Goal: Task Accomplishment & Management: Manage account settings

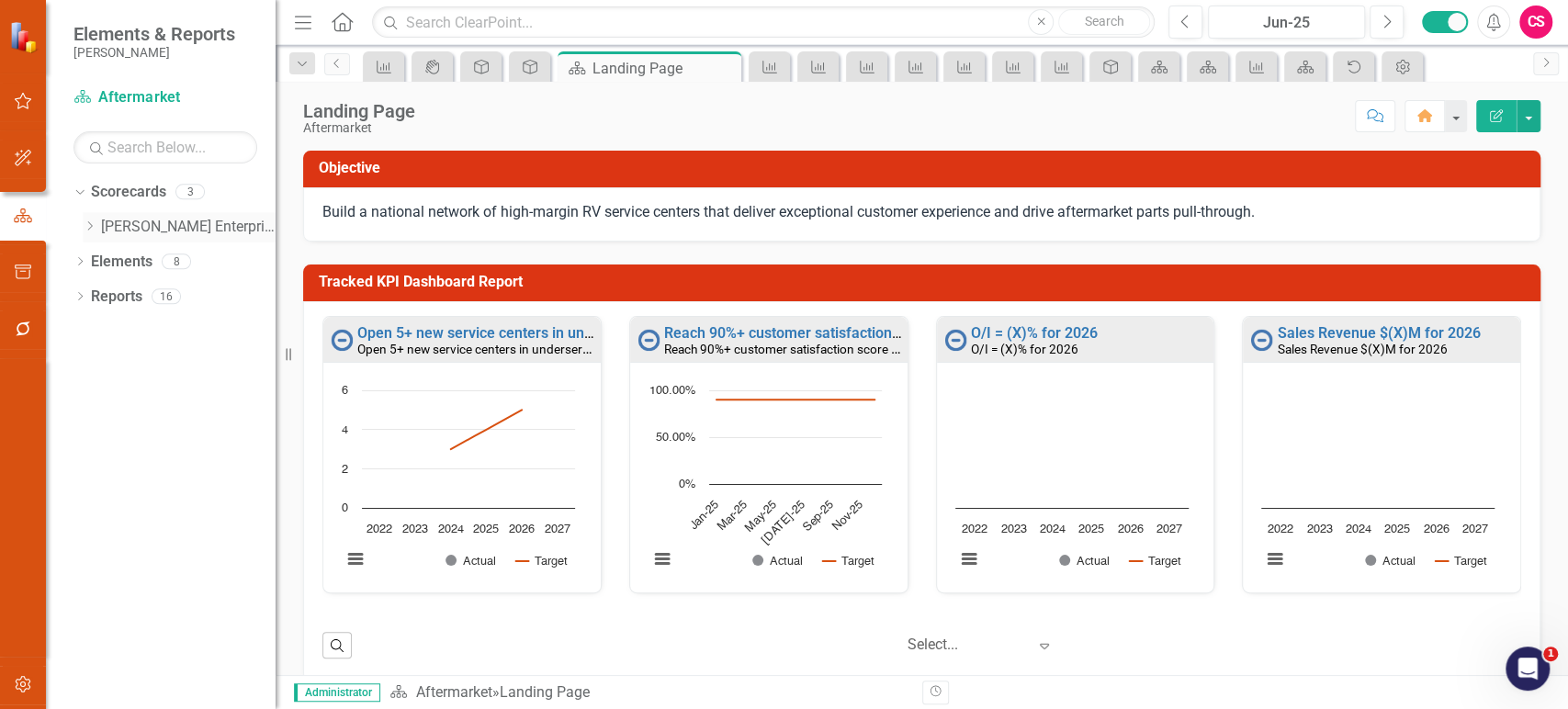
click at [149, 222] on link "[PERSON_NAME] Enterprise" at bounding box center [188, 227] width 174 height 21
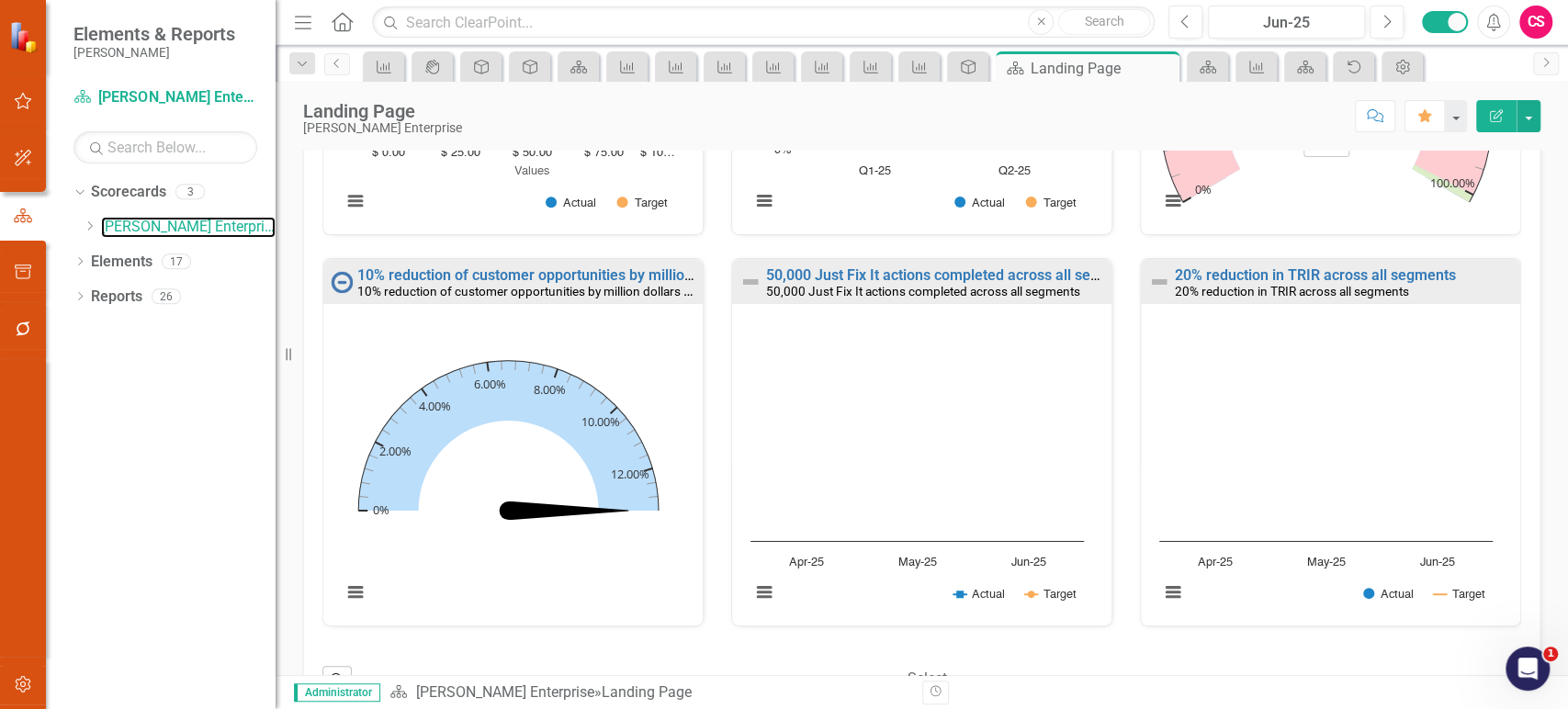
scroll to position [878, 0]
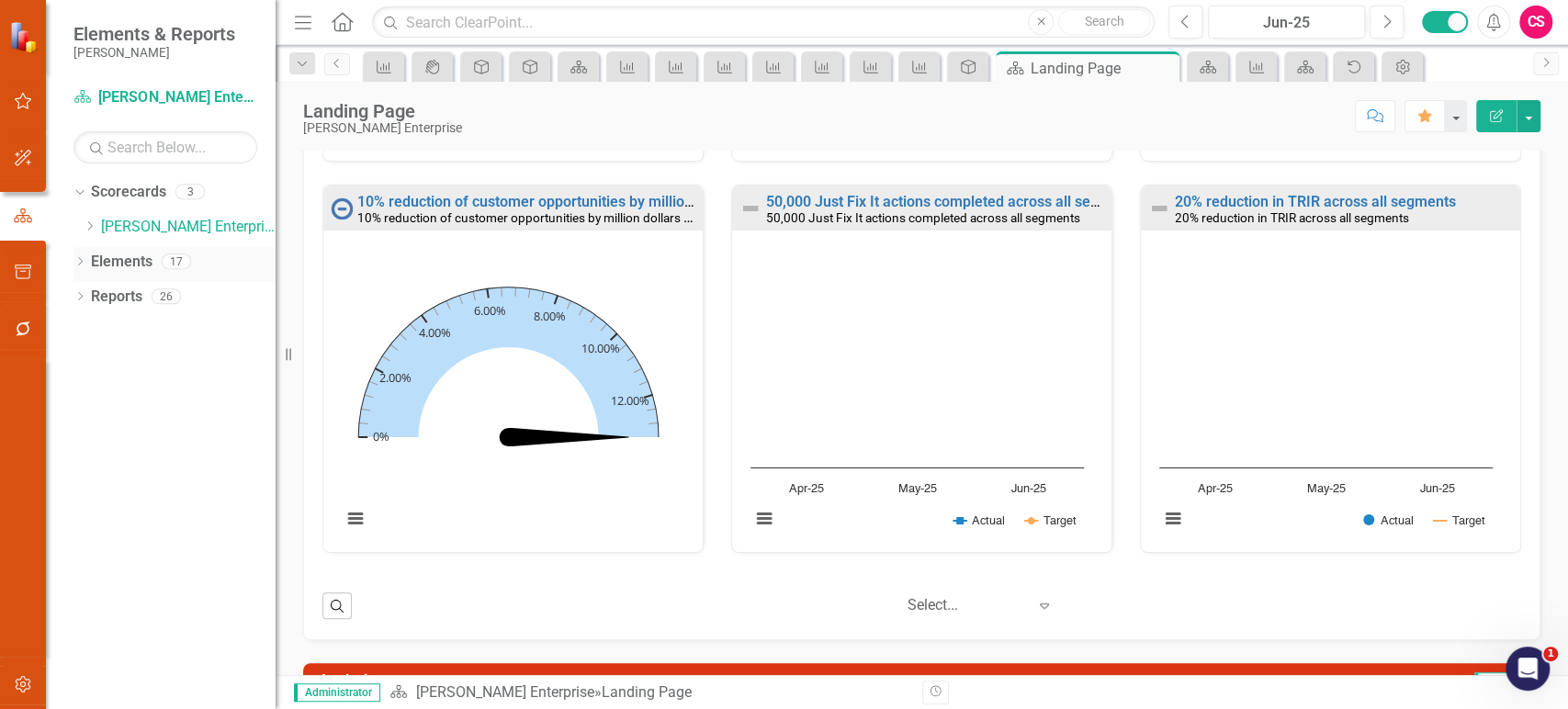
click at [121, 258] on link "Elements" at bounding box center [121, 262] width 61 height 21
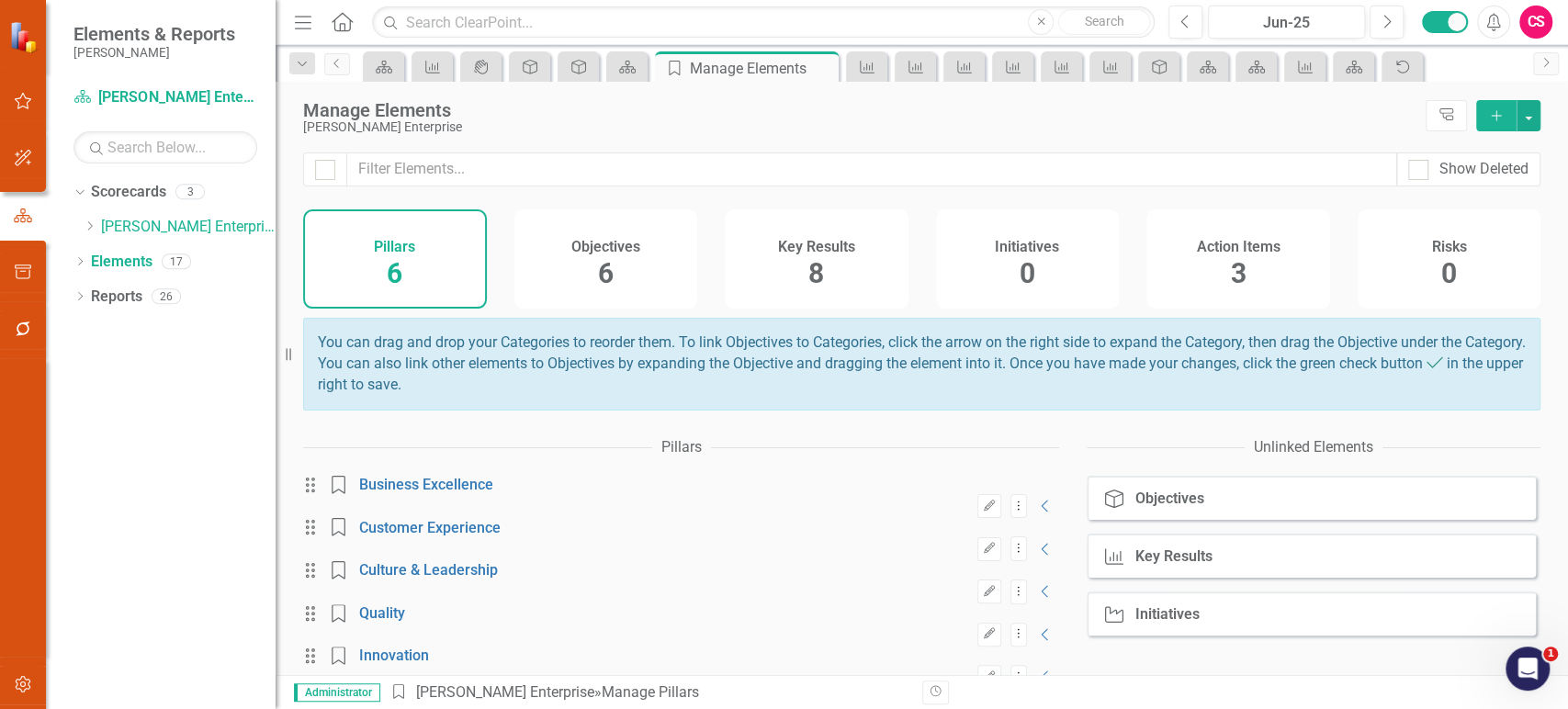
click at [816, 280] on span "8" at bounding box center [816, 273] width 16 height 32
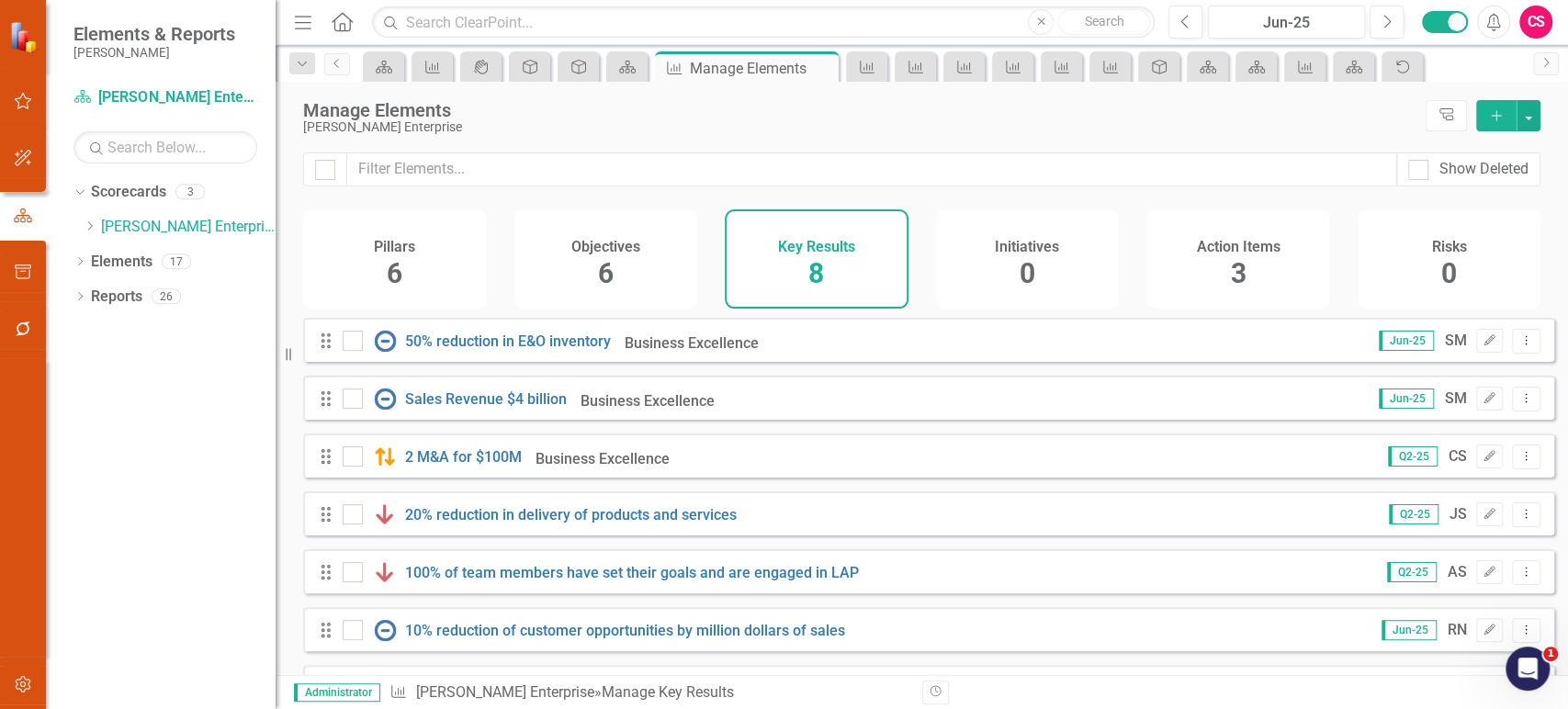
click at [622, 271] on div "Objectives 6" at bounding box center [606, 259] width 183 height 99
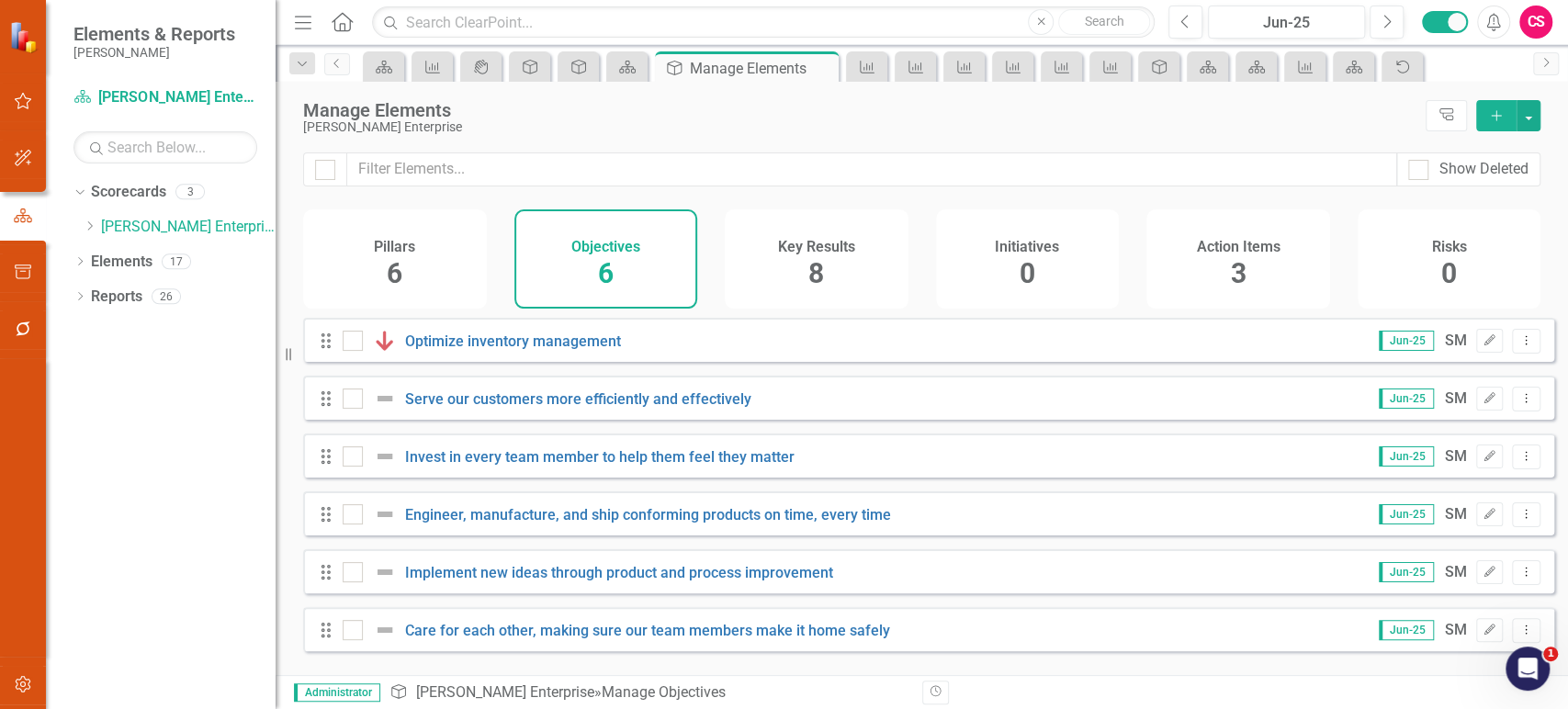
click at [425, 271] on div "Pillars 6" at bounding box center [395, 259] width 183 height 99
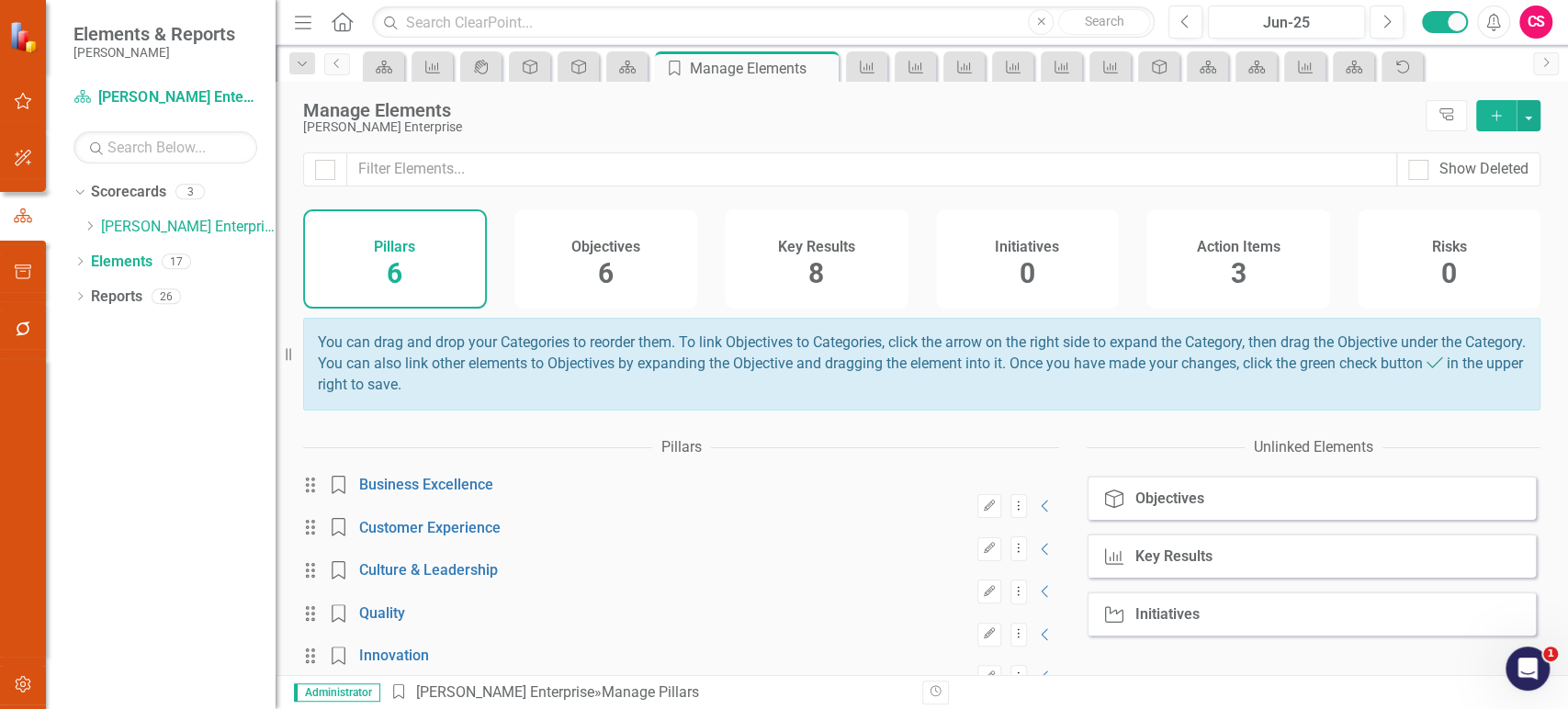
click at [610, 285] on div "Objectives 6" at bounding box center [606, 259] width 183 height 99
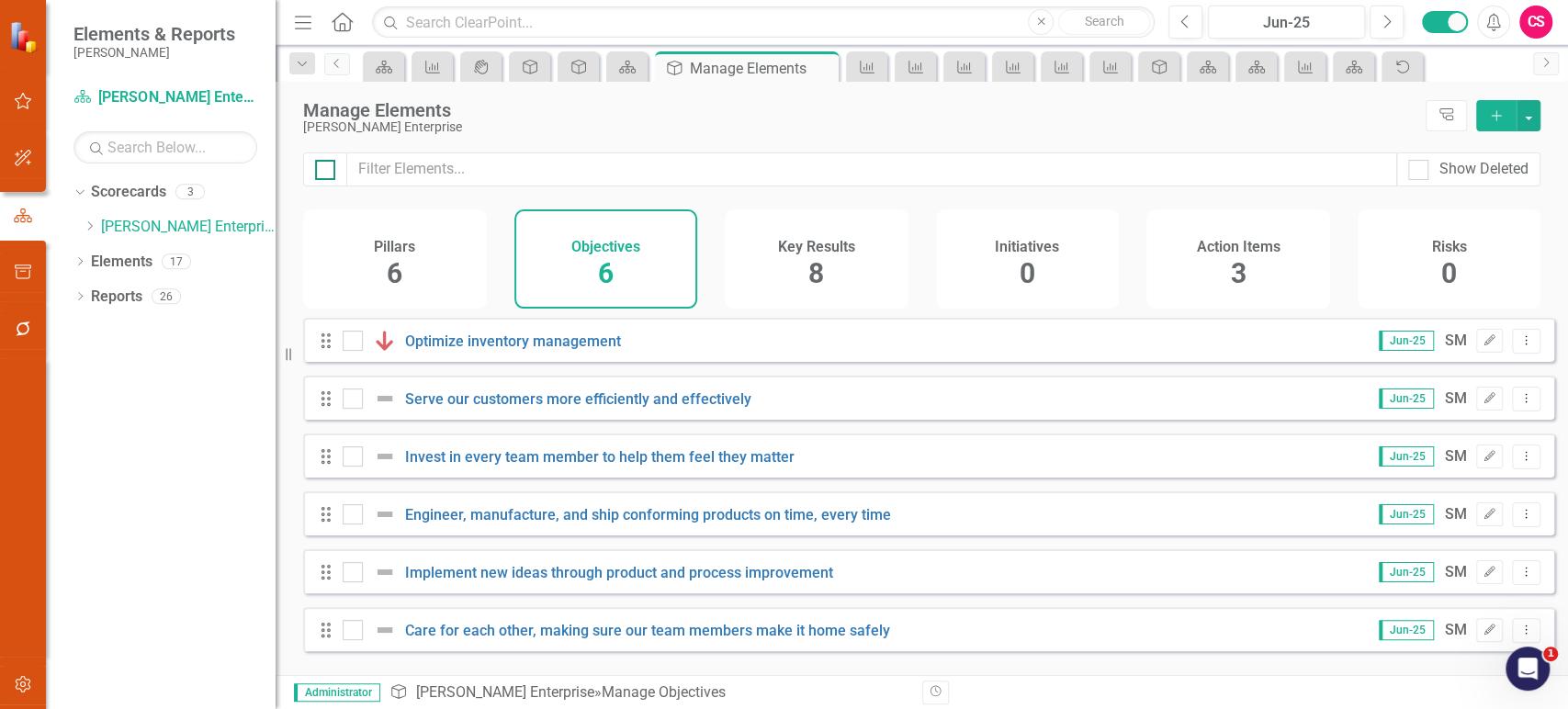
click at [319, 176] on div at bounding box center [325, 170] width 20 height 20
click at [319, 171] on input "checkbox" at bounding box center [321, 165] width 12 height 12
checkbox input "true"
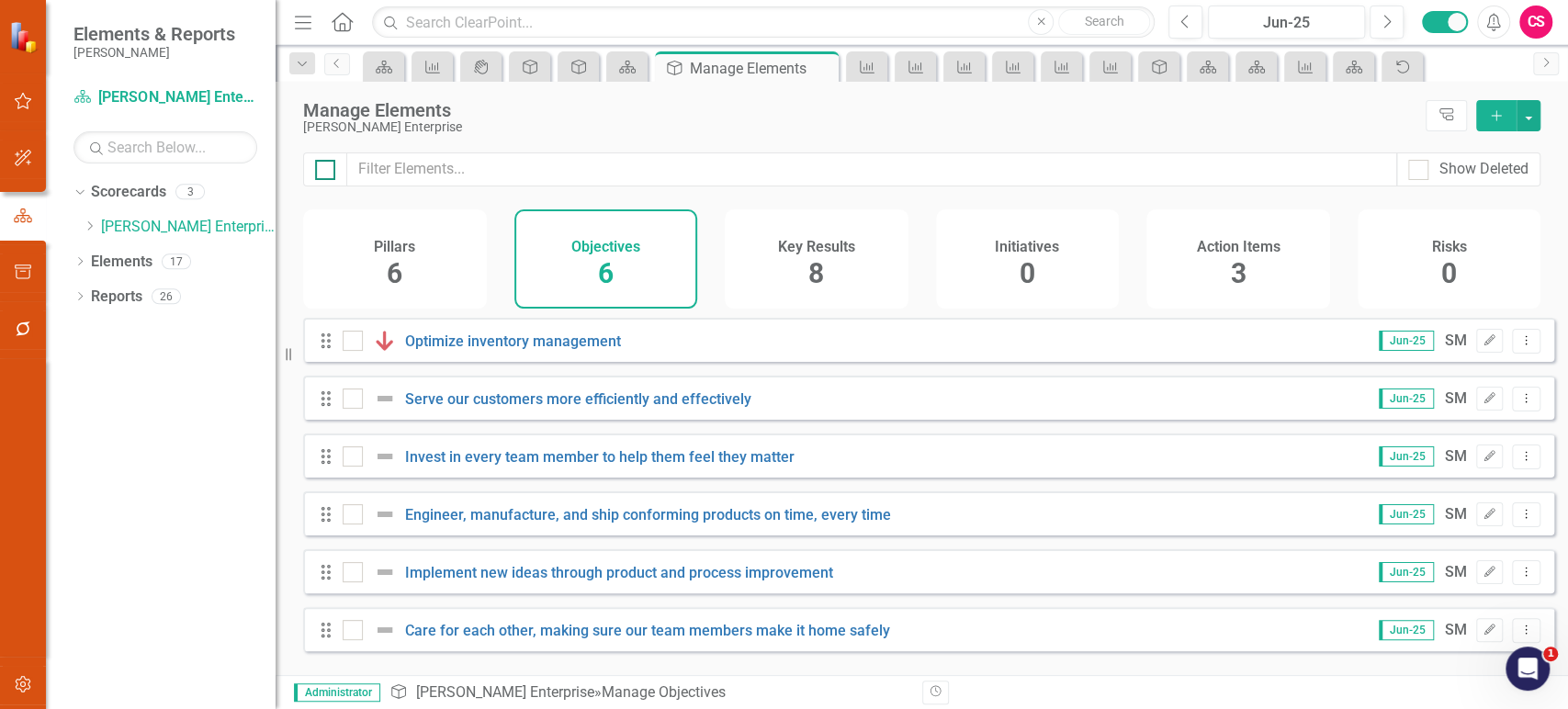
checkbox input "true"
click at [1532, 123] on button "button" at bounding box center [1529, 116] width 24 height 32
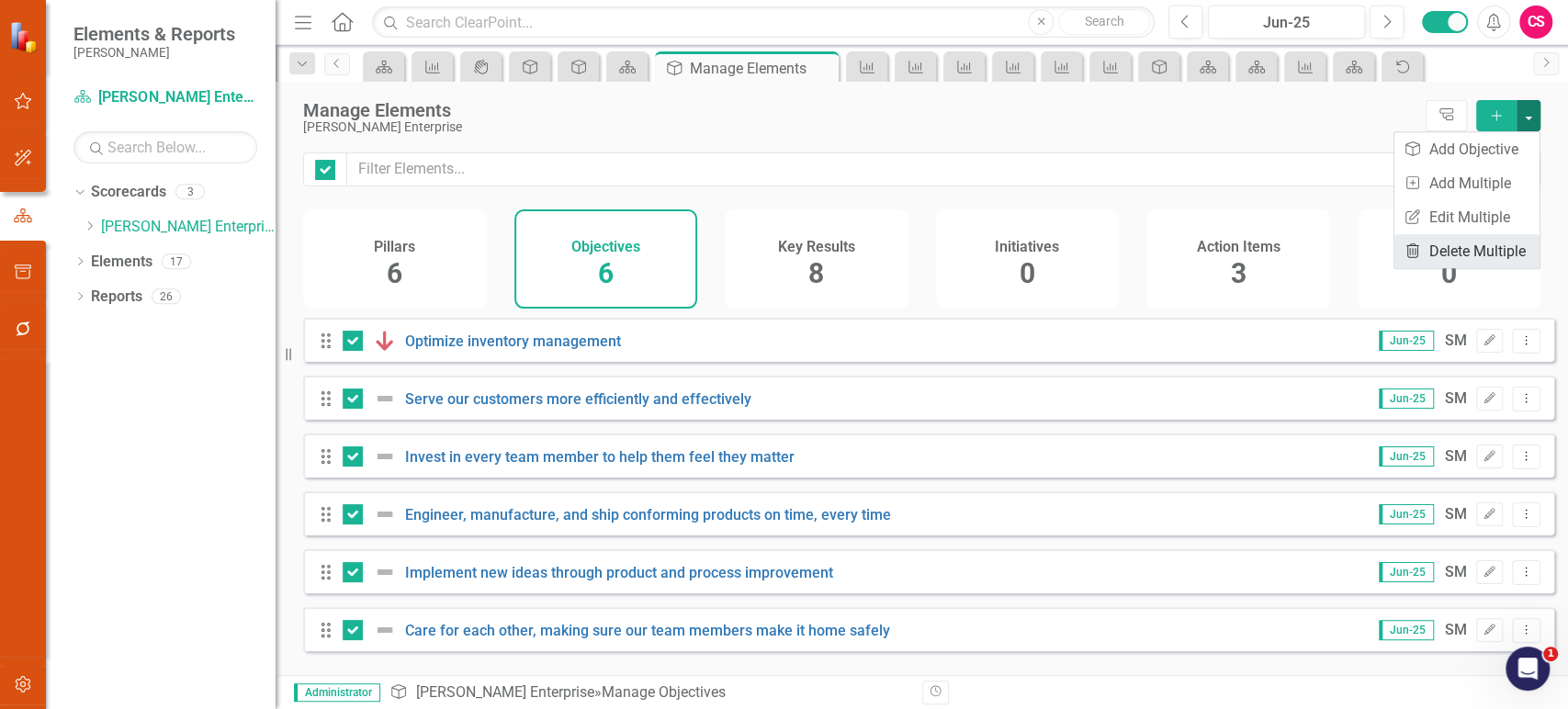
click at [1462, 259] on link "Trash Delete Multiple" at bounding box center [1467, 251] width 145 height 34
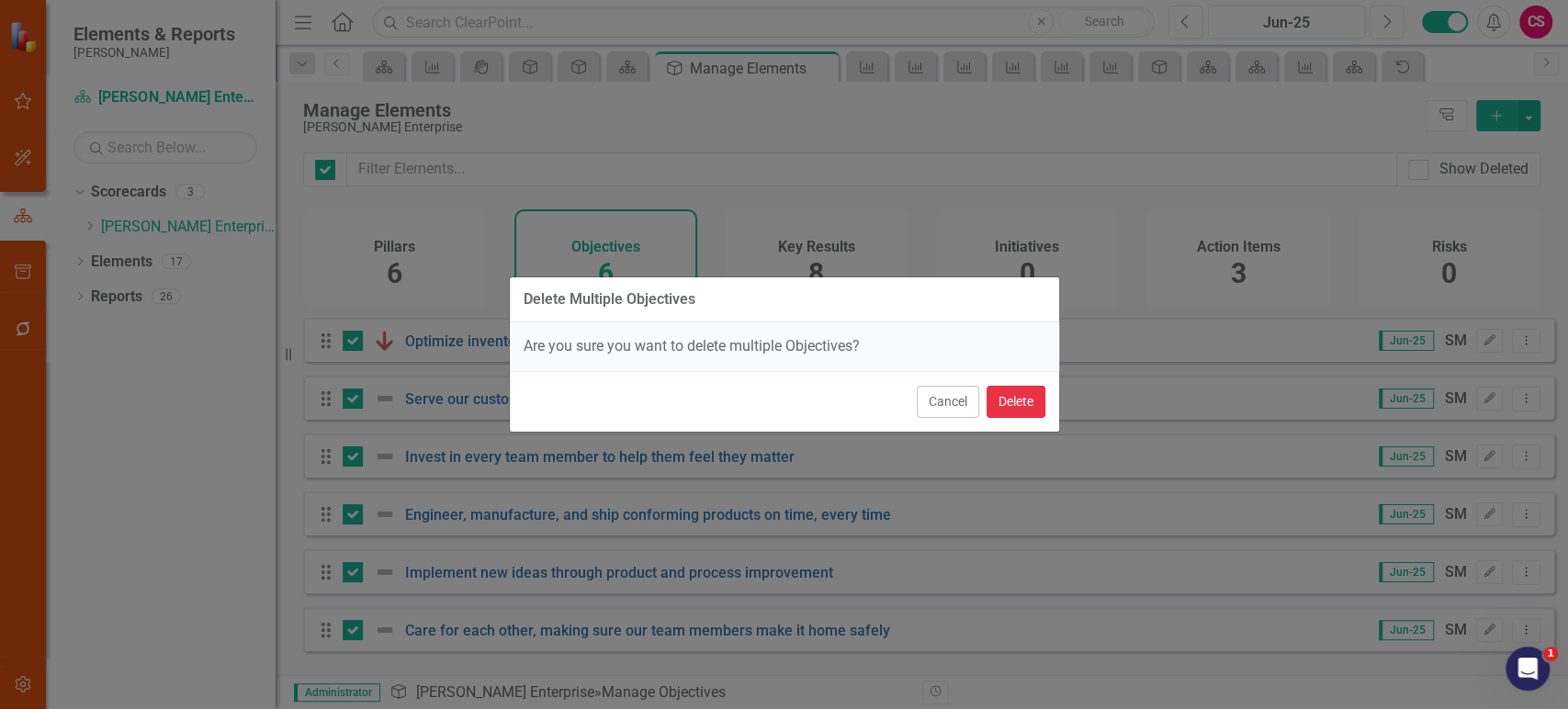
click at [1002, 413] on button "Delete" at bounding box center [1016, 401] width 58 height 32
checkbox input "false"
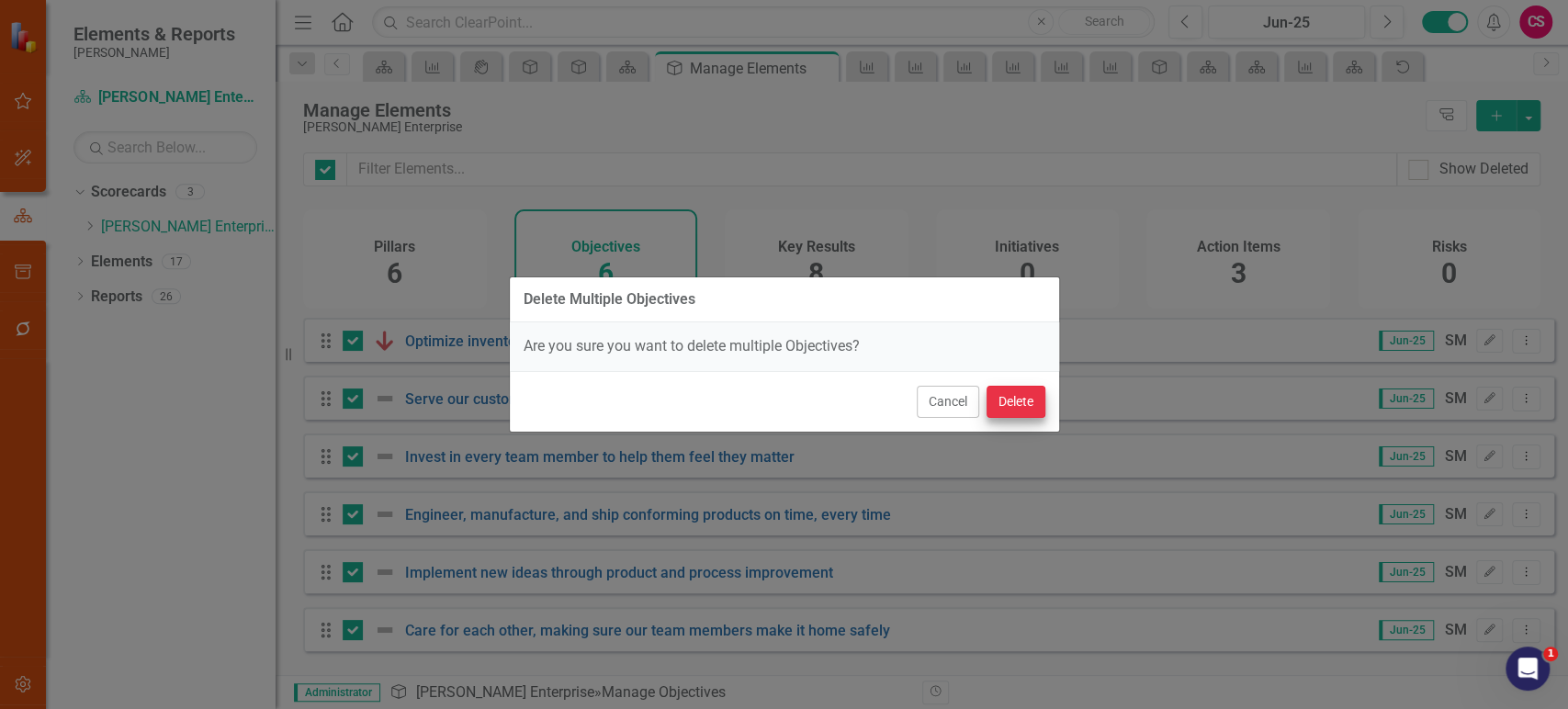
checkbox input "false"
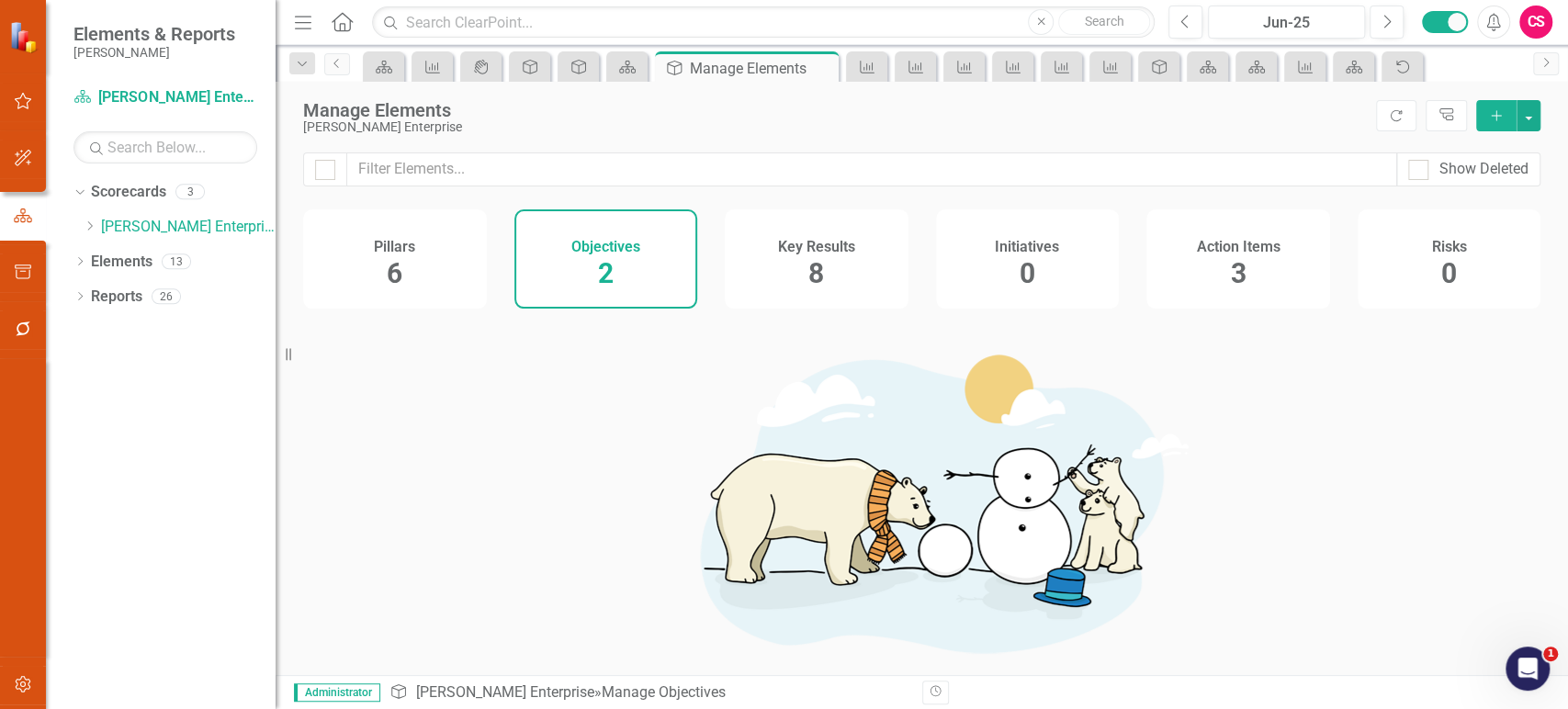
click at [29, 679] on icon "button" at bounding box center [22, 685] width 16 height 17
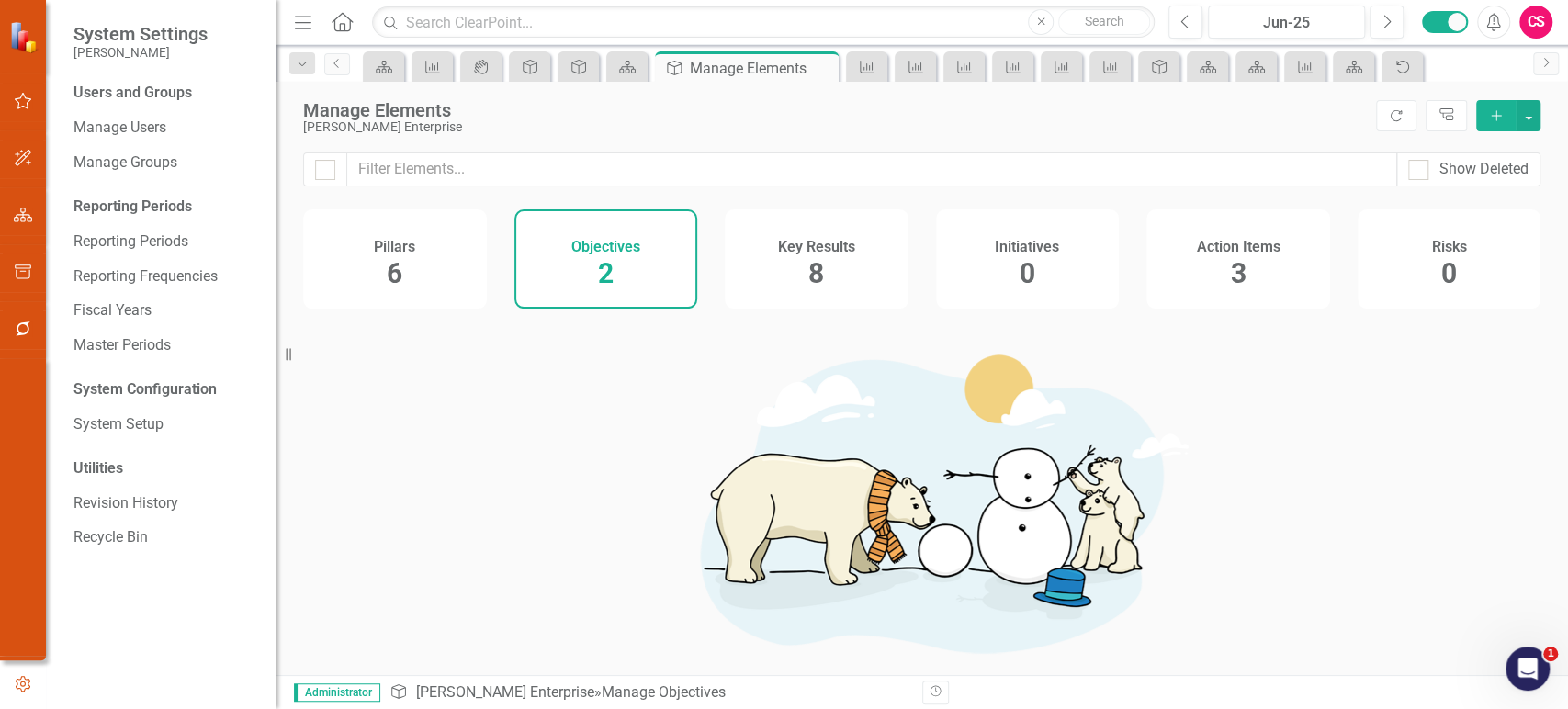
checkbox input "false"
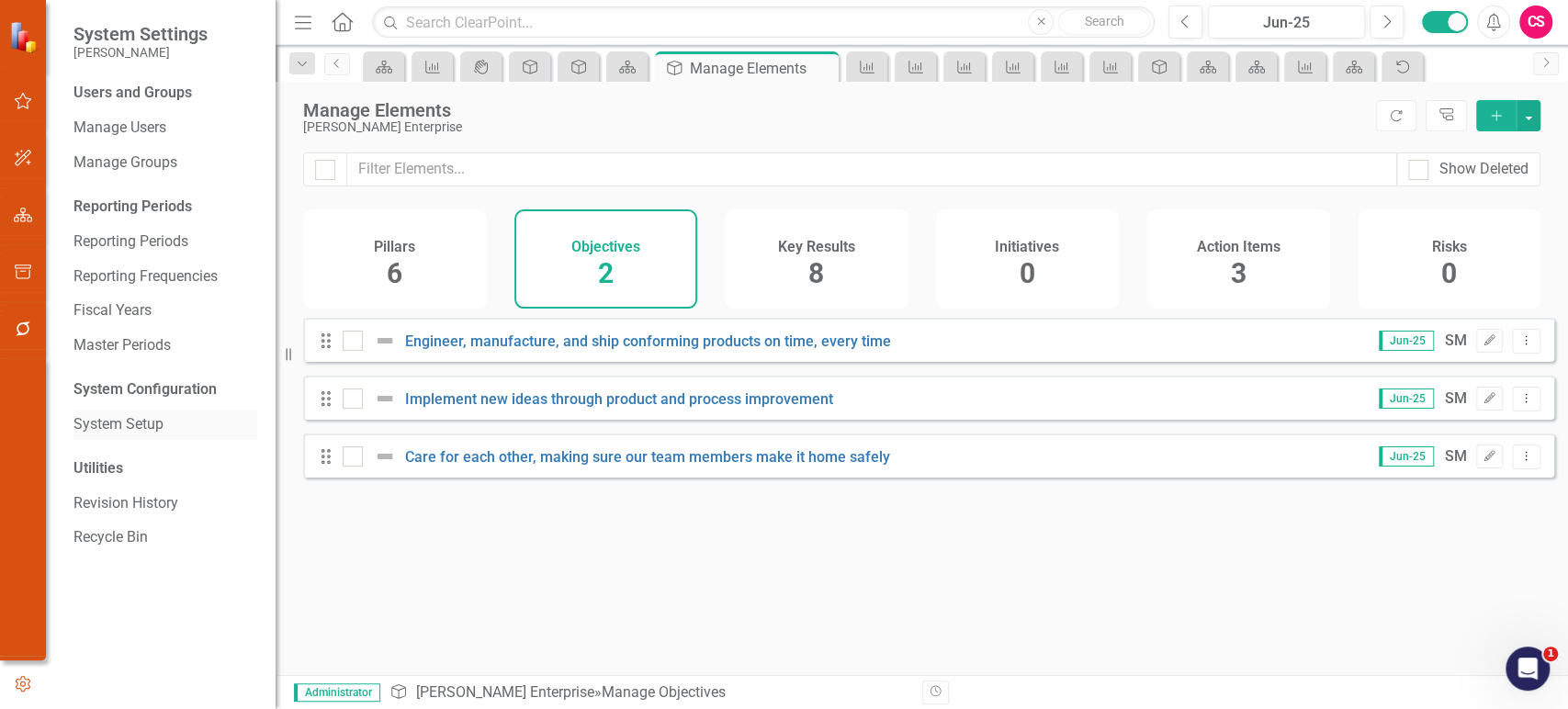
click at [142, 424] on link "System Setup" at bounding box center [165, 424] width 183 height 21
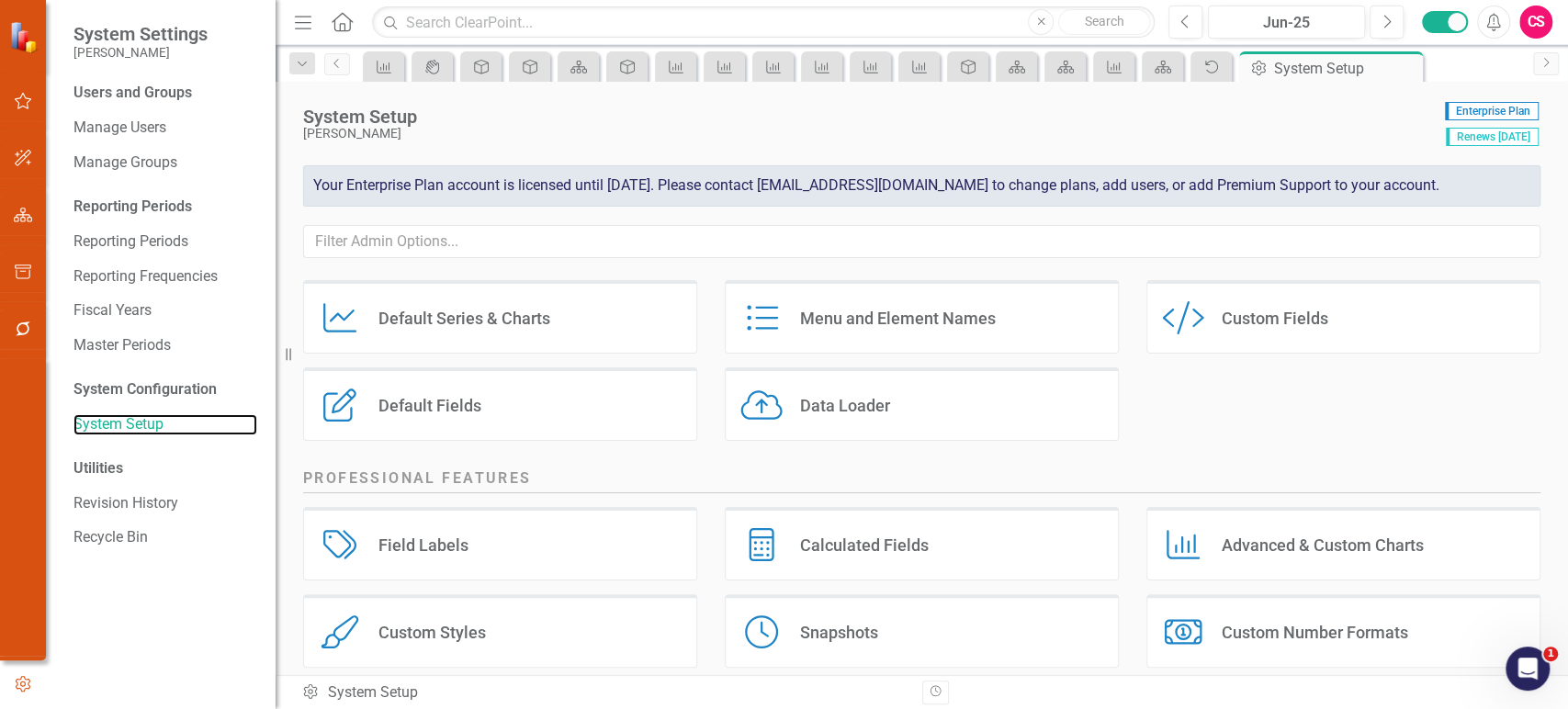
scroll to position [131, 0]
click at [578, 549] on div "Field Labels Field Labels" at bounding box center [499, 542] width 394 height 73
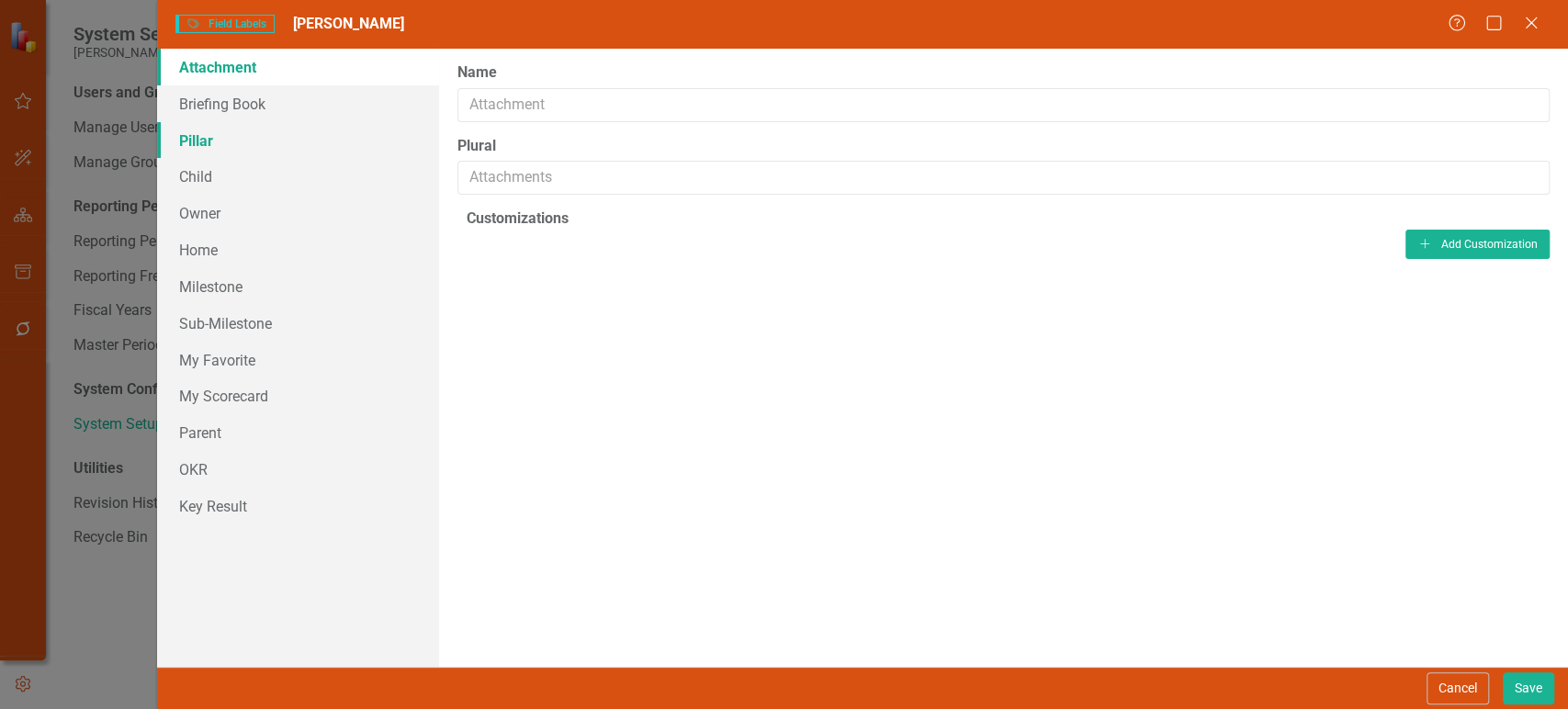
click at [339, 133] on link "Pillar" at bounding box center [298, 141] width 282 height 37
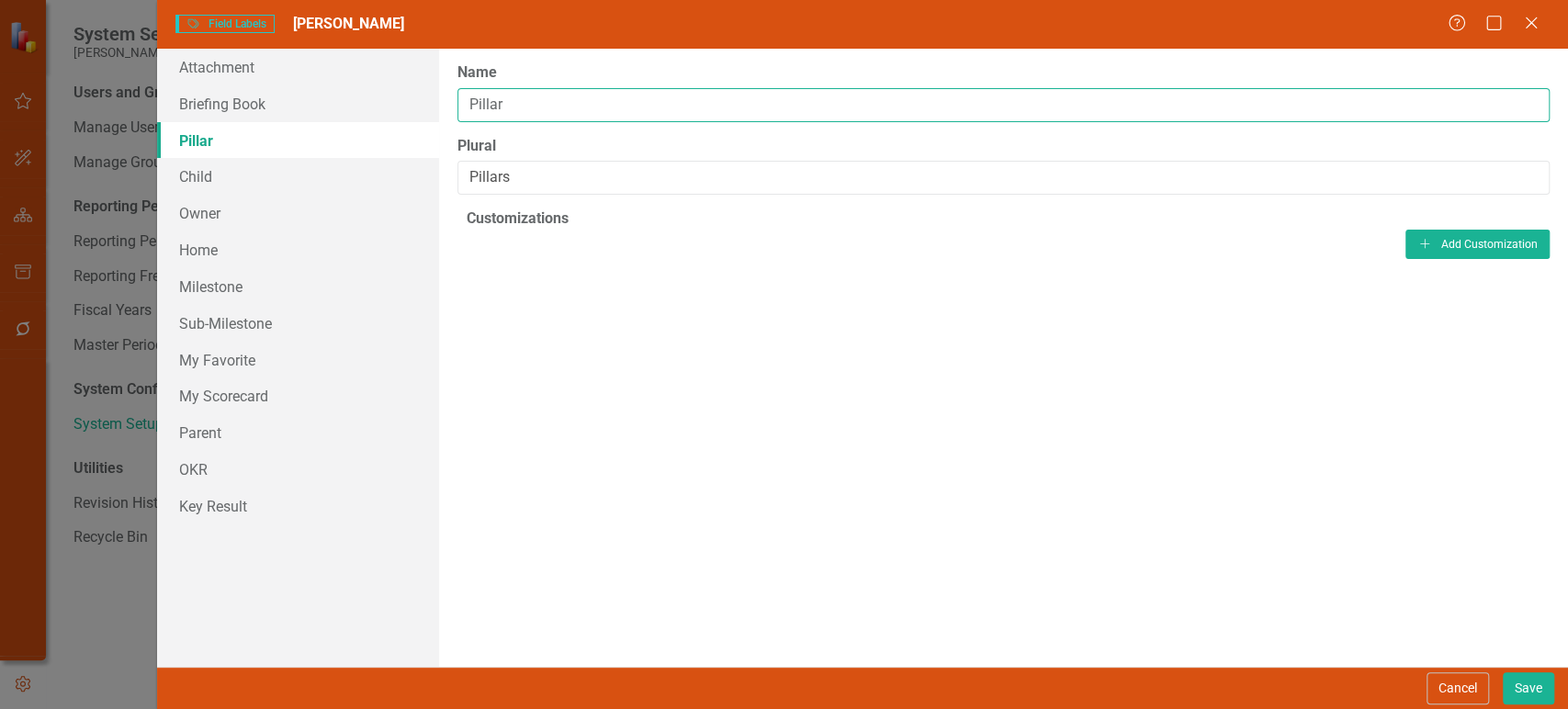
click at [607, 94] on input "Pillar" at bounding box center [1004, 105] width 1093 height 34
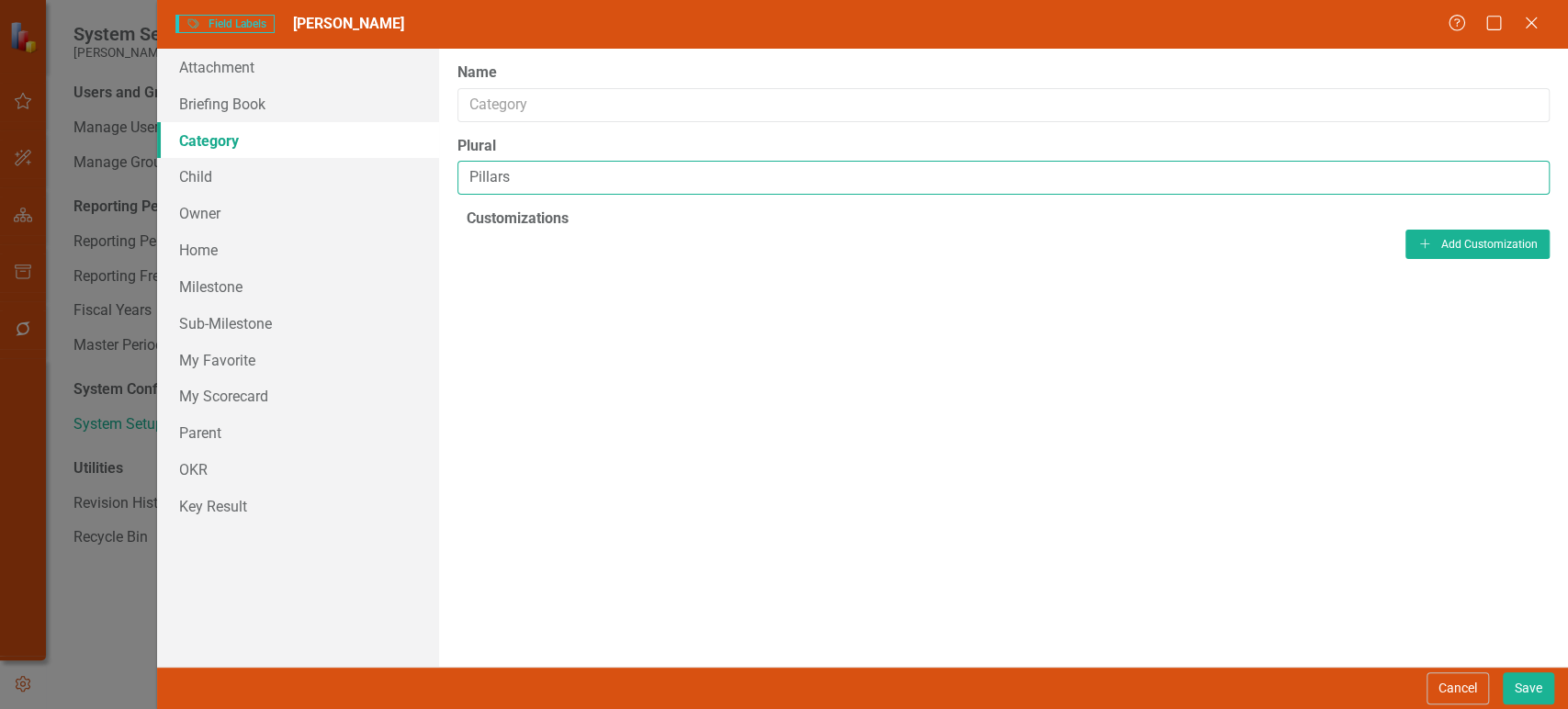
click at [526, 184] on input "Pillars" at bounding box center [1004, 177] width 1093 height 34
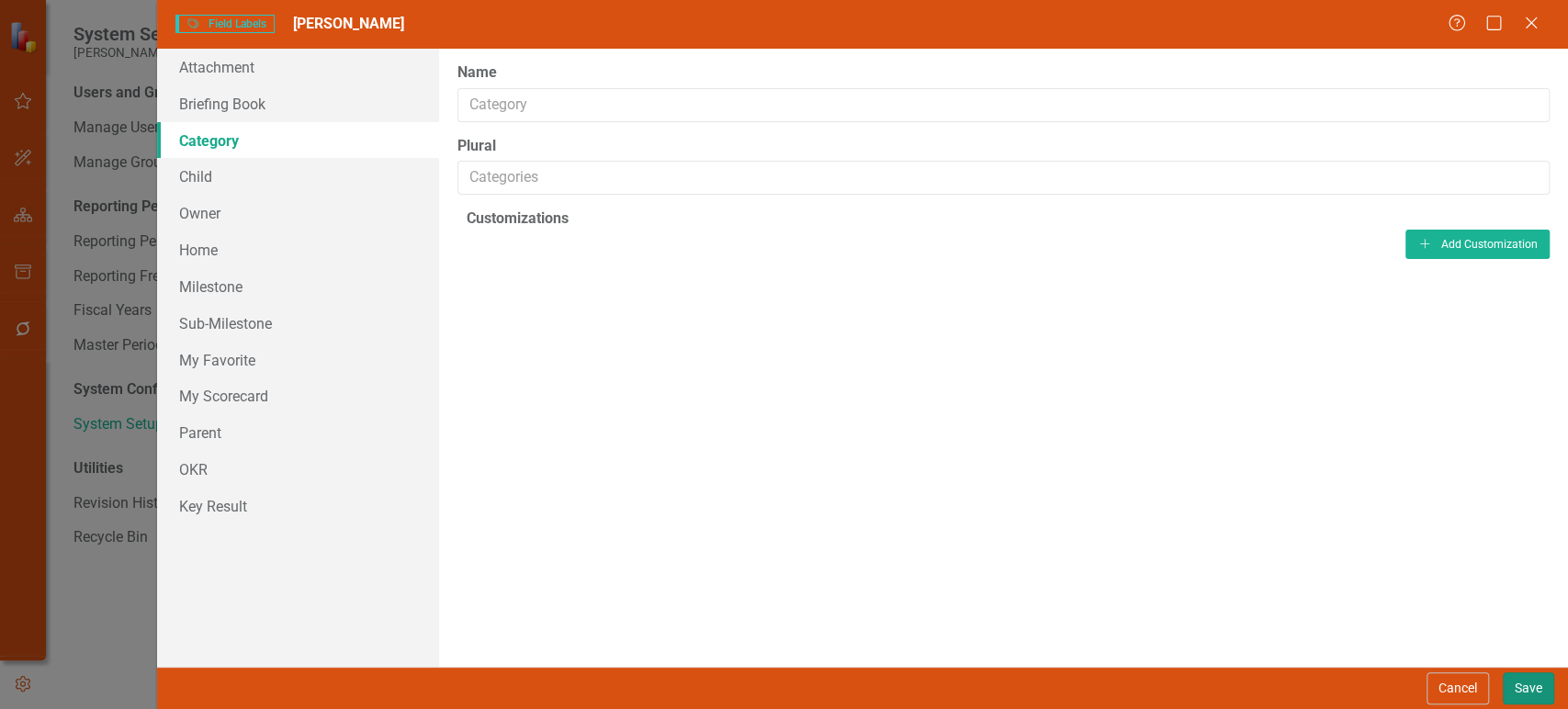
click at [1529, 688] on button "Save" at bounding box center [1529, 689] width 52 height 32
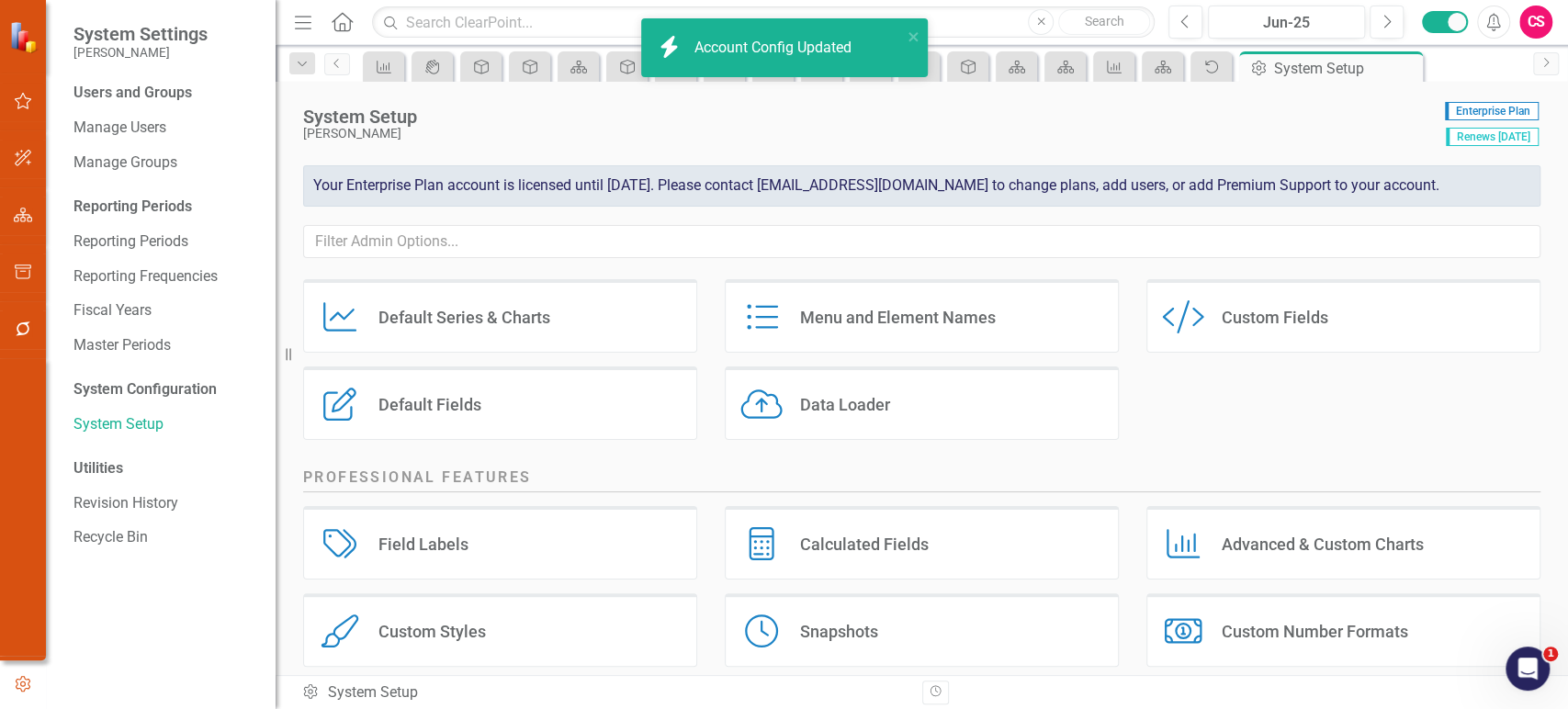
scroll to position [0, 0]
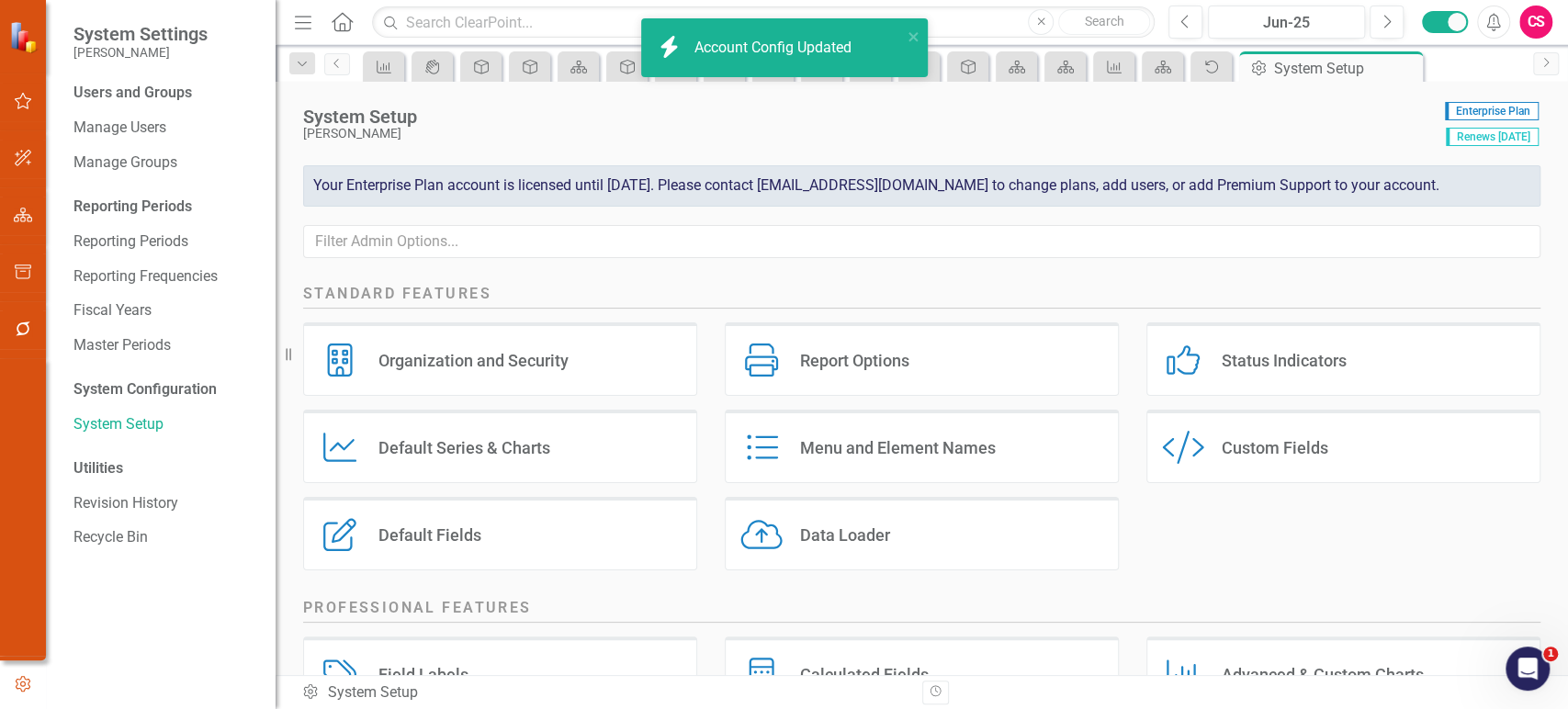
click at [1005, 439] on div "Menu and Element Names Menu and Element Names" at bounding box center [921, 446] width 394 height 73
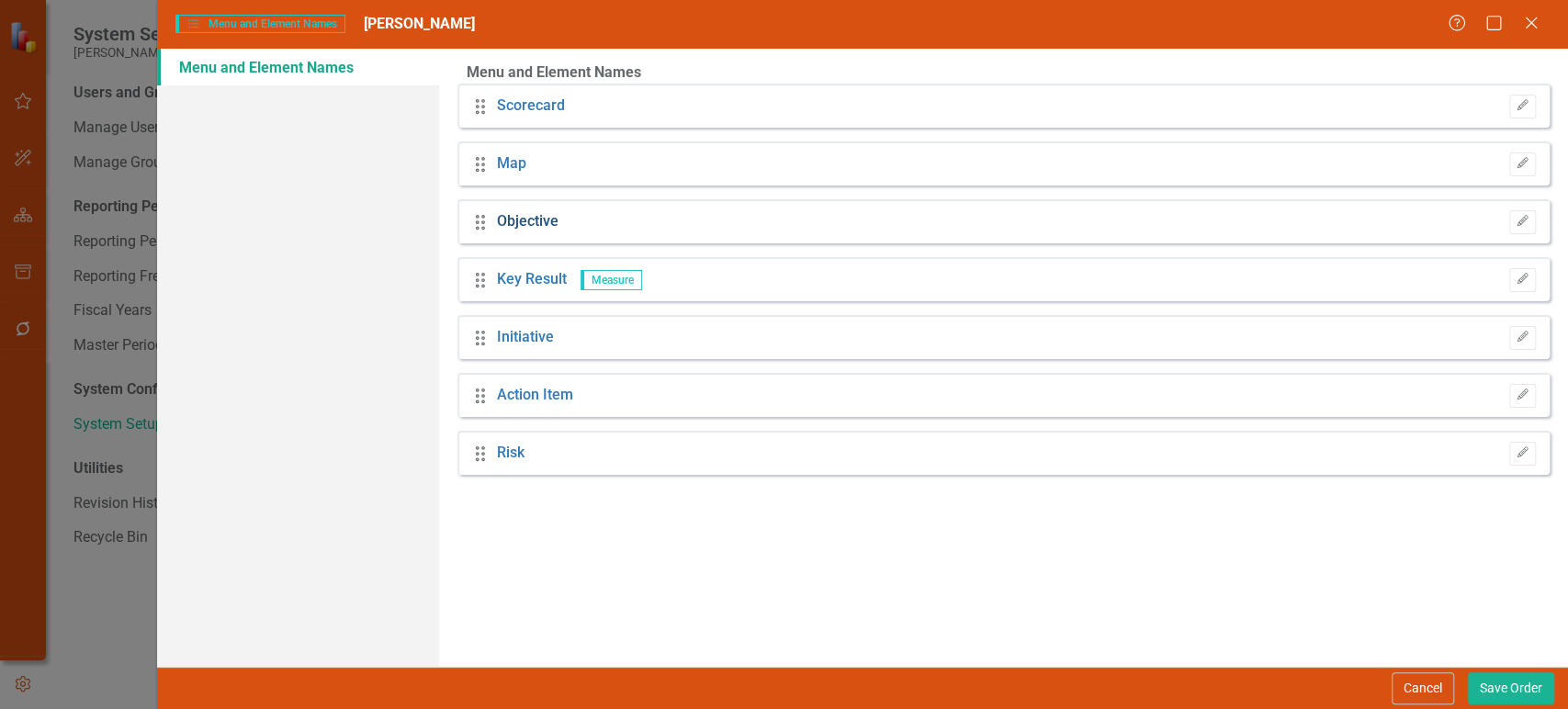
click at [524, 222] on link "Objective" at bounding box center [527, 222] width 61 height 21
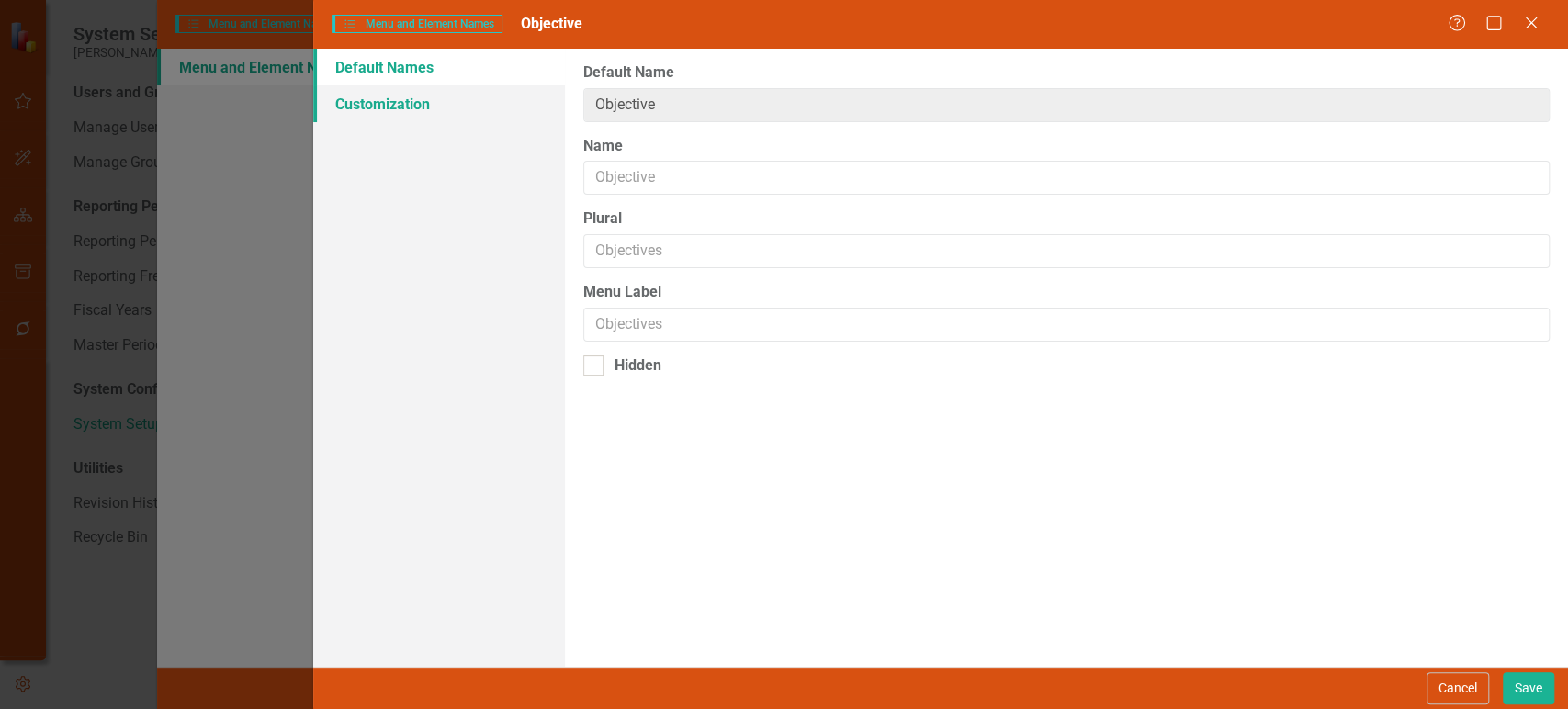
click at [474, 97] on link "Customization" at bounding box center [438, 104] width 251 height 37
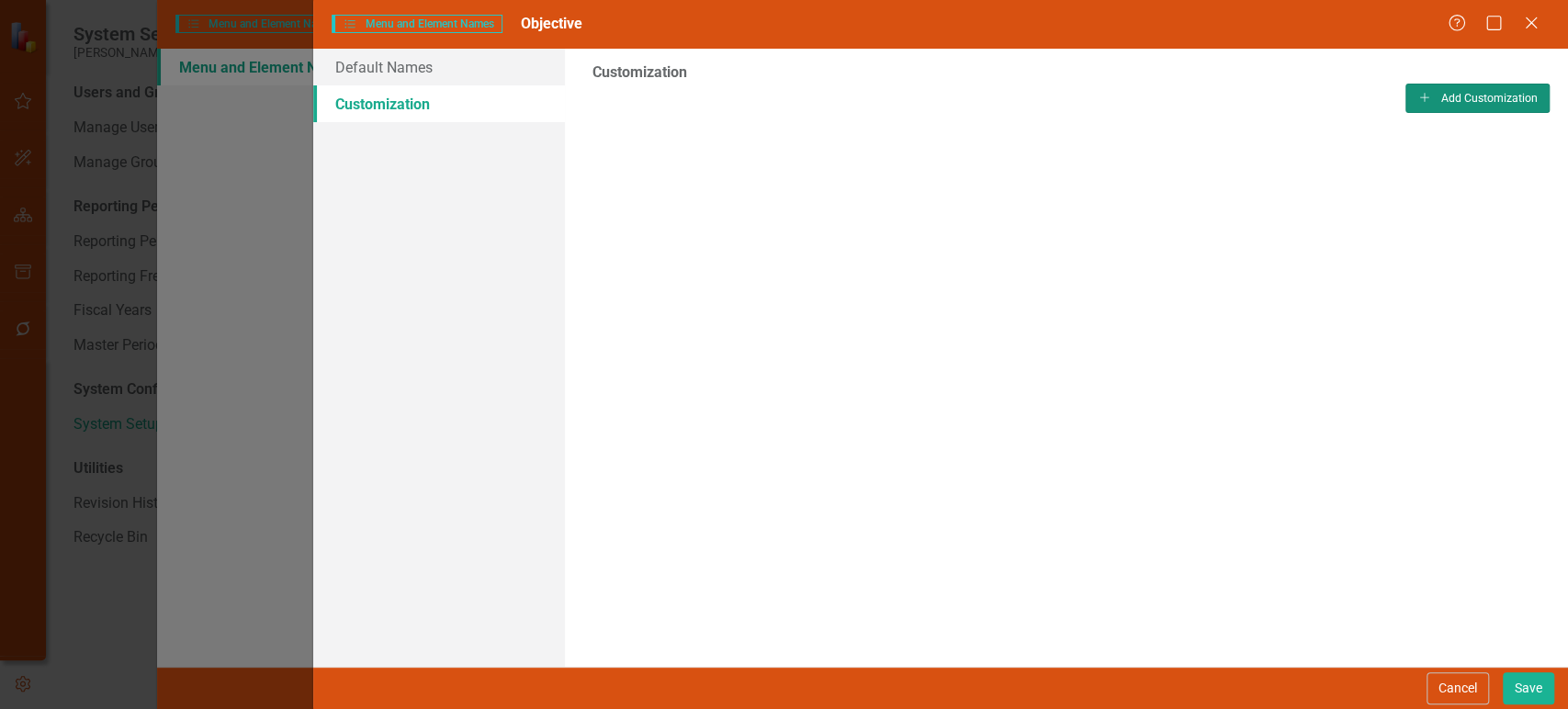
click at [1433, 98] on button "Add Add Customization" at bounding box center [1478, 98] width 145 height 30
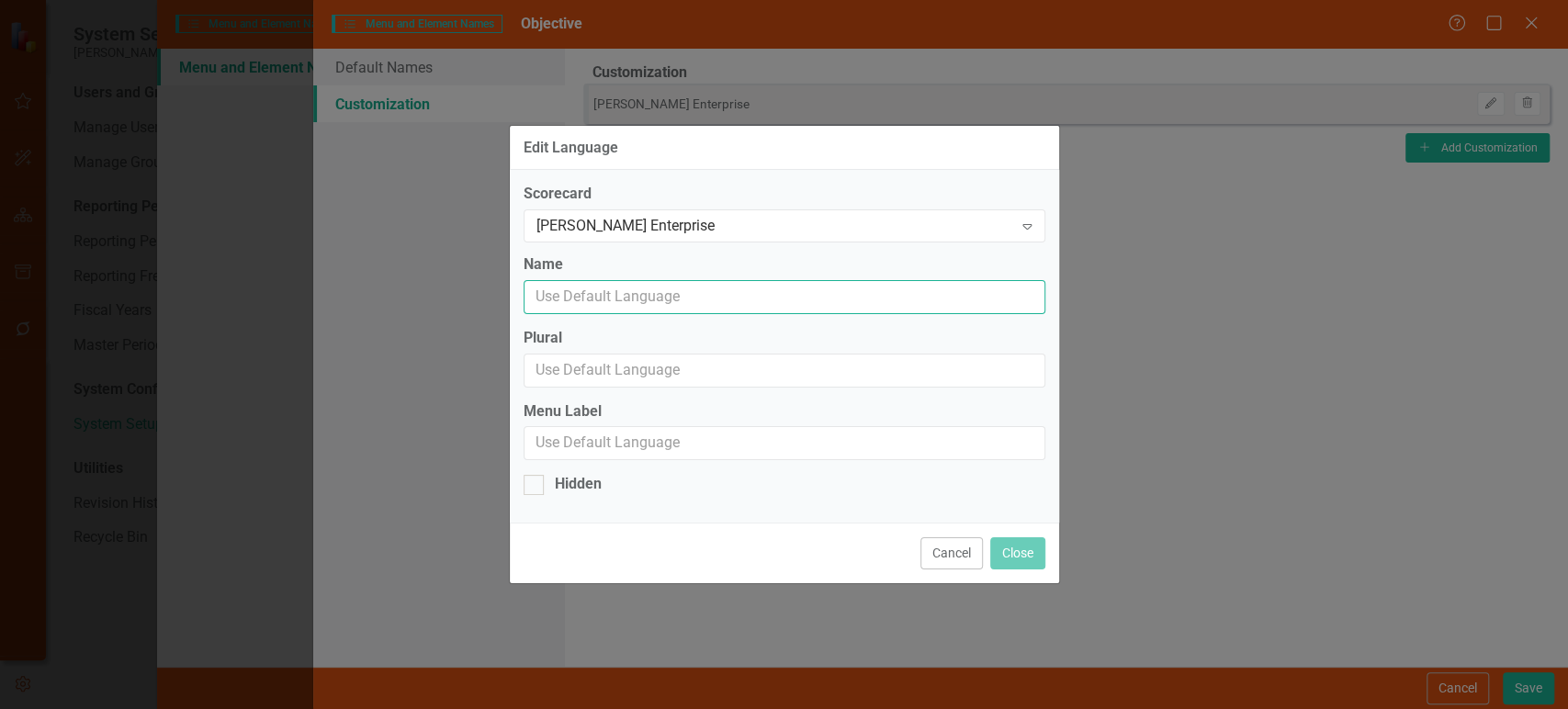
click at [673, 306] on input "Name" at bounding box center [784, 297] width 522 height 34
type input "PIllra"
click at [949, 562] on button "Cancel" at bounding box center [951, 553] width 62 height 32
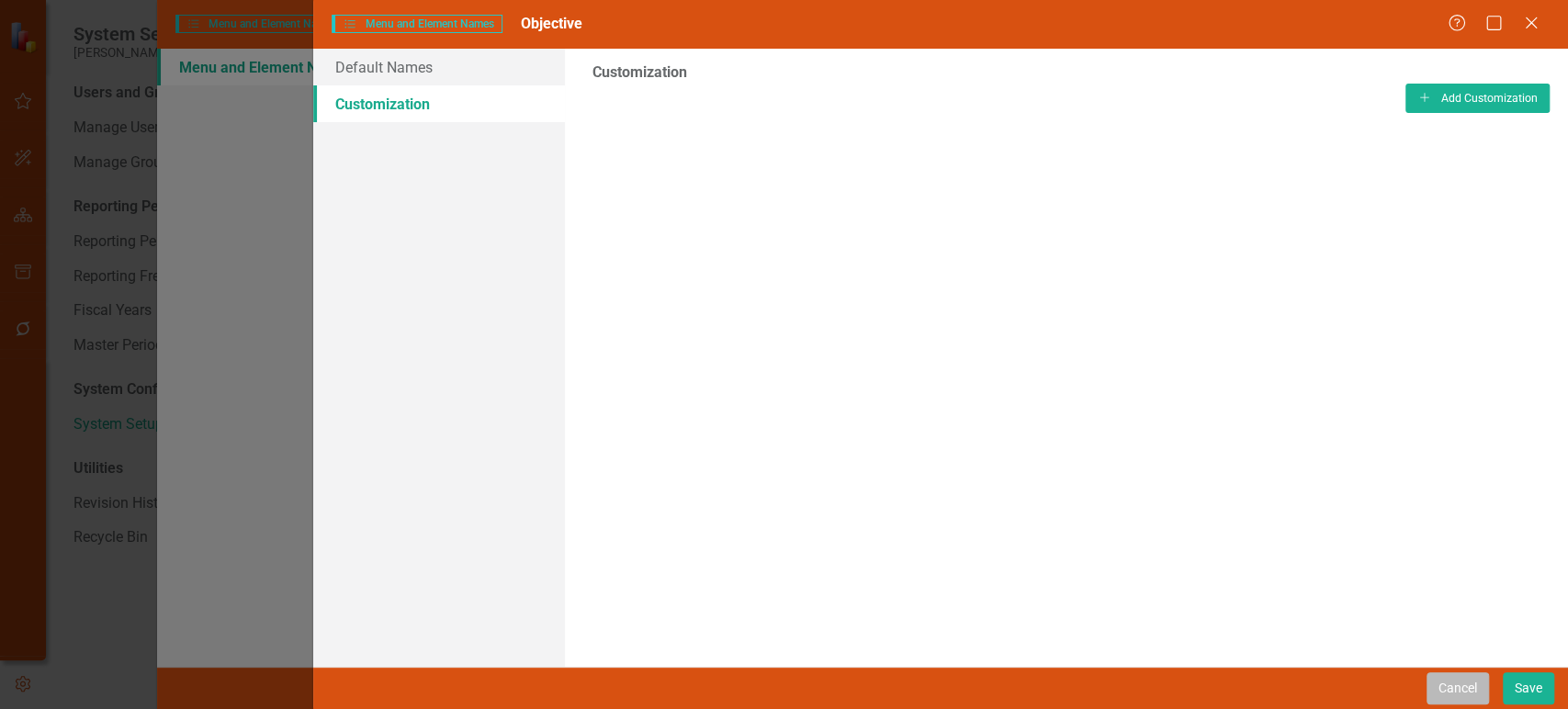
click at [1455, 690] on button "Cancel" at bounding box center [1457, 689] width 62 height 32
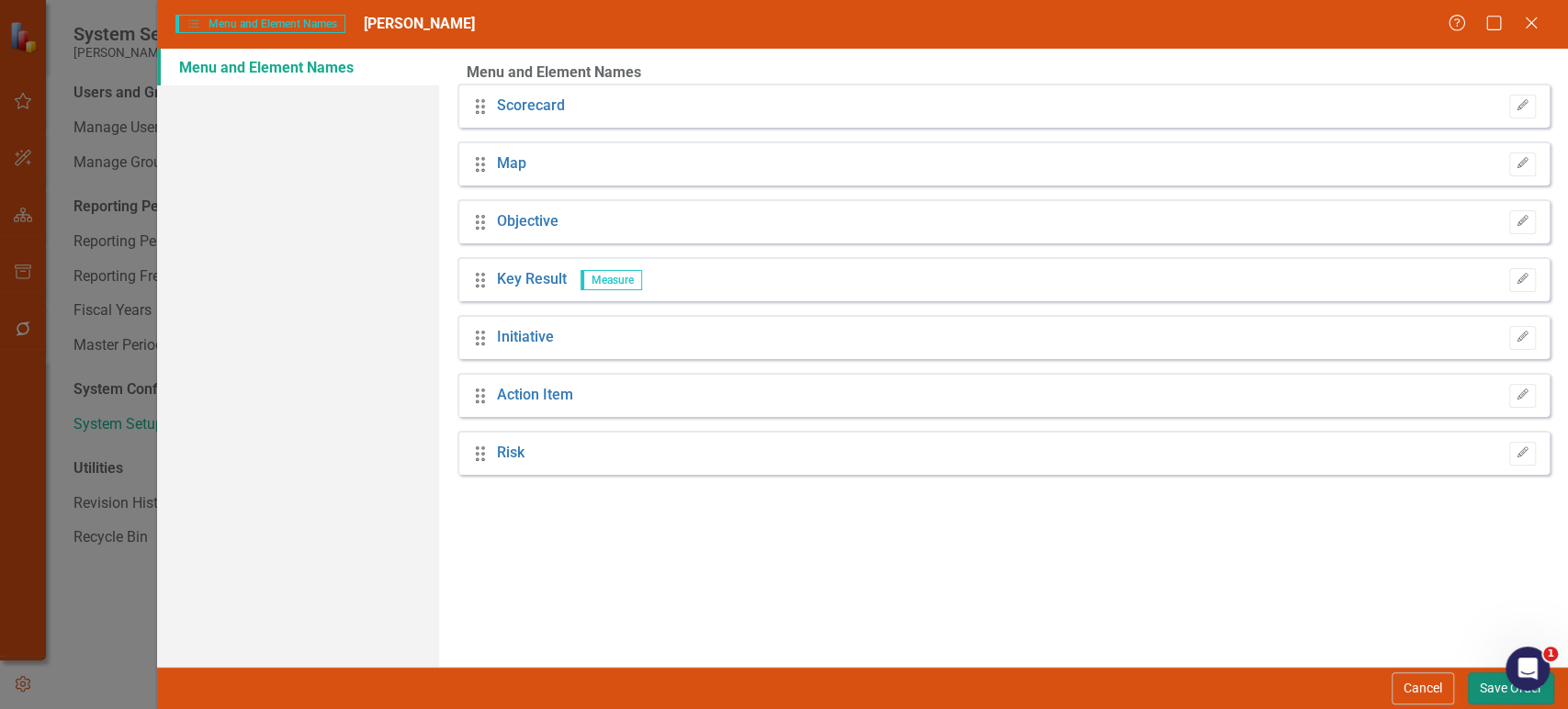
click at [1472, 688] on button "Save Order" at bounding box center [1511, 689] width 86 height 32
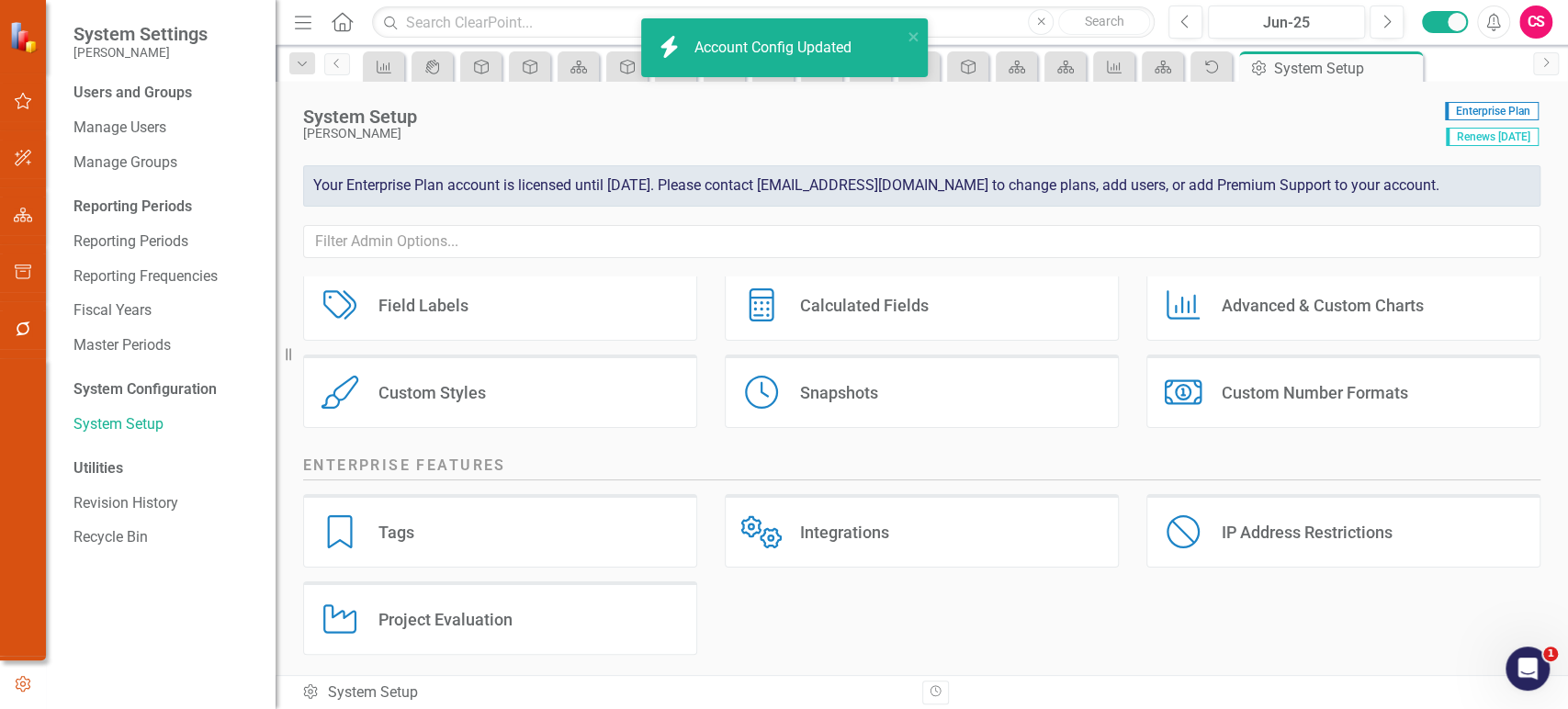
scroll to position [374, 0]
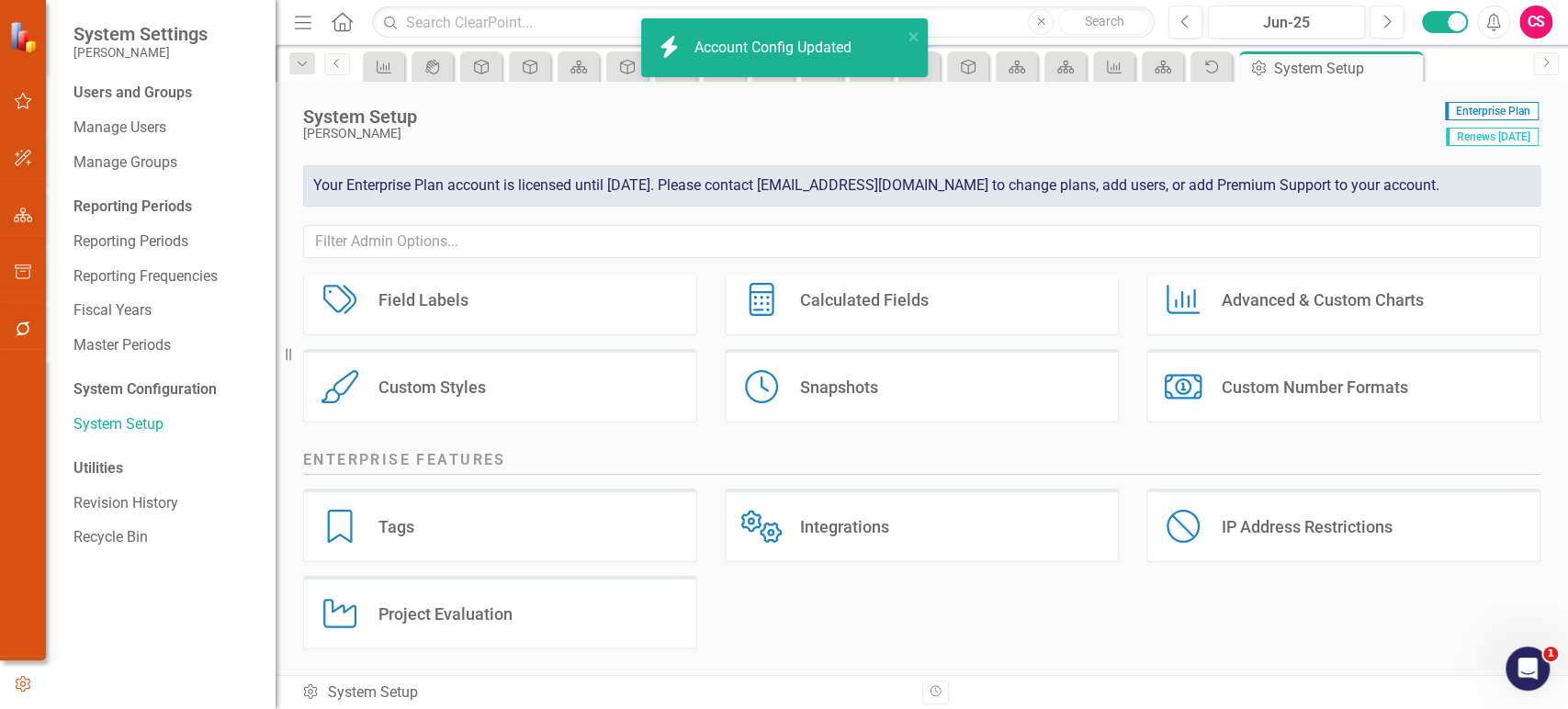
click at [518, 525] on div "Tags Tags" at bounding box center [499, 525] width 394 height 73
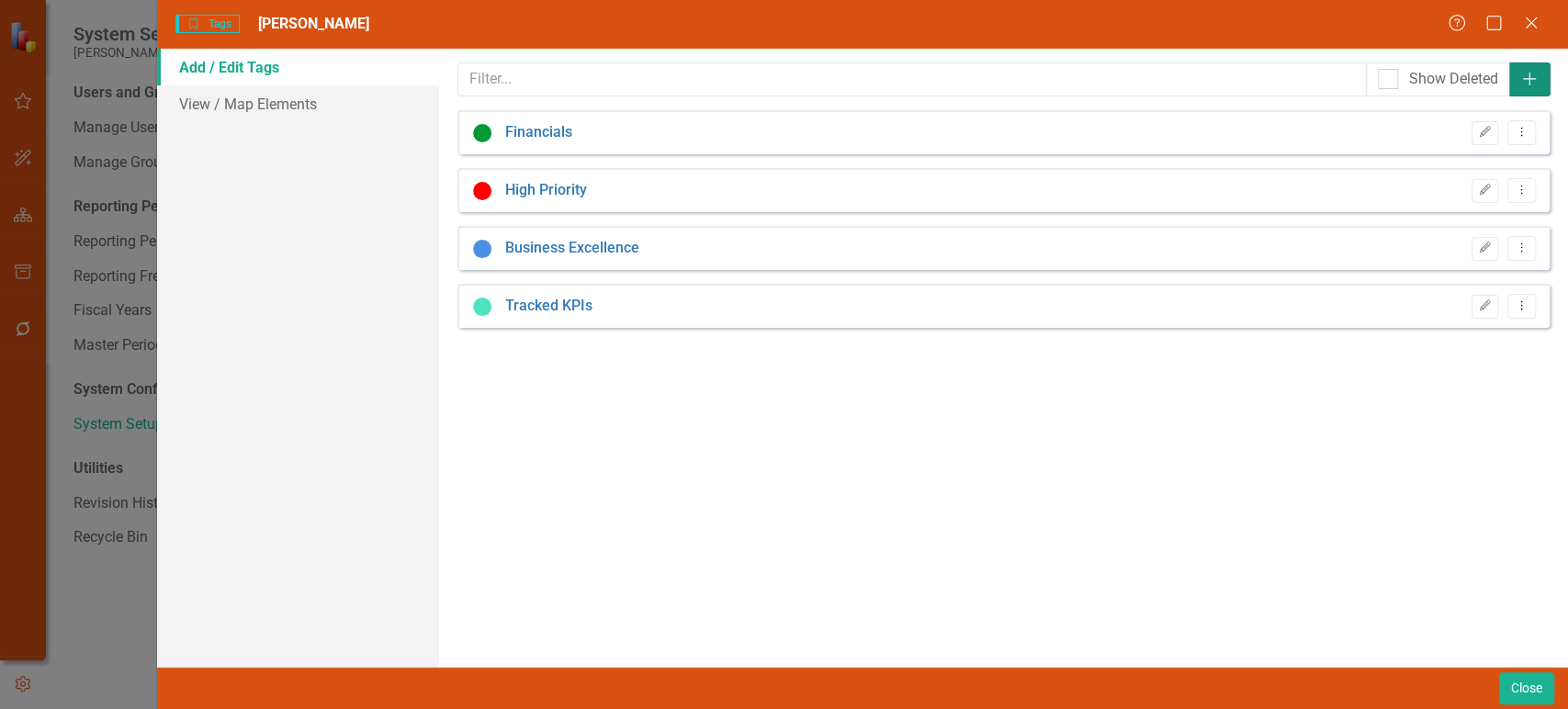
click at [1526, 84] on icon "Add" at bounding box center [1530, 79] width 19 height 15
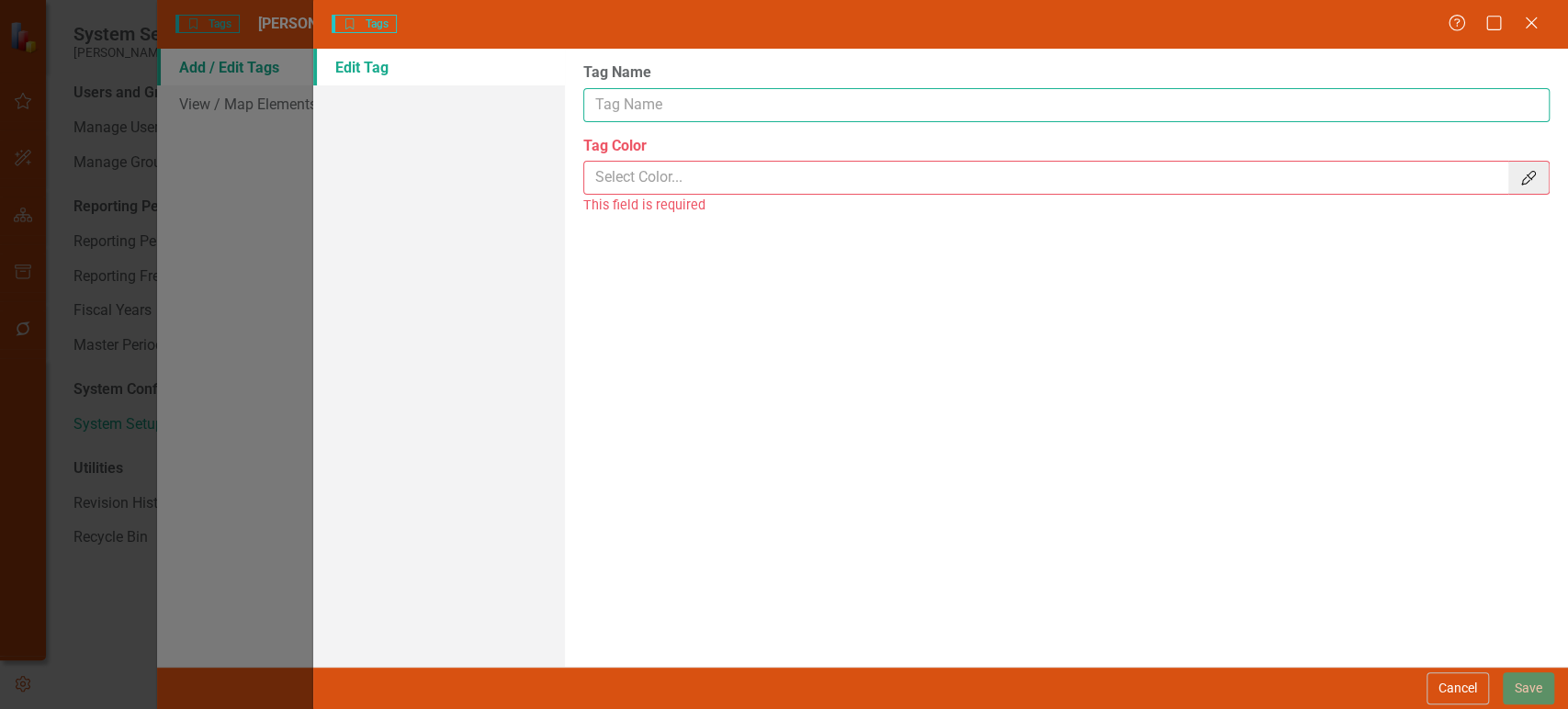
click at [678, 108] on input "Tag Name" at bounding box center [1066, 105] width 967 height 34
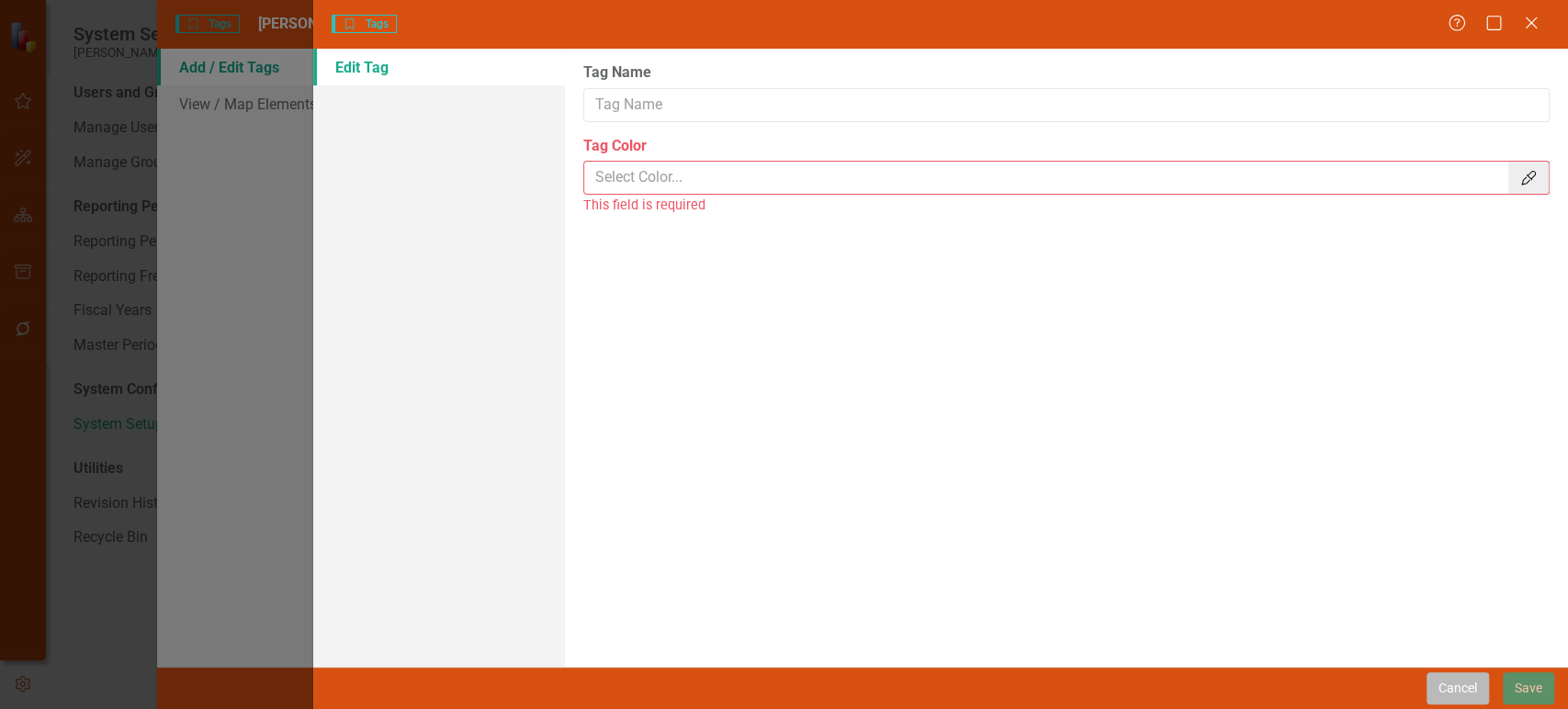
click at [1485, 689] on button "Cancel" at bounding box center [1457, 689] width 62 height 32
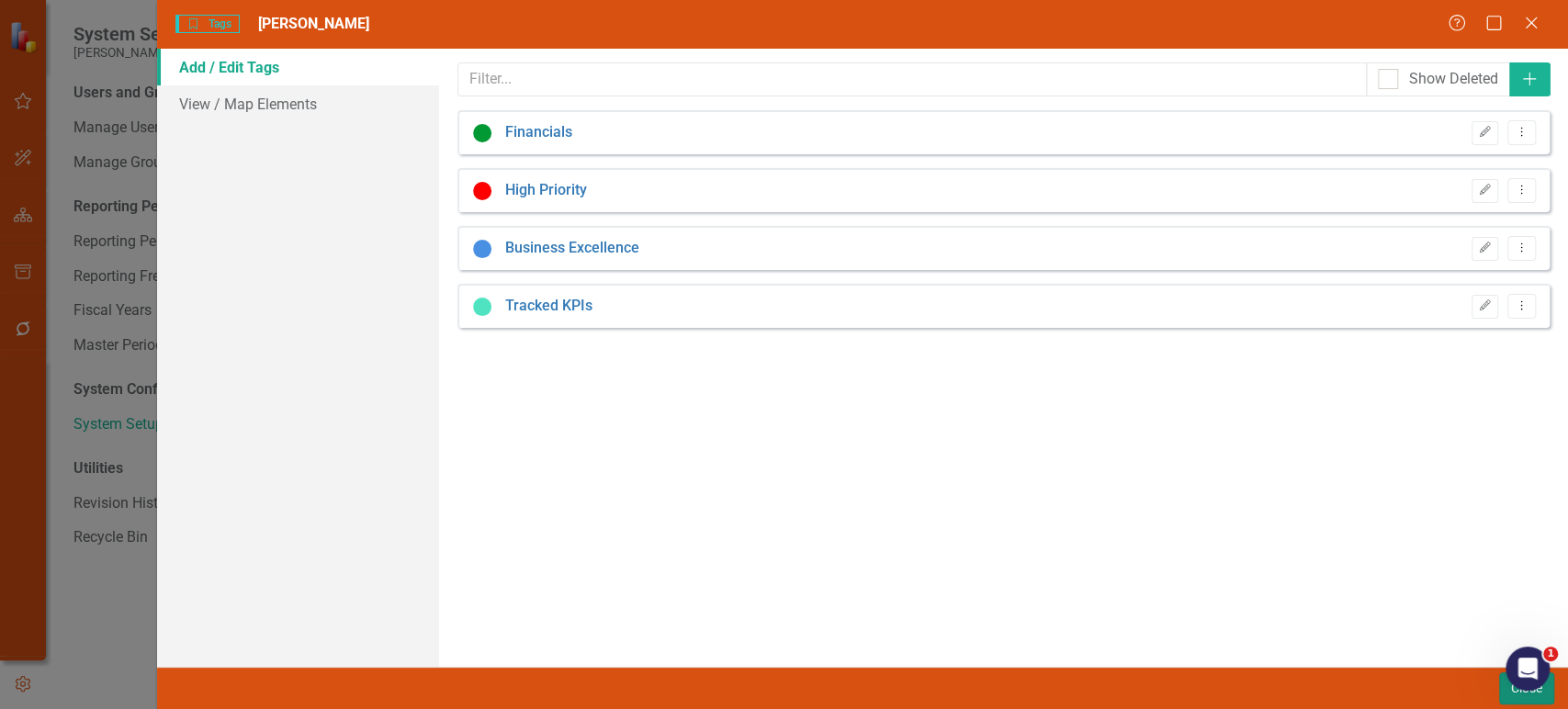
click at [1499, 694] on button "Close" at bounding box center [1526, 689] width 55 height 32
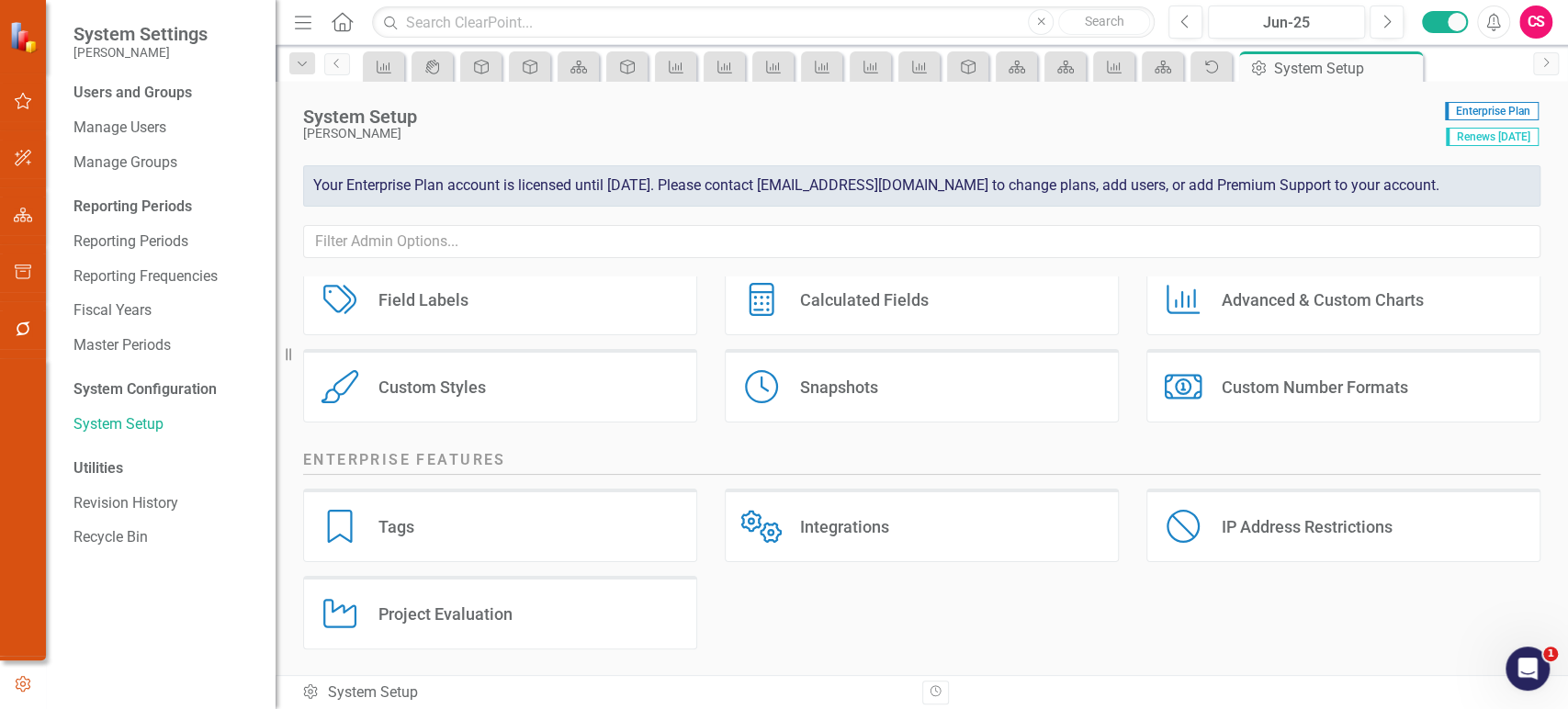
click at [472, 550] on div "Tags Tags" at bounding box center [499, 525] width 394 height 73
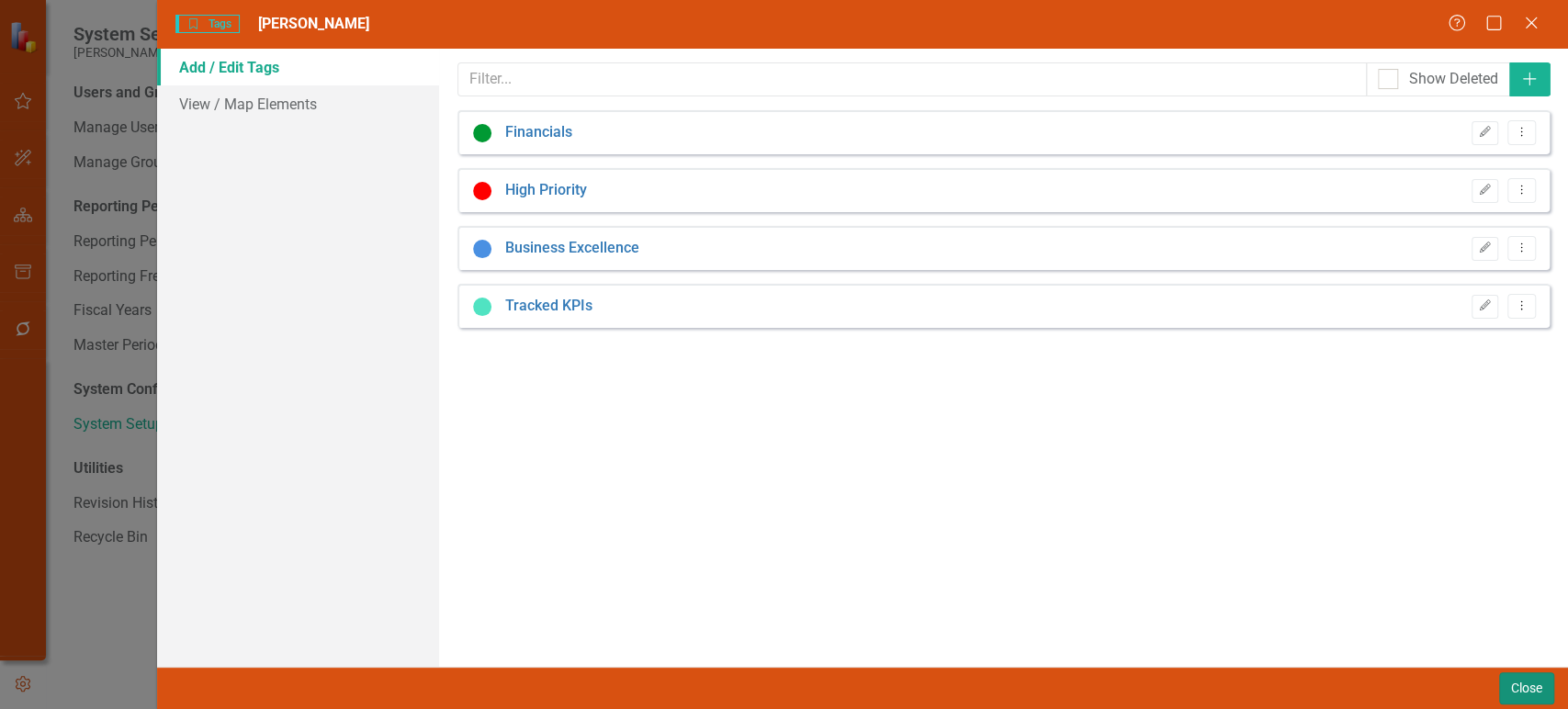
click at [1516, 696] on button "Close" at bounding box center [1526, 689] width 55 height 32
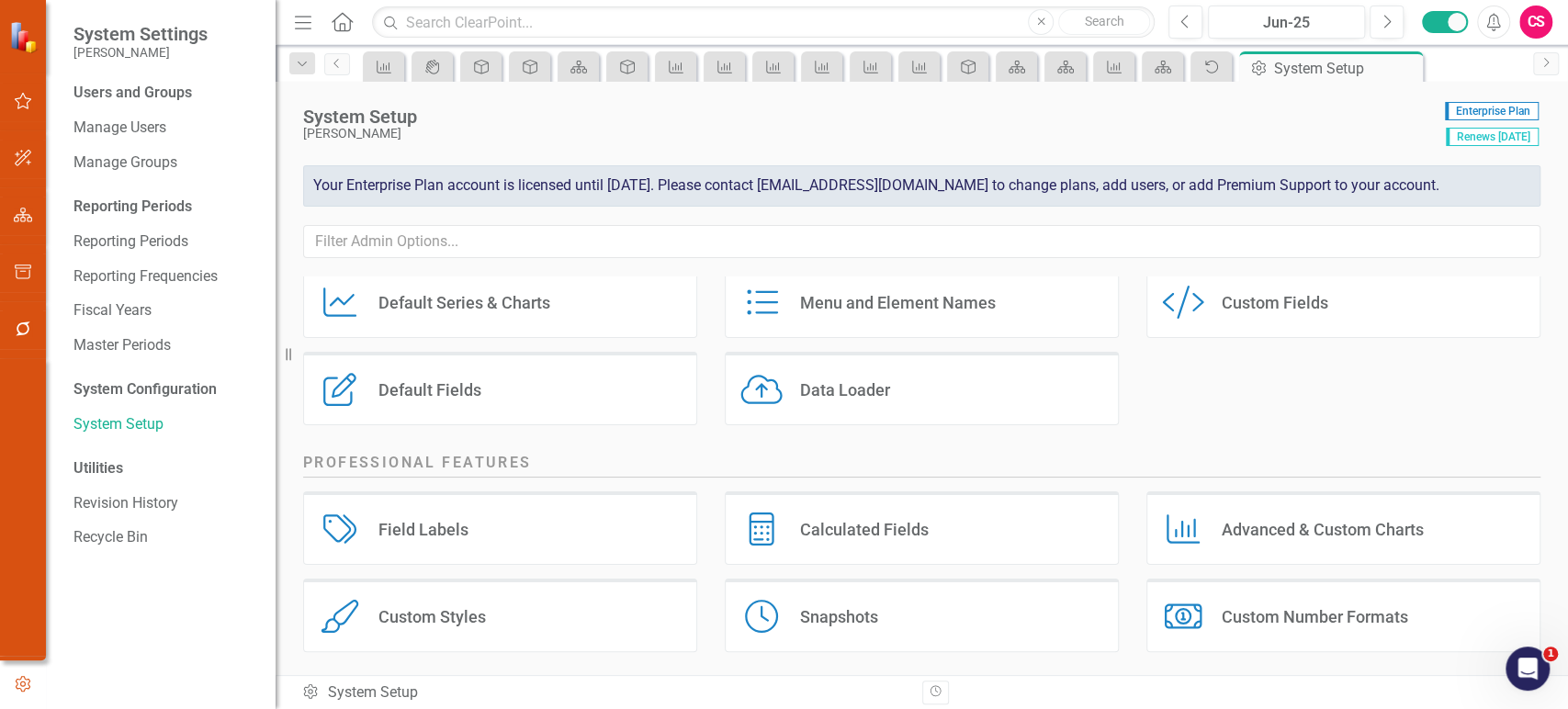
scroll to position [142, 0]
click at [519, 557] on div "Field Labels Field Labels" at bounding box center [499, 531] width 394 height 73
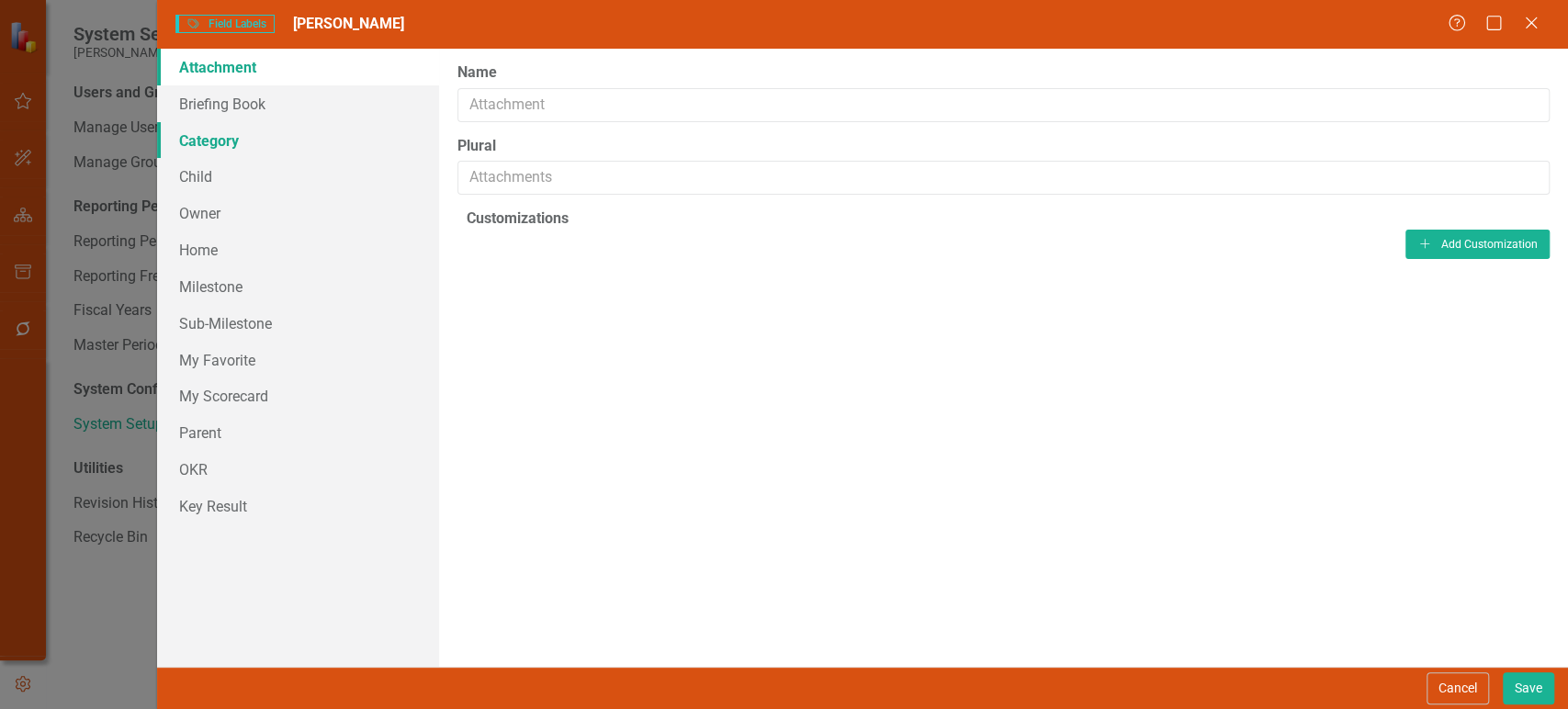
click at [259, 136] on link "Category" at bounding box center [298, 141] width 282 height 37
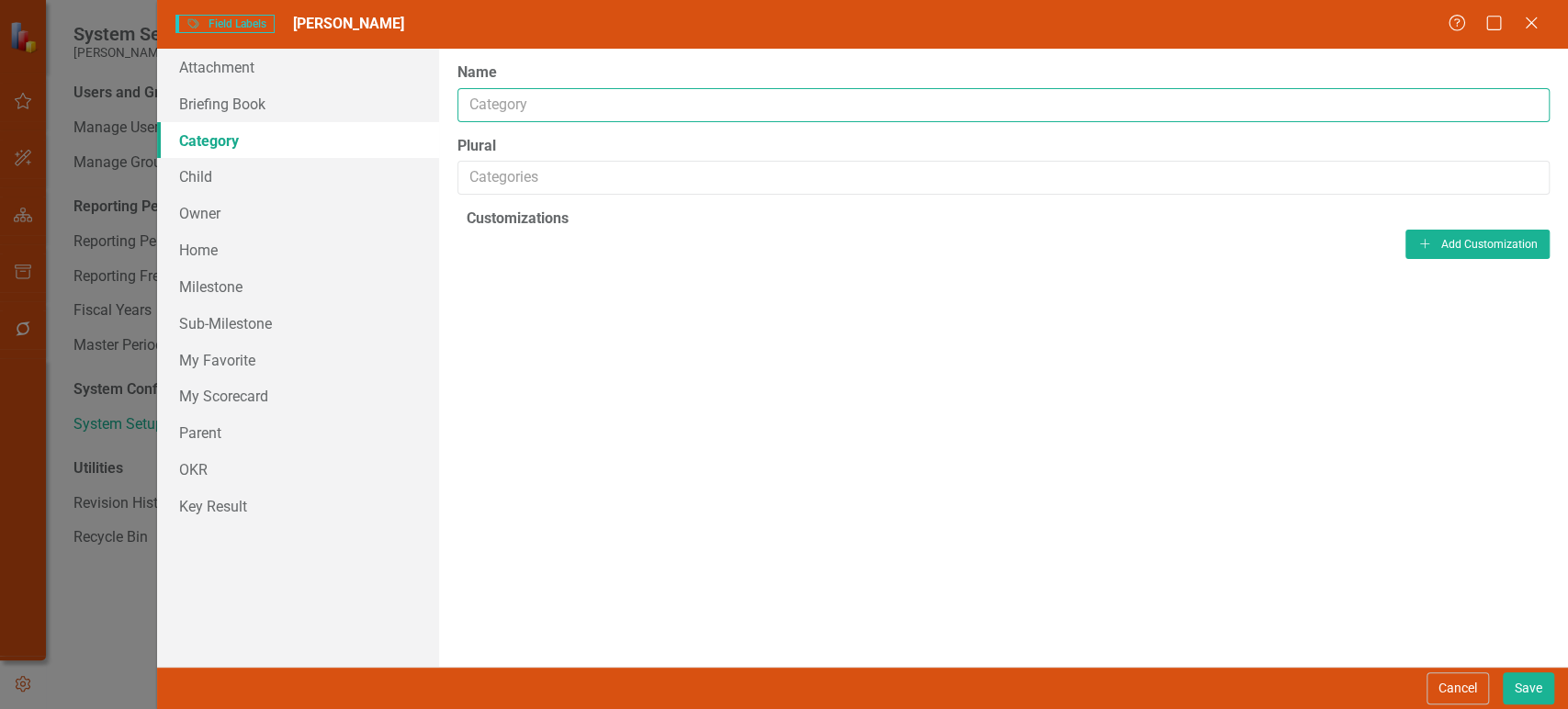
click at [590, 102] on input "Name" at bounding box center [1004, 105] width 1093 height 34
type input "Pillar"
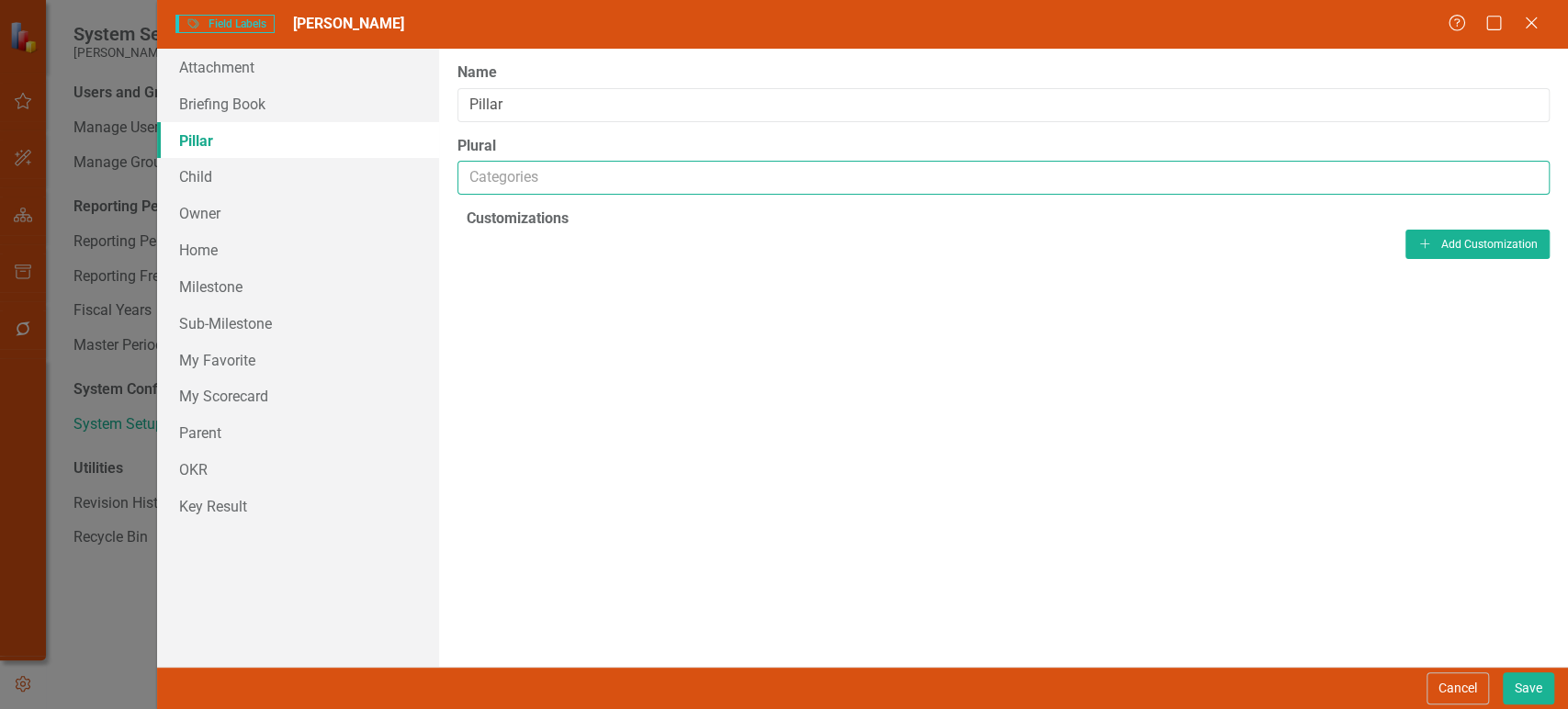
paste input "Pillar"
type input "Pillars"
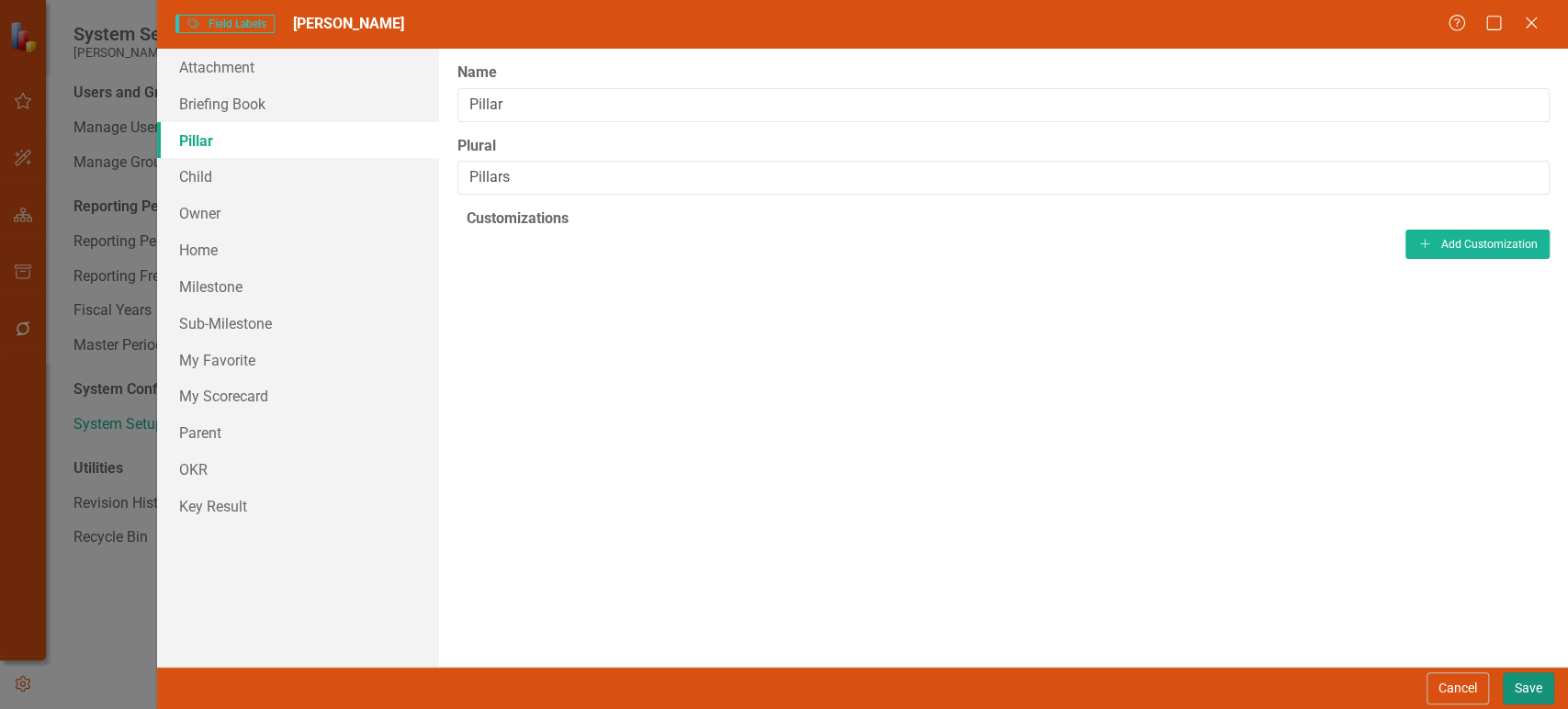
click at [1518, 685] on button "Save" at bounding box center [1529, 689] width 52 height 32
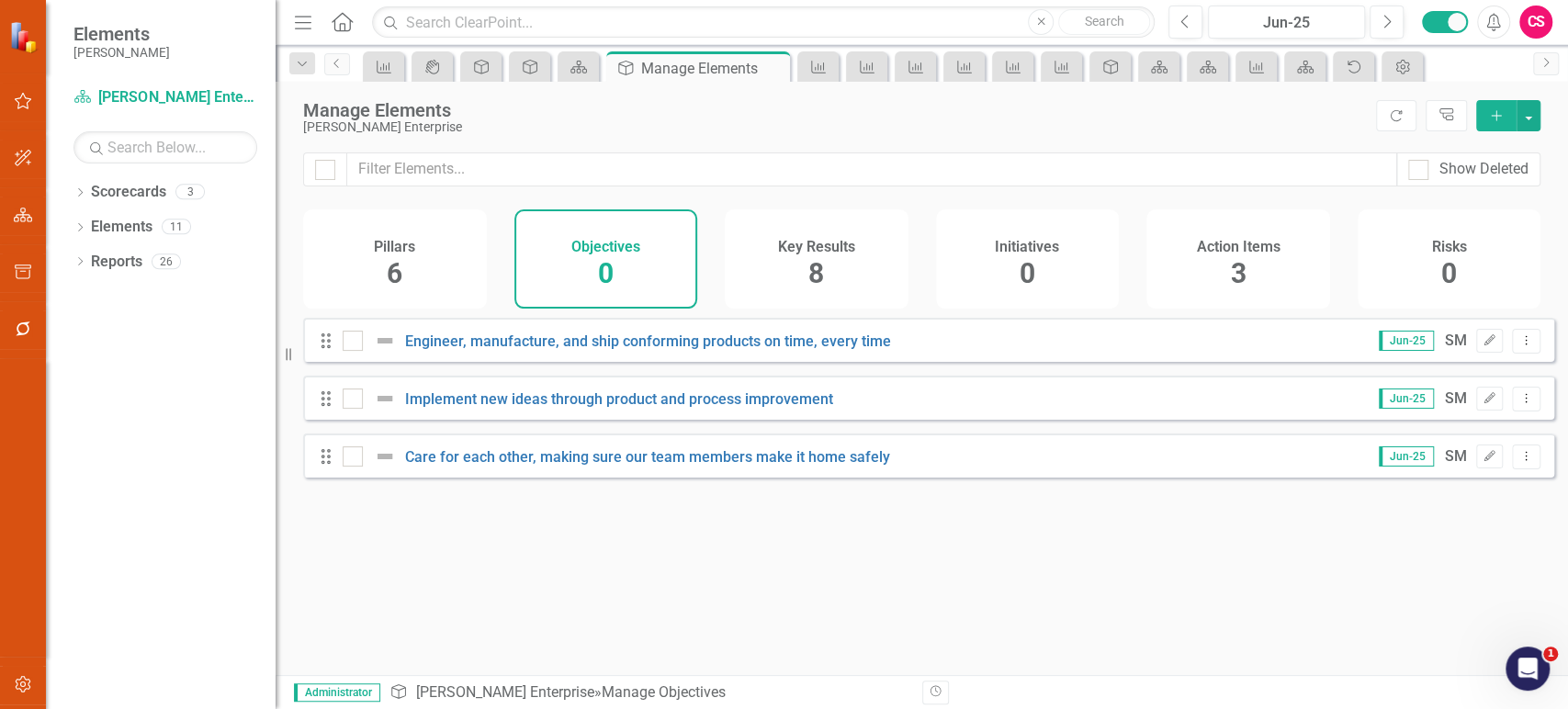
click at [835, 318] on div "Pillars 6 Objectives 0 Key Results 8 Initiatives 0 Action Items 3 Risks 0" at bounding box center [921, 263] width 1293 height 108
click at [853, 280] on div "Key Results 8" at bounding box center [816, 259] width 183 height 99
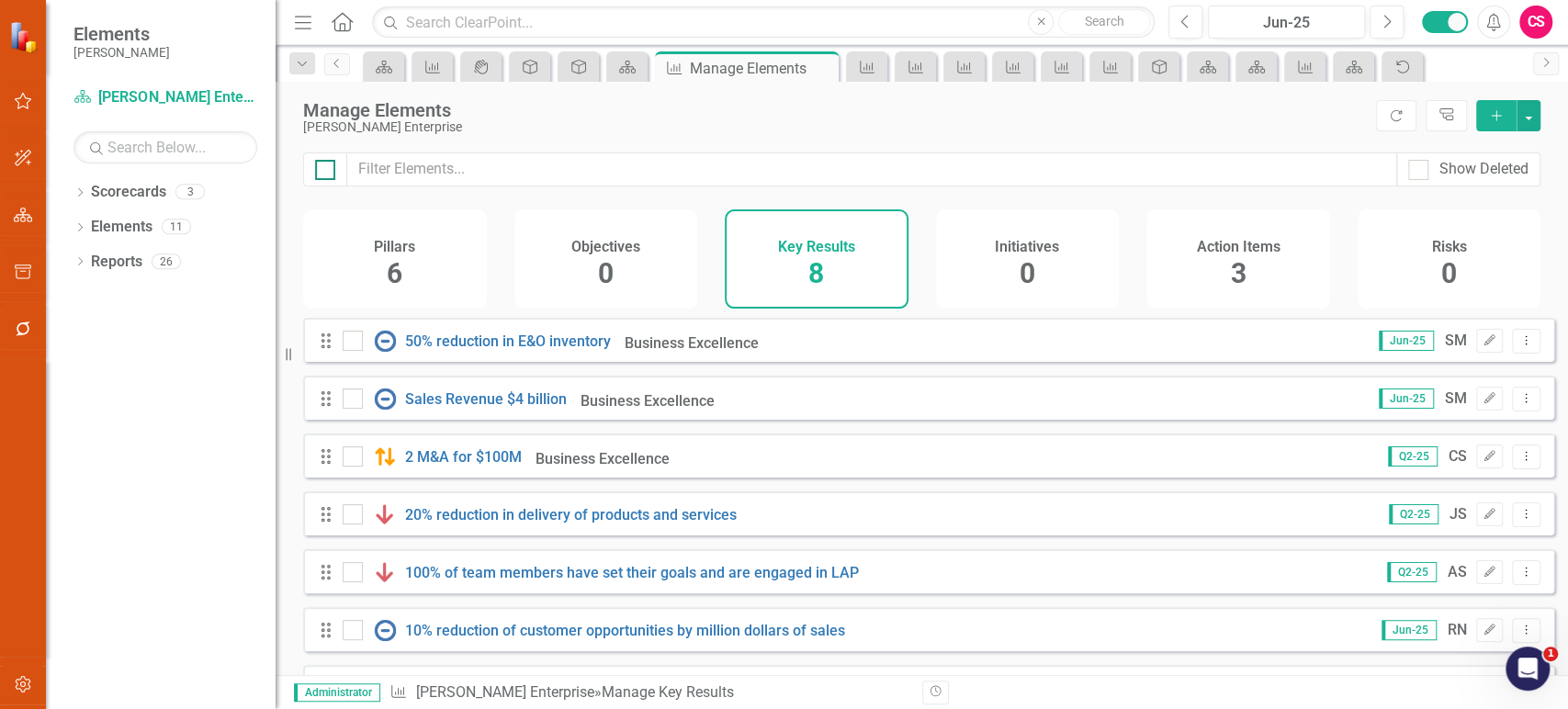
click at [333, 173] on div at bounding box center [325, 170] width 20 height 20
click at [327, 171] on input "checkbox" at bounding box center [321, 165] width 12 height 12
checkbox input "true"
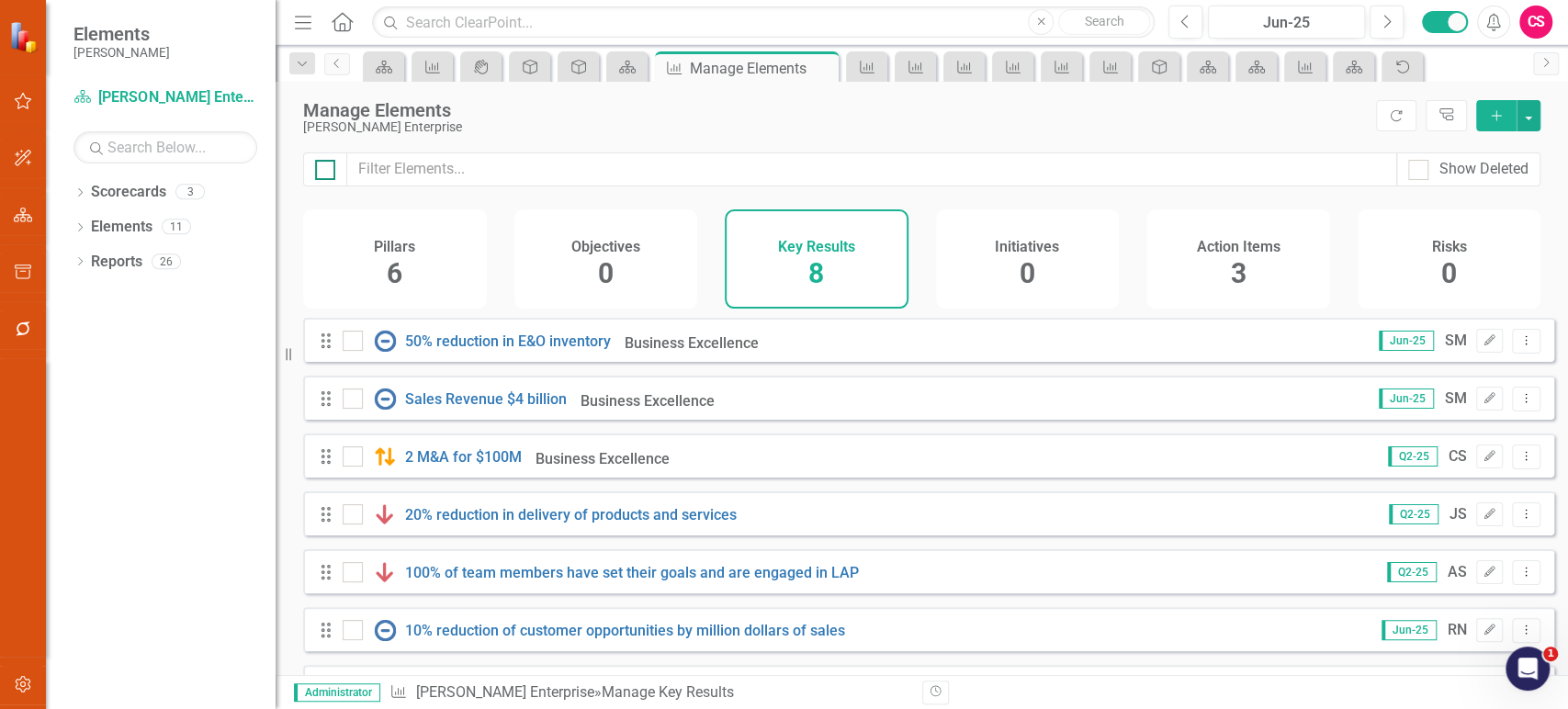
checkbox input "true"
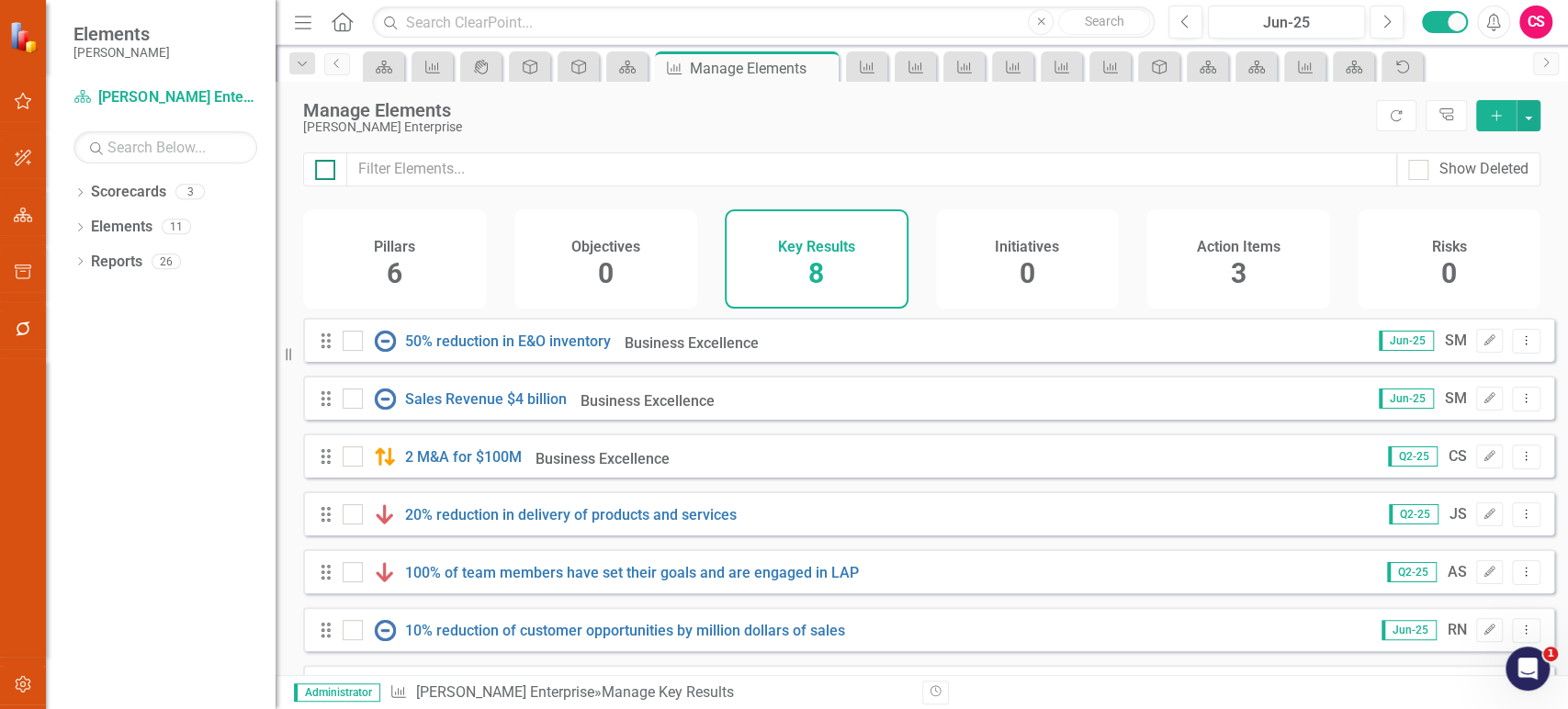
checkbox input "true"
click at [1536, 117] on button "button" at bounding box center [1529, 116] width 24 height 32
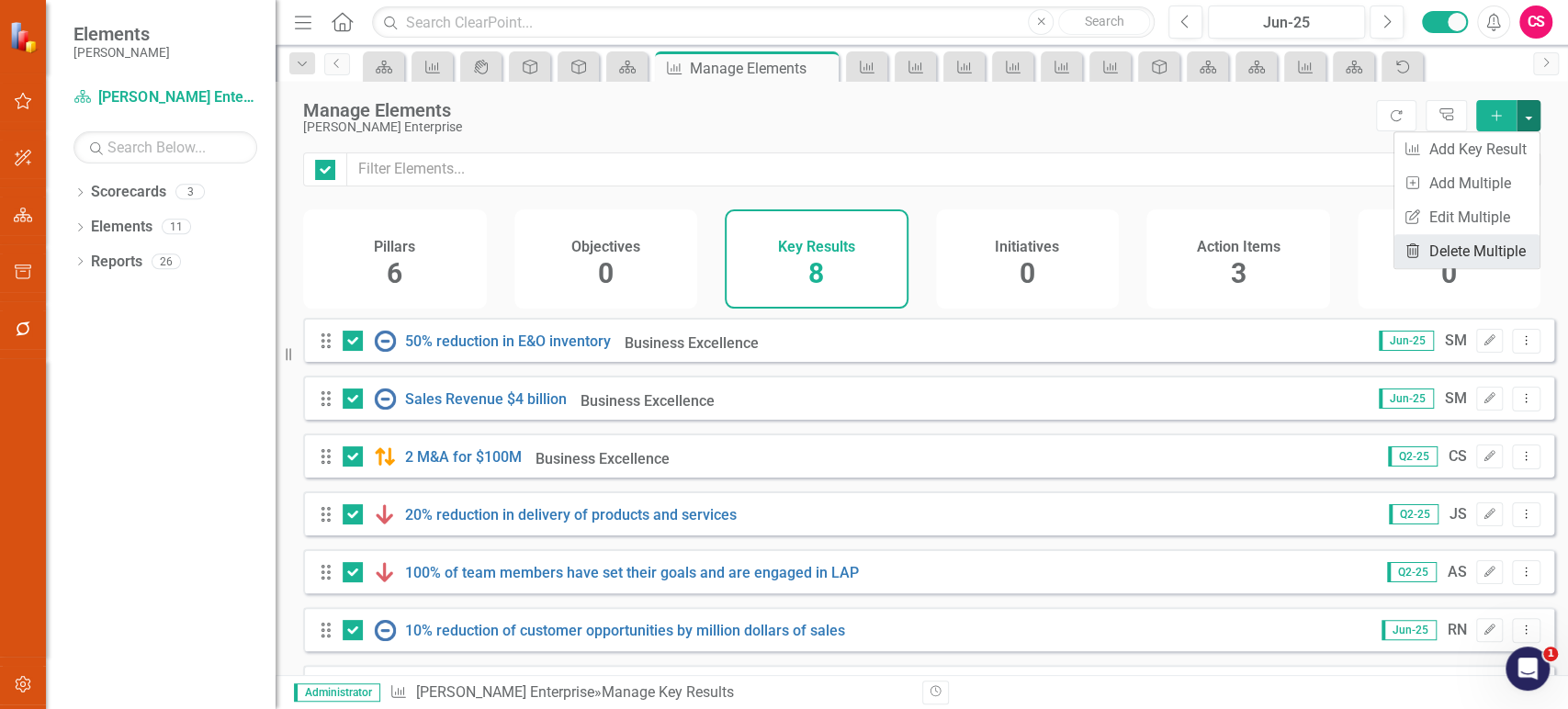
click at [1455, 242] on link "Trash Delete Multiple" at bounding box center [1467, 251] width 145 height 34
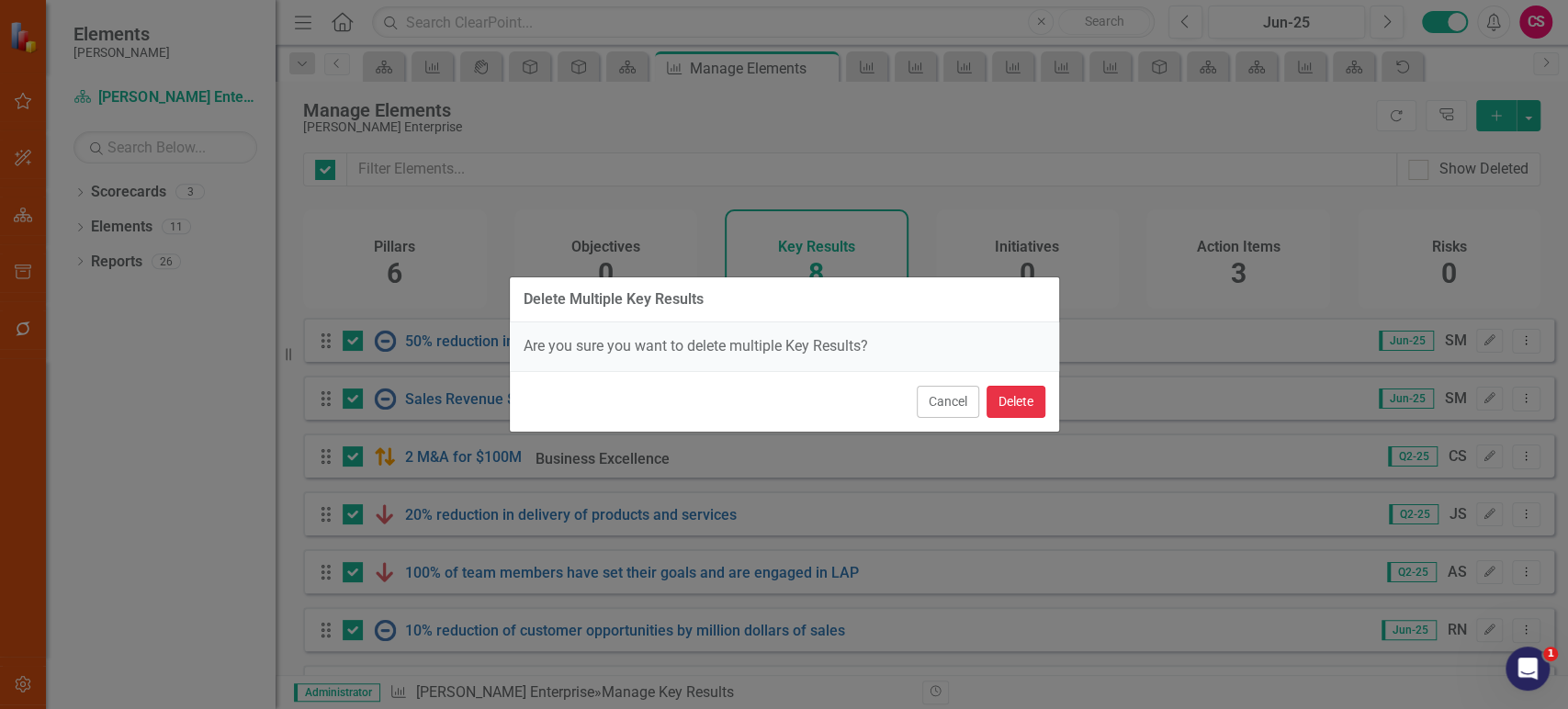
click at [1018, 411] on button "Delete" at bounding box center [1016, 401] width 58 height 32
checkbox input "false"
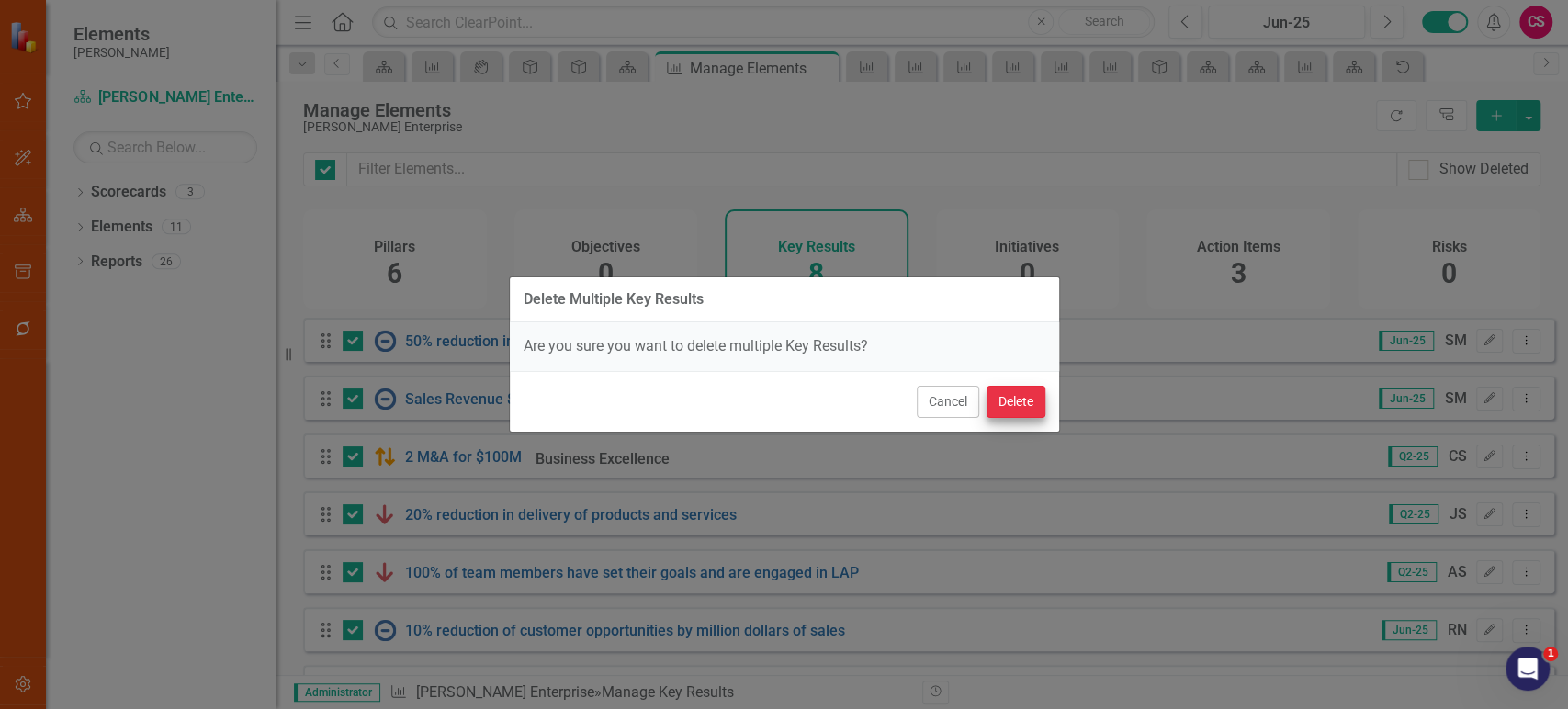
checkbox input "false"
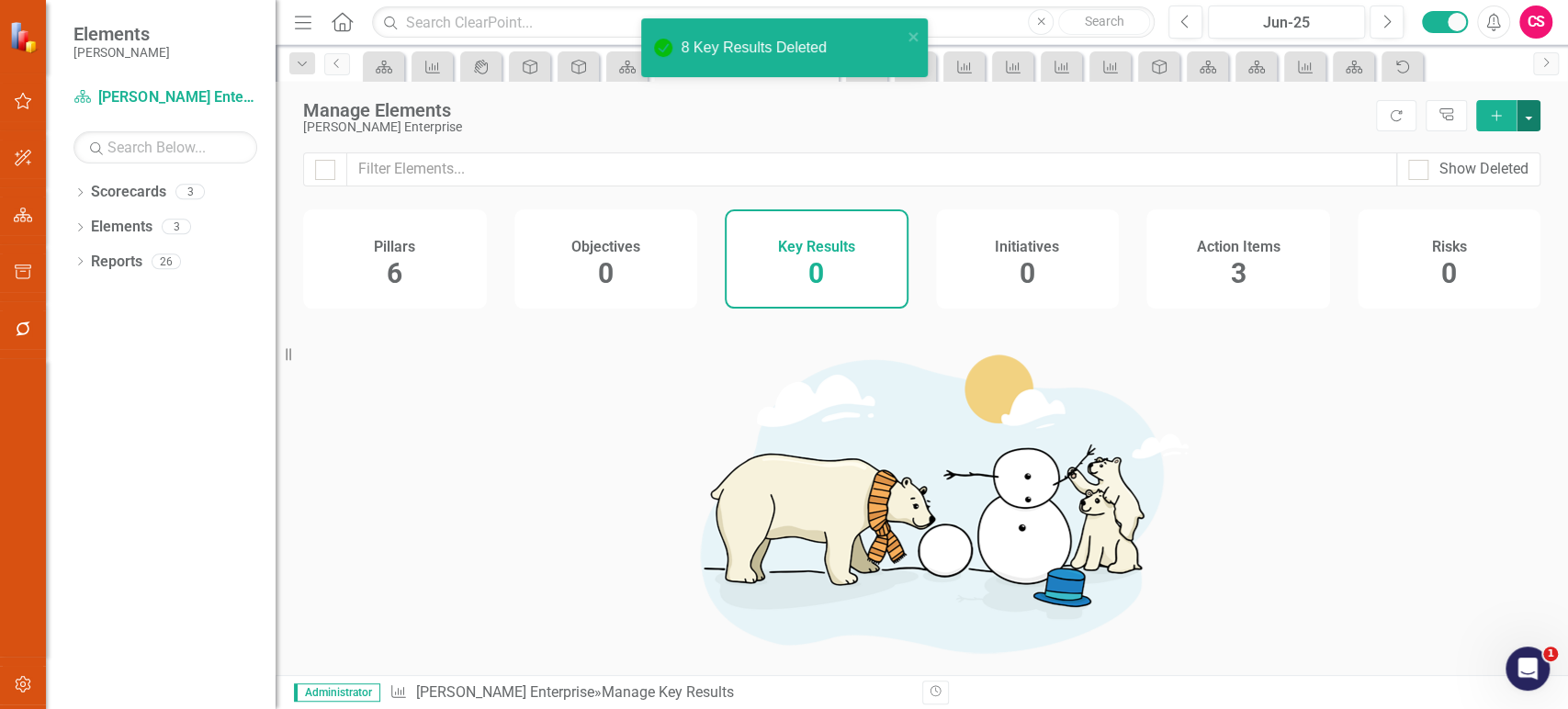
click at [1533, 117] on button "button" at bounding box center [1529, 116] width 24 height 32
click at [1486, 182] on link "Add Multiple Add Multiple" at bounding box center [1467, 183] width 145 height 34
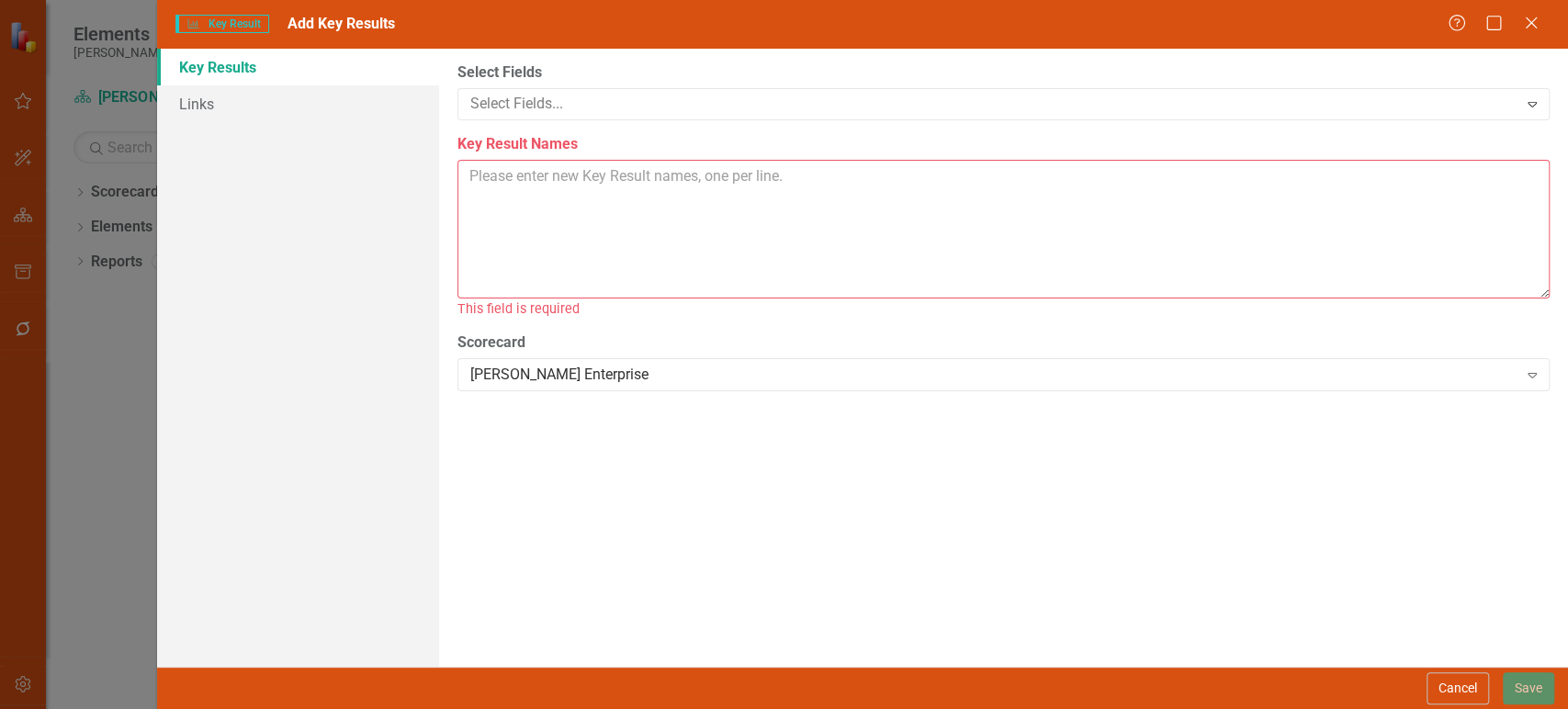
click at [592, 208] on textarea "Key Result Names" at bounding box center [1004, 229] width 1093 height 139
paste textarea "2.5% reduction in direct & indirect material costs (~$100M)"
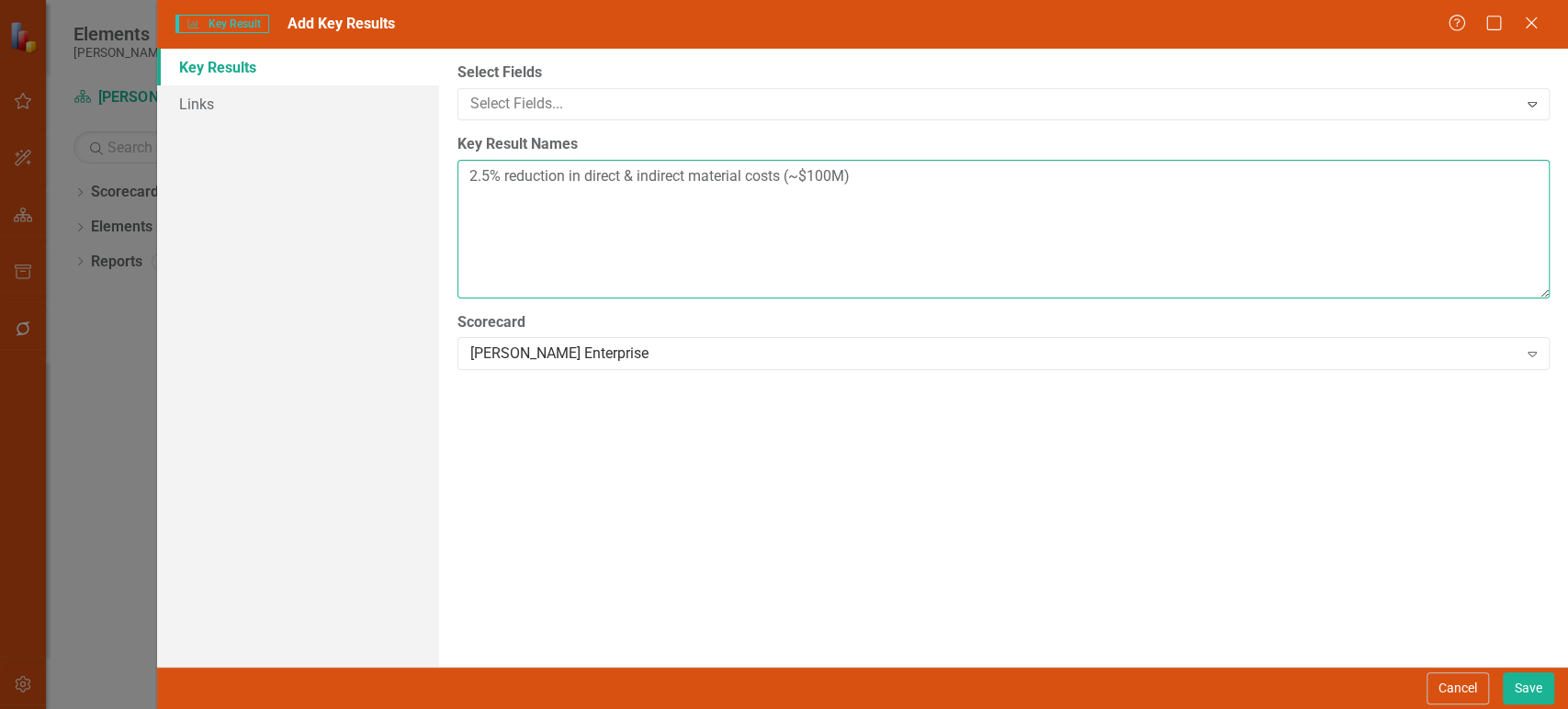
click at [598, 239] on textarea "2.5% reduction in direct & indirect material costs (~$100M)" at bounding box center [1004, 229] width 1093 height 139
paste textarea "20% reduction in customer case time to resolution"
click at [537, 256] on textarea "2.5% reduction in direct & indirect material costs (~$100M) 20% reduction in cu…" at bounding box center [1004, 229] width 1093 height 139
paste textarea "Improve Culture Index by ≥2 points (target: 80.16%)"
click at [734, 279] on textarea "2.5% reduction in direct & indirect material costs (~$100M) 20% reduction in cu…" at bounding box center [1004, 229] width 1093 height 139
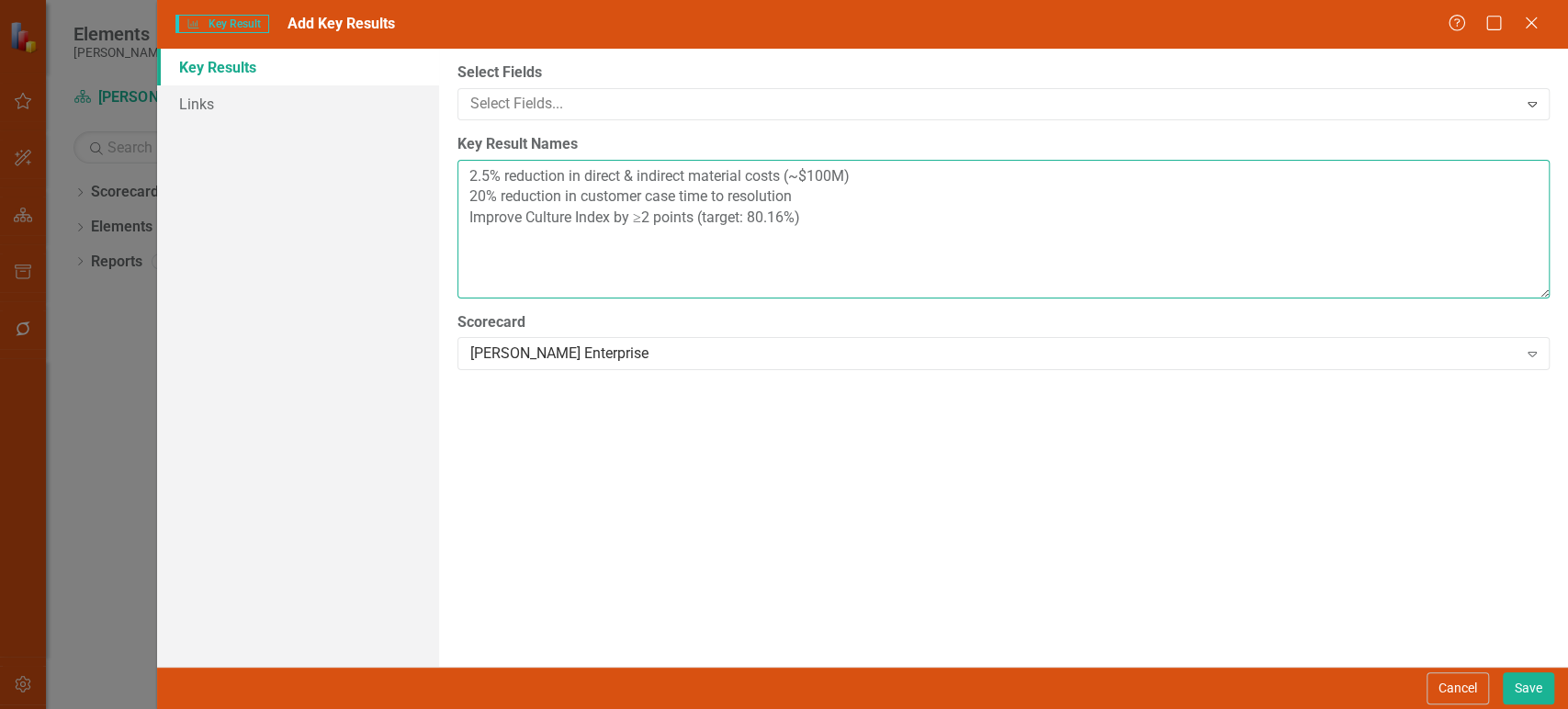
paste textarea "10% improvement in customer product opportunities"
click at [486, 288] on textarea "2.5% reduction in direct & indirect material costs (~$100M) 20% reduction in cu…" at bounding box center [1004, 229] width 1093 height 139
paste textarea "1 transformational innovation per plant with 20% ROI"
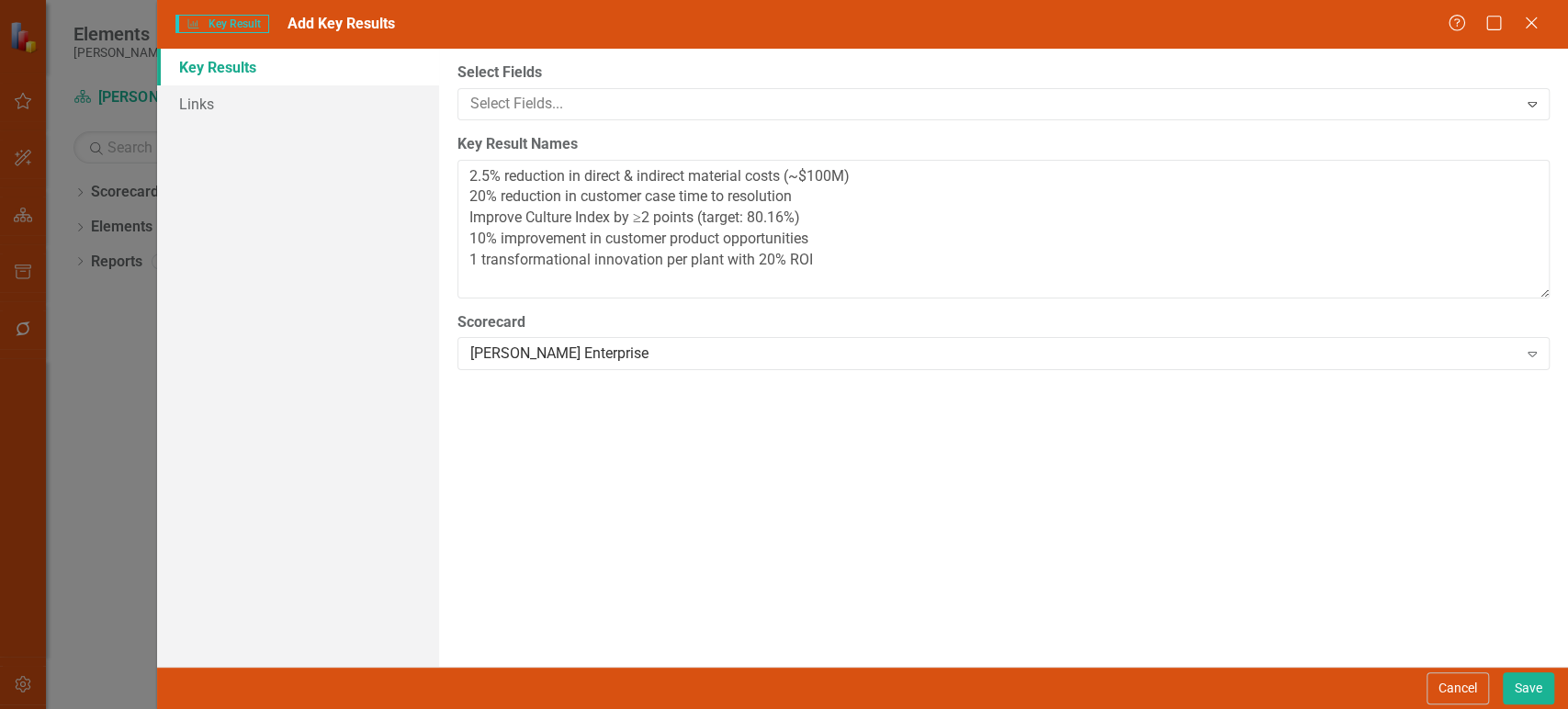
click at [573, 310] on div "Select Fields Select Fields... Expand Key Result Names 2.5% reduction in direct…" at bounding box center [1004, 358] width 1129 height 618
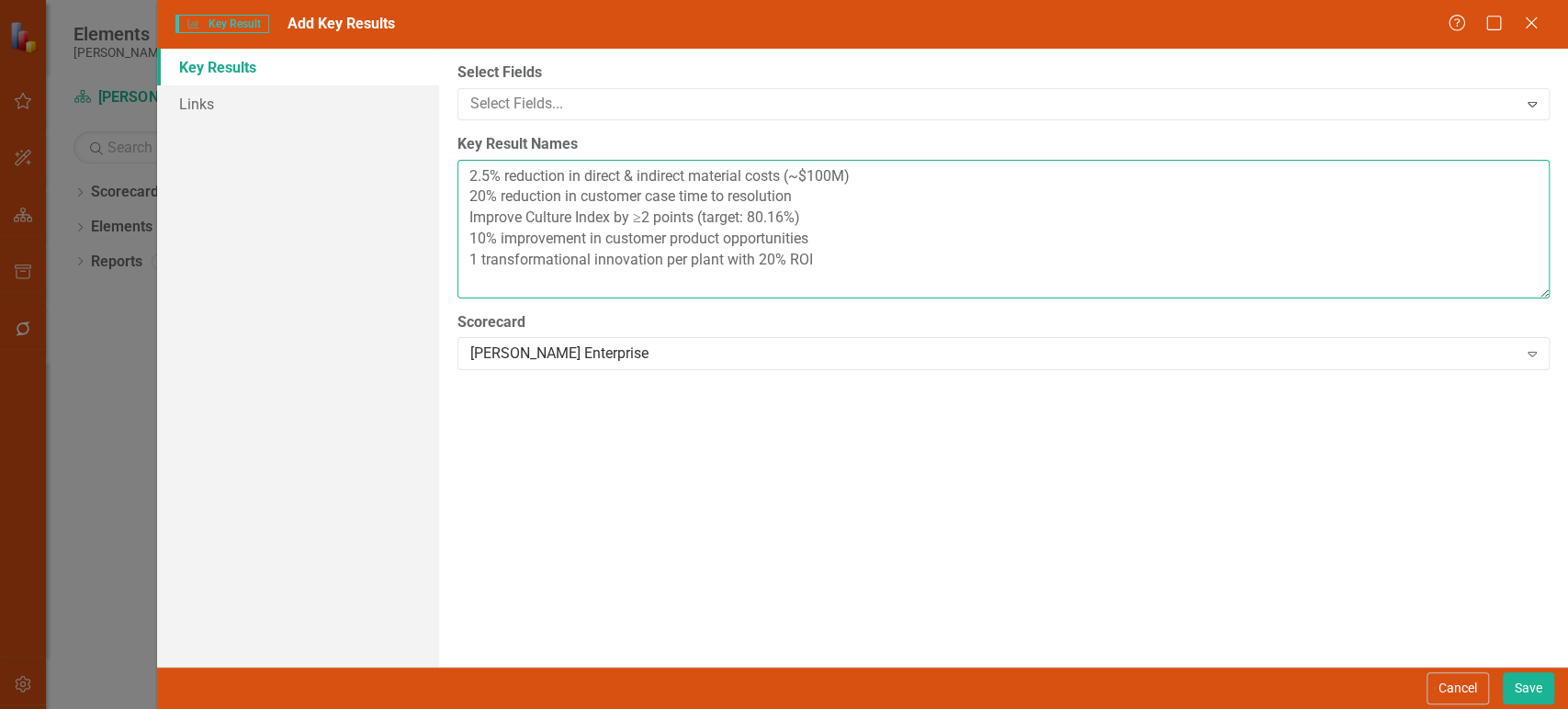
click at [616, 273] on textarea "2.5% reduction in direct & indirect material costs (~$100M) 20% reduction in cu…" at bounding box center [1004, 229] width 1093 height 139
paste textarea "20% reduction in Total Recordable Incident Rate (TRIR)"
type textarea "2.5% reduction in direct & indirect material costs (~$100M) 20% reduction in cu…"
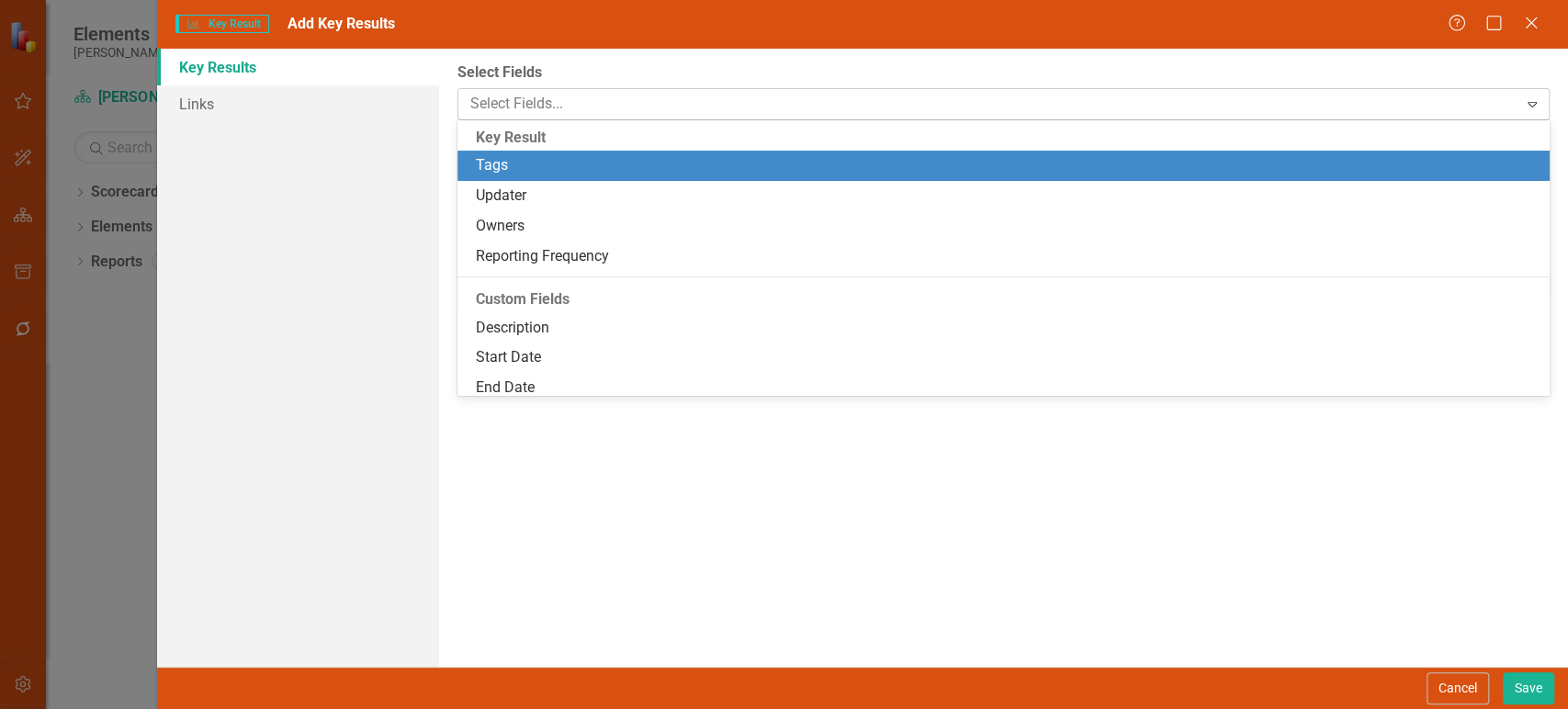
click at [588, 115] on div at bounding box center [991, 104] width 1055 height 25
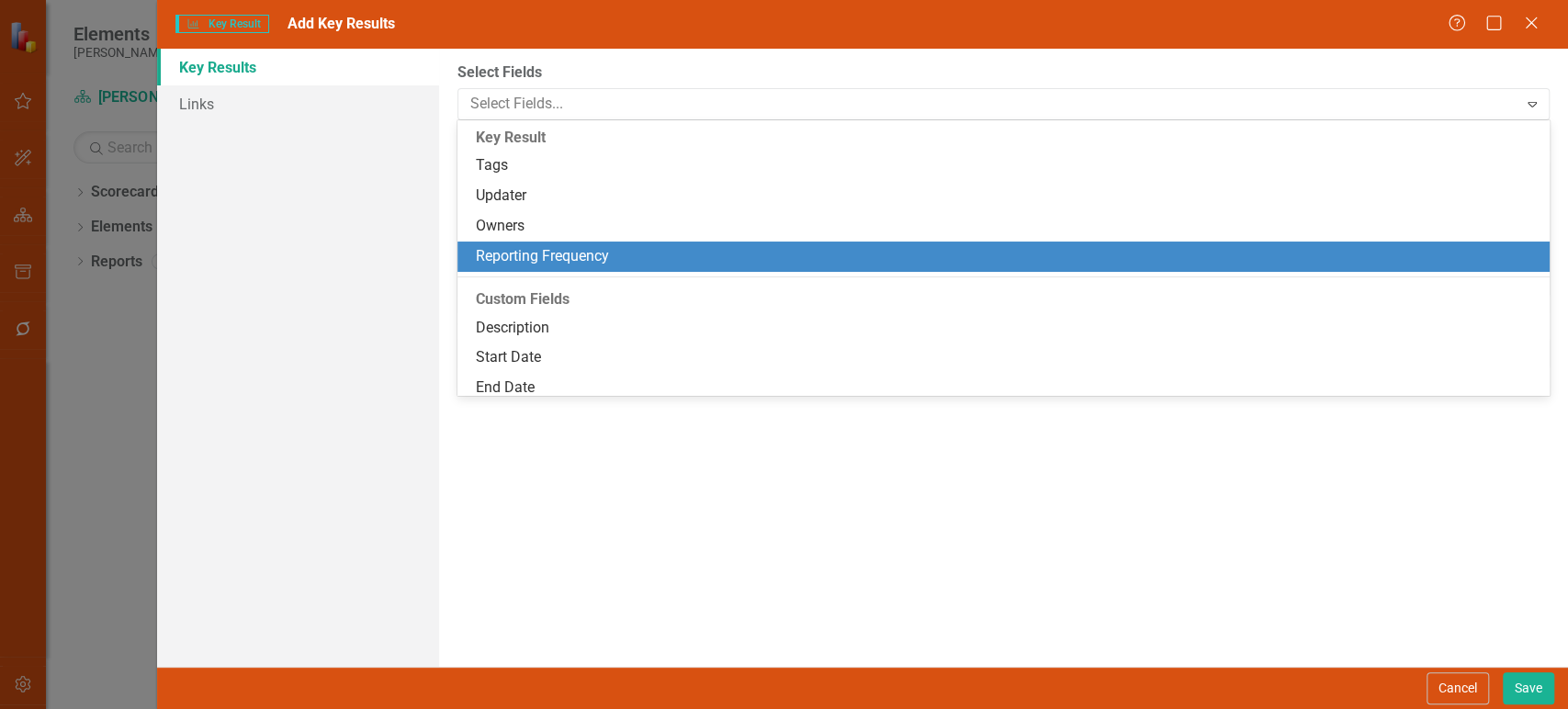
click at [564, 263] on div "Reporting Frequency" at bounding box center [1006, 257] width 1063 height 21
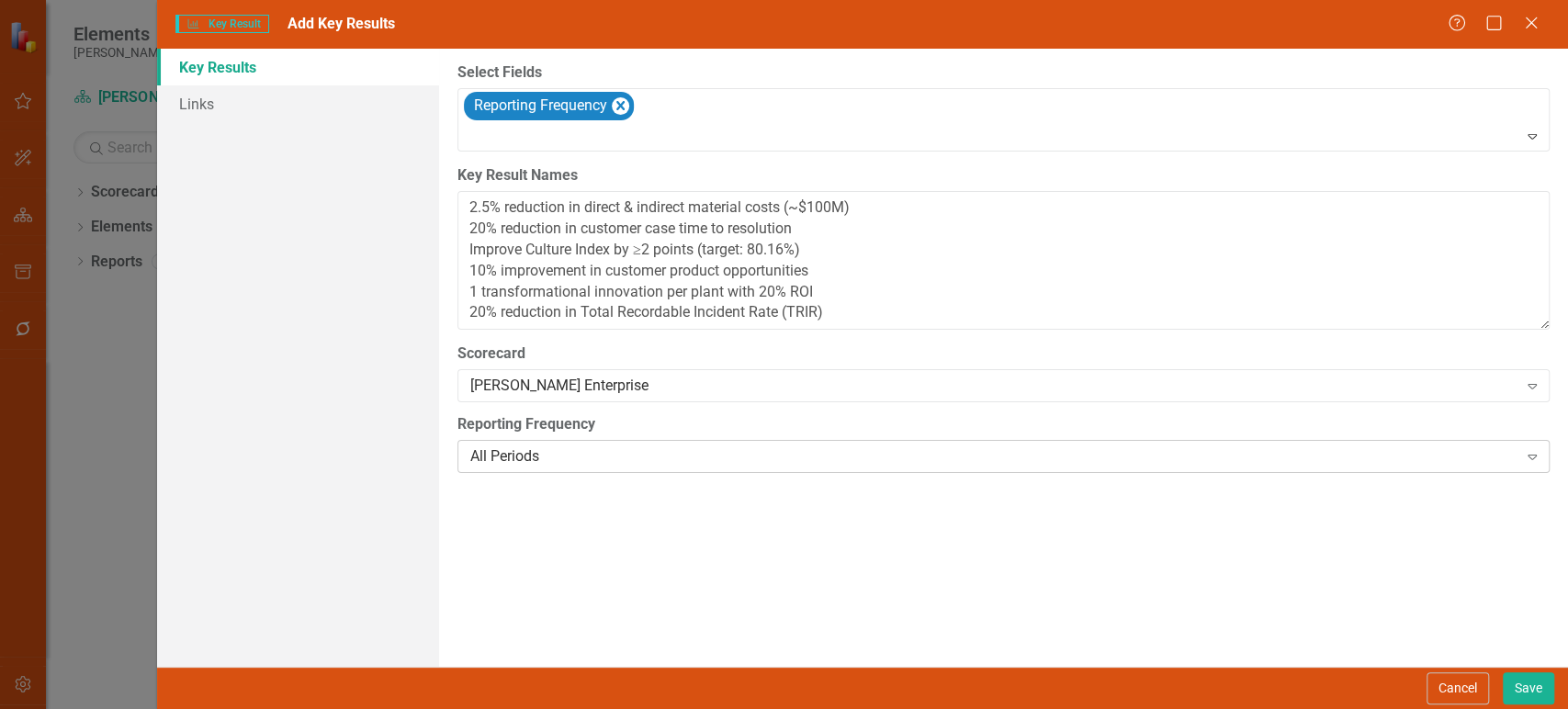
click at [551, 462] on div "All Periods" at bounding box center [994, 457] width 1047 height 21
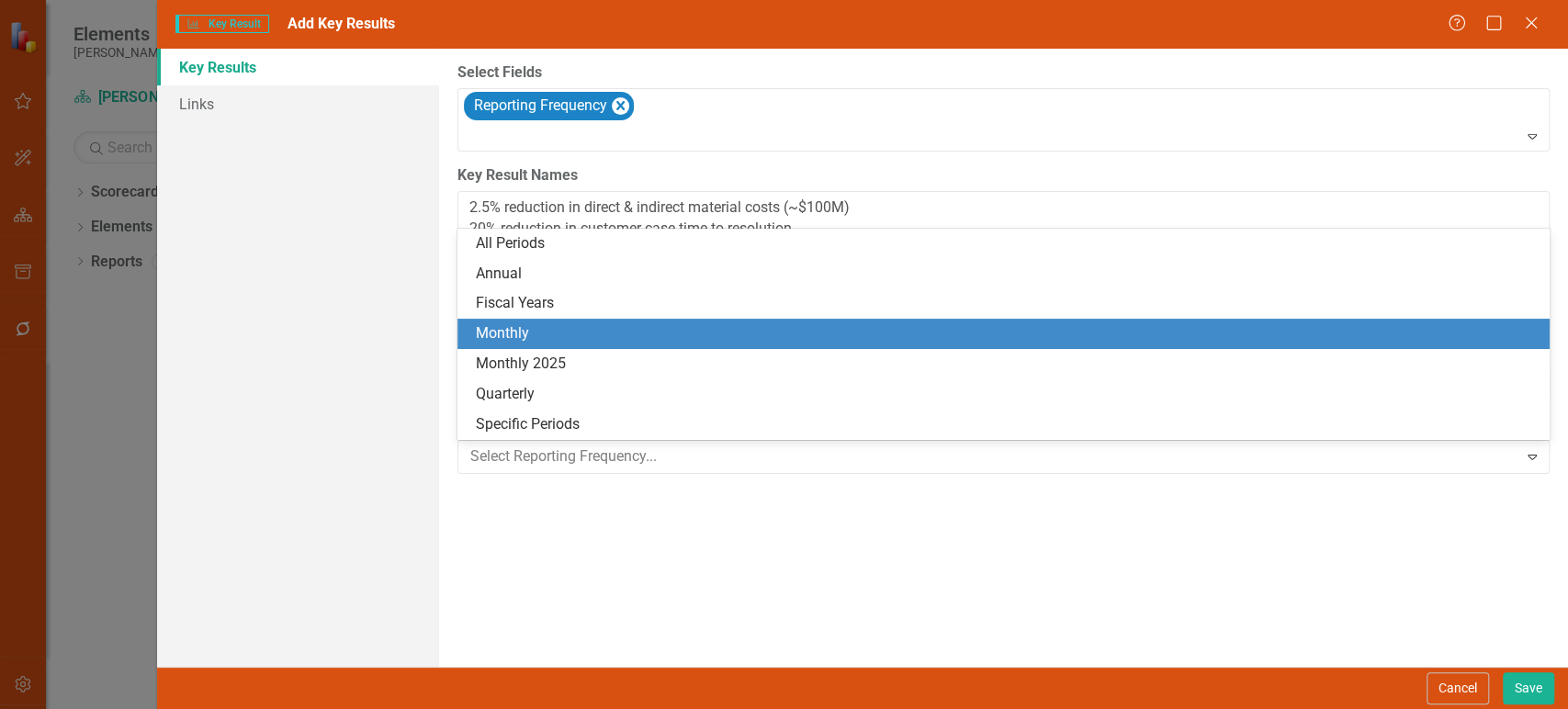
click at [575, 327] on div "Monthly" at bounding box center [1006, 334] width 1063 height 21
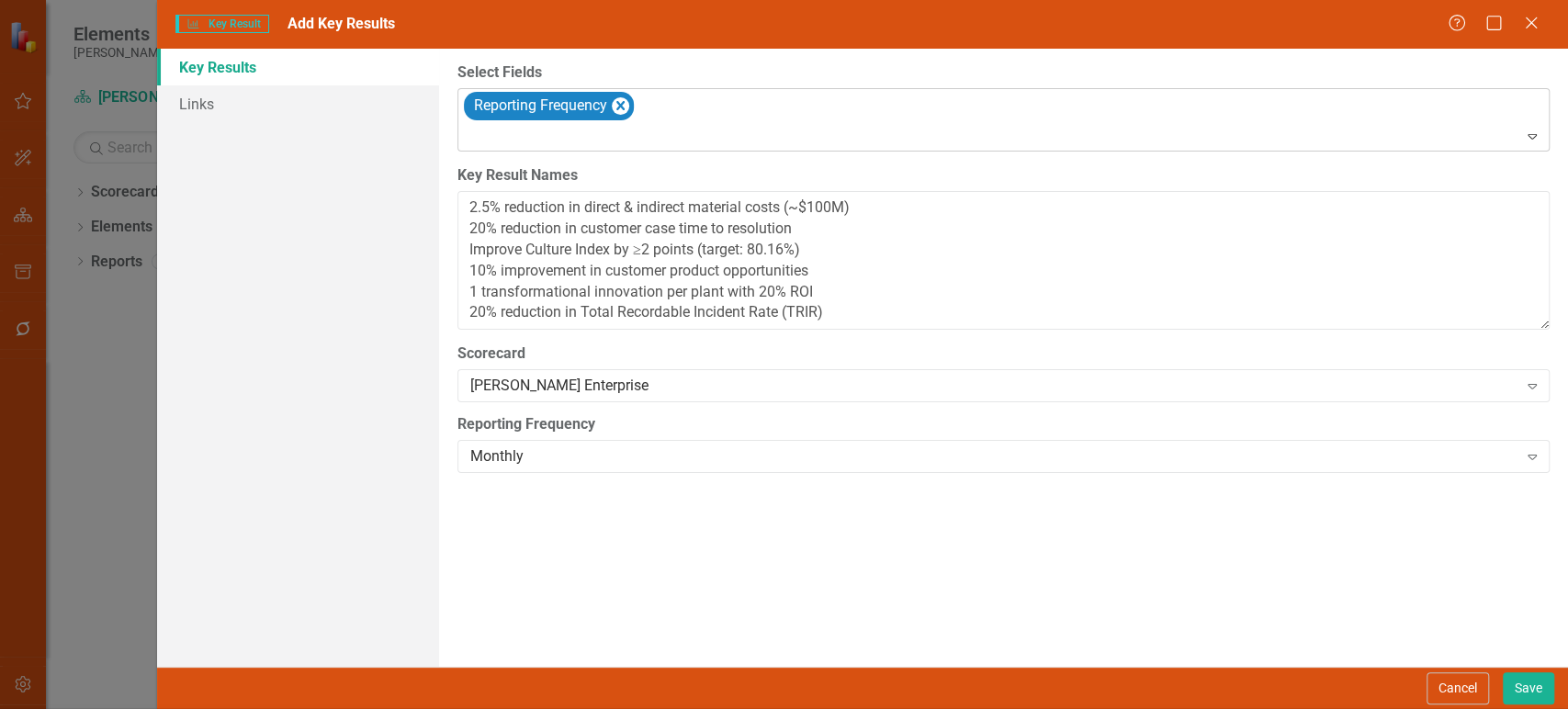
click at [563, 137] on div at bounding box center [1005, 137] width 1084 height 25
click at [1526, 696] on button "Save" at bounding box center [1529, 689] width 52 height 32
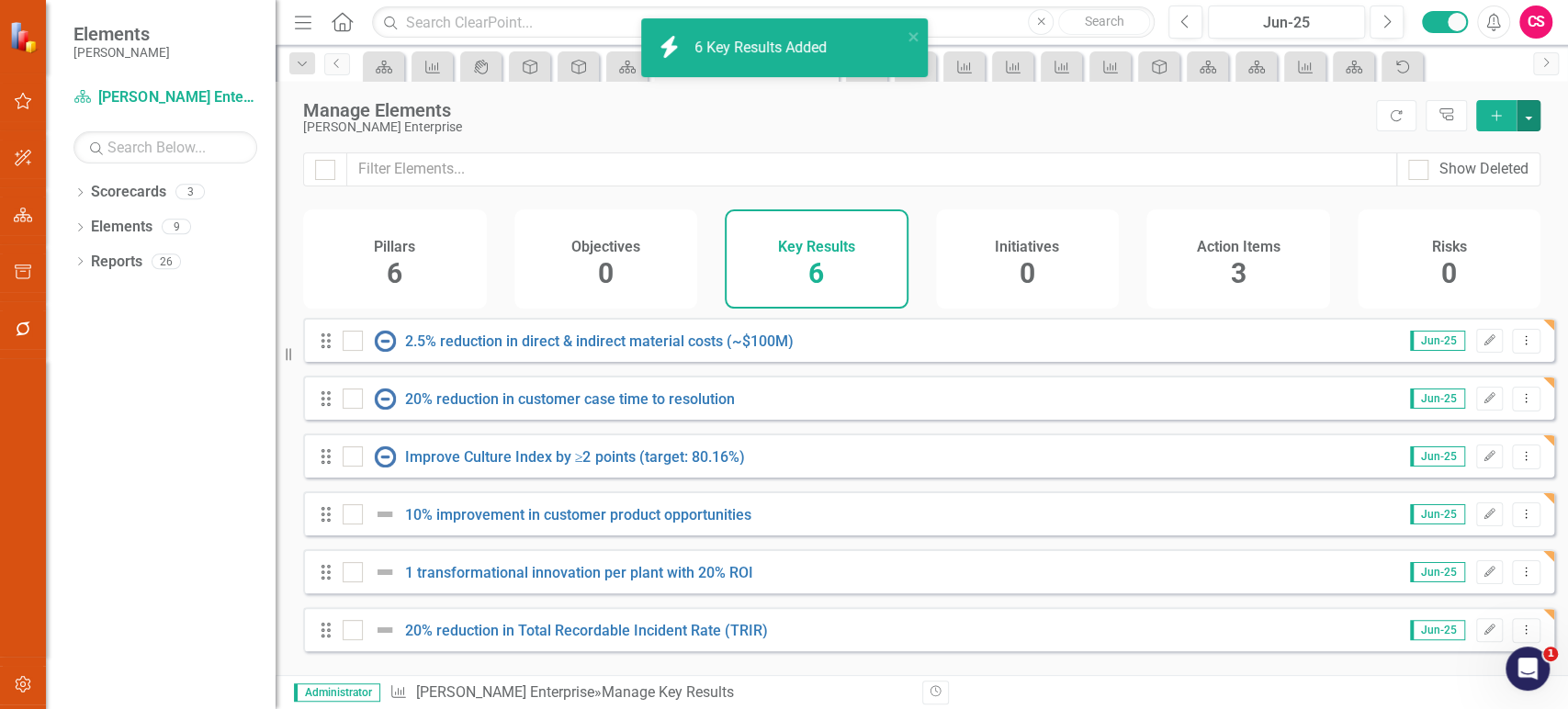
checkbox input "false"
click at [566, 350] on link "2.5% reduction in direct & indirect material costs (~$100M)" at bounding box center [599, 341] width 388 height 18
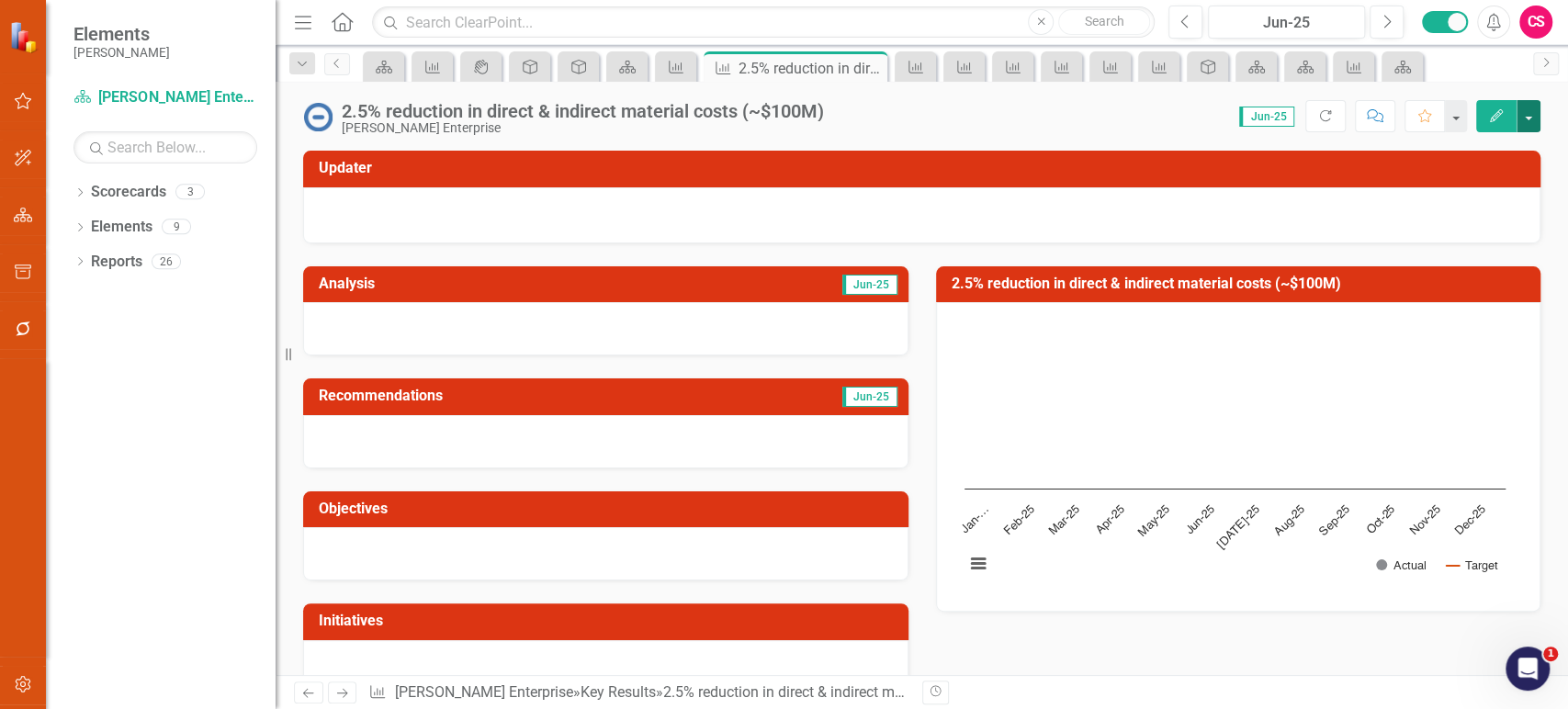
click at [1537, 123] on button "button" at bounding box center [1529, 116] width 24 height 32
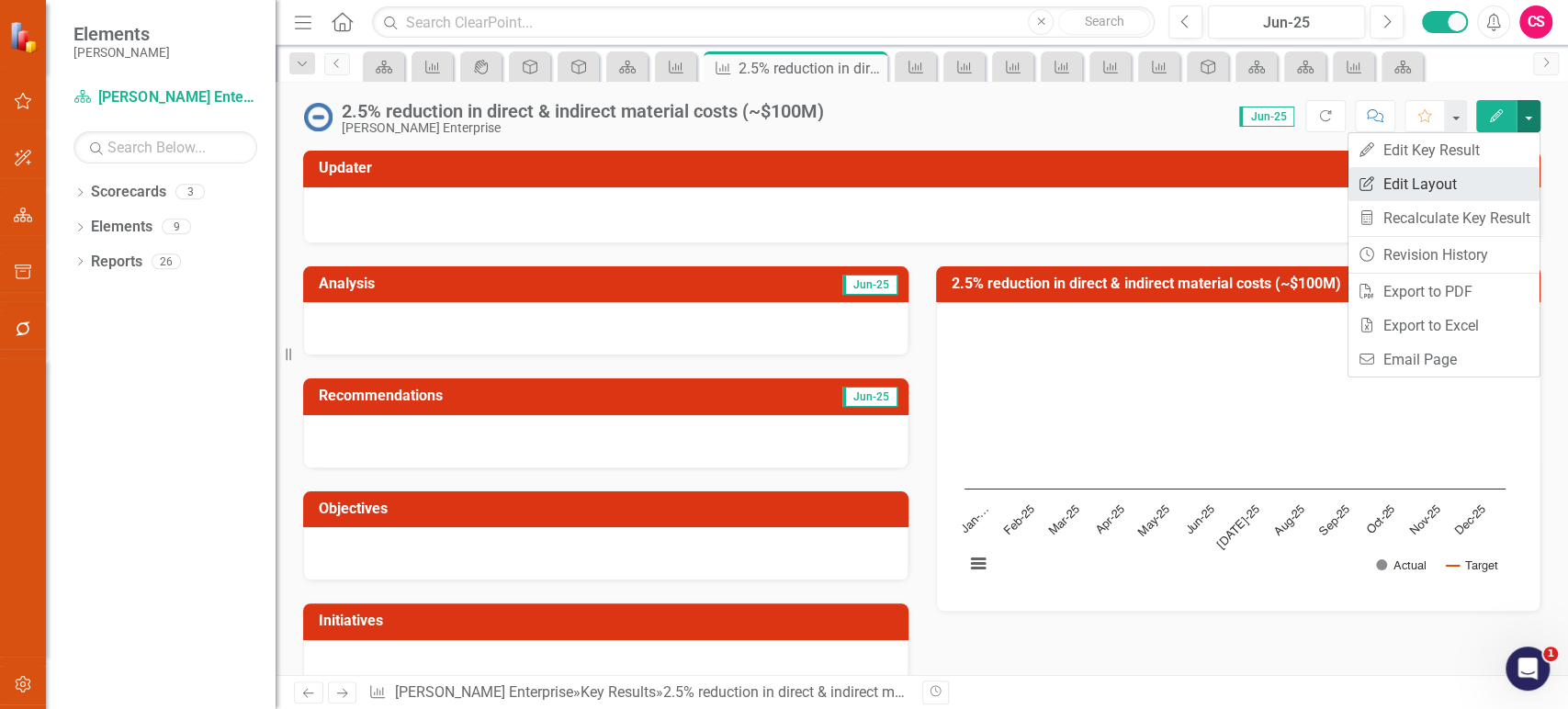
click at [1460, 179] on link "Edit Report Edit Layout" at bounding box center [1444, 184] width 191 height 34
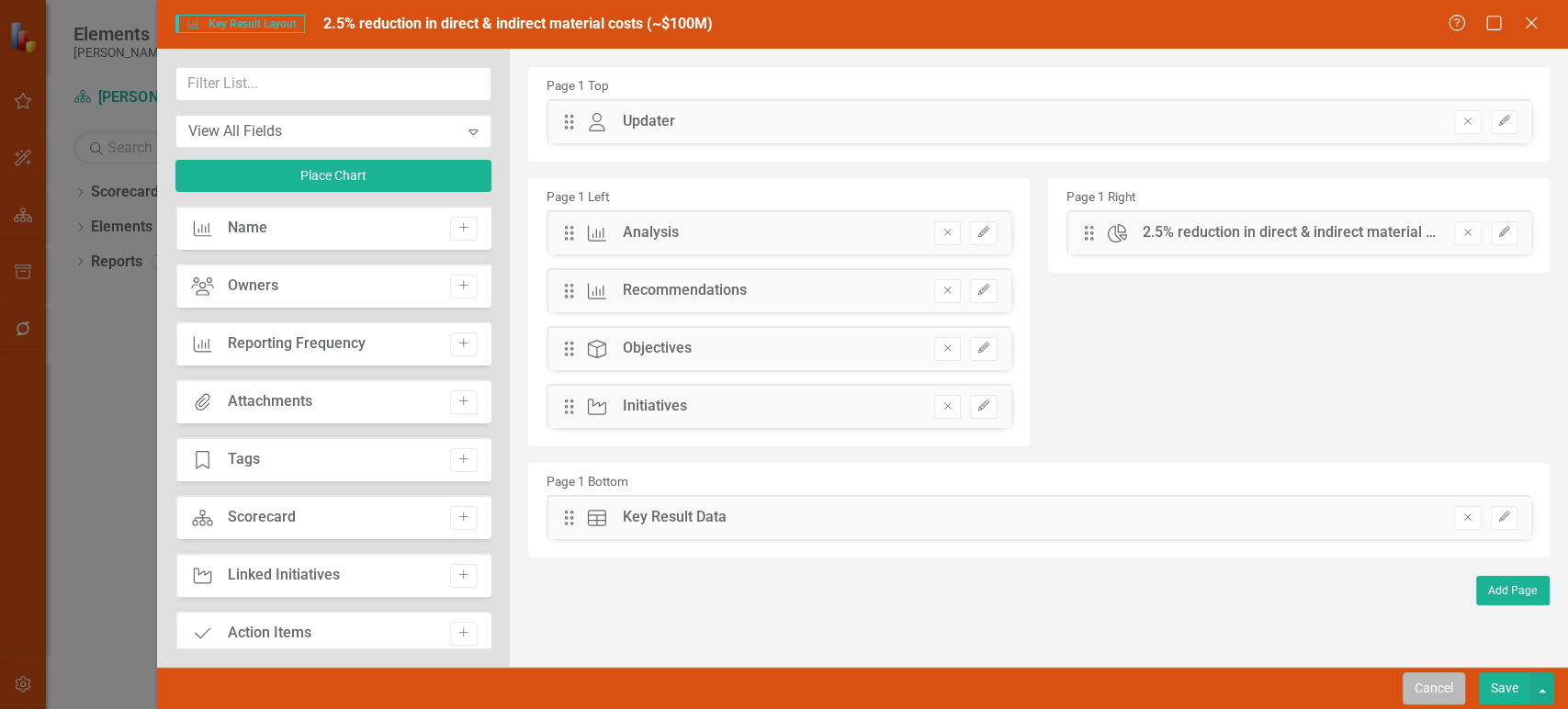
click at [1423, 693] on button "Cancel" at bounding box center [1434, 689] width 62 height 32
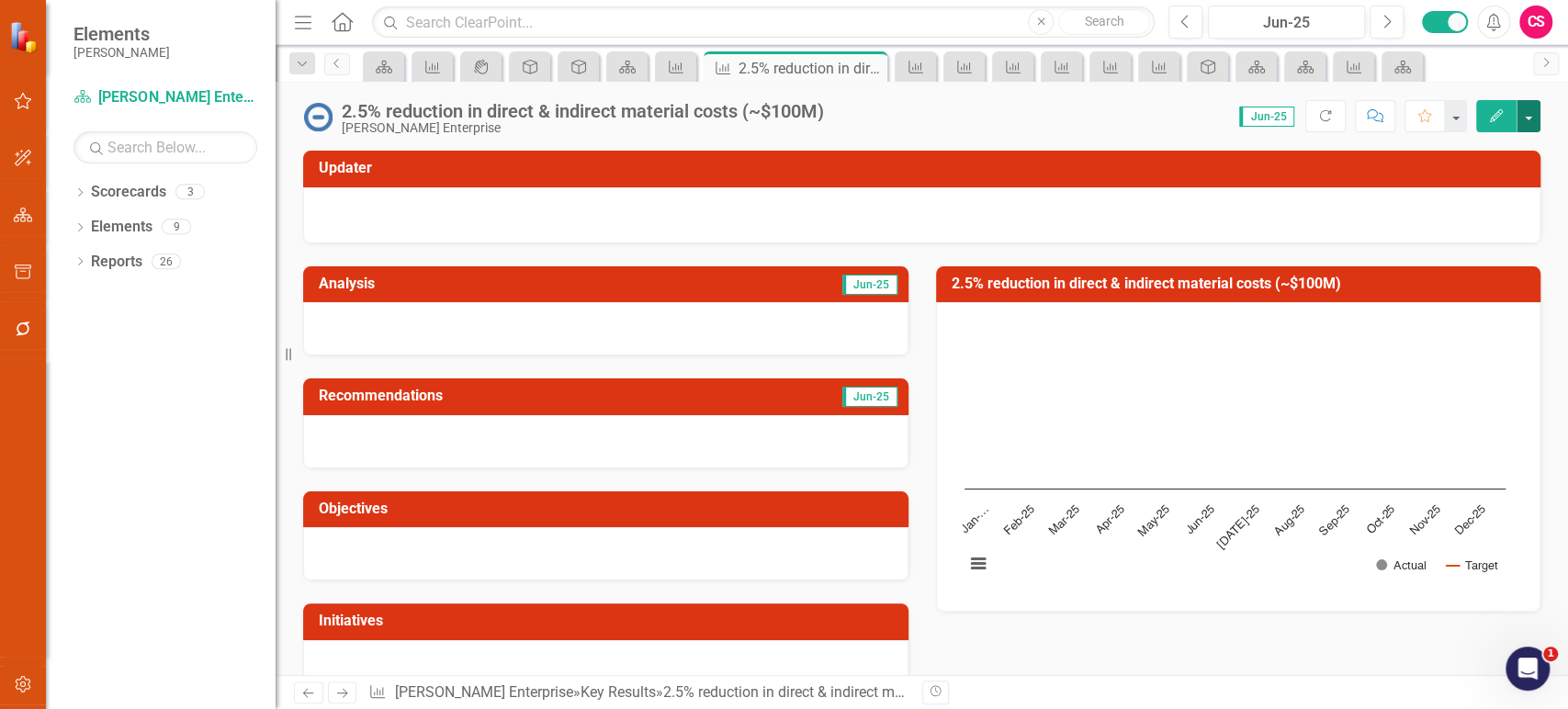
click at [1534, 125] on button "button" at bounding box center [1529, 116] width 24 height 32
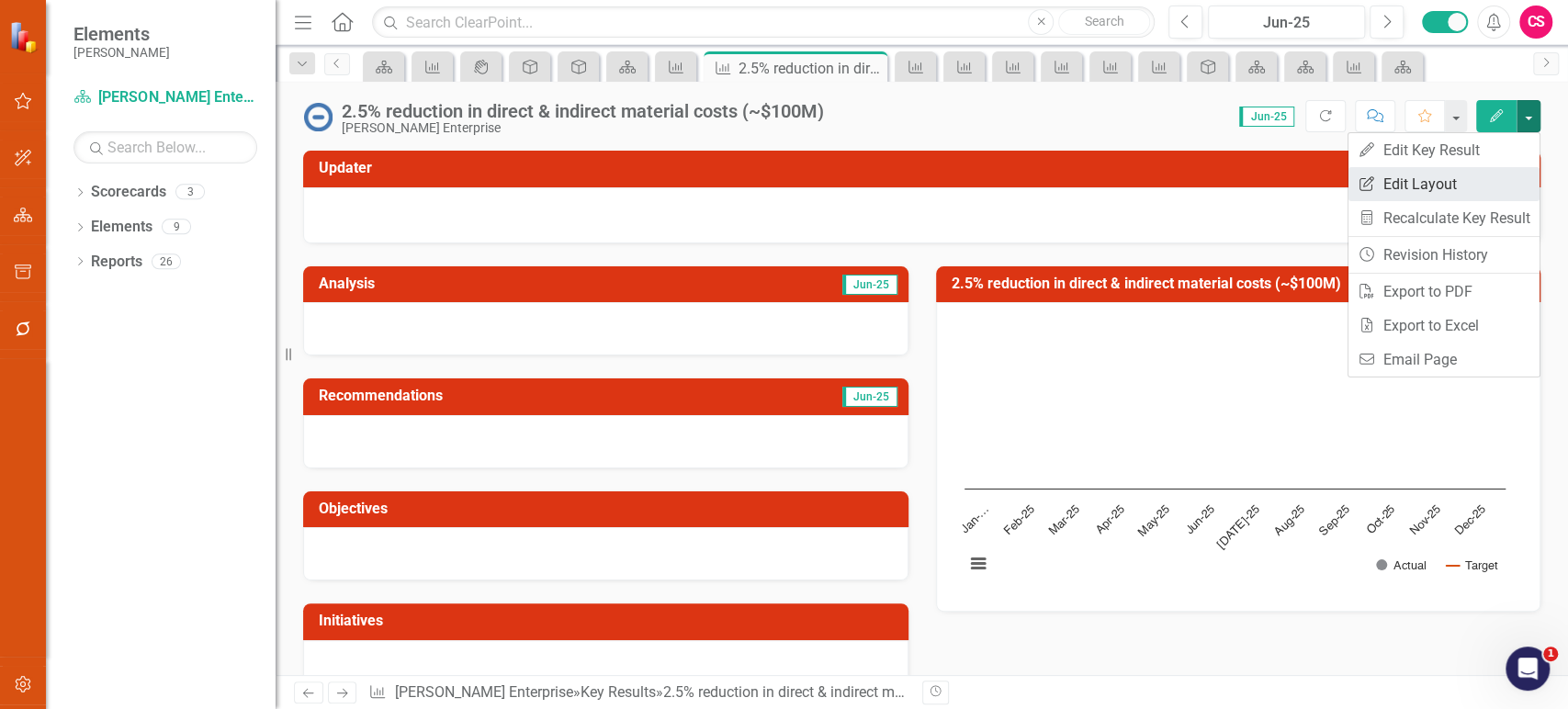
click at [1462, 192] on link "Edit Report Edit Layout" at bounding box center [1444, 184] width 191 height 34
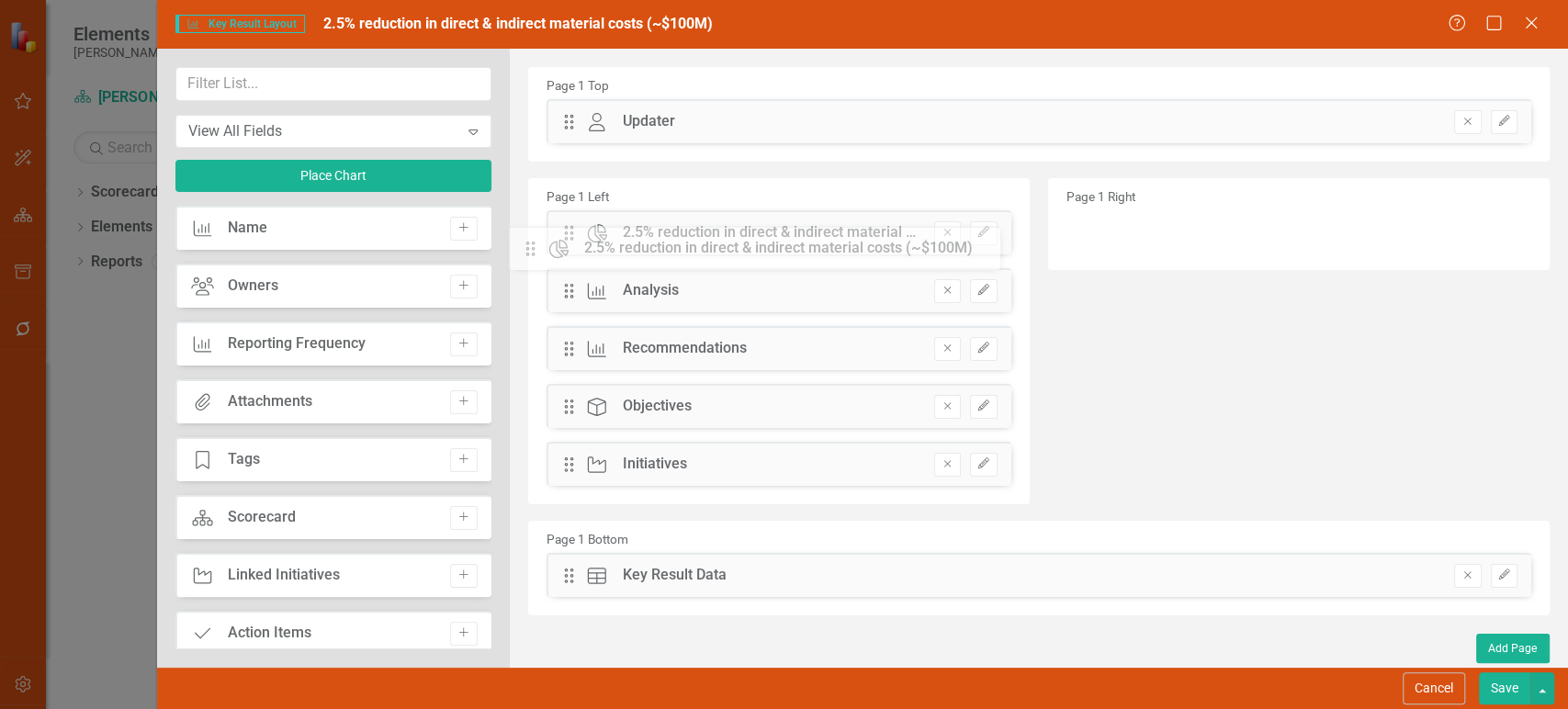
drag, startPoint x: 1093, startPoint y: 233, endPoint x: 548, endPoint y: 248, distance: 545.2
click at [559, 293] on div "The fields (or pods) that are available for you to include on the detail page a…" at bounding box center [1039, 359] width 1058 height 619
click at [936, 480] on div "Drag Initiative Initiatives Remove Edit" at bounding box center [779, 464] width 465 height 44
click at [941, 466] on icon "Remove" at bounding box center [947, 464] width 14 height 11
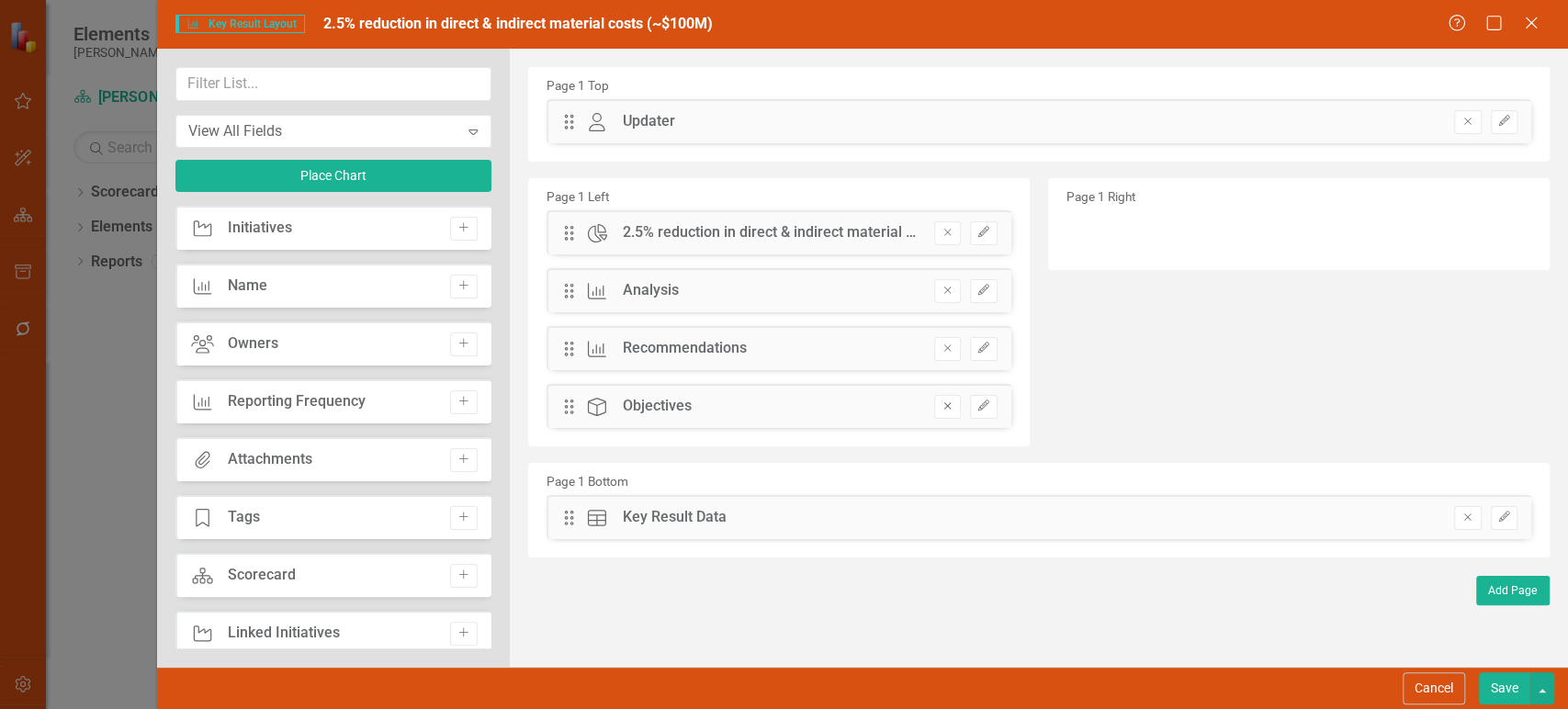
click at [942, 406] on icon "Remove" at bounding box center [947, 406] width 14 height 11
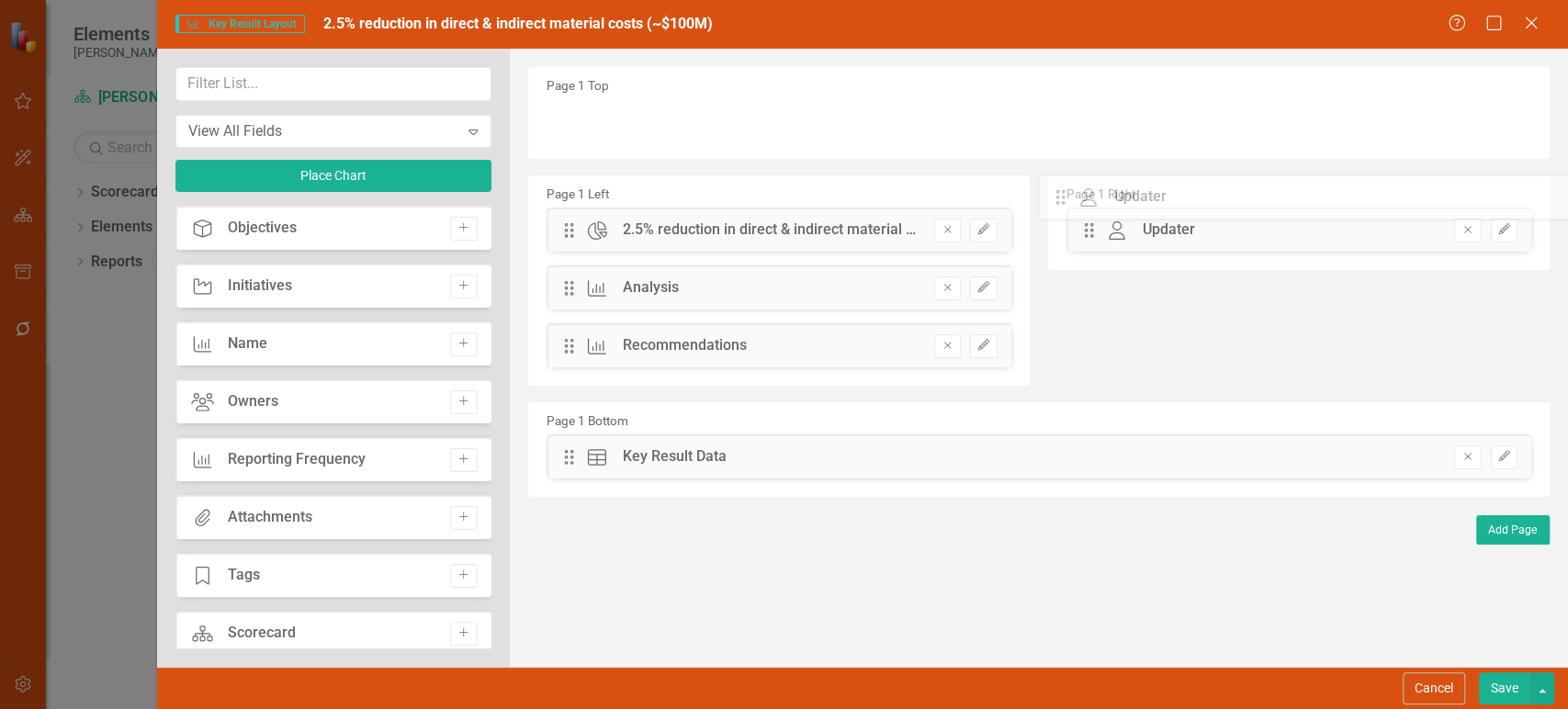
drag, startPoint x: 580, startPoint y: 126, endPoint x: 1086, endPoint y: 204, distance: 512.0
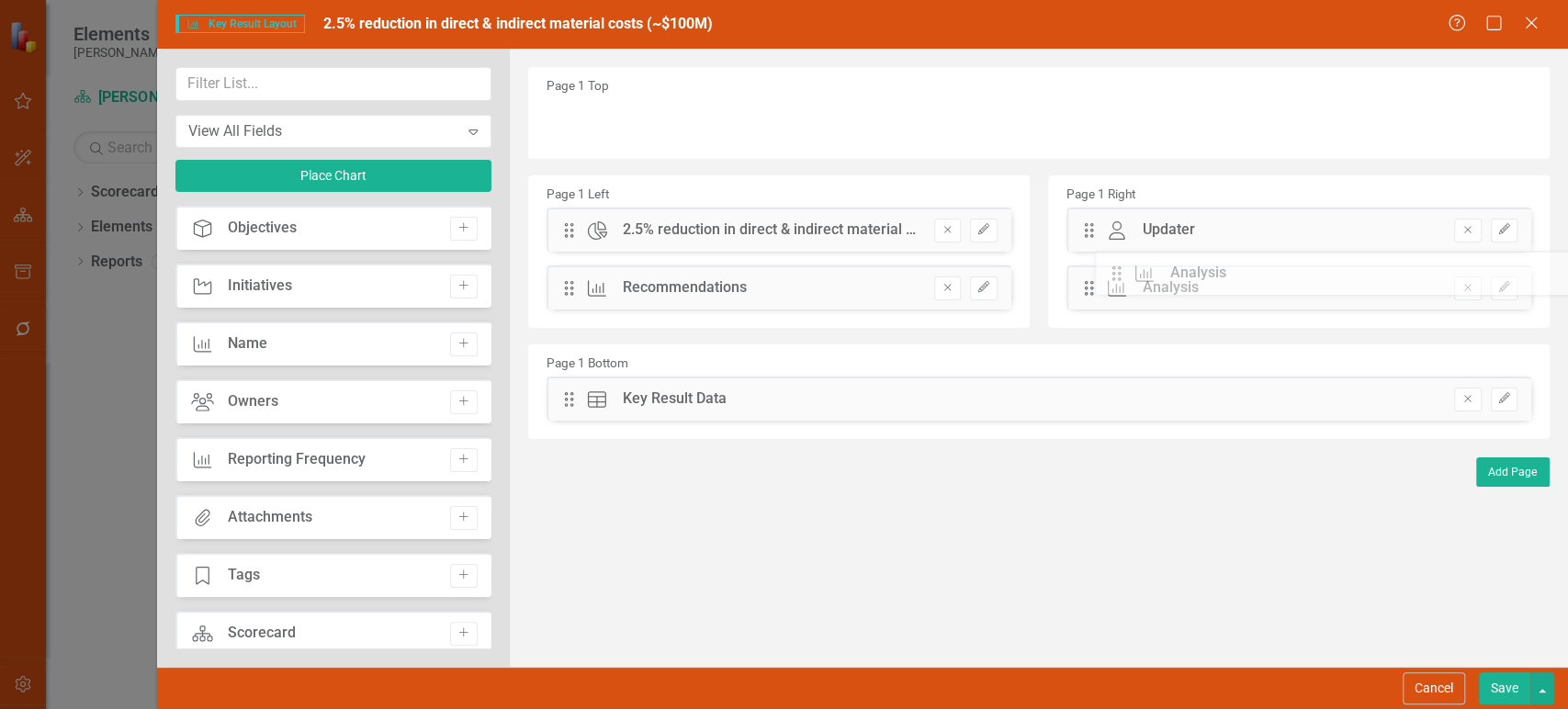
drag, startPoint x: 567, startPoint y: 290, endPoint x: 1119, endPoint y: 285, distance: 552.0
drag, startPoint x: 946, startPoint y: 285, endPoint x: 1055, endPoint y: 371, distance: 138.8
click at [947, 285] on icon "Remove" at bounding box center [947, 287] width 14 height 11
click at [1498, 682] on button "Save" at bounding box center [1505, 689] width 52 height 32
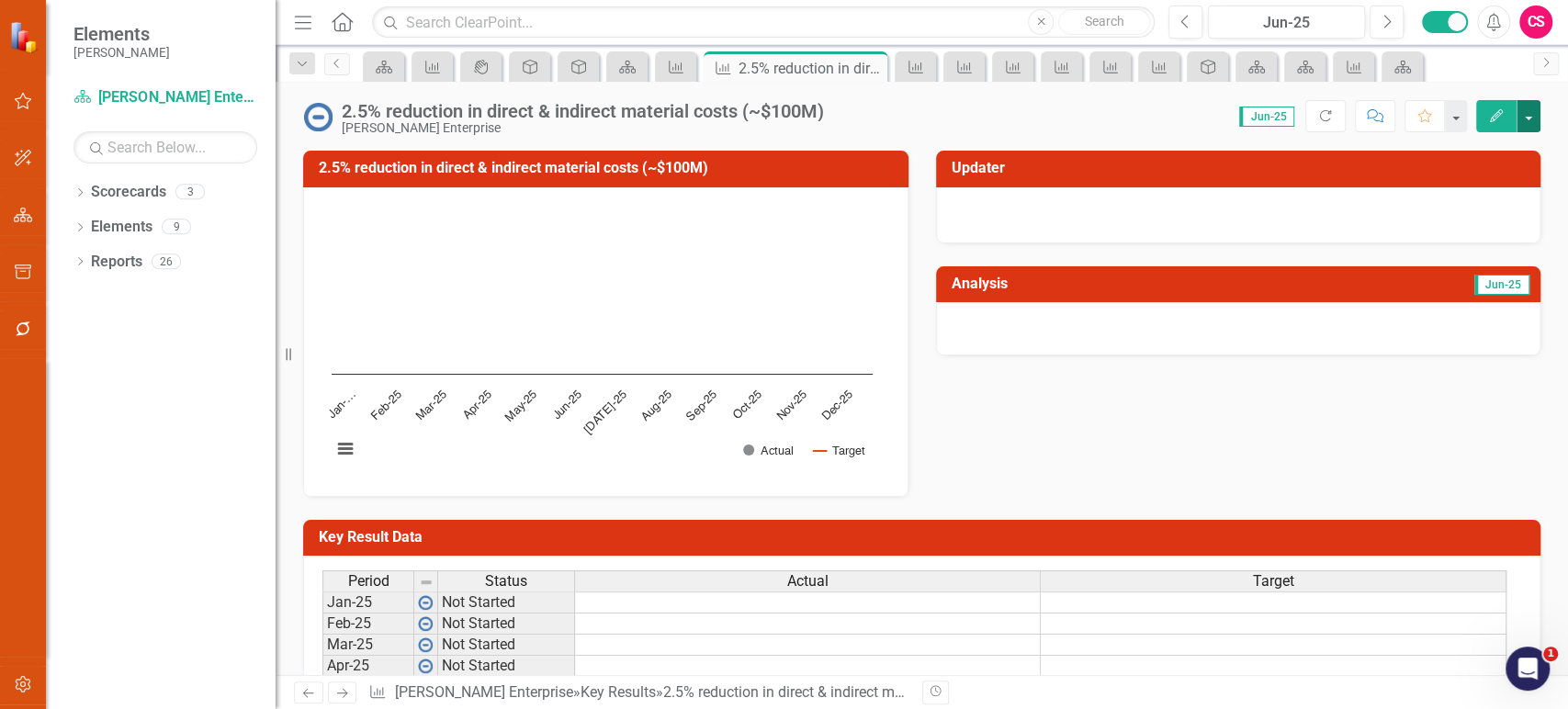
click at [1536, 122] on button "button" at bounding box center [1529, 116] width 24 height 32
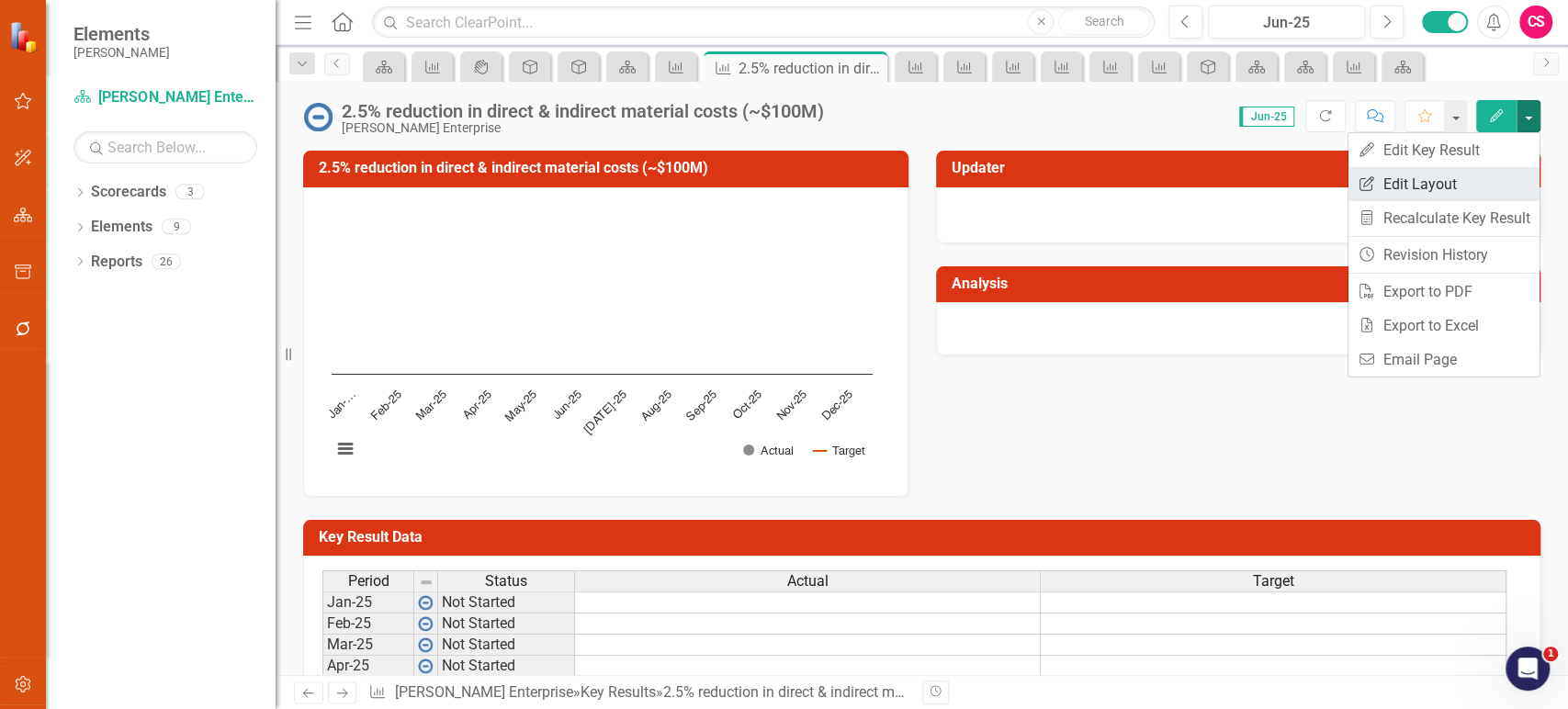
click at [1473, 176] on link "Edit Report Edit Layout" at bounding box center [1444, 184] width 191 height 34
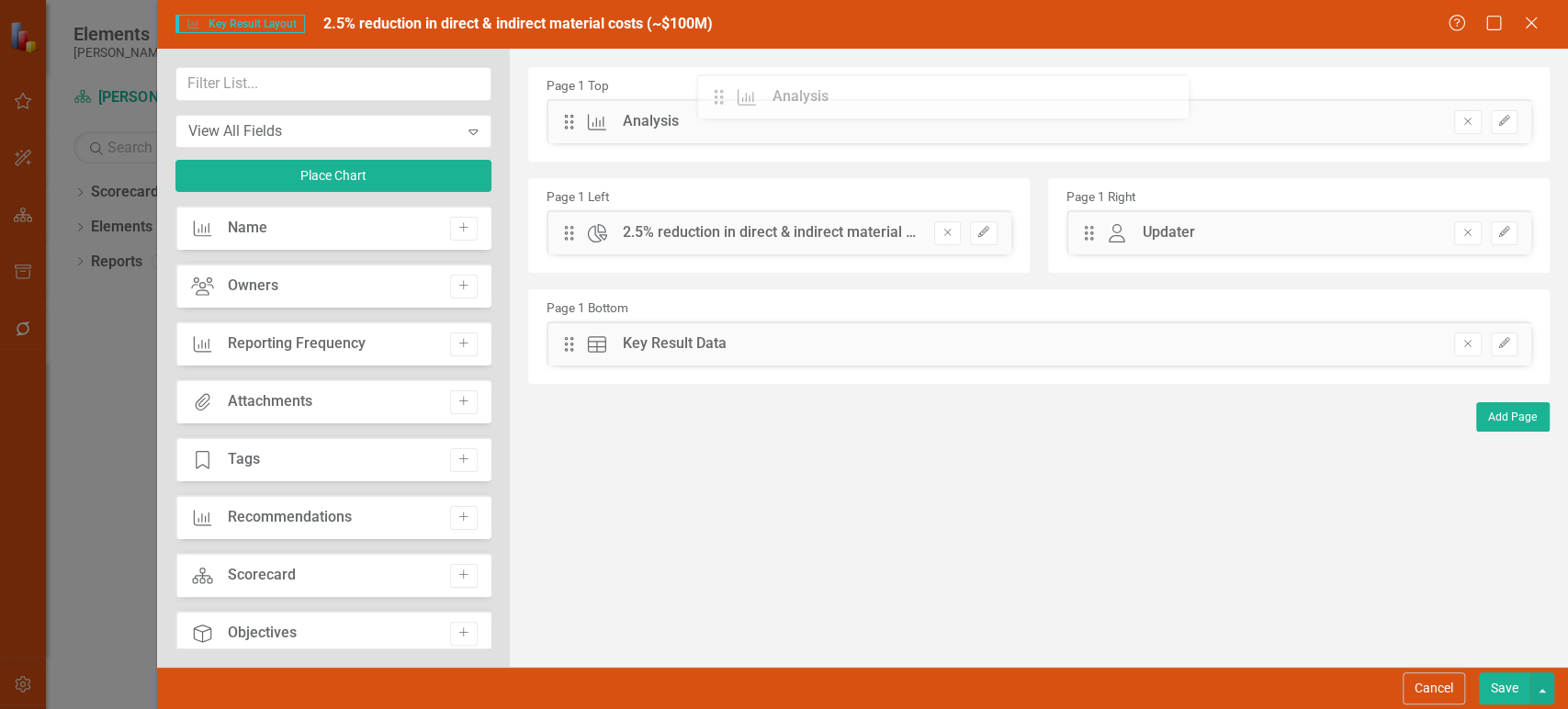
drag, startPoint x: 1091, startPoint y: 293, endPoint x: 828, endPoint y: 146, distance: 301.3
click at [235, 86] on input "text" at bounding box center [333, 83] width 316 height 34
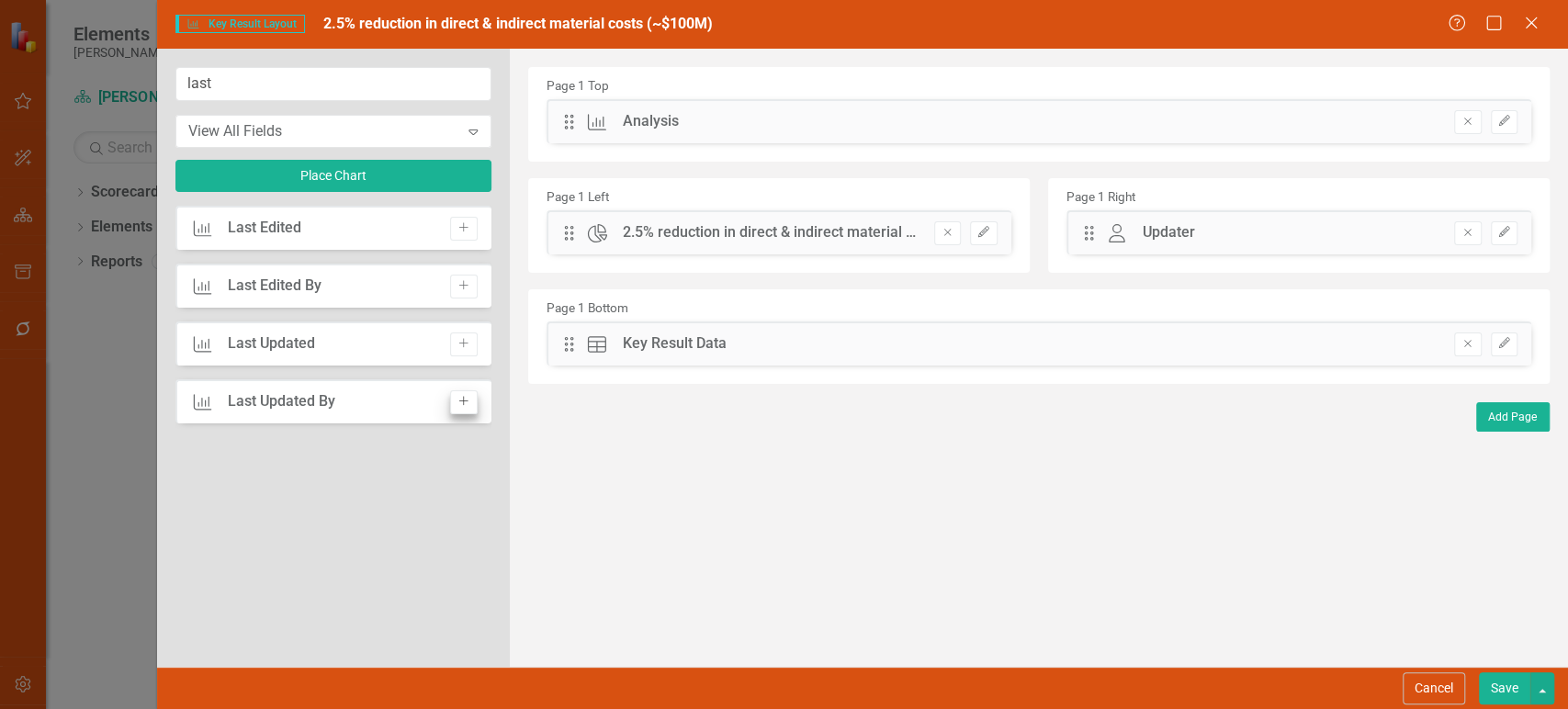
click at [460, 341] on icon "Add" at bounding box center [463, 344] width 14 height 11
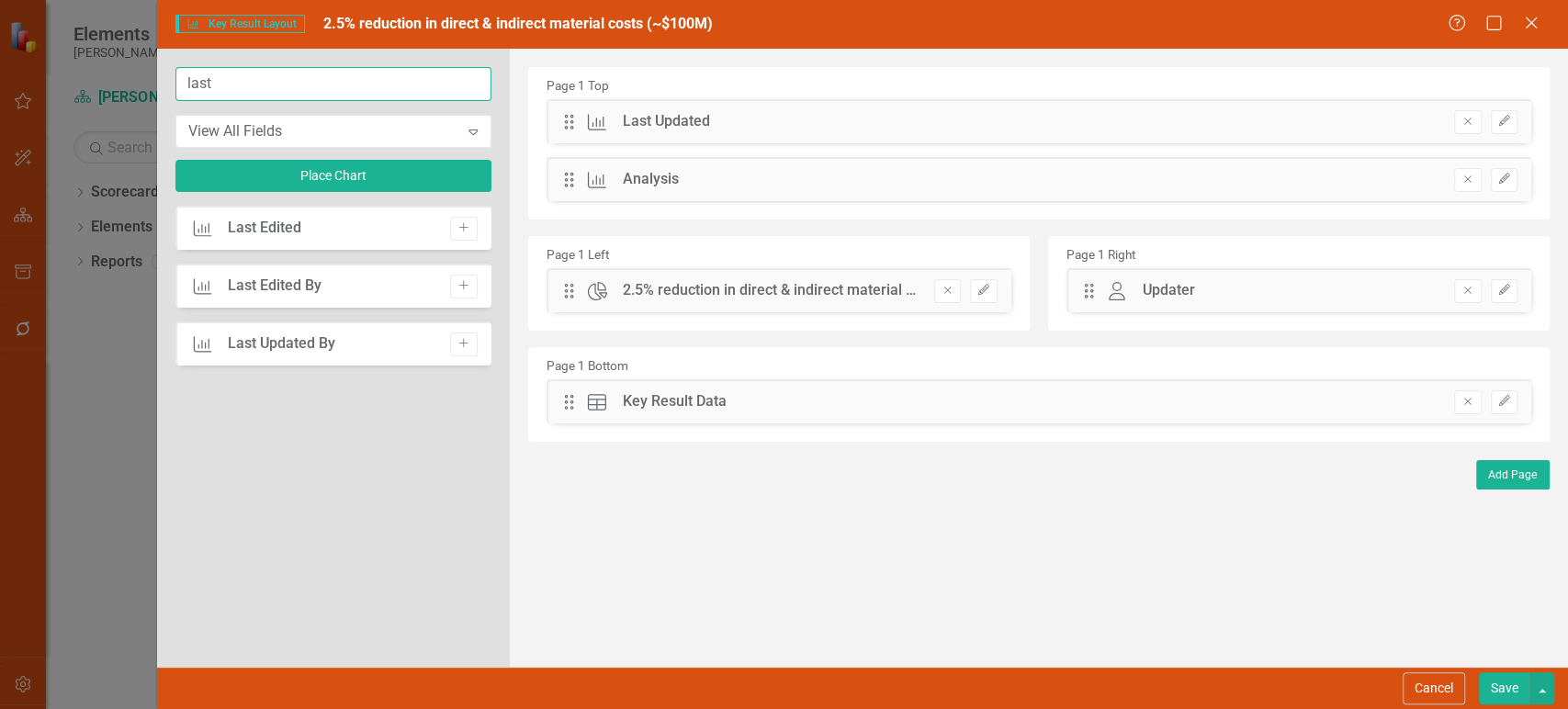
click at [245, 79] on input "last" at bounding box center [333, 83] width 316 height 34
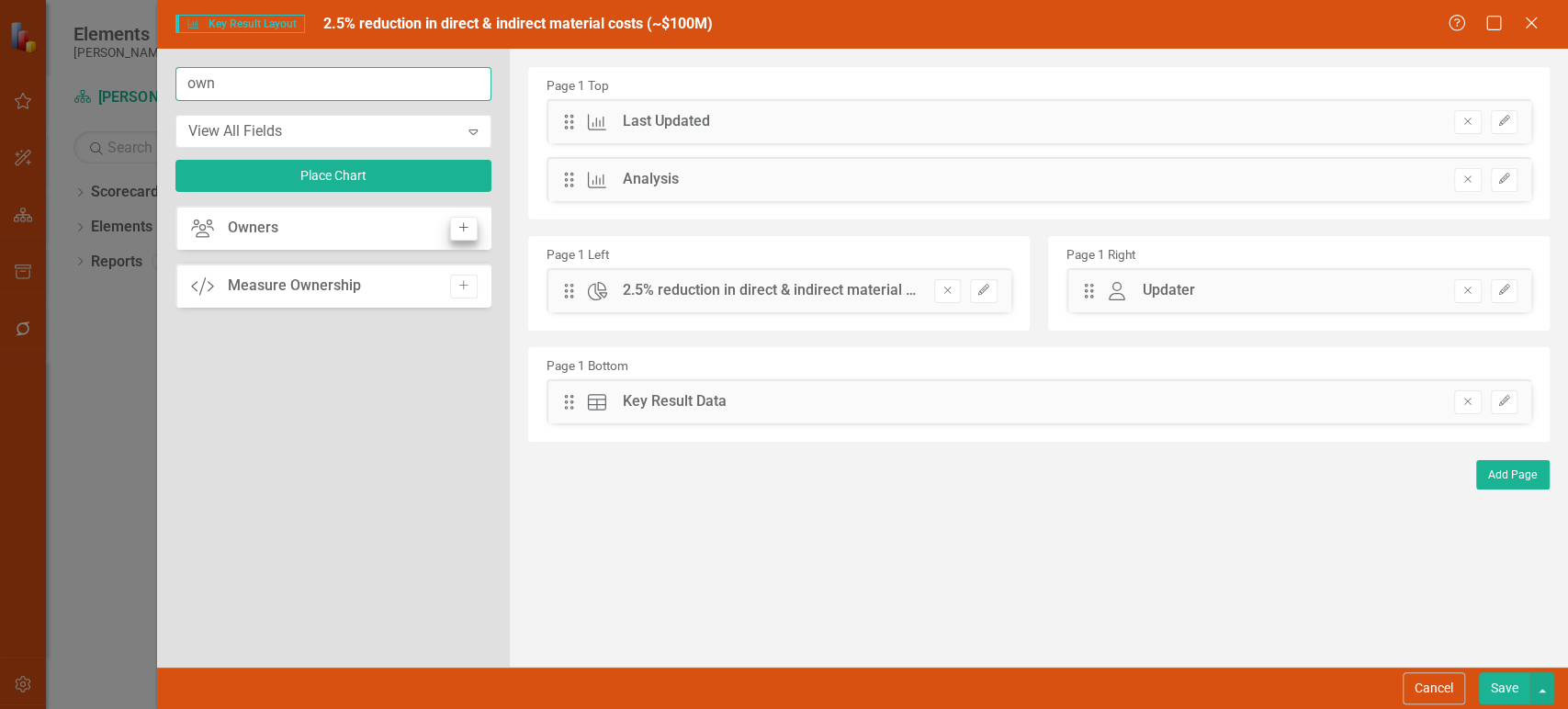
type input "own"
click at [455, 229] on button "Add" at bounding box center [463, 229] width 27 height 24
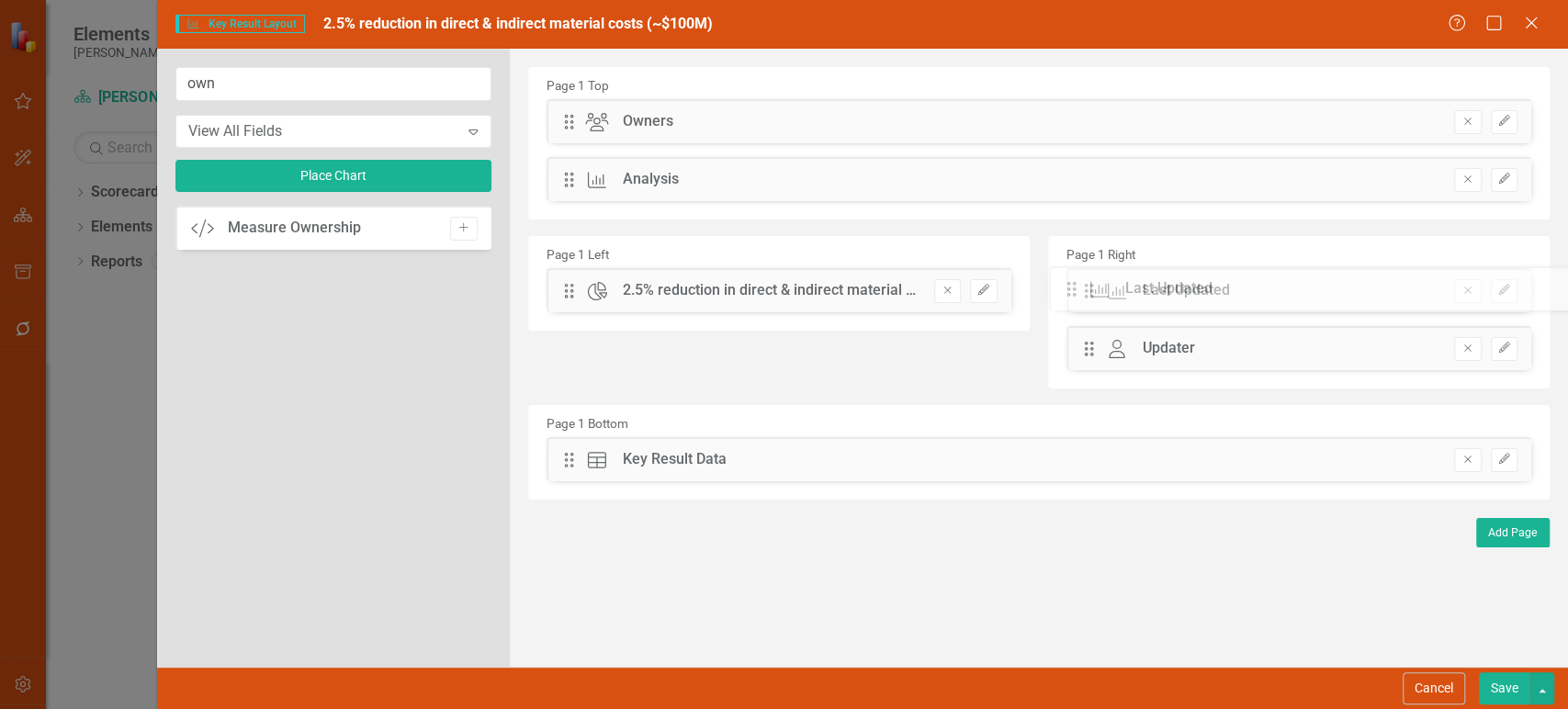
drag, startPoint x: 572, startPoint y: 183, endPoint x: 1088, endPoint y: 292, distance: 527.4
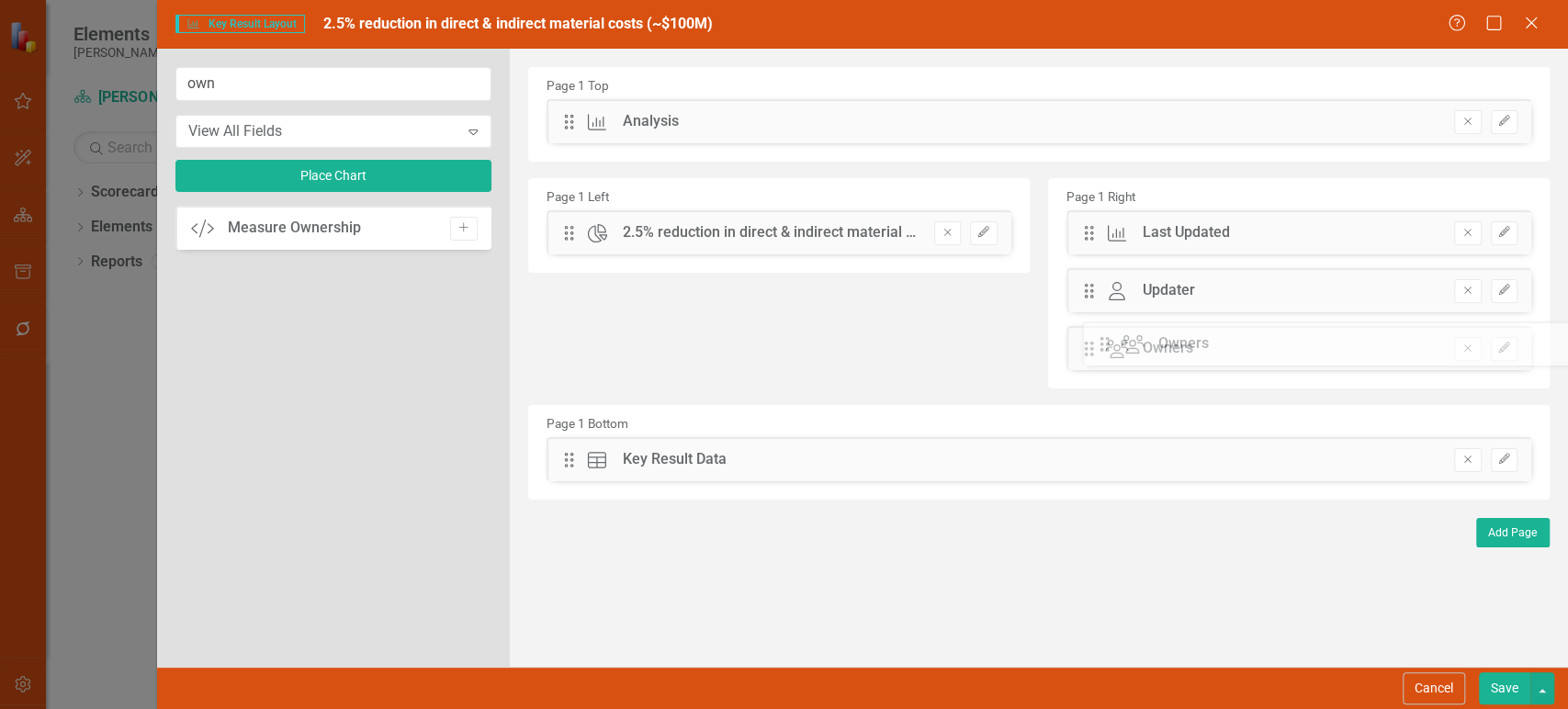
drag, startPoint x: 568, startPoint y: 112, endPoint x: 1117, endPoint y: 335, distance: 592.6
click at [1507, 285] on icon "Edit" at bounding box center [1504, 290] width 14 height 11
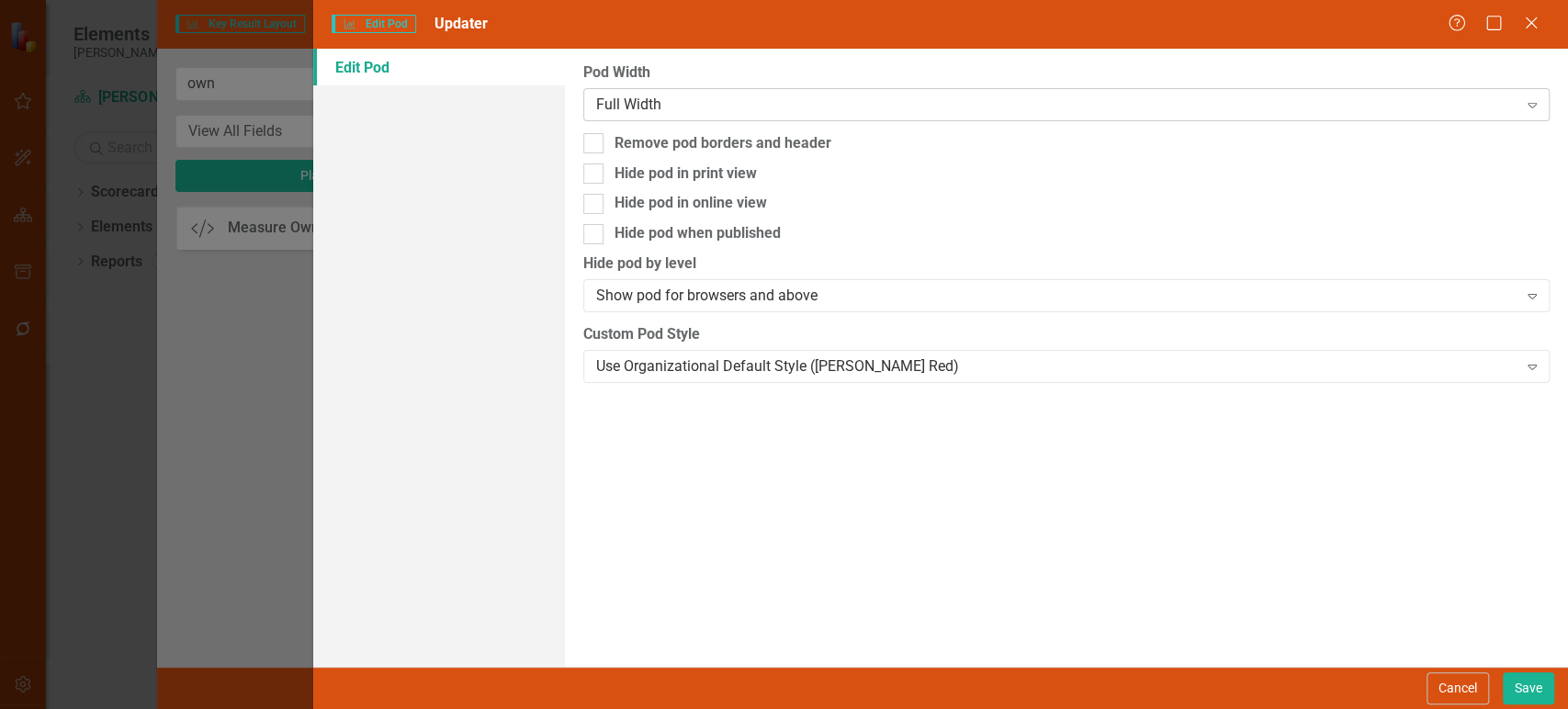
click at [852, 95] on div "Full Width" at bounding box center [1056, 104] width 921 height 21
click at [1531, 694] on button "Save" at bounding box center [1529, 689] width 52 height 32
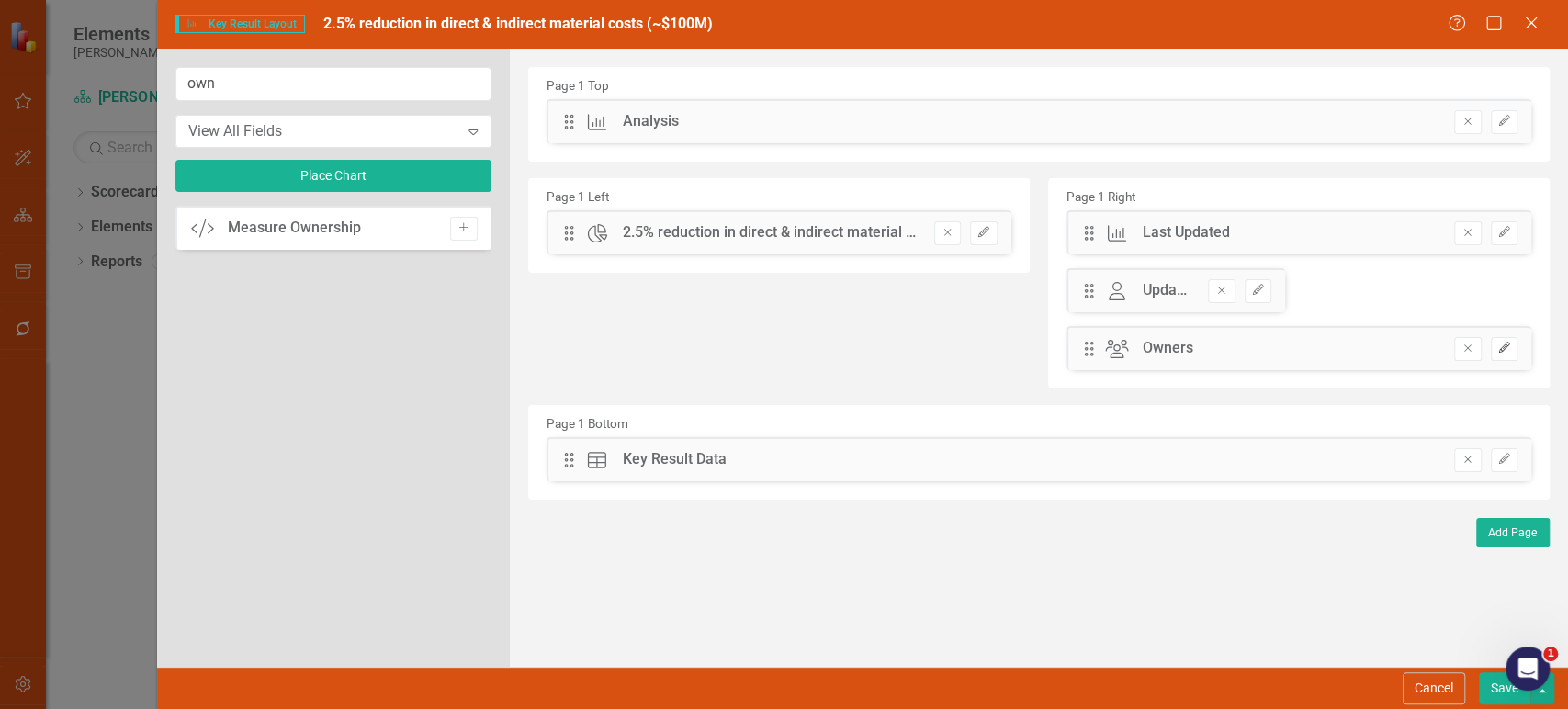
click at [1511, 352] on button "Edit" at bounding box center [1504, 349] width 27 height 24
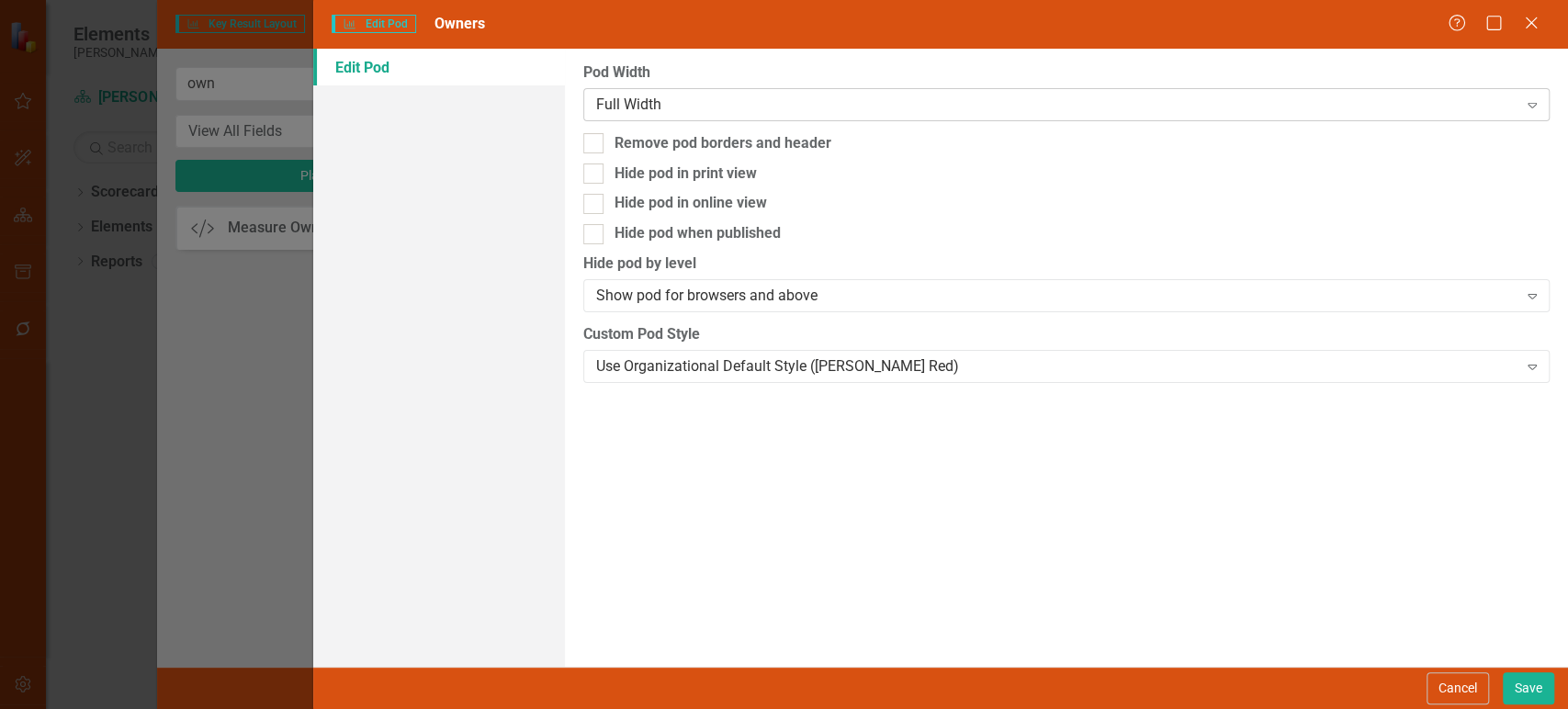
click at [845, 95] on div "Full Width" at bounding box center [1056, 104] width 921 height 21
click at [1538, 690] on button "Save" at bounding box center [1529, 689] width 52 height 32
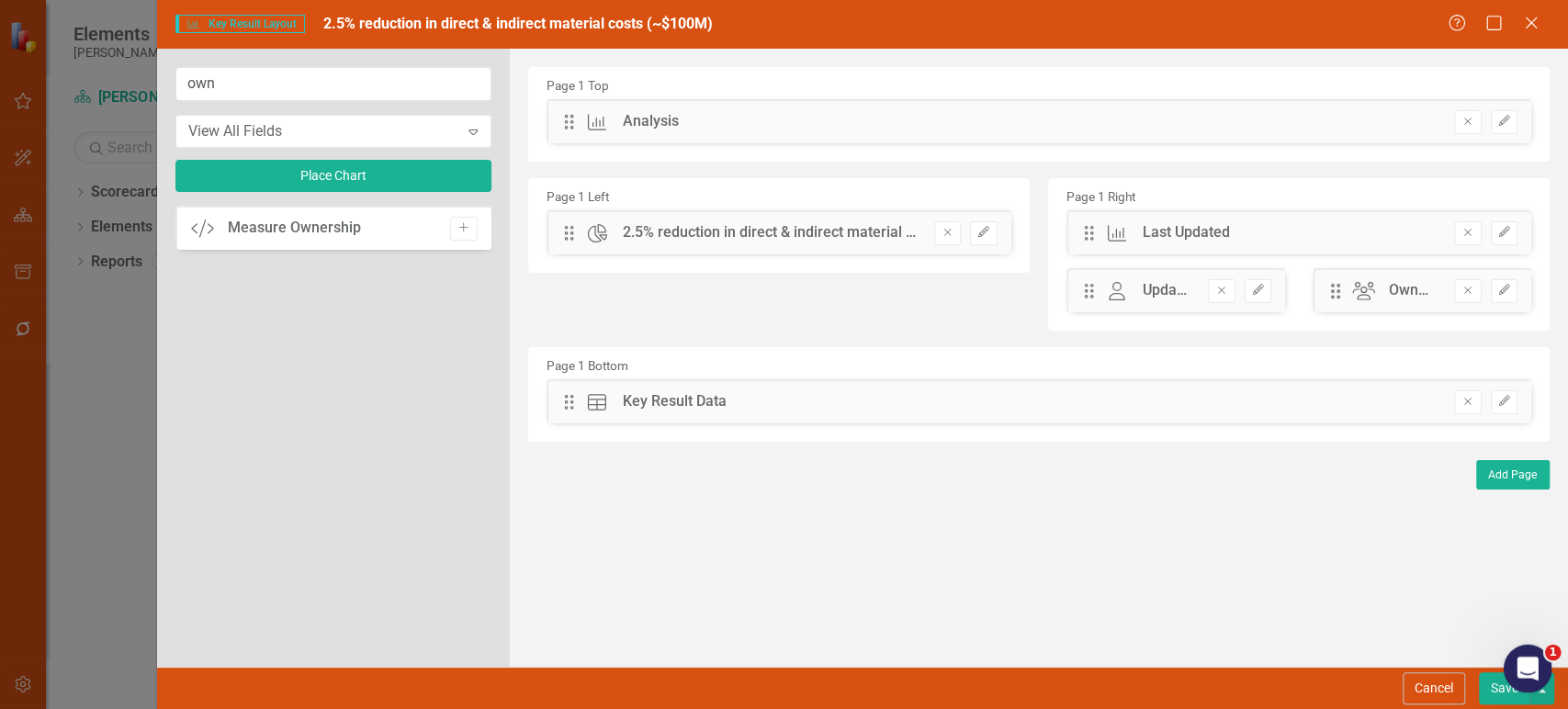
click at [1545, 692] on body "Elements Lippert Scorecard Lippert Enterprise Search Dropdown Scorecards 3 Drop…" at bounding box center [784, 354] width 1568 height 709
click at [1549, 697] on div "Cancel Save" at bounding box center [863, 689] width 1411 height 43
click at [1549, 697] on button "button" at bounding box center [1542, 689] width 24 height 32
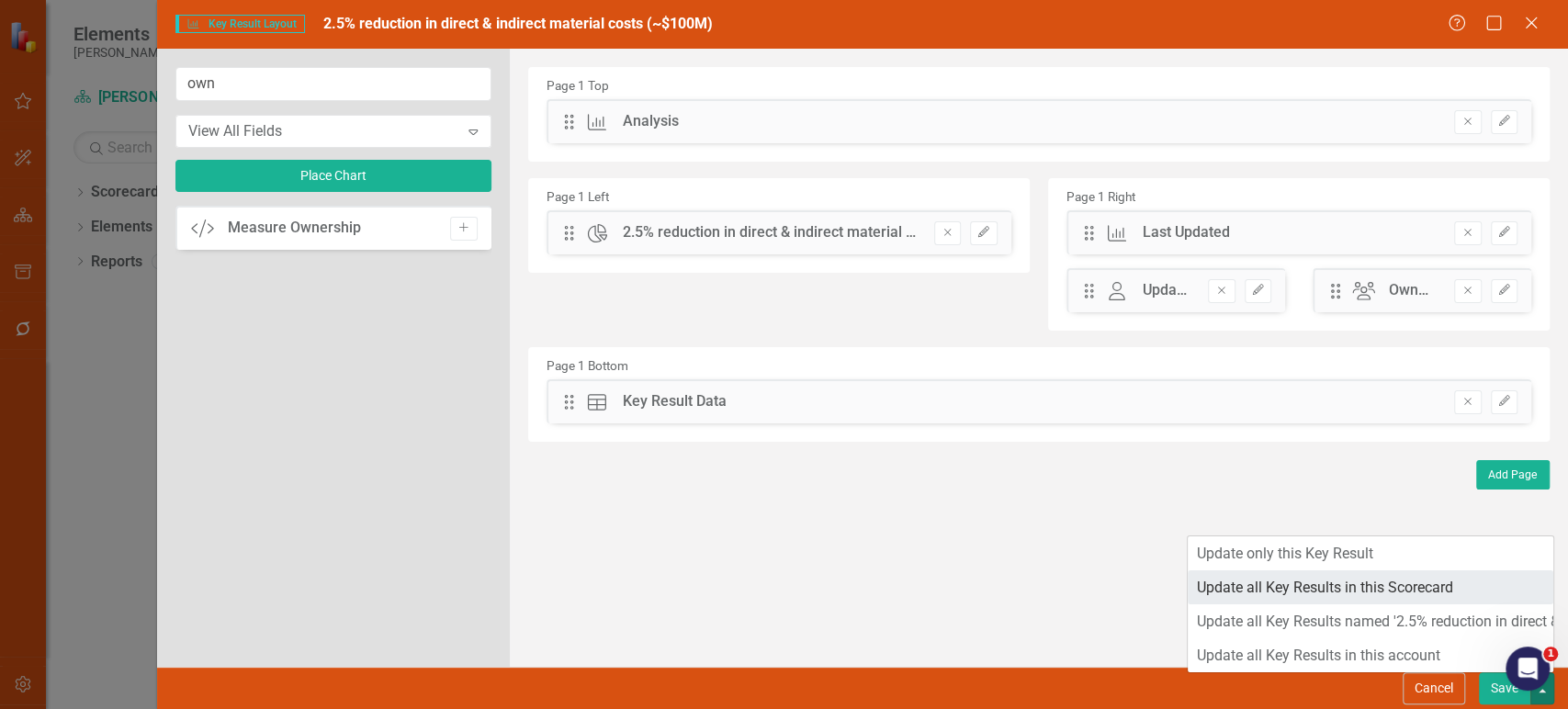
click at [1409, 589] on link "Update all Key Results in this Scorecard" at bounding box center [1371, 588] width 366 height 34
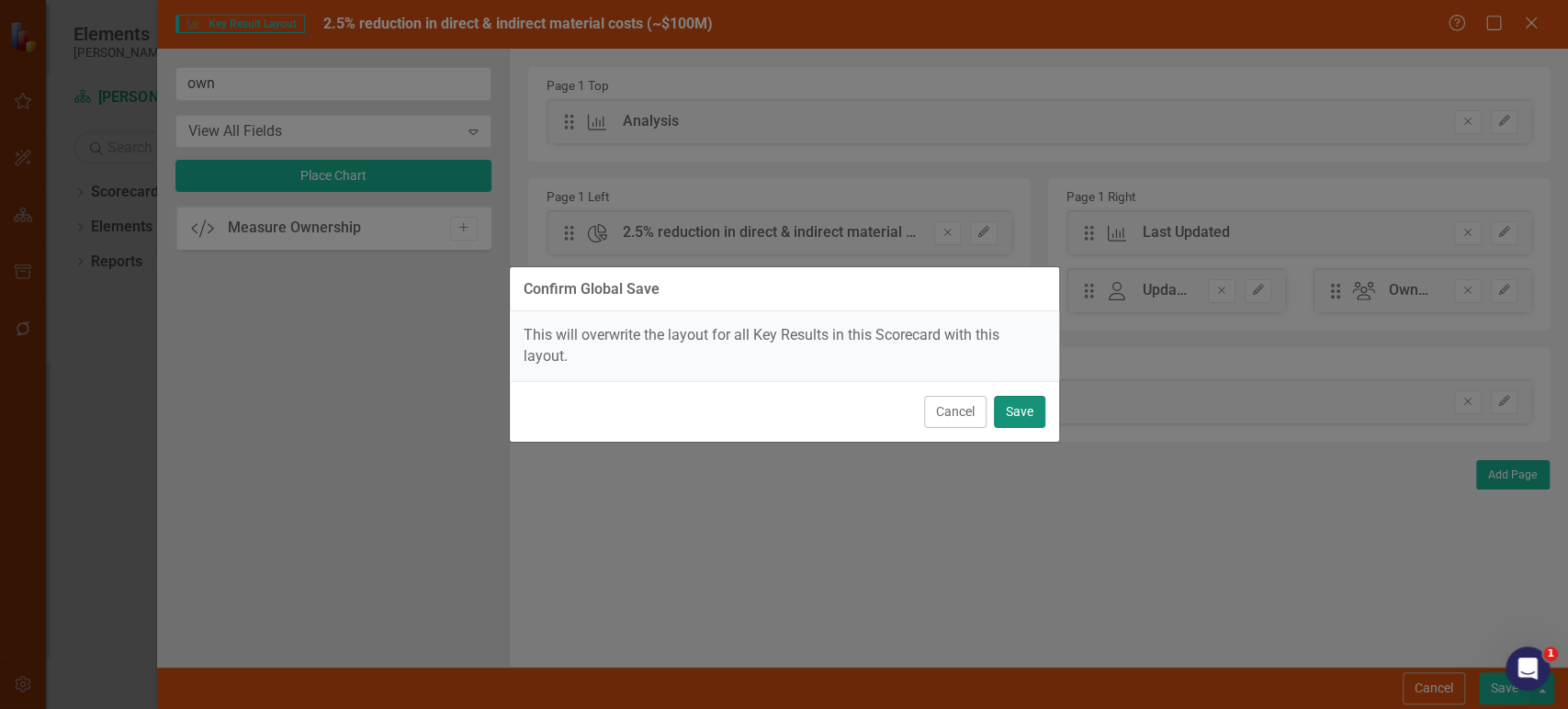
click at [1029, 421] on button "Save" at bounding box center [1020, 411] width 52 height 32
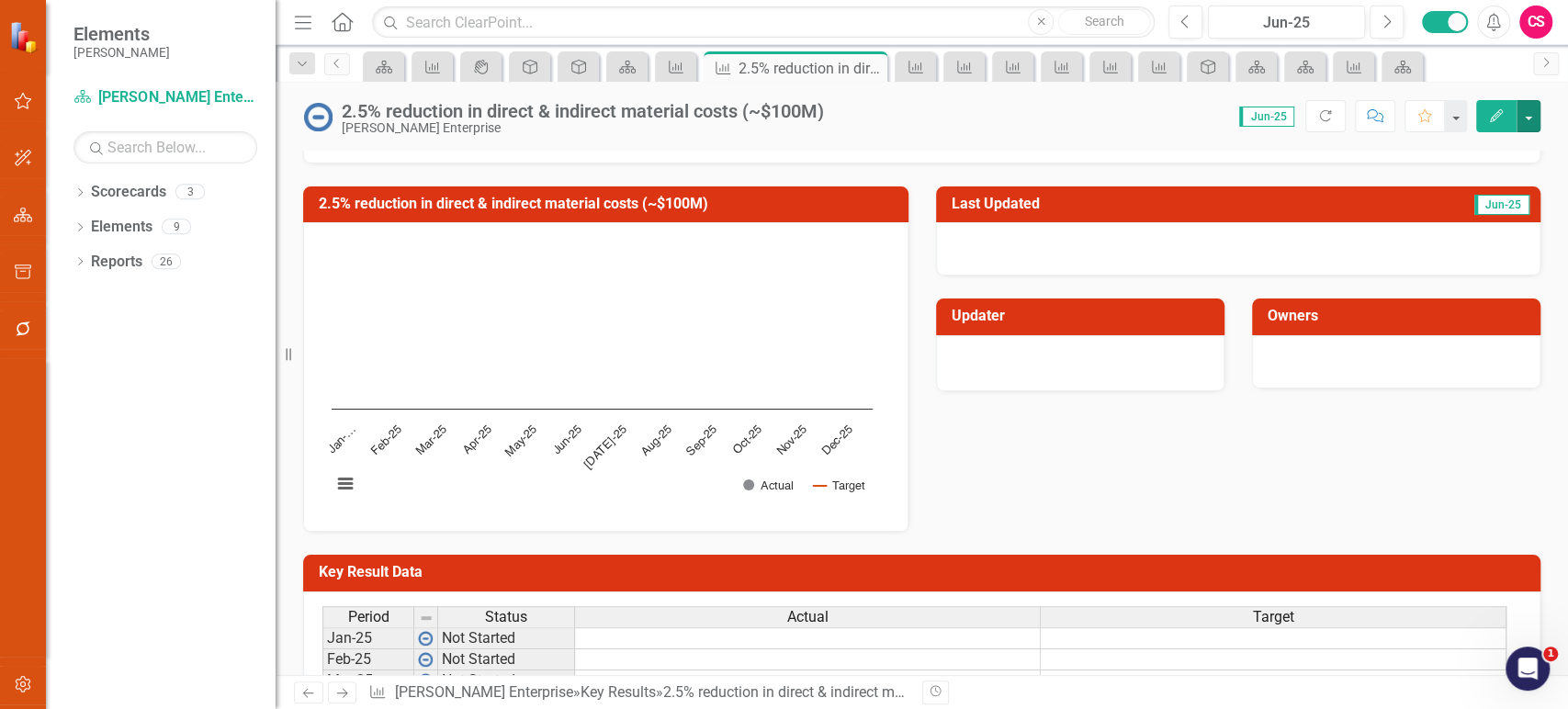
scroll to position [328, 0]
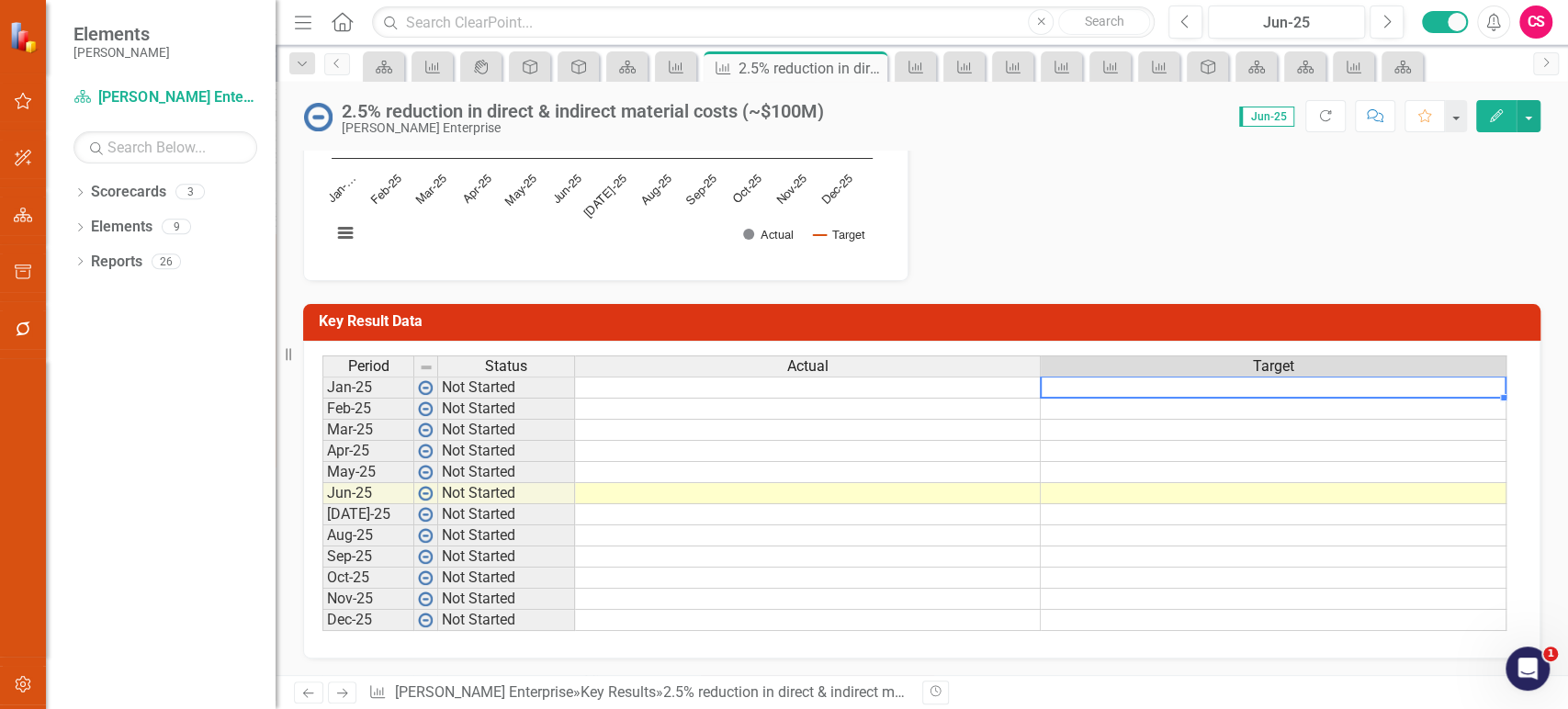
click at [1112, 393] on td at bounding box center [1273, 387] width 466 height 22
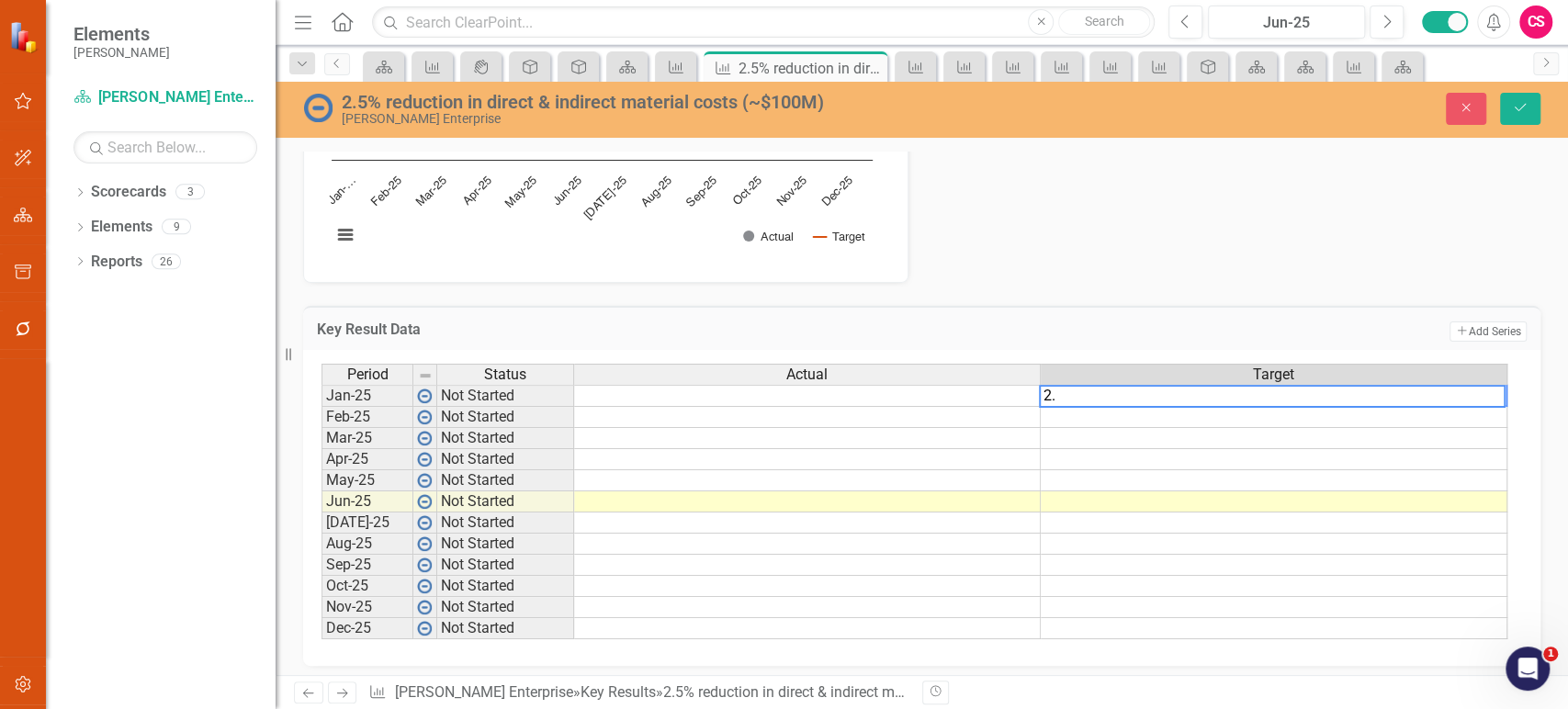
type textarea "2.5"
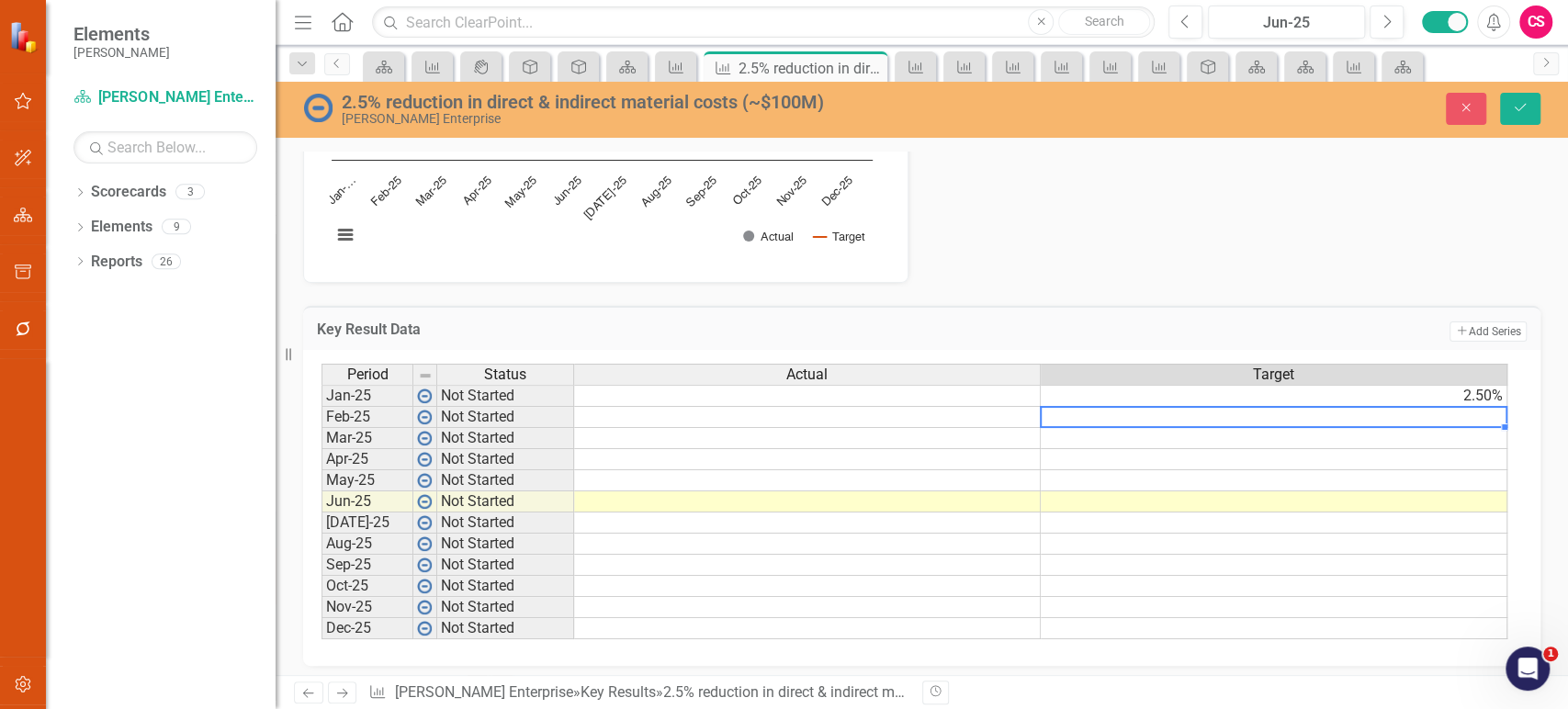
click at [1412, 411] on td at bounding box center [1274, 417] width 467 height 21
click at [1481, 398] on td "2.50%" at bounding box center [1274, 396] width 467 height 22
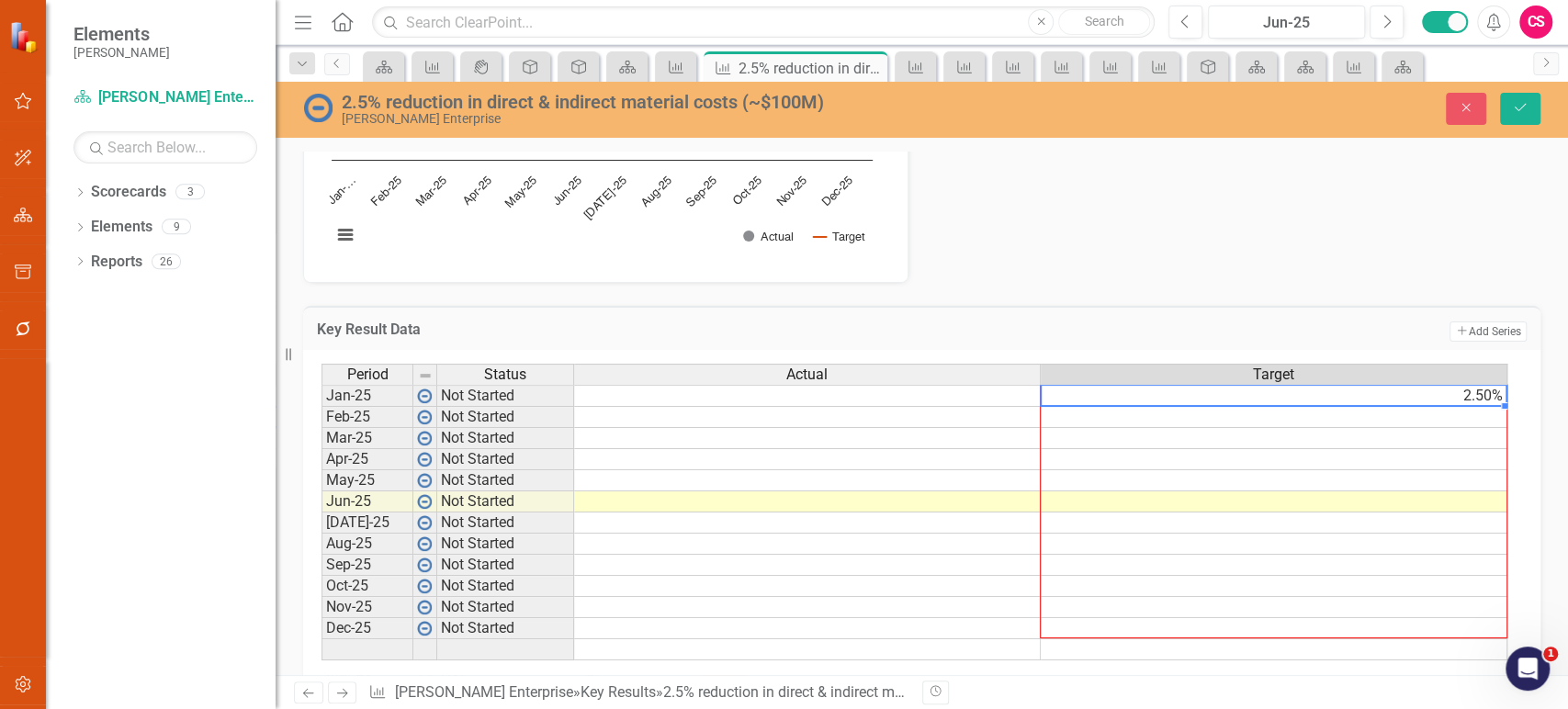
drag, startPoint x: 1500, startPoint y: 405, endPoint x: 1432, endPoint y: 621, distance: 226.5
click at [322, 621] on div "Period Status Actual Target Jan-25 Not Started 2.50% Feb-25 Not Started Mar-25 …" at bounding box center [322, 513] width 0 height 297
type textarea "2.5"
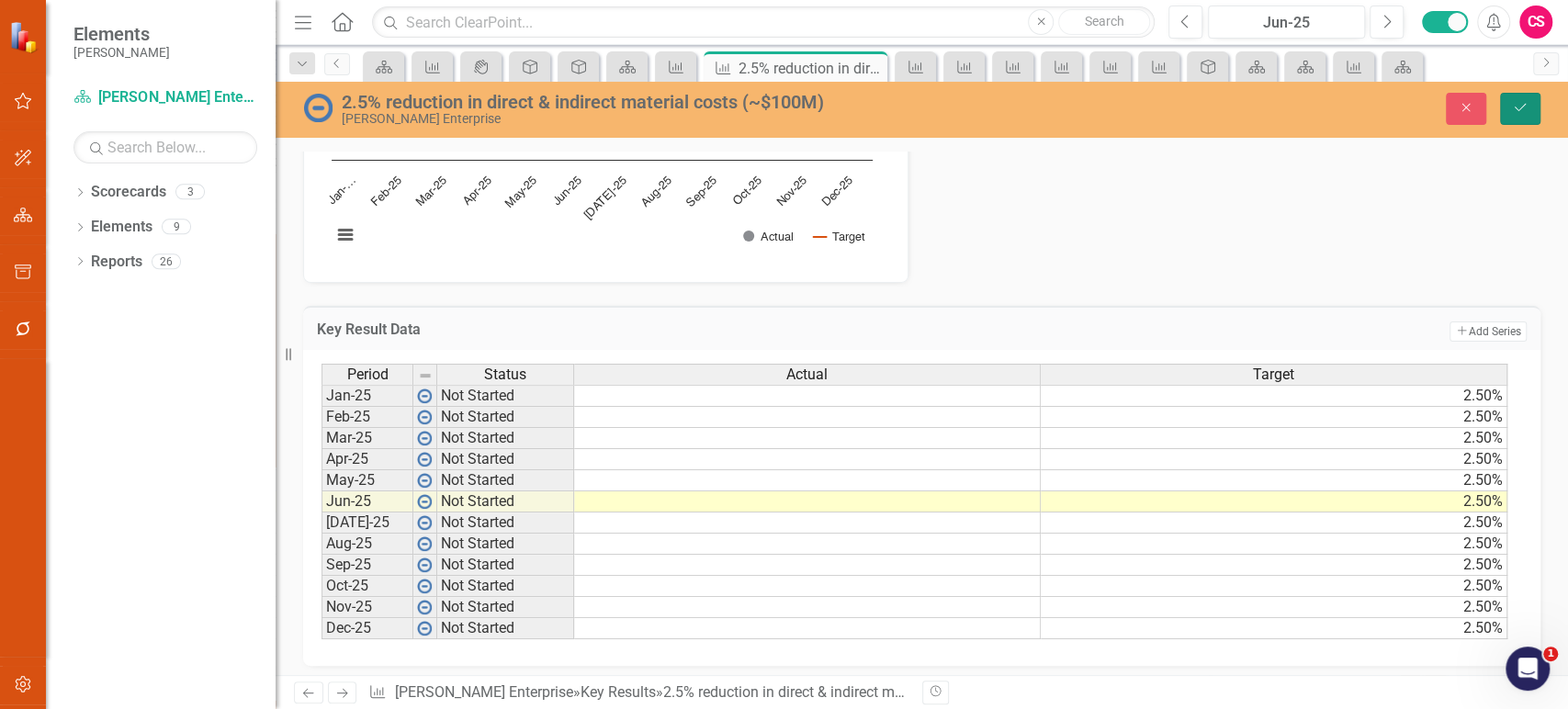
click at [1528, 110] on button "Save" at bounding box center [1521, 108] width 41 height 32
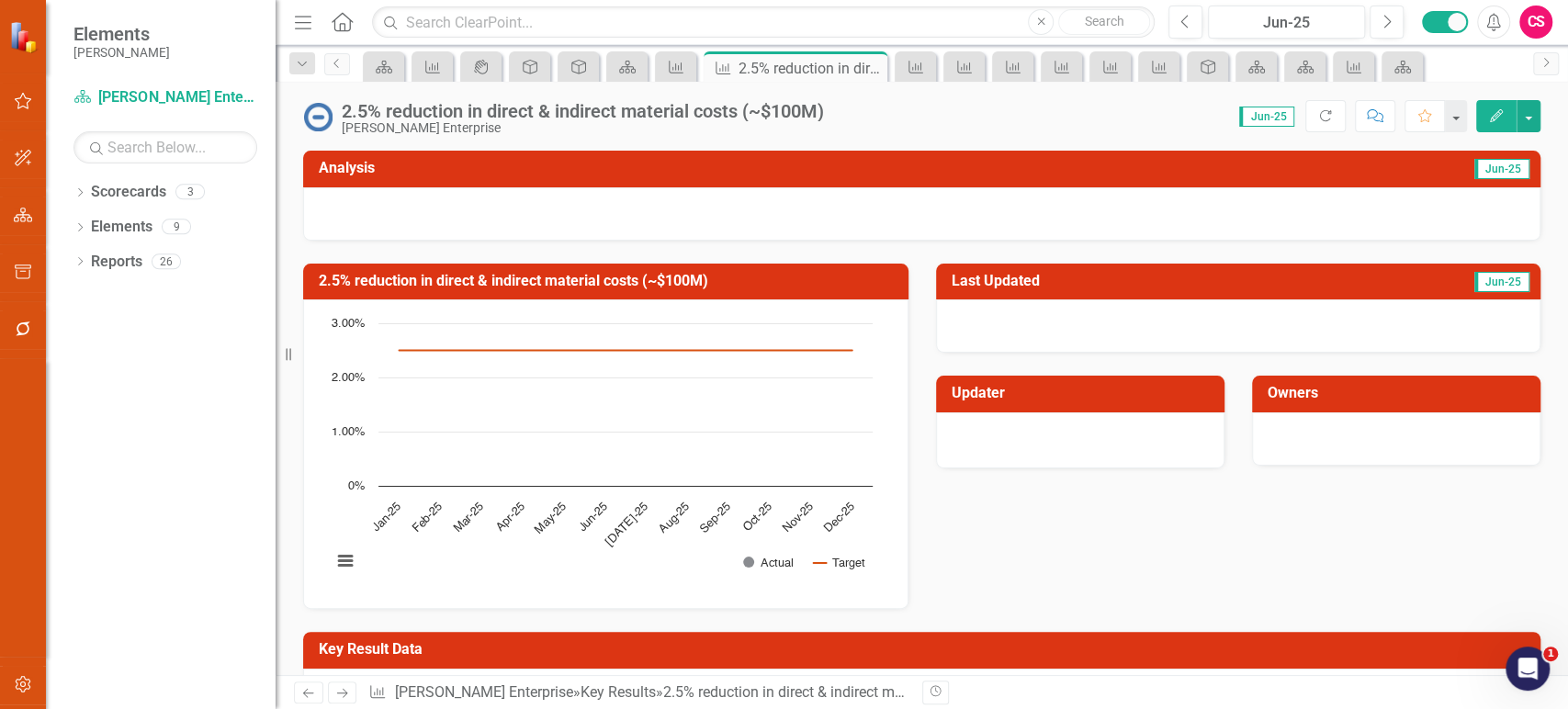
click at [348, 696] on icon "Next" at bounding box center [342, 692] width 16 height 12
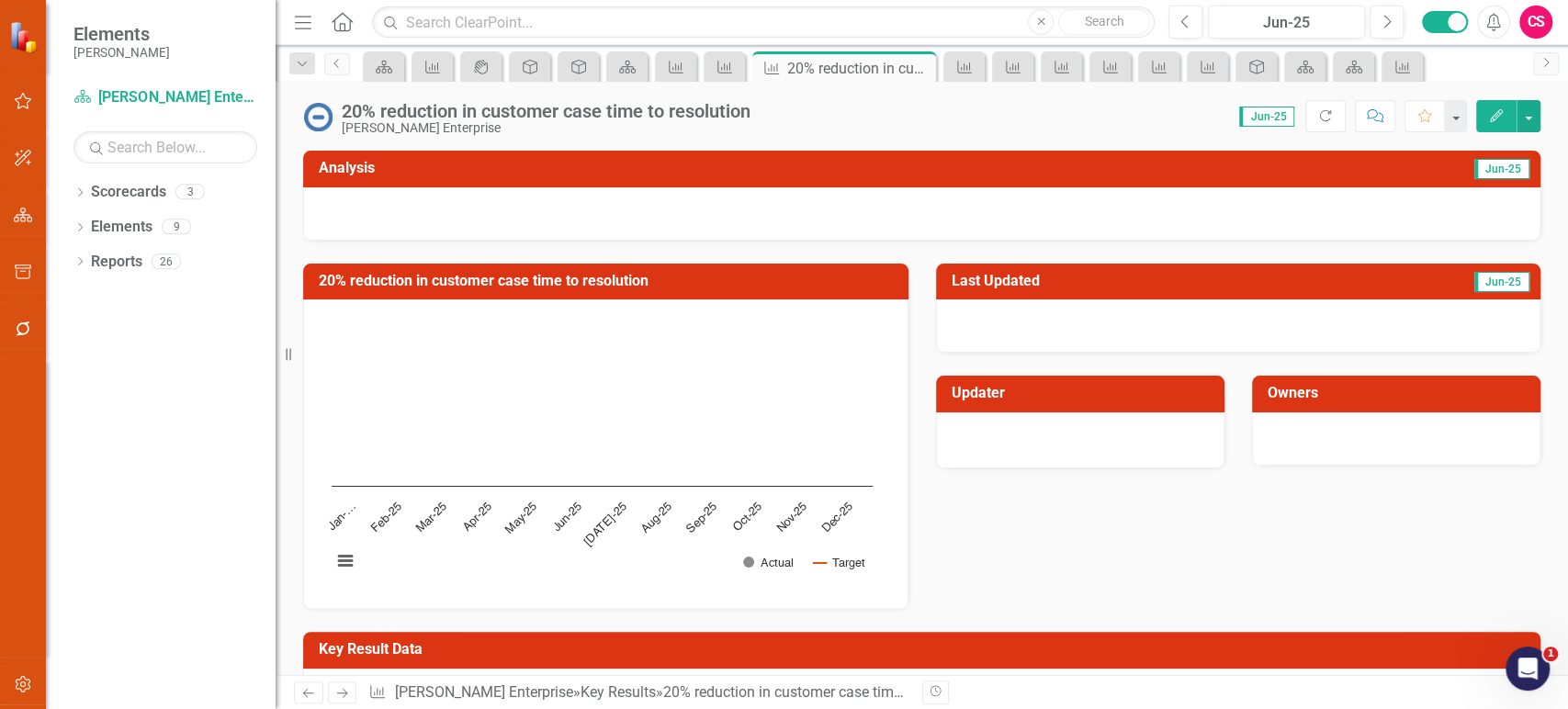
scroll to position [328, 0]
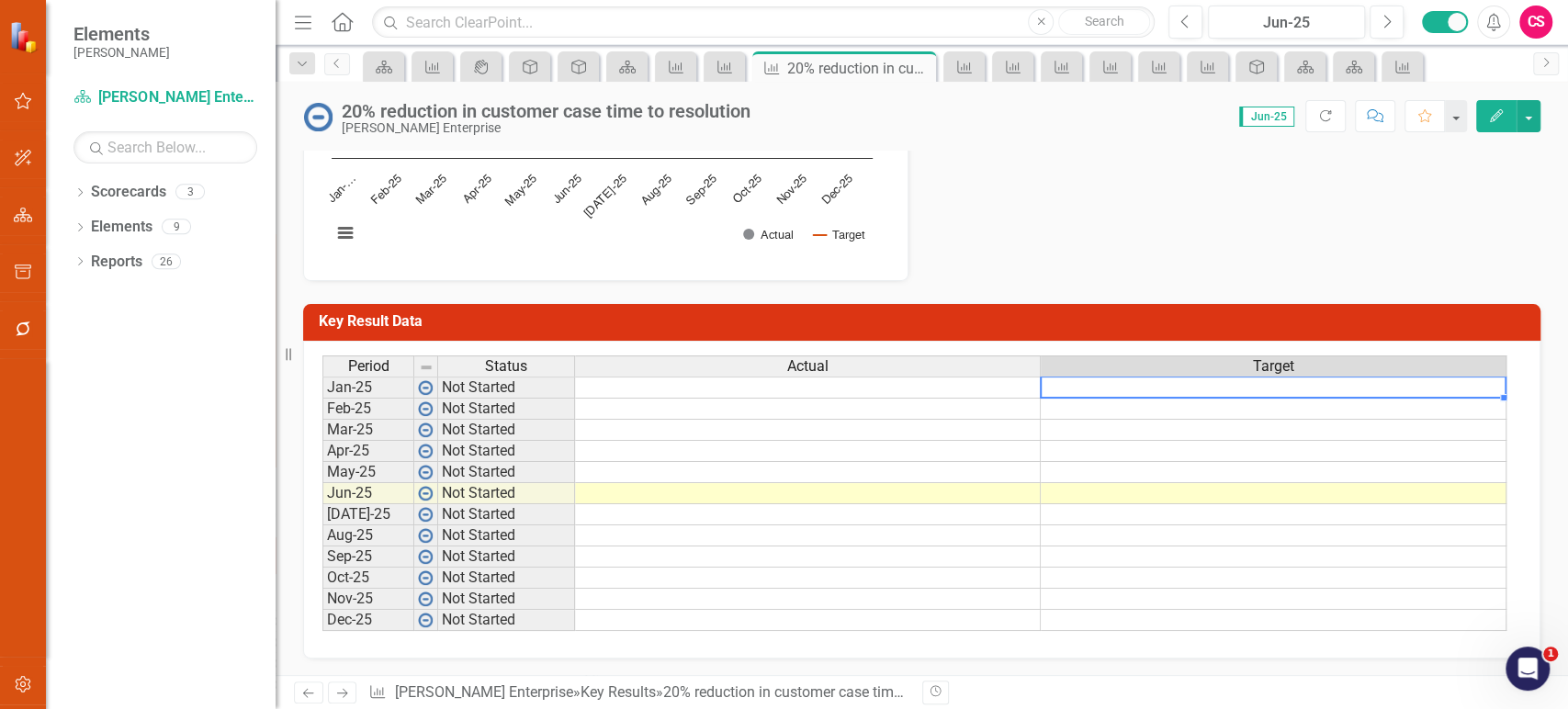
click at [1111, 390] on td at bounding box center [1273, 387] width 466 height 22
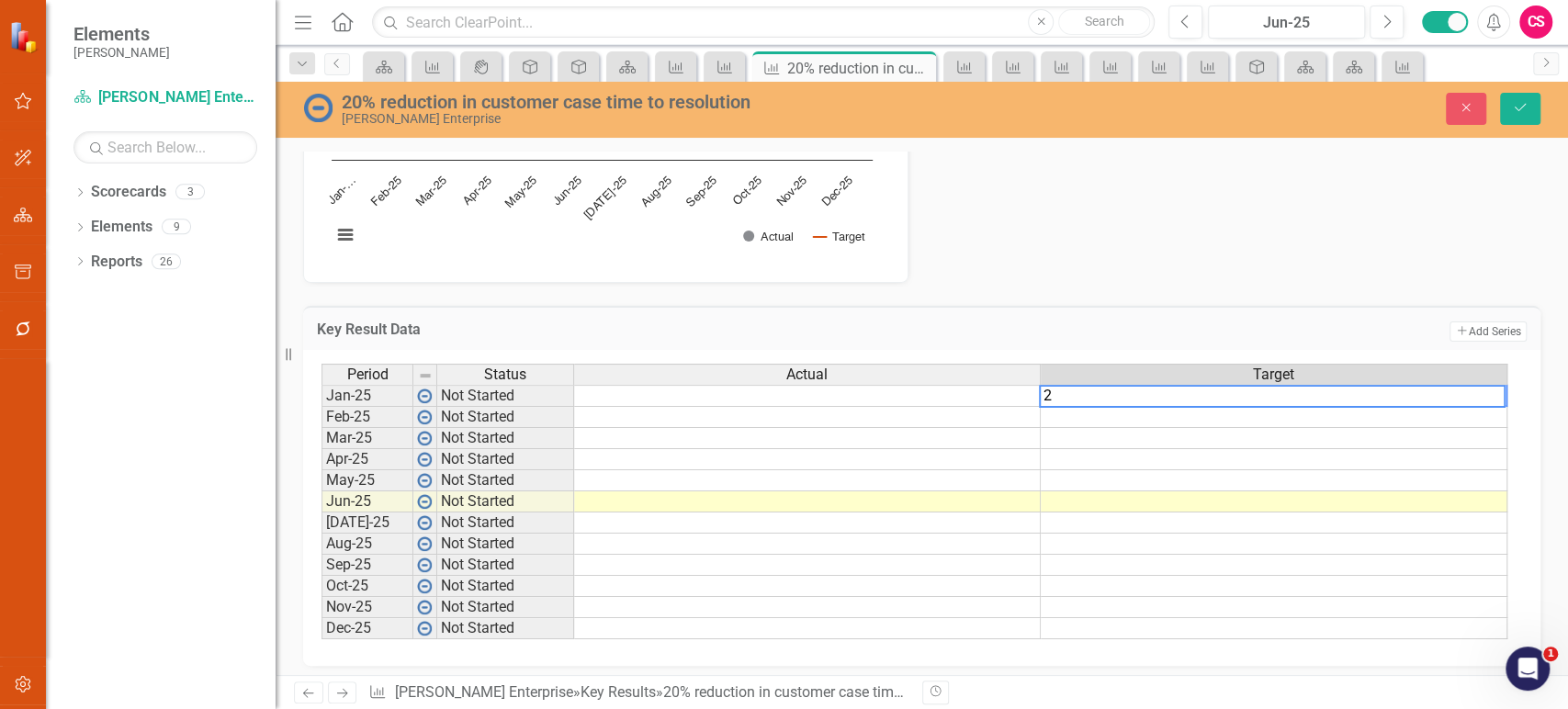
type textarea "20"
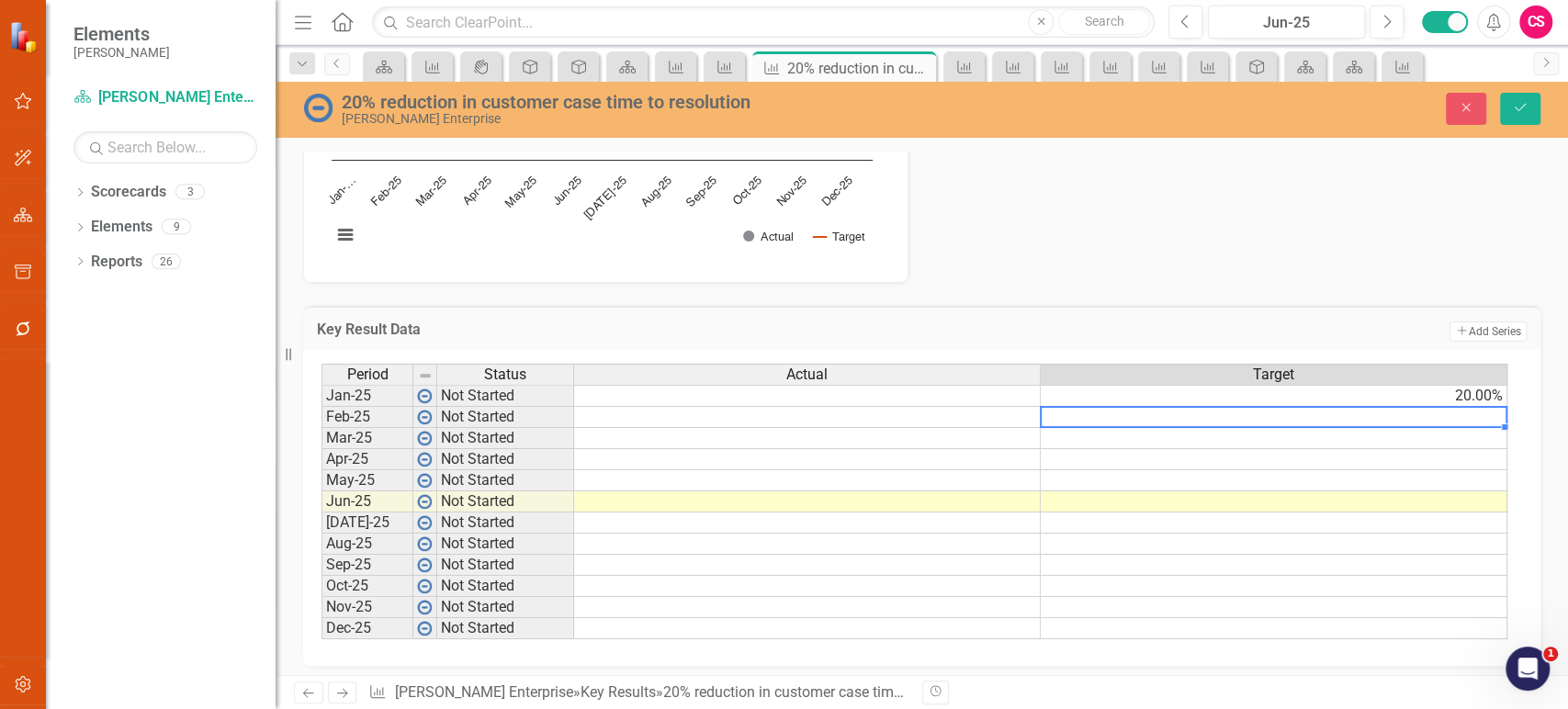
drag, startPoint x: 1474, startPoint y: 399, endPoint x: 1492, endPoint y: 400, distance: 18.0
click at [1476, 399] on td "20.00%" at bounding box center [1274, 396] width 467 height 22
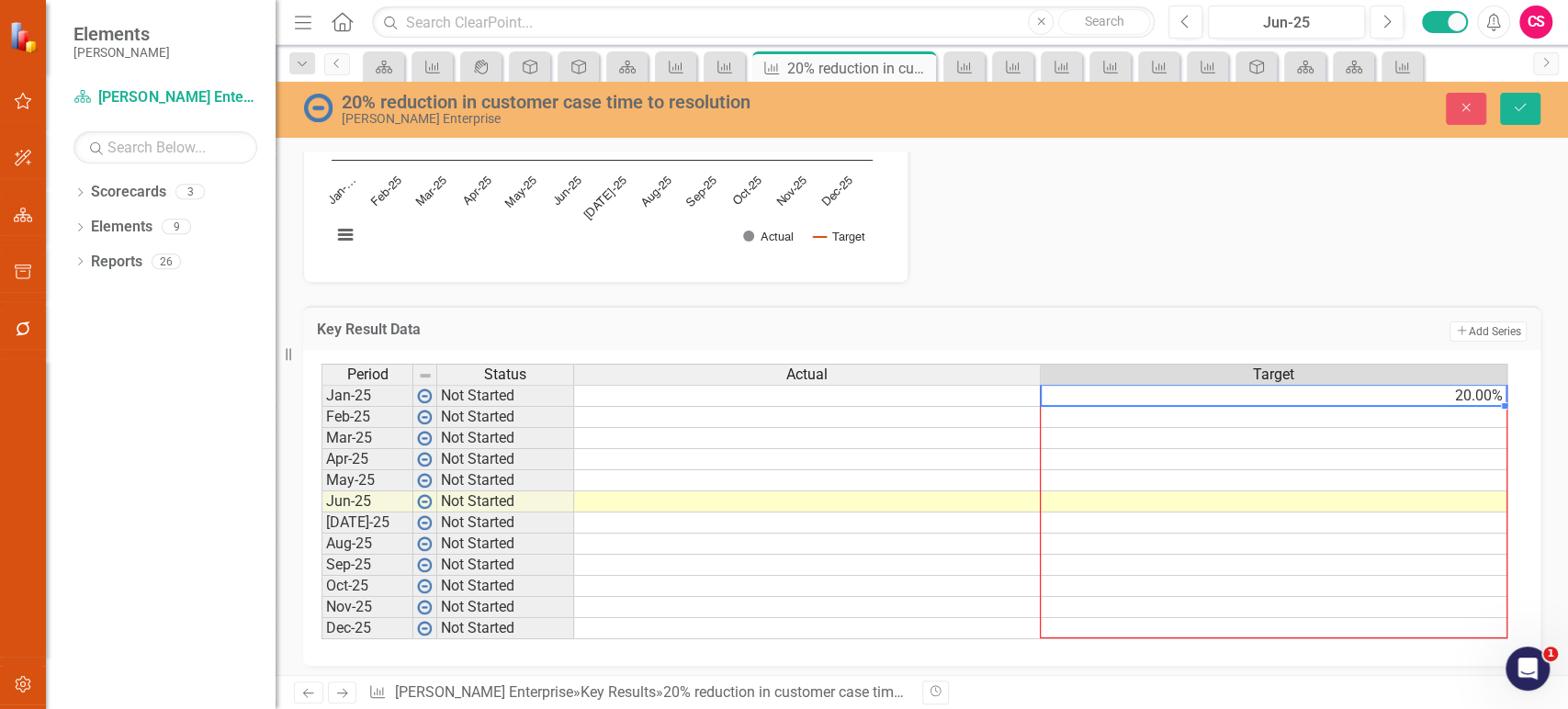
drag, startPoint x: 1505, startPoint y: 405, endPoint x: 1413, endPoint y: 620, distance: 233.9
click at [322, 620] on div "Period Status Actual Target Jan-25 Not Started 20.00% Feb-25 Not Started Mar-25…" at bounding box center [322, 501] width 0 height 275
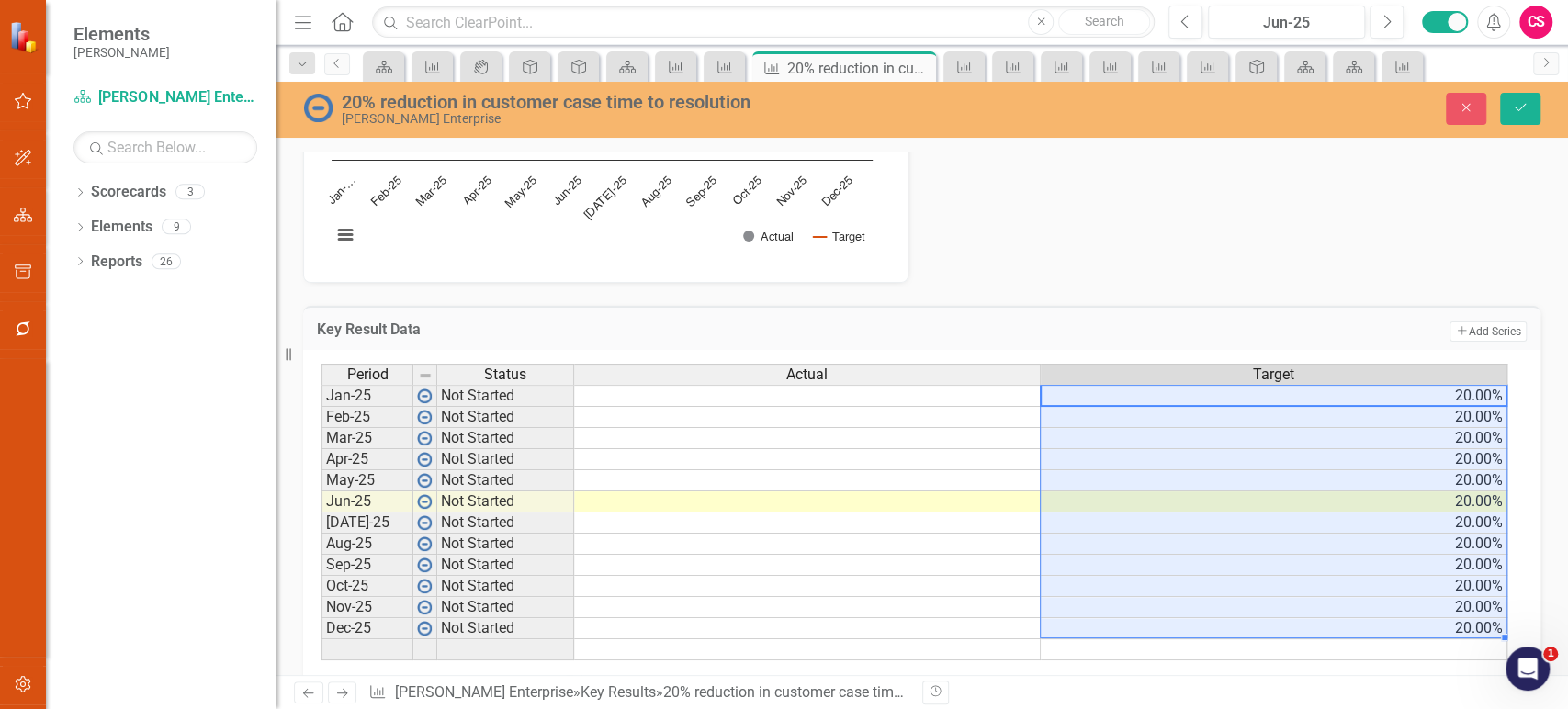
type textarea "20"
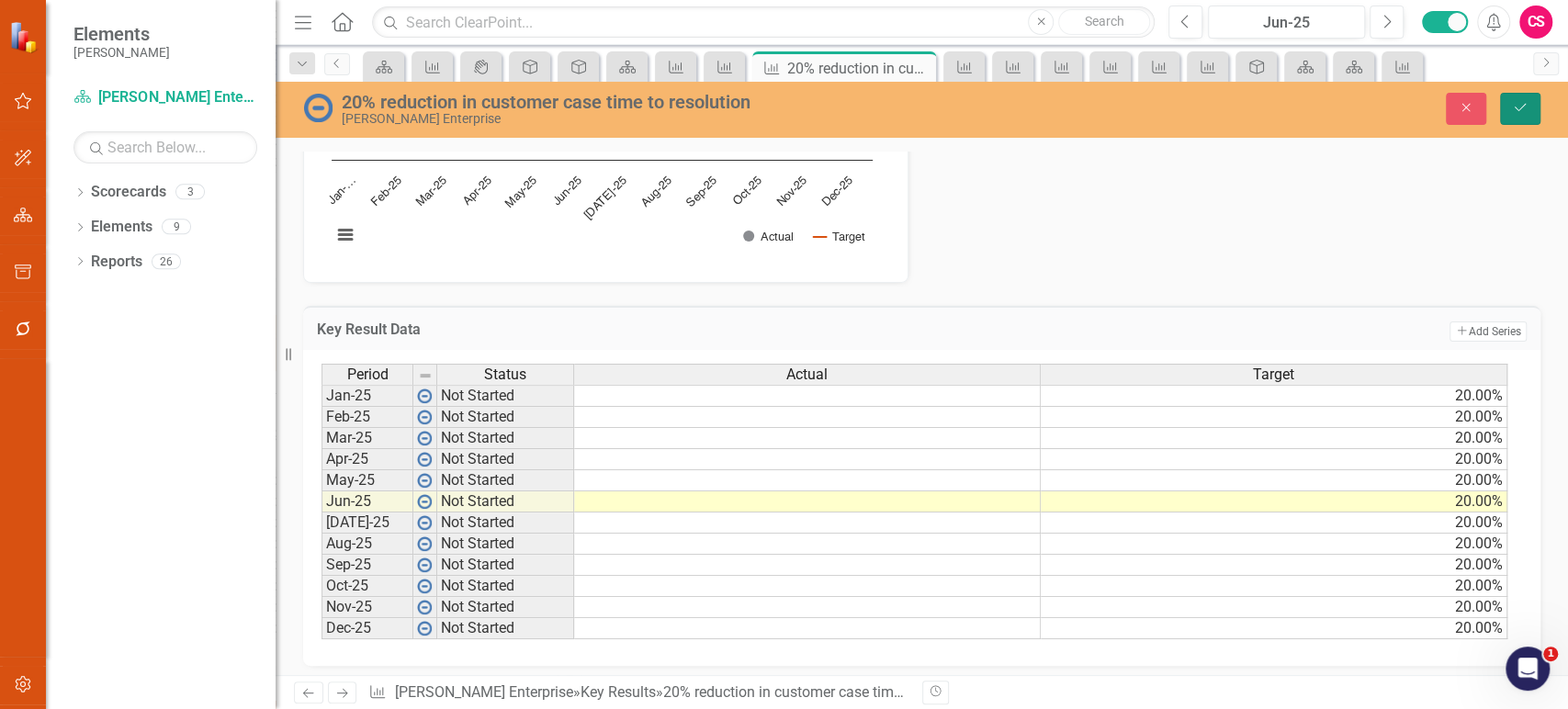
click at [1523, 114] on icon "Save" at bounding box center [1521, 108] width 17 height 13
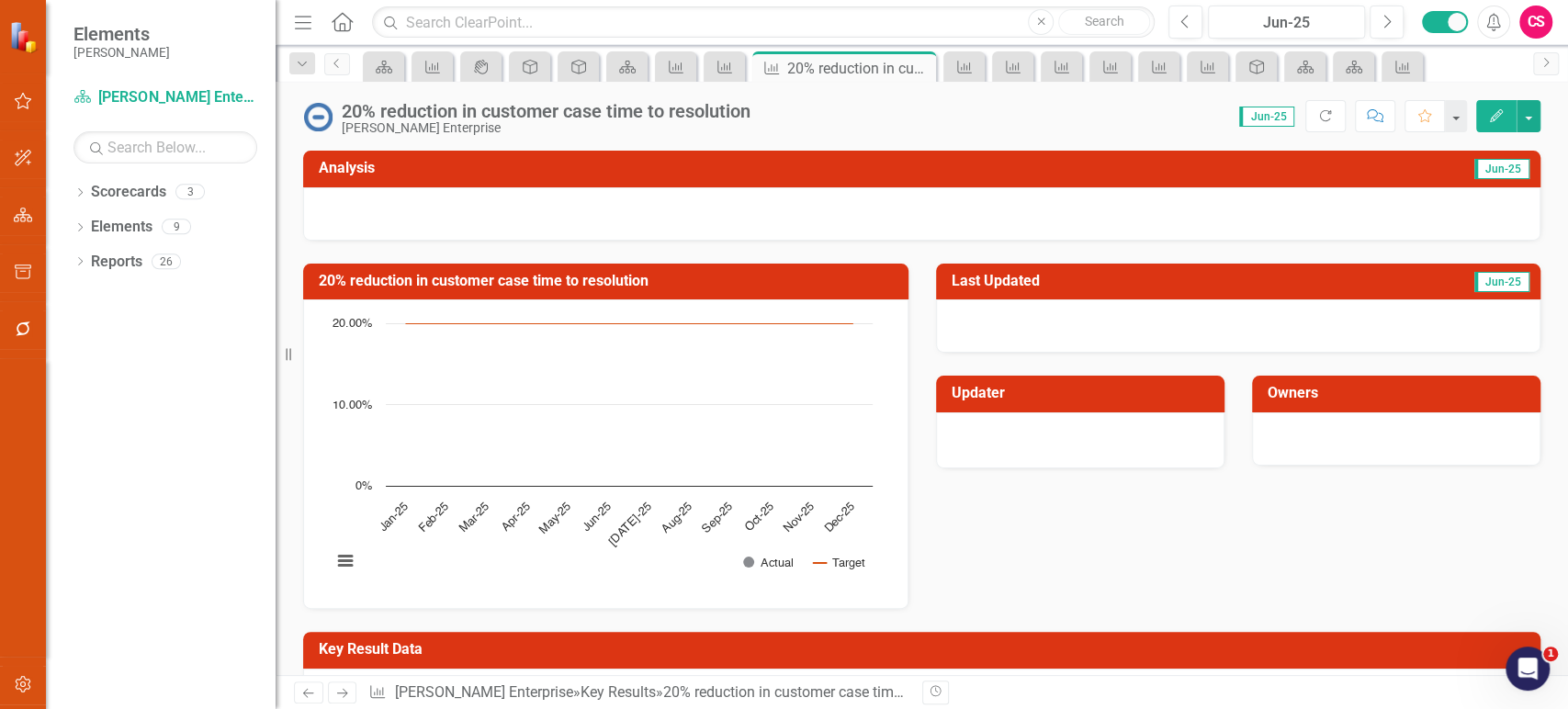
click at [349, 691] on icon "Next" at bounding box center [342, 692] width 16 height 12
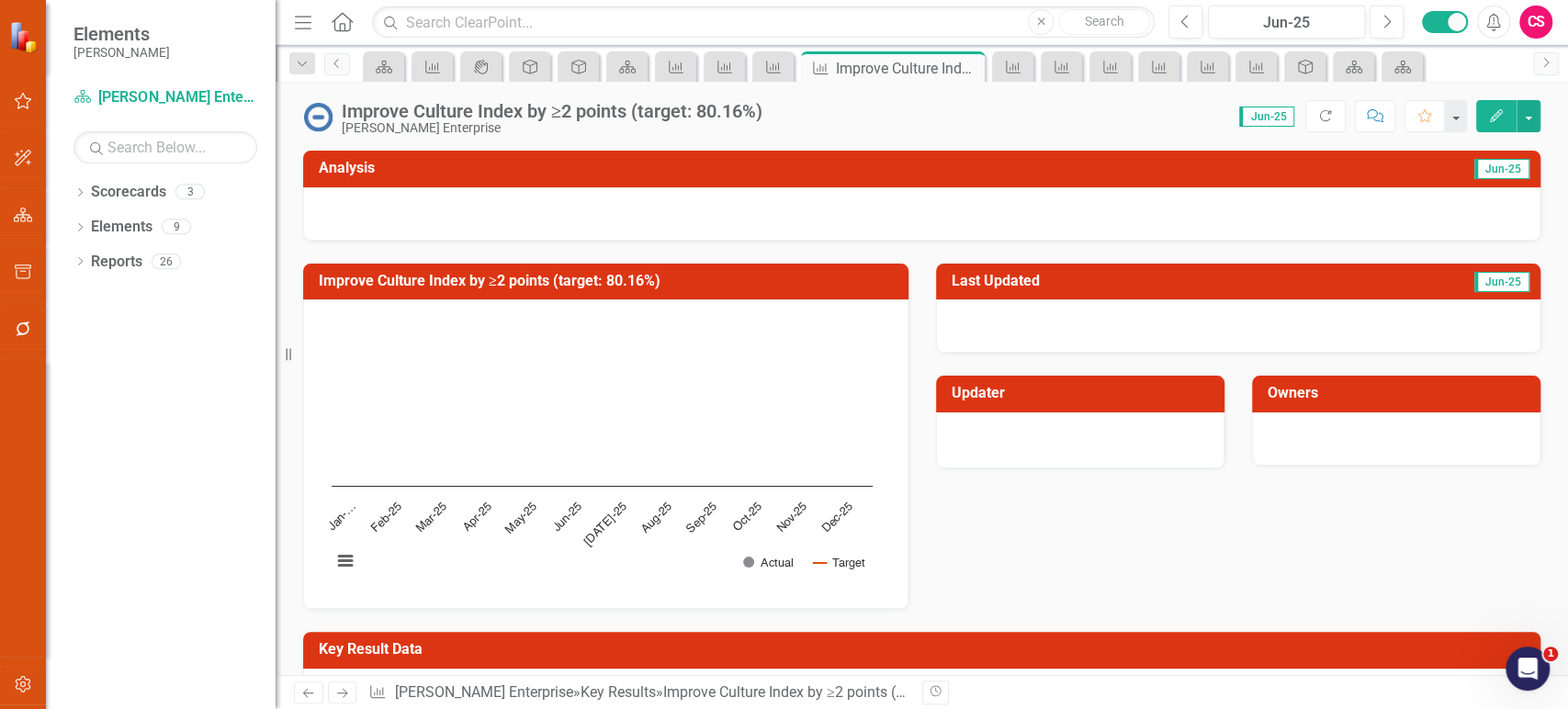
scroll to position [328, 0]
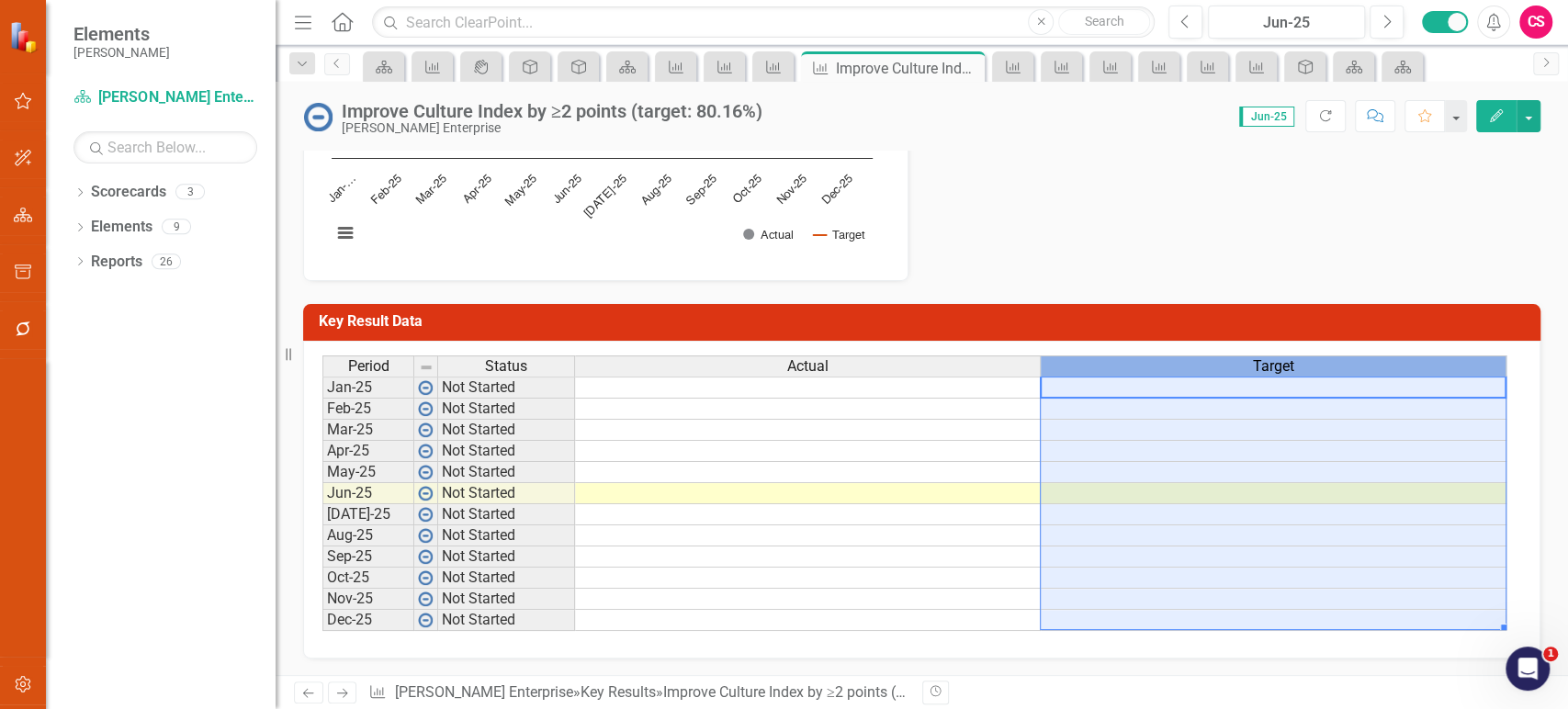
click at [1098, 373] on div "Target" at bounding box center [1273, 367] width 465 height 20
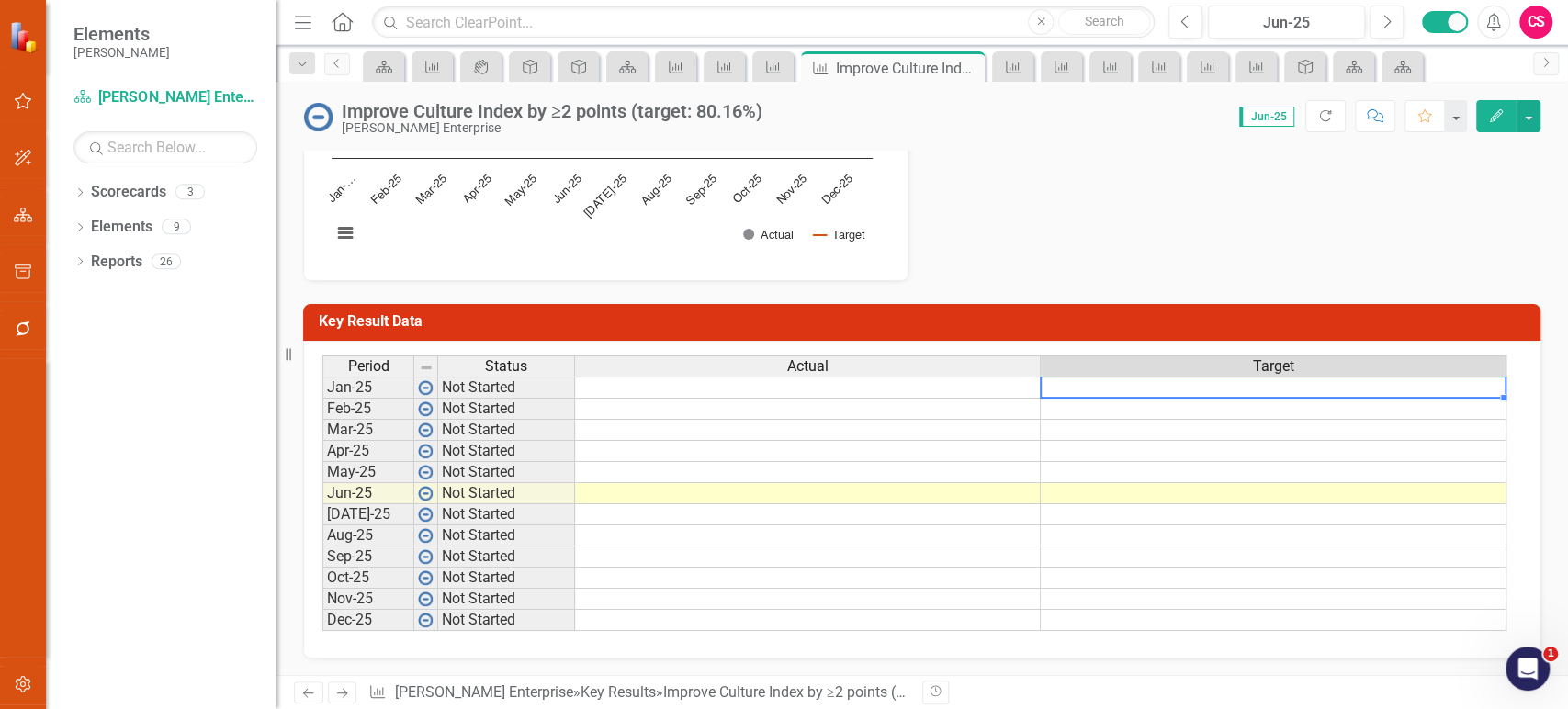
click at [1096, 388] on td at bounding box center [1273, 387] width 466 height 22
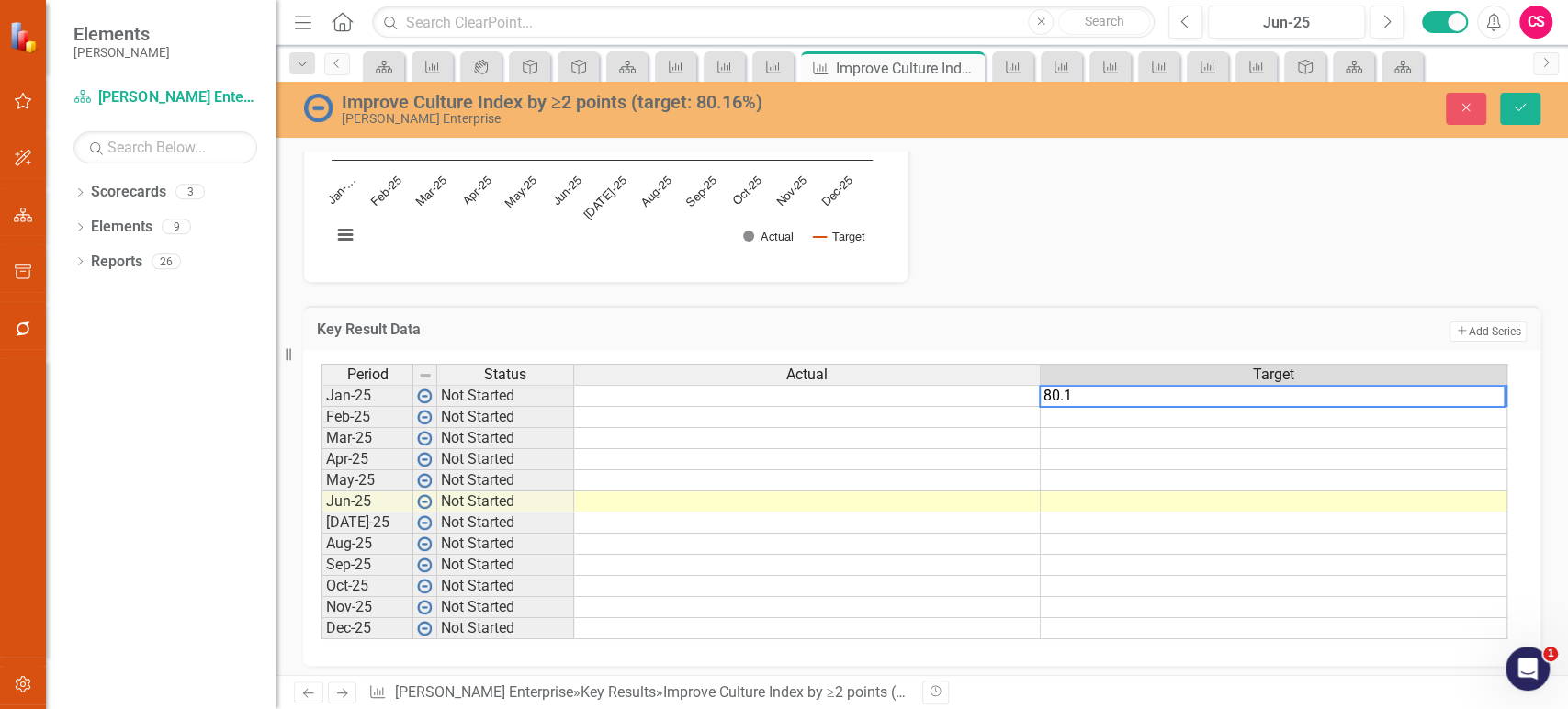
type textarea "80.16"
click at [1467, 396] on td "80.16%" at bounding box center [1274, 396] width 467 height 22
click at [1498, 405] on div at bounding box center [1273, 406] width 467 height 2
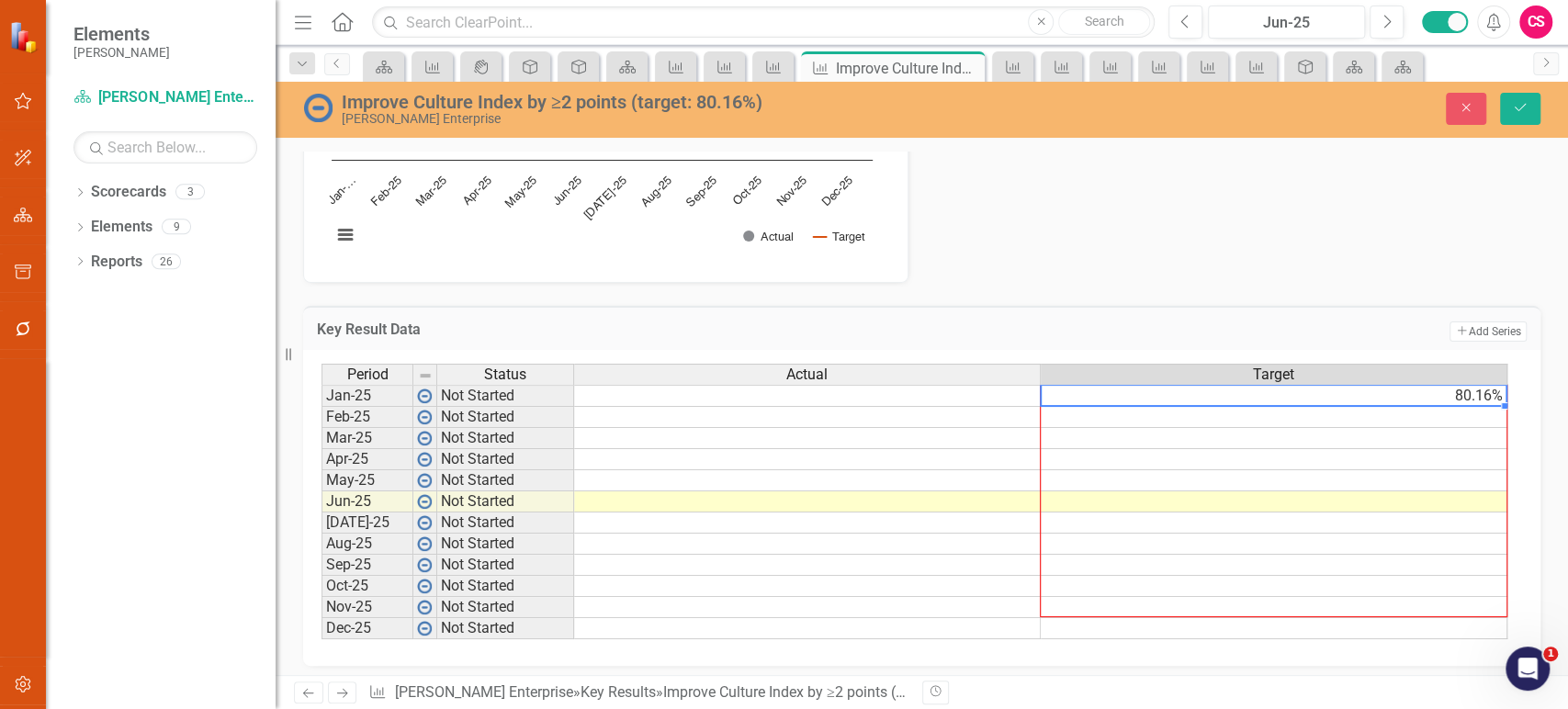
drag, startPoint x: 1502, startPoint y: 405, endPoint x: 1380, endPoint y: 619, distance: 246.3
click at [322, 619] on div "Period Status Actual Target Jan-25 Not Started 80.16% Feb-25 Not Started Mar-25…" at bounding box center [322, 501] width 0 height 275
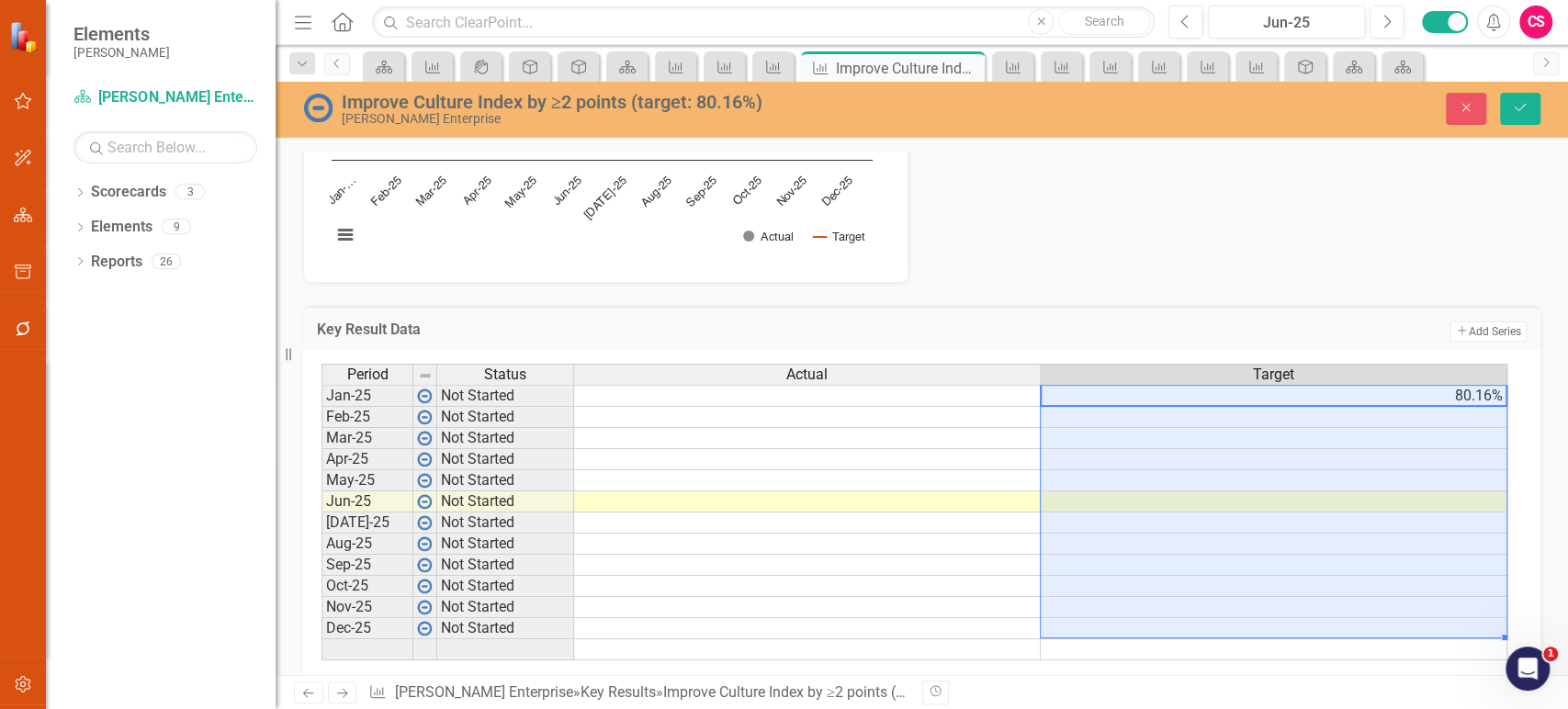
type textarea "80.16"
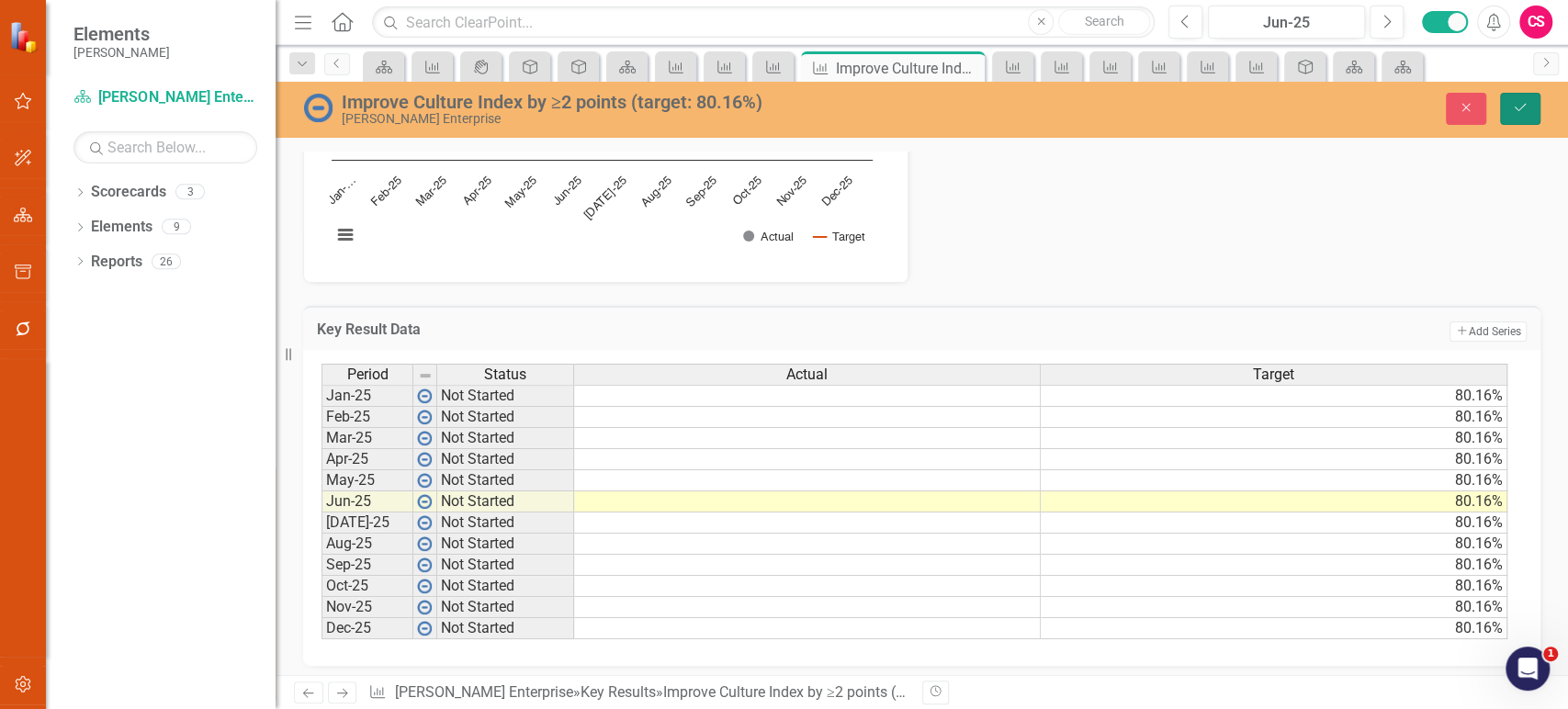
click at [1532, 110] on button "Save" at bounding box center [1521, 108] width 41 height 32
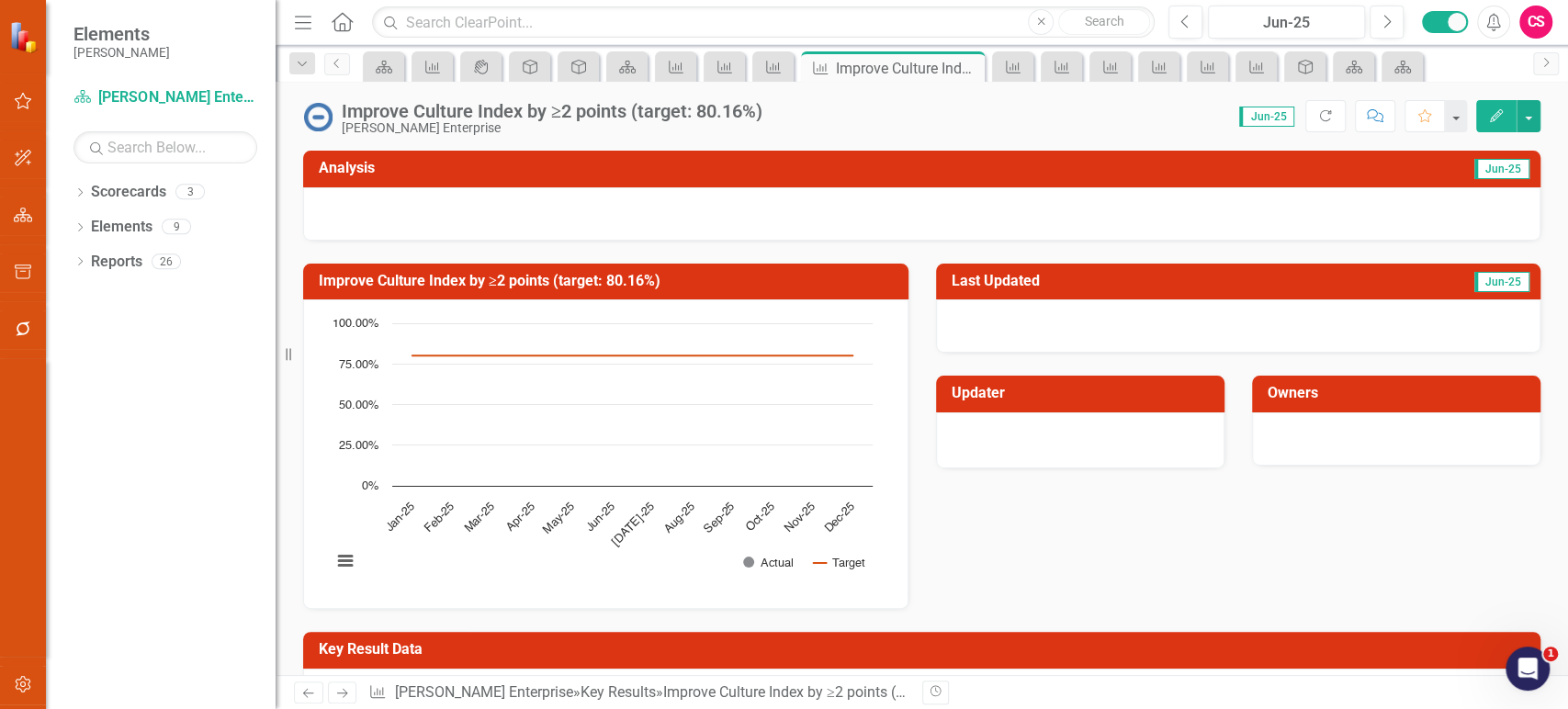
click at [337, 695] on icon "Next" at bounding box center [342, 692] width 16 height 12
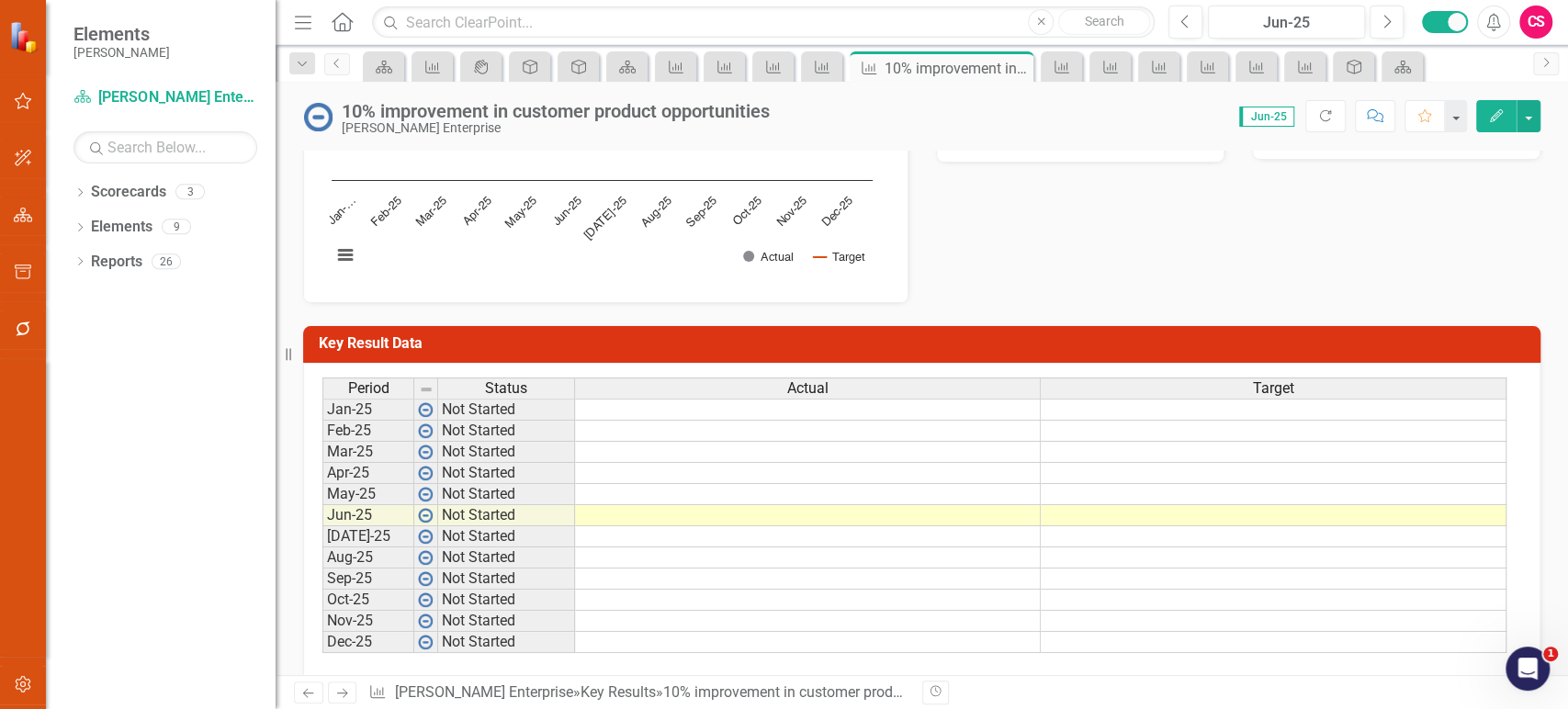
scroll to position [328, 0]
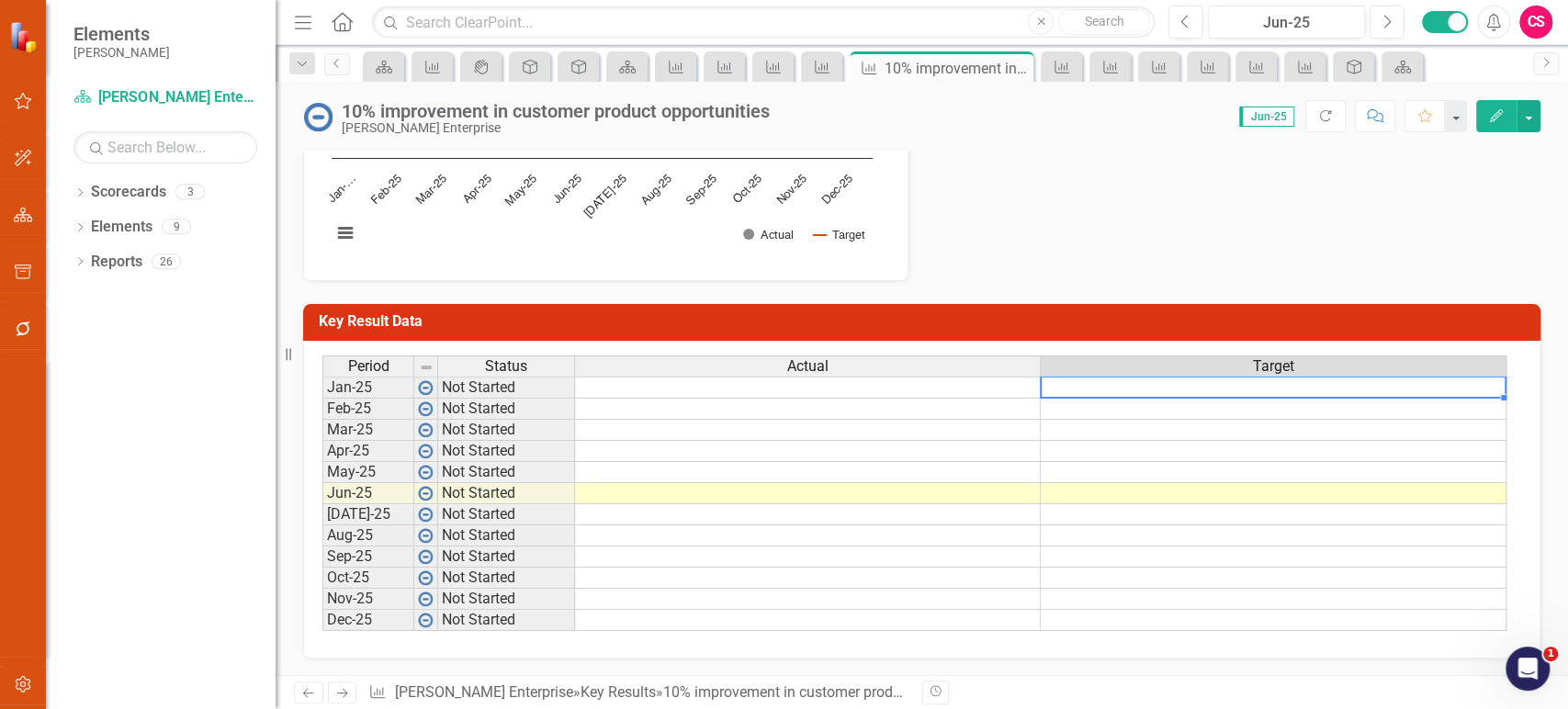
click at [1112, 386] on td at bounding box center [1273, 387] width 466 height 22
type textarea "10"
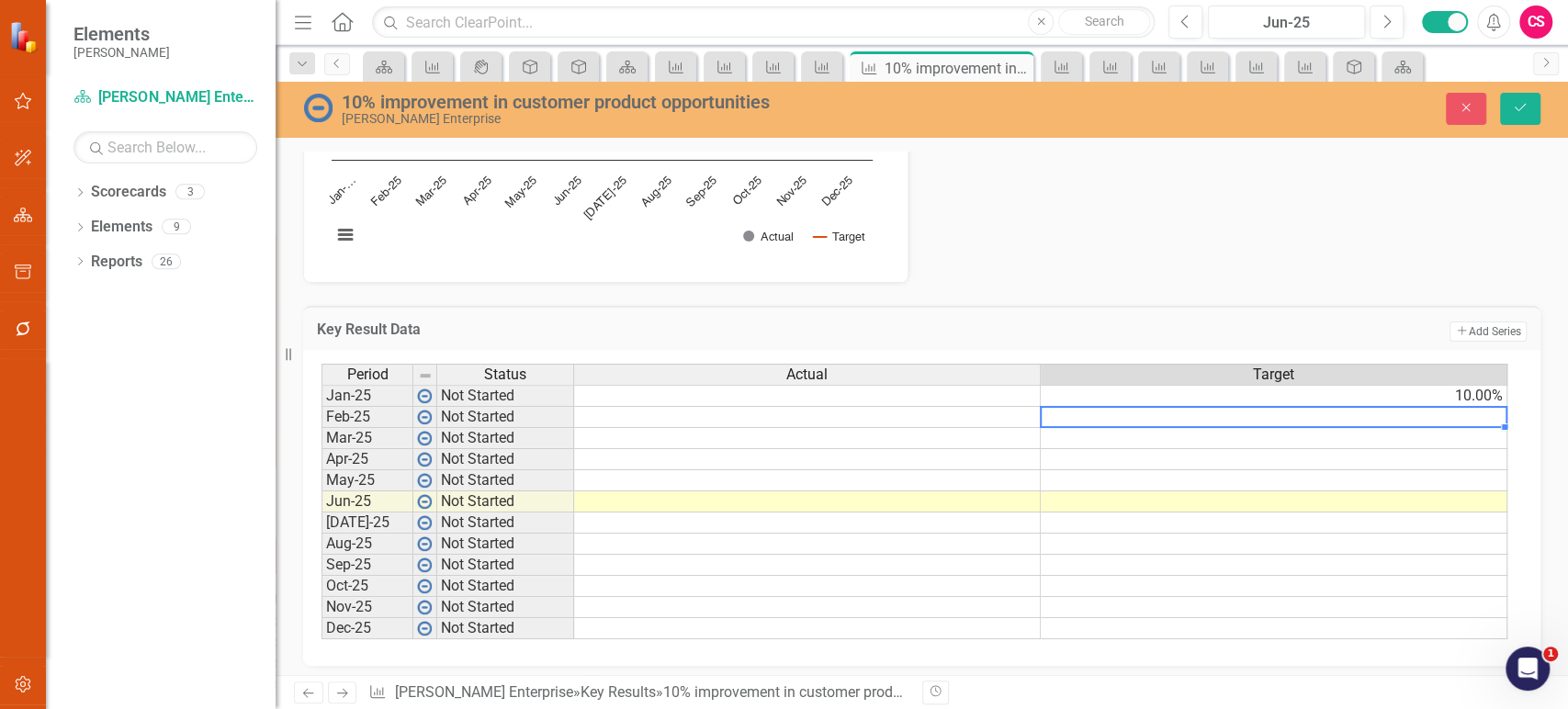
click at [1412, 391] on td "10.00%" at bounding box center [1274, 396] width 467 height 22
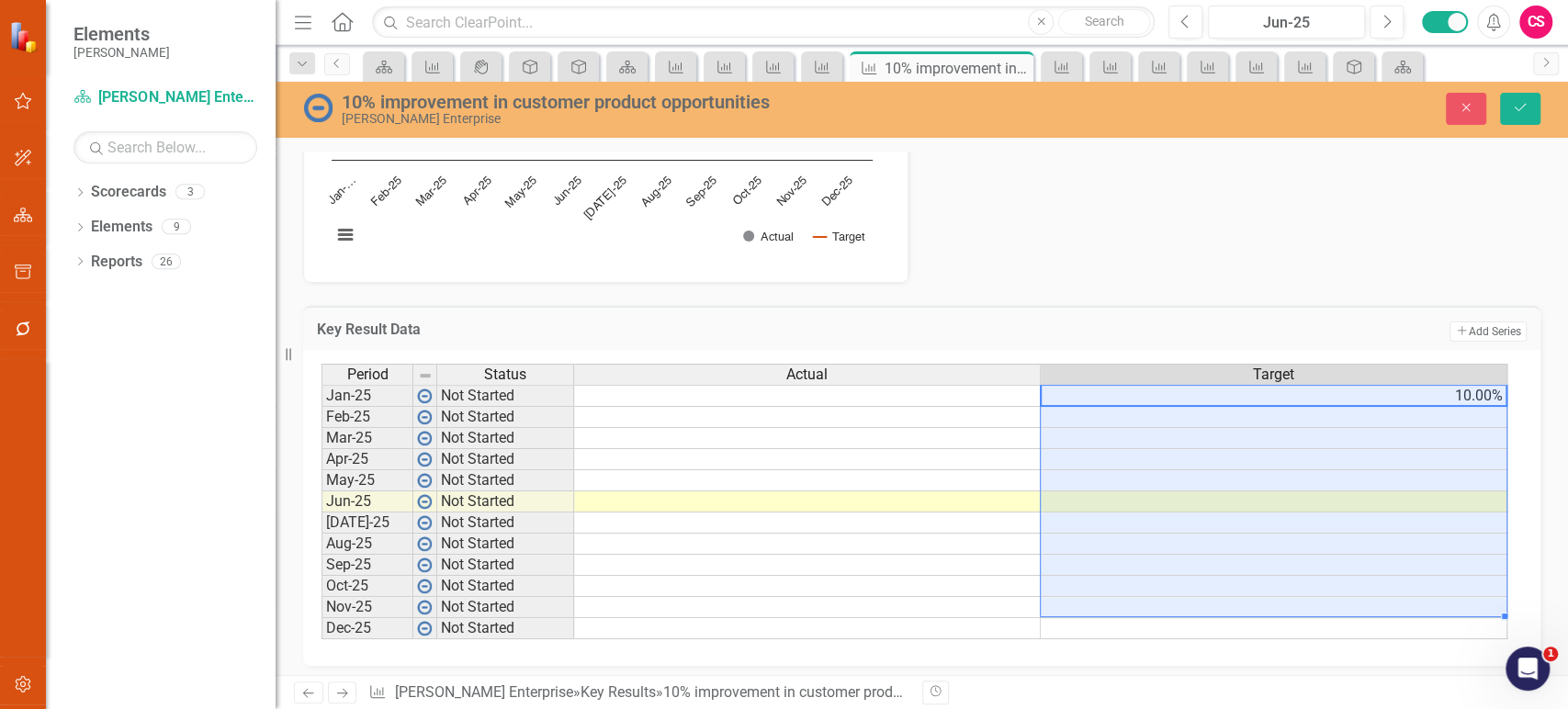
drag, startPoint x: 1507, startPoint y: 404, endPoint x: 1425, endPoint y: 609, distance: 220.8
click at [322, 609] on div "Period Status Actual Target Jan-25 Not Started 10.00% Feb-25 Not Started Mar-25…" at bounding box center [322, 501] width 0 height 275
click at [322, 402] on div "Period Status Actual Target Jan-25 Not Started 10.00% Feb-25 Not Started Mar-25…" at bounding box center [322, 501] width 0 height 275
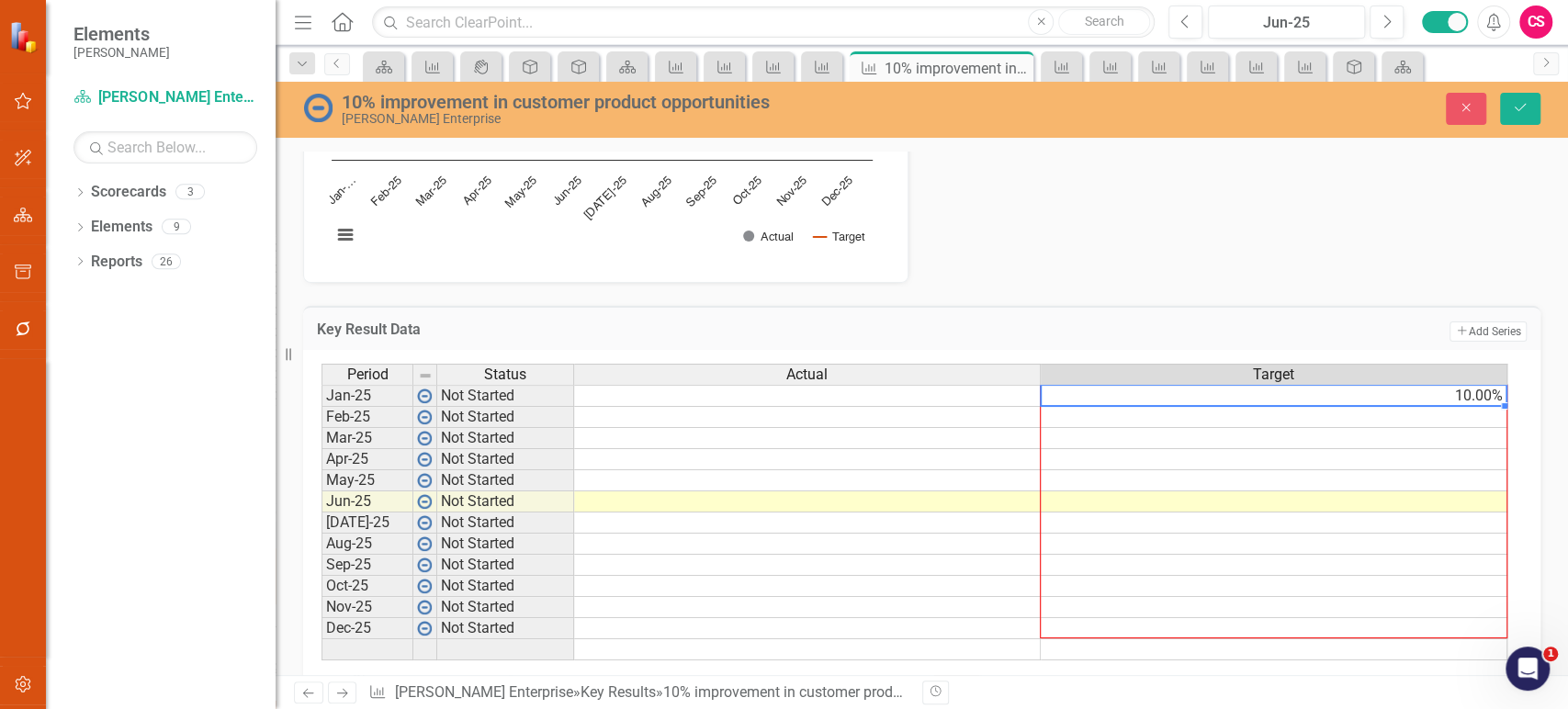
drag, startPoint x: 1504, startPoint y: 407, endPoint x: 1440, endPoint y: 630, distance: 232.0
click at [322, 630] on div "Period Status Actual Target Jan-25 Not Started 10.00% Feb-25 Not Started Mar-25…" at bounding box center [322, 513] width 0 height 297
type textarea "10"
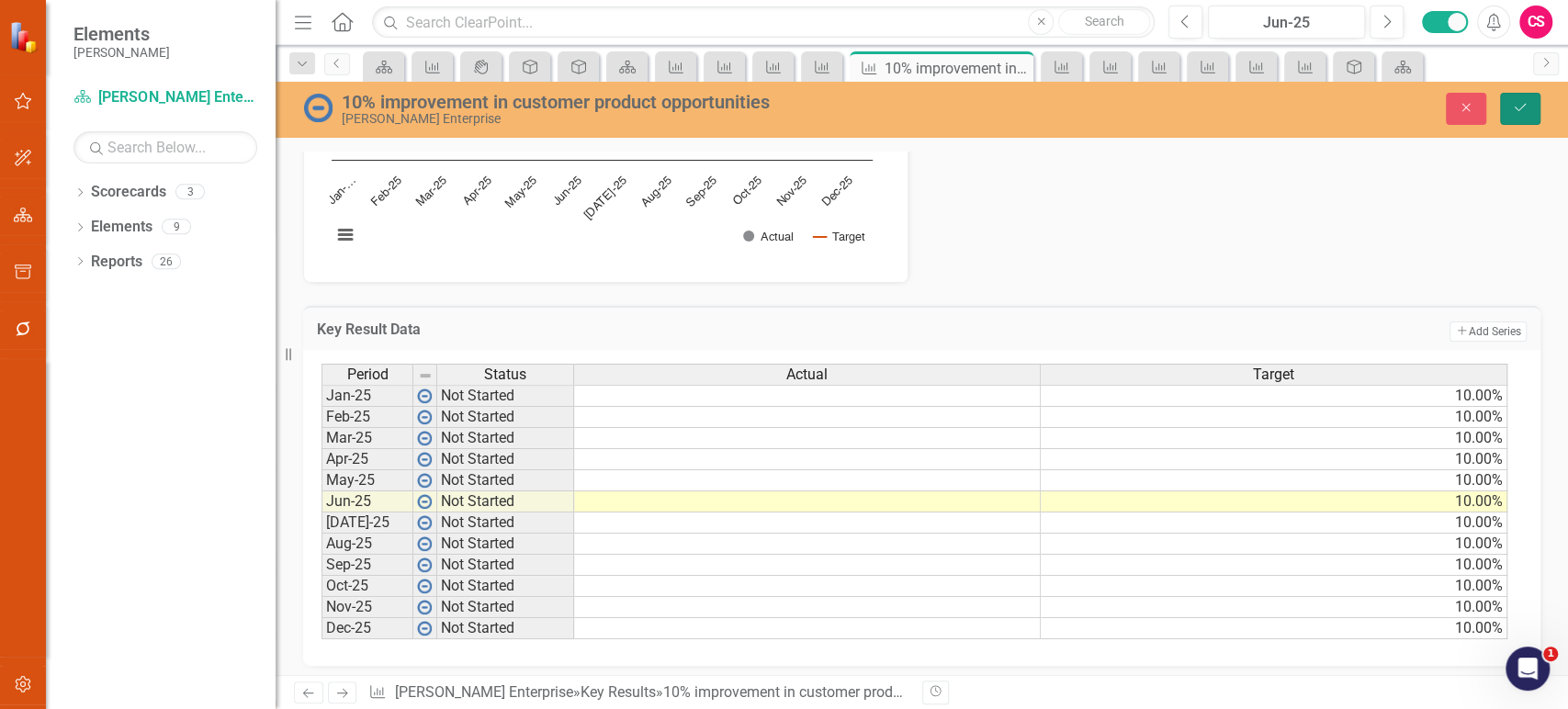
click at [1527, 101] on icon "Save" at bounding box center [1521, 108] width 17 height 13
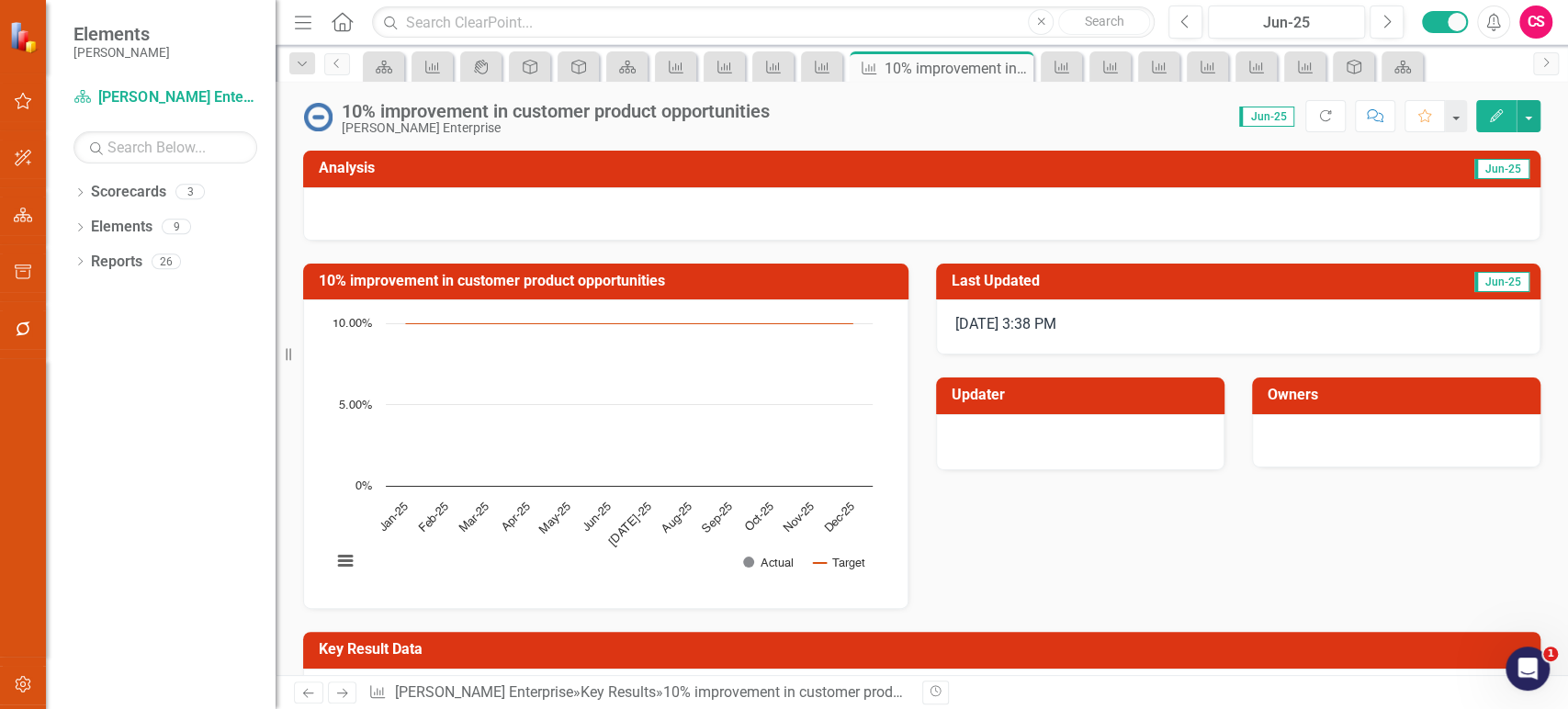
click at [344, 690] on icon "Next" at bounding box center [342, 692] width 16 height 12
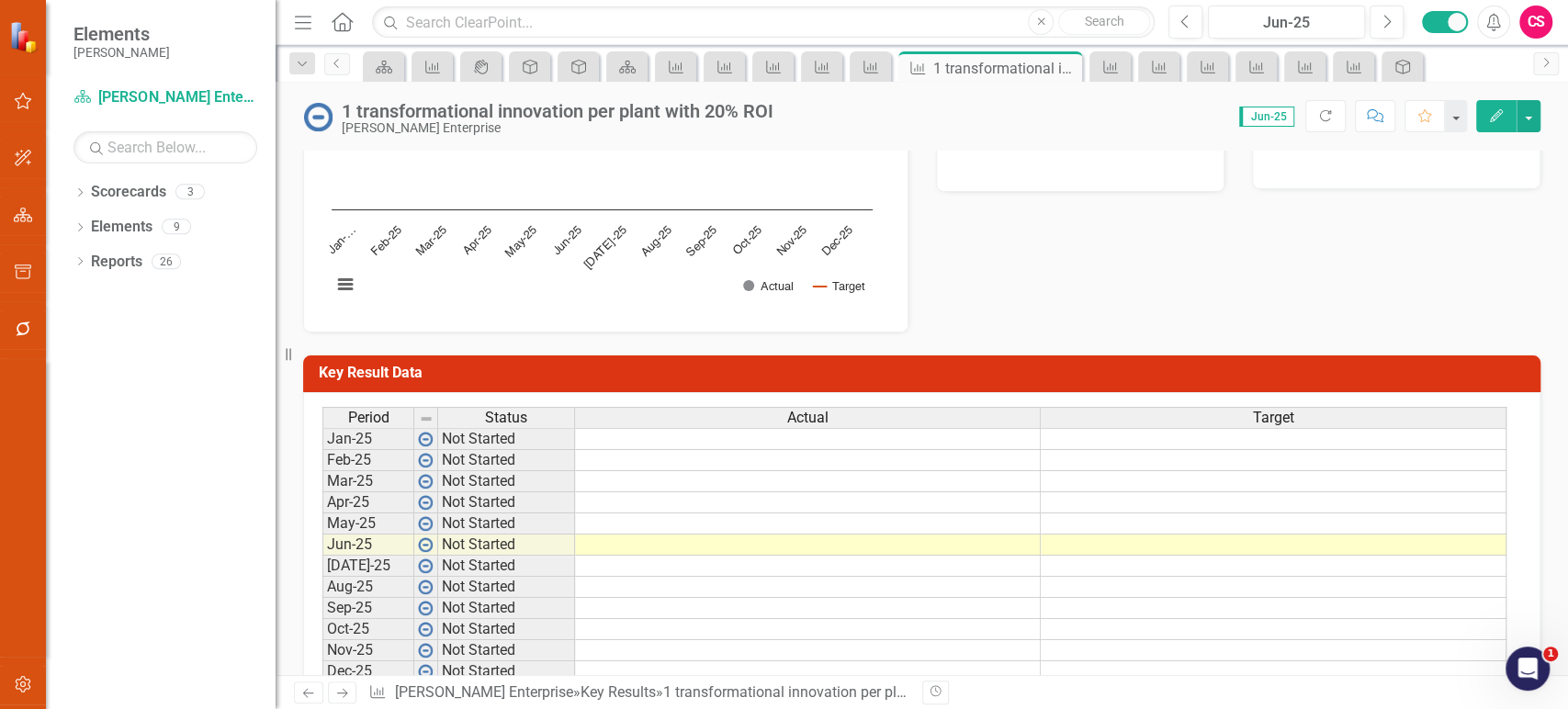
scroll to position [328, 0]
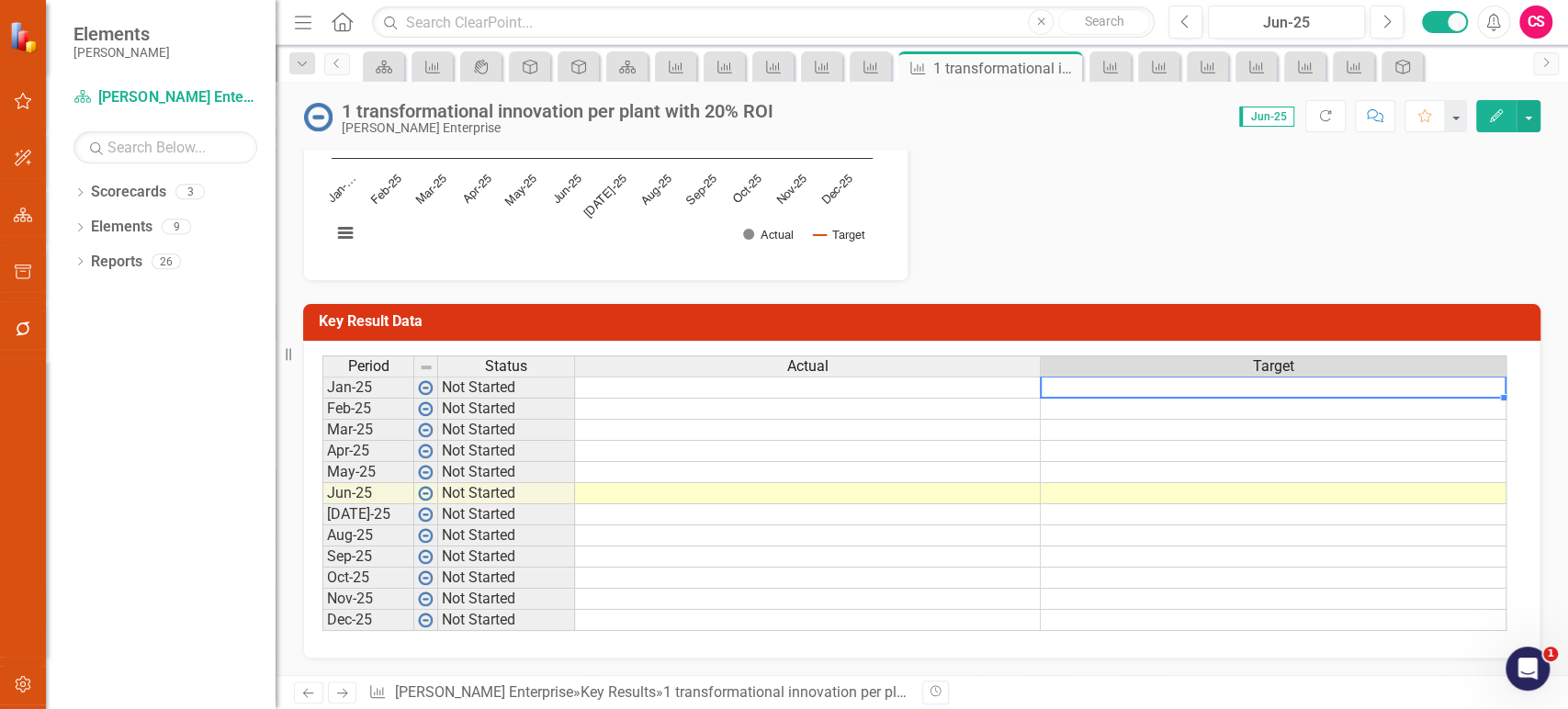
click at [1133, 386] on td at bounding box center [1273, 387] width 466 height 22
type textarea "1"
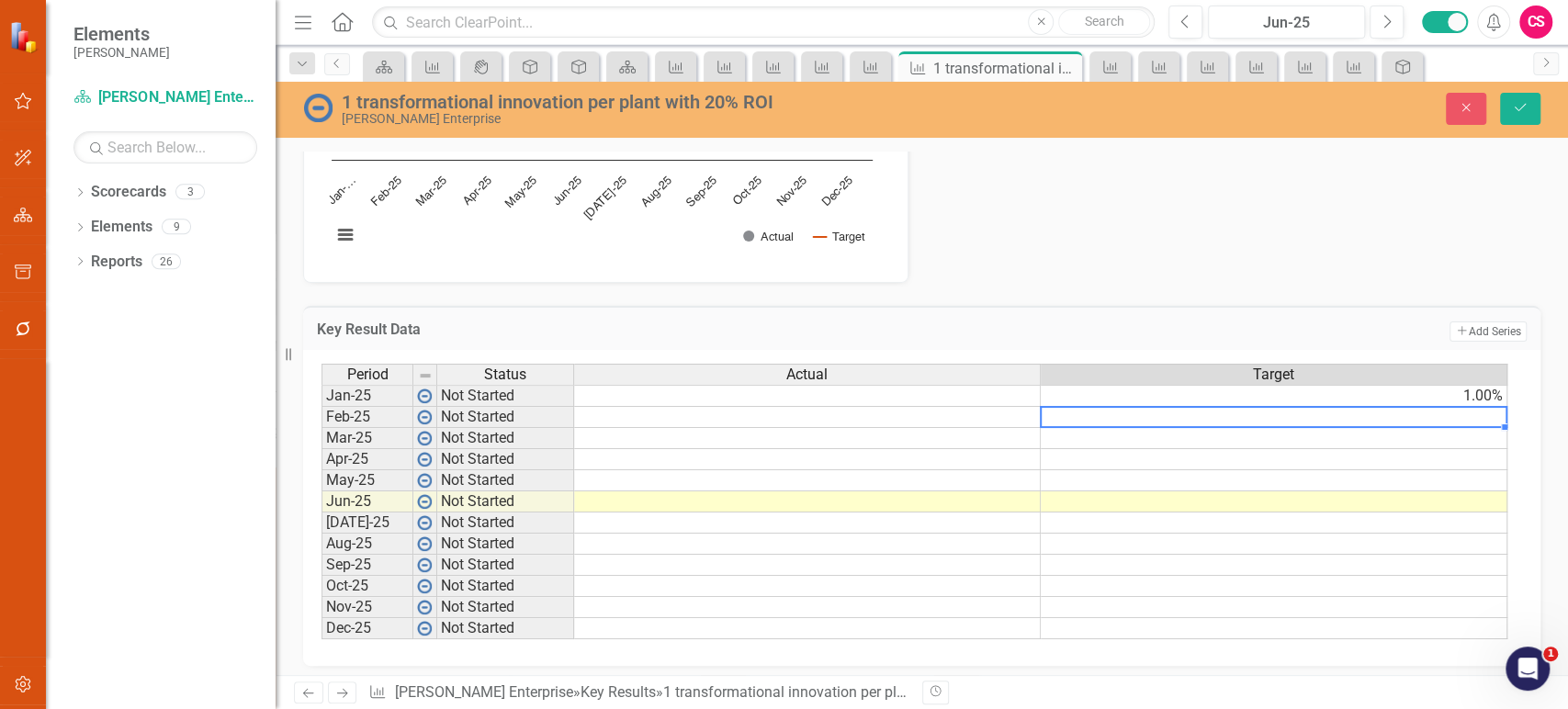
click at [1467, 395] on td "1.00%" at bounding box center [1274, 396] width 467 height 22
click at [1499, 402] on td "1.00%" at bounding box center [1274, 396] width 467 height 22
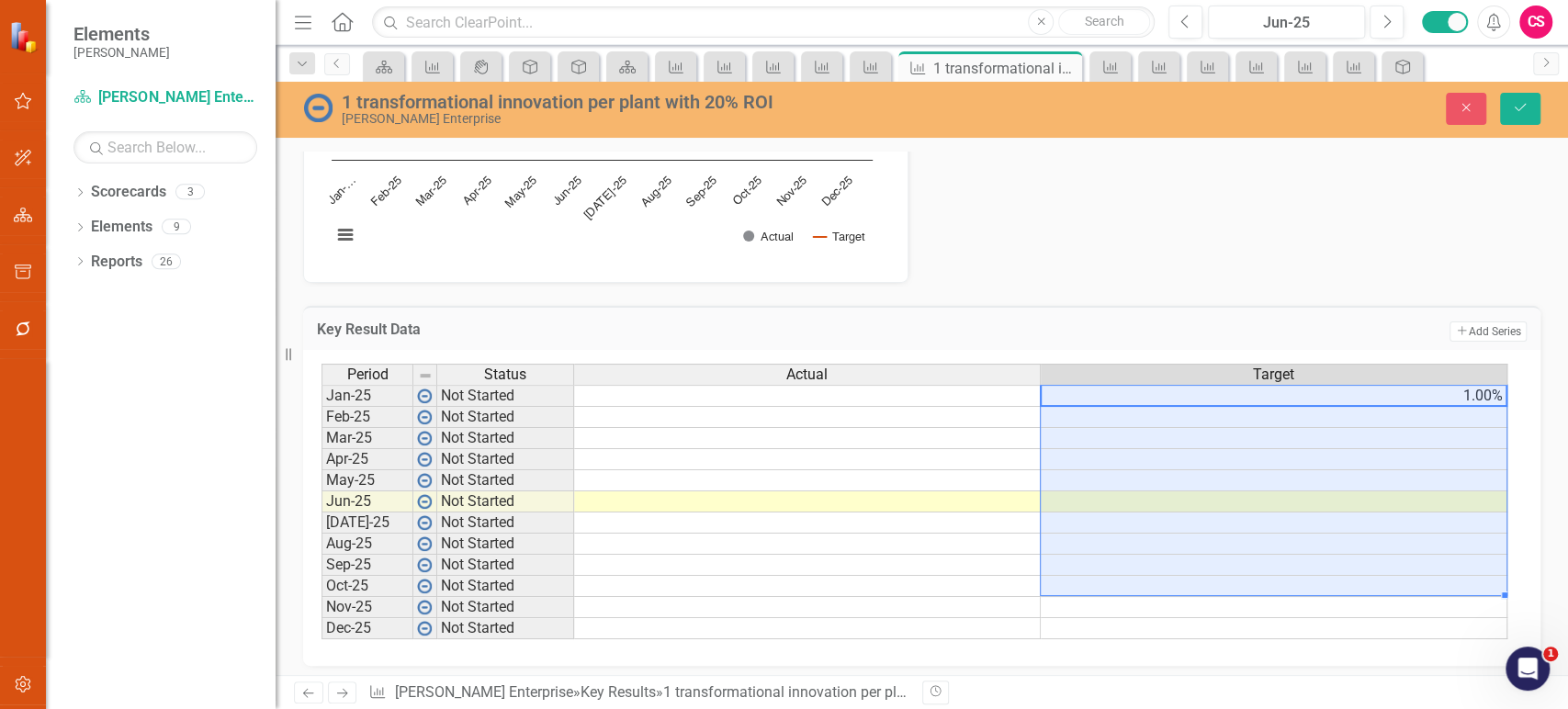
drag, startPoint x: 1499, startPoint y: 402, endPoint x: 1444, endPoint y: 589, distance: 194.9
click at [322, 589] on div "Period Status Actual Target Jan-25 Not Started 1.00% Feb-25 Not Started Mar-25 …" at bounding box center [322, 501] width 0 height 275
click at [1502, 395] on td "1.00%" at bounding box center [1274, 396] width 467 height 22
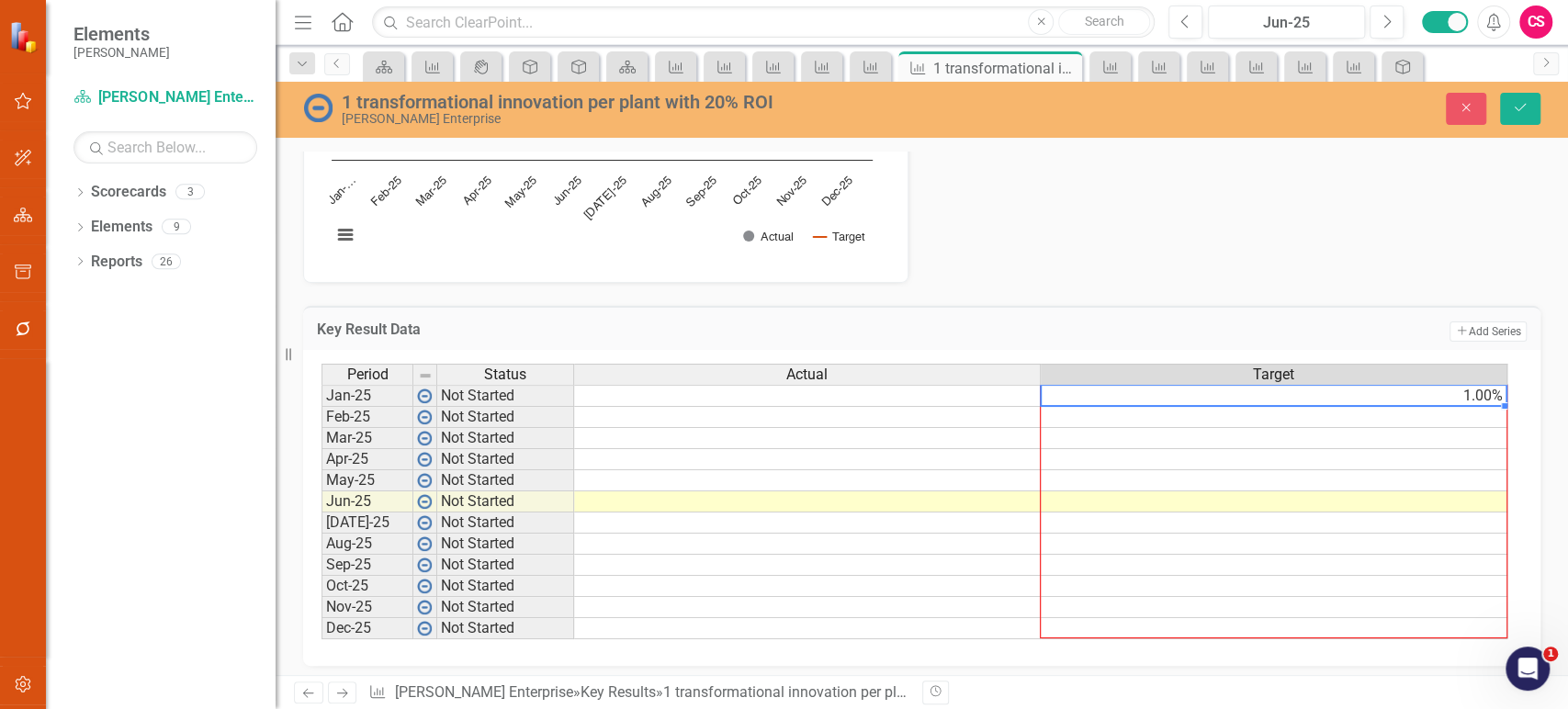
drag, startPoint x: 1502, startPoint y: 402, endPoint x: 1463, endPoint y: 623, distance: 224.4
click at [322, 623] on div "Period Status Actual Target Jan-25 Not Started 1.00% Feb-25 Not Started Mar-25 …" at bounding box center [322, 501] width 0 height 275
type textarea "1"
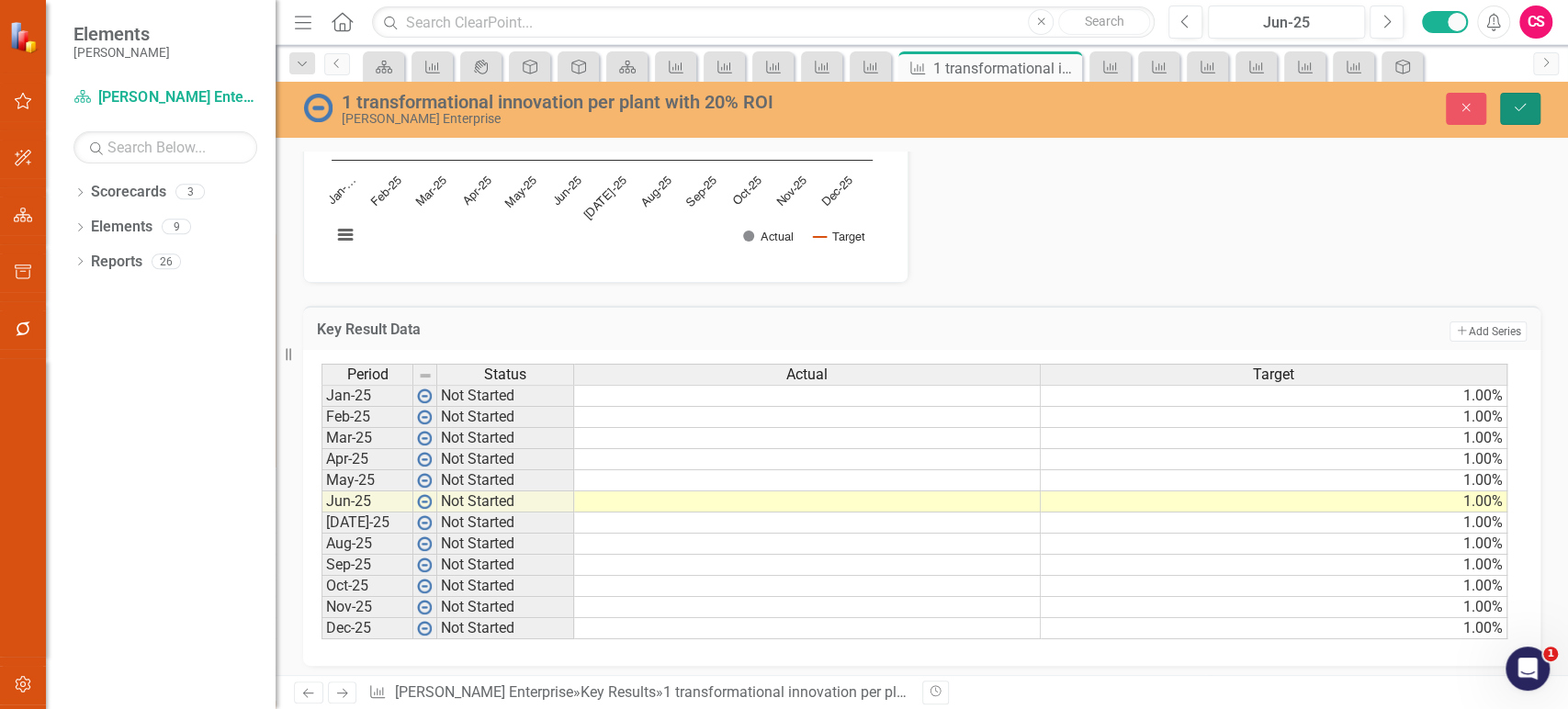
click at [1528, 108] on button "Save" at bounding box center [1521, 108] width 41 height 32
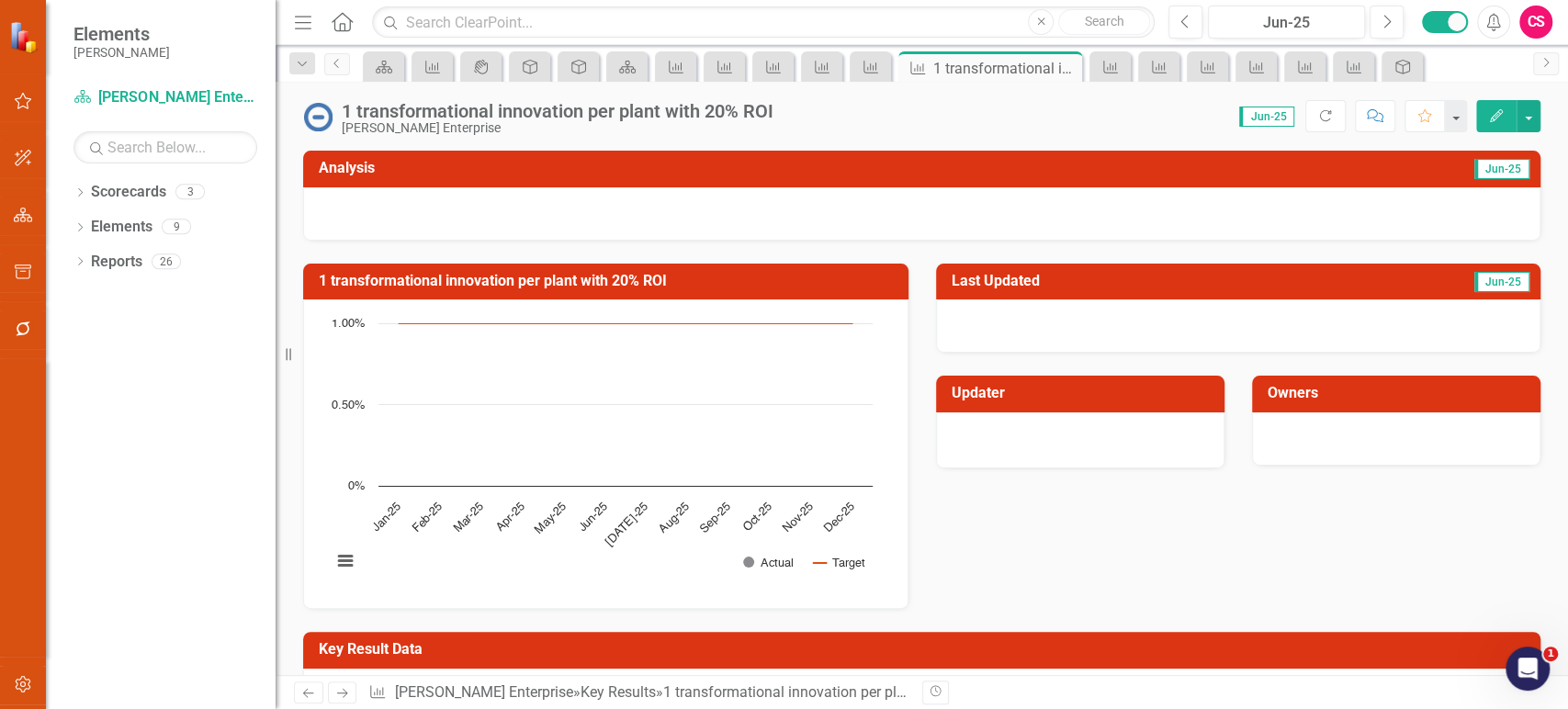
click at [1498, 116] on icon "button" at bounding box center [1497, 116] width 13 height 13
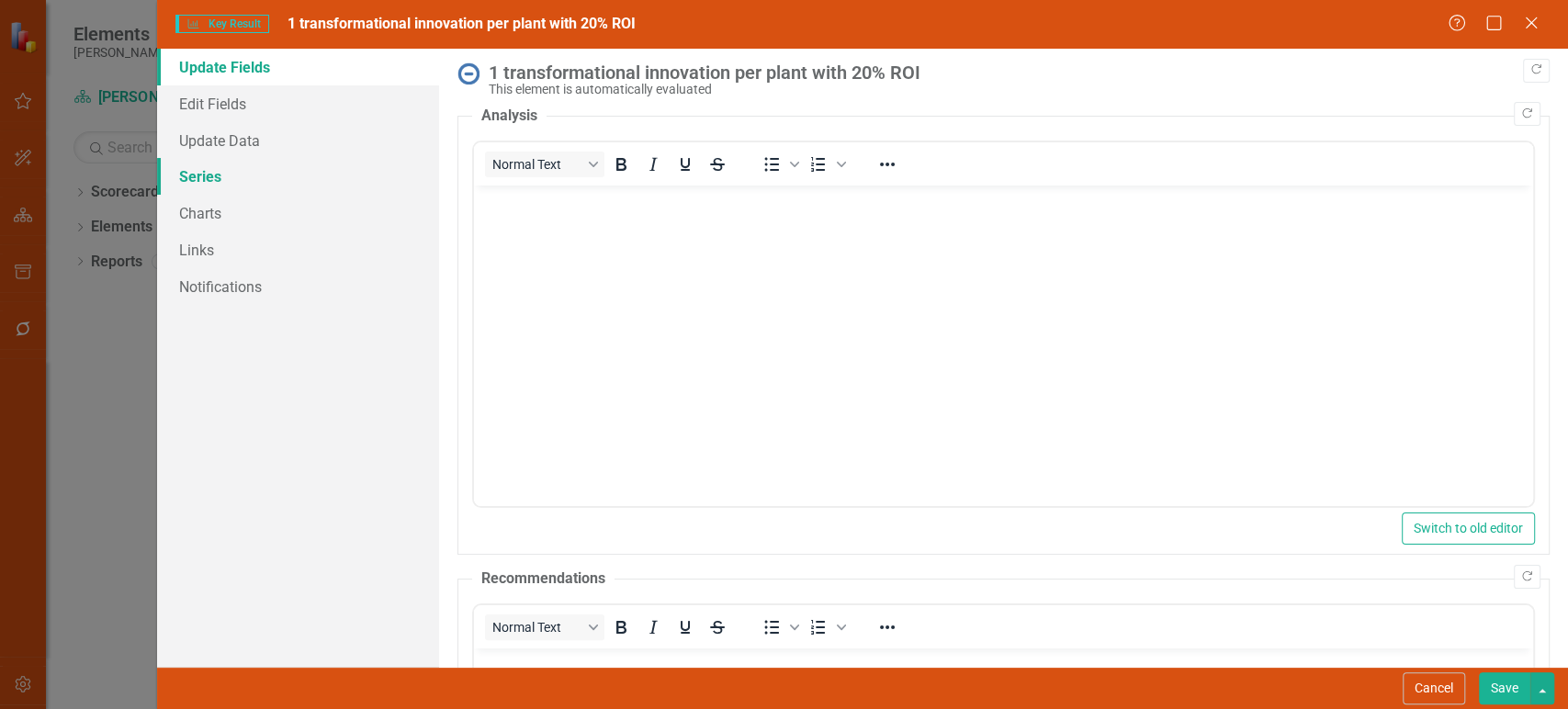
click at [325, 184] on link "Series" at bounding box center [298, 177] width 282 height 37
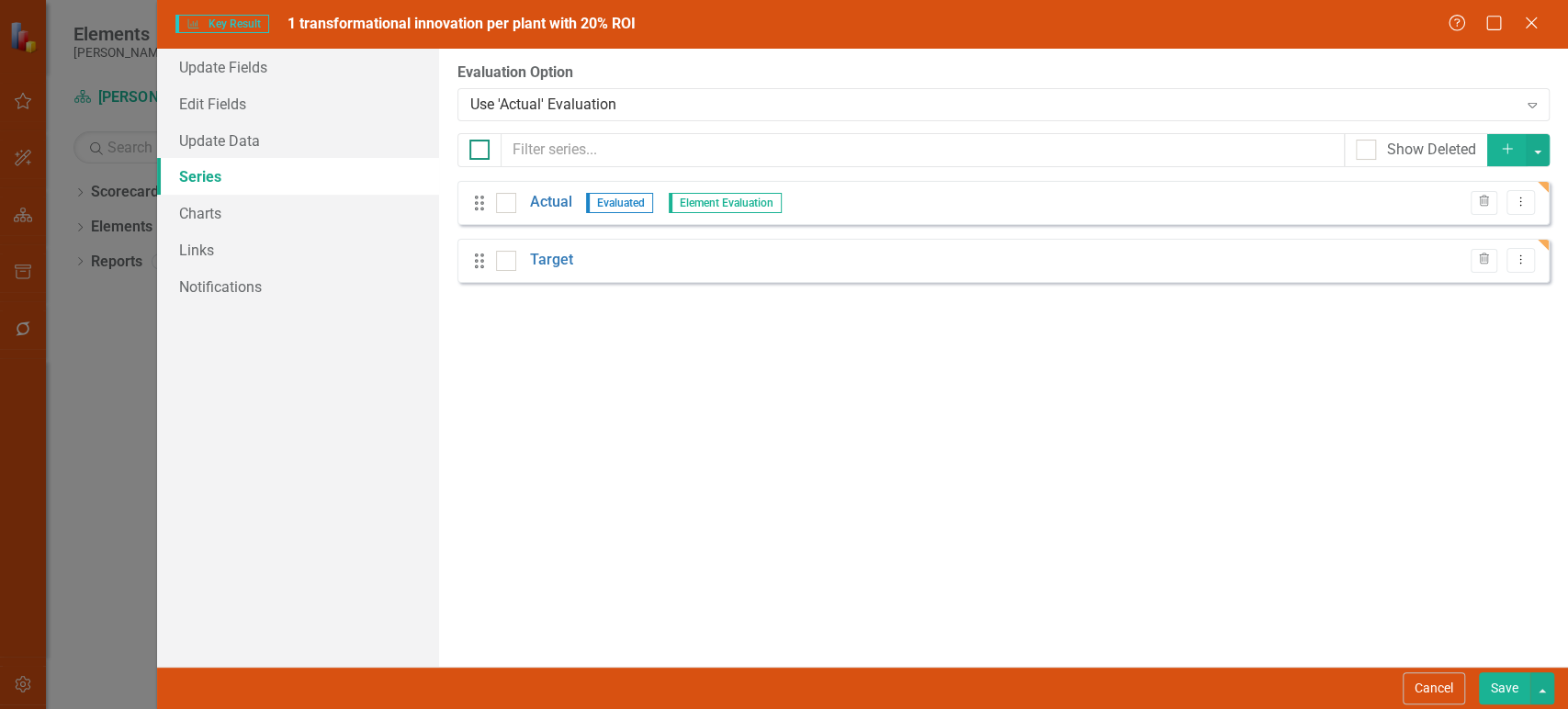
click at [481, 145] on div at bounding box center [480, 150] width 20 height 20
click at [481, 145] on input "checkbox" at bounding box center [475, 146] width 12 height 12
checkbox input "true"
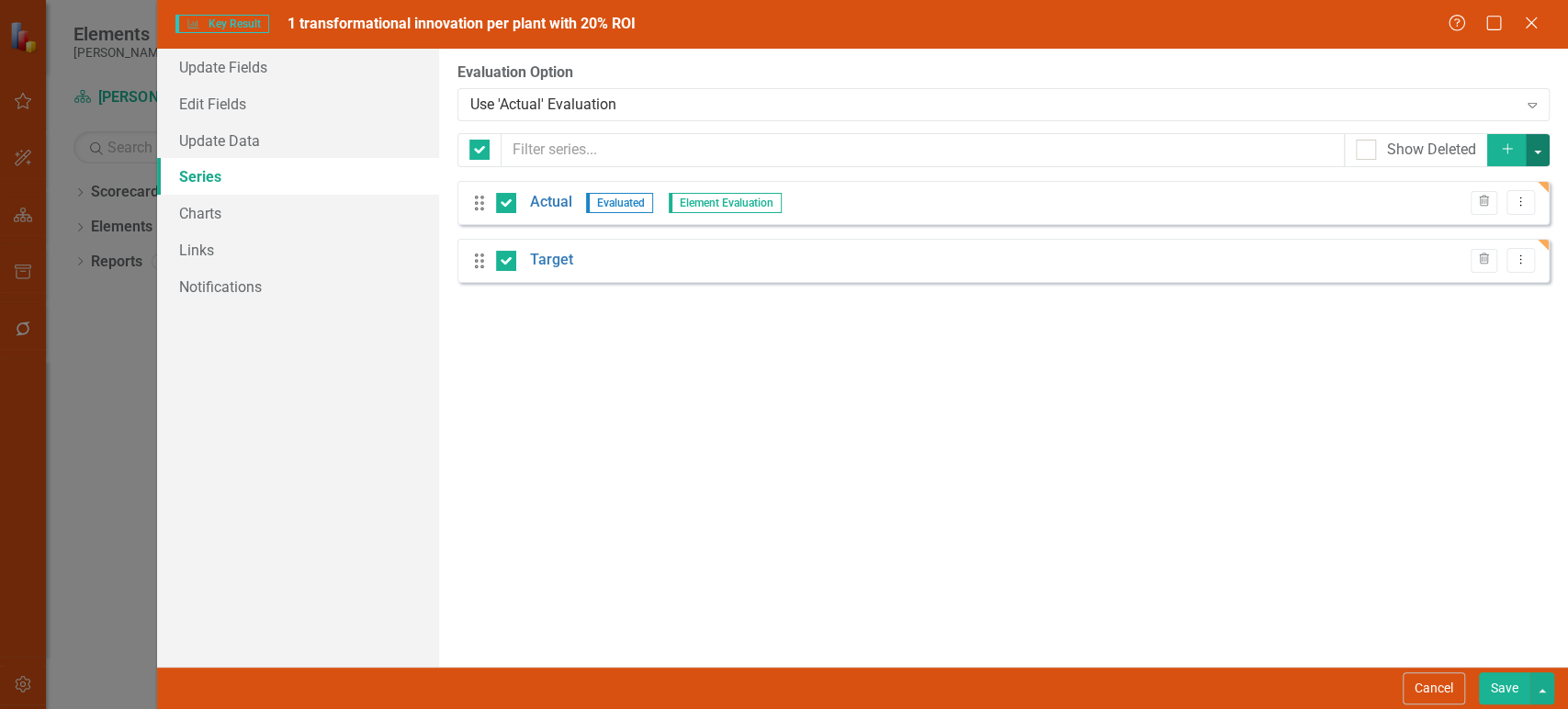
click at [1539, 153] on button "button" at bounding box center [1538, 150] width 24 height 32
click at [1462, 245] on link "Edit Multiple Edit Multiple" at bounding box center [1476, 251] width 145 height 34
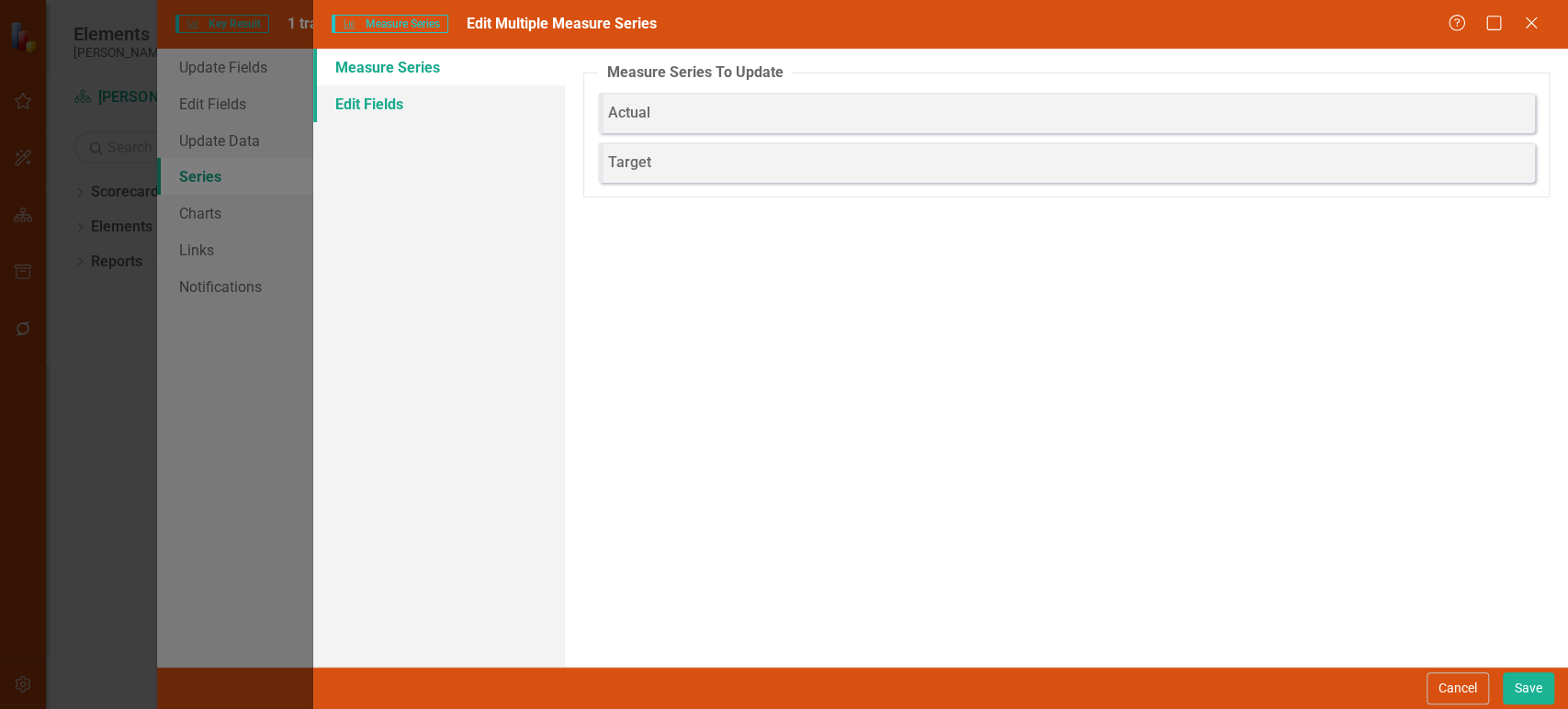
click at [434, 103] on link "Edit Fields" at bounding box center [438, 104] width 251 height 37
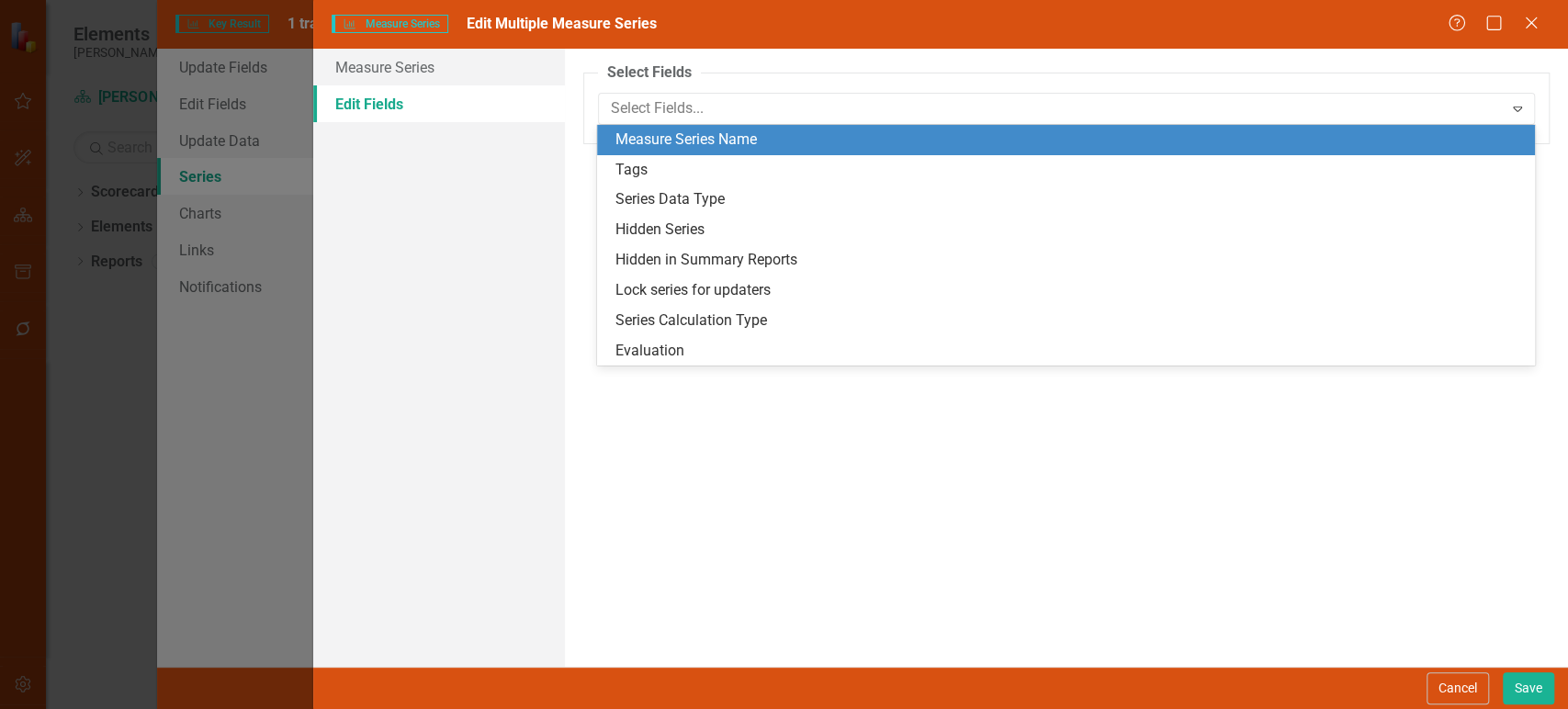
click at [698, 119] on div at bounding box center [1053, 108] width 899 height 25
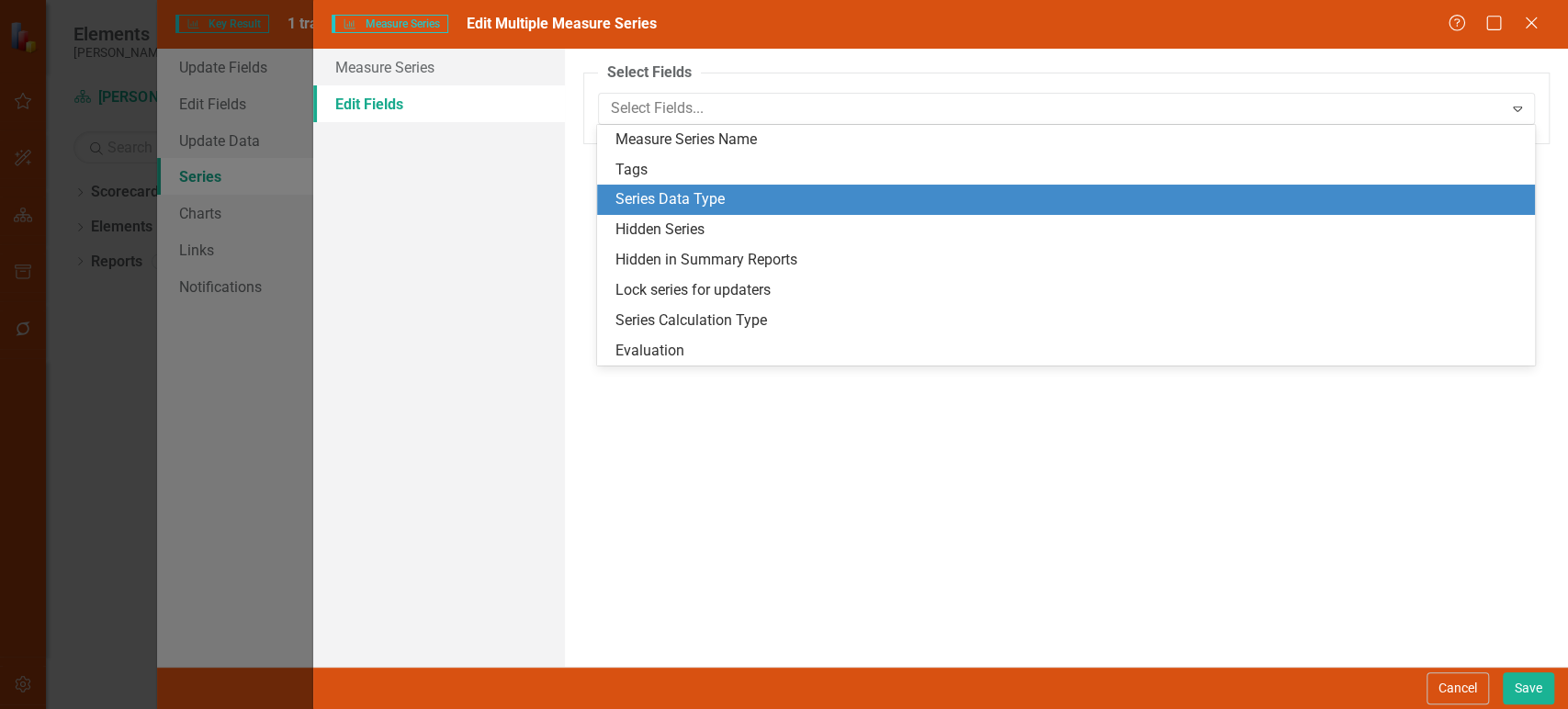
click at [694, 212] on div "Series Data Type" at bounding box center [1066, 199] width 938 height 31
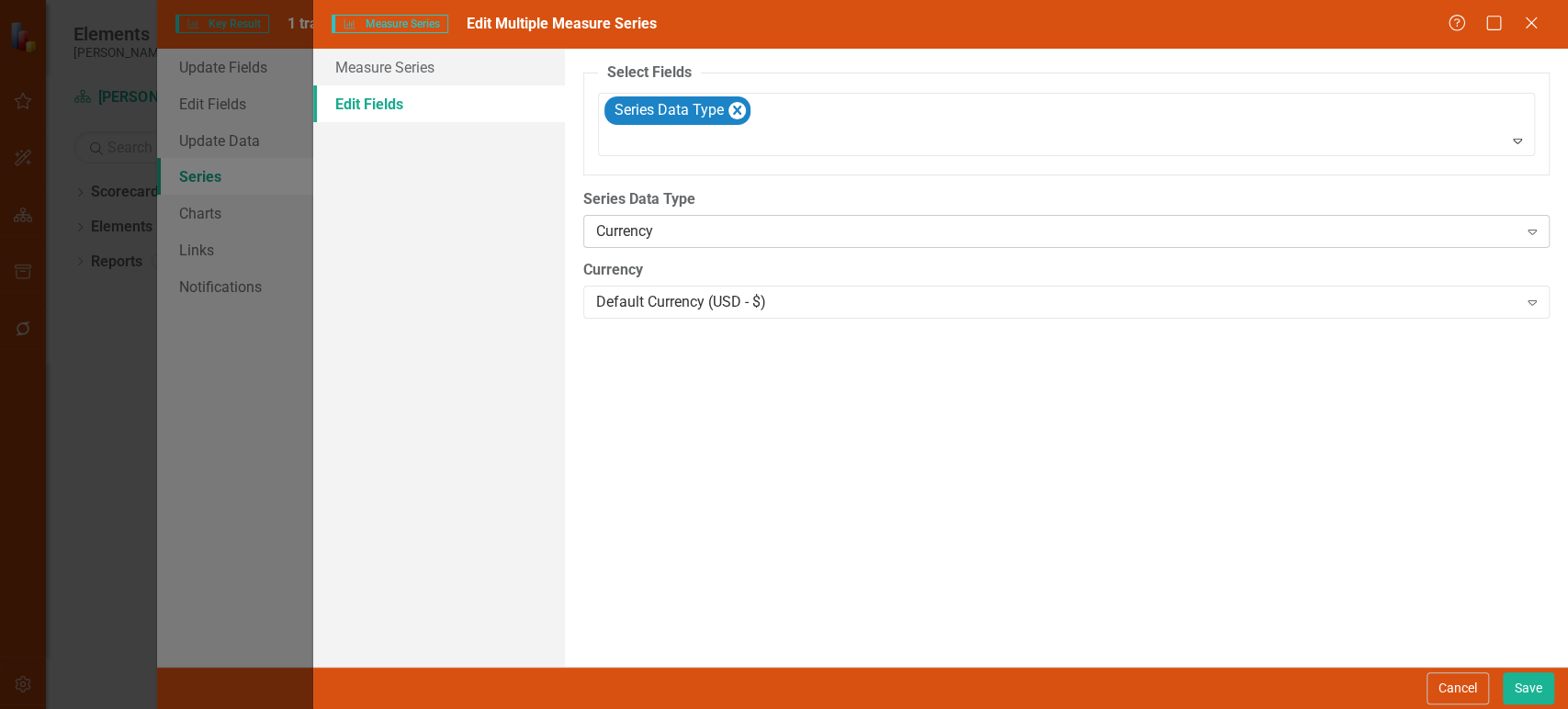
click at [752, 234] on div "Currency" at bounding box center [1056, 232] width 921 height 21
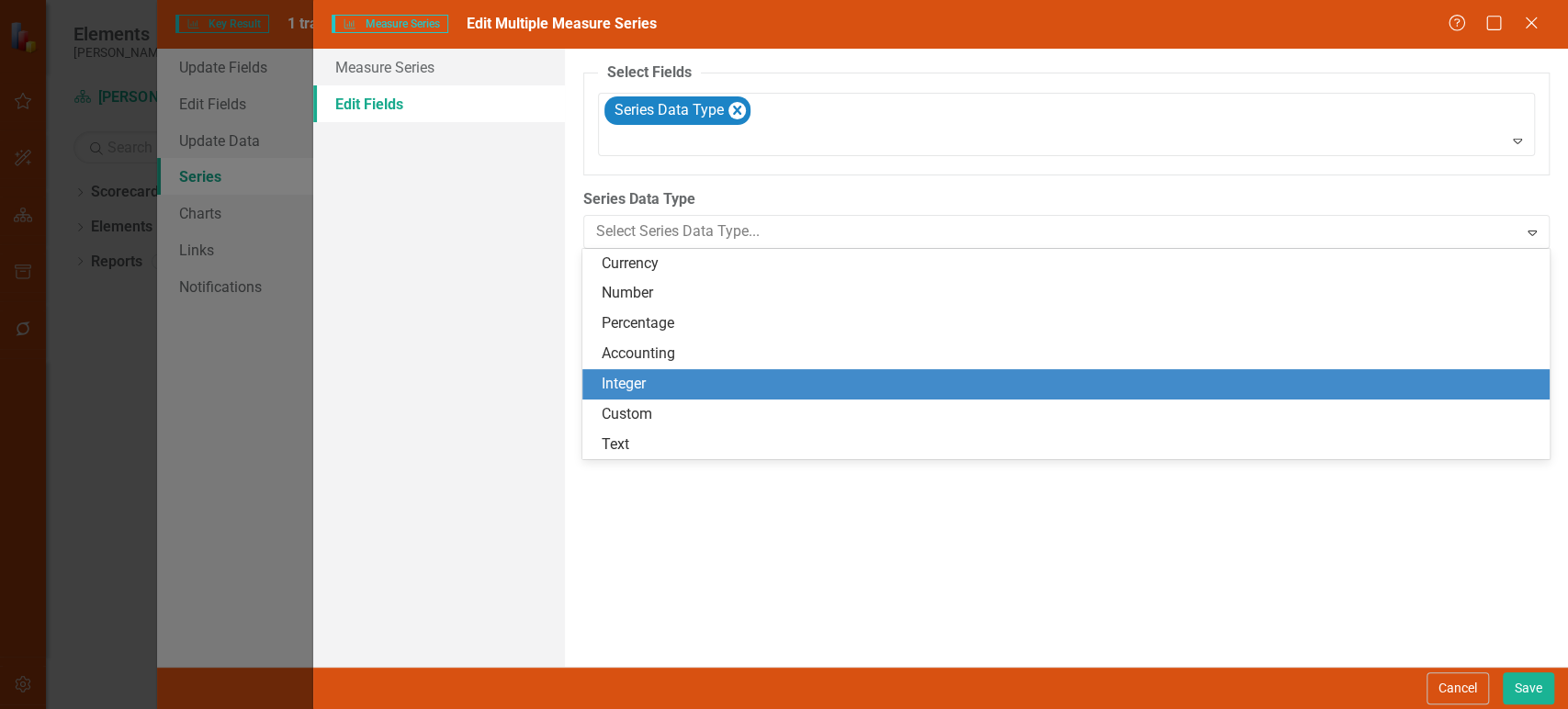
click at [637, 381] on div "Integer" at bounding box center [1069, 384] width 937 height 21
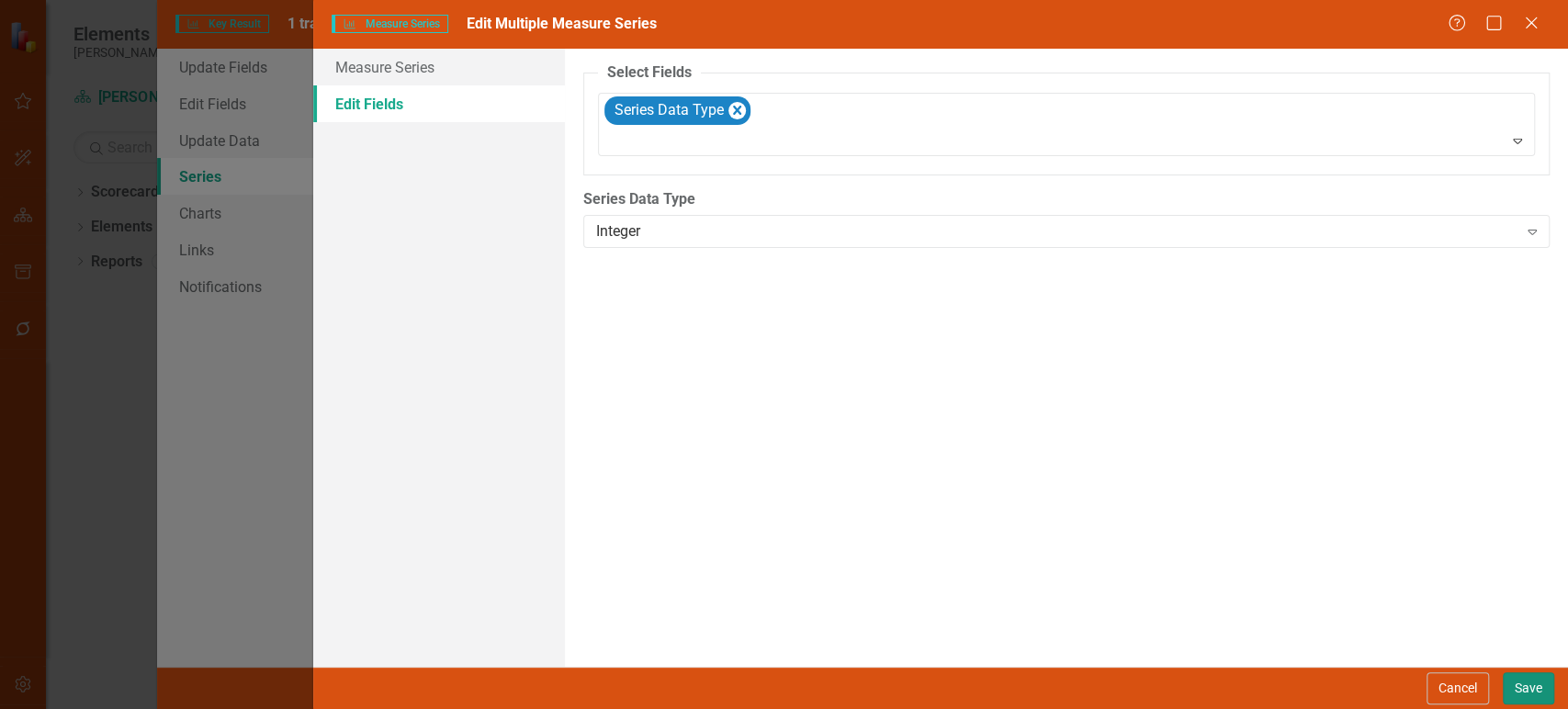
click at [1518, 677] on button "Save" at bounding box center [1529, 689] width 52 height 32
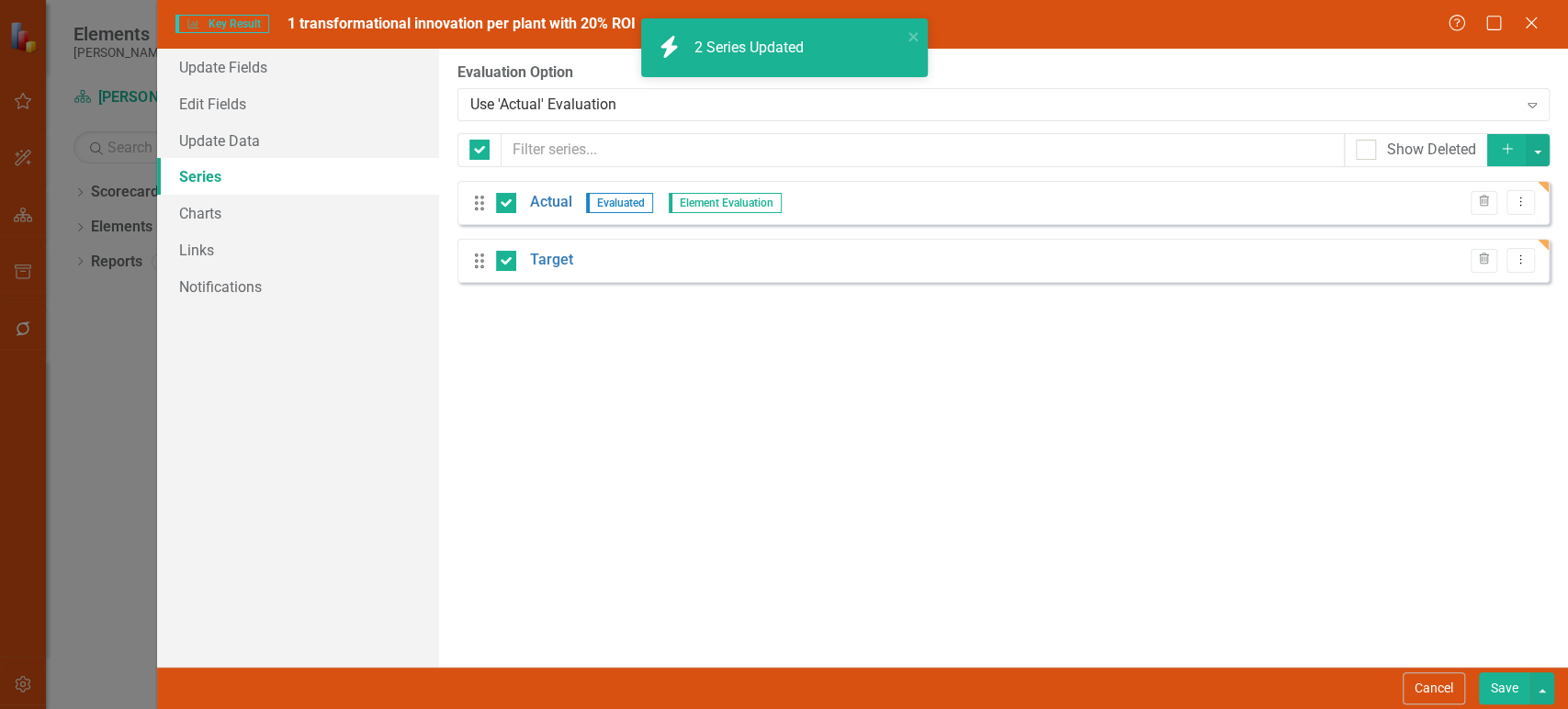
click at [1508, 689] on button "Save" at bounding box center [1505, 689] width 52 height 32
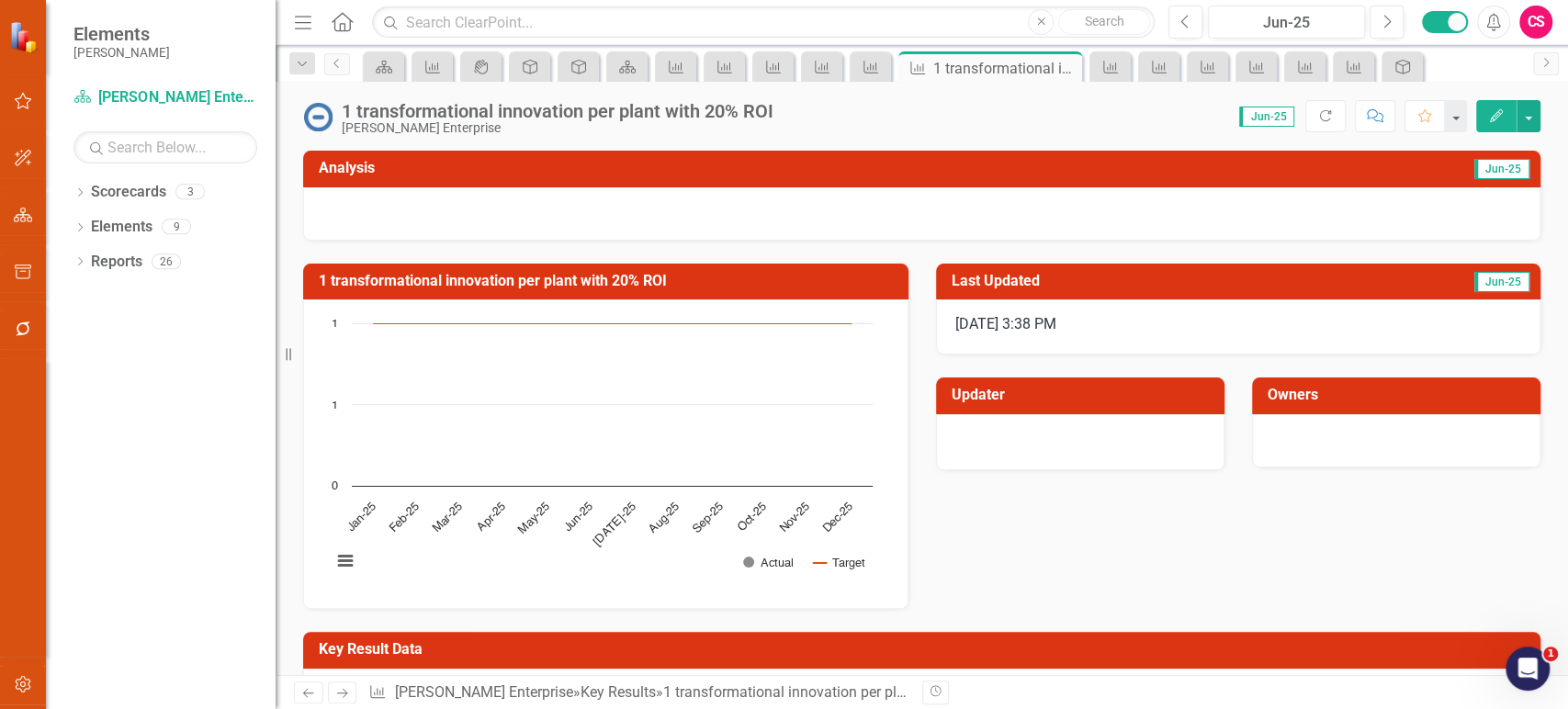
click at [339, 690] on icon "Next" at bounding box center [342, 692] width 16 height 12
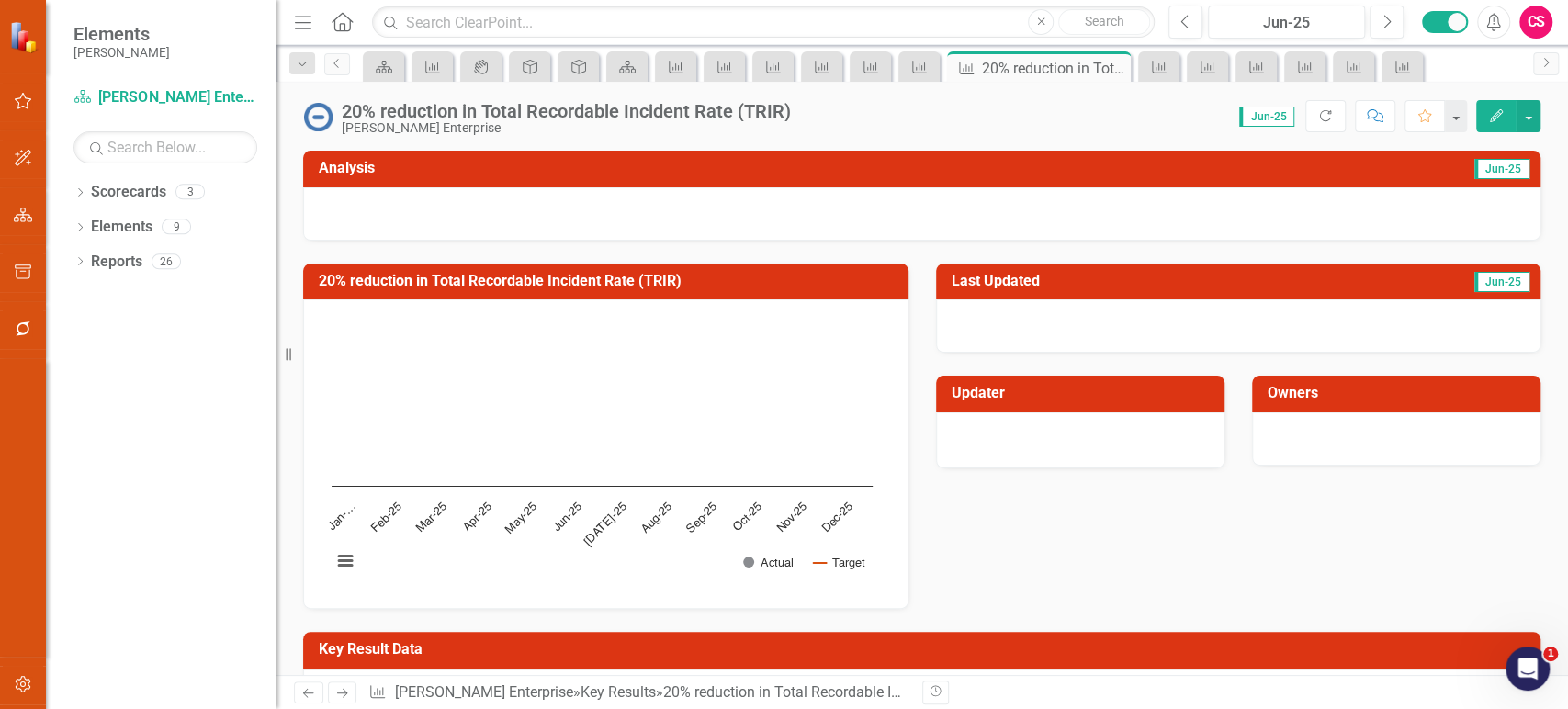
scroll to position [328, 0]
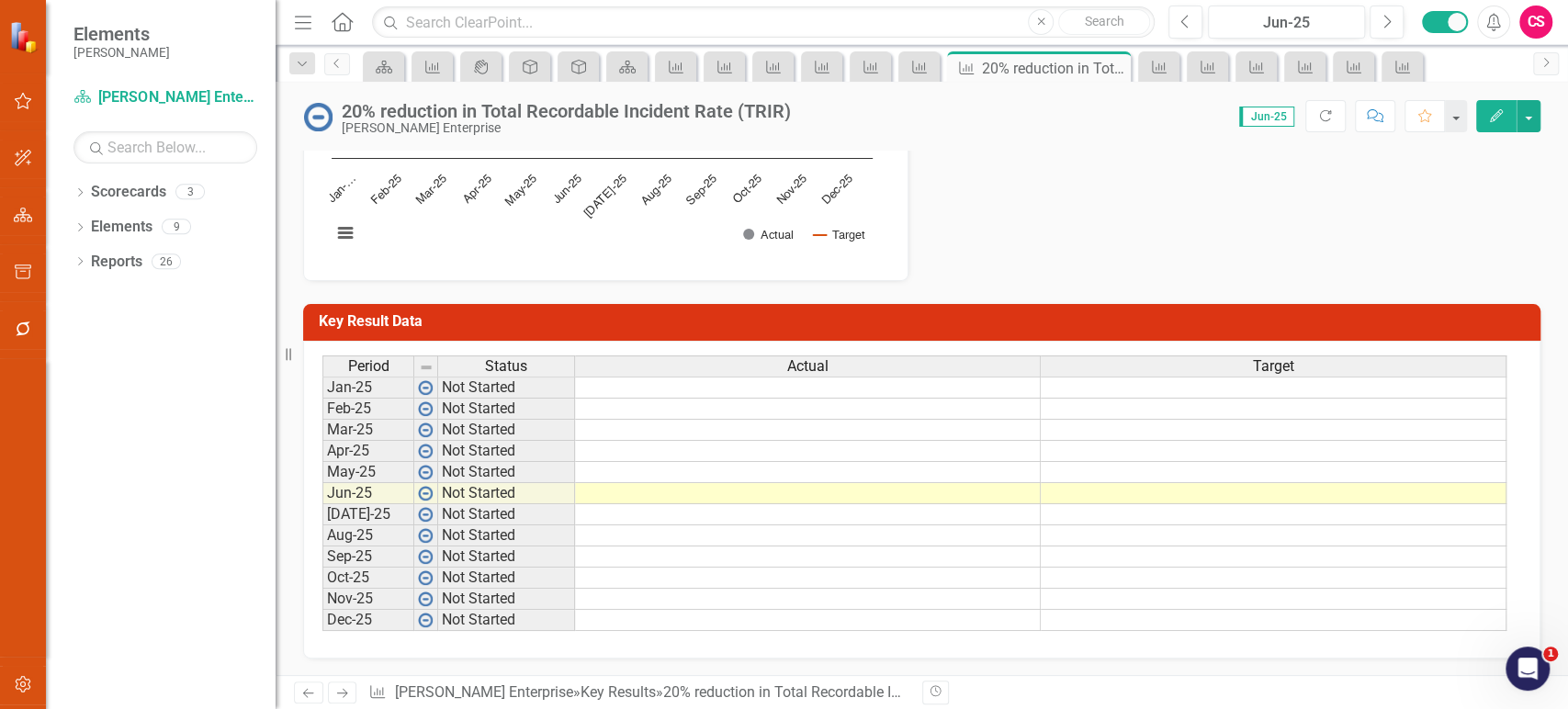
click at [1125, 399] on td at bounding box center [1273, 409] width 466 height 21
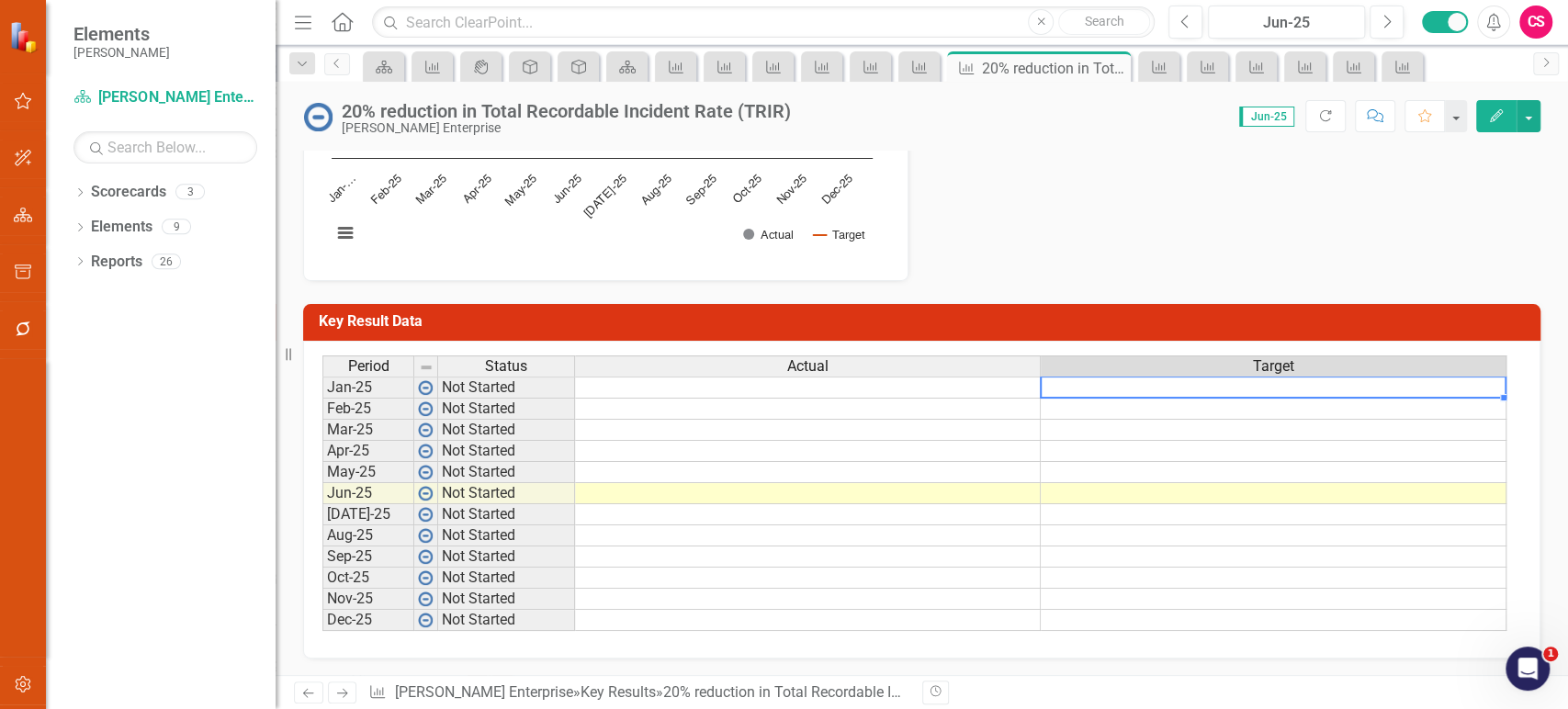
type textarea "20"
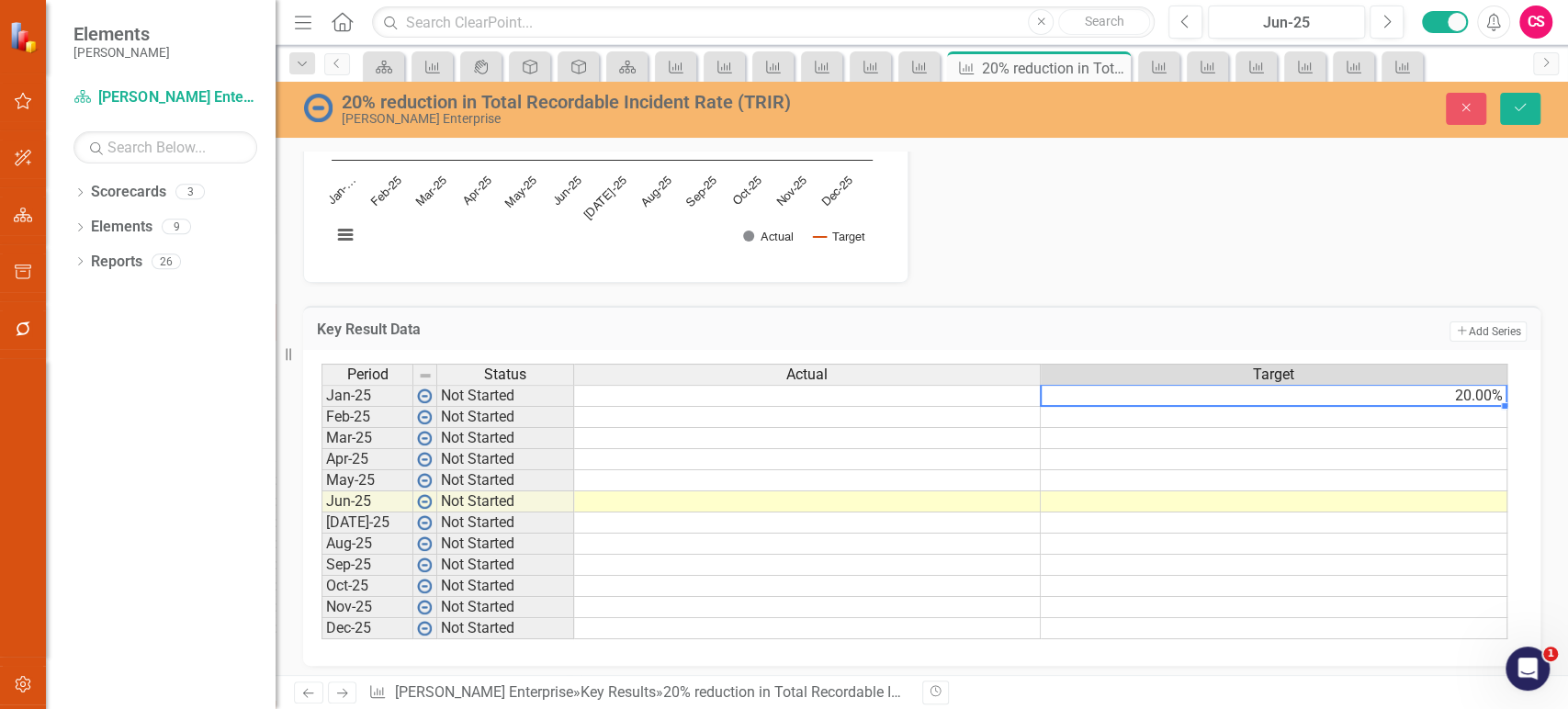
drag, startPoint x: 1455, startPoint y: 395, endPoint x: 1489, endPoint y: 400, distance: 34.4
click at [1455, 395] on td "20.00%" at bounding box center [1274, 396] width 467 height 22
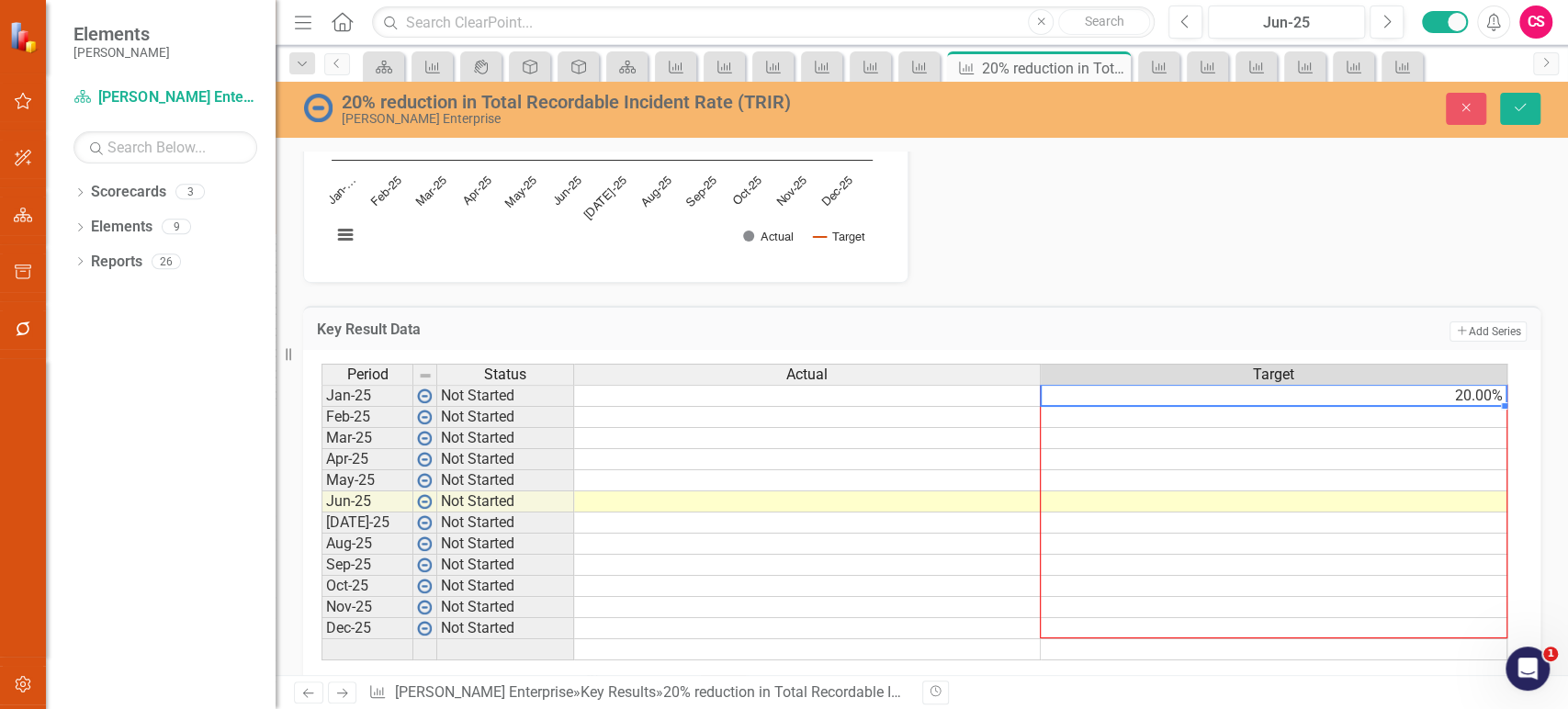
drag, startPoint x: 1503, startPoint y: 407, endPoint x: 1404, endPoint y: 626, distance: 240.3
click at [322, 626] on div "Period Status Actual Target Jan-25 Not Started 20.00% Feb-25 Not Started Mar-25…" at bounding box center [322, 513] width 0 height 297
type textarea "20"
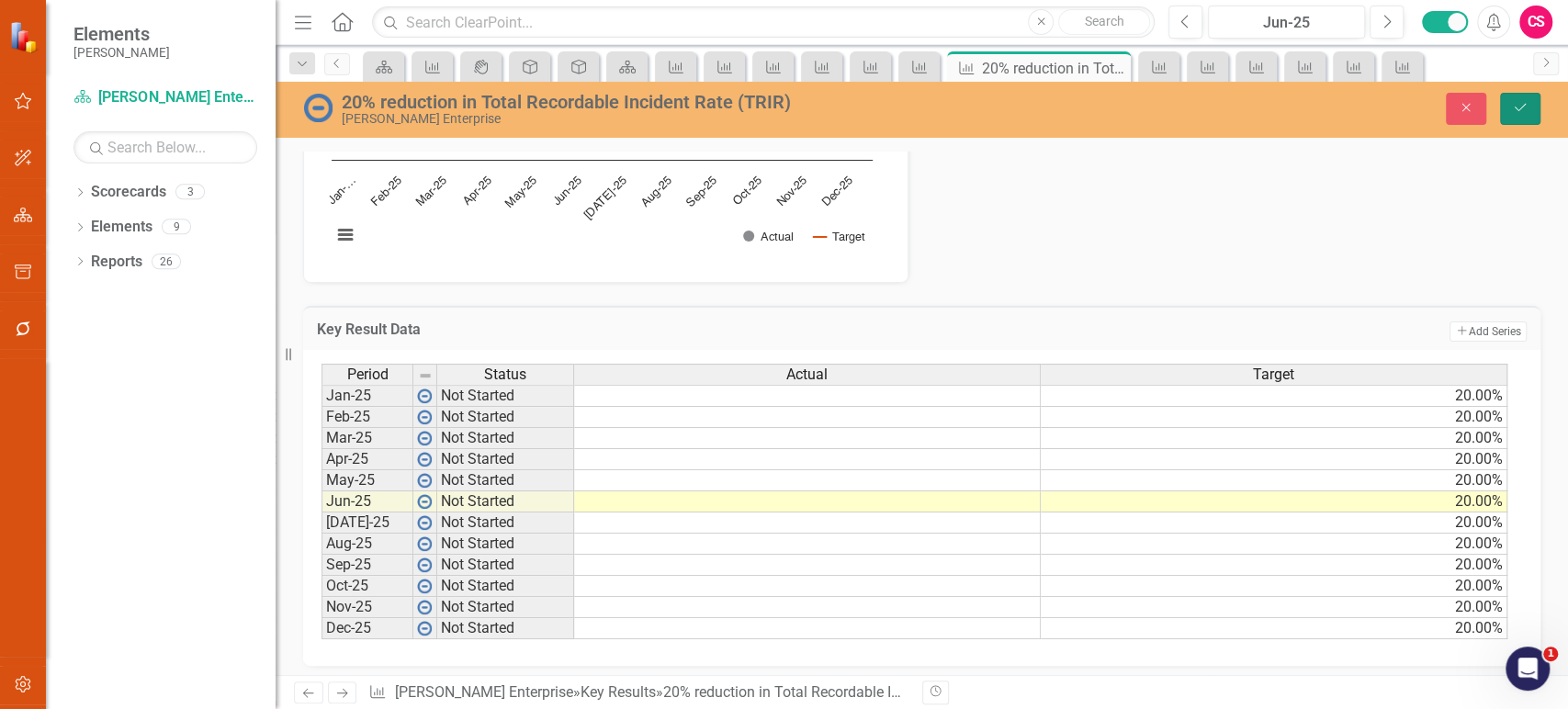
click at [1523, 108] on icon "Save" at bounding box center [1521, 108] width 17 height 13
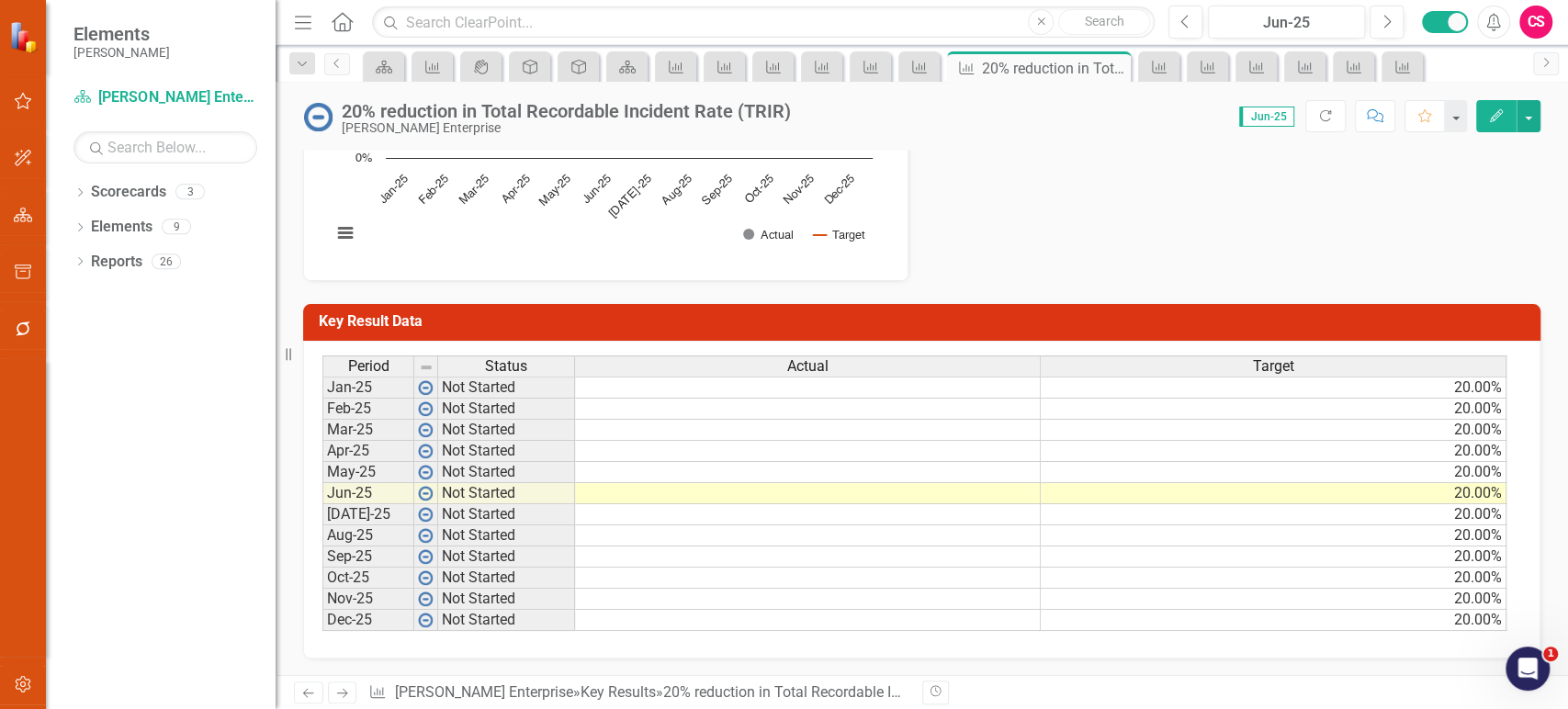
click at [336, 690] on icon "Next" at bounding box center [342, 692] width 16 height 12
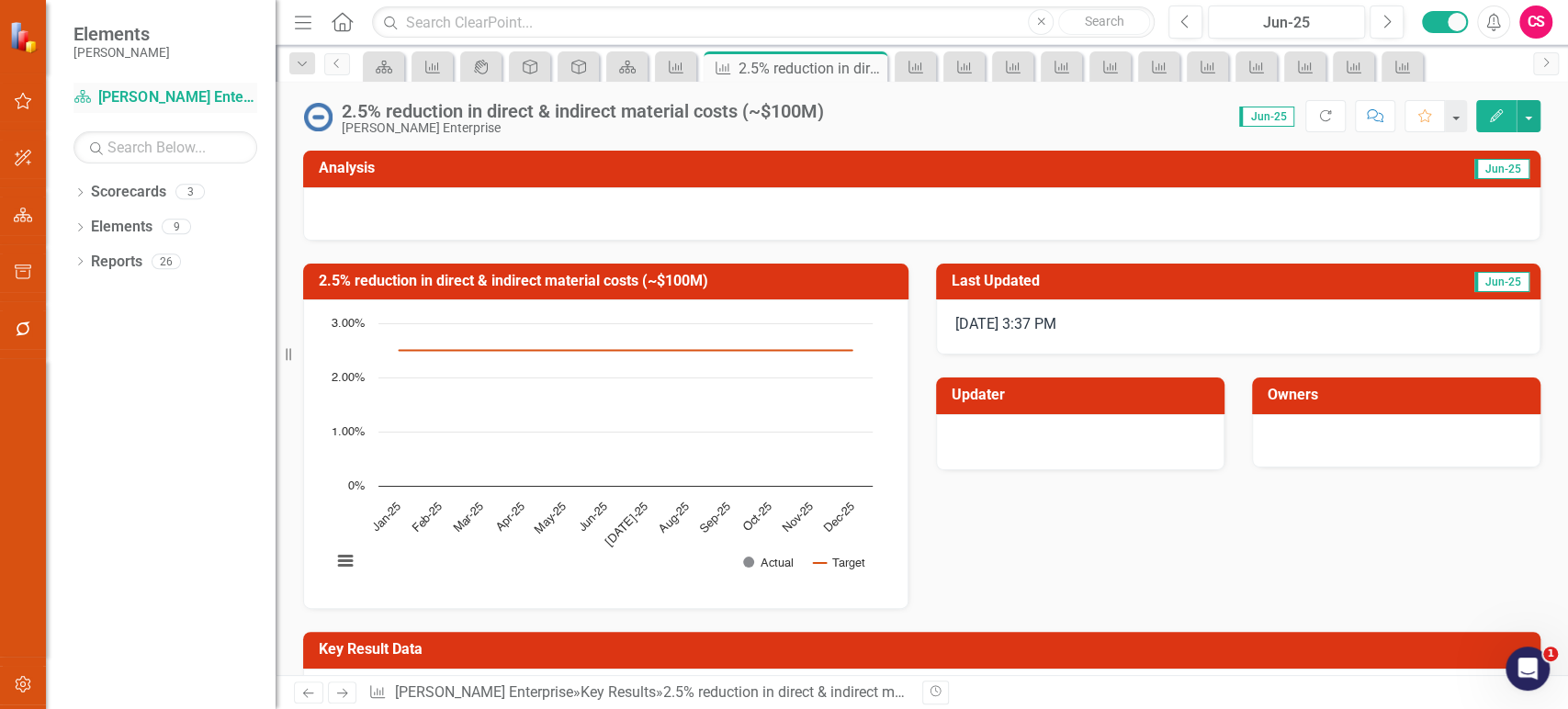
click at [160, 96] on link "Scorecard Lippert Enterprise" at bounding box center [165, 97] width 183 height 21
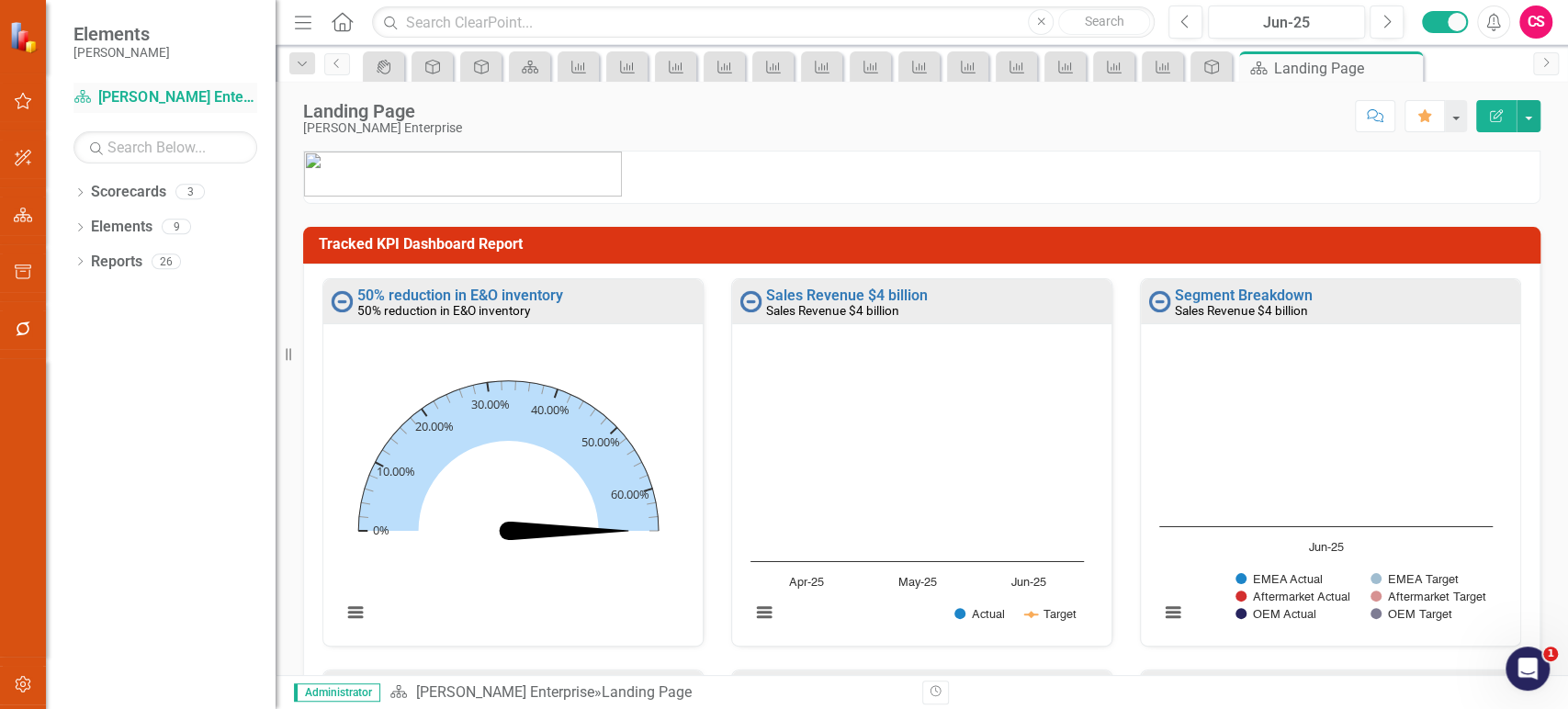
click at [160, 96] on link "Scorecard Lippert Enterprise" at bounding box center [165, 97] width 183 height 21
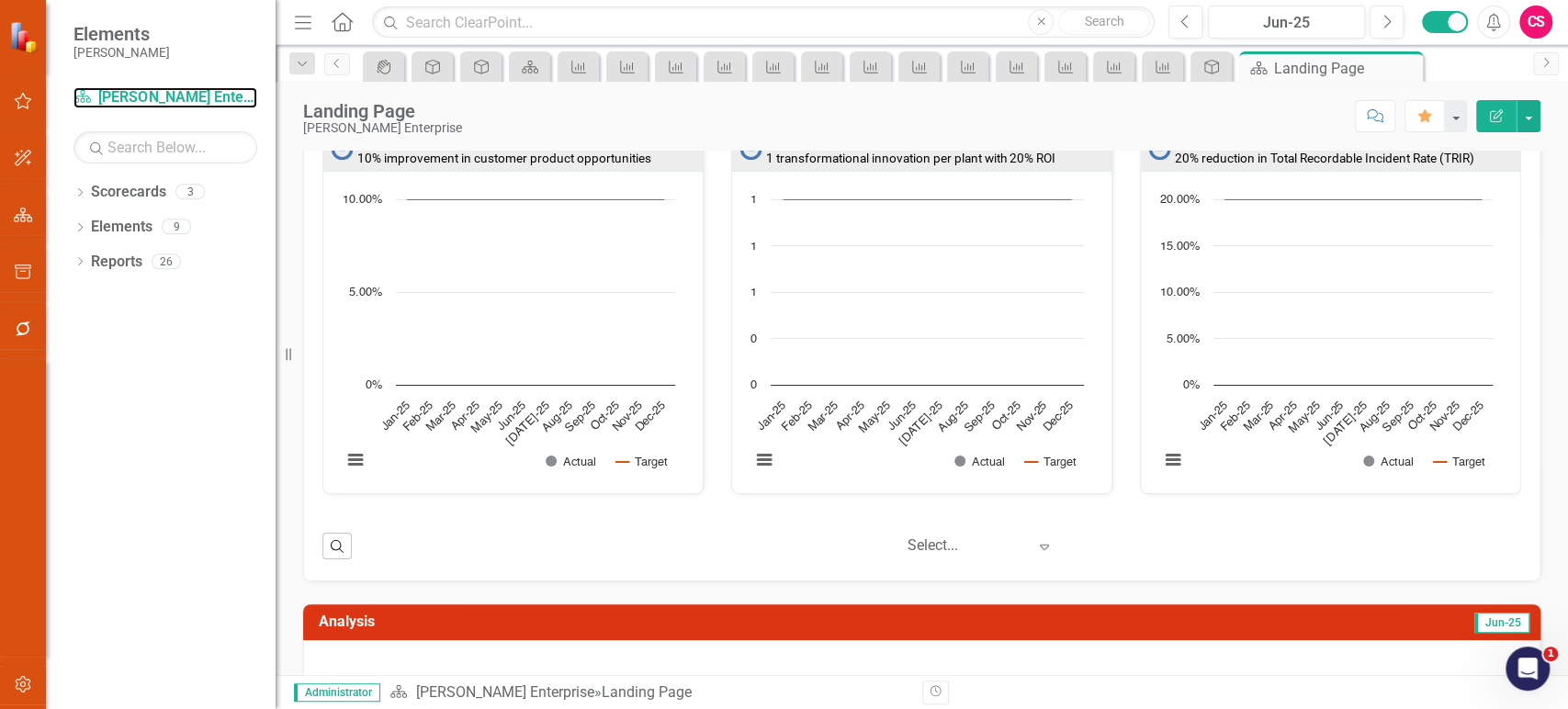
scroll to position [691, 0]
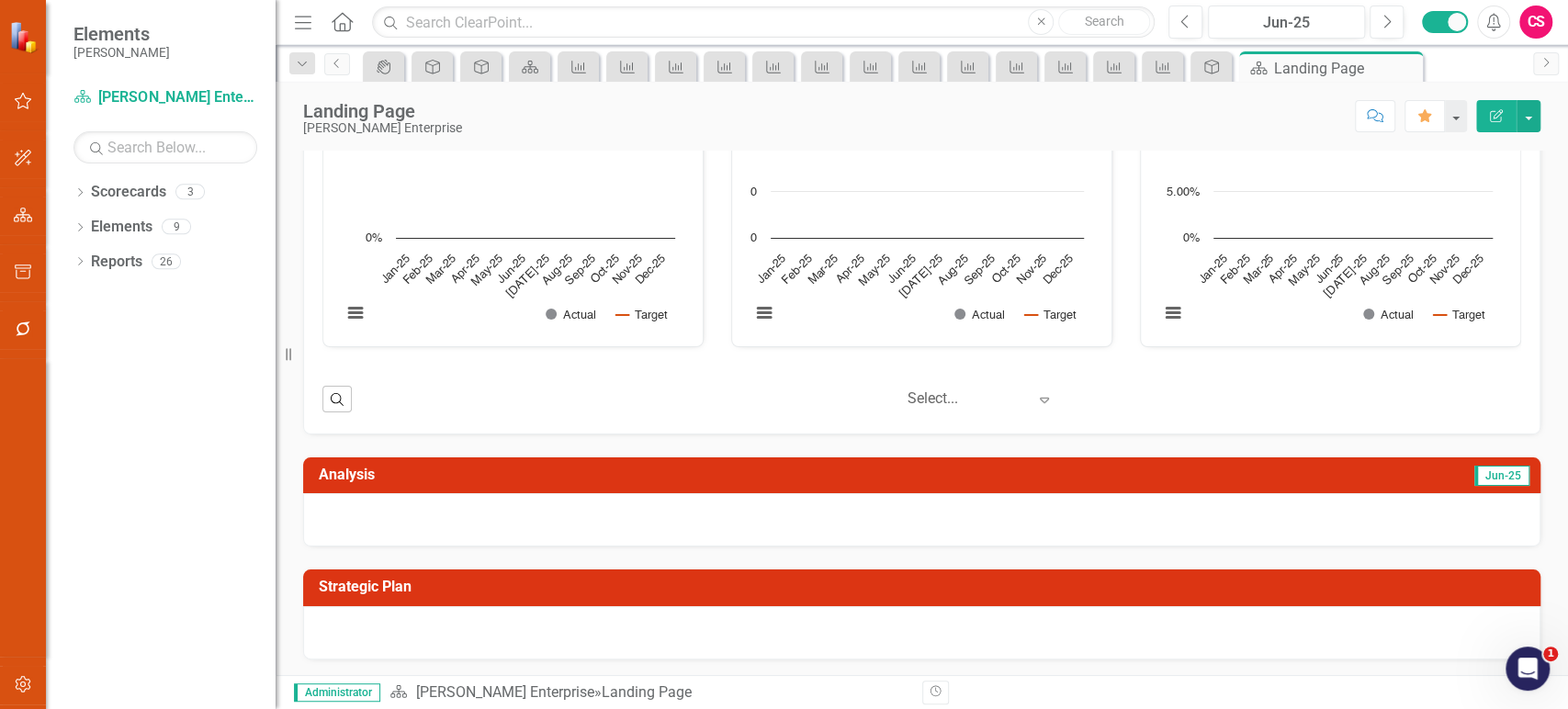
click at [1497, 106] on button "Edit Report" at bounding box center [1497, 116] width 41 height 32
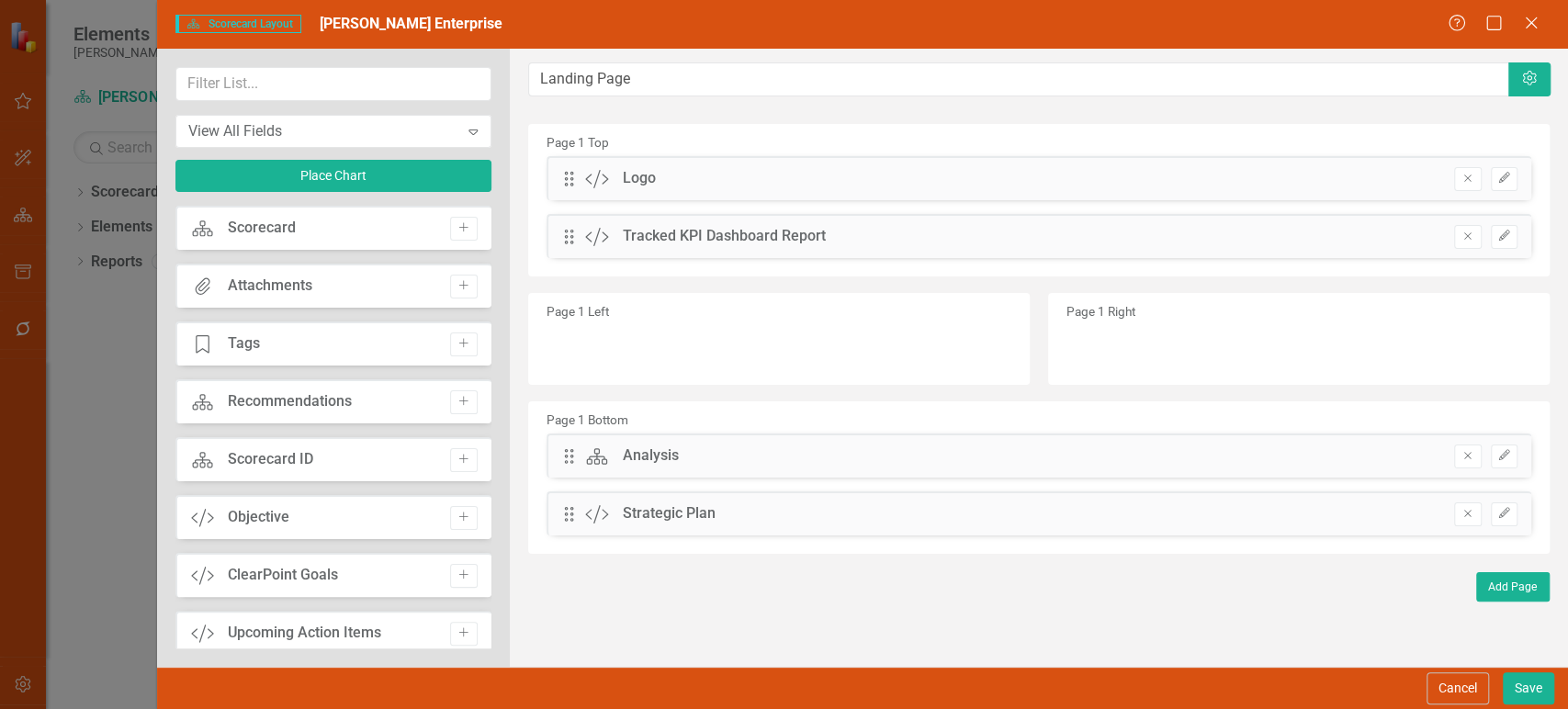
click at [1474, 531] on div "Drag Custom Strategic Plan Remove Edit" at bounding box center [1039, 513] width 985 height 44
click at [1462, 508] on icon "Remove" at bounding box center [1467, 513] width 14 height 11
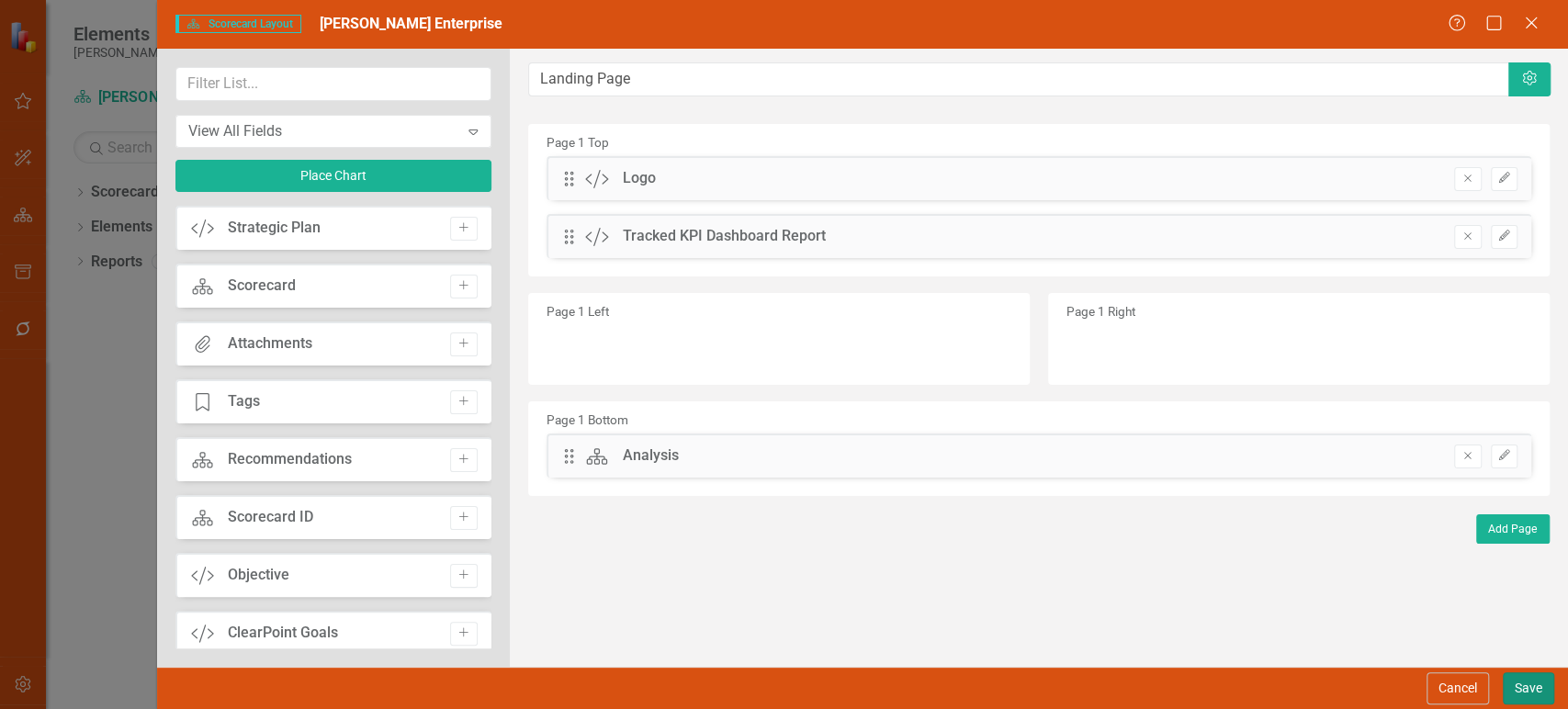
click at [1533, 696] on button "Save" at bounding box center [1529, 689] width 52 height 32
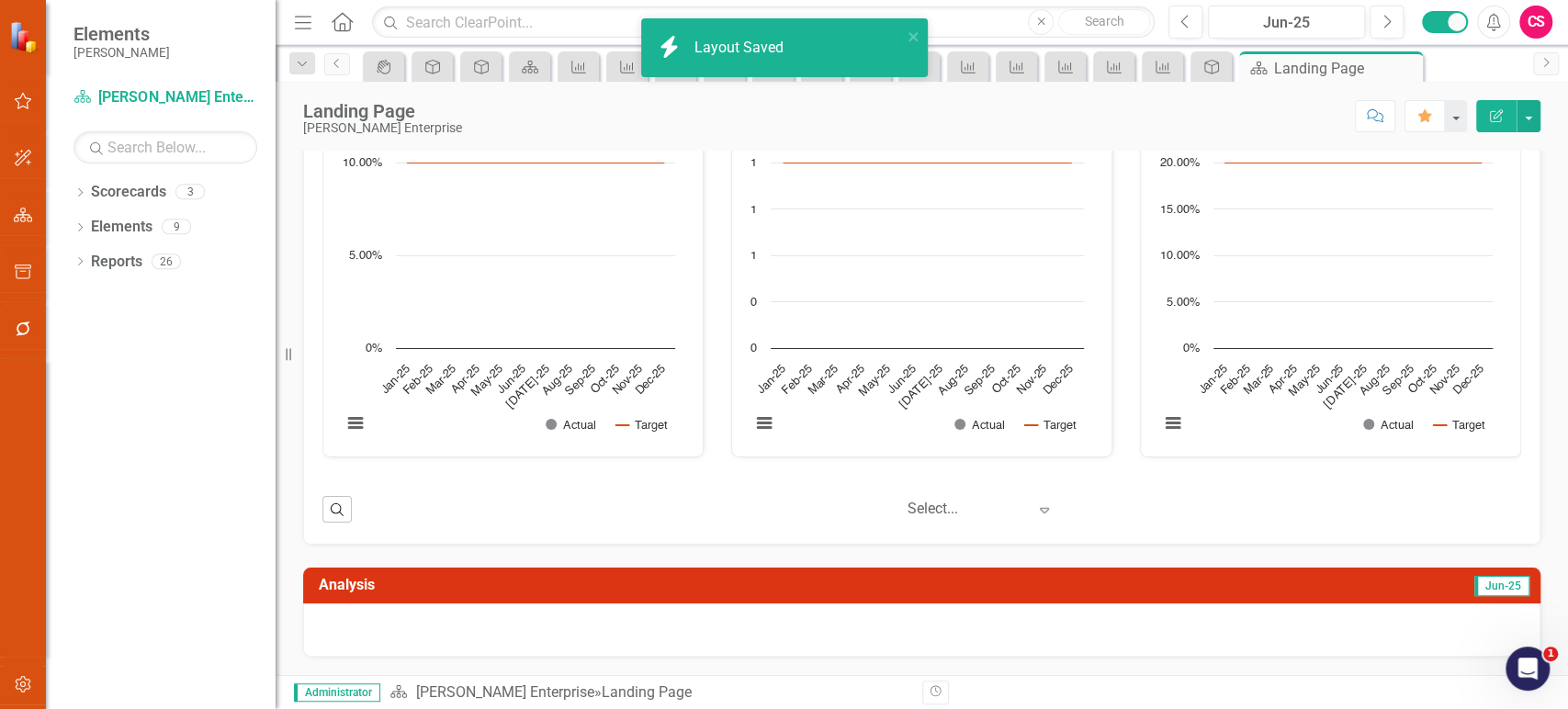
scroll to position [580, 0]
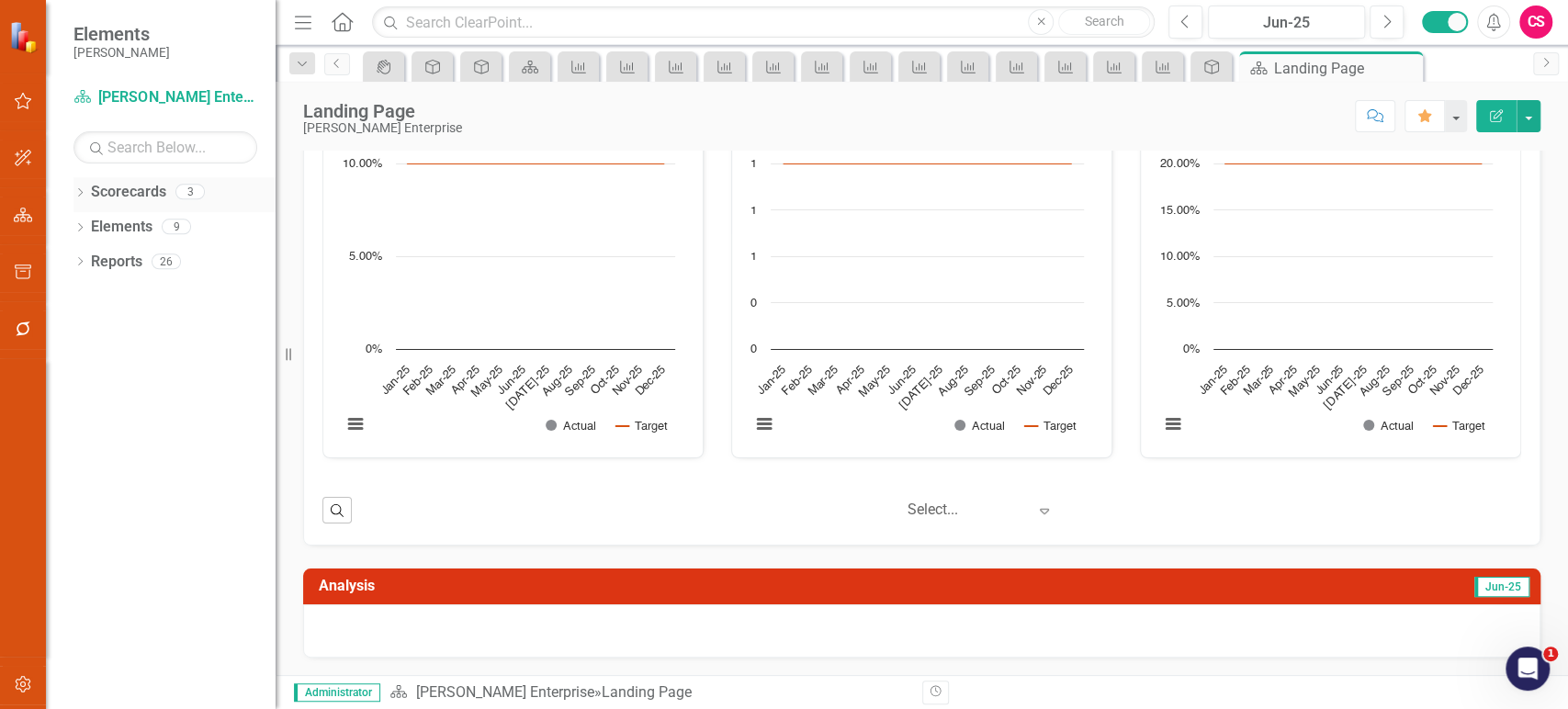
click at [76, 196] on icon "Dropdown" at bounding box center [80, 194] width 13 height 10
click at [94, 225] on icon "Dropdown" at bounding box center [89, 226] width 14 height 11
click at [152, 252] on link "Aftermarket" at bounding box center [197, 262] width 157 height 21
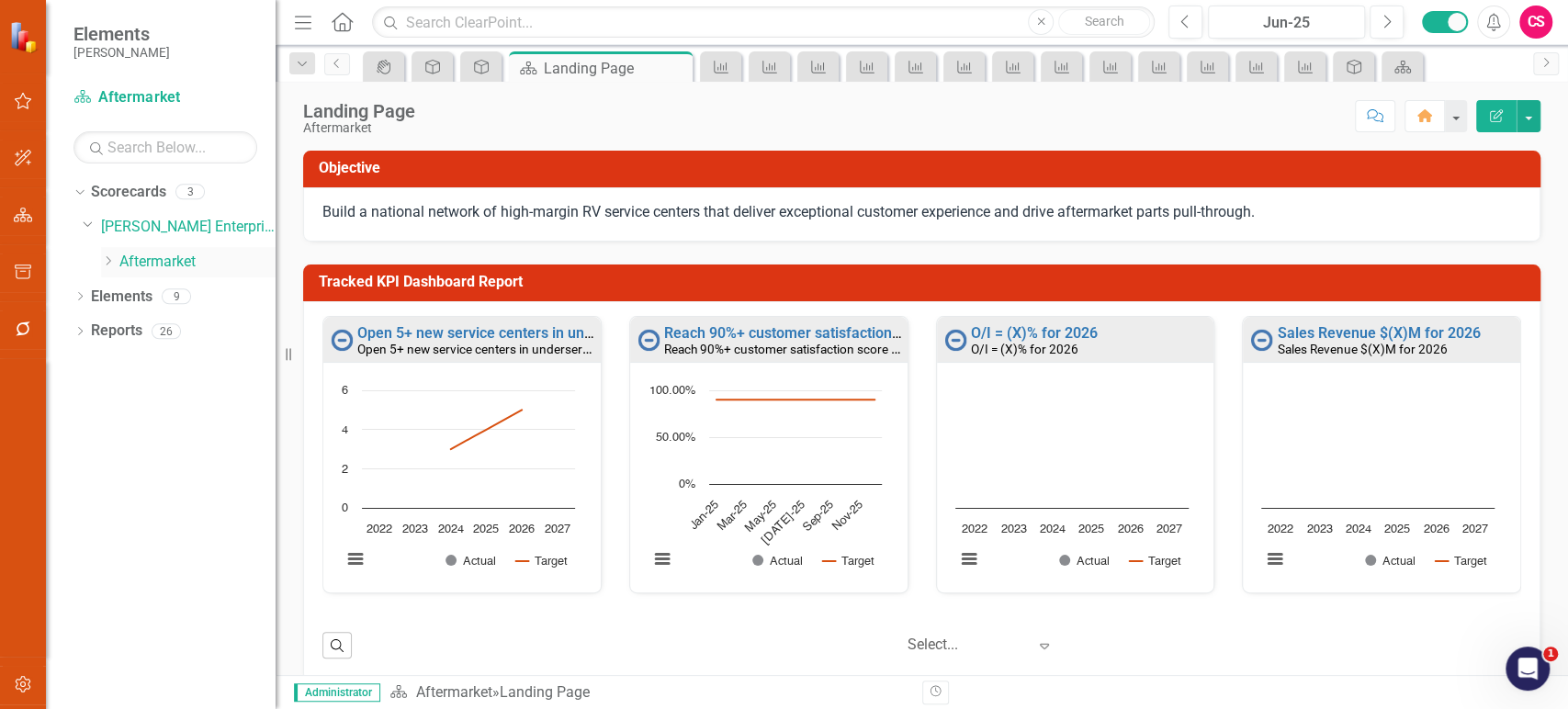
click at [154, 260] on link "Aftermarket" at bounding box center [197, 262] width 157 height 21
click at [112, 263] on icon "Dropdown" at bounding box center [107, 261] width 14 height 11
click at [165, 293] on link "Care Center" at bounding box center [207, 297] width 138 height 21
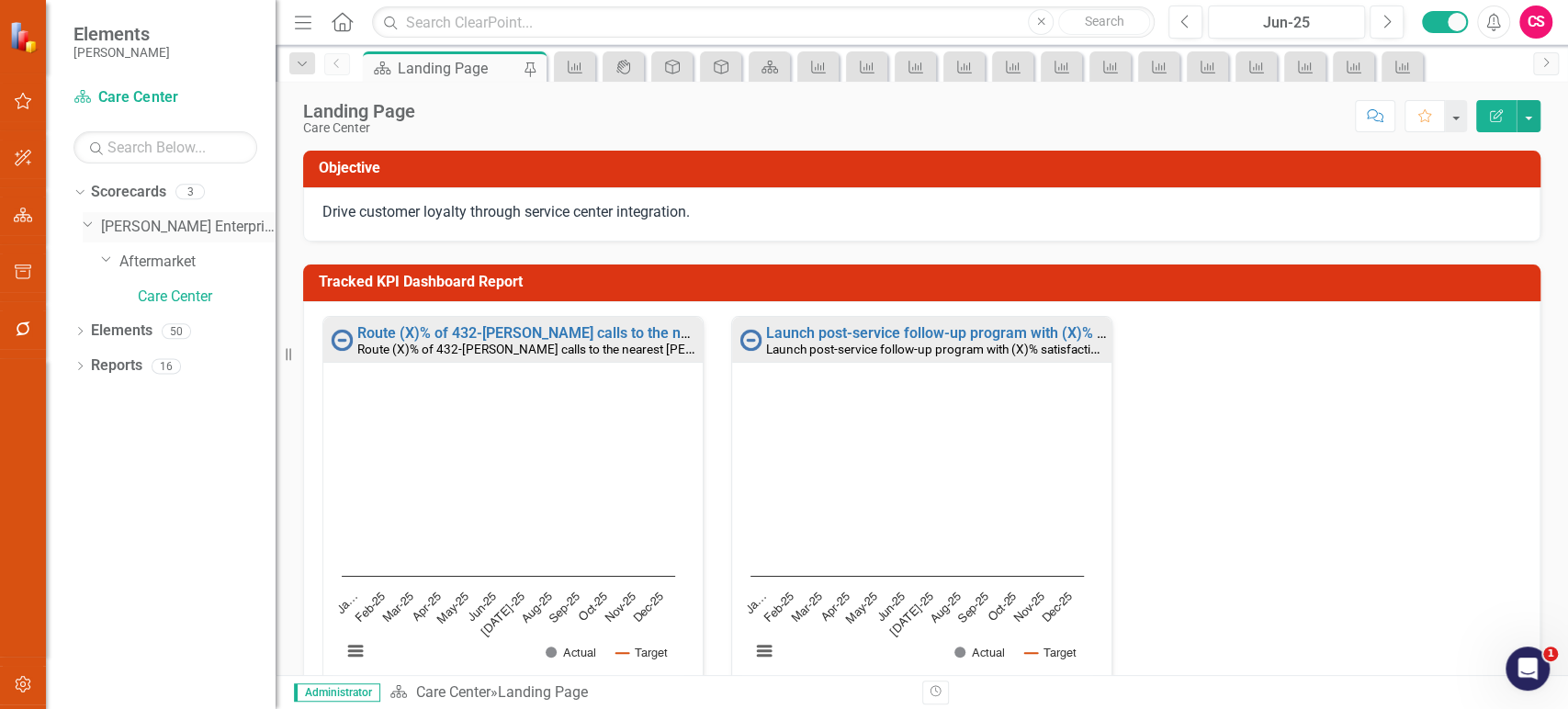
click at [143, 217] on link "[PERSON_NAME] Enterprise" at bounding box center [188, 227] width 174 height 21
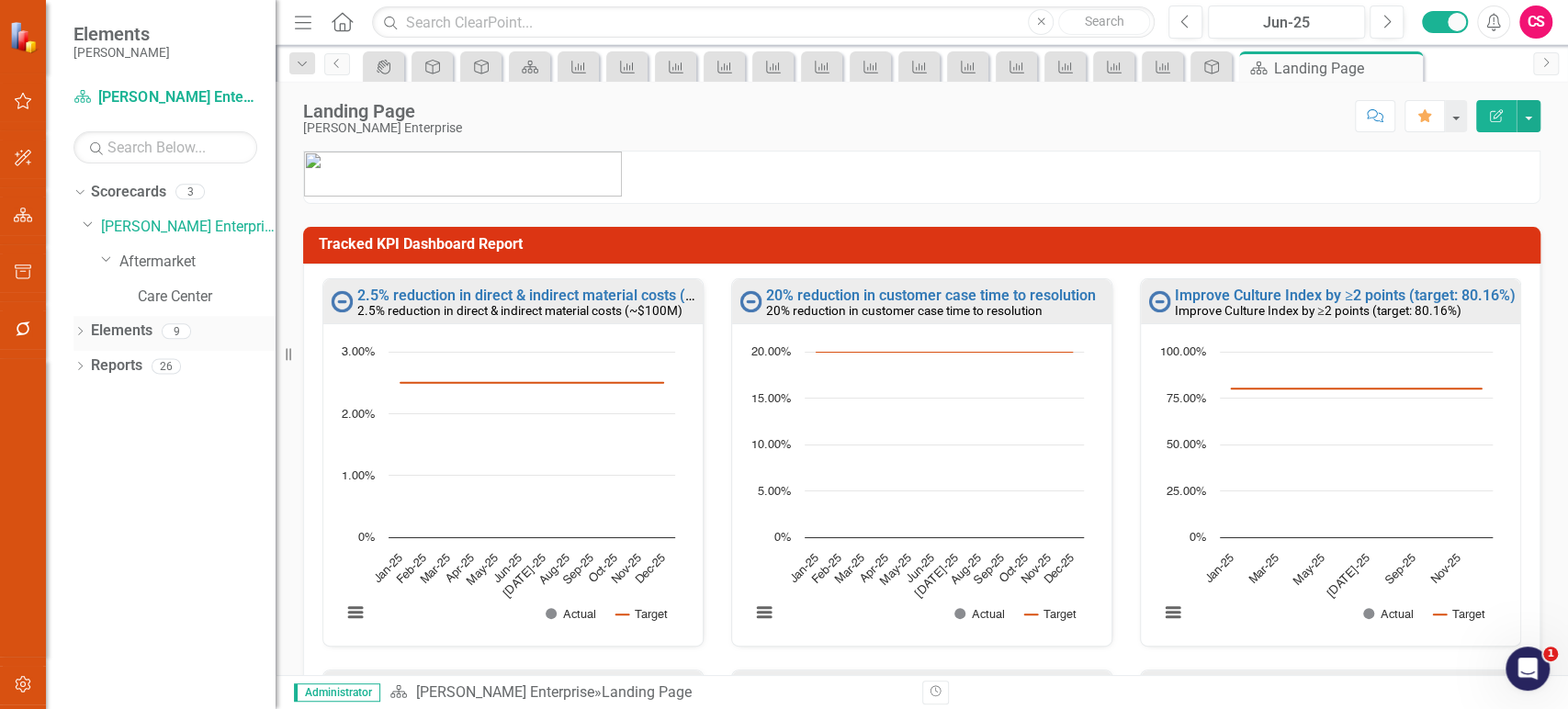
click at [128, 328] on link "Elements" at bounding box center [121, 331] width 61 height 21
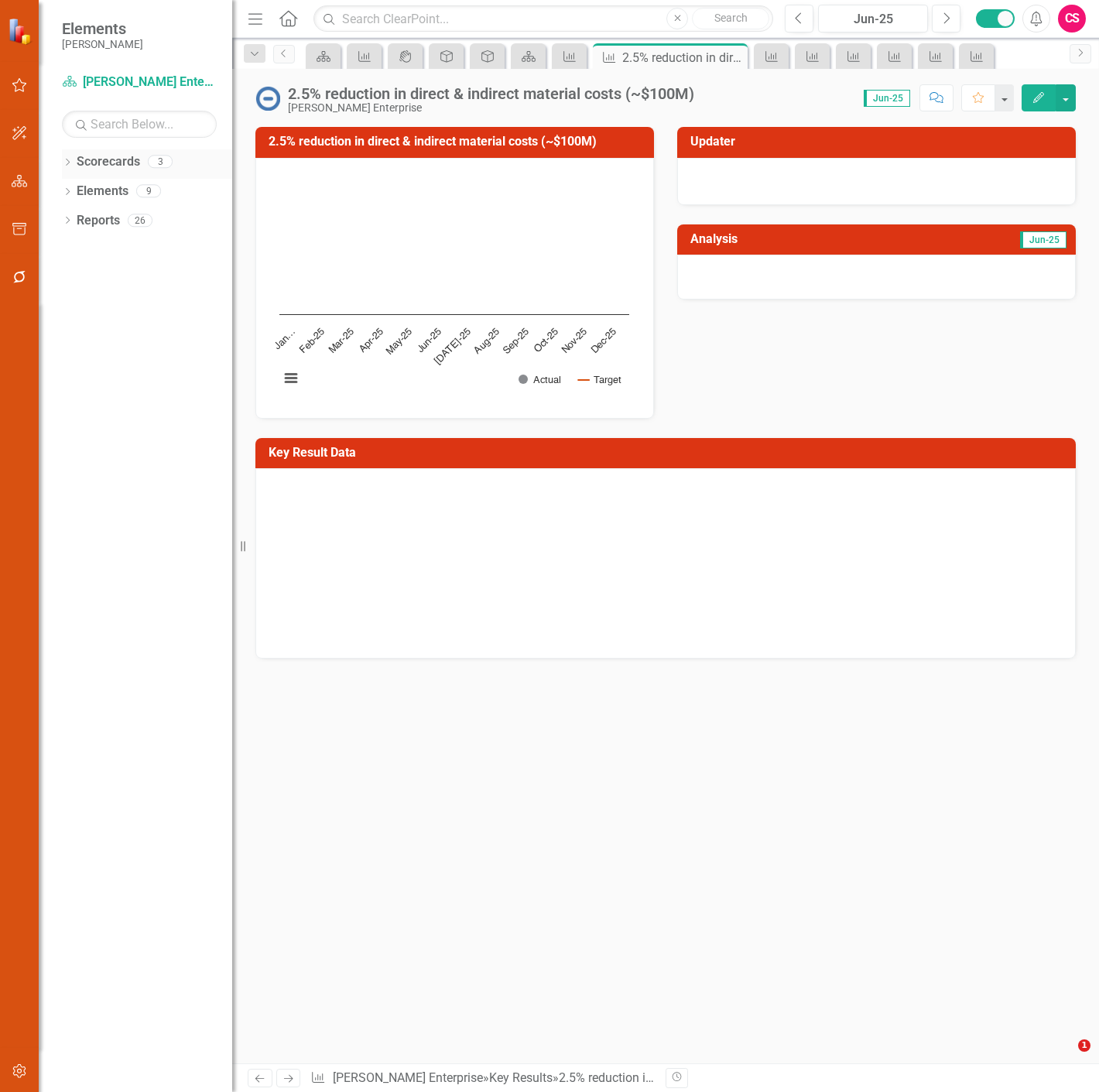
drag, startPoint x: 0, startPoint y: 0, endPoint x: 67, endPoint y: 165, distance: 178.1
click at [67, 165] on icon "Dropdown" at bounding box center [67, 163] width 11 height 9
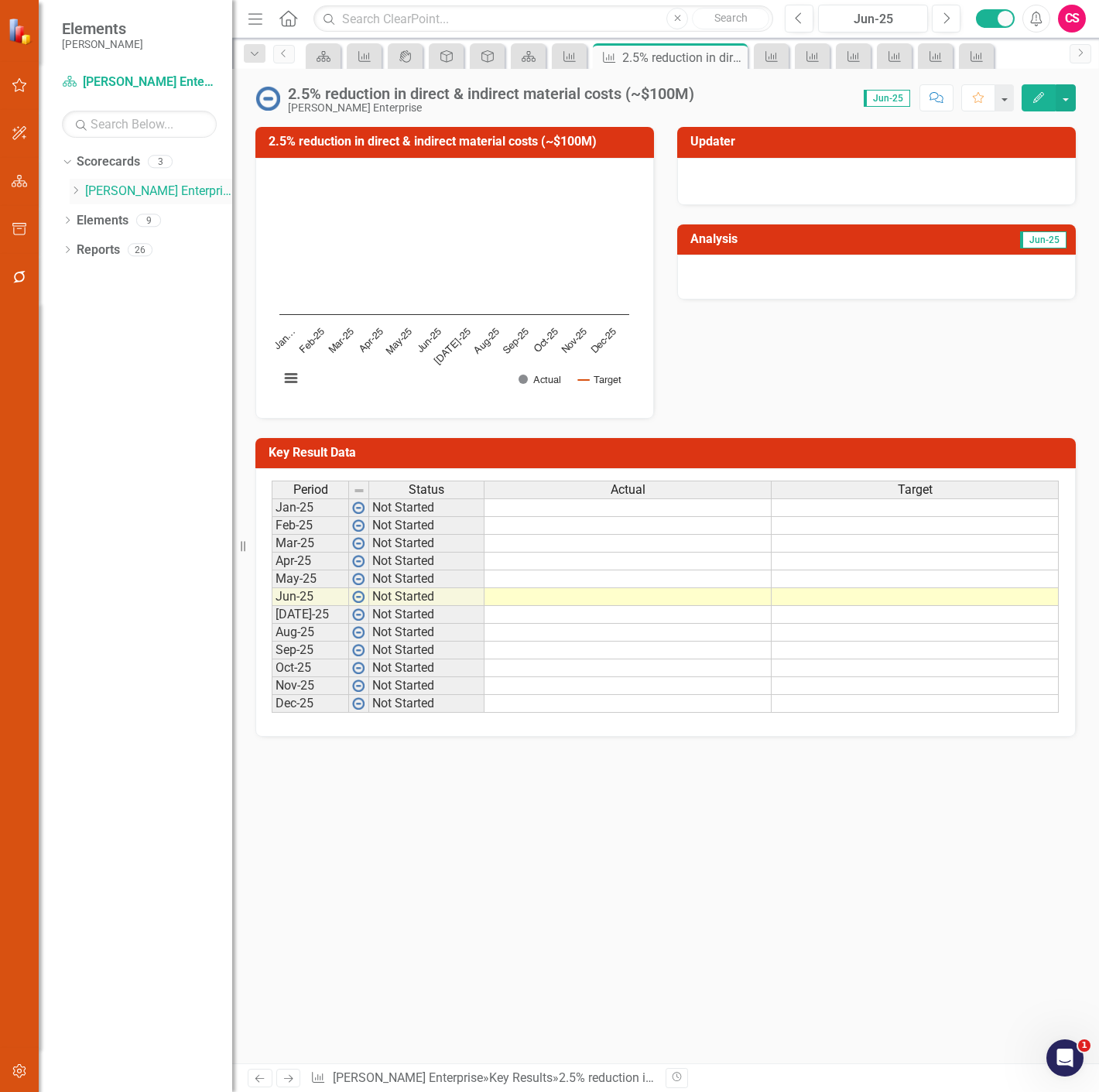
click at [73, 191] on icon "Dropdown" at bounding box center [75, 190] width 12 height 9
click at [89, 222] on icon "Dropdown" at bounding box center [91, 220] width 12 height 9
click at [115, 219] on link "Aftermarket" at bounding box center [166, 221] width 132 height 18
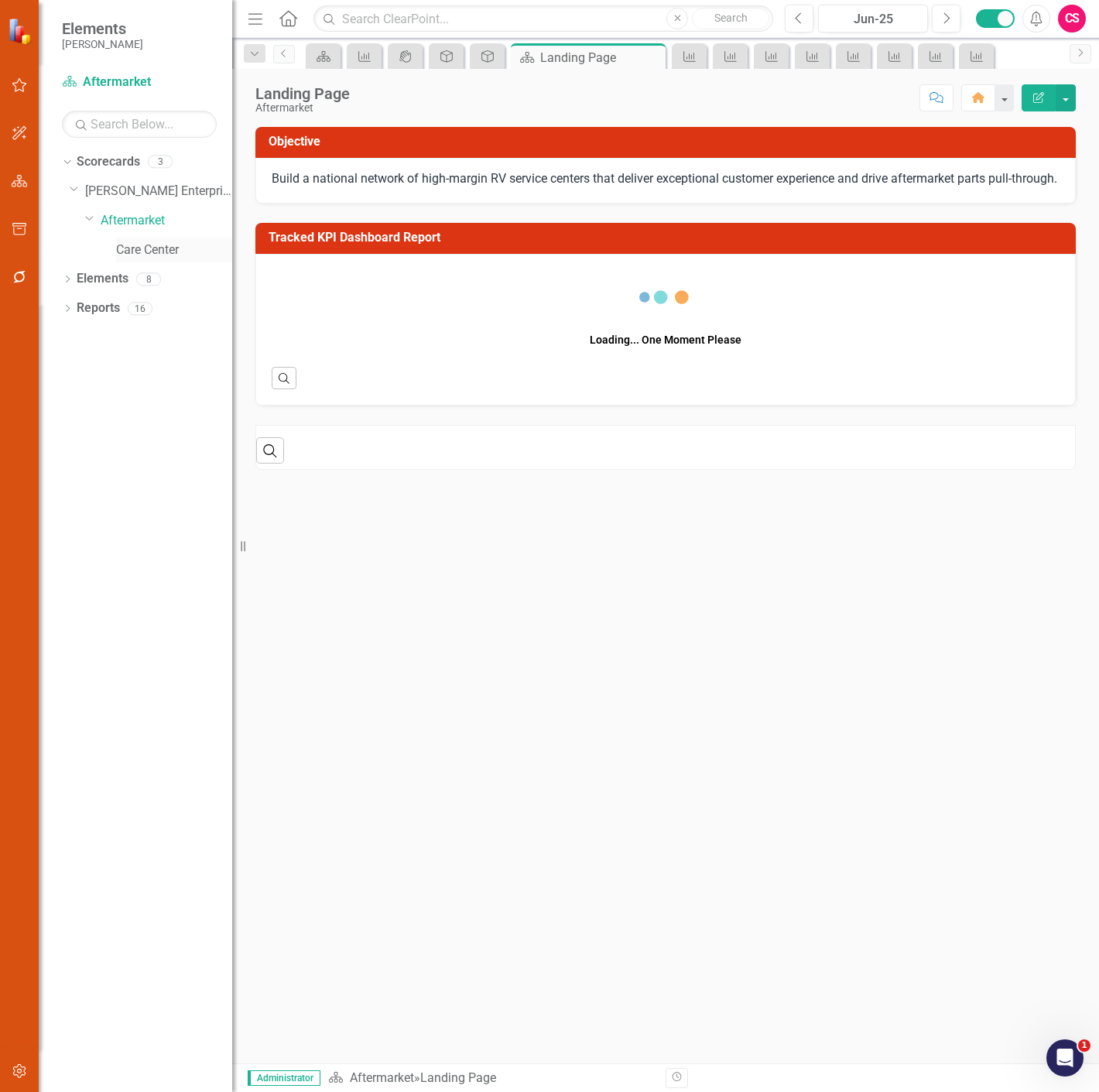
click at [139, 250] on link "Care Center" at bounding box center [174, 250] width 116 height 18
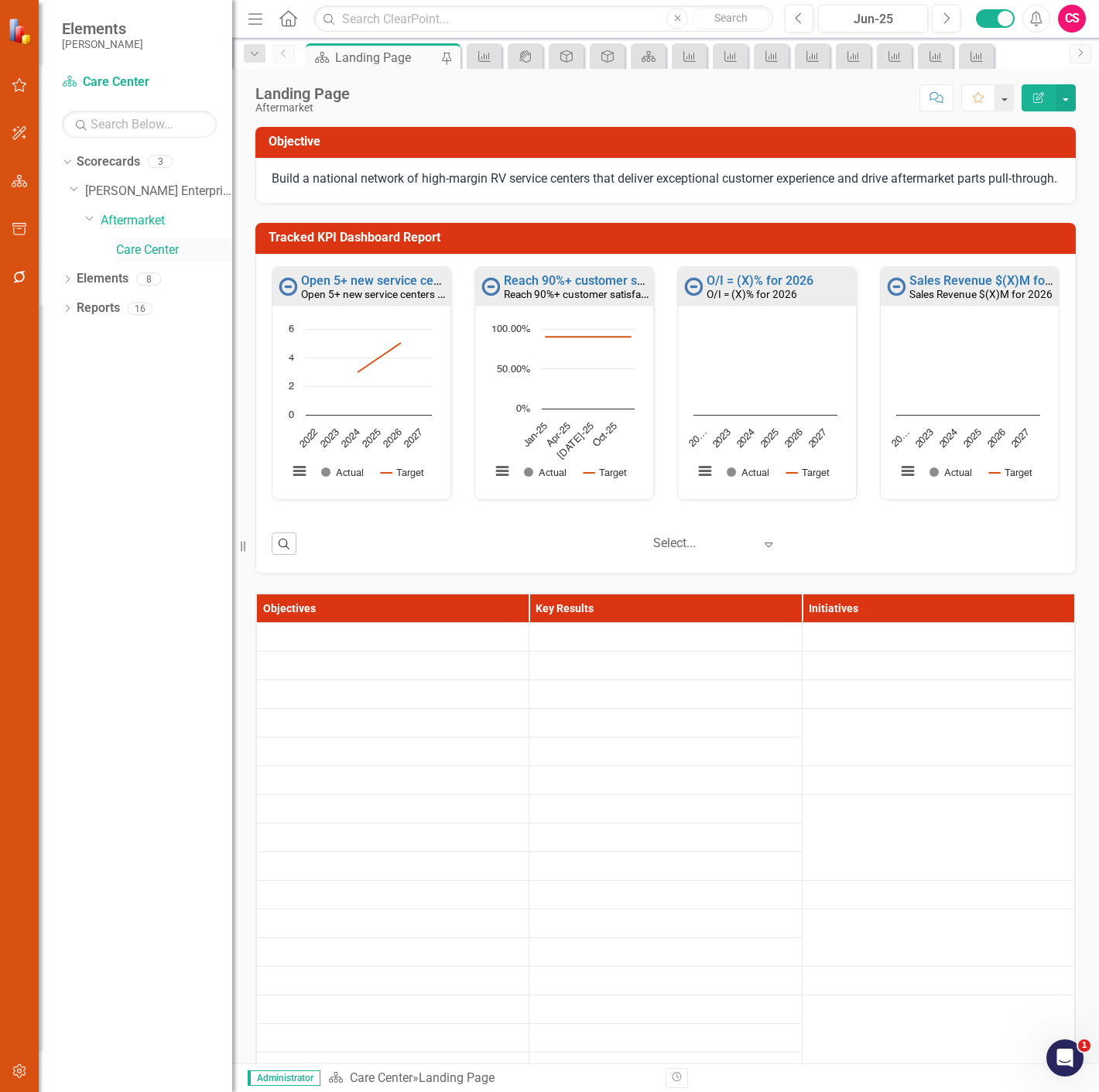
click at [162, 255] on link "Care Center" at bounding box center [174, 250] width 116 height 18
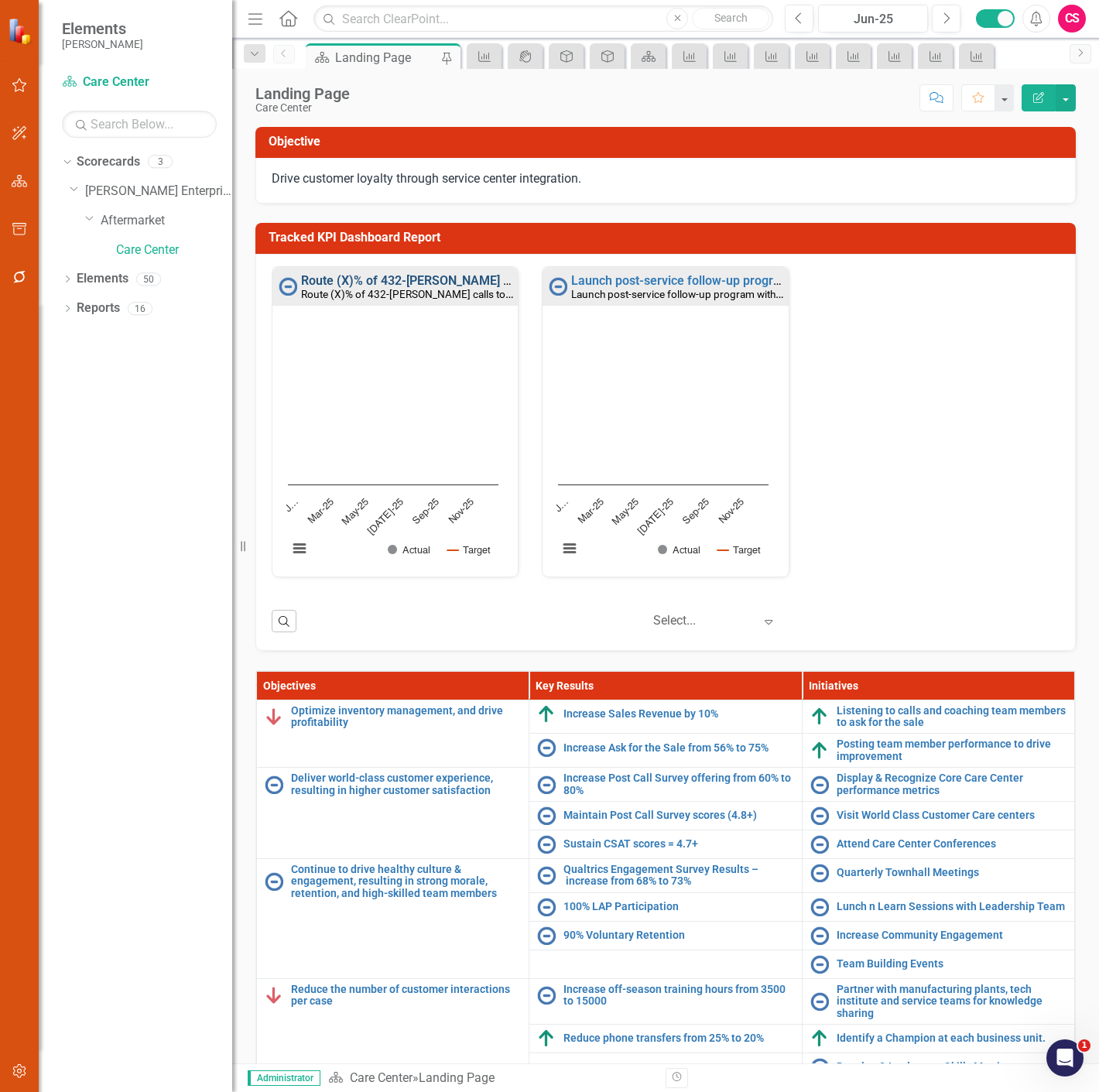
click at [421, 280] on link "Route (X)% of 432-[PERSON_NAME] calls to the nearest [PERSON_NAME] service cent…" at bounding box center [545, 280] width 487 height 15
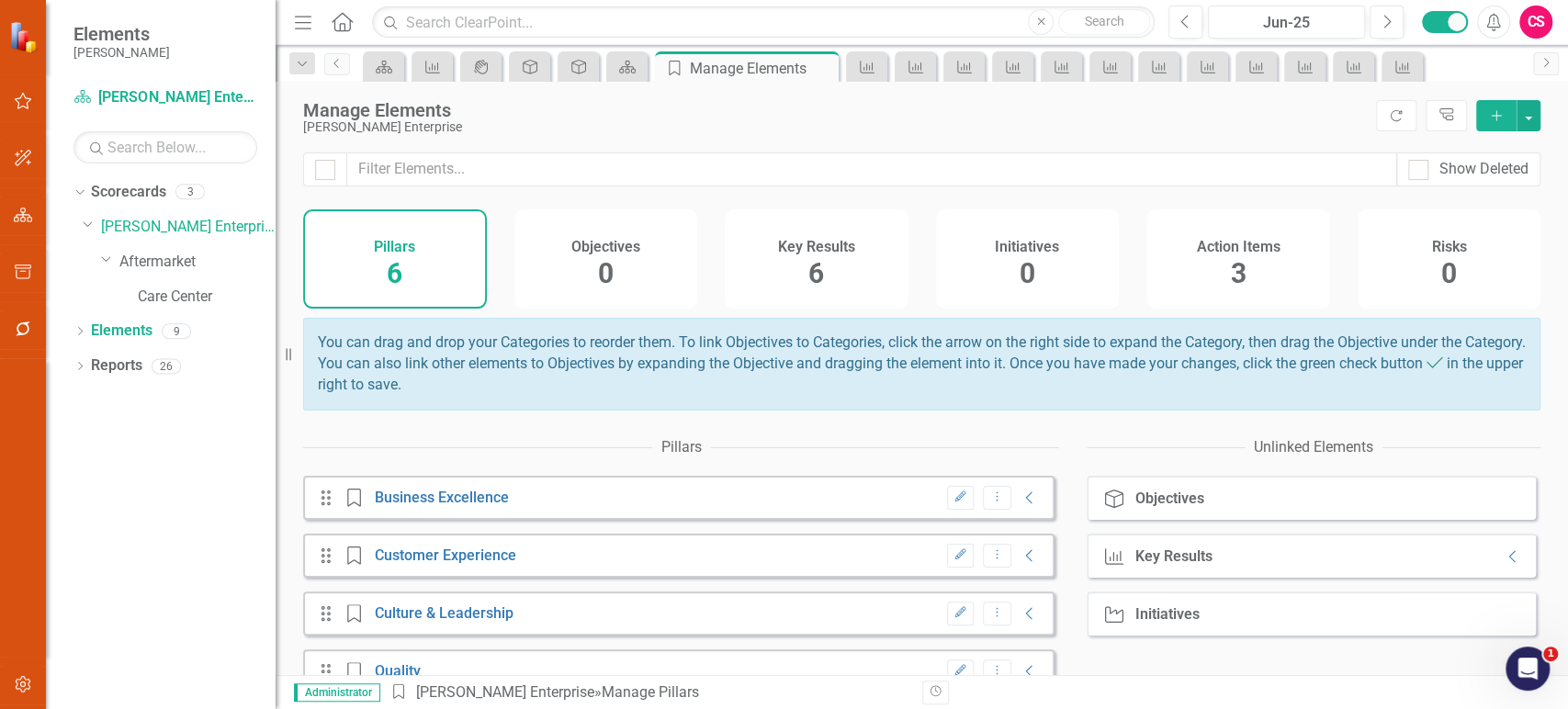
click at [667, 253] on div "Objectives 0" at bounding box center [606, 259] width 183 height 99
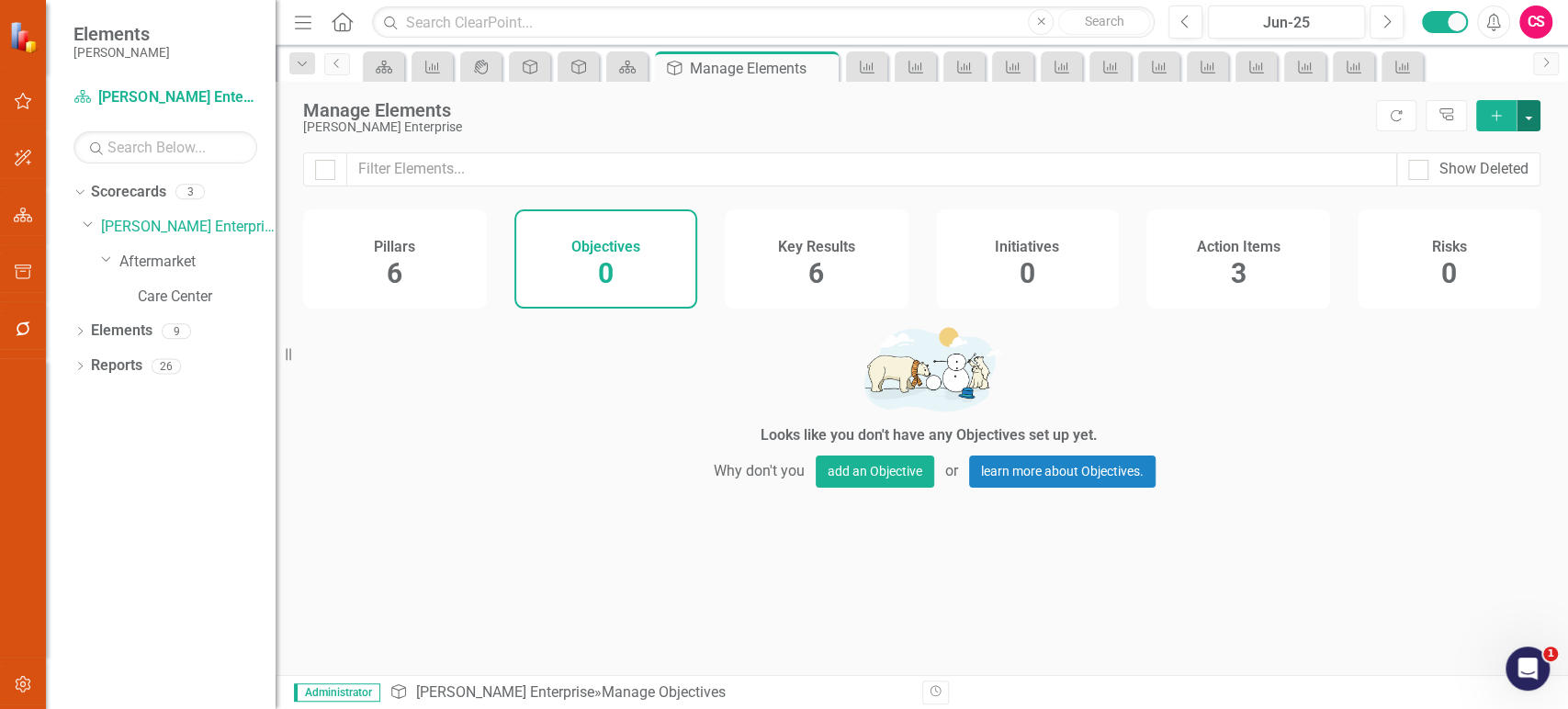
click at [1526, 122] on button "button" at bounding box center [1529, 116] width 24 height 32
click at [1440, 189] on link "Add Multiple Add Multiple" at bounding box center [1467, 183] width 145 height 34
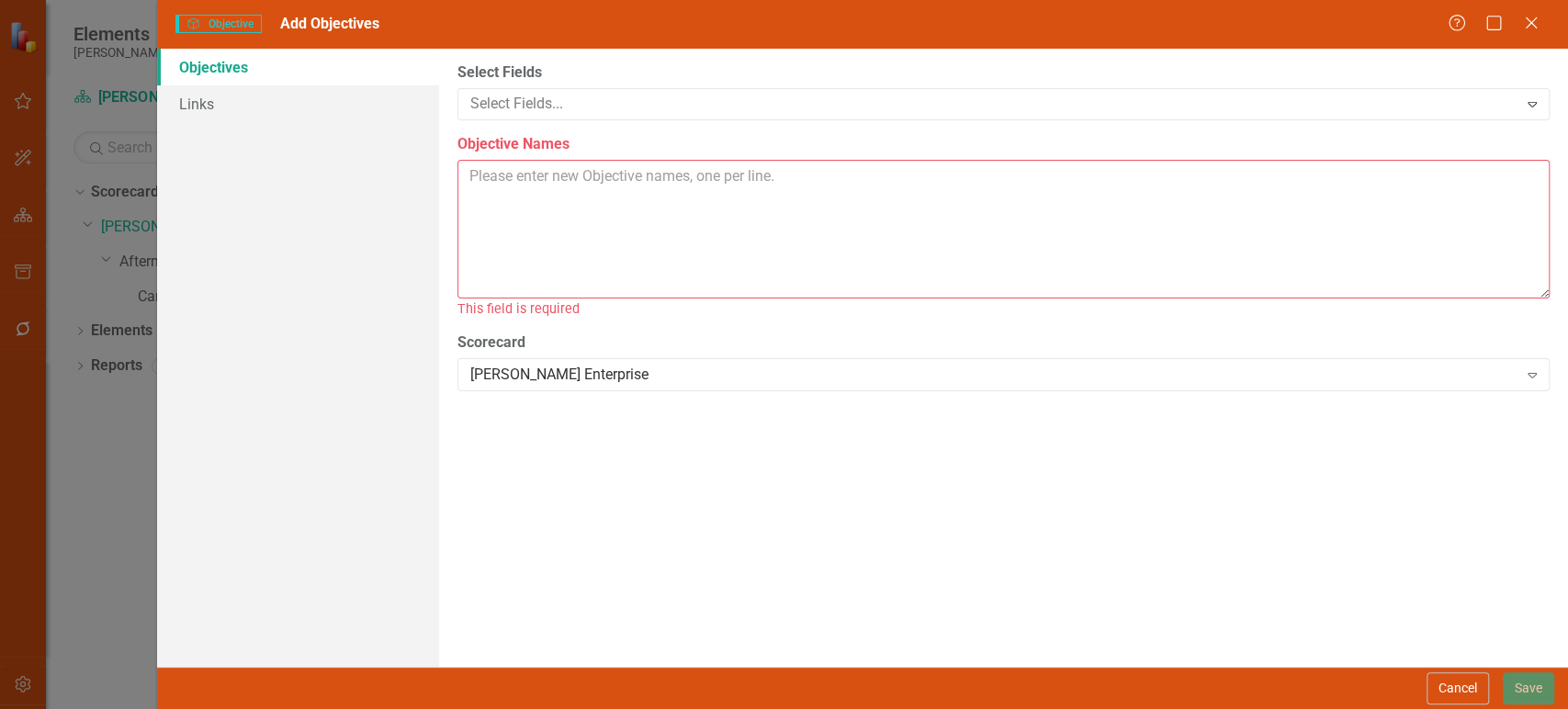
click at [644, 226] on textarea "Objective Names" at bounding box center [1004, 229] width 1093 height 139
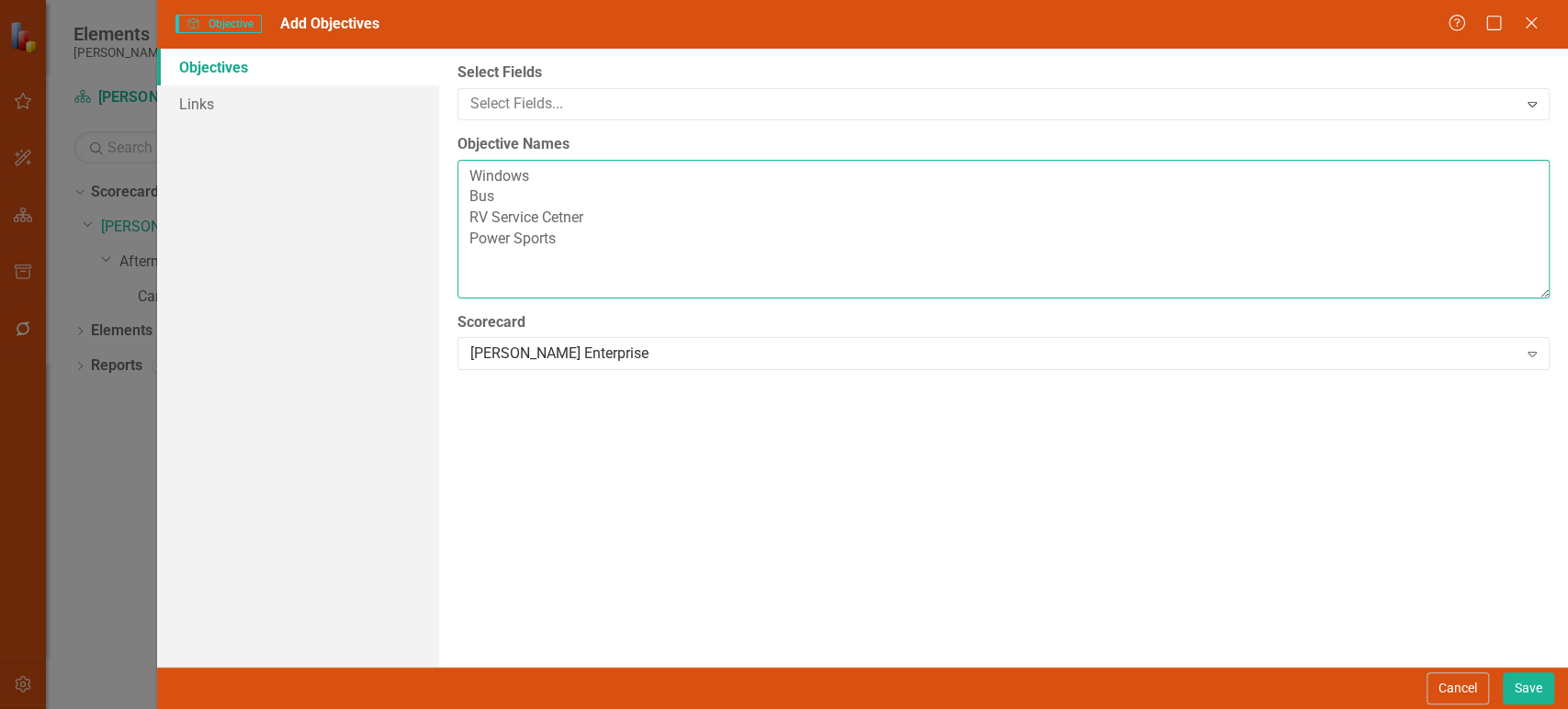
click at [597, 222] on textarea "Windows Bus RV Service Cetner Power Sports" at bounding box center [1004, 229] width 1093 height 139
type textarea "Windows Bus RV Service Center Power Sports"
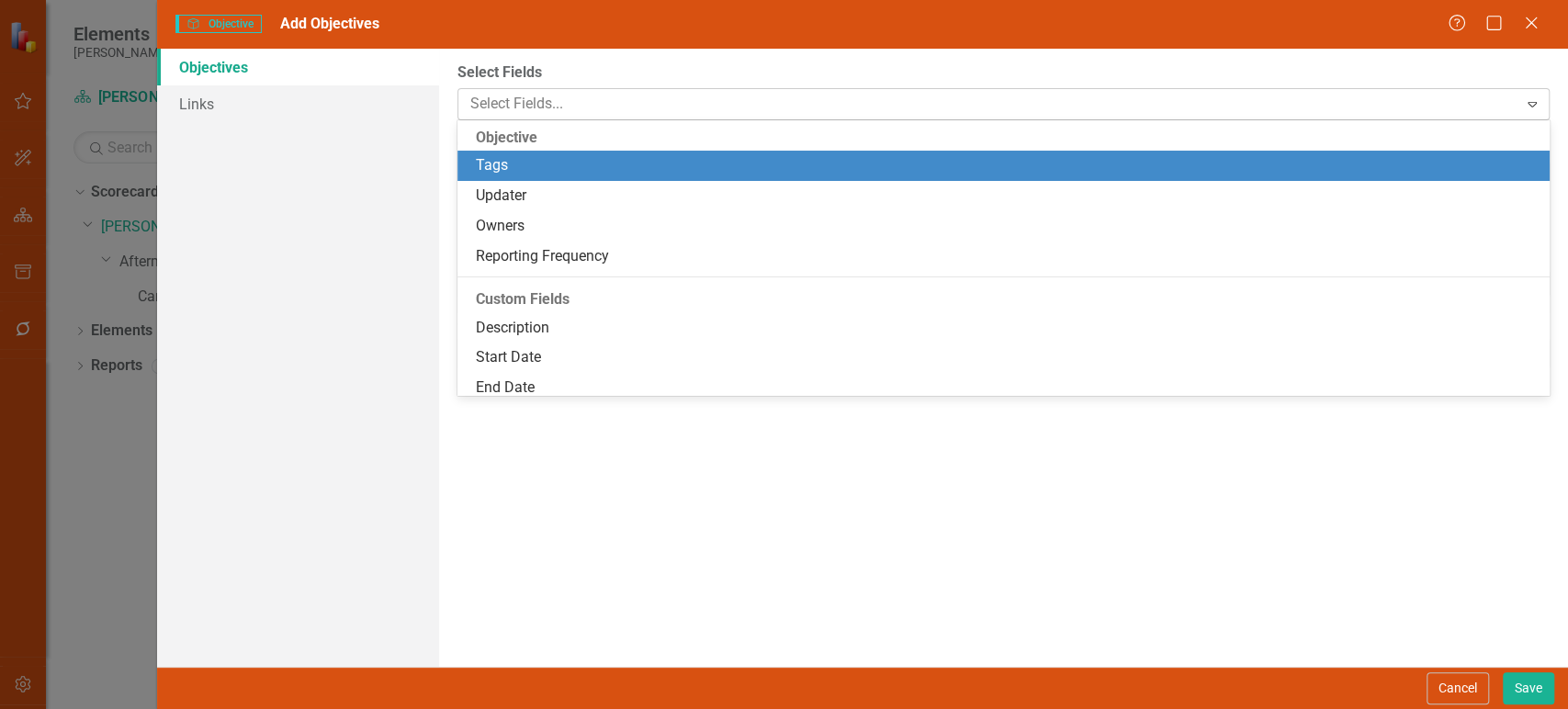
click at [602, 111] on div at bounding box center [991, 104] width 1055 height 25
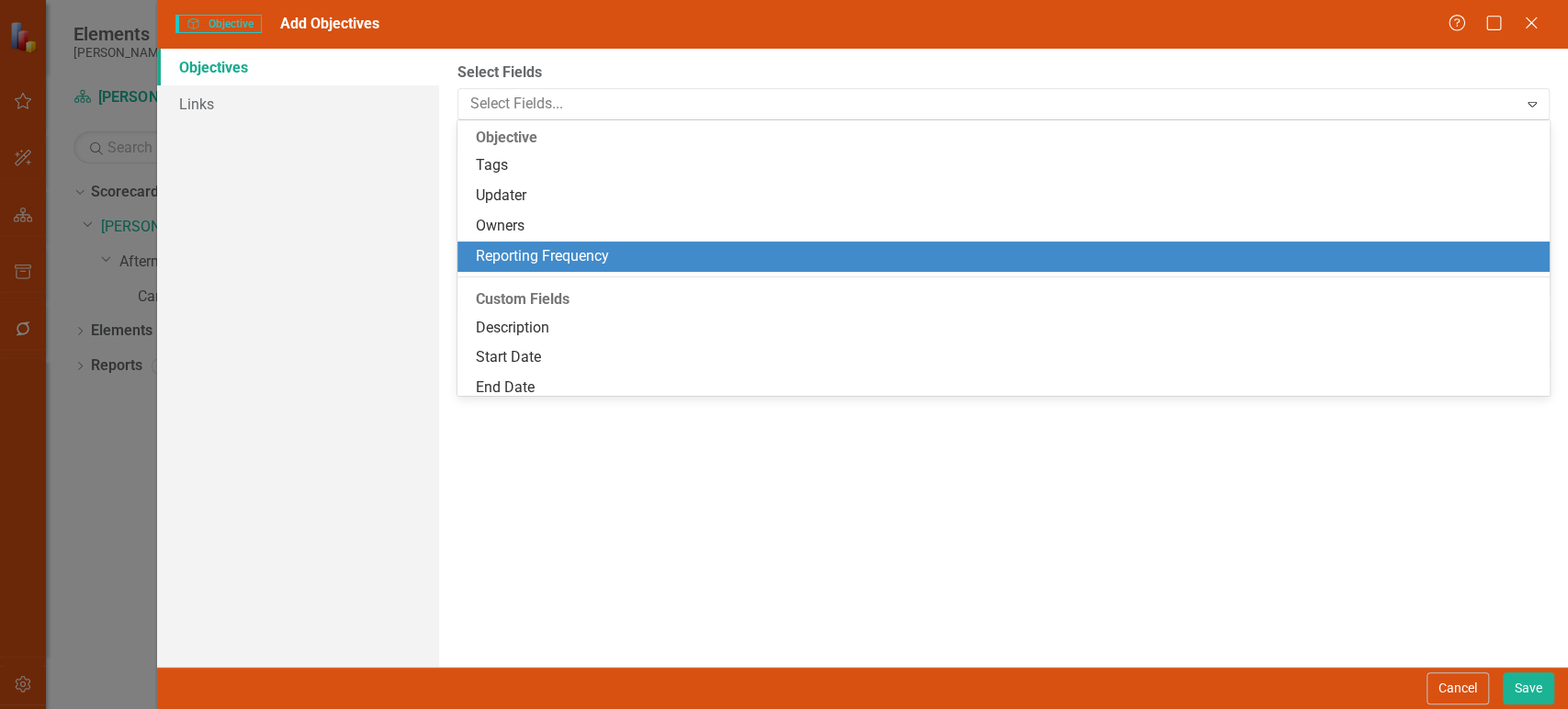
click at [555, 268] on div "Reporting Frequency" at bounding box center [1004, 257] width 1093 height 31
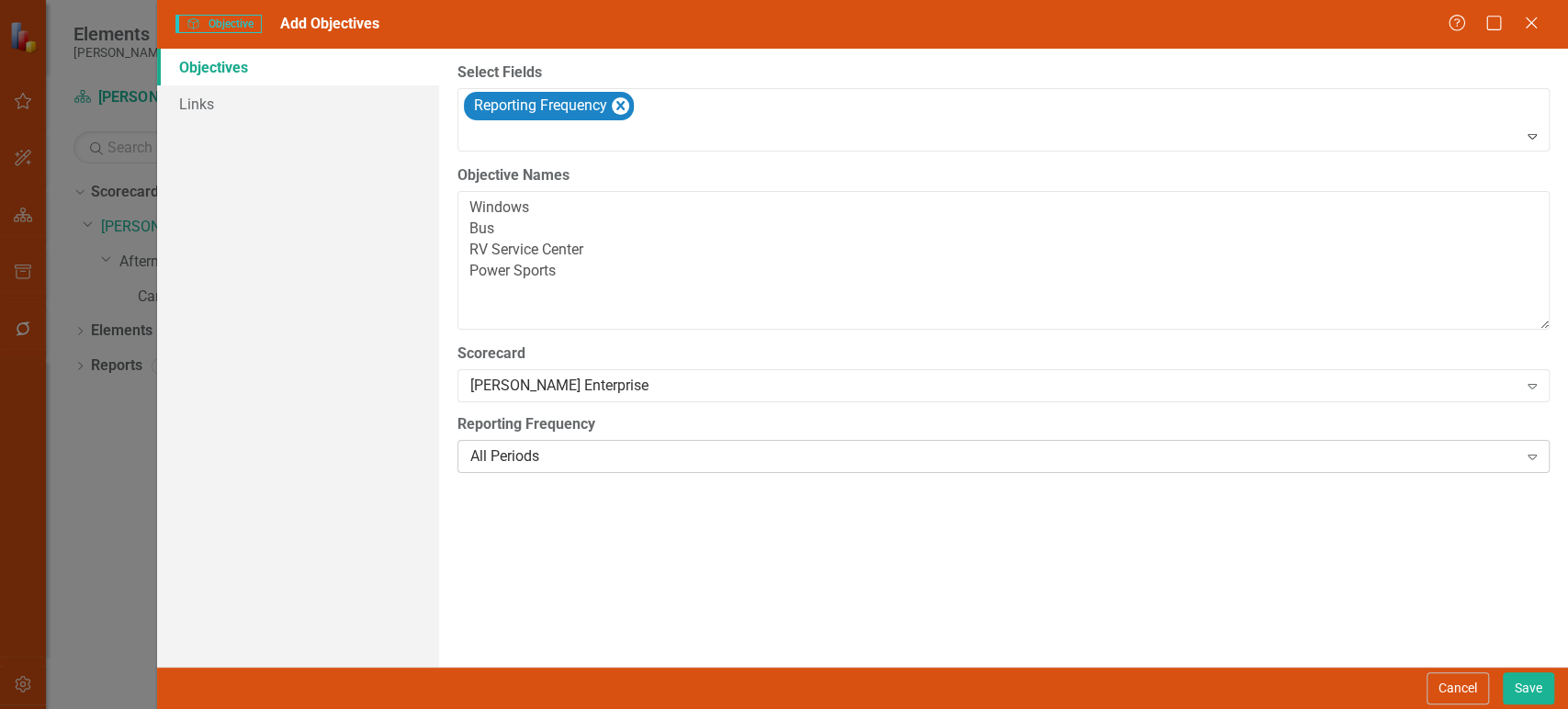
click at [537, 458] on div "All Periods" at bounding box center [994, 457] width 1047 height 21
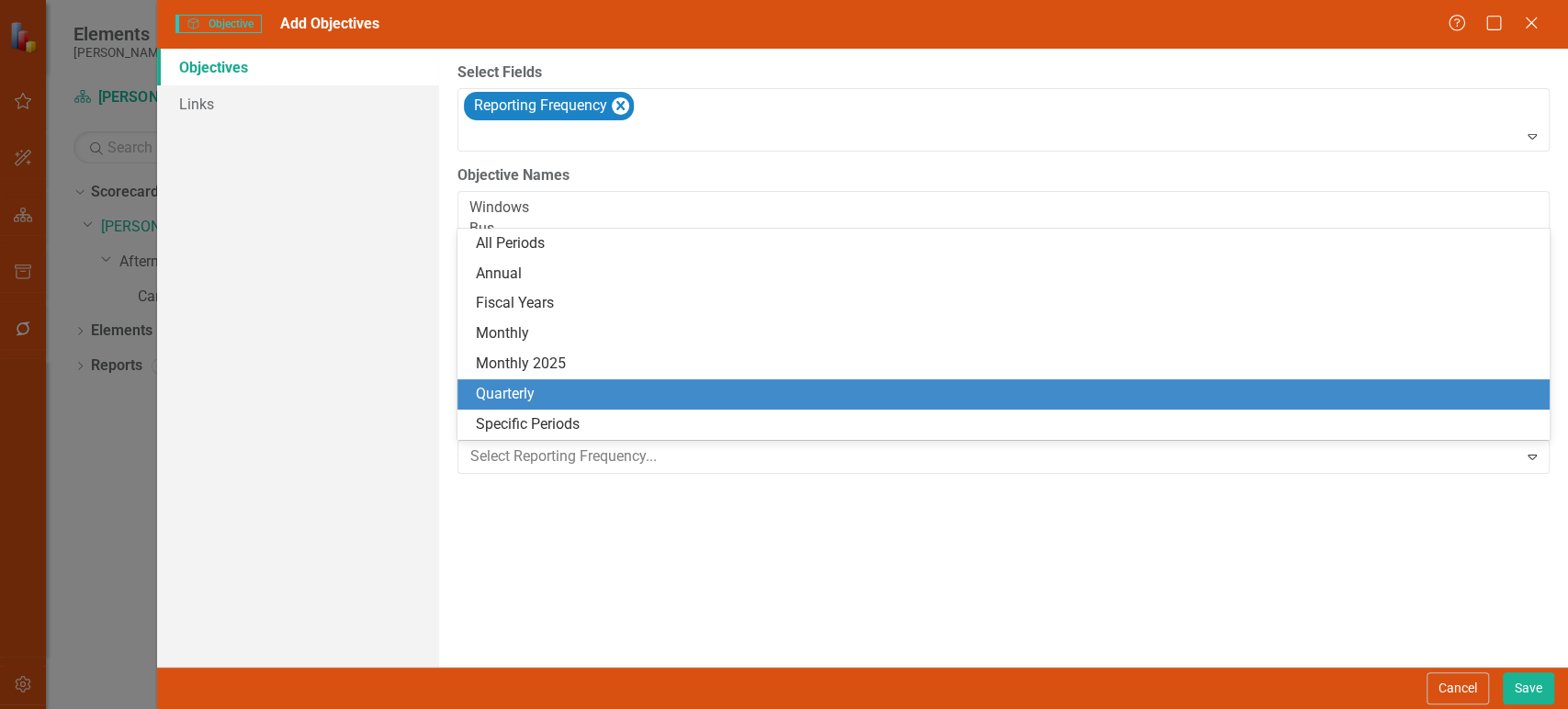
click at [550, 385] on div "Quarterly" at bounding box center [1006, 394] width 1063 height 21
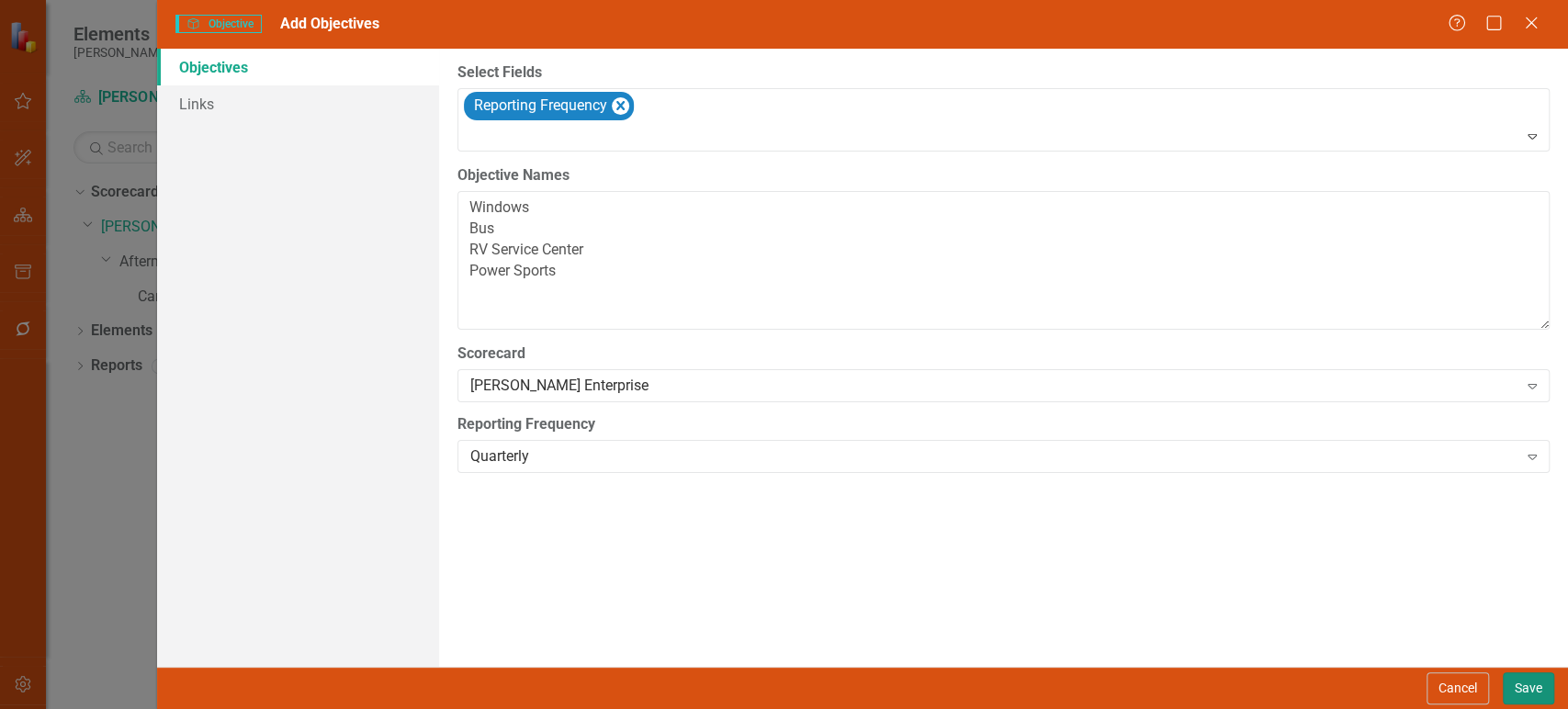
click at [1533, 699] on button "Save" at bounding box center [1529, 689] width 52 height 32
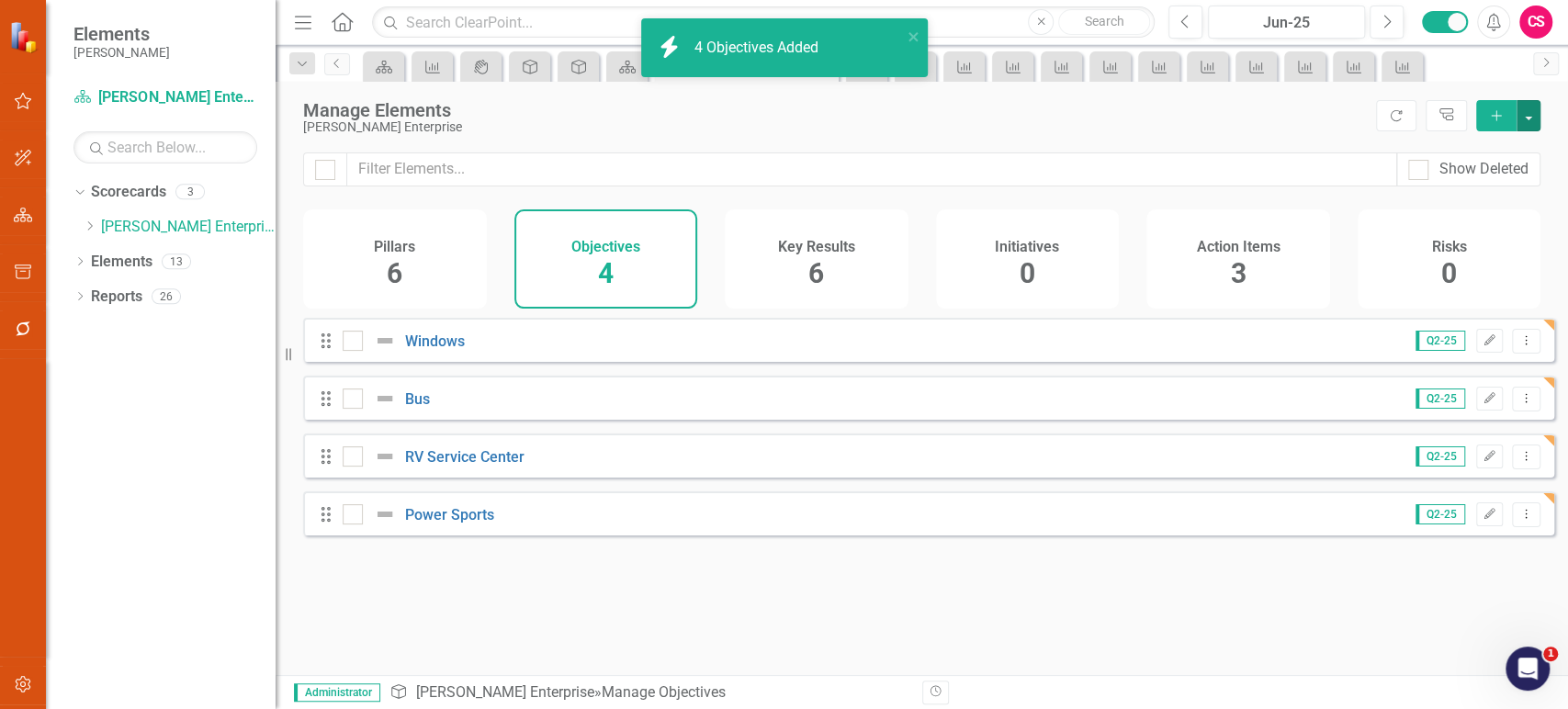
checkbox input "false"
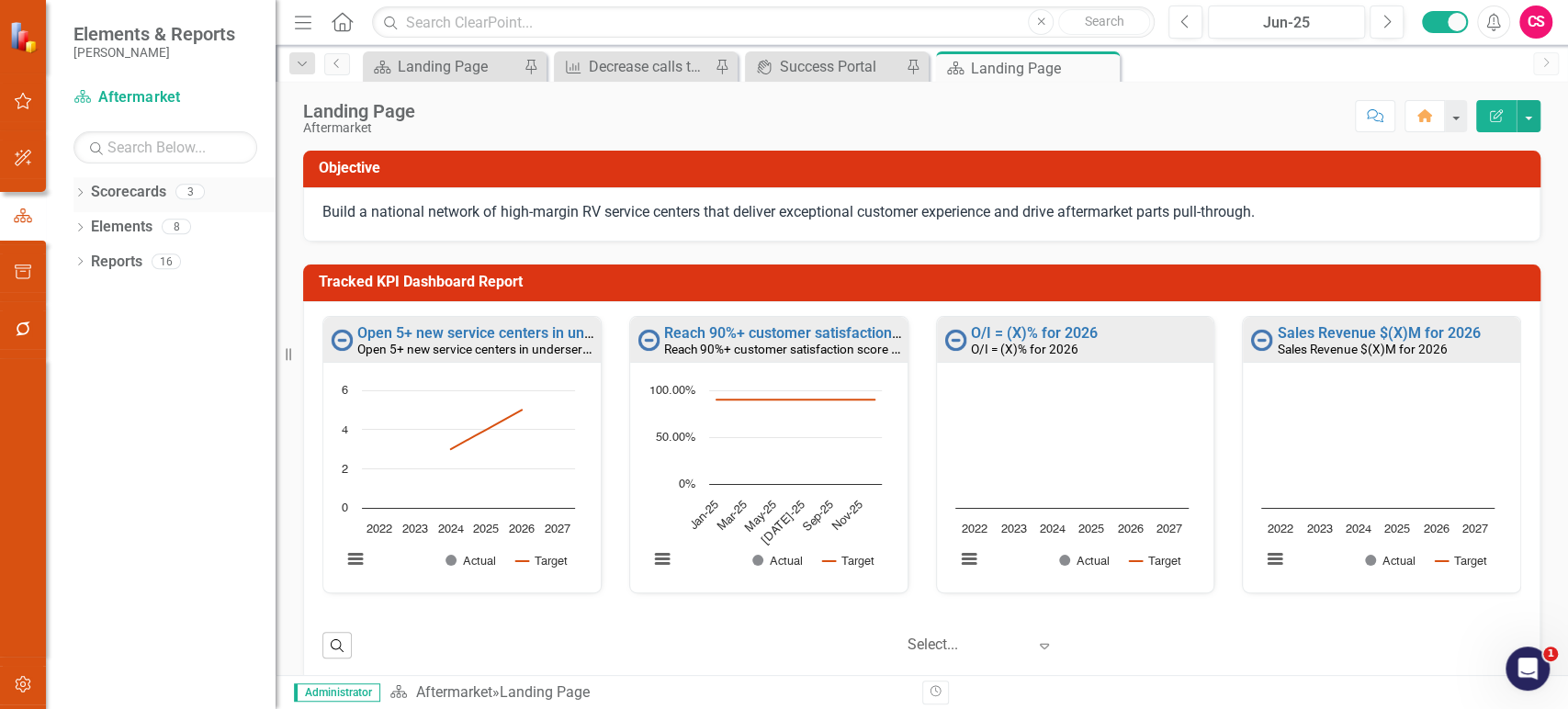
click at [81, 196] on icon "Dropdown" at bounding box center [80, 194] width 13 height 10
click at [90, 227] on icon "Dropdown" at bounding box center [89, 226] width 14 height 11
click at [105, 263] on icon "Dropdown" at bounding box center [107, 261] width 14 height 11
click at [150, 294] on link "Care Center" at bounding box center [207, 297] width 138 height 21
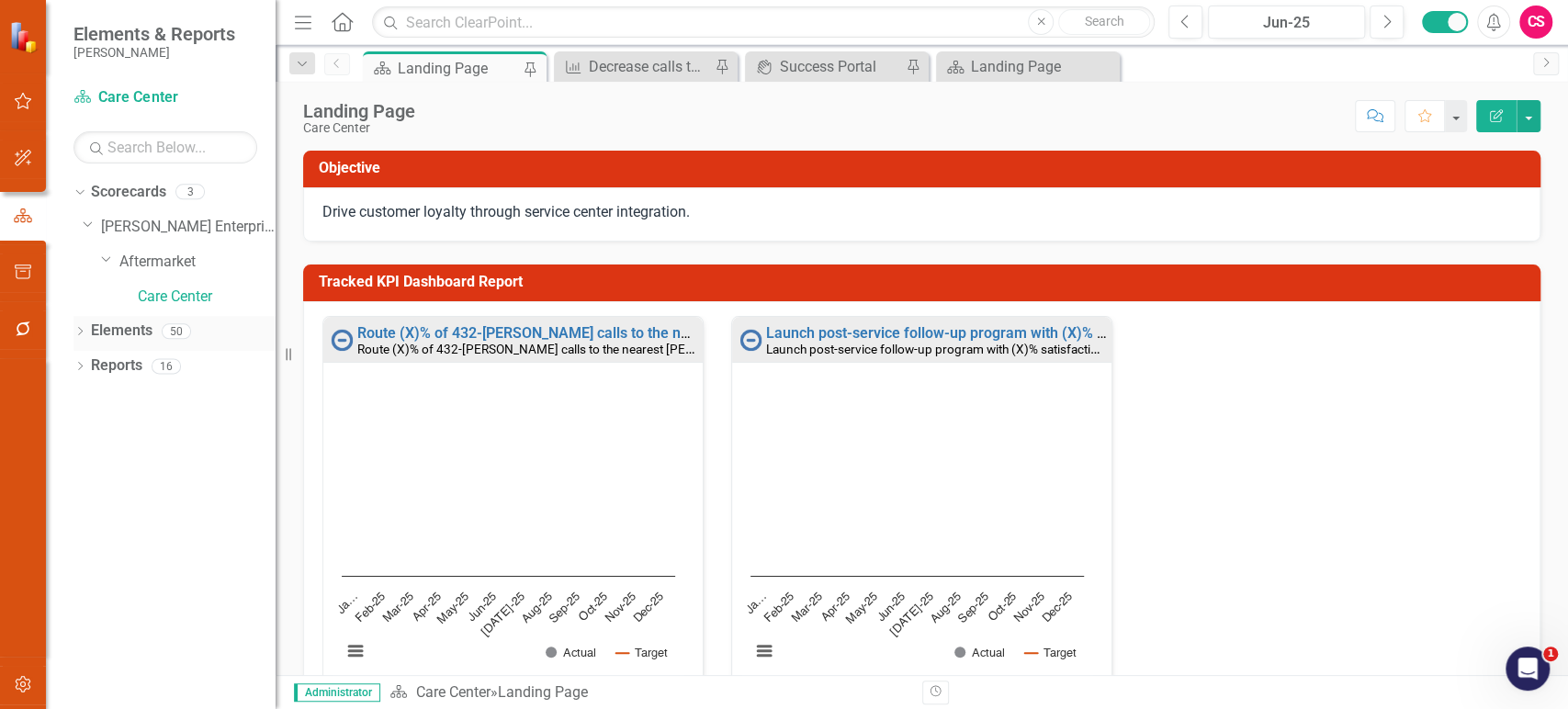
click at [126, 328] on link "Elements" at bounding box center [121, 331] width 61 height 21
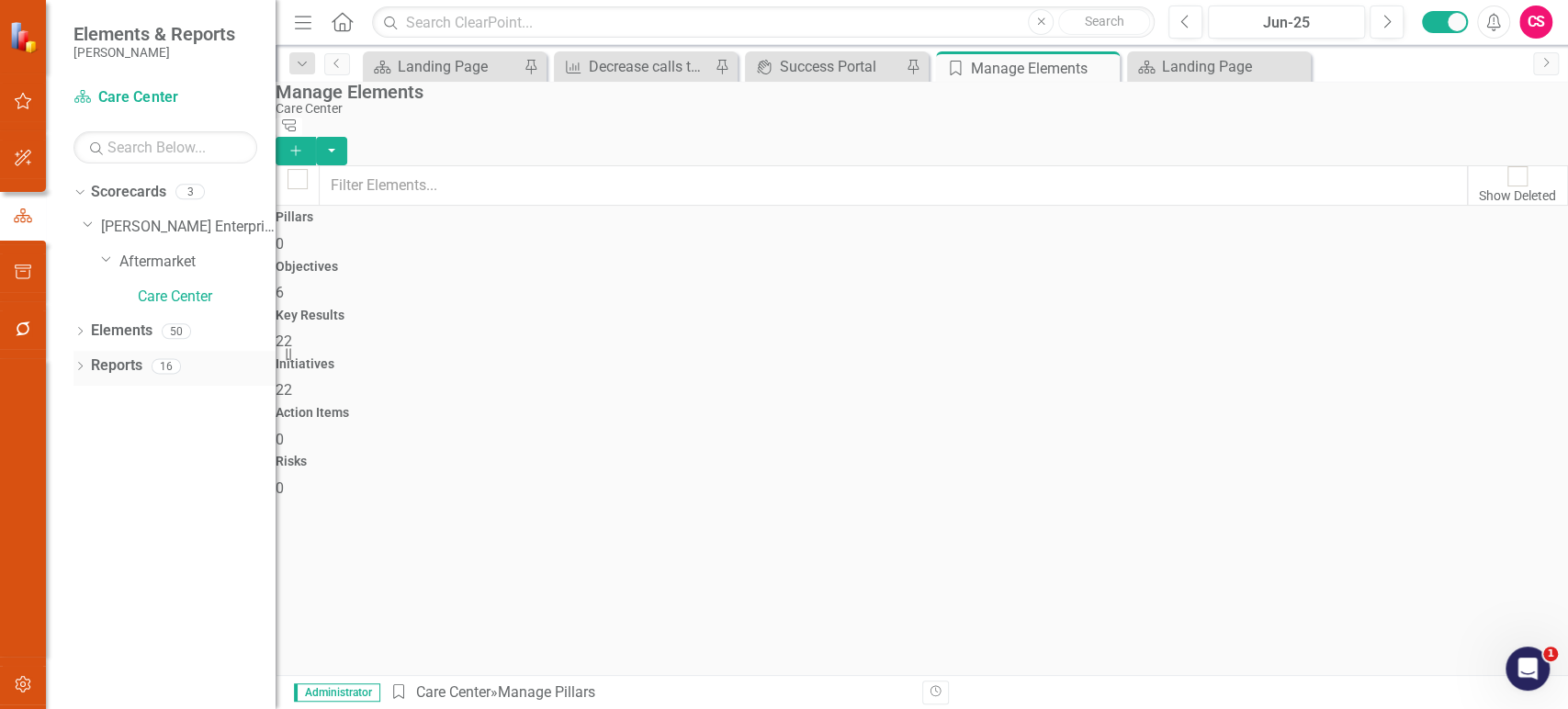
click at [114, 360] on link "Reports" at bounding box center [117, 366] width 52 height 21
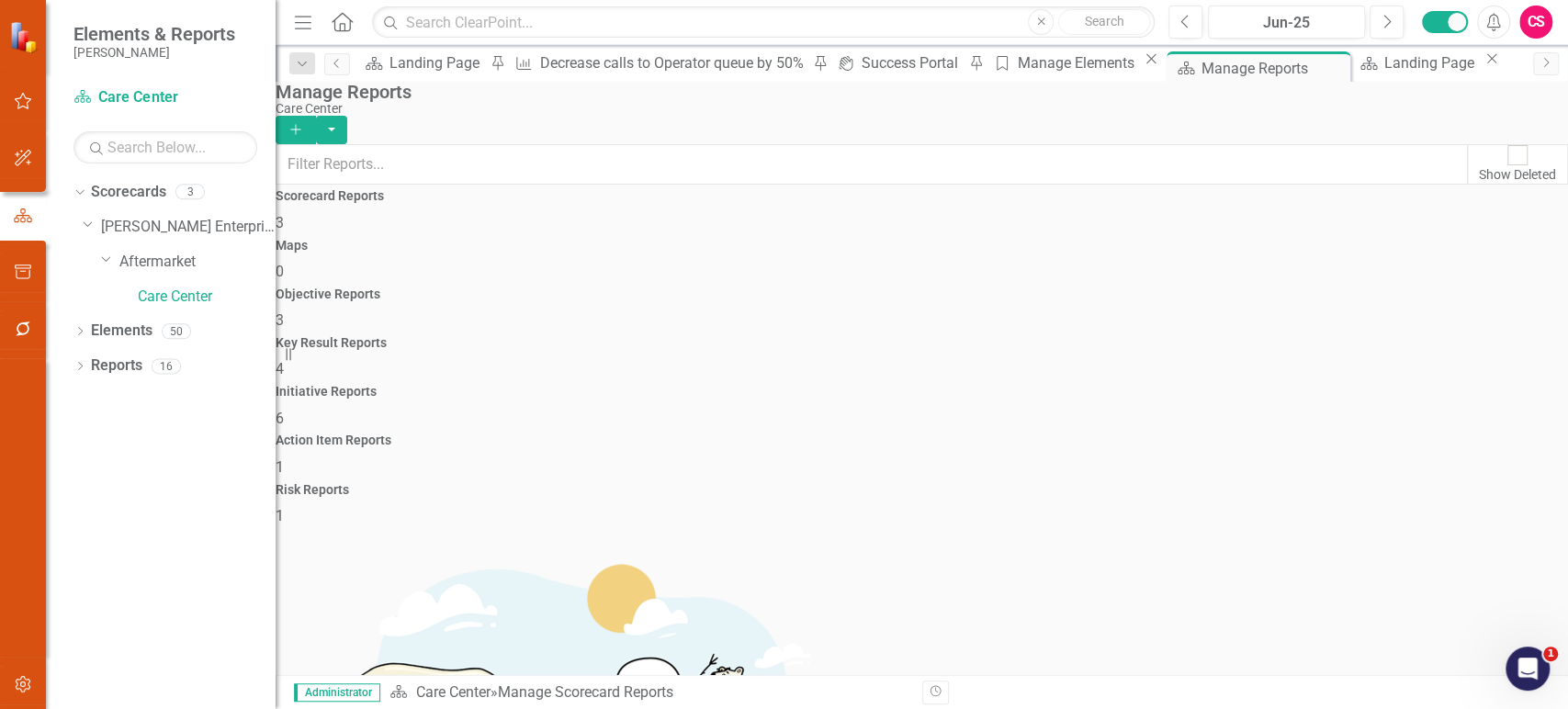
click at [717, 287] on div "Objective Reports 3" at bounding box center [921, 310] width 1293 height 44
click at [1430, 449] on link "Copy Duplicate Report" at bounding box center [1451, 451] width 152 height 34
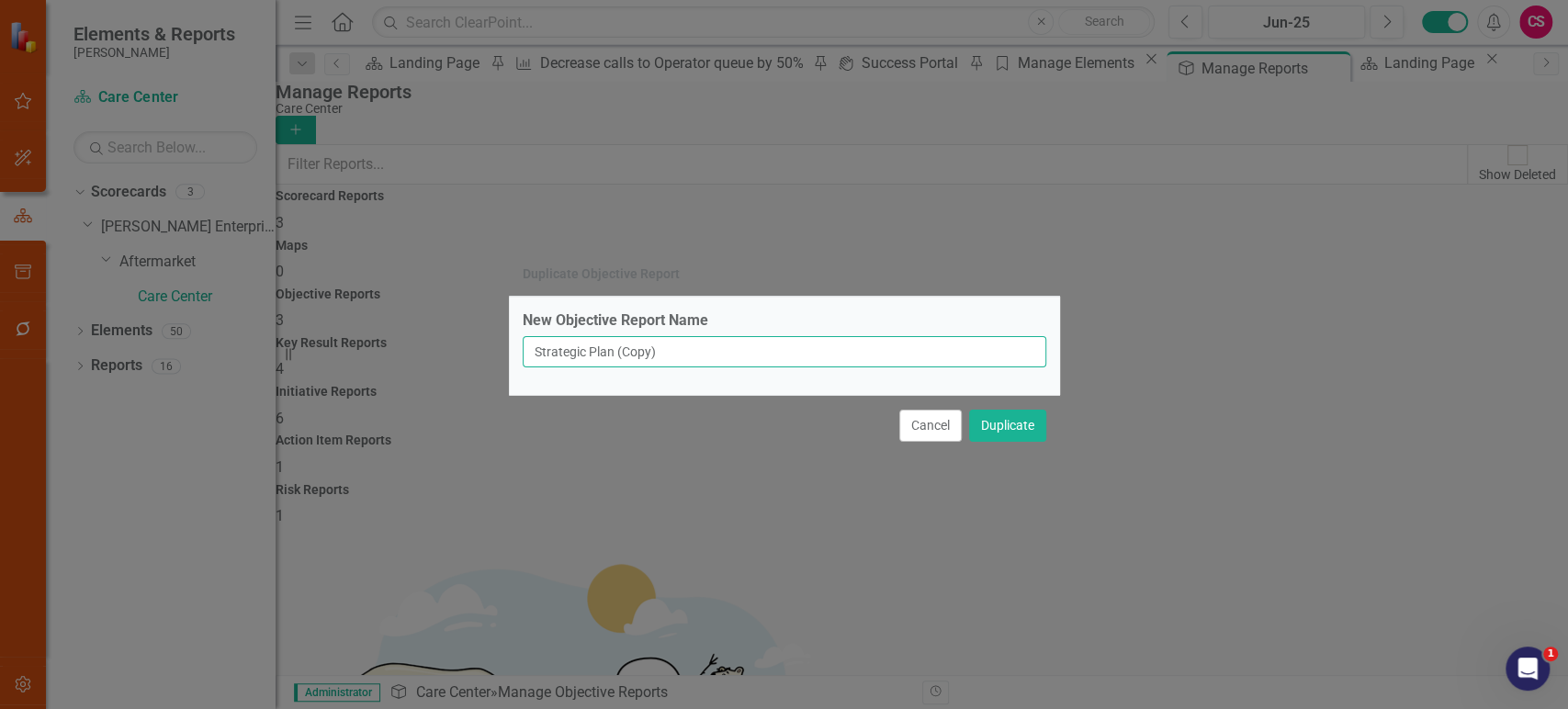
drag, startPoint x: 694, startPoint y: 351, endPoint x: 447, endPoint y: 343, distance: 247.1
click at [513, 348] on div "New Objective Report Name Strategic Plan (Copy)" at bounding box center [784, 346] width 551 height 98
type input "Export Report"
click at [980, 423] on button "Duplicate" at bounding box center [1007, 425] width 77 height 32
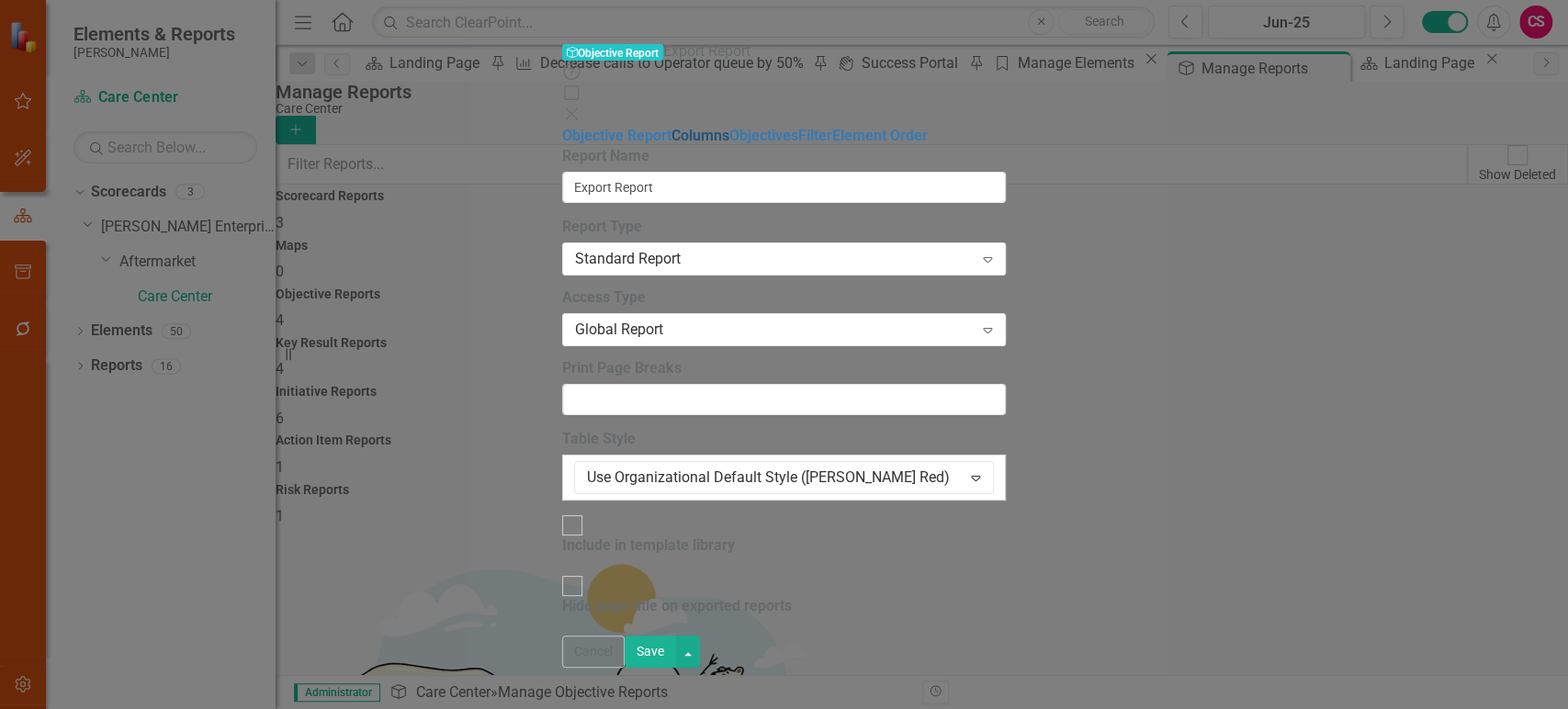
click at [672, 127] on link "Columns" at bounding box center [701, 135] width 57 height 18
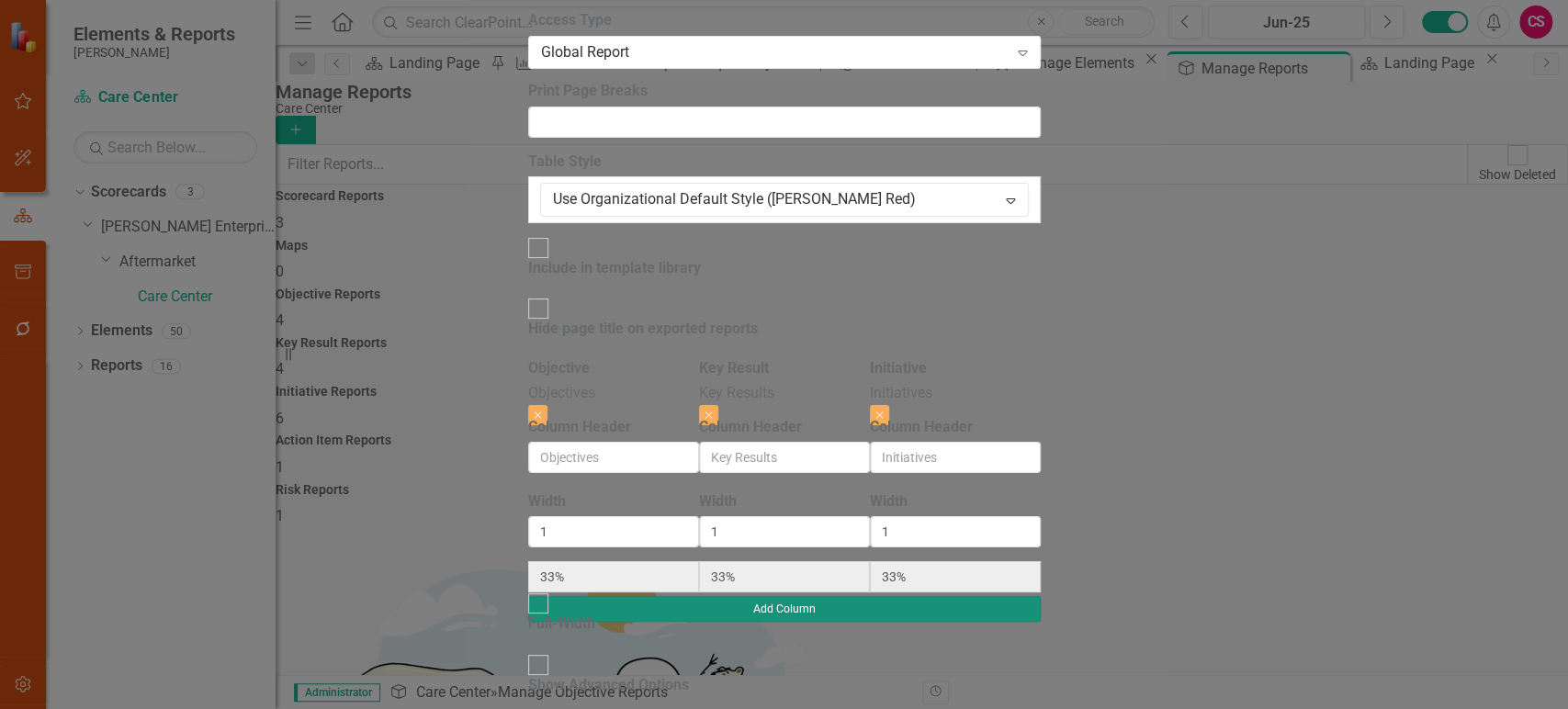
click at [1041, 596] on button "Add Column" at bounding box center [784, 609] width 512 height 26
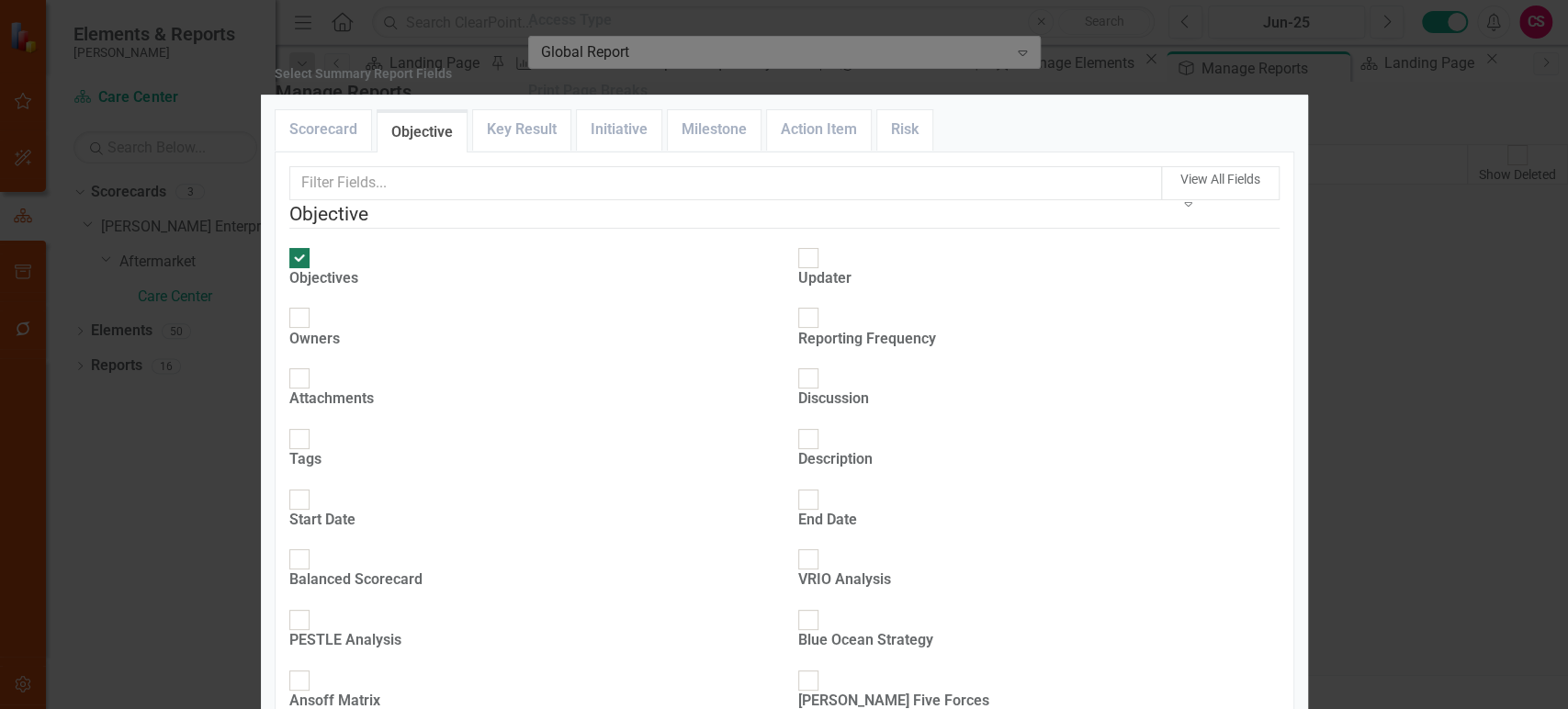
click at [811, 289] on div "Updater" at bounding box center [824, 269] width 53 height 43
click at [811, 272] on input "Updater" at bounding box center [807, 258] width 29 height 29
checkbox input "true"
click at [340, 329] on div "Owners" at bounding box center [314, 339] width 51 height 21
click at [313, 321] on input "Owners" at bounding box center [298, 318] width 29 height 29
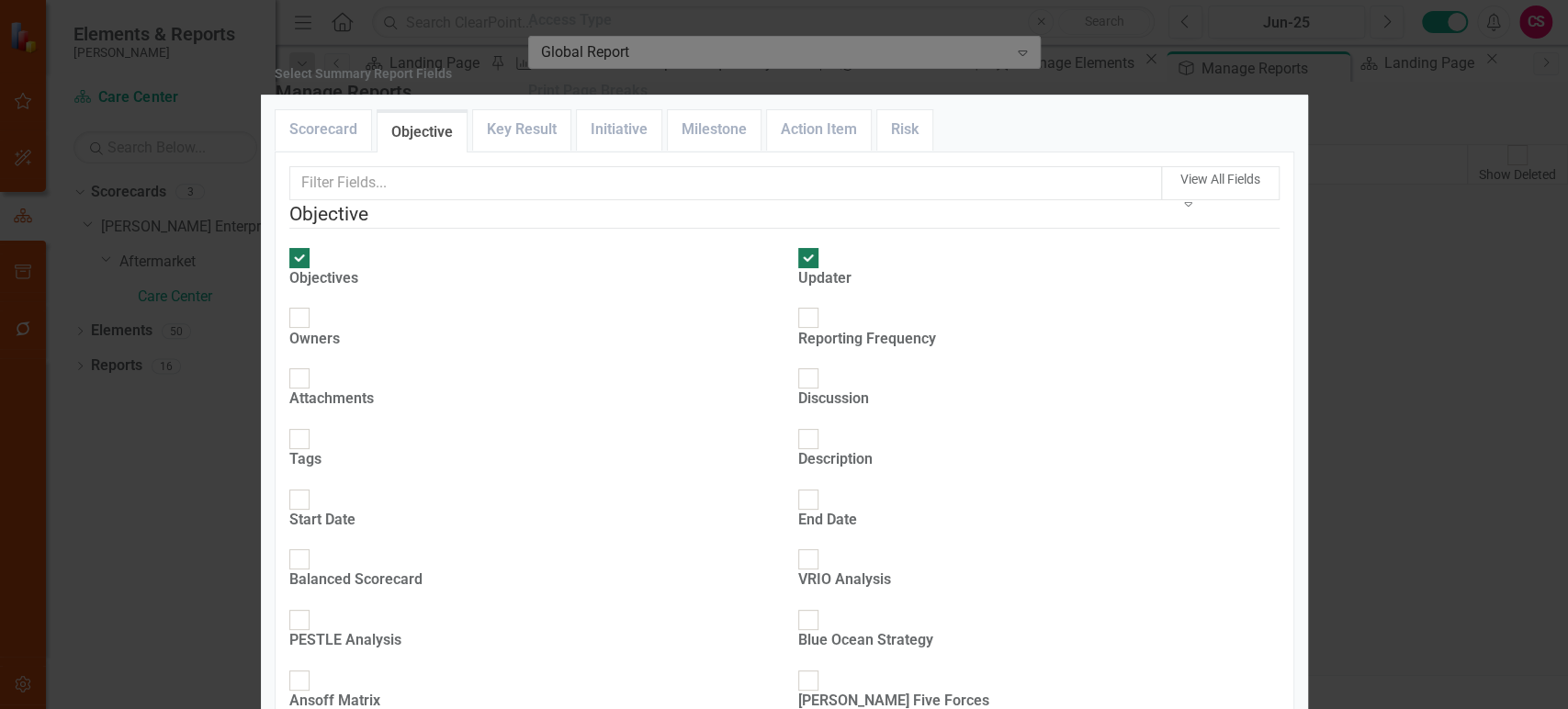
checkbox input "true"
click at [356, 510] on div "Start Date" at bounding box center [322, 520] width 66 height 21
click at [313, 485] on input "Start Date" at bounding box center [298, 499] width 29 height 29
checkbox input "true"
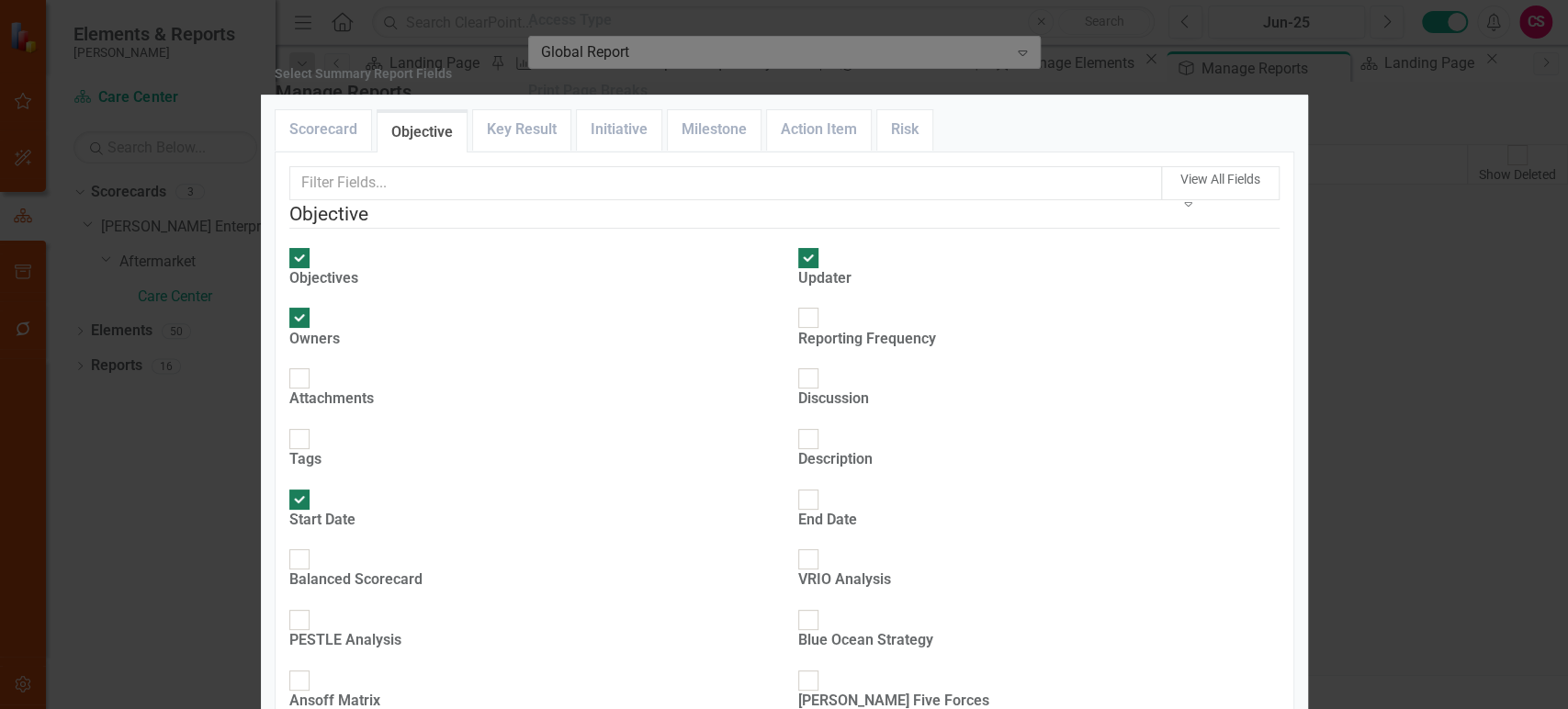
click at [853, 510] on div "End Date" at bounding box center [827, 520] width 58 height 21
click at [822, 485] on input "End Date" at bounding box center [807, 499] width 29 height 29
checkbox input "true"
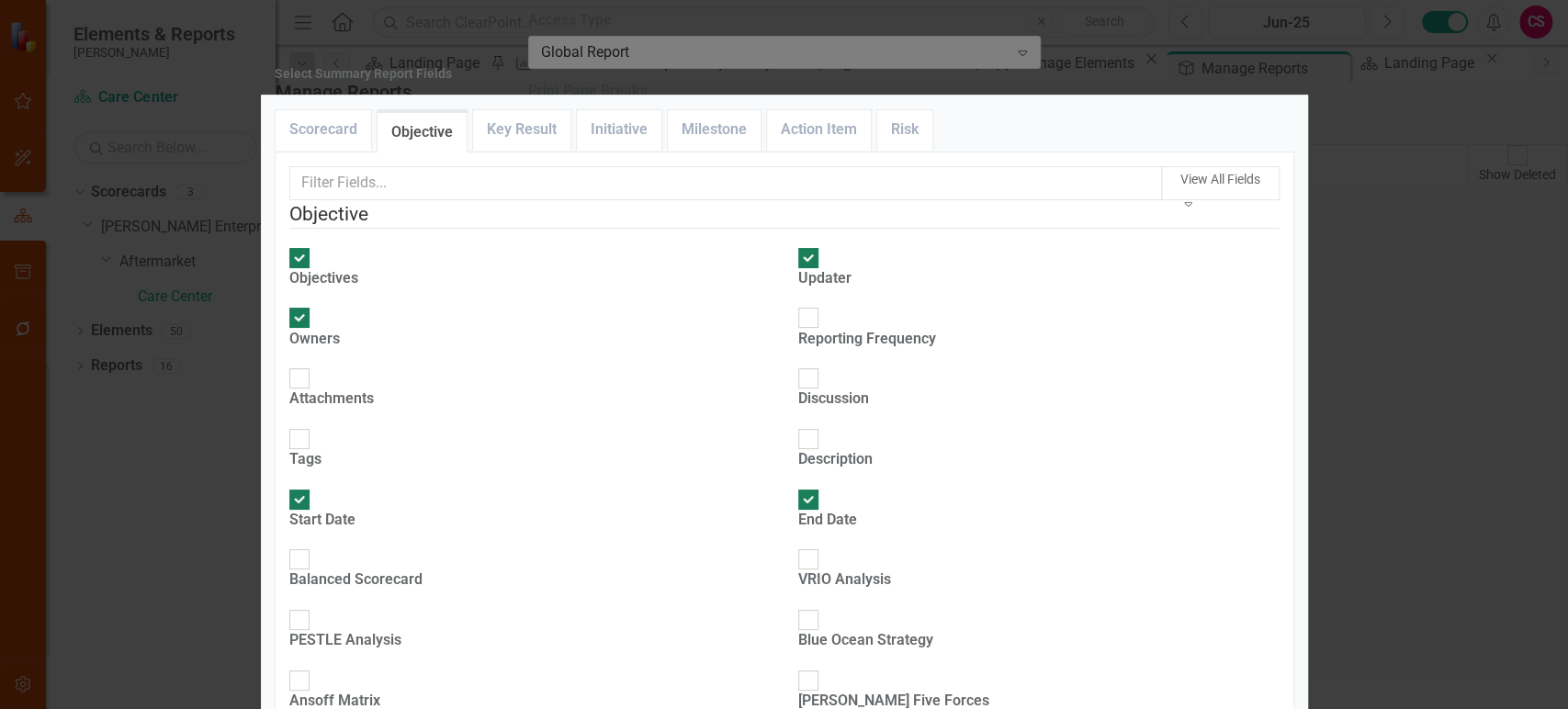
checkbox input "true"
click at [525, 150] on link "Key Result" at bounding box center [522, 130] width 97 height 40
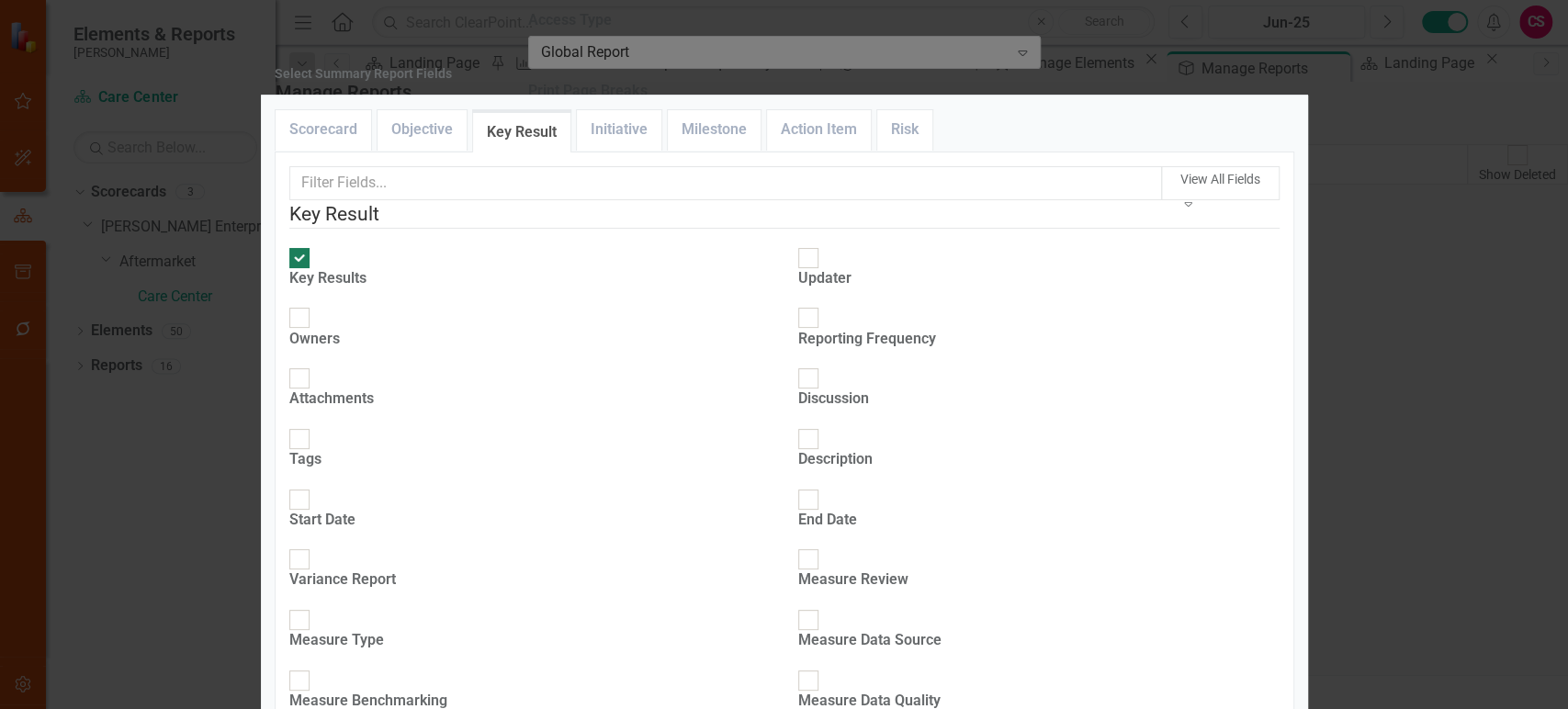
click at [840, 289] on div "Updater" at bounding box center [824, 278] width 53 height 21
click at [822, 272] on input "Updater" at bounding box center [807, 258] width 29 height 29
checkbox input "true"
click at [340, 329] on div "Owners" at bounding box center [314, 339] width 51 height 21
click at [313, 329] on input "Owners" at bounding box center [298, 318] width 29 height 29
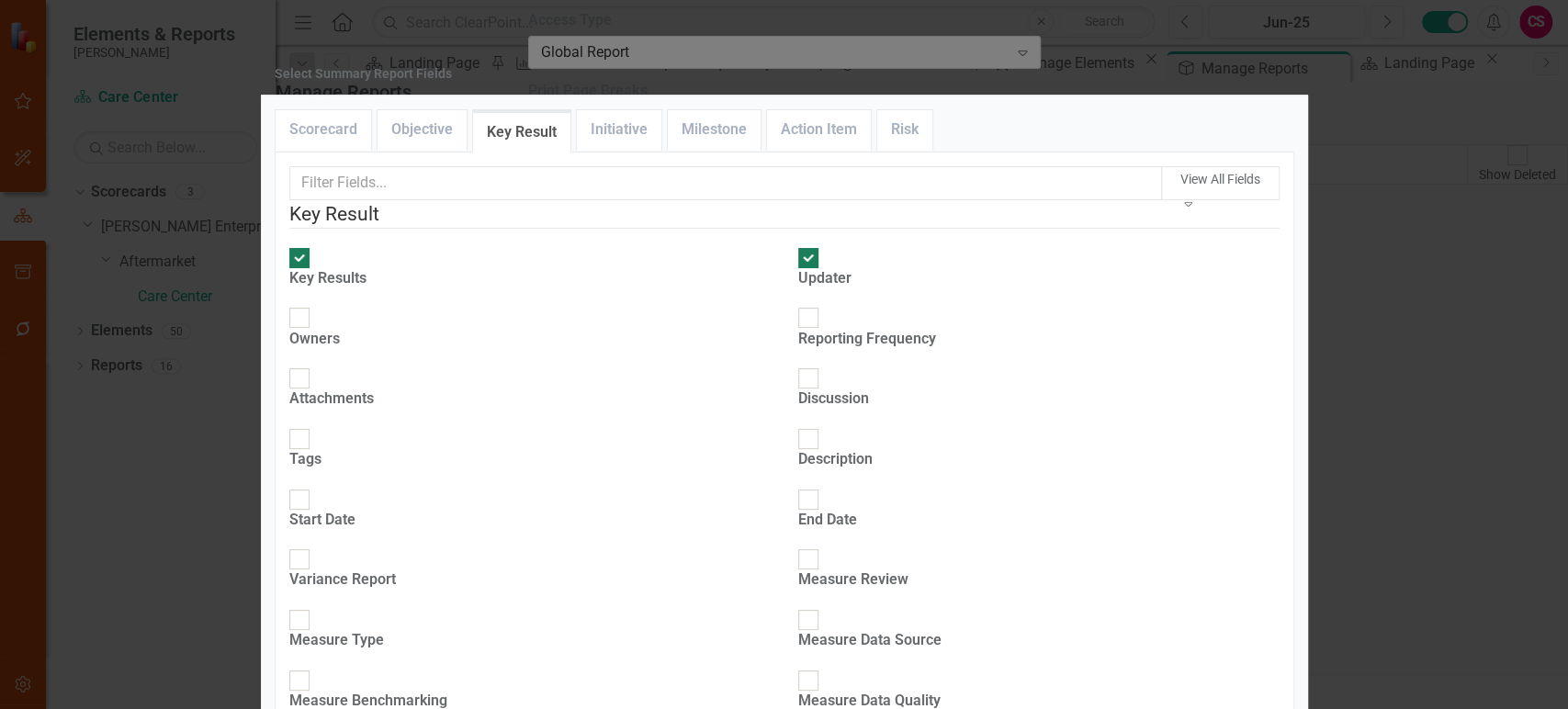
checkbox input "true"
click at [356, 510] on div "Start Date" at bounding box center [322, 520] width 66 height 21
click at [313, 485] on input "Start Date" at bounding box center [298, 499] width 29 height 29
checkbox input "true"
click at [808, 489] on div at bounding box center [808, 500] width 20 height 20
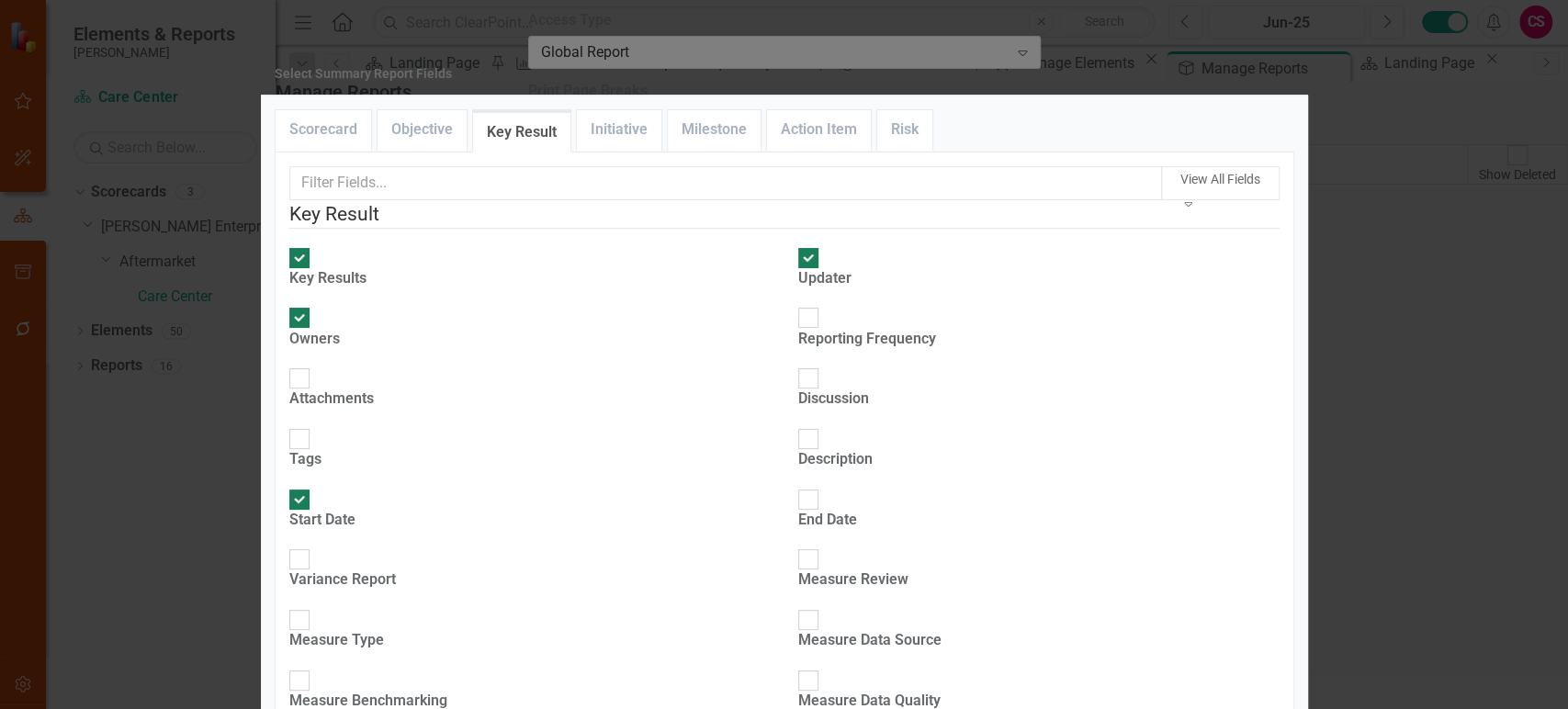
click at [808, 485] on input "End Date" at bounding box center [807, 499] width 29 height 29
checkbox input "true"
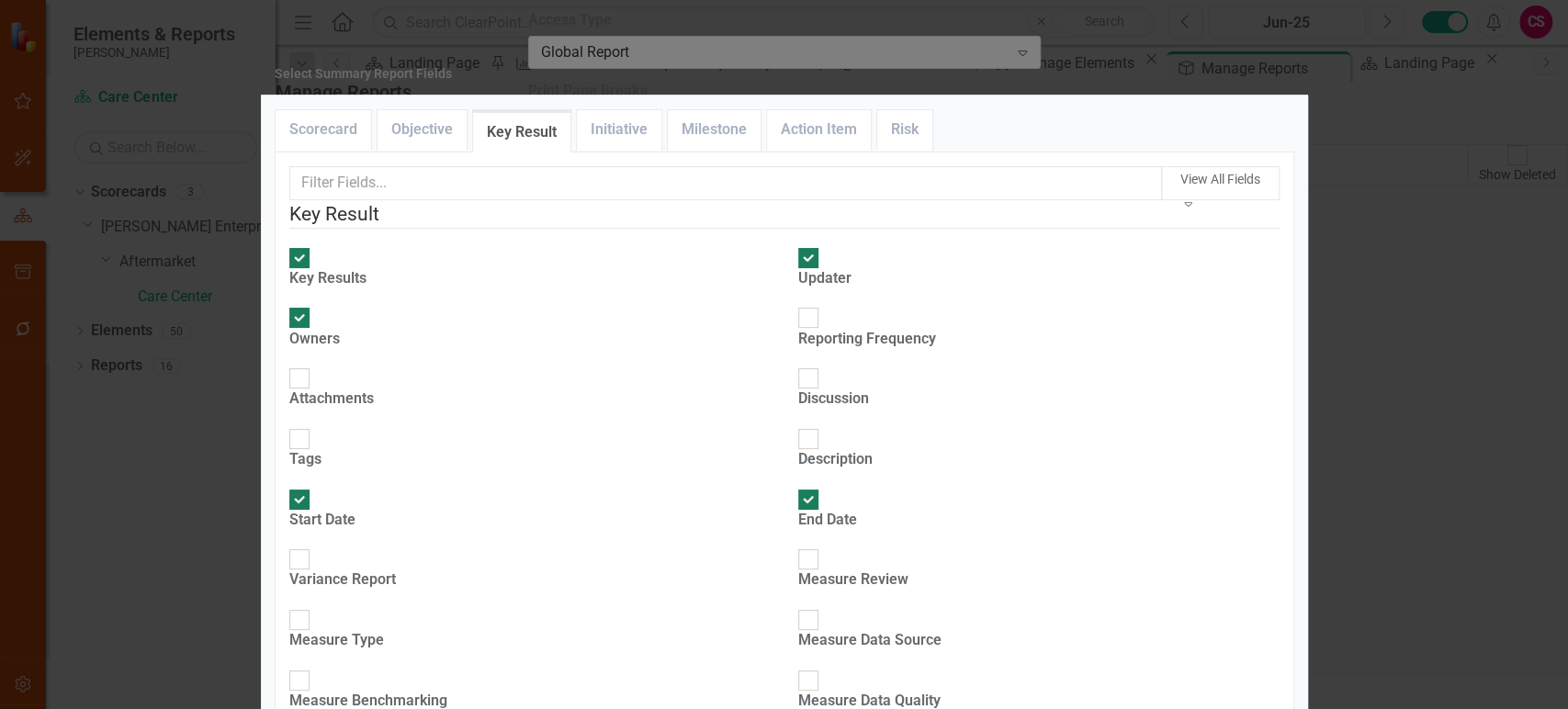
scroll to position [265, 0]
checkbox input "true"
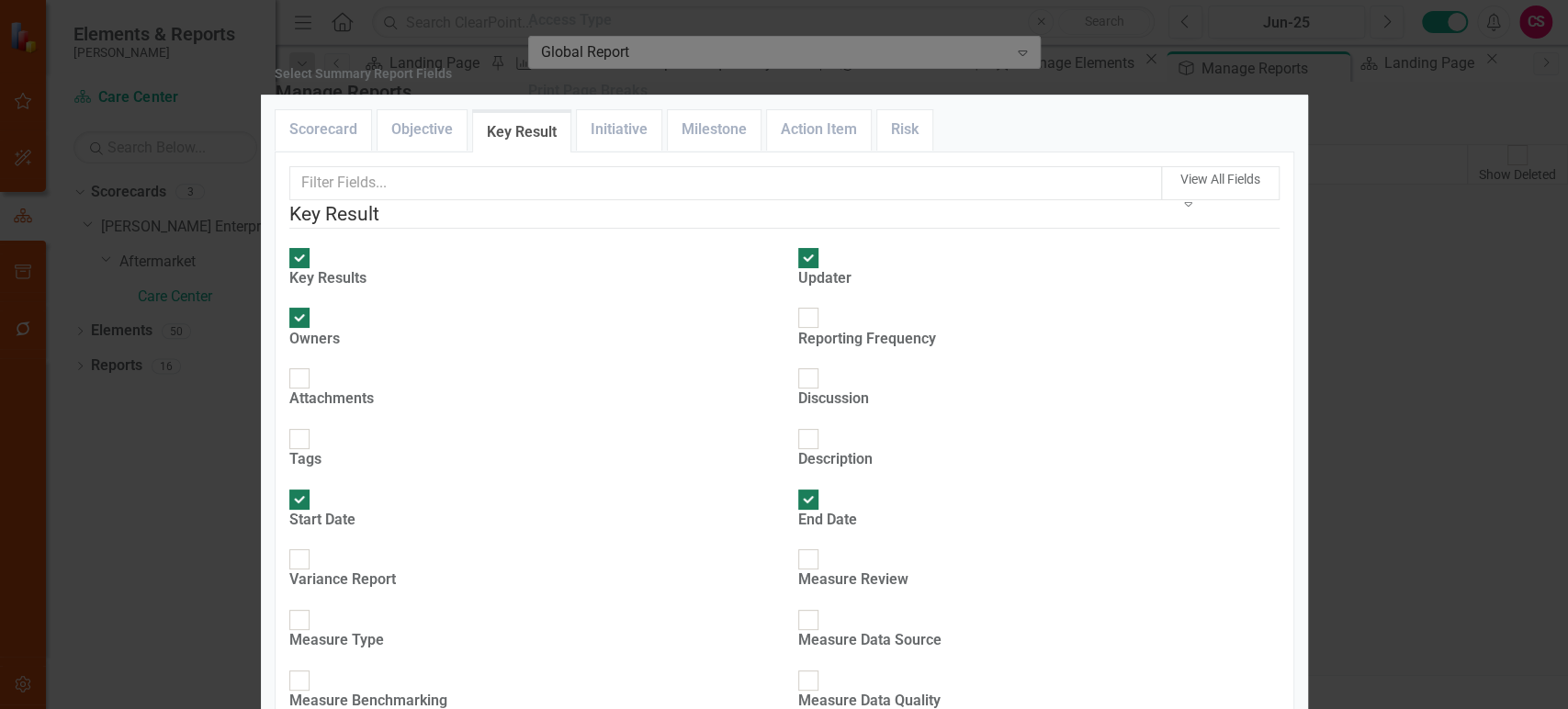
checkbox input "true"
click at [601, 150] on link "Initiative" at bounding box center [619, 130] width 84 height 40
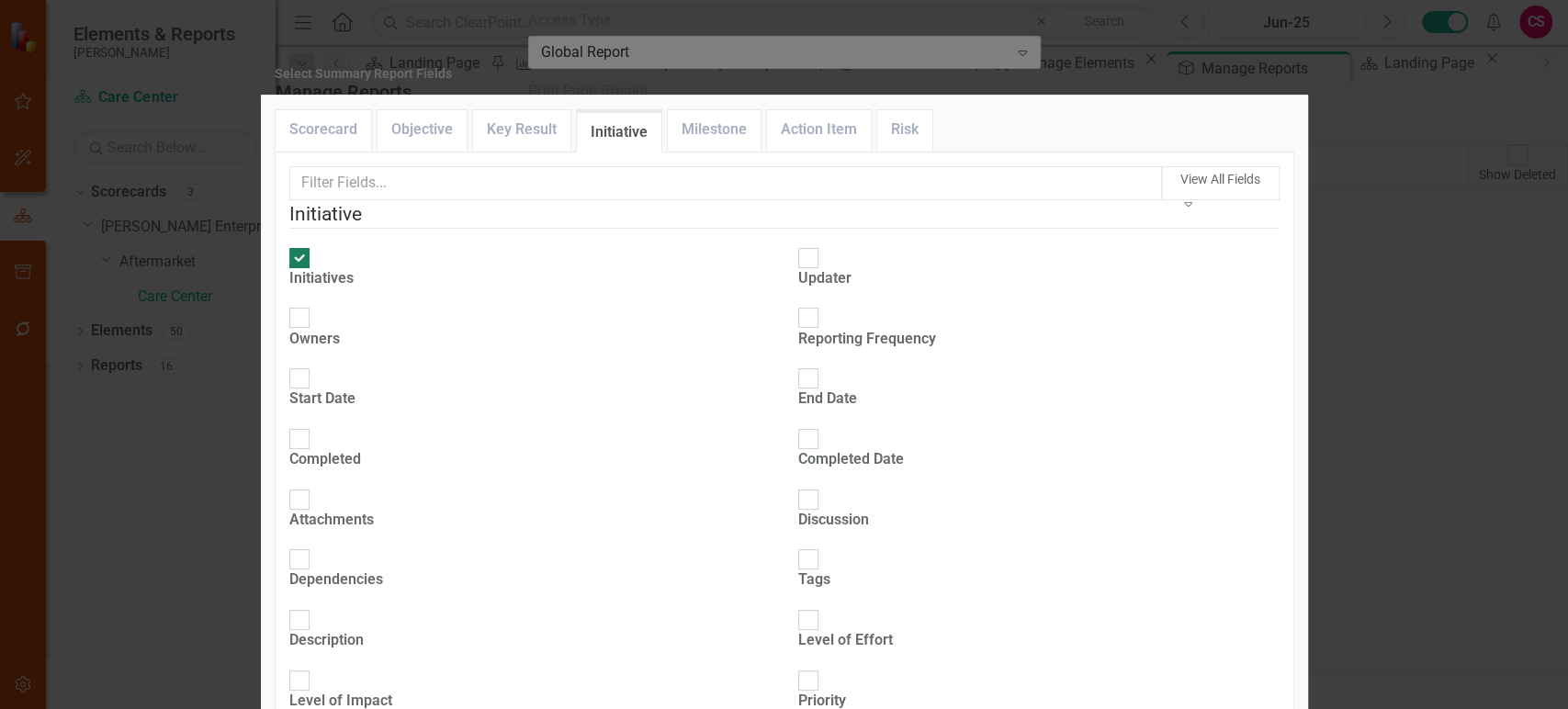
click at [340, 329] on div "Owners" at bounding box center [314, 339] width 51 height 21
click at [313, 326] on input "Owners" at bounding box center [298, 318] width 29 height 29
checkbox input "true"
click at [810, 268] on div at bounding box center [808, 259] width 20 height 20
click at [810, 272] on input "Updater" at bounding box center [807, 258] width 29 height 29
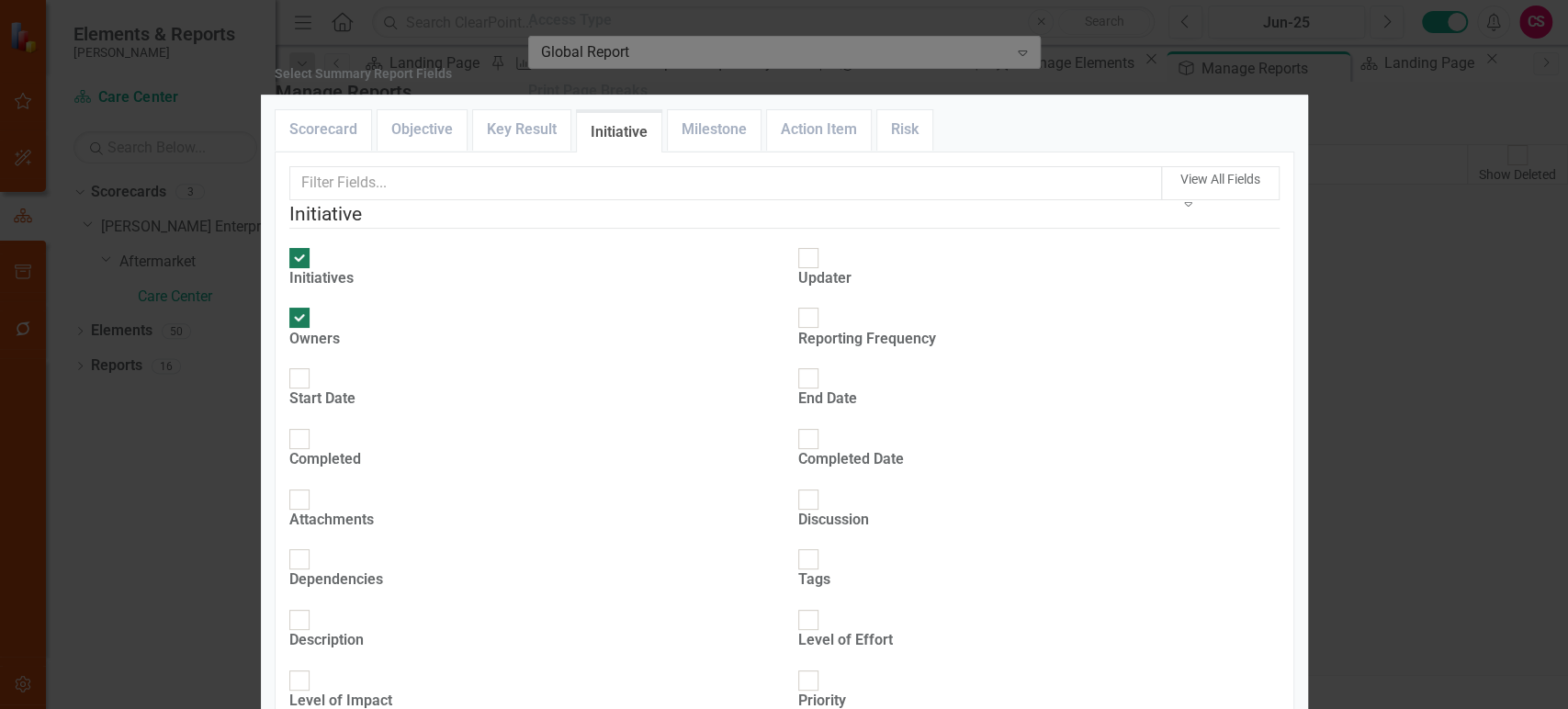
checkbox input "true"
click at [356, 388] on div "Start Date" at bounding box center [322, 399] width 66 height 21
click at [313, 365] on input "Start Date" at bounding box center [298, 379] width 29 height 29
checkbox input "true"
click at [813, 368] on div "End Date" at bounding box center [827, 389] width 58 height 43
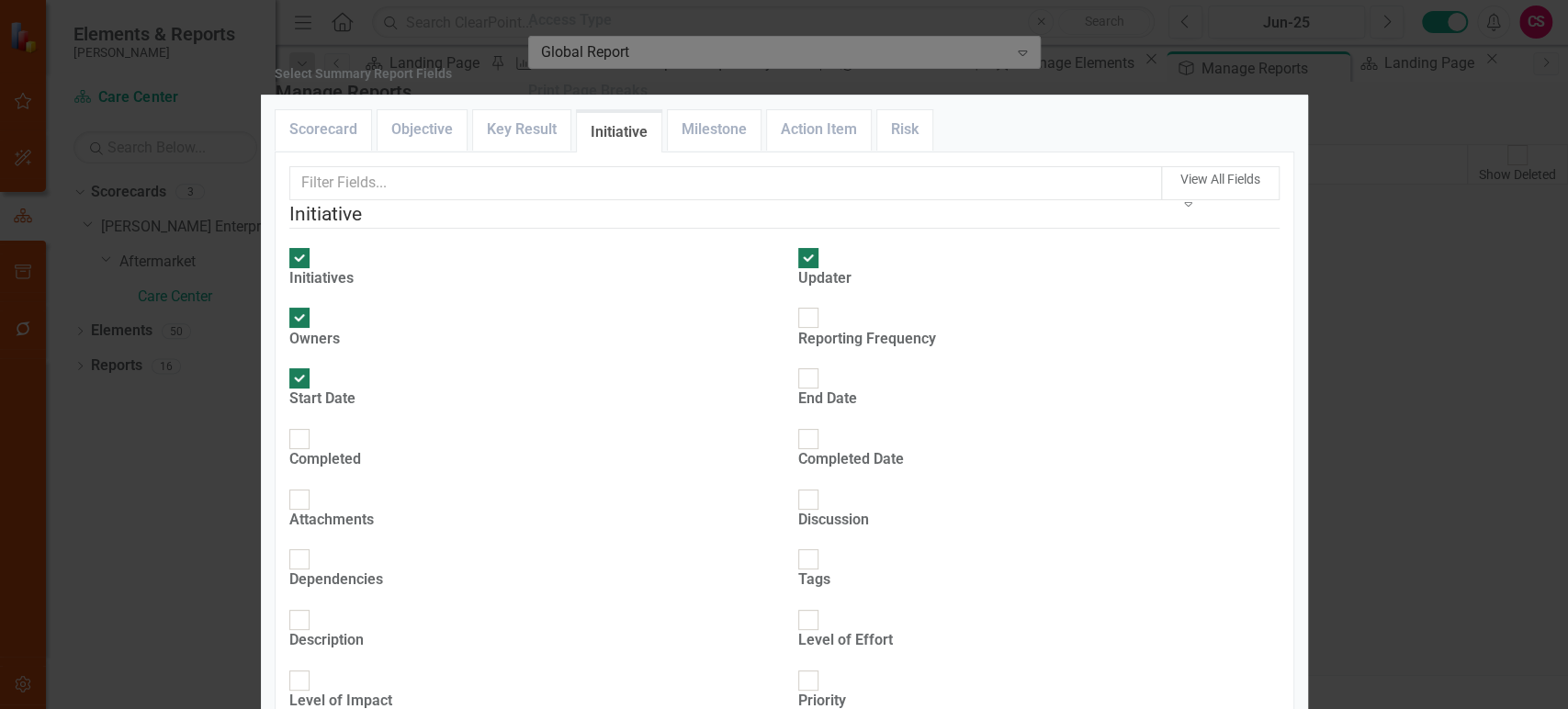
click at [813, 365] on input "End Date" at bounding box center [807, 379] width 29 height 29
checkbox input "true"
click at [361, 449] on div "Completed" at bounding box center [324, 460] width 71 height 21
click at [313, 424] on input "Completed" at bounding box center [298, 438] width 29 height 29
checkbox input "true"
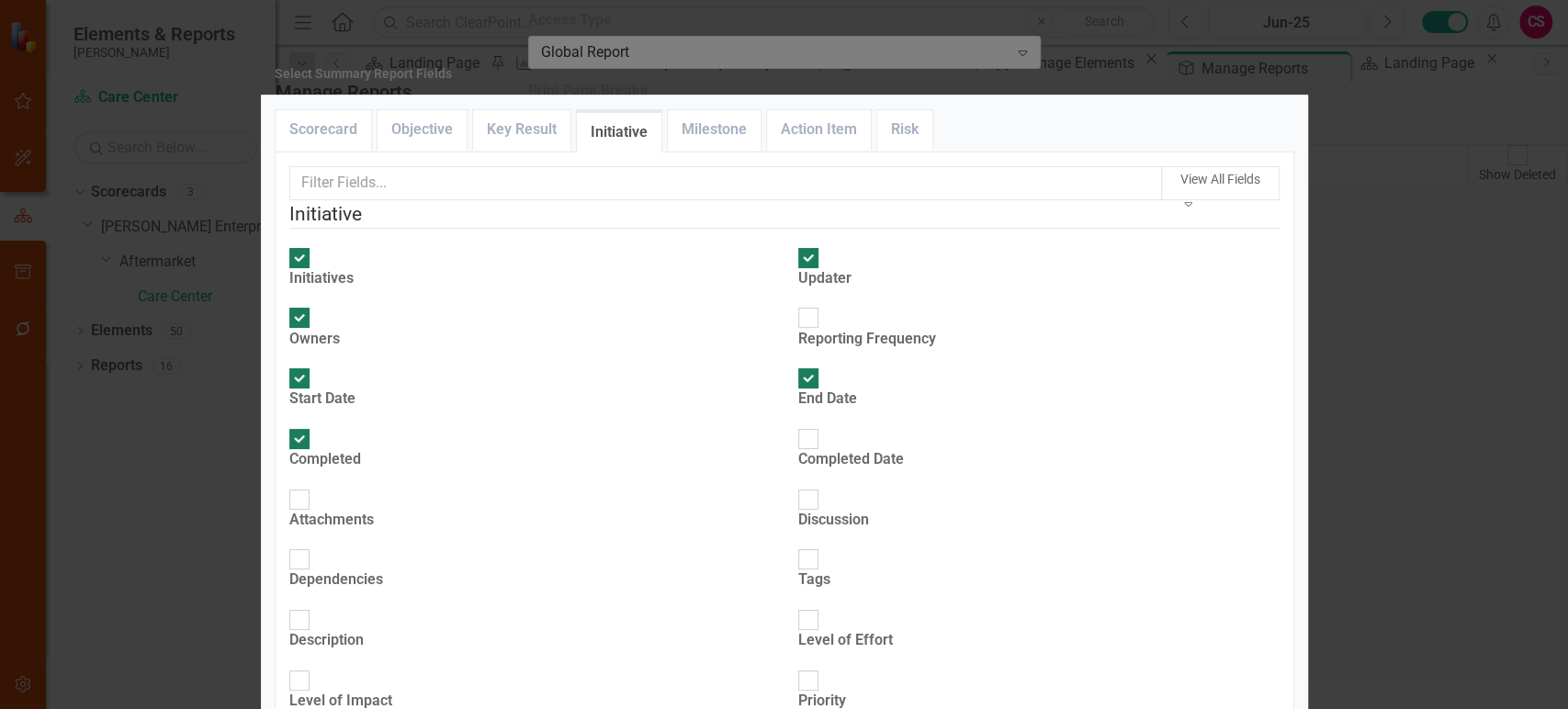
click at [821, 428] on div "Completed Date" at bounding box center [851, 449] width 106 height 43
click at [821, 424] on input "Completed Date" at bounding box center [807, 438] width 29 height 29
checkbox input "true"
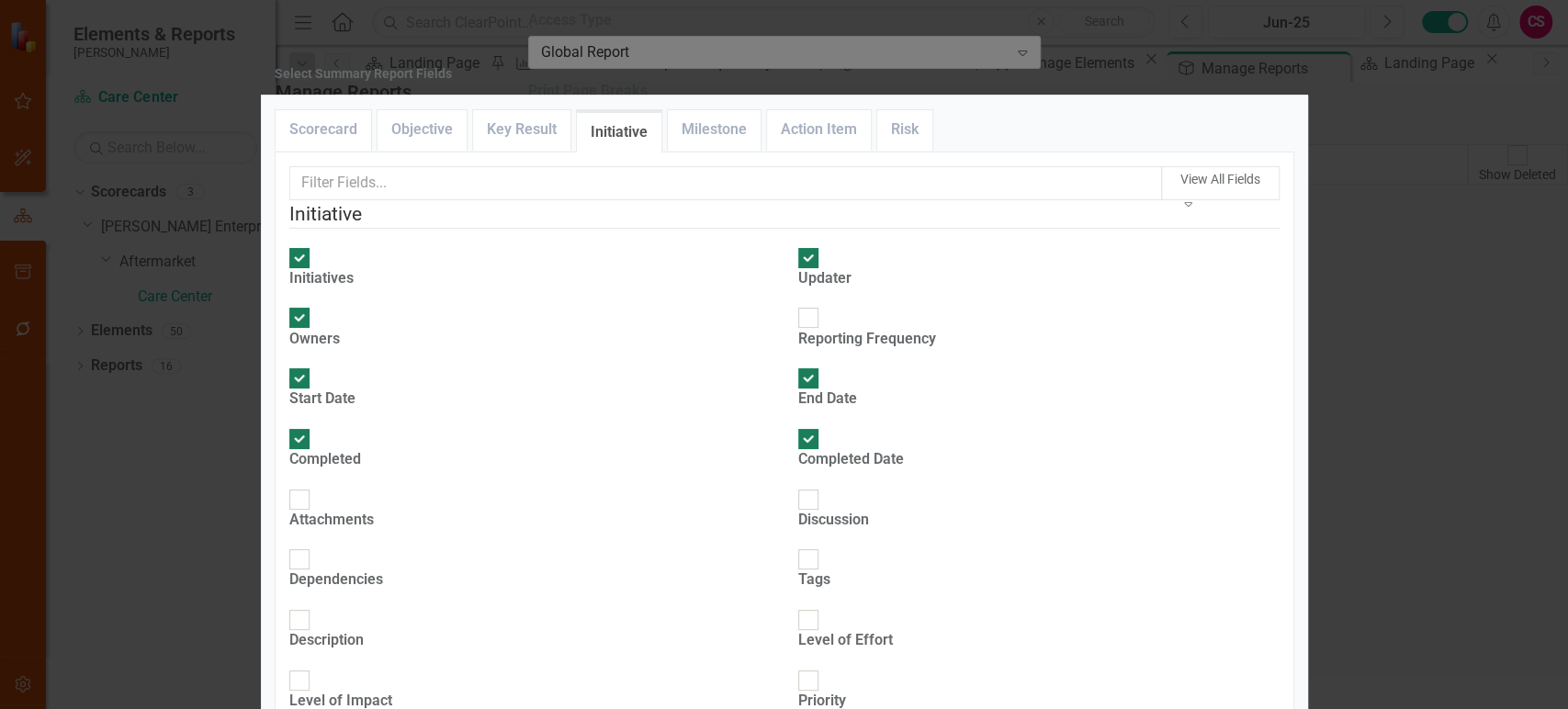
checkbox input "true"
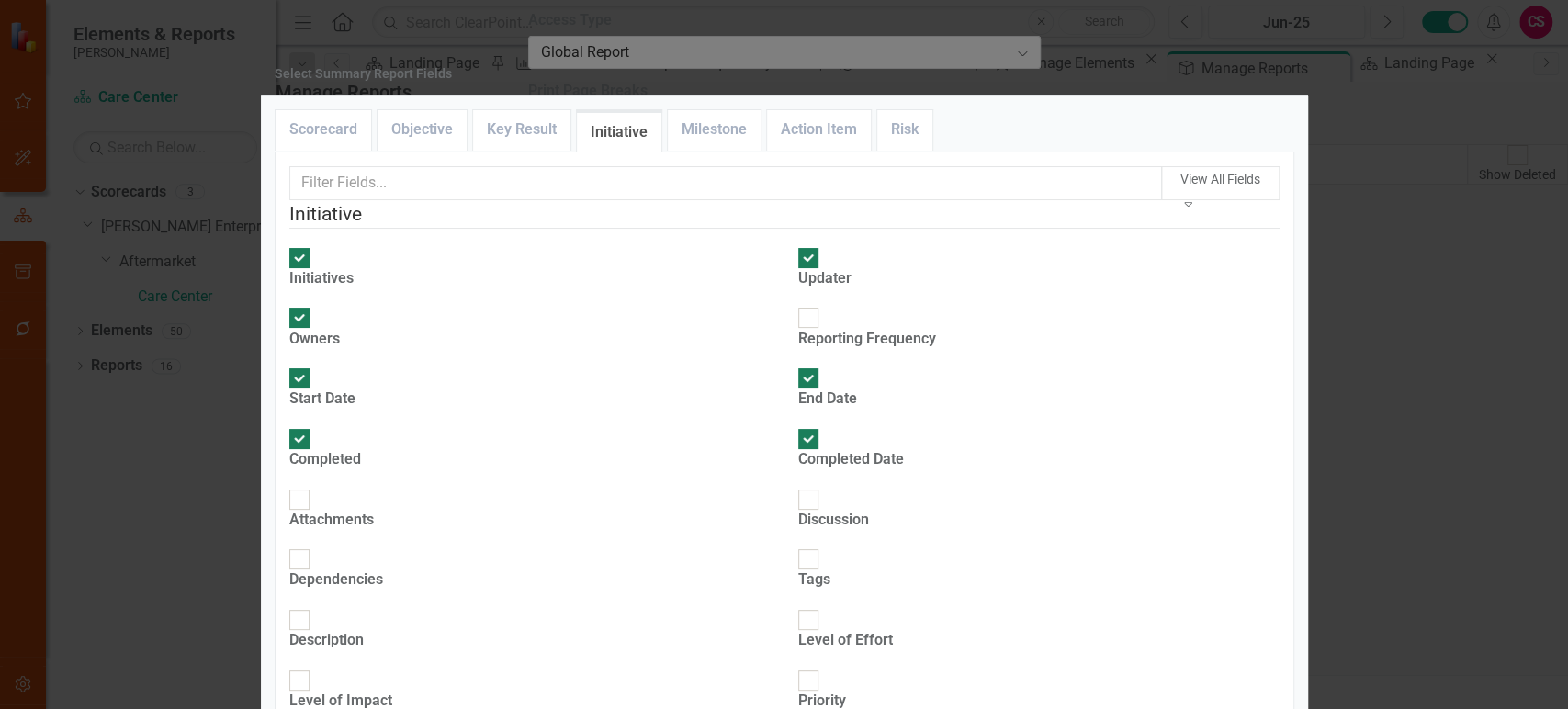
scroll to position [314, 0]
checkbox input "true"
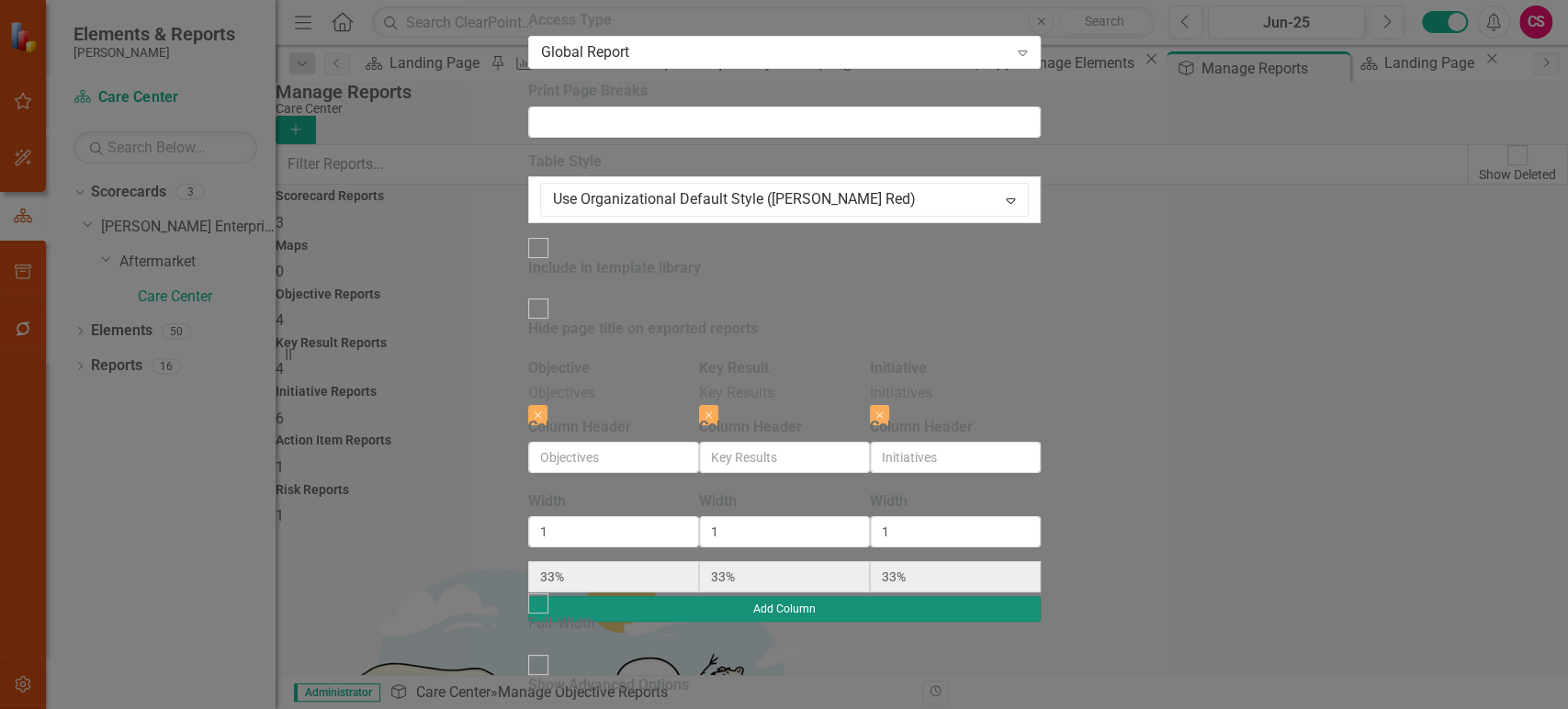
type input "4%"
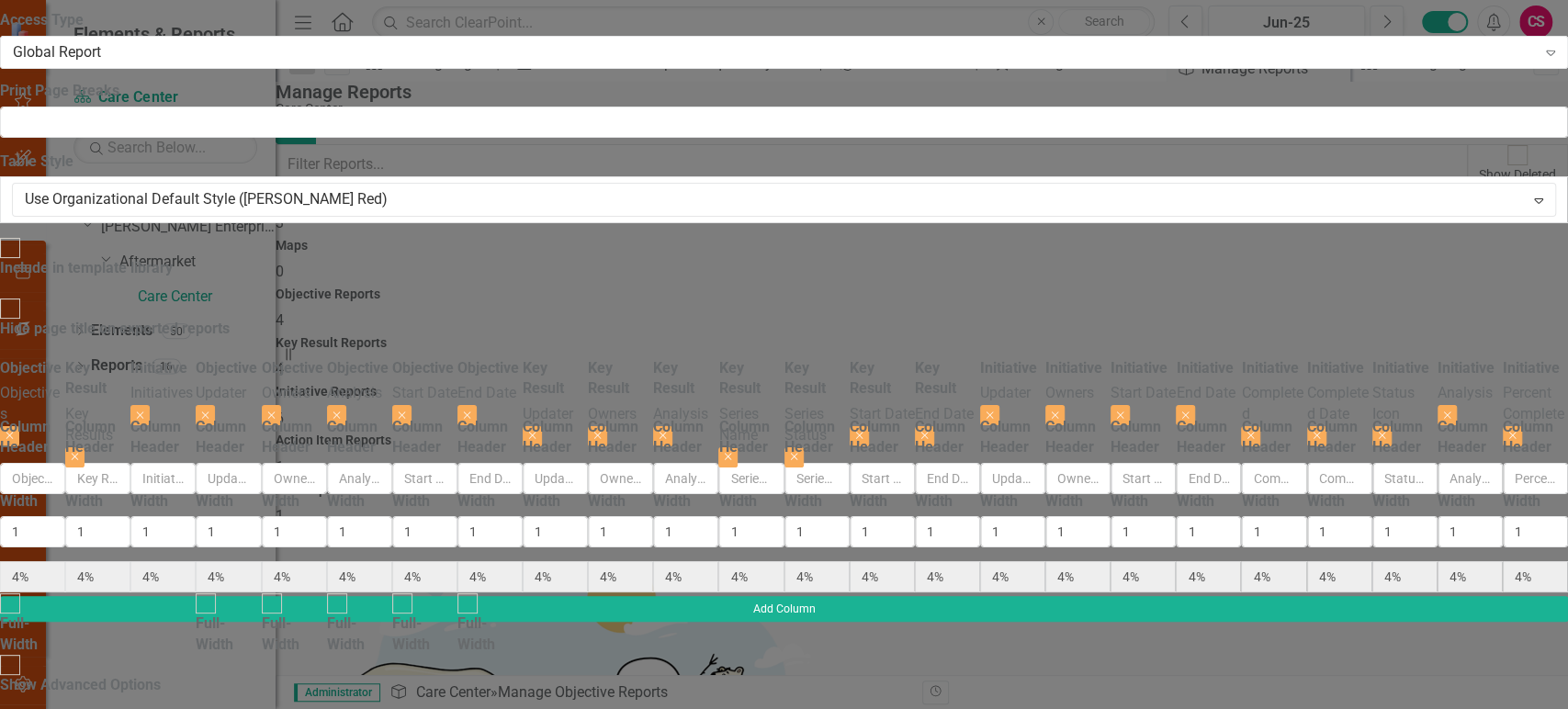
radio input "true"
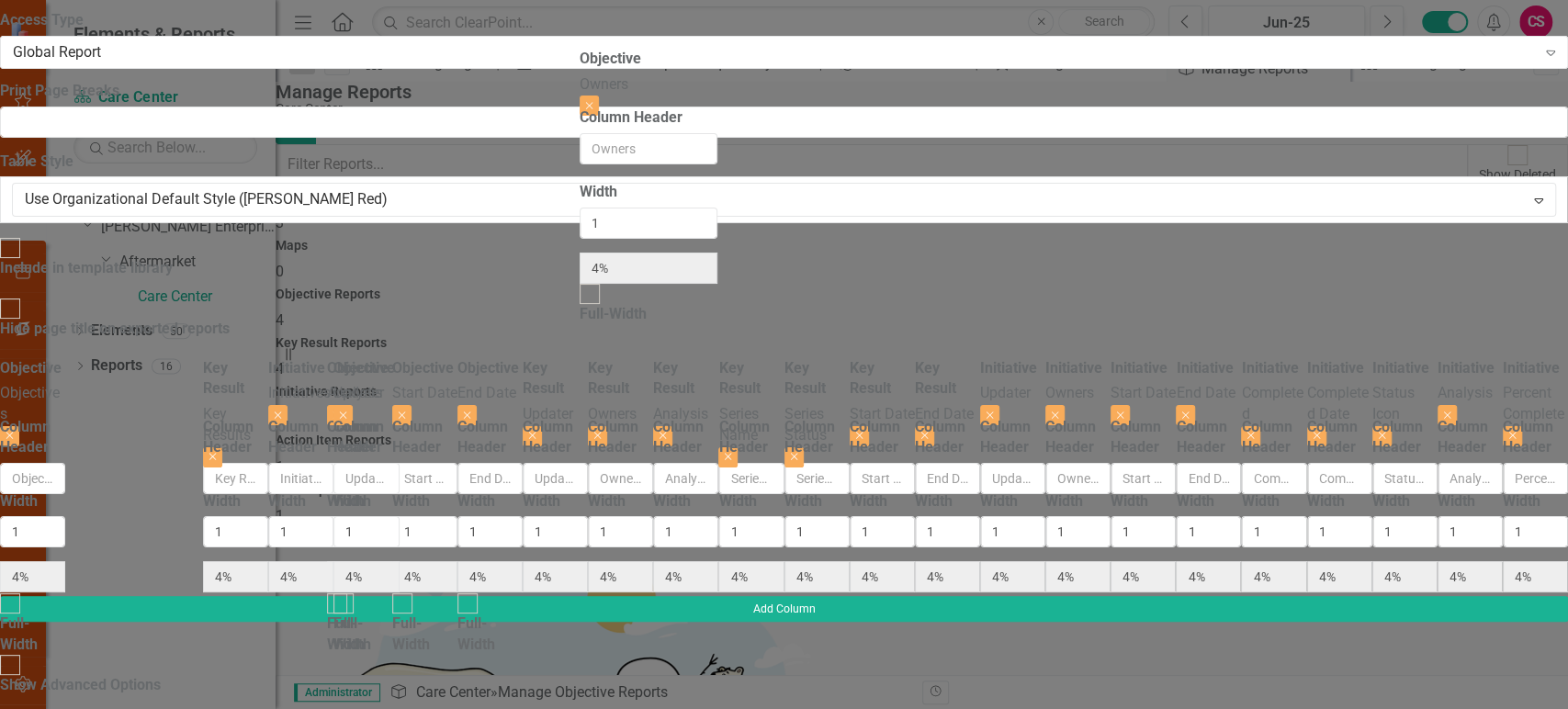
drag, startPoint x: 1051, startPoint y: 94, endPoint x: 614, endPoint y: 79, distance: 437.3
click at [614, 359] on div "Objective Objectives Close Column Header Width 1 4% Full-Width Key Result Key R…" at bounding box center [784, 477] width 1568 height 238
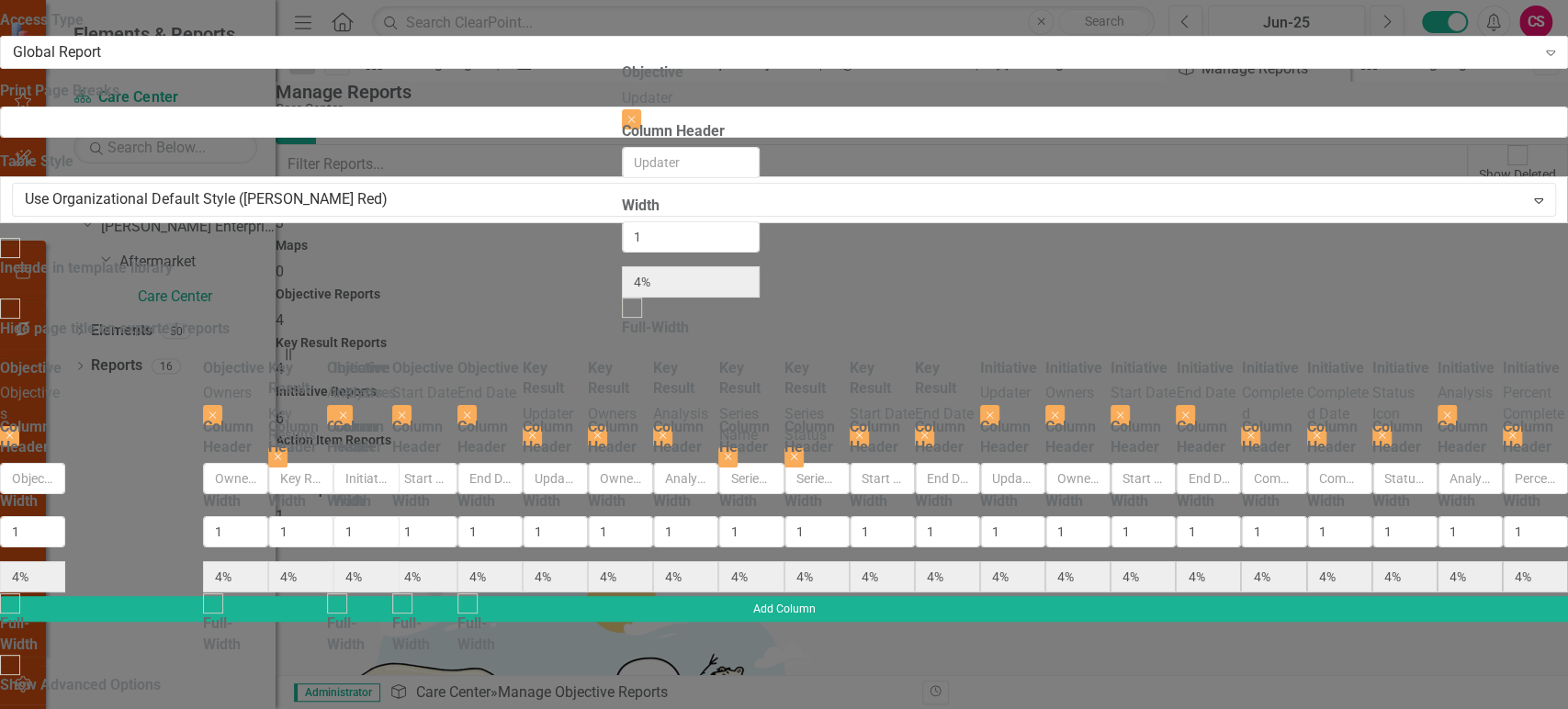
drag, startPoint x: 1051, startPoint y: 102, endPoint x: 663, endPoint y: 101, distance: 388.0
click at [663, 359] on div "Objective Objectives Close Column Header Width 1 4% Full-Width Objective Owners…" at bounding box center [784, 477] width 1568 height 238
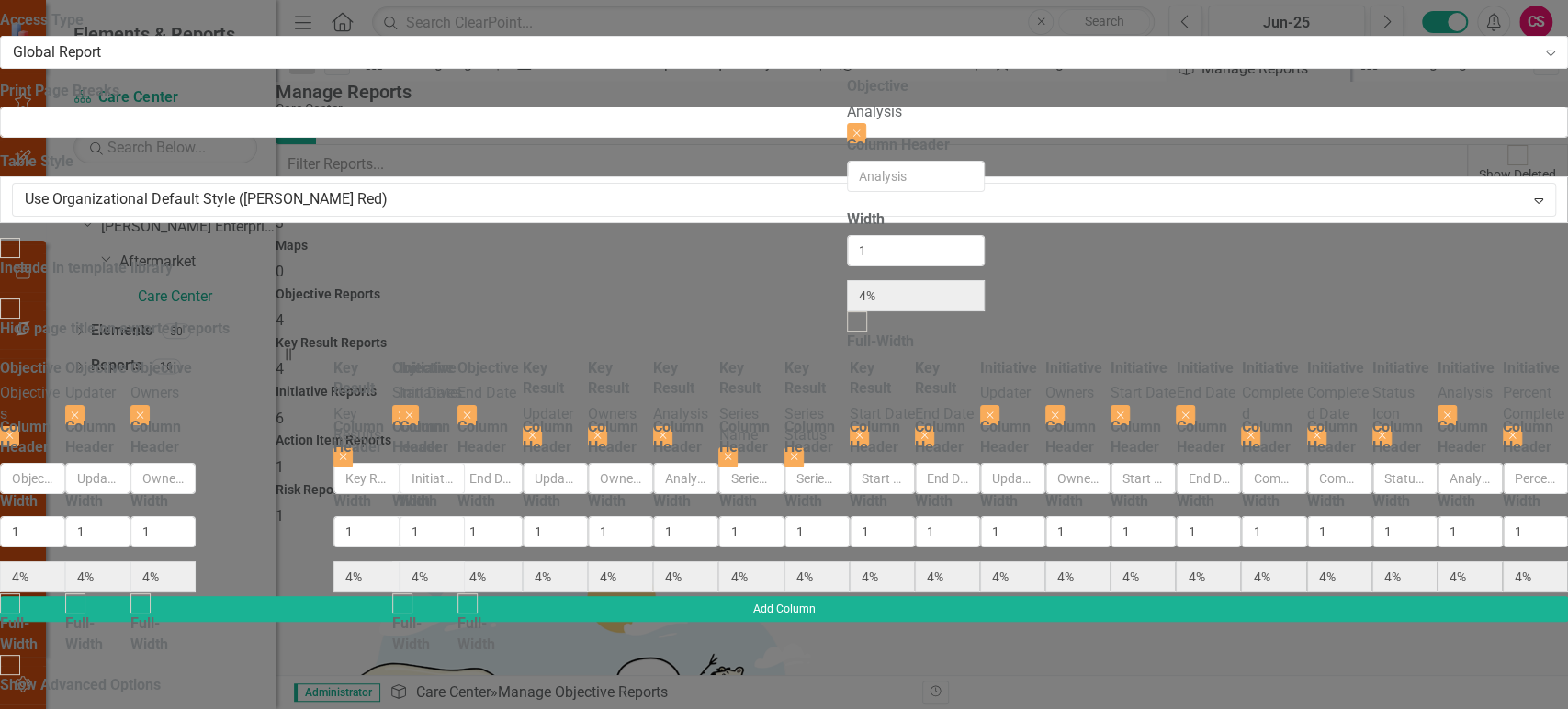
drag, startPoint x: 1173, startPoint y: 108, endPoint x: 873, endPoint y: 120, distance: 300.2
click at [873, 359] on div "Objective Objectives Close Column Header Width 1 4% Full-Width Objective Update…" at bounding box center [784, 477] width 1568 height 238
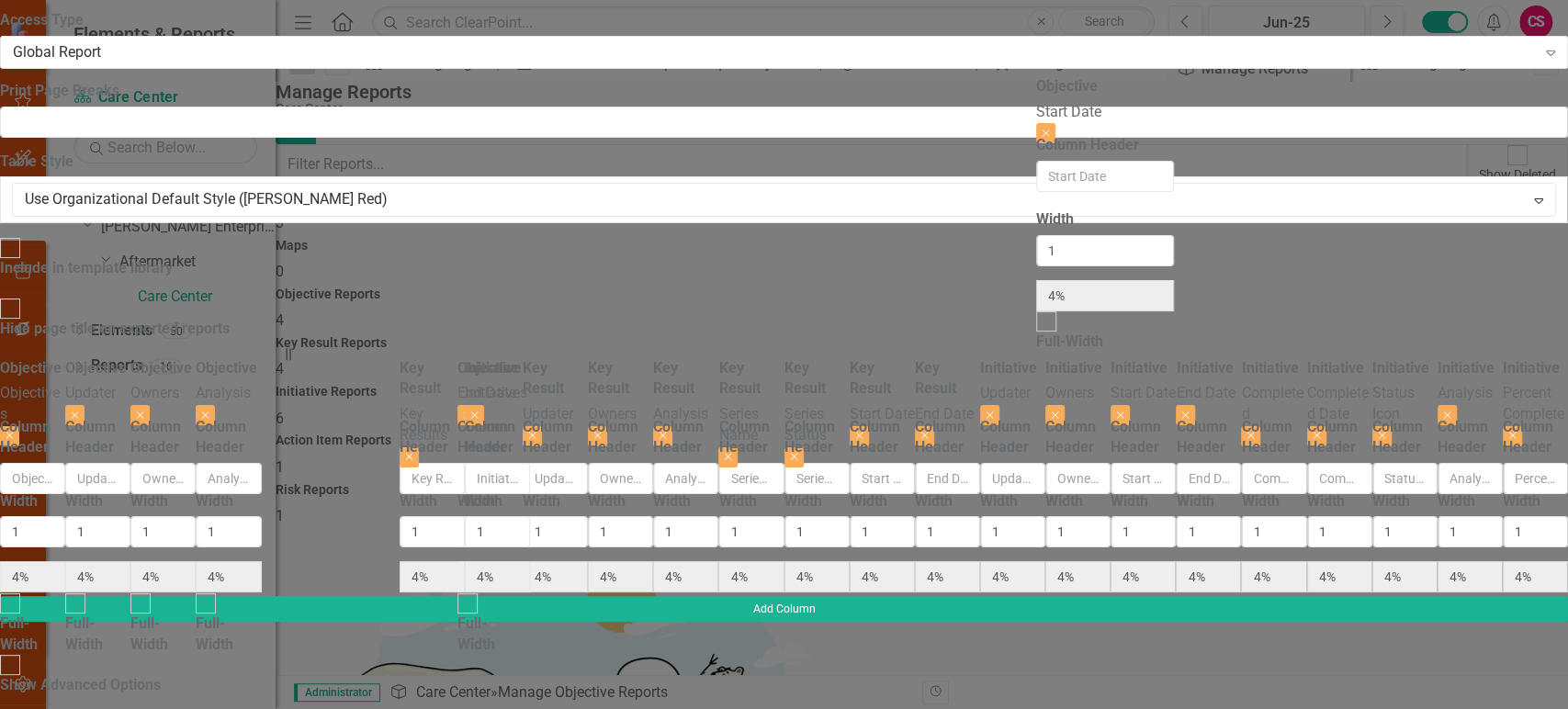
drag, startPoint x: 1294, startPoint y: 100, endPoint x: 1094, endPoint y: 119, distance: 200.9
click at [1044, 359] on div "Objective Objectives Close Column Header Width 1 4% Full-Width Objective Update…" at bounding box center [784, 477] width 1568 height 238
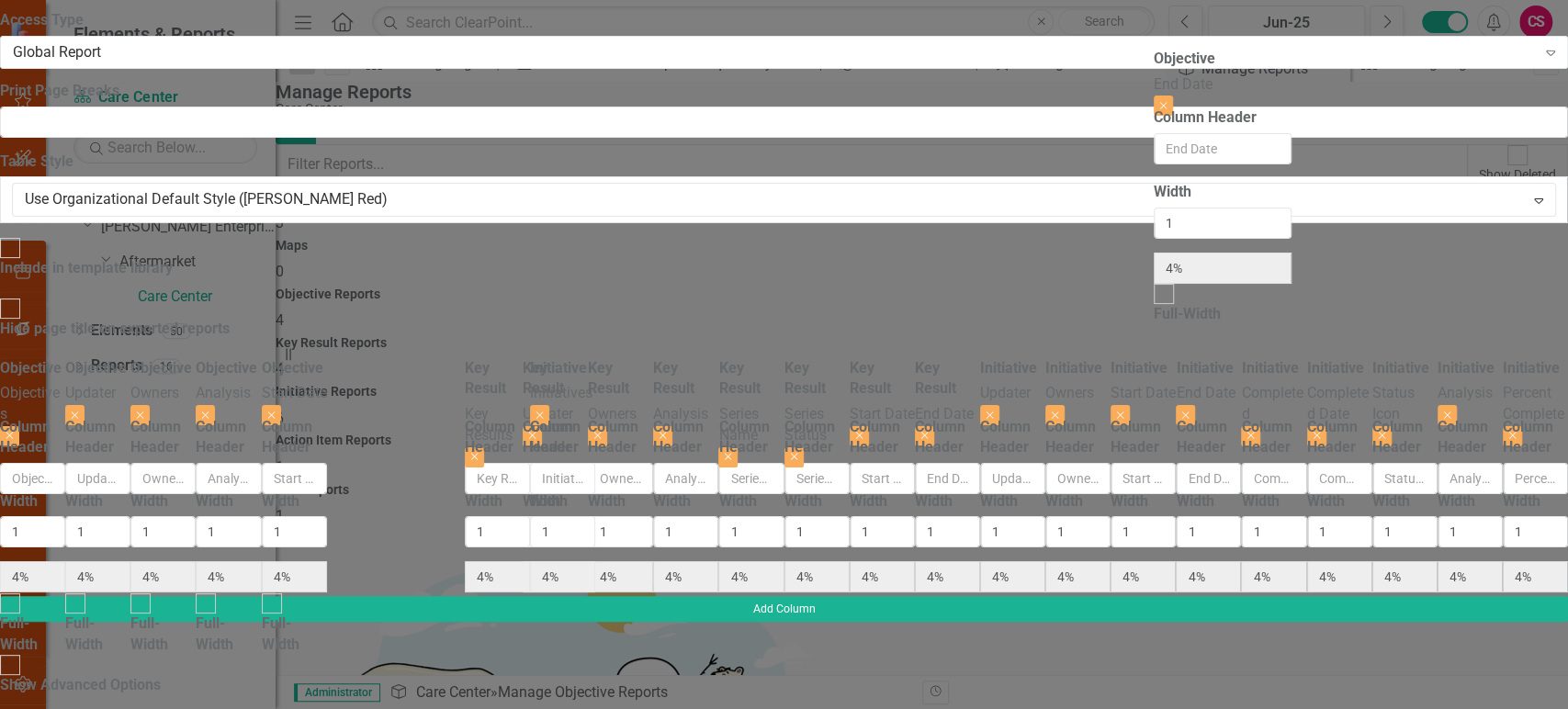
drag, startPoint x: 1454, startPoint y: 119, endPoint x: 1182, endPoint y: 106, distance: 272.3
click at [1182, 359] on div "Objective Objectives Close Column Header Width 1 4% Full-Width Objective Update…" at bounding box center [784, 477] width 1568 height 238
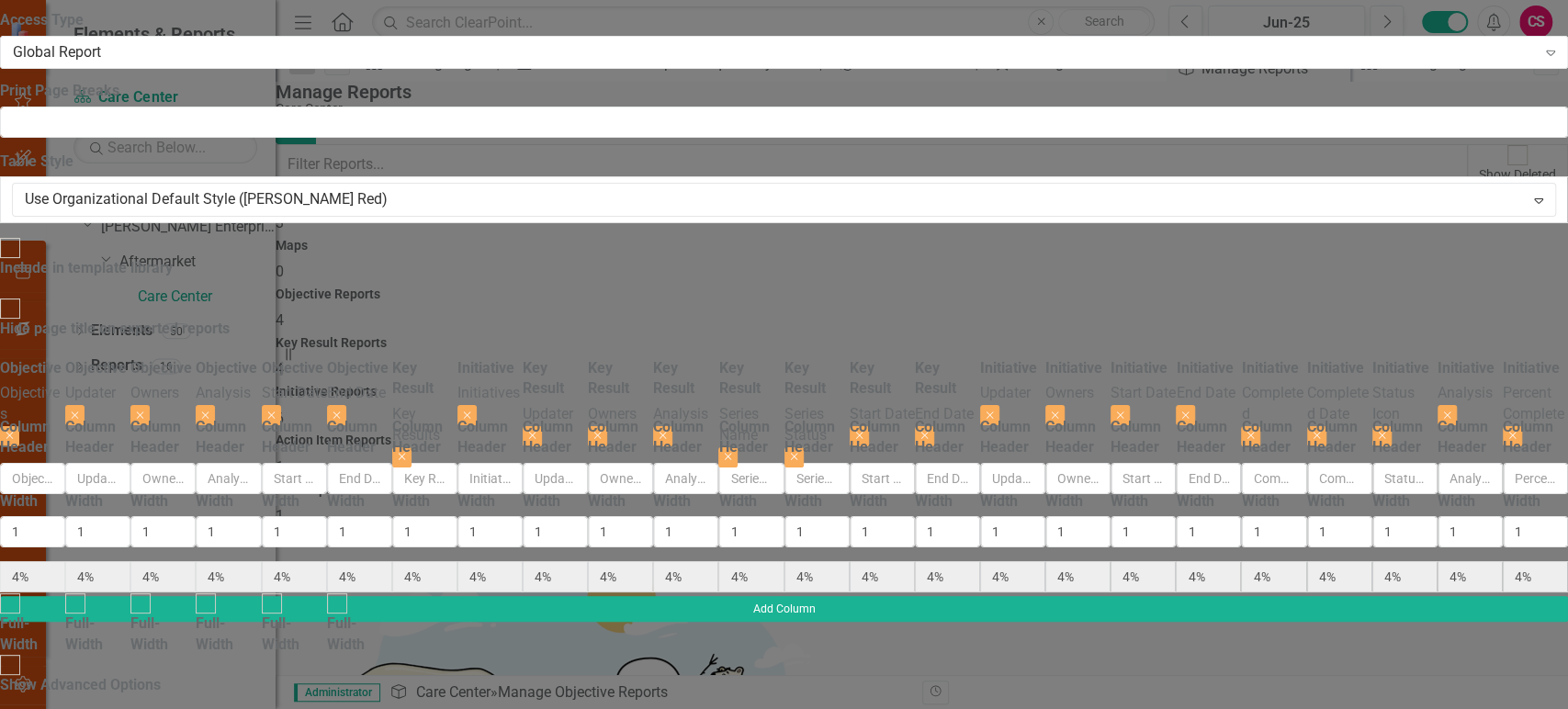
scroll to position [0, 772]
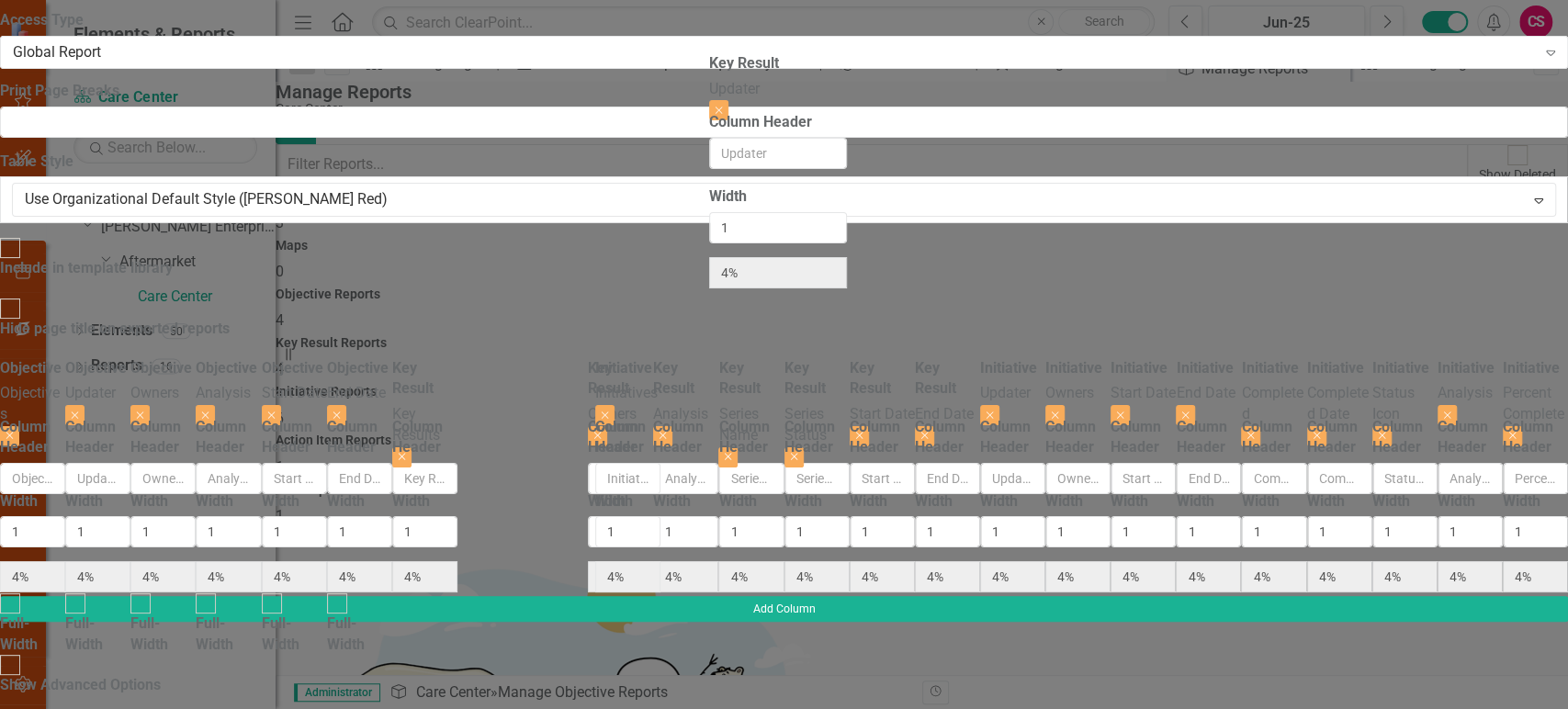
drag, startPoint x: 861, startPoint y: 120, endPoint x: 725, endPoint y: 95, distance: 138.3
click at [725, 359] on div "Objective Objectives Close Column Header Width 1 4% Full-Width Objective Update…" at bounding box center [784, 477] width 1568 height 238
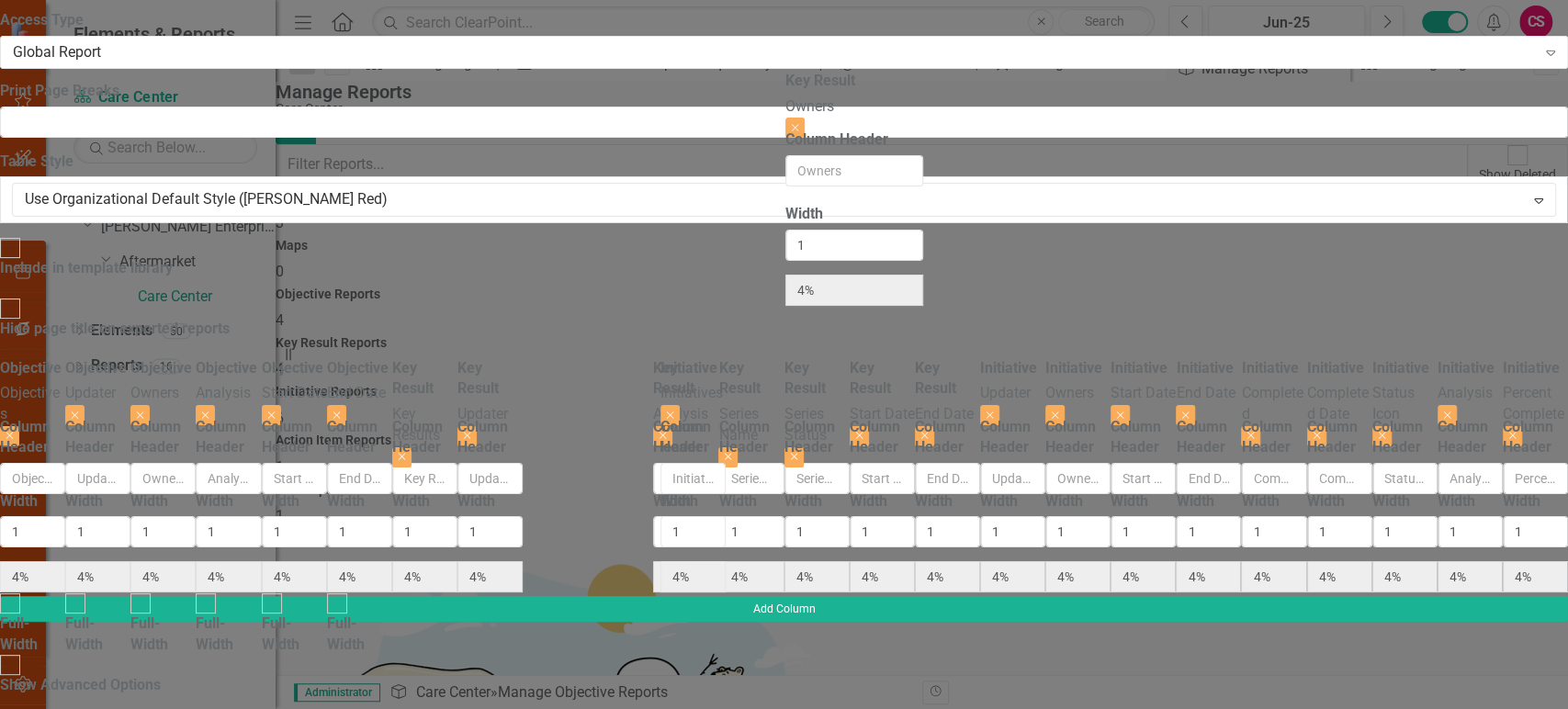
drag, startPoint x: 990, startPoint y: 109, endPoint x: 849, endPoint y: 116, distance: 141.2
click at [849, 359] on div "Objective Objectives Close Column Header Width 1 4% Full-Width Objective Update…" at bounding box center [784, 477] width 1568 height 238
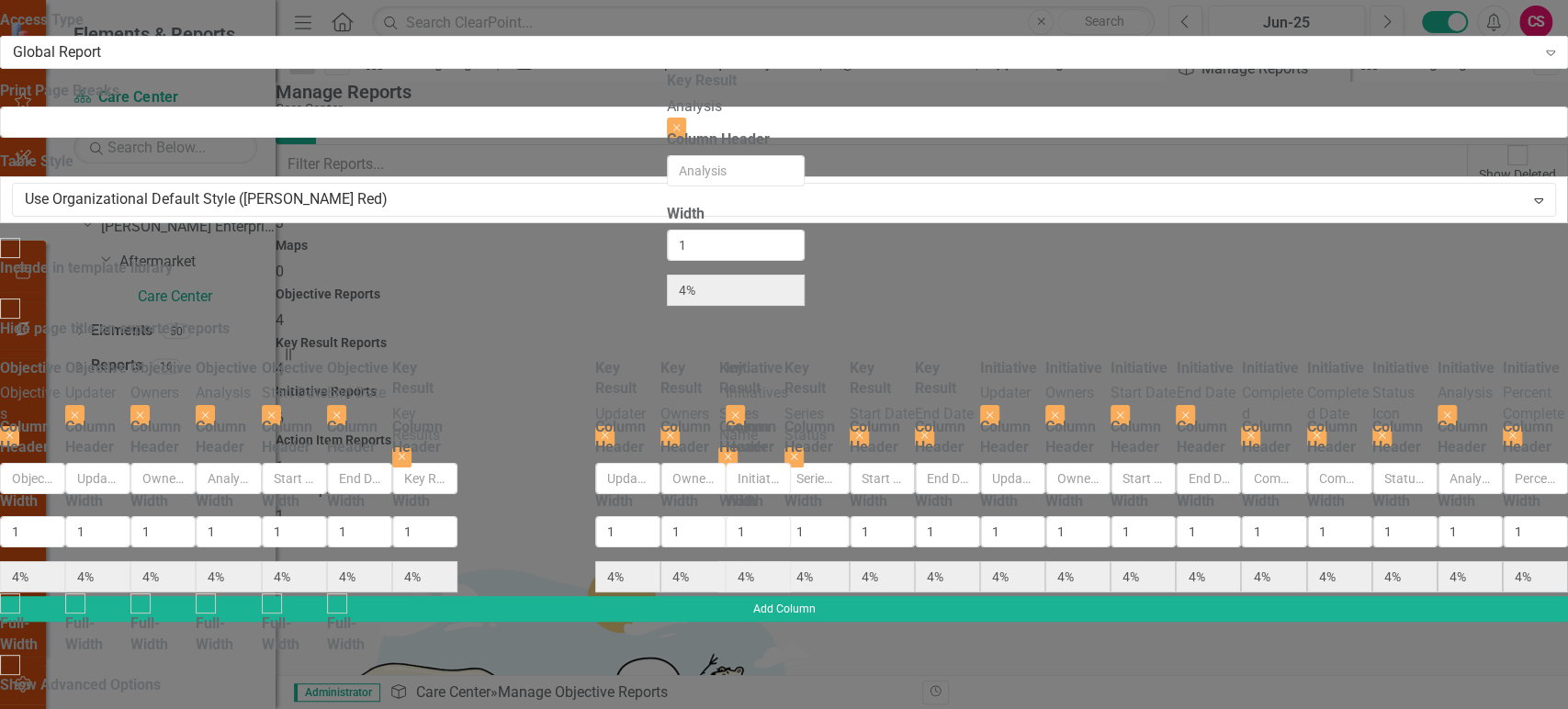
drag, startPoint x: 1128, startPoint y: 107, endPoint x: 727, endPoint y: 114, distance: 401.1
click at [727, 359] on div "Objective Objectives Close Column Header Width 1 4% Full-Width Objective Update…" at bounding box center [784, 477] width 1568 height 238
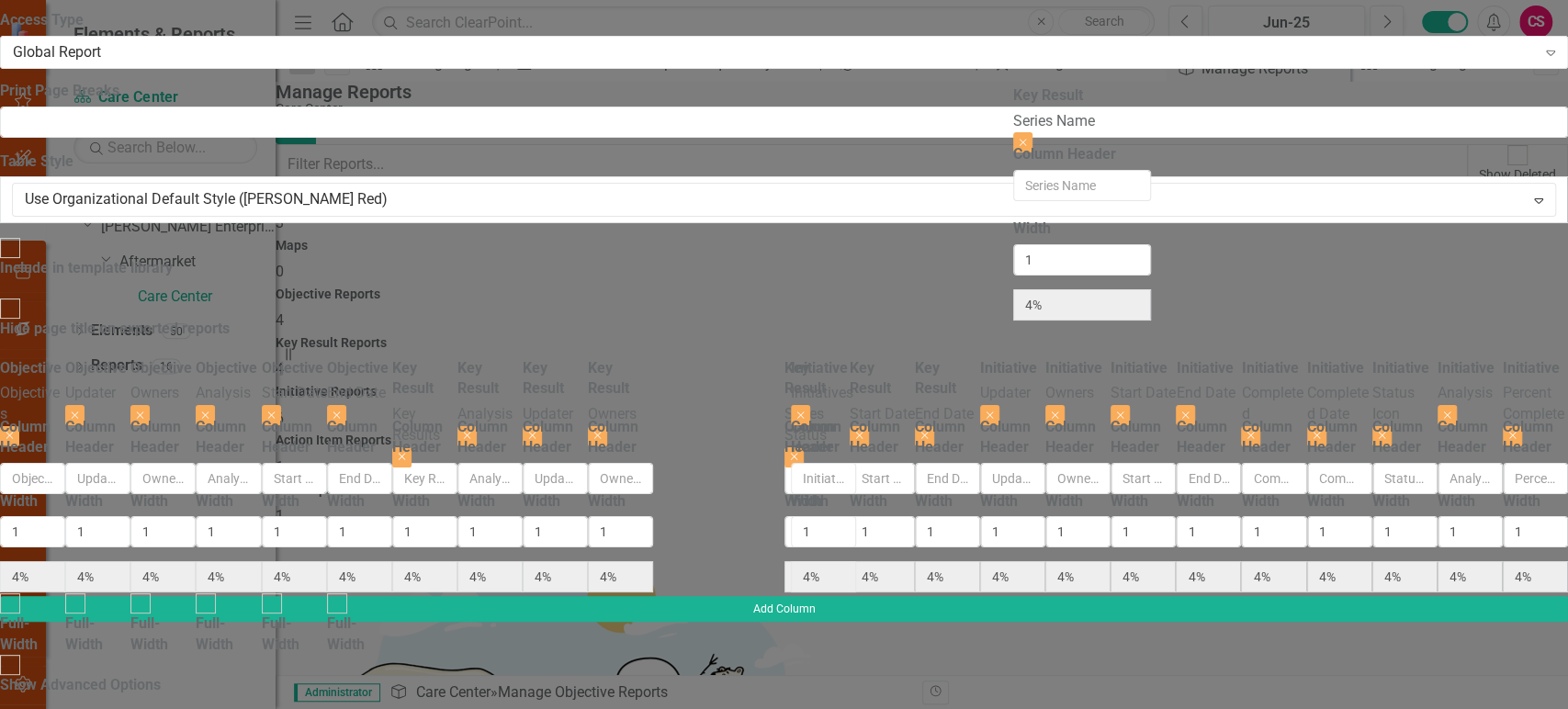
drag, startPoint x: 1267, startPoint y: 94, endPoint x: 1091, endPoint y: 115, distance: 177.2
click at [1091, 359] on div "Objective Objectives Close Column Header Width 1 4% Full-Width Objective Update…" at bounding box center [784, 477] width 1568 height 238
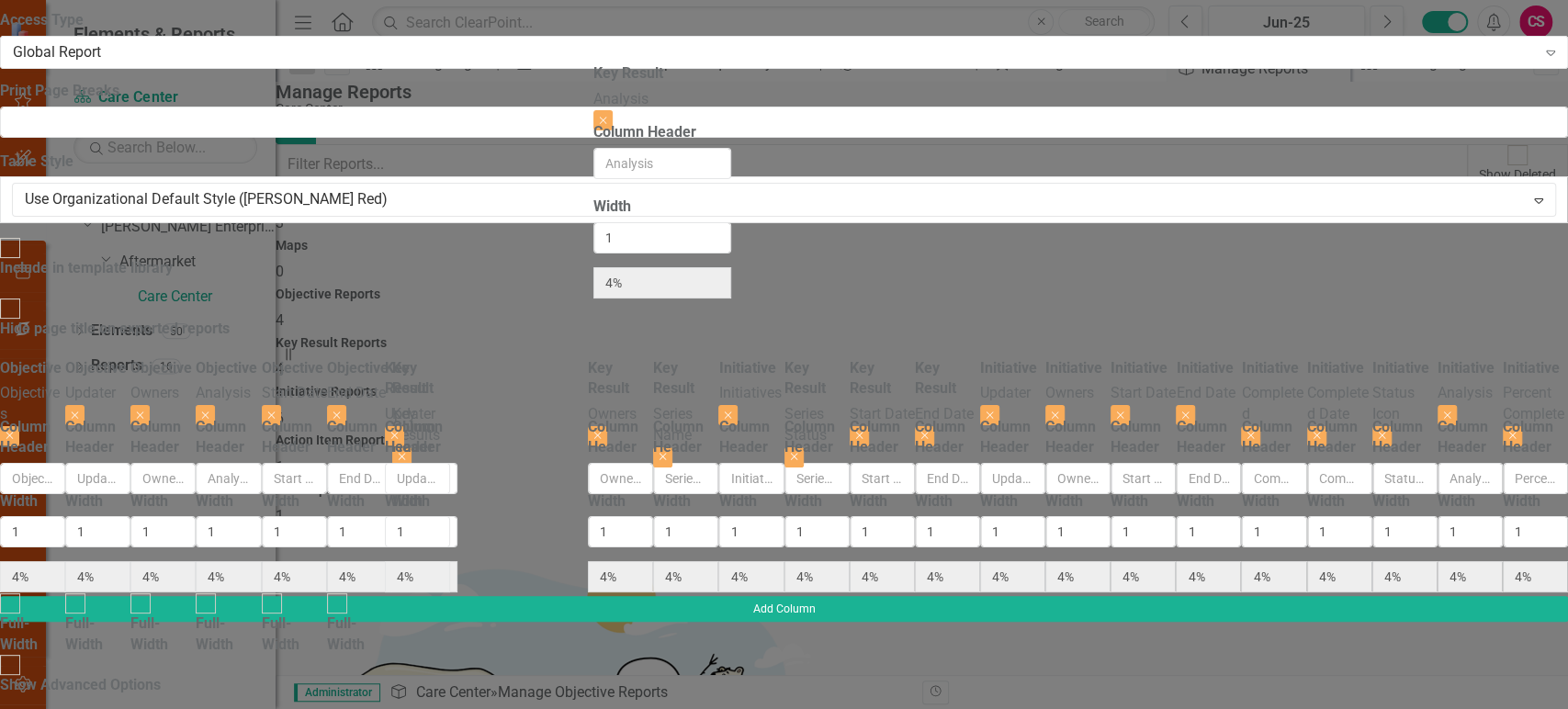
scroll to position [0, 915]
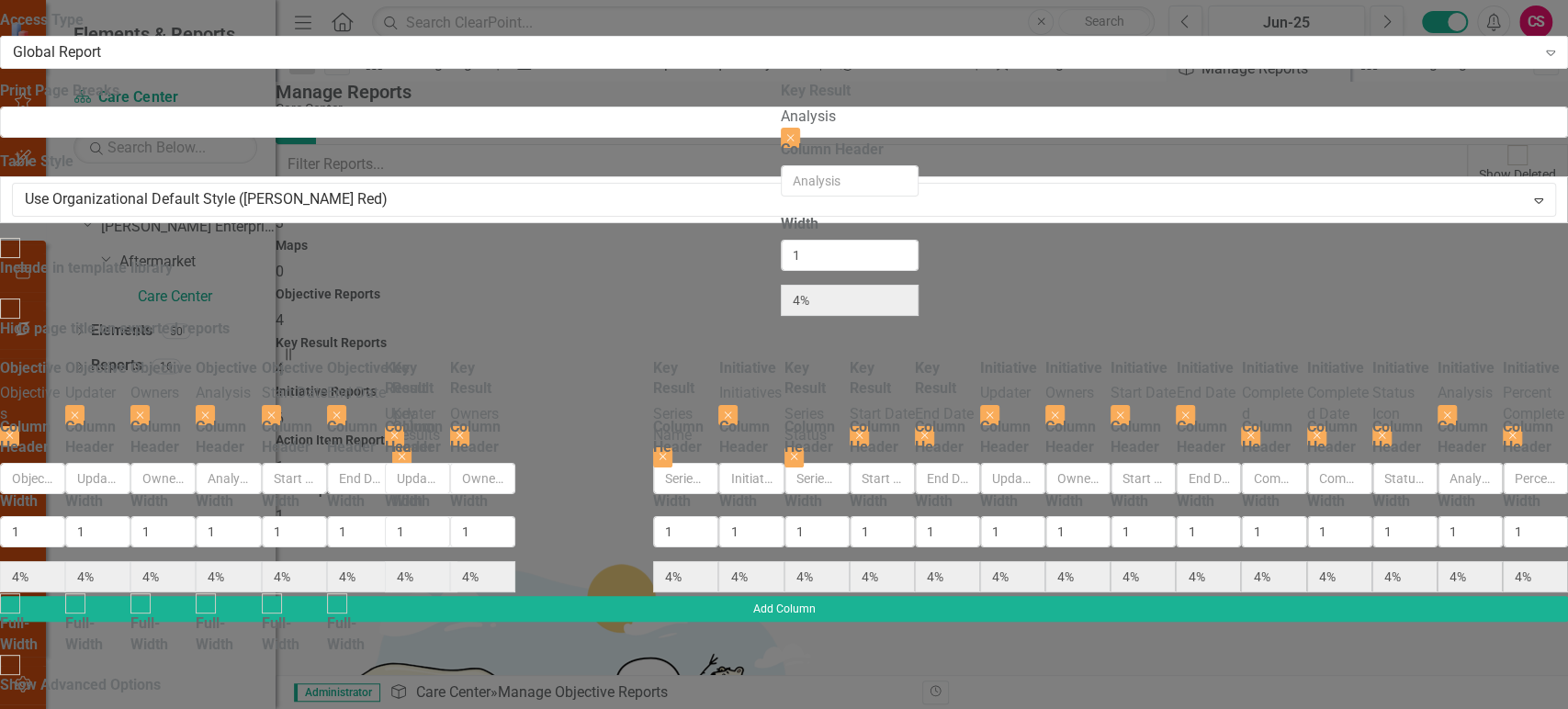
drag, startPoint x: 544, startPoint y: 94, endPoint x: 809, endPoint y: 111, distance: 265.5
click at [809, 359] on div "Objective Objectives Close Column Header Width 1 4% Full-Width Objective Update…" at bounding box center [784, 477] width 1568 height 238
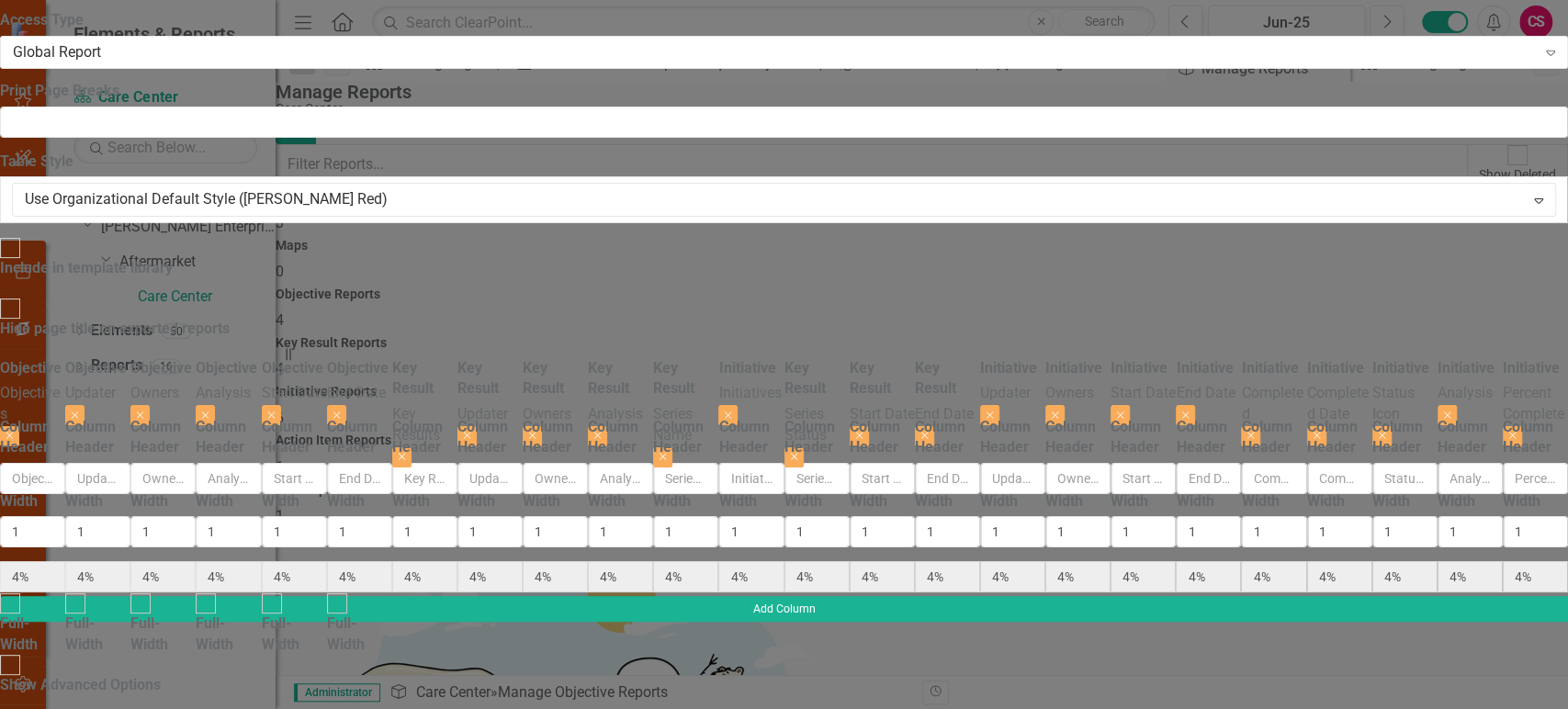
scroll to position [0, 1003]
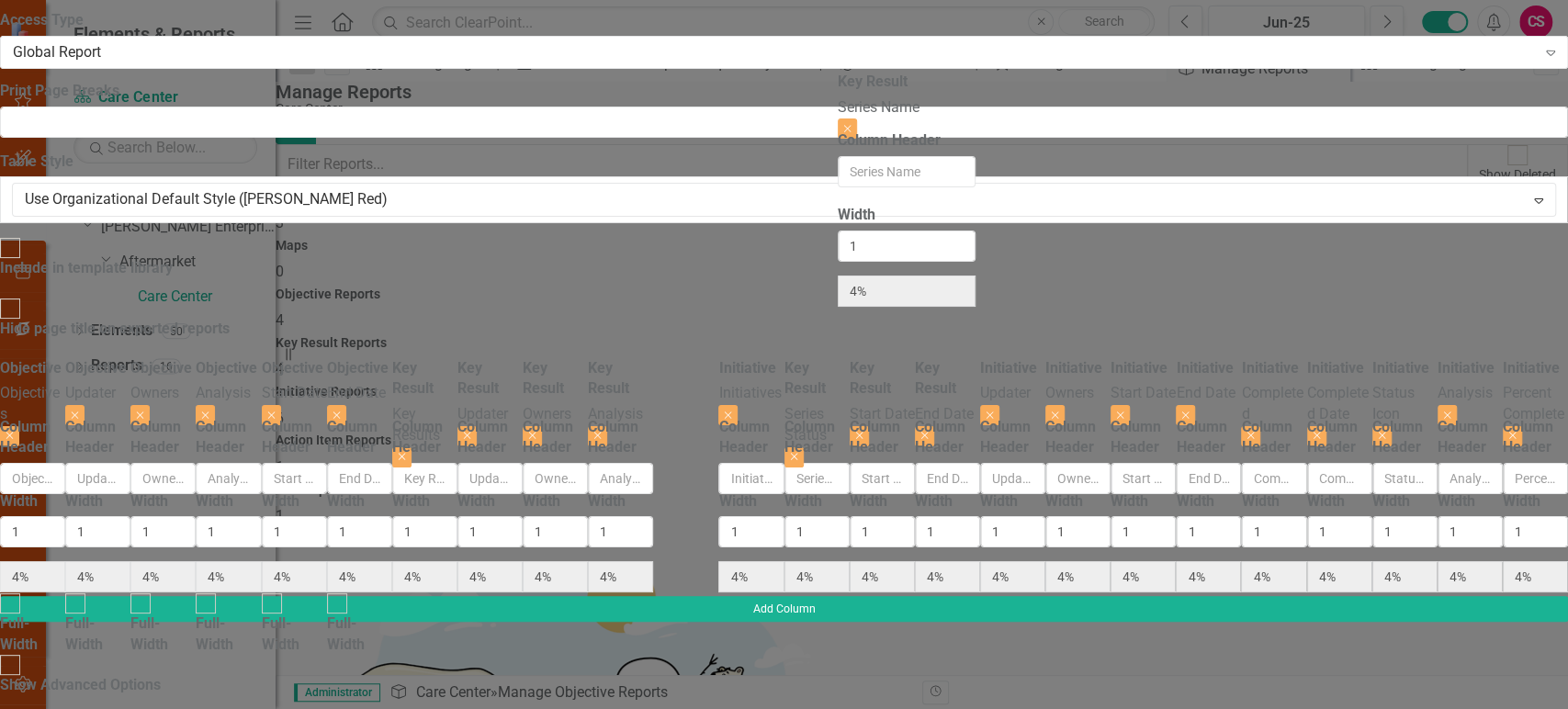
click at [891, 359] on div "Objective Objectives Close Column Header Width 1 4% Full-Width Objective Update…" at bounding box center [784, 477] width 1568 height 238
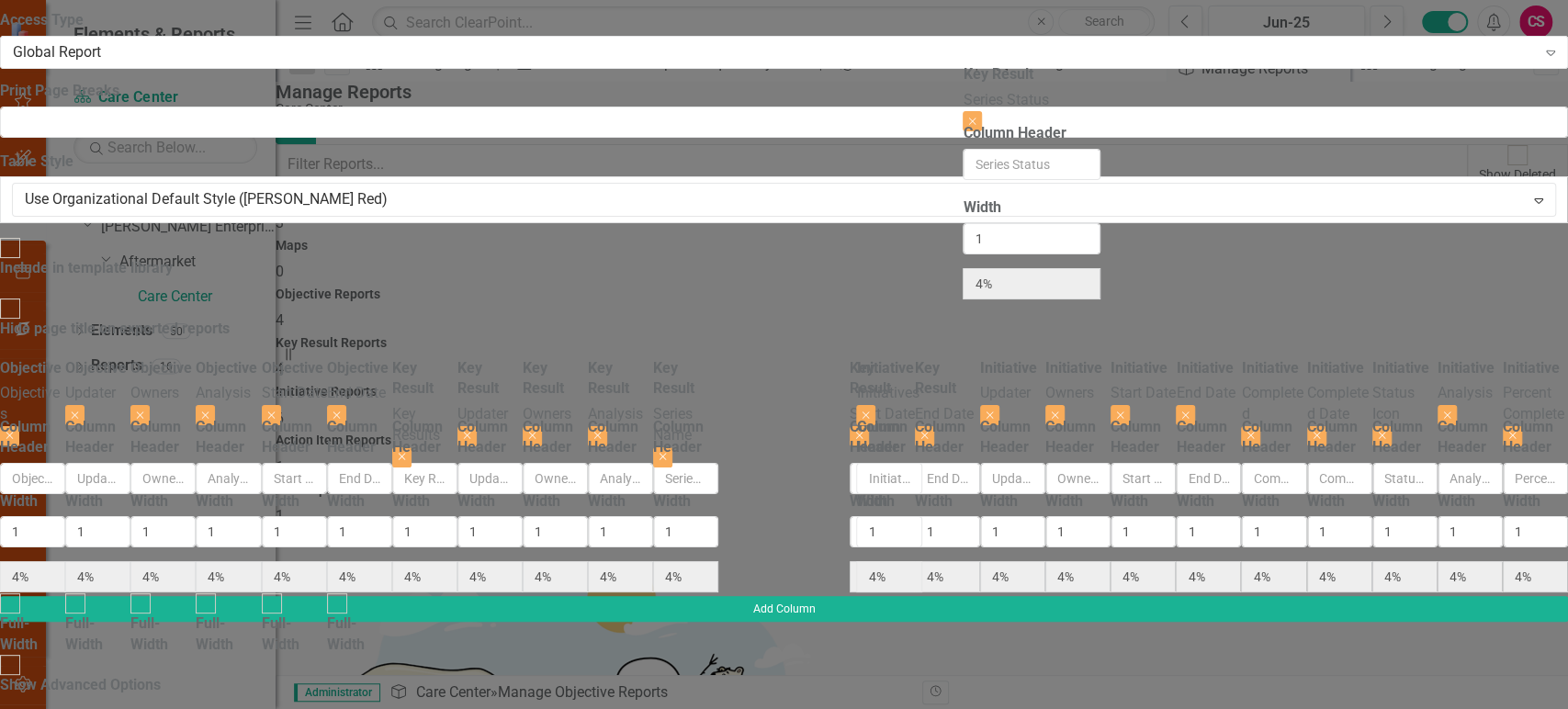
drag, startPoint x: 1072, startPoint y: 105, endPoint x: 997, endPoint y: 101, distance: 75.1
click at [997, 359] on div "Objective Objectives Close Column Header Width 1 4% Full-Width Objective Update…" at bounding box center [784, 477] width 1568 height 238
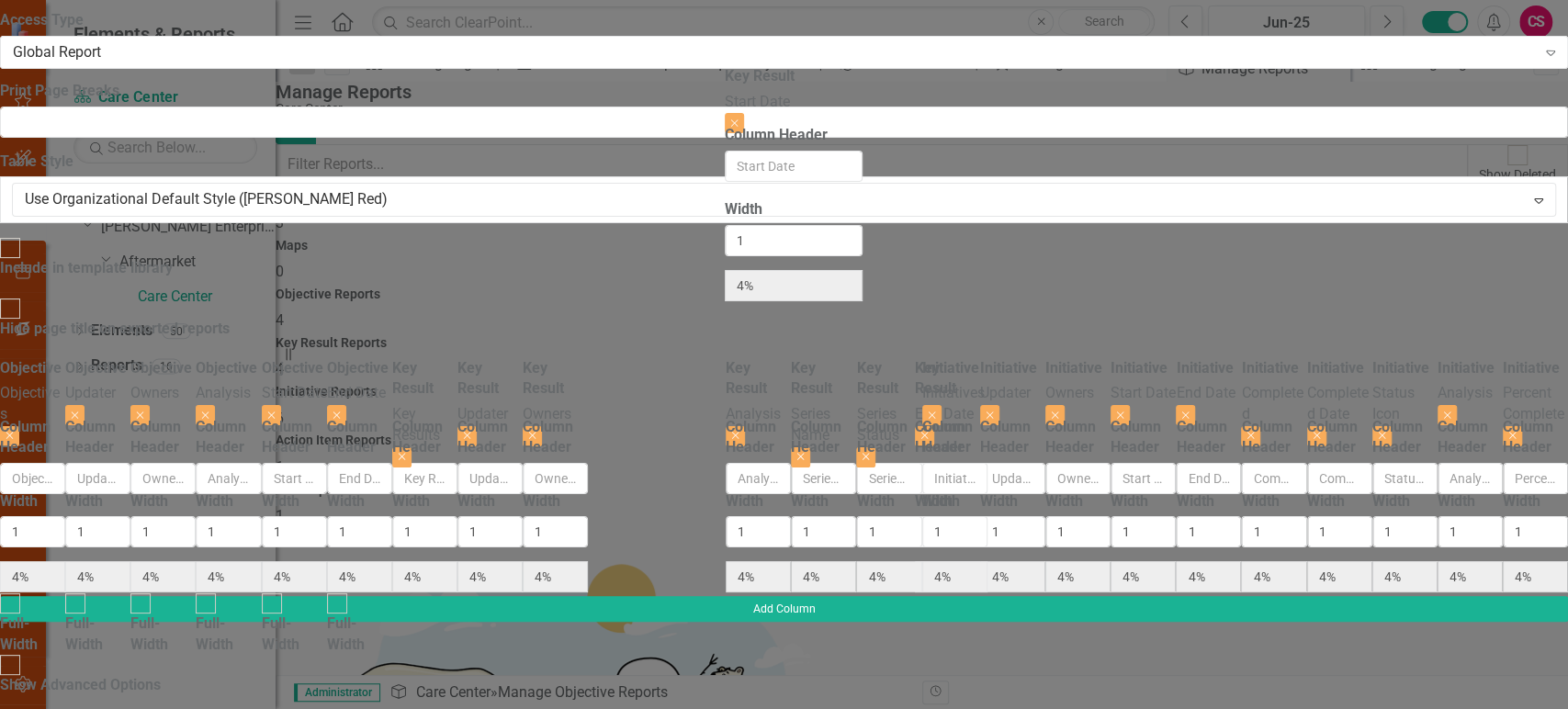
drag, startPoint x: 1305, startPoint y: 93, endPoint x: 779, endPoint y: 95, distance: 526.0
click at [779, 359] on div "Objective Objectives Close Column Header Width 1 4% Full-Width Objective Update…" at bounding box center [784, 477] width 1568 height 238
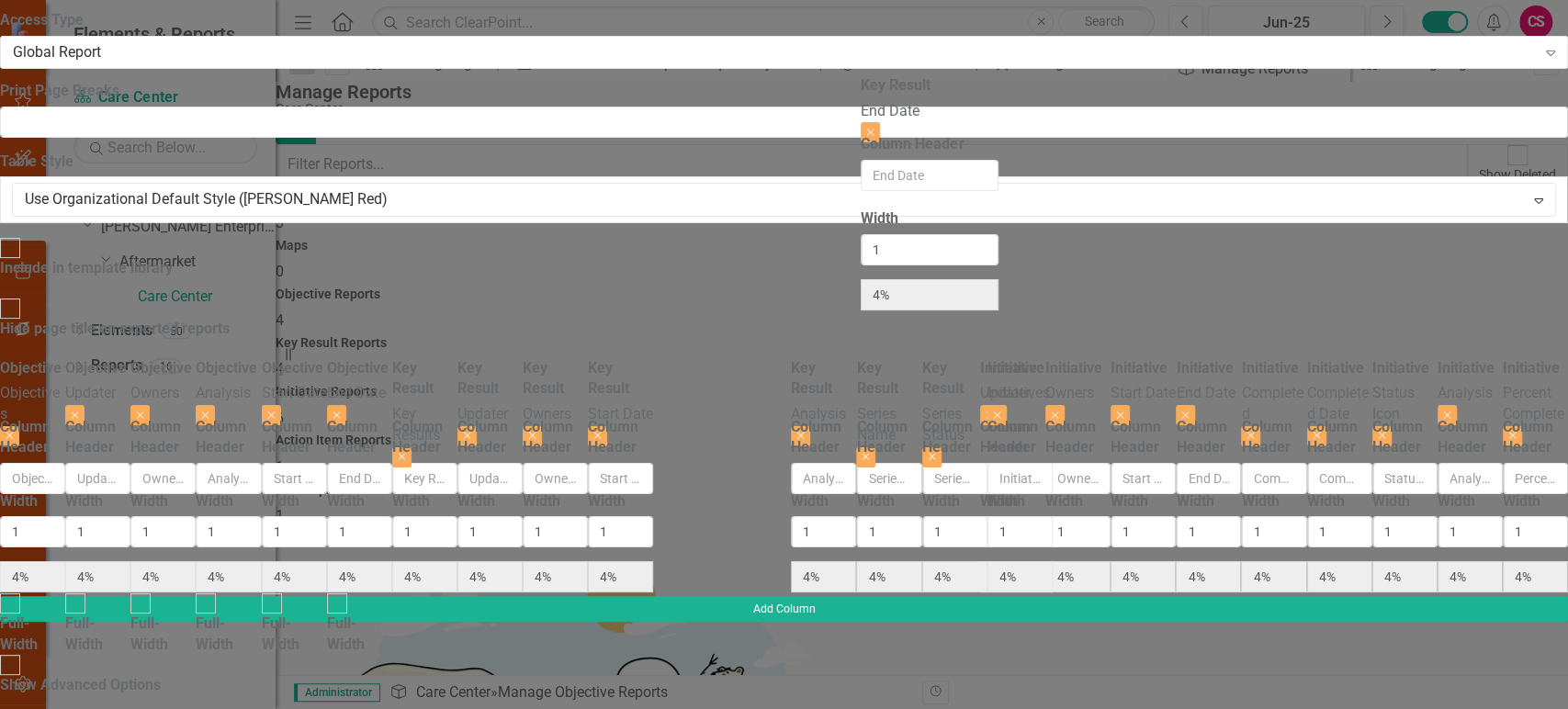
drag, startPoint x: 1404, startPoint y: 102, endPoint x: 913, endPoint y: 109, distance: 491.0
click at [913, 359] on div "Objective Objectives Close Column Header Width 1 4% Full-Width Objective Update…" at bounding box center [784, 477] width 1568 height 238
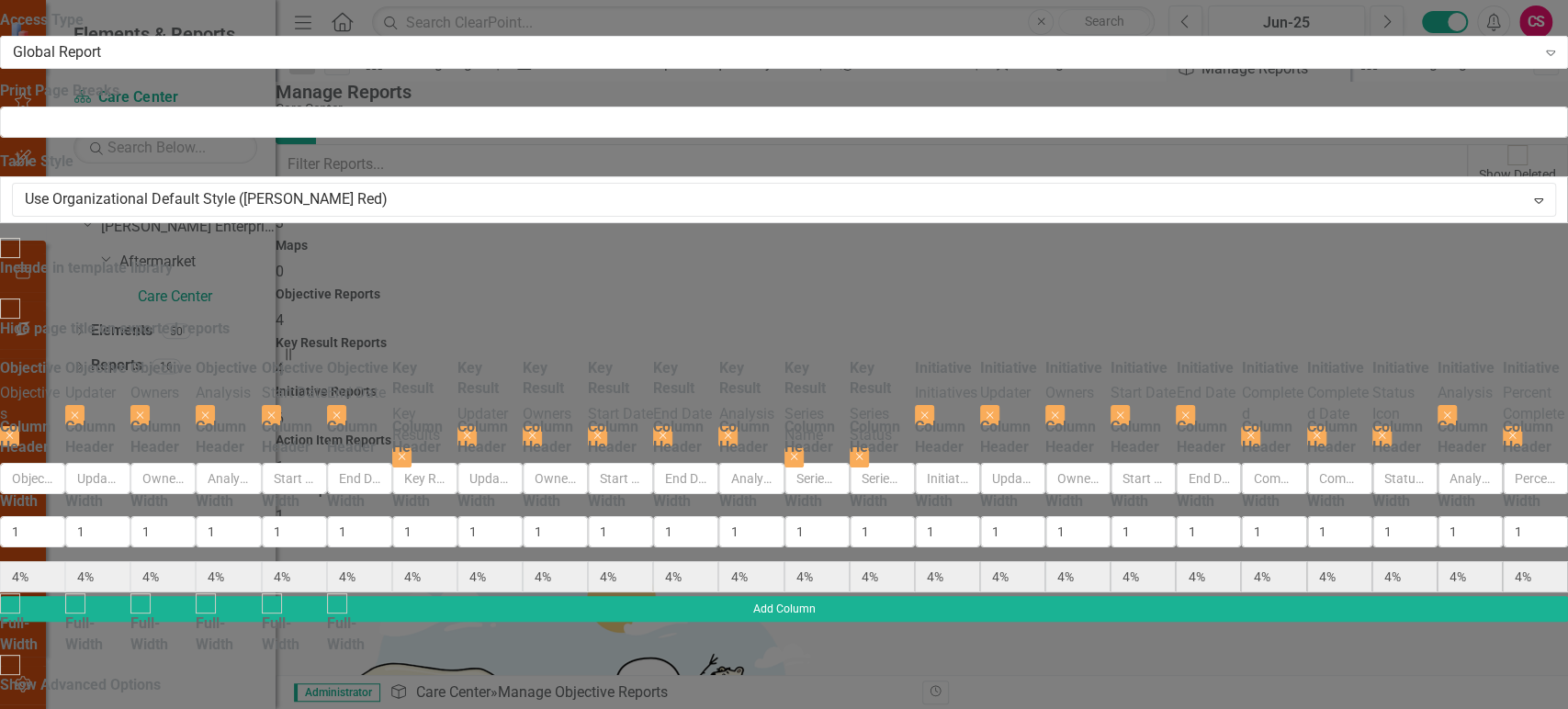
scroll to position [0, 1610]
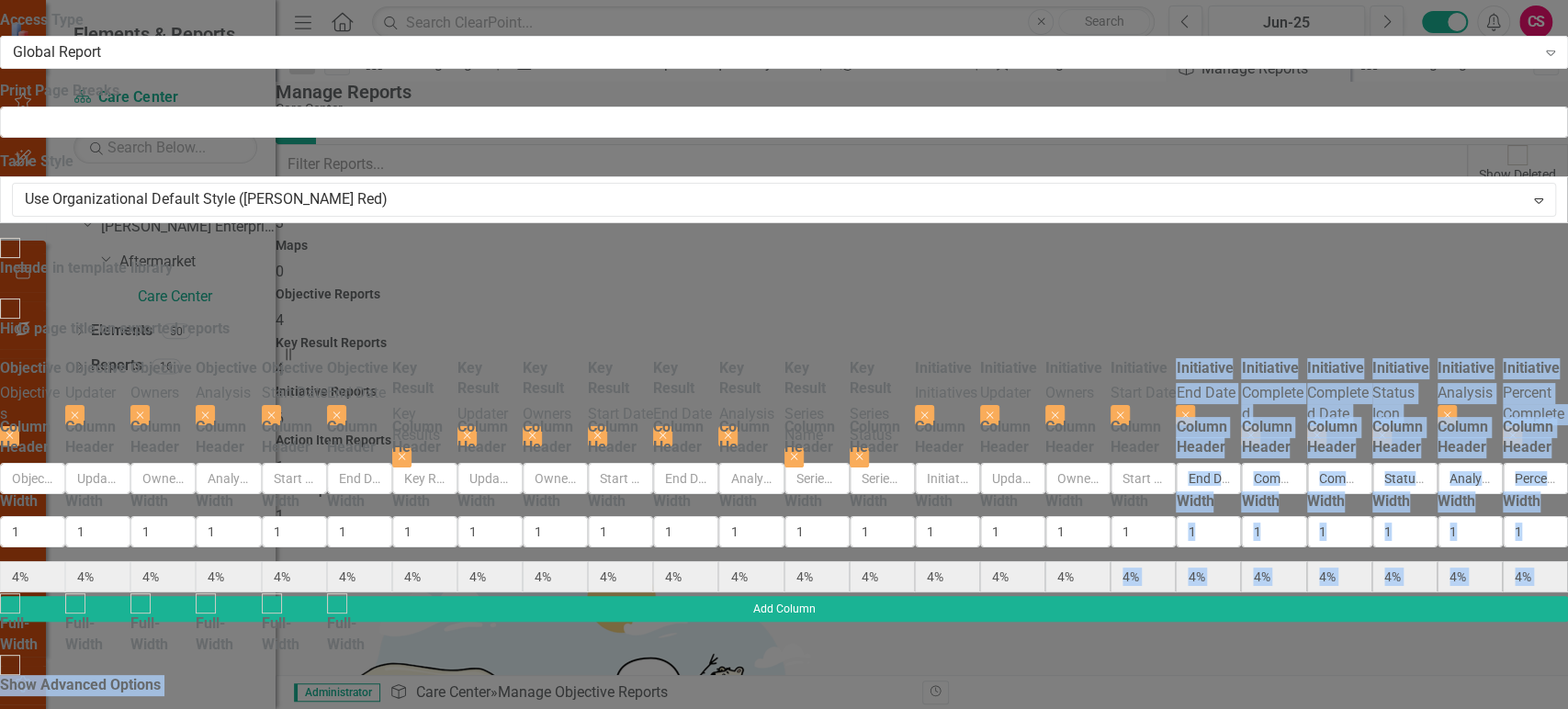
drag, startPoint x: 1146, startPoint y: 323, endPoint x: 1322, endPoint y: 303, distance: 177.1
click at [1322, 359] on div "To add columns to your report, click on the "Select Columns" button below. All …" at bounding box center [784, 636] width 1568 height 555
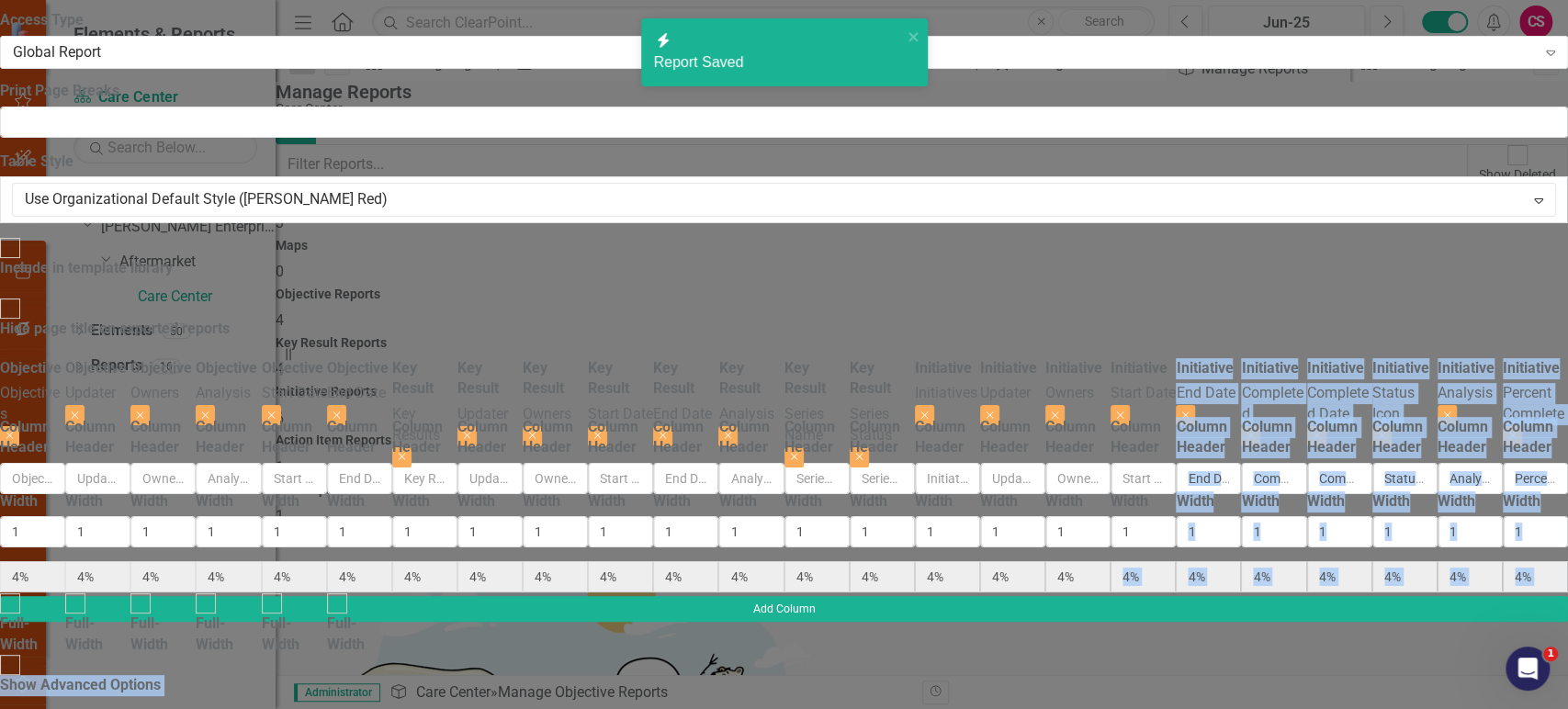
radio input "false"
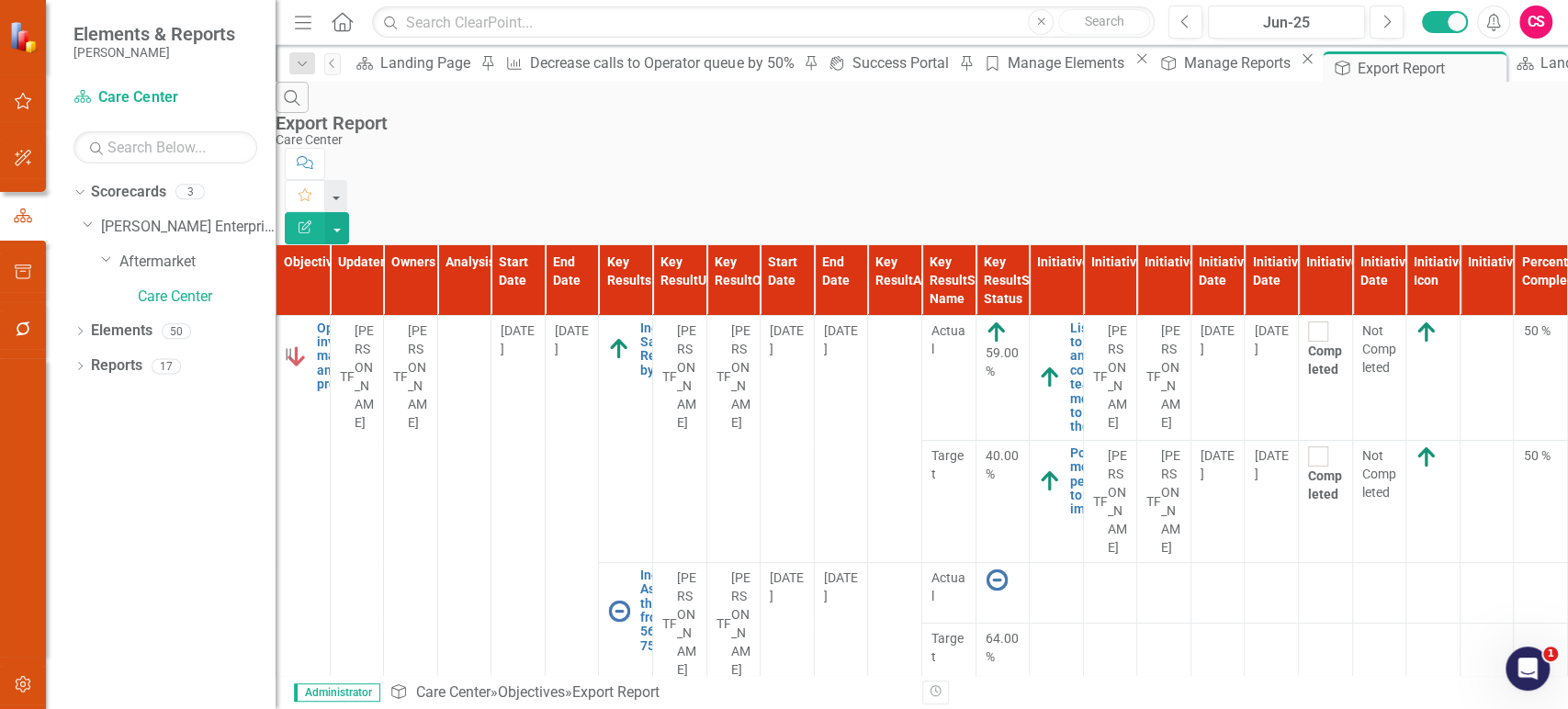
click at [325, 212] on button "Edit Report" at bounding box center [305, 228] width 41 height 32
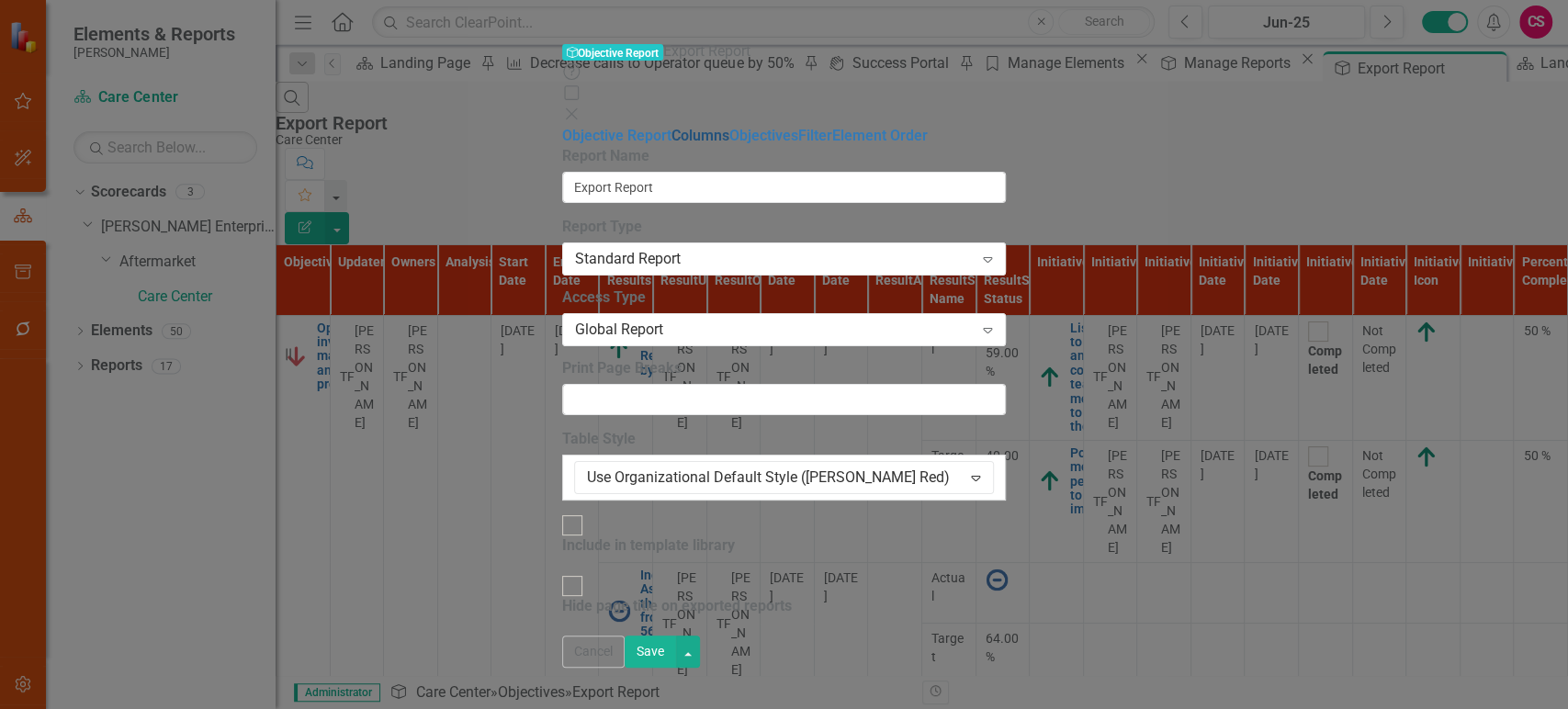
click at [672, 127] on link "Columns" at bounding box center [701, 135] width 57 height 18
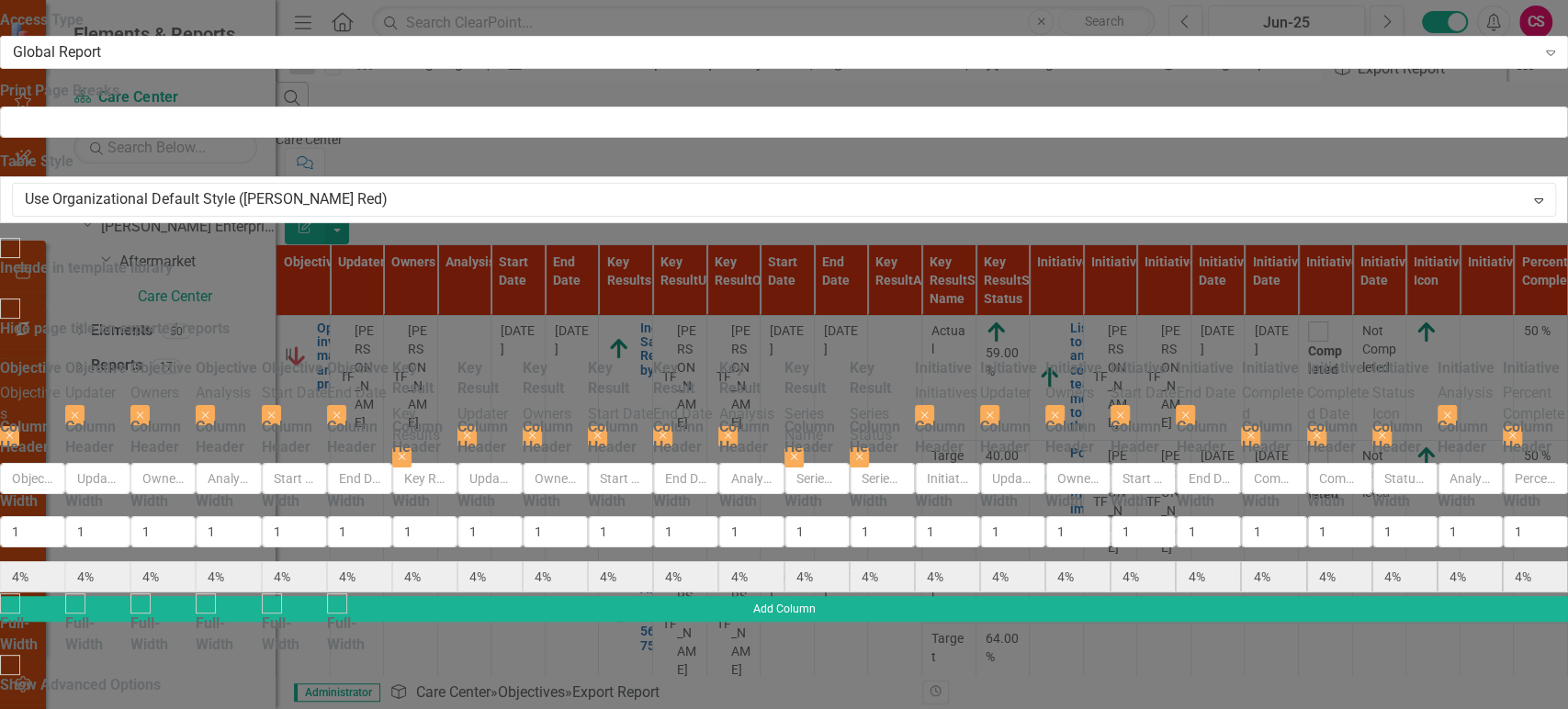
click at [25, 652] on input "Show Advanced Options" at bounding box center [10, 665] width 29 height 29
checkbox input "true"
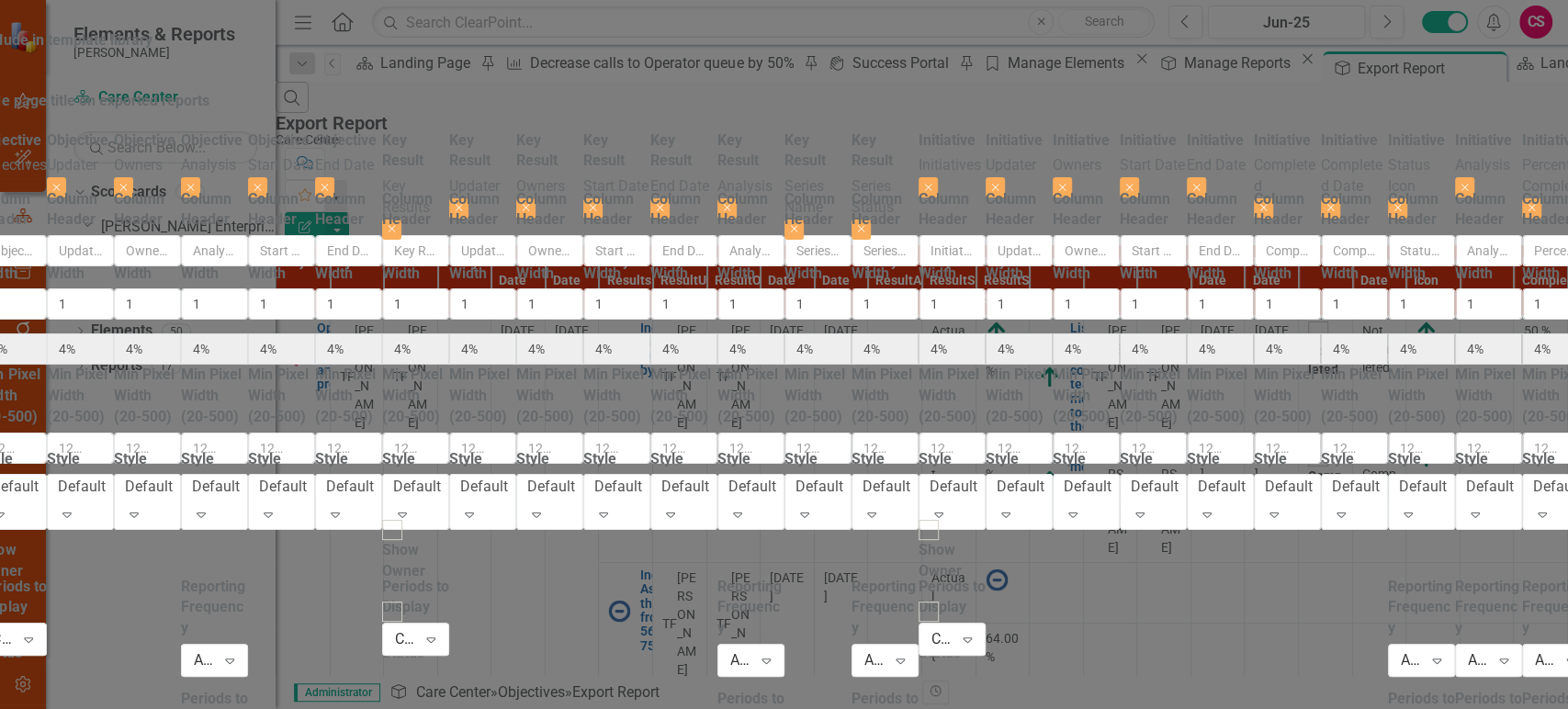
checkbox input "true"
click at [406, 597] on input "Hide Status" at bounding box center [391, 611] width 29 height 29
checkbox input "true"
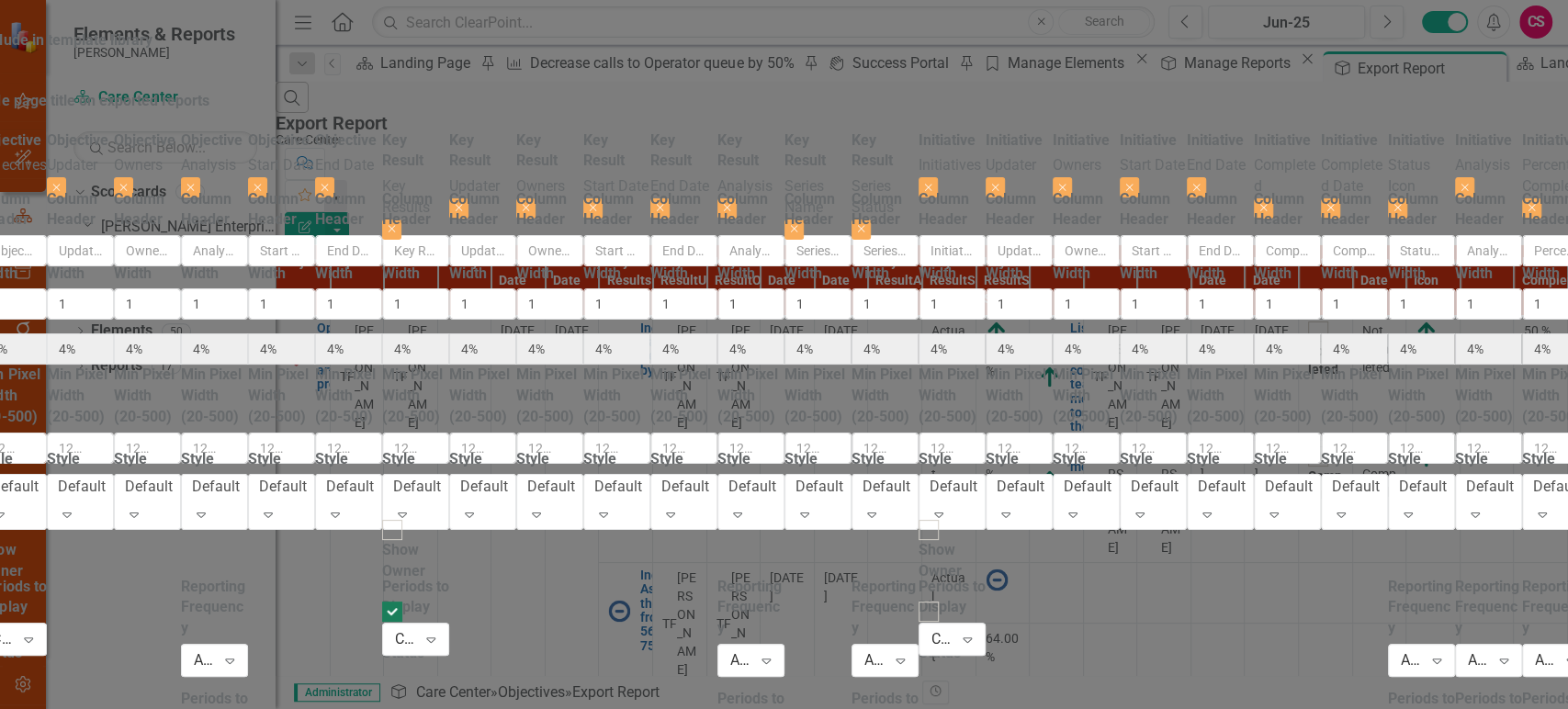
scroll to position [0, 1309]
click at [939, 601] on div at bounding box center [929, 612] width 20 height 20
click at [942, 597] on input "Hide Status" at bounding box center [928, 611] width 29 height 29
checkbox input "true"
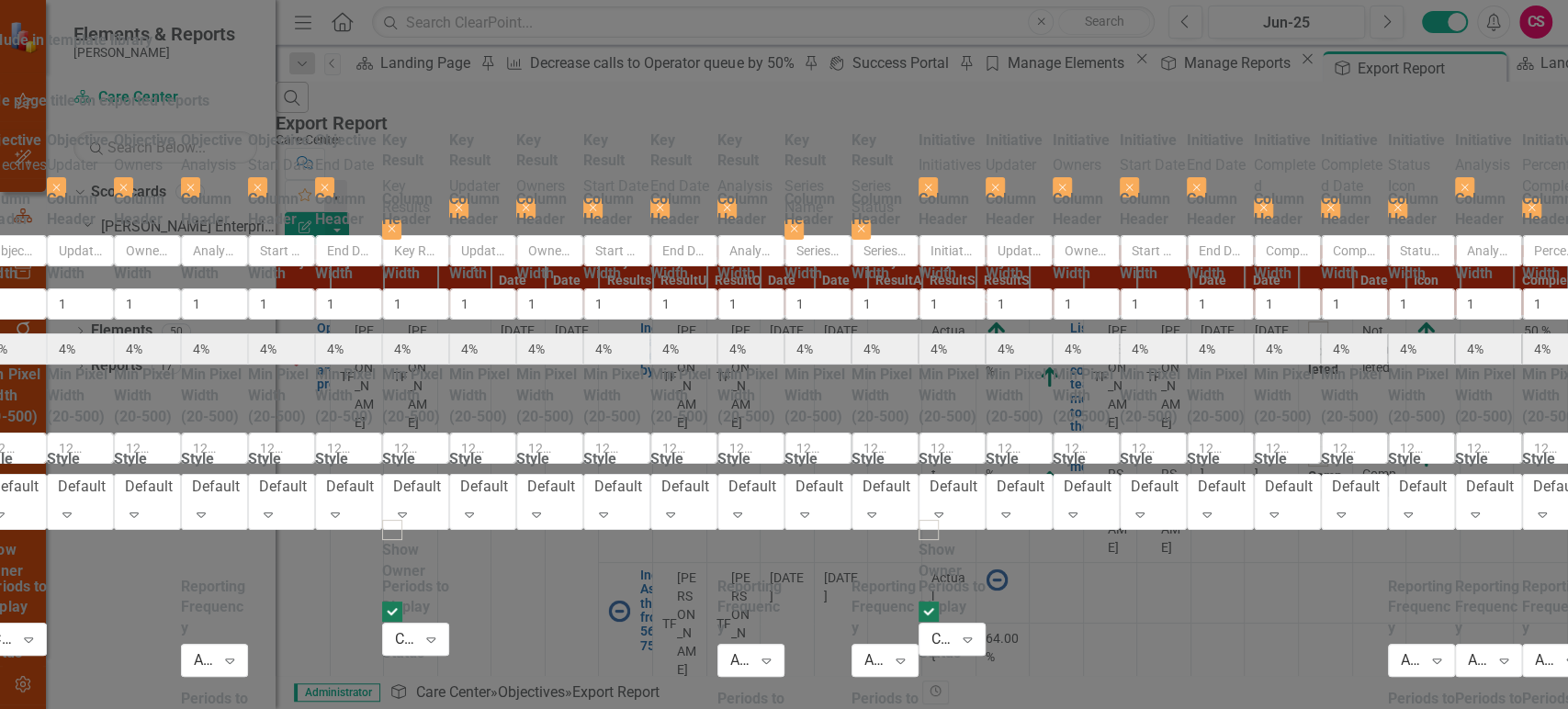
scroll to position [0, 1035]
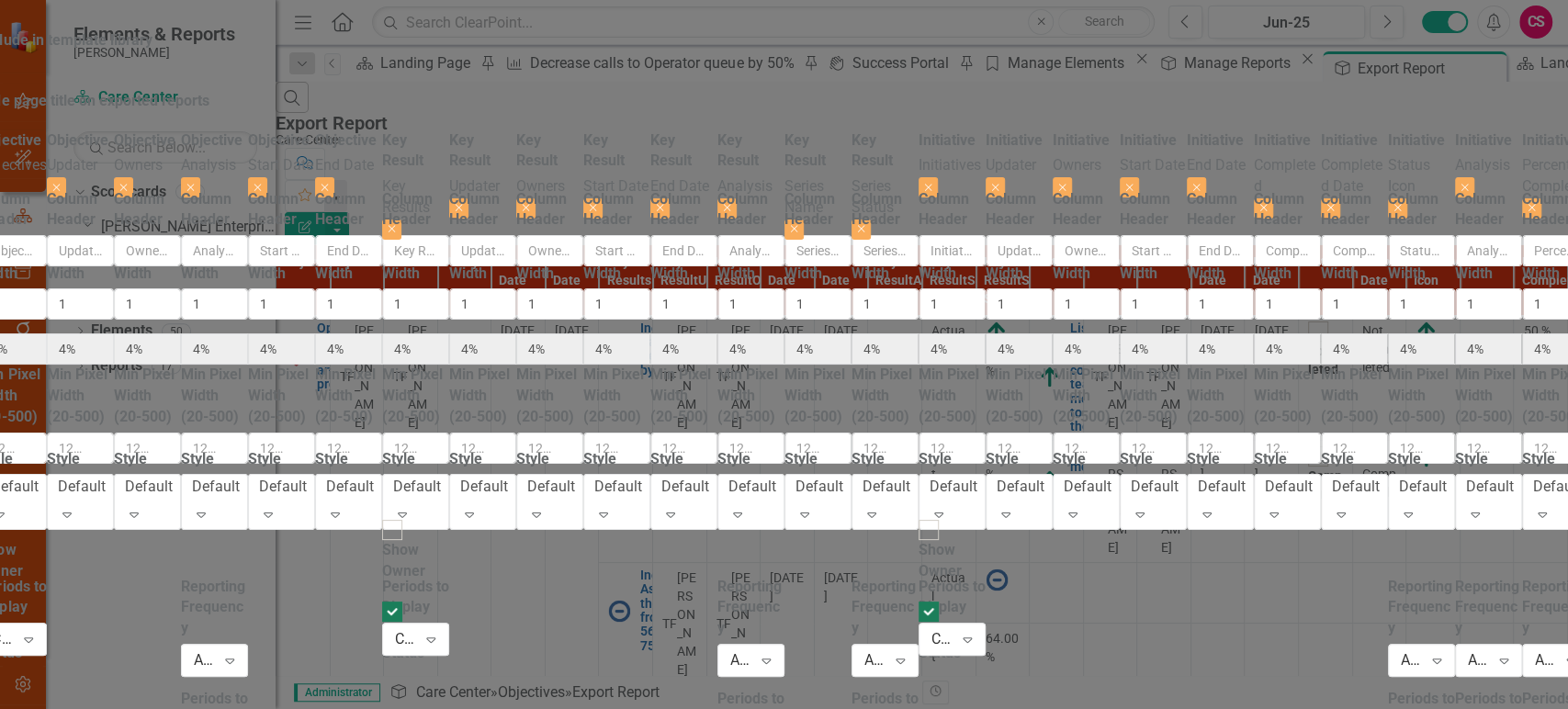
scroll to position [0, 1433]
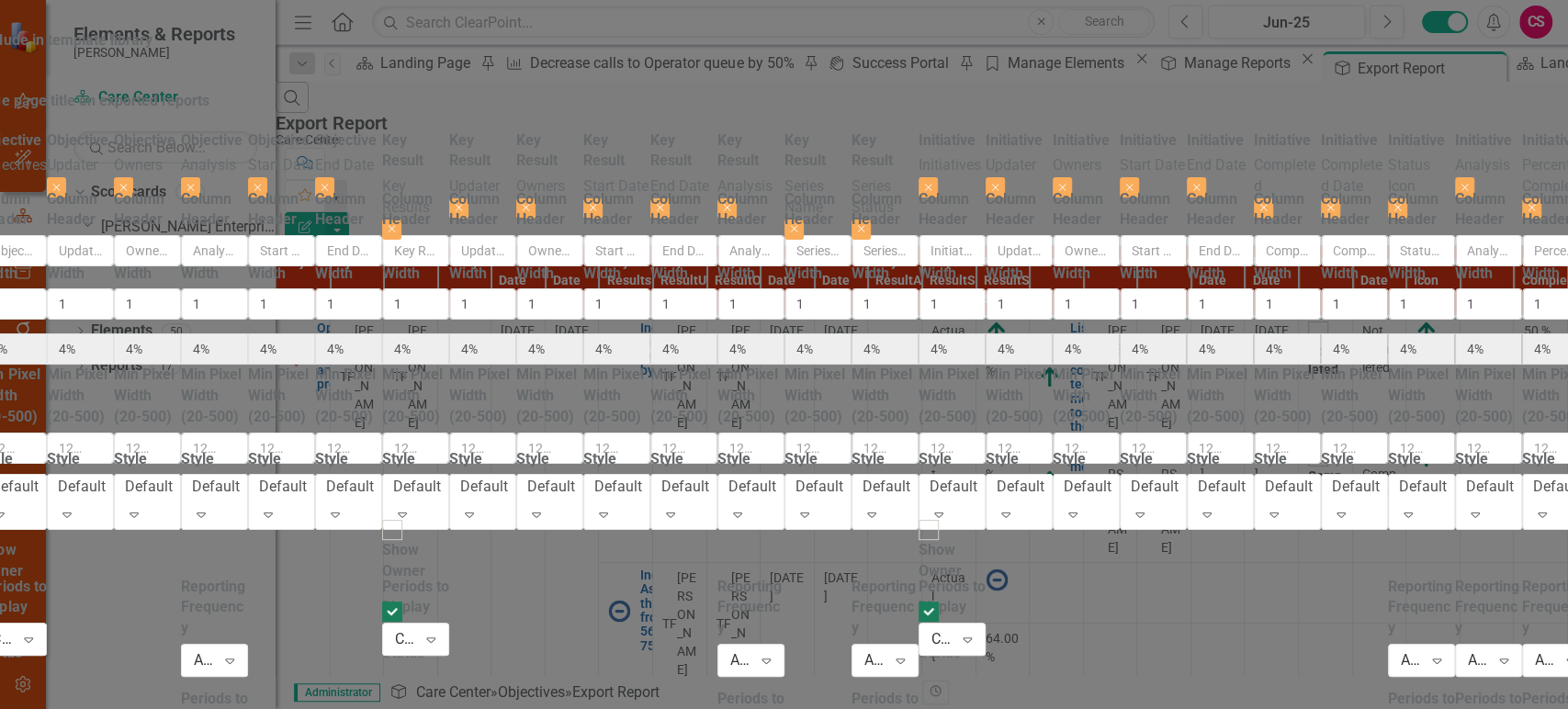
drag, startPoint x: 885, startPoint y: 518, endPoint x: 885, endPoint y: 529, distance: 11.0
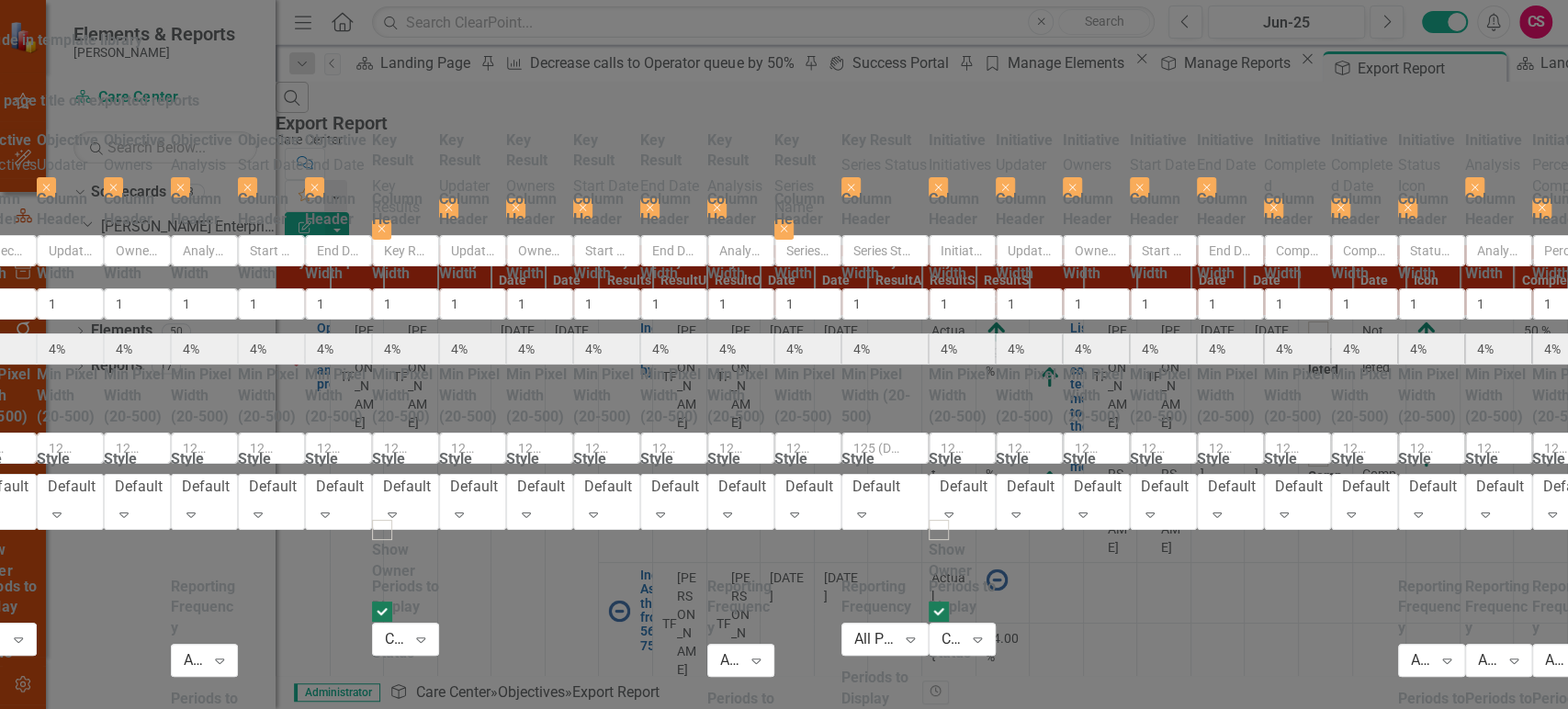
scroll to position [81, 0]
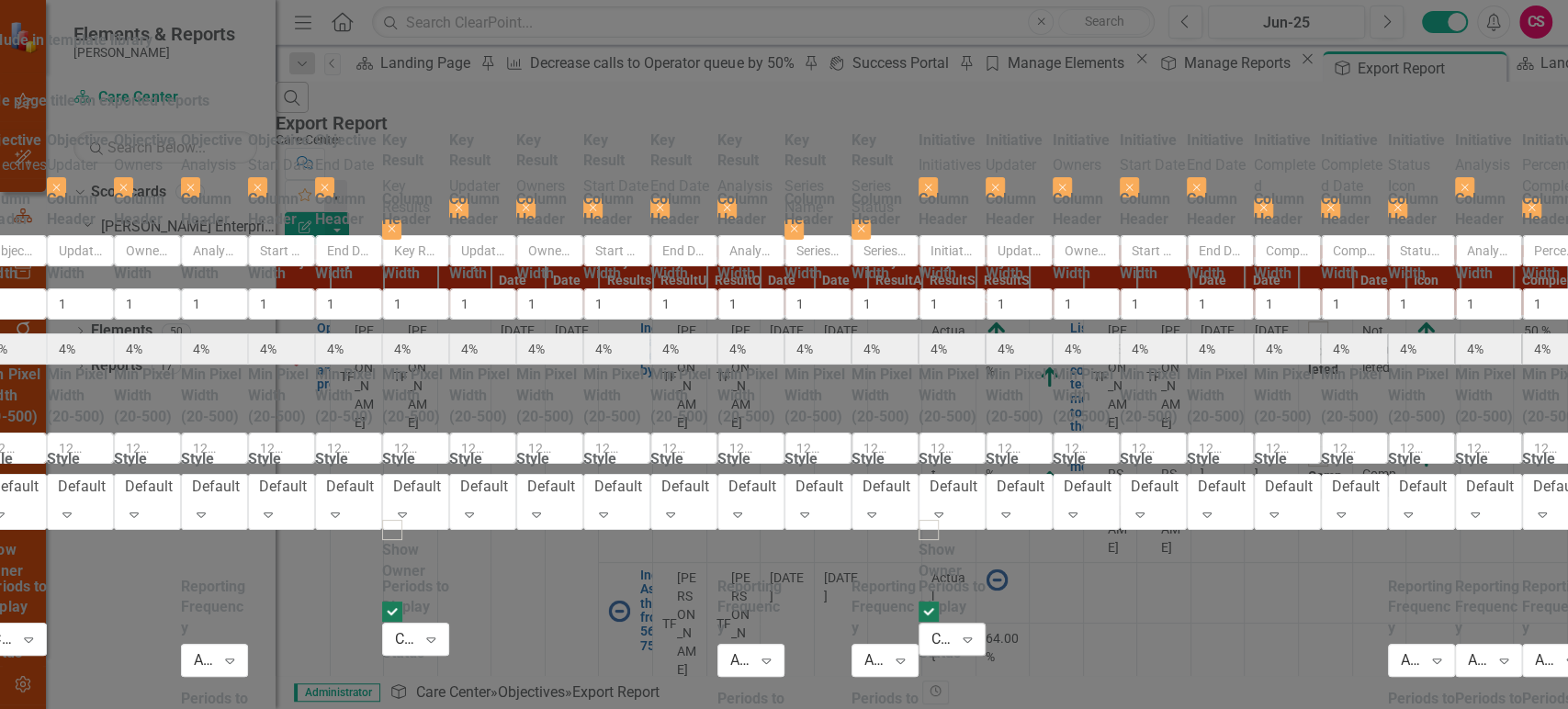
scroll to position [0, 2395]
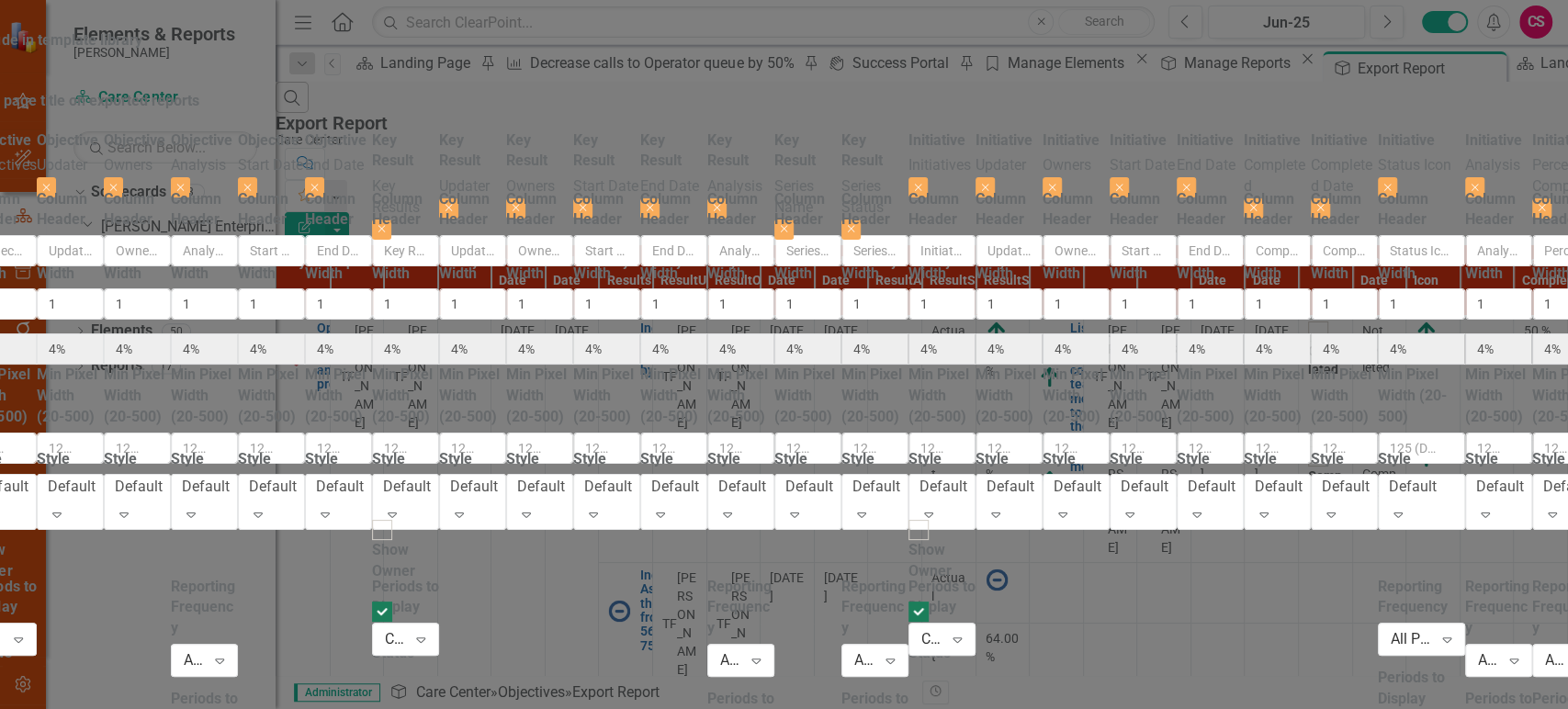
scroll to position [100, 0]
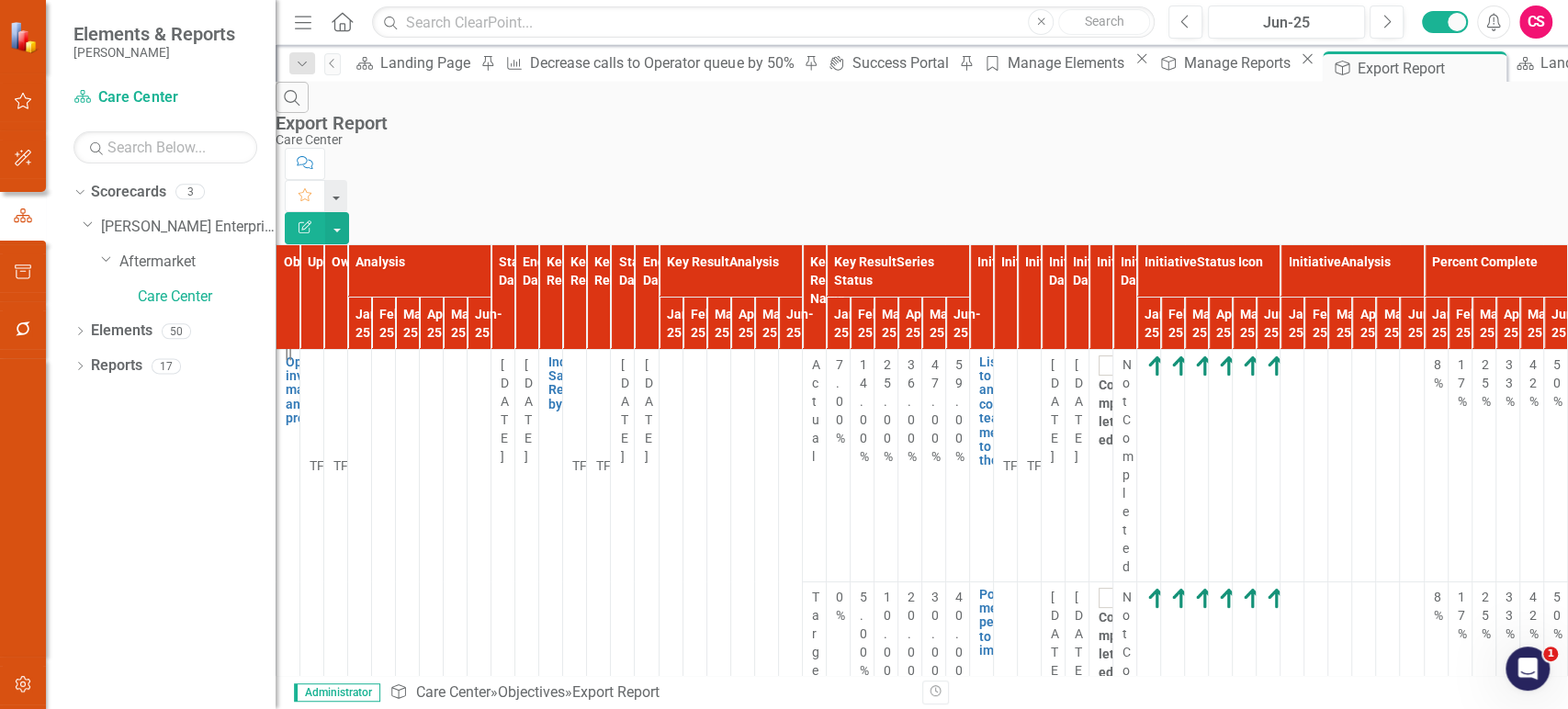
scroll to position [1460, 652]
click at [349, 212] on button "button" at bounding box center [337, 228] width 24 height 32
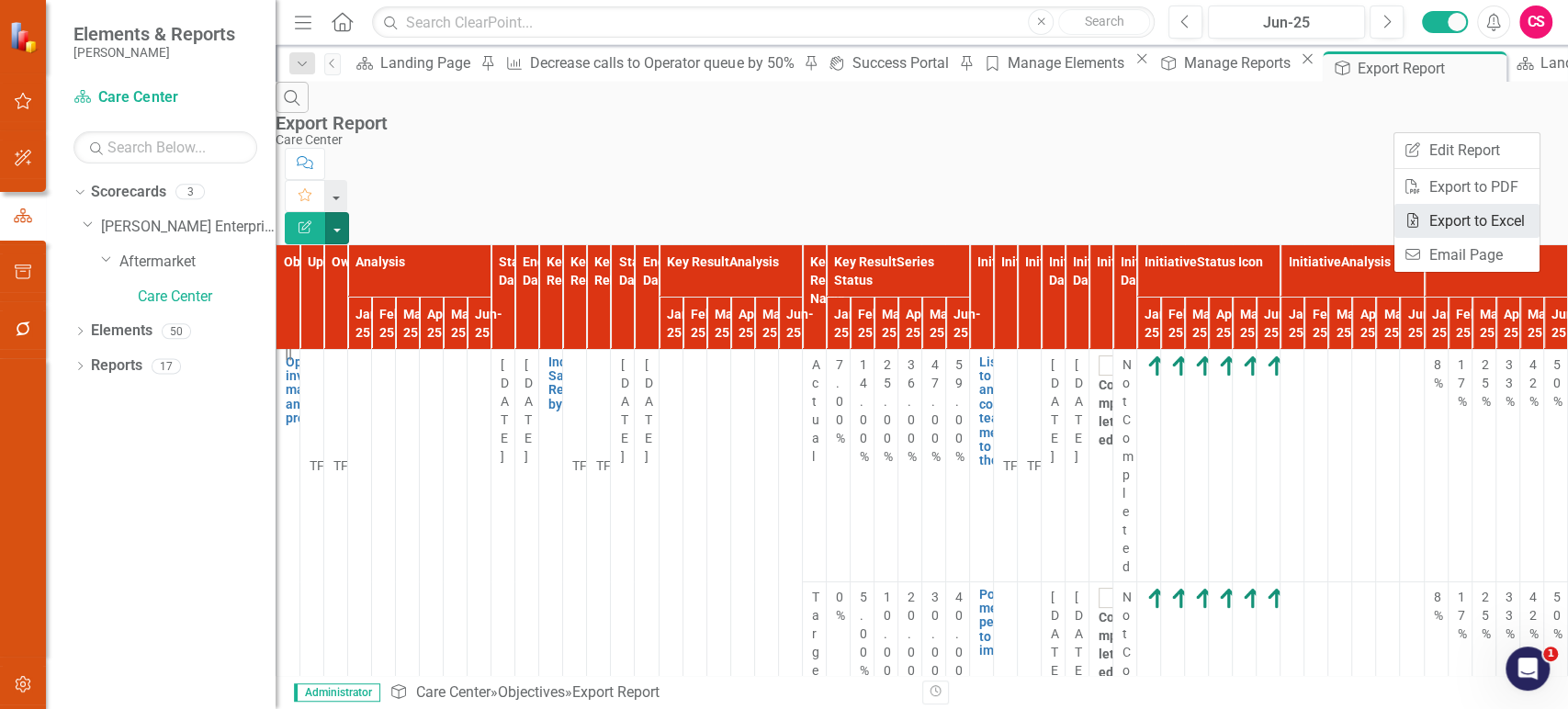
click at [1458, 206] on link "Excel Export to Excel" at bounding box center [1467, 221] width 145 height 34
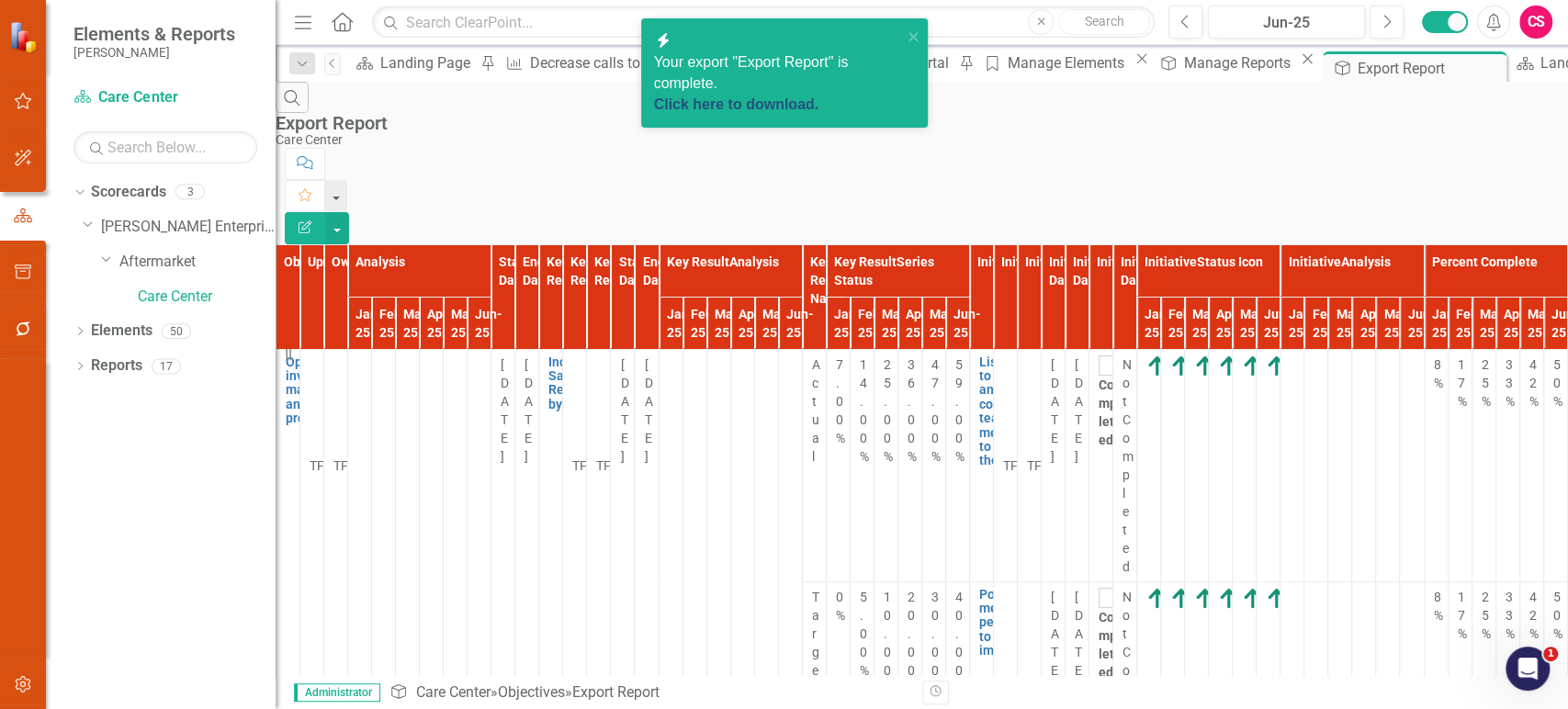
click at [718, 96] on link "Click here to download." at bounding box center [737, 104] width 165 height 16
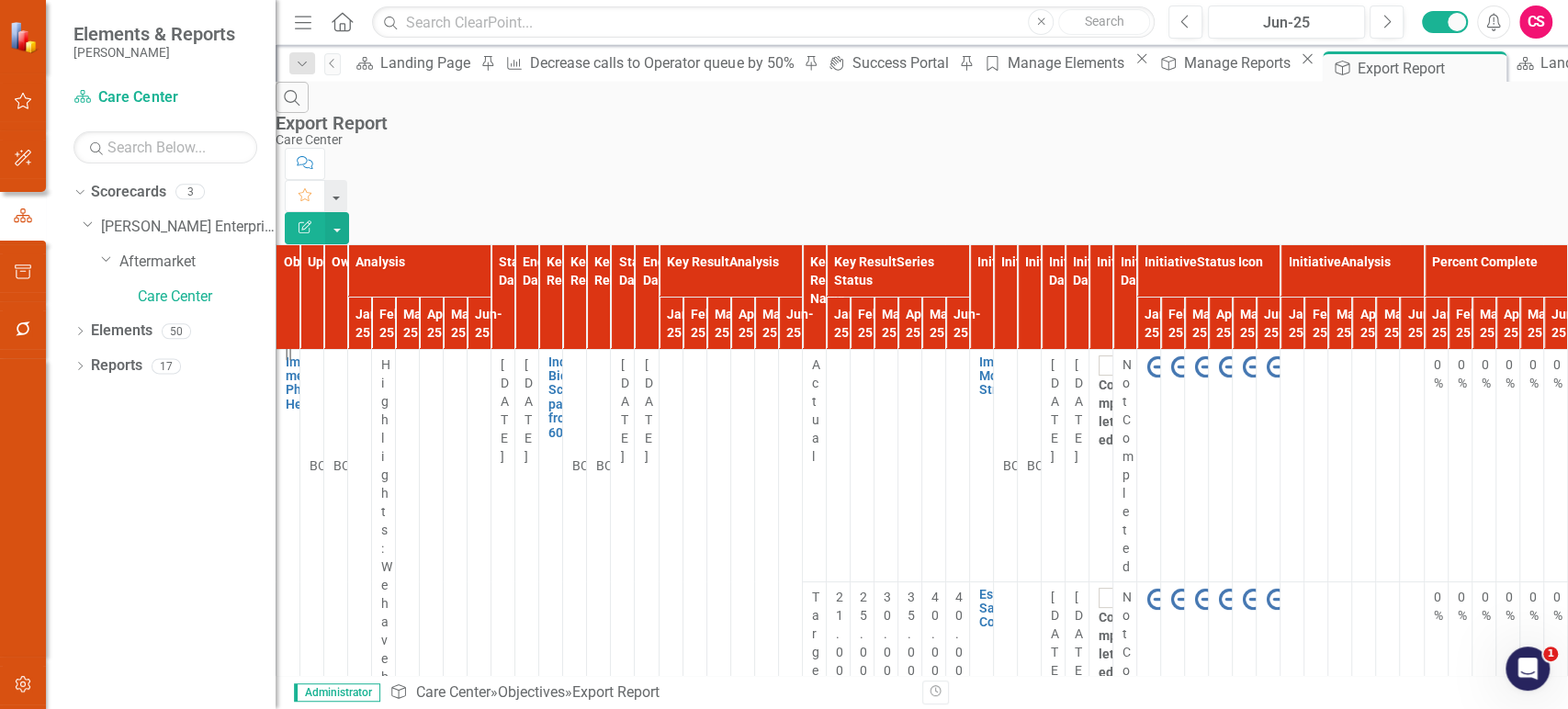
scroll to position [0, 4487]
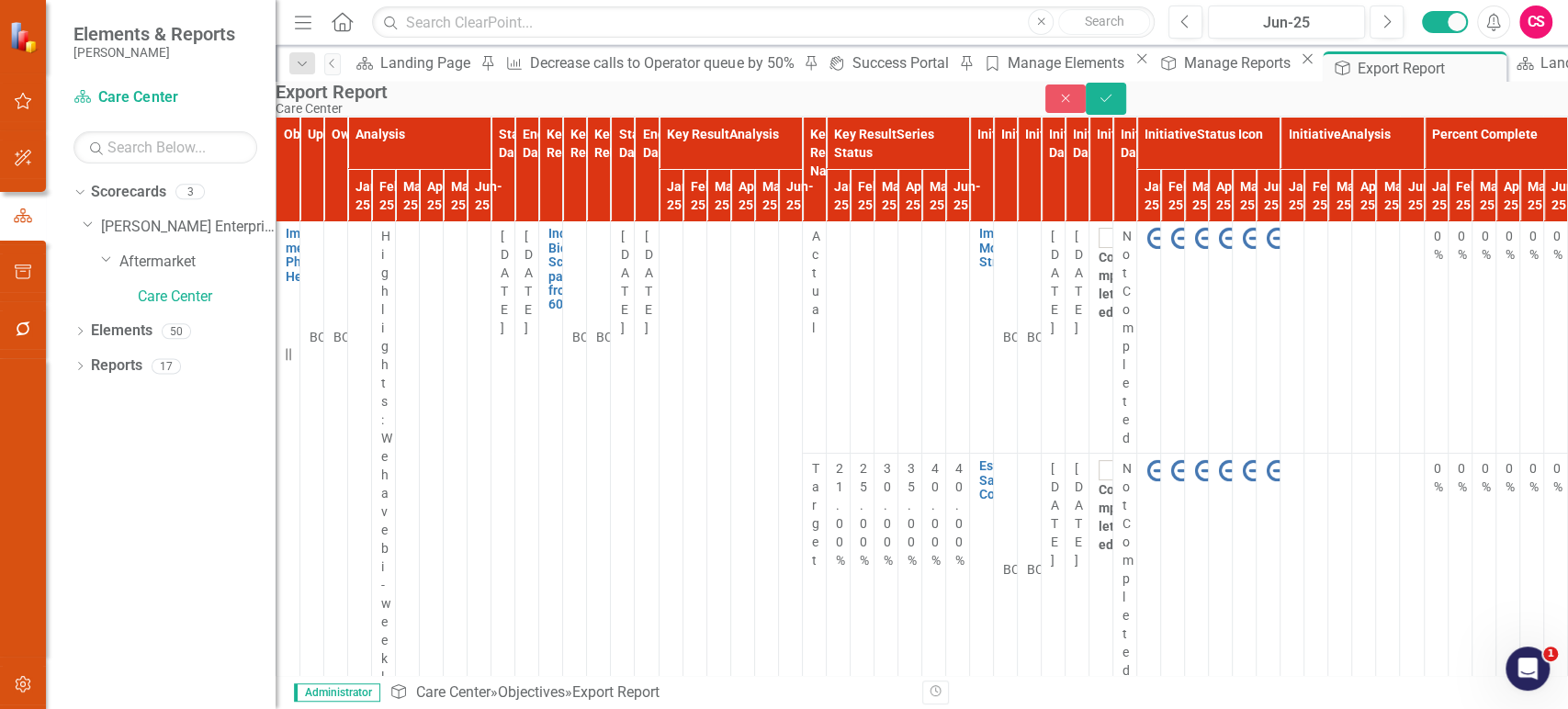
click at [1266, 691] on img at bounding box center [1277, 703] width 22 height 22
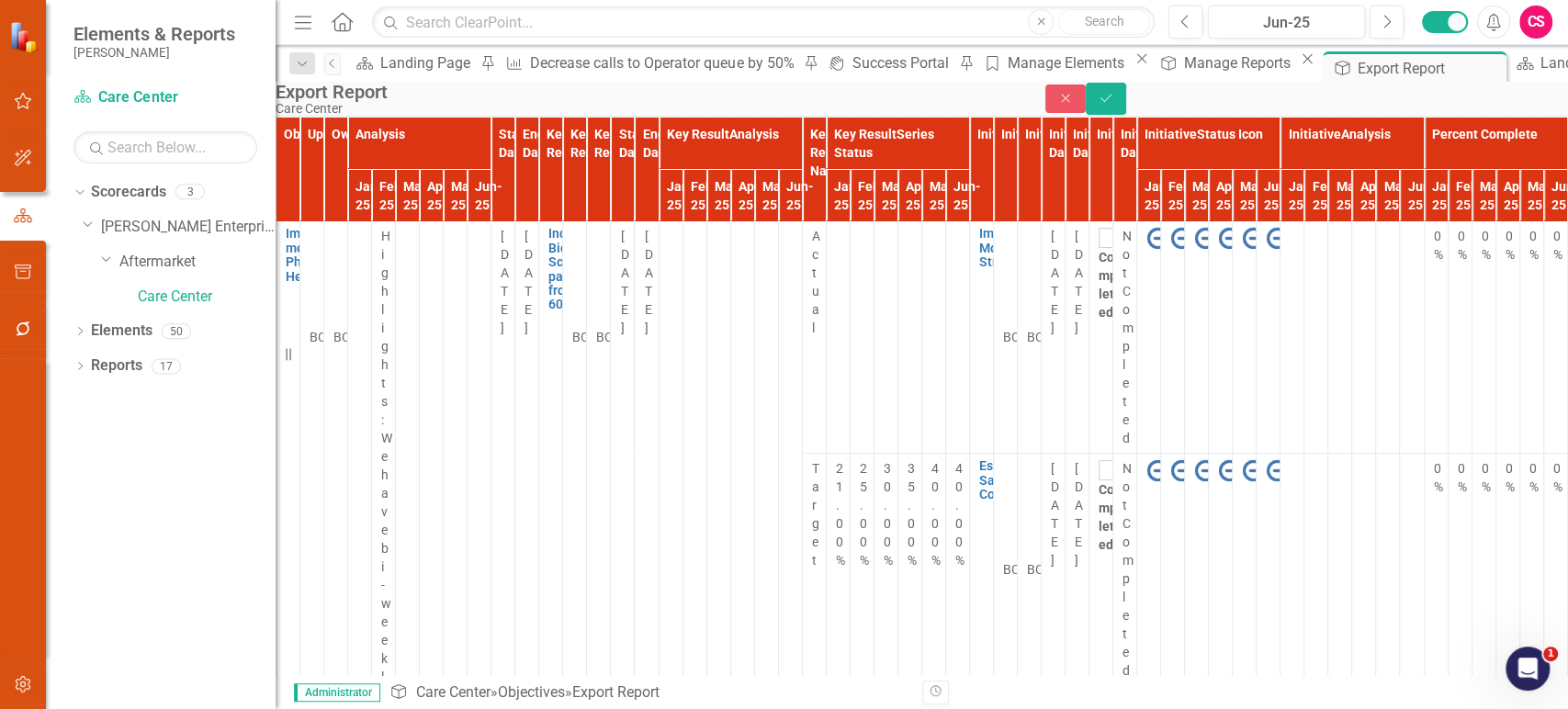
click at [1266, 691] on img at bounding box center [1277, 703] width 22 height 22
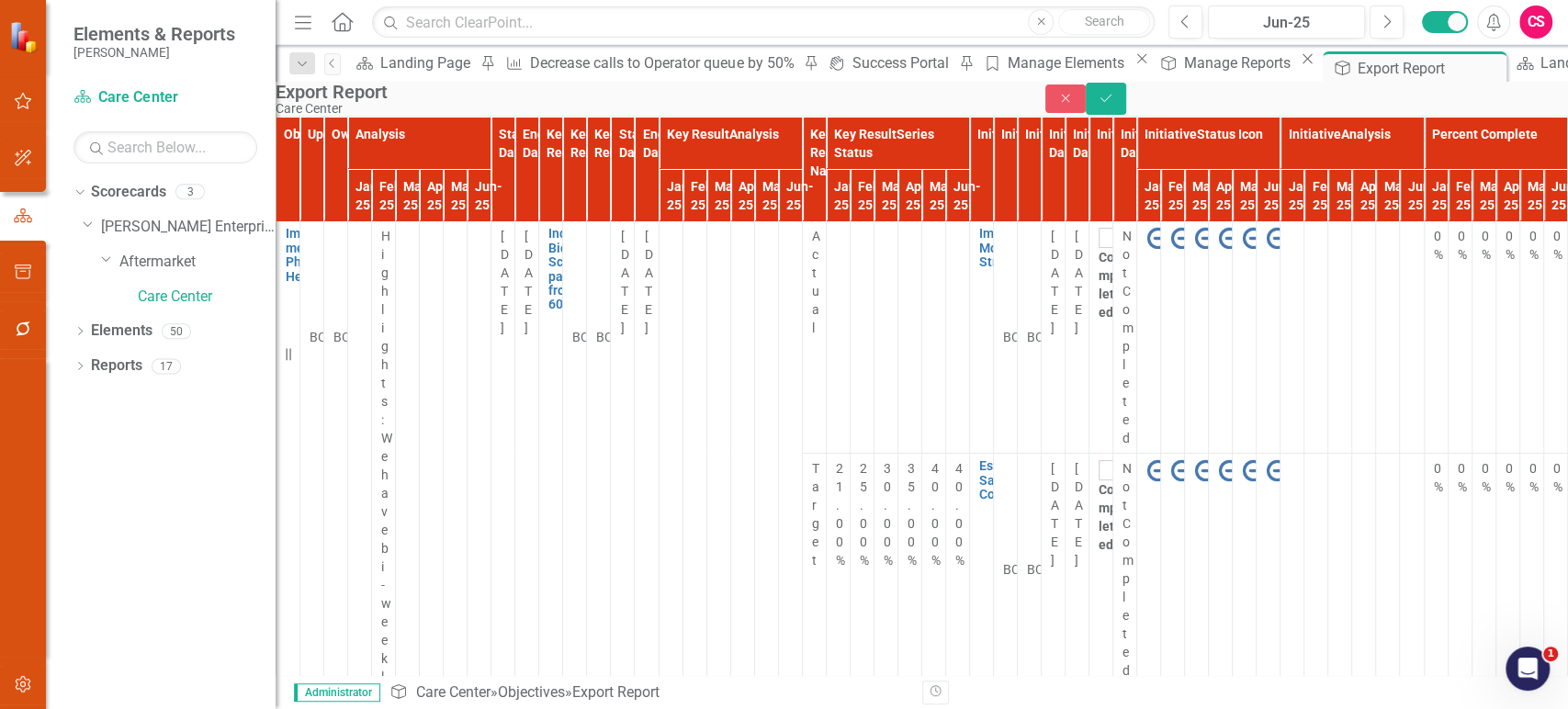
scroll to position [0, 4048]
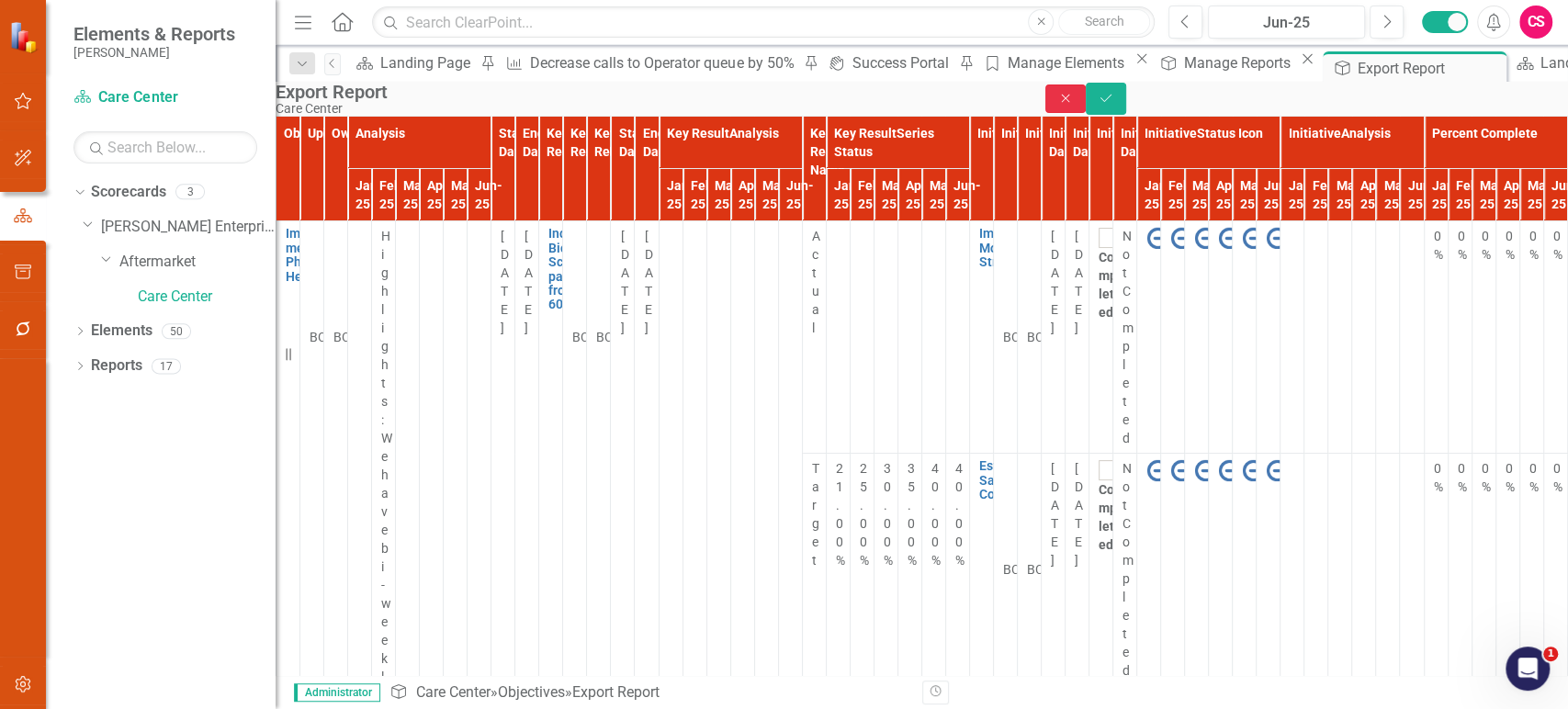
click at [1086, 111] on button "Close" at bounding box center [1066, 98] width 41 height 29
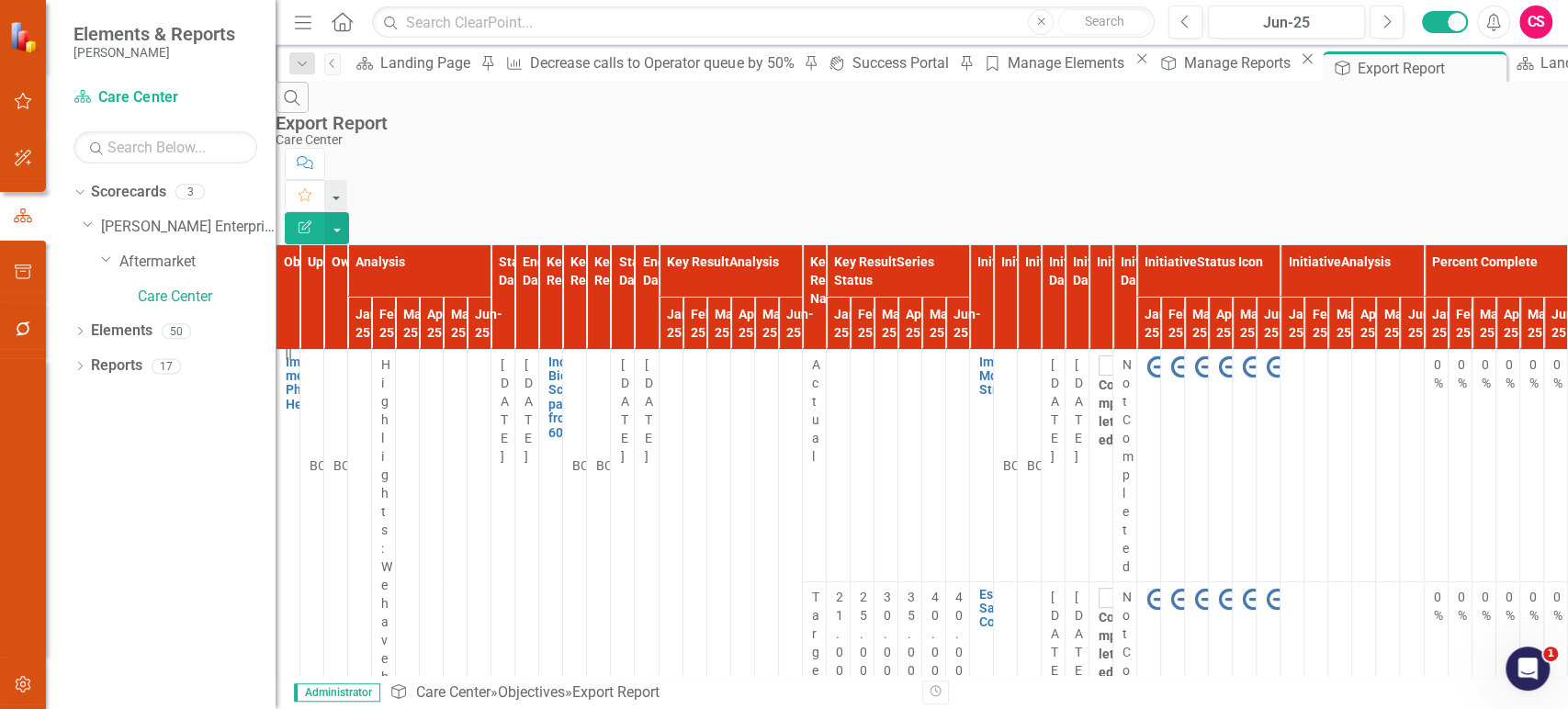
click at [1266, 356] on img at bounding box center [1277, 367] width 22 height 22
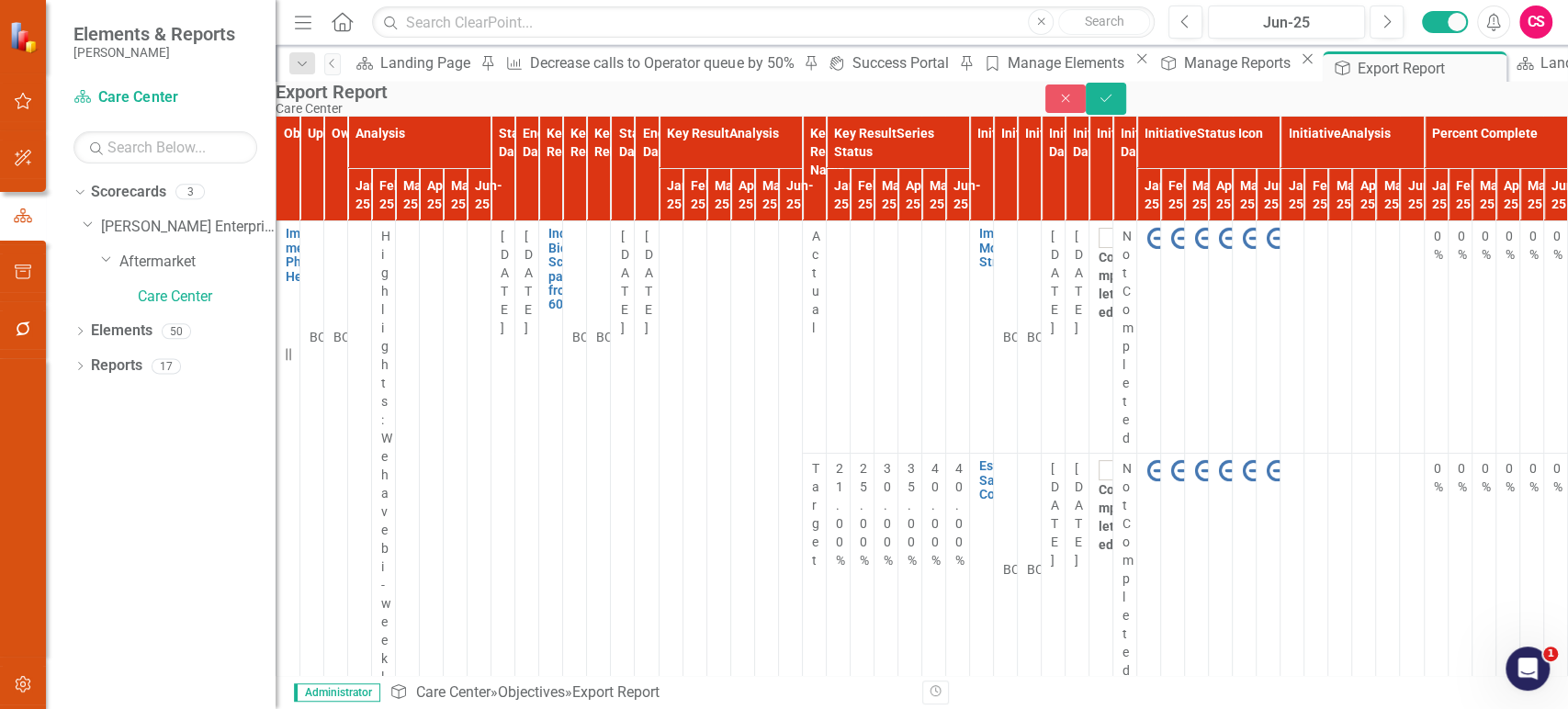
scroll to position [0, 2561]
click at [1043, 255] on link "Implement Morning Stretches" at bounding box center [1011, 248] width 63 height 43
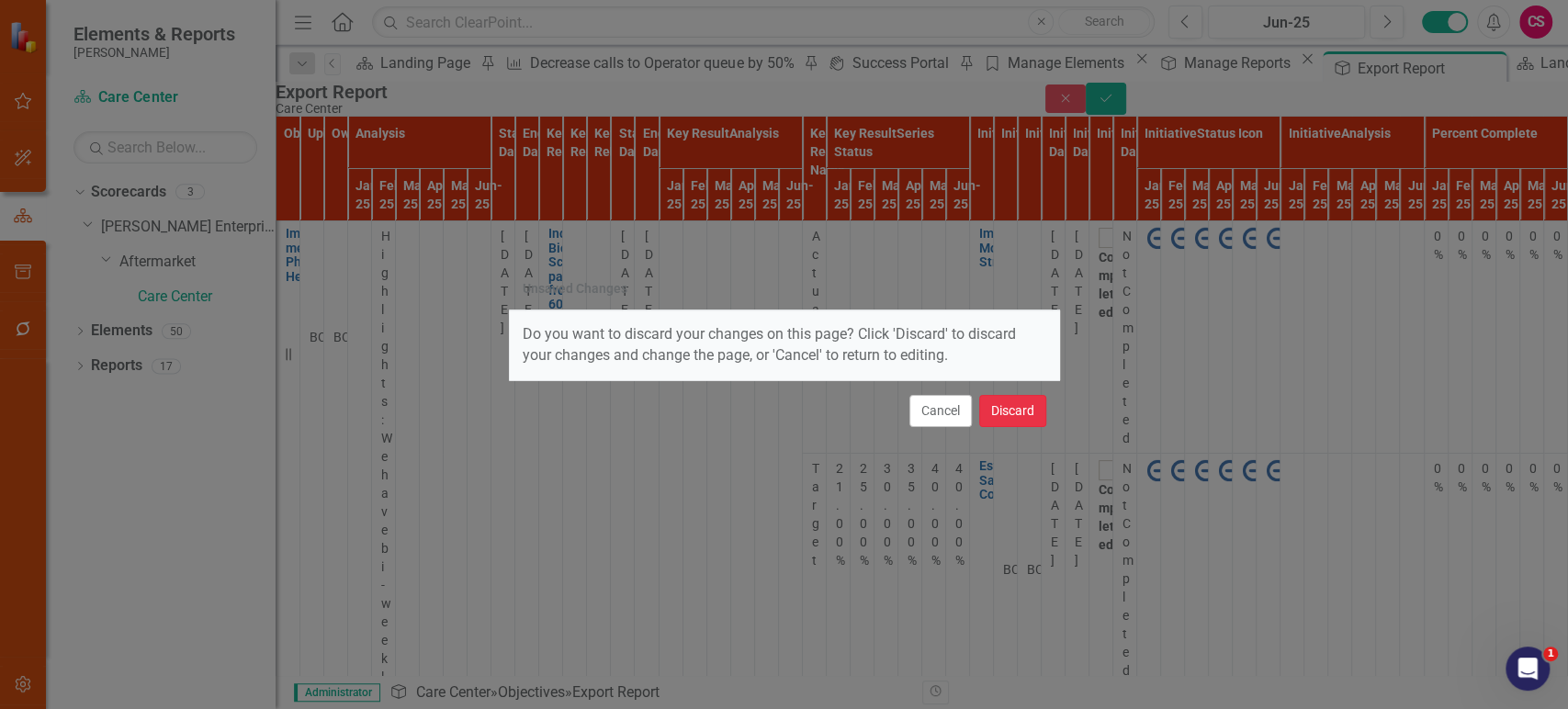
click at [994, 416] on button "Discard" at bounding box center [1013, 411] width 67 height 32
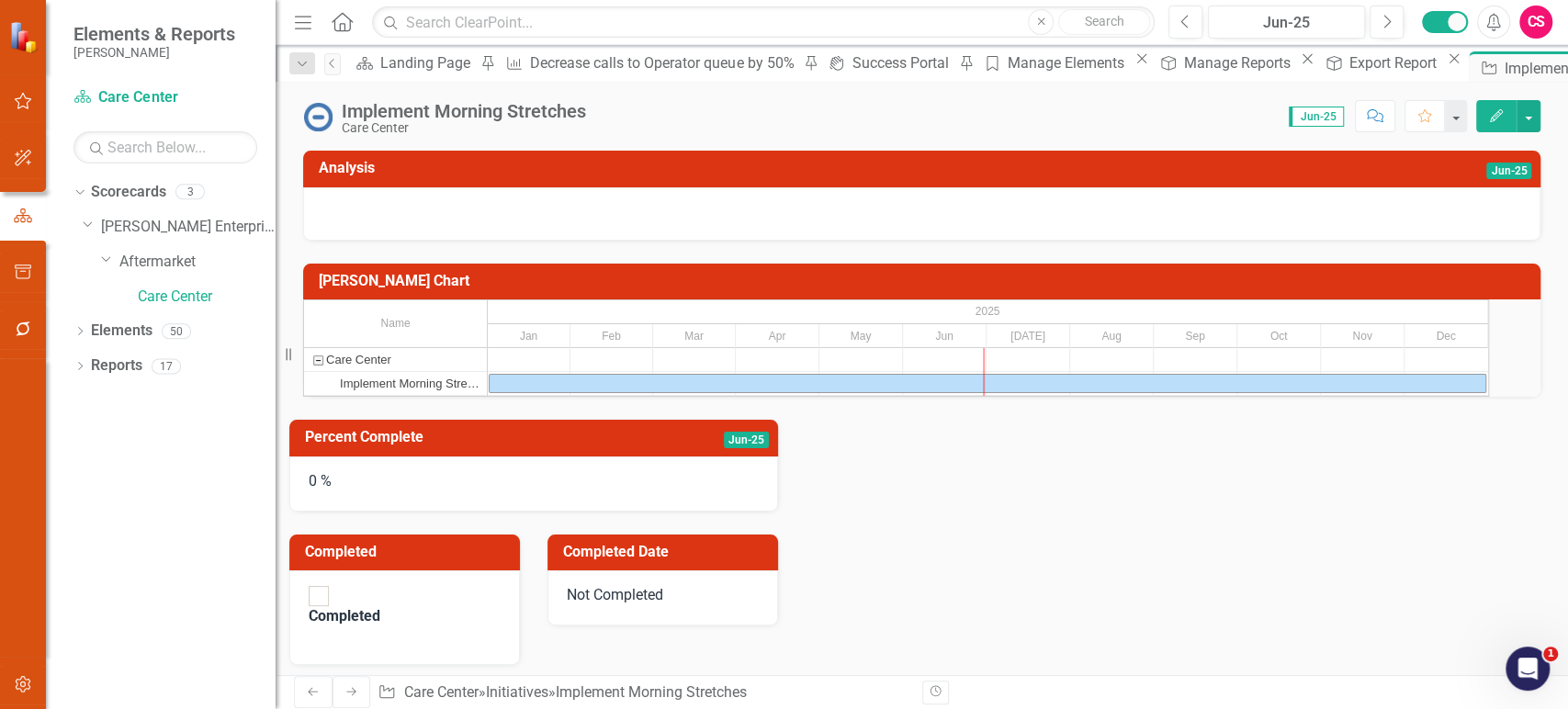
click at [322, 112] on img at bounding box center [318, 117] width 30 height 30
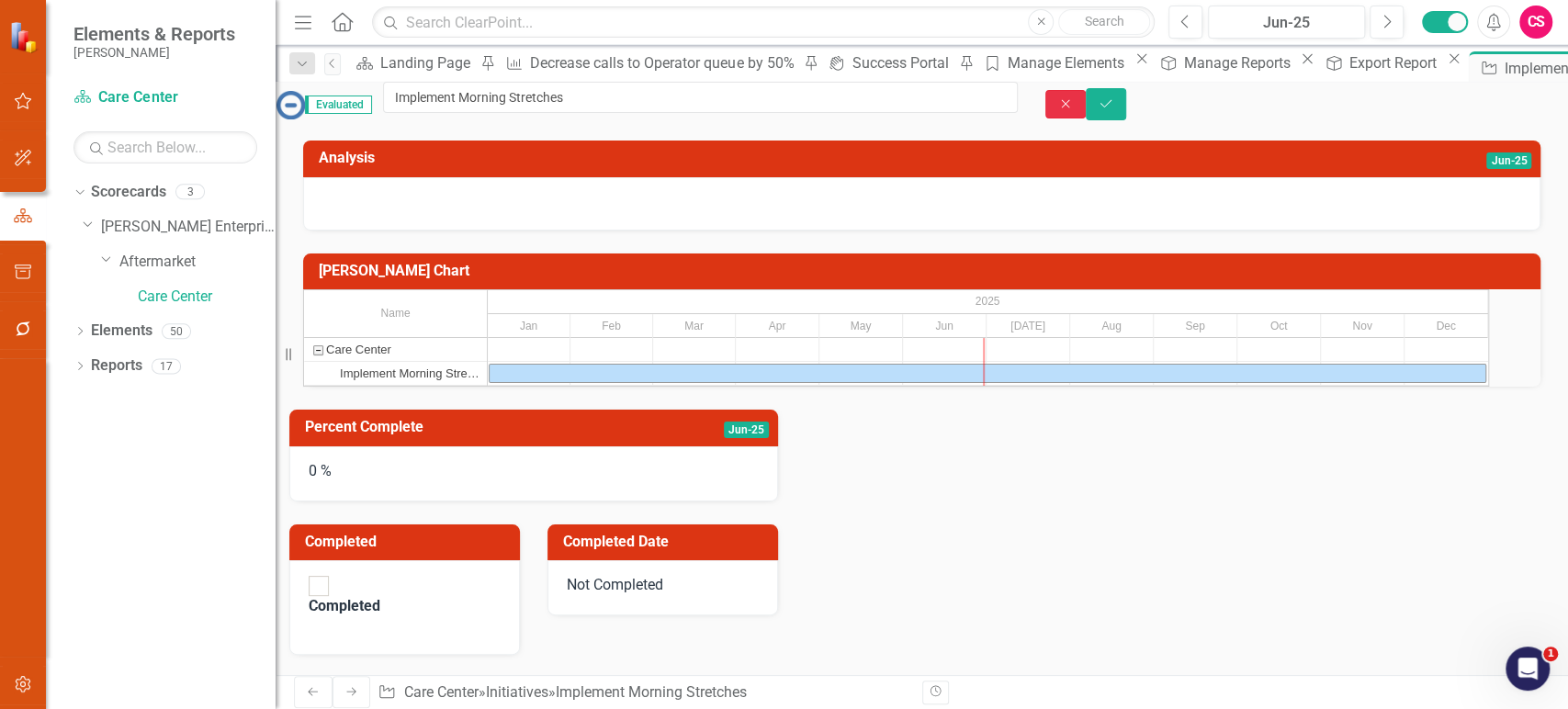
click at [1074, 109] on icon "Close" at bounding box center [1066, 104] width 17 height 13
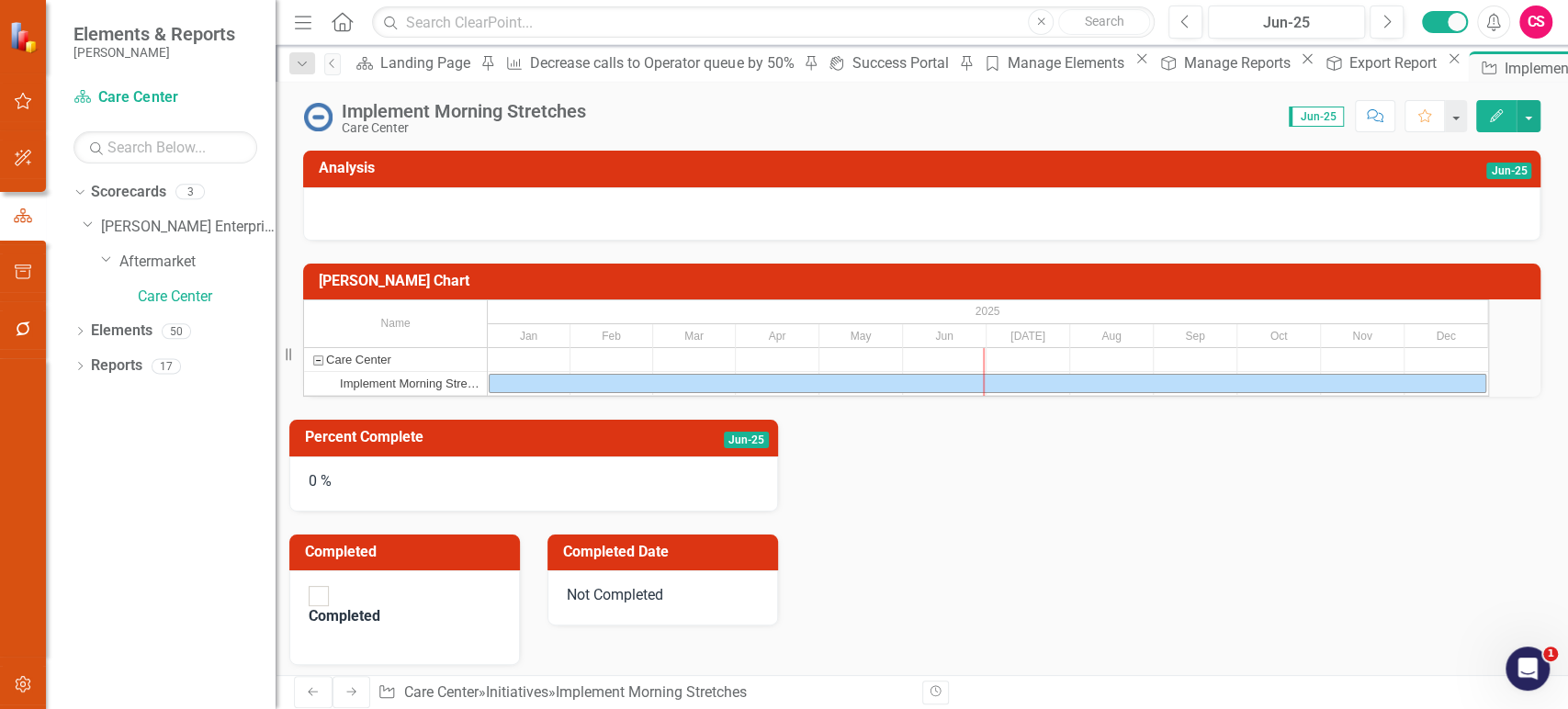
scroll to position [122, 0]
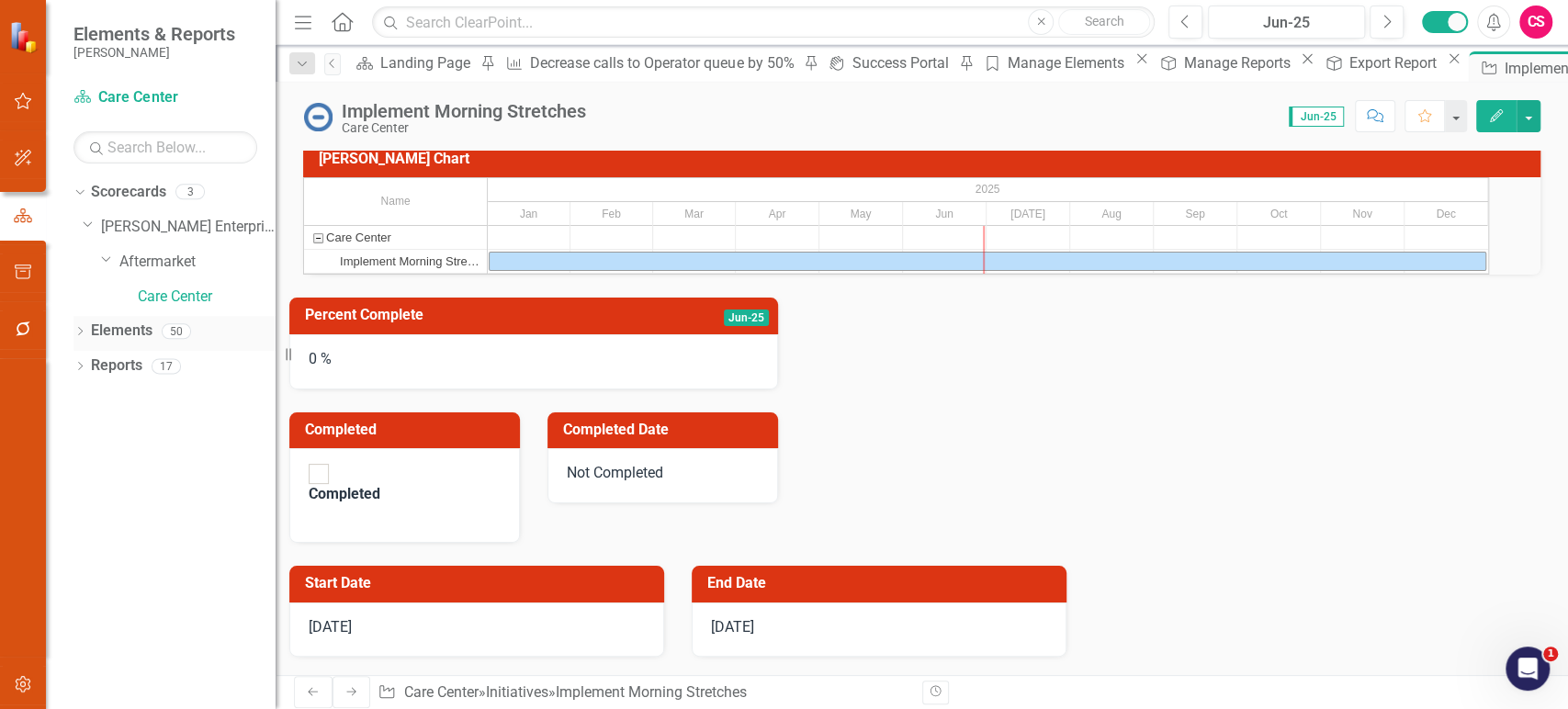
click at [130, 326] on link "Elements" at bounding box center [121, 331] width 61 height 21
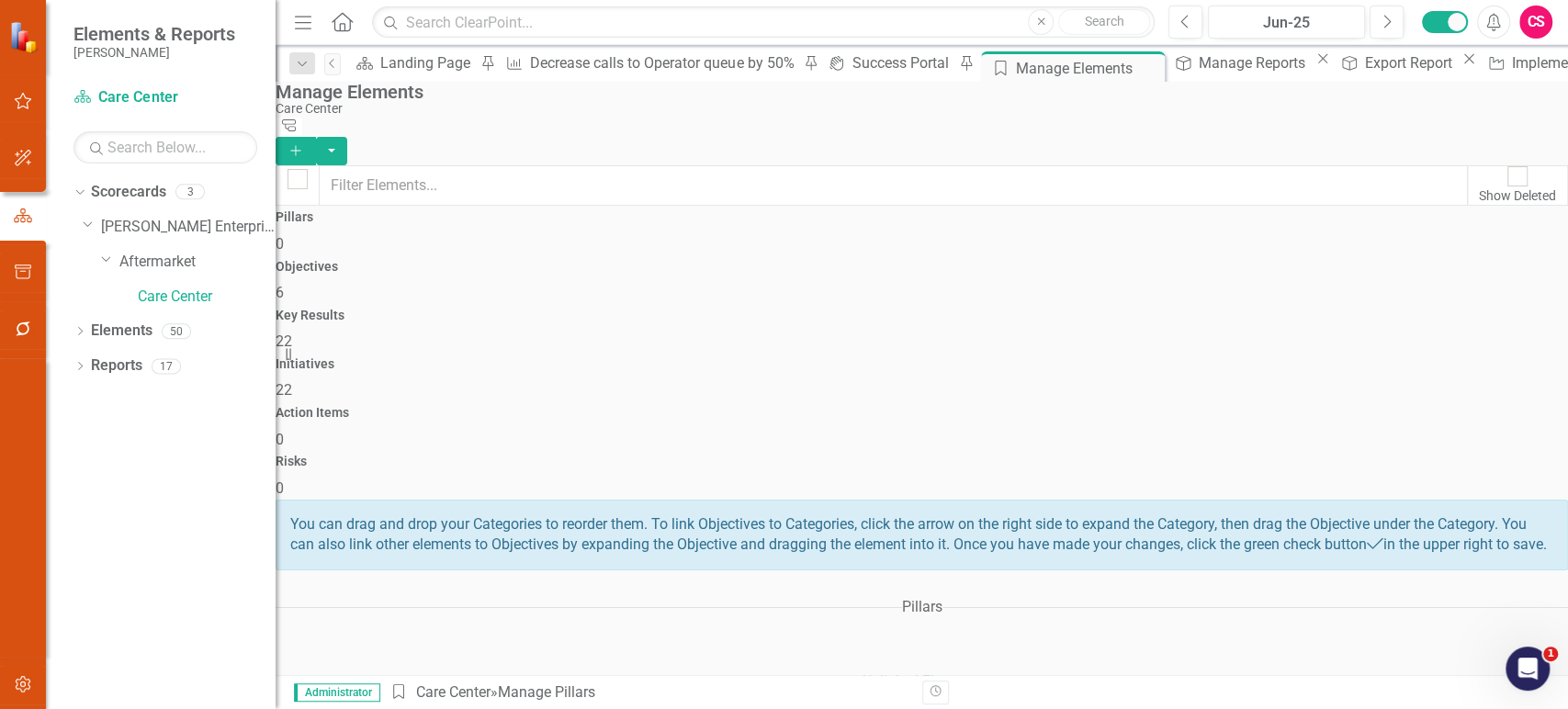
click at [1057, 358] on div "Initiatives 22" at bounding box center [921, 380] width 1293 height 44
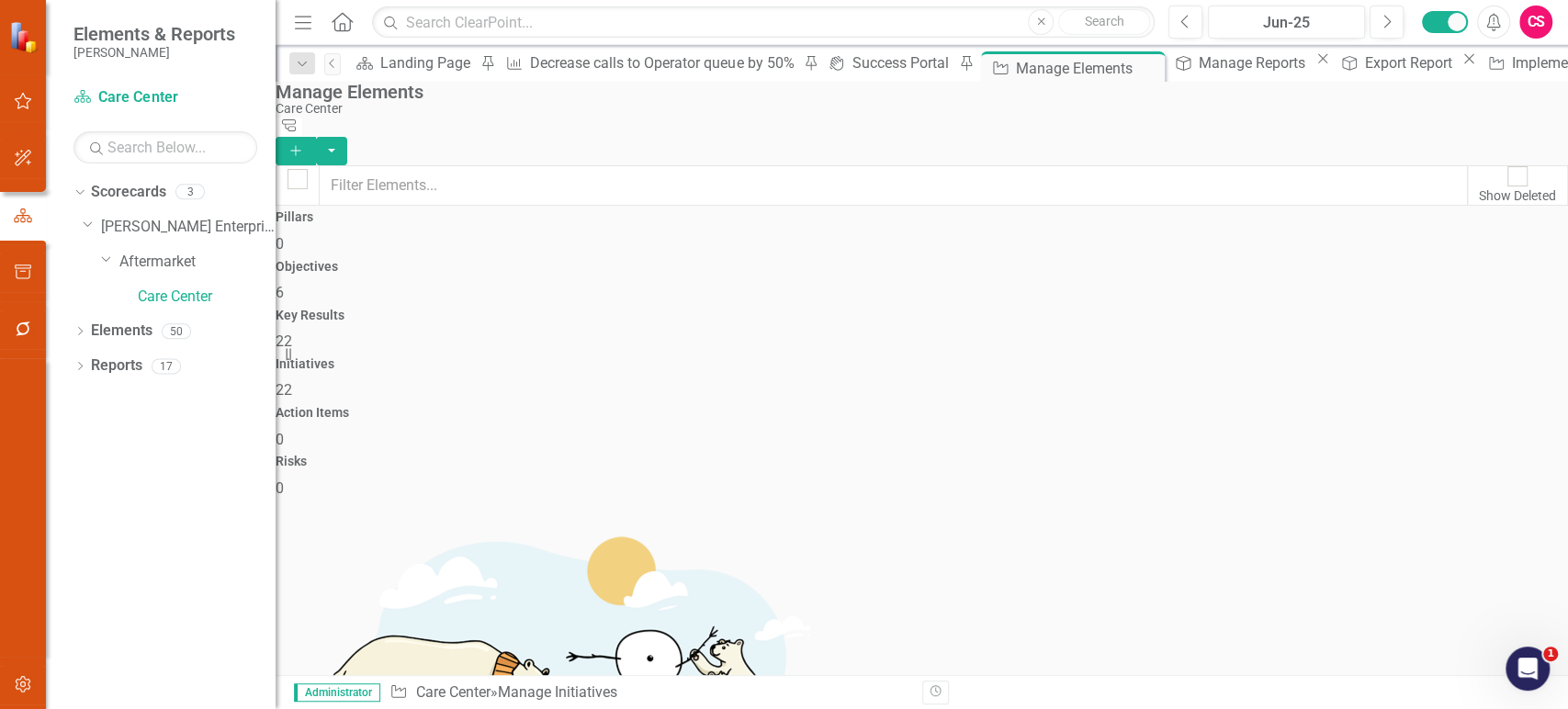
checkbox input "false"
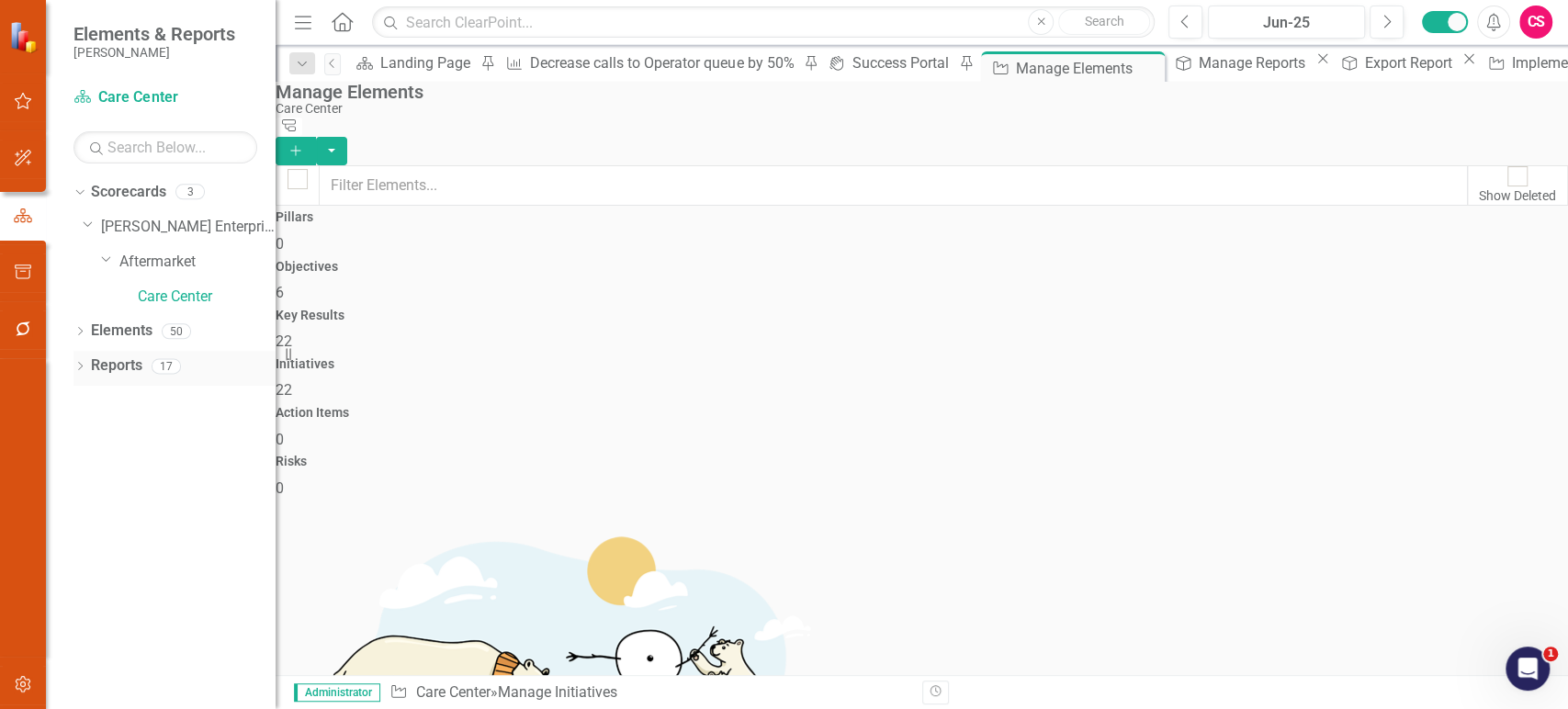
click at [117, 357] on link "Reports" at bounding box center [117, 366] width 52 height 21
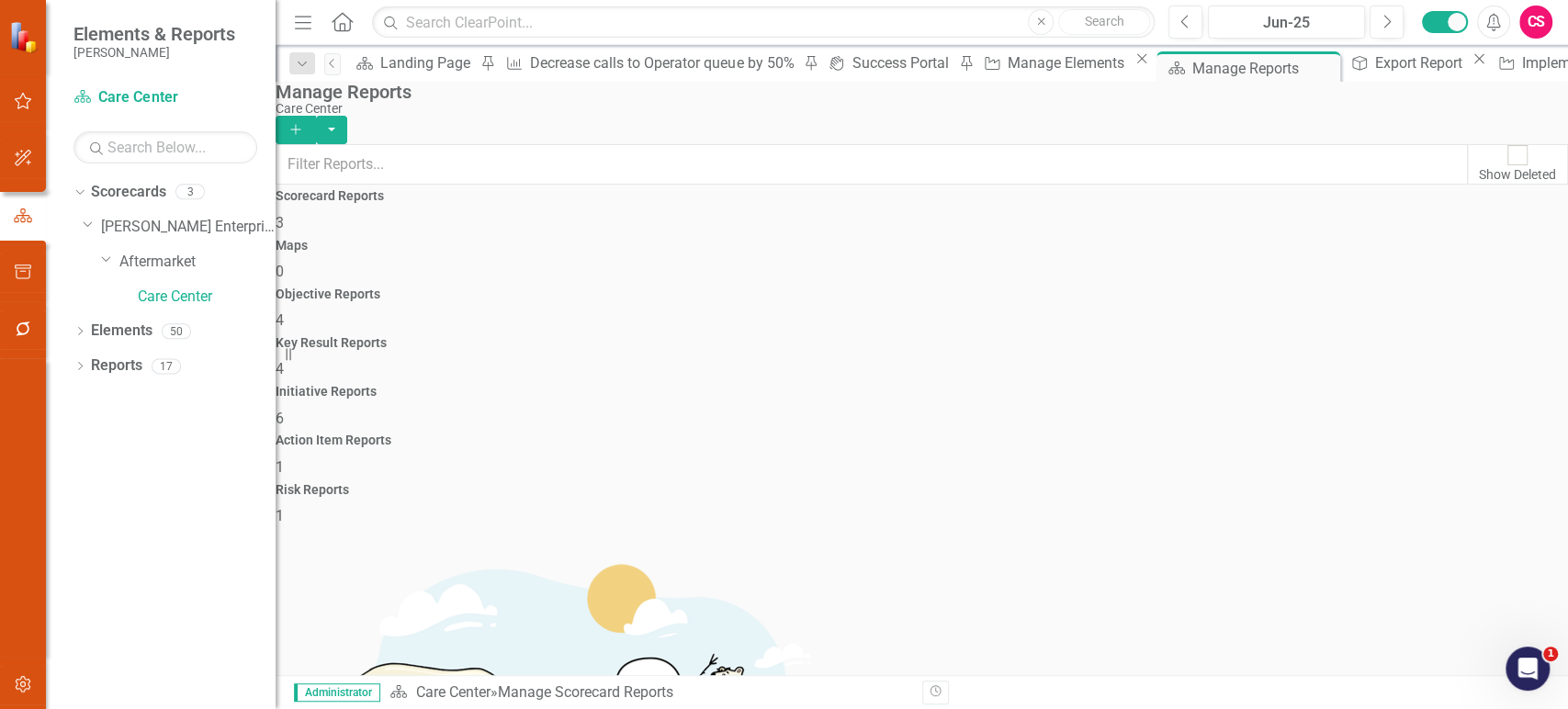
click at [1053, 385] on div "Initiative Reports 6" at bounding box center [921, 407] width 1293 height 44
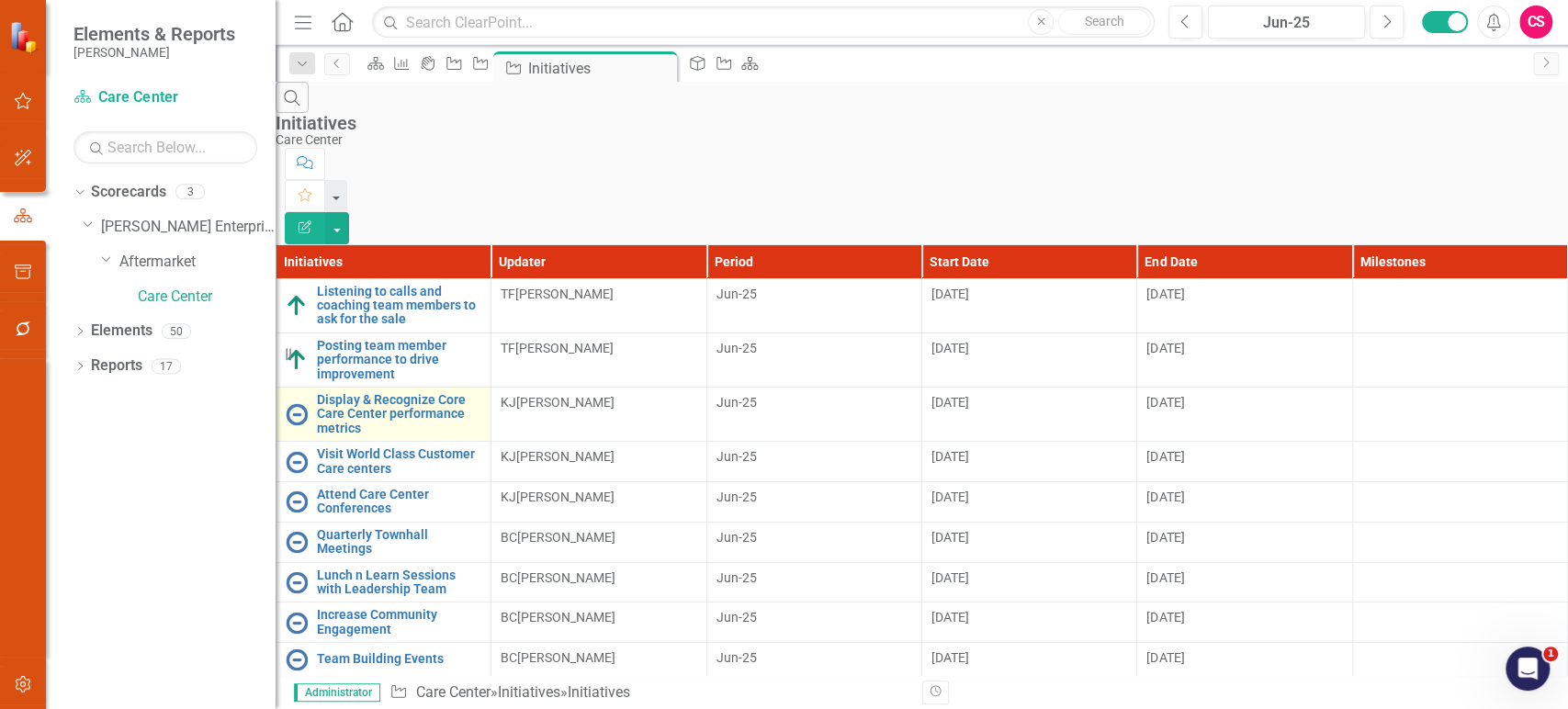
click at [308, 403] on img at bounding box center [297, 414] width 22 height 22
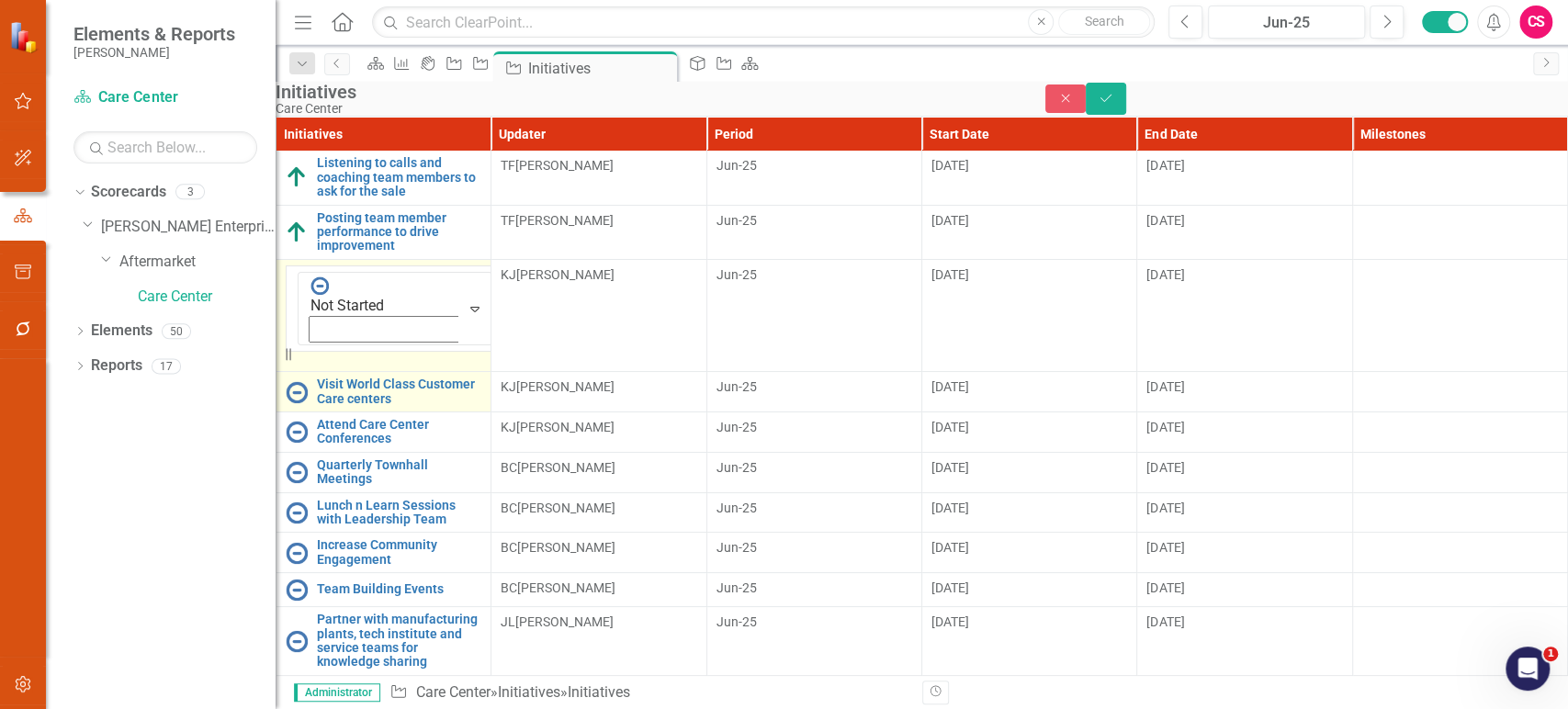
click at [308, 381] on img at bounding box center [297, 392] width 22 height 22
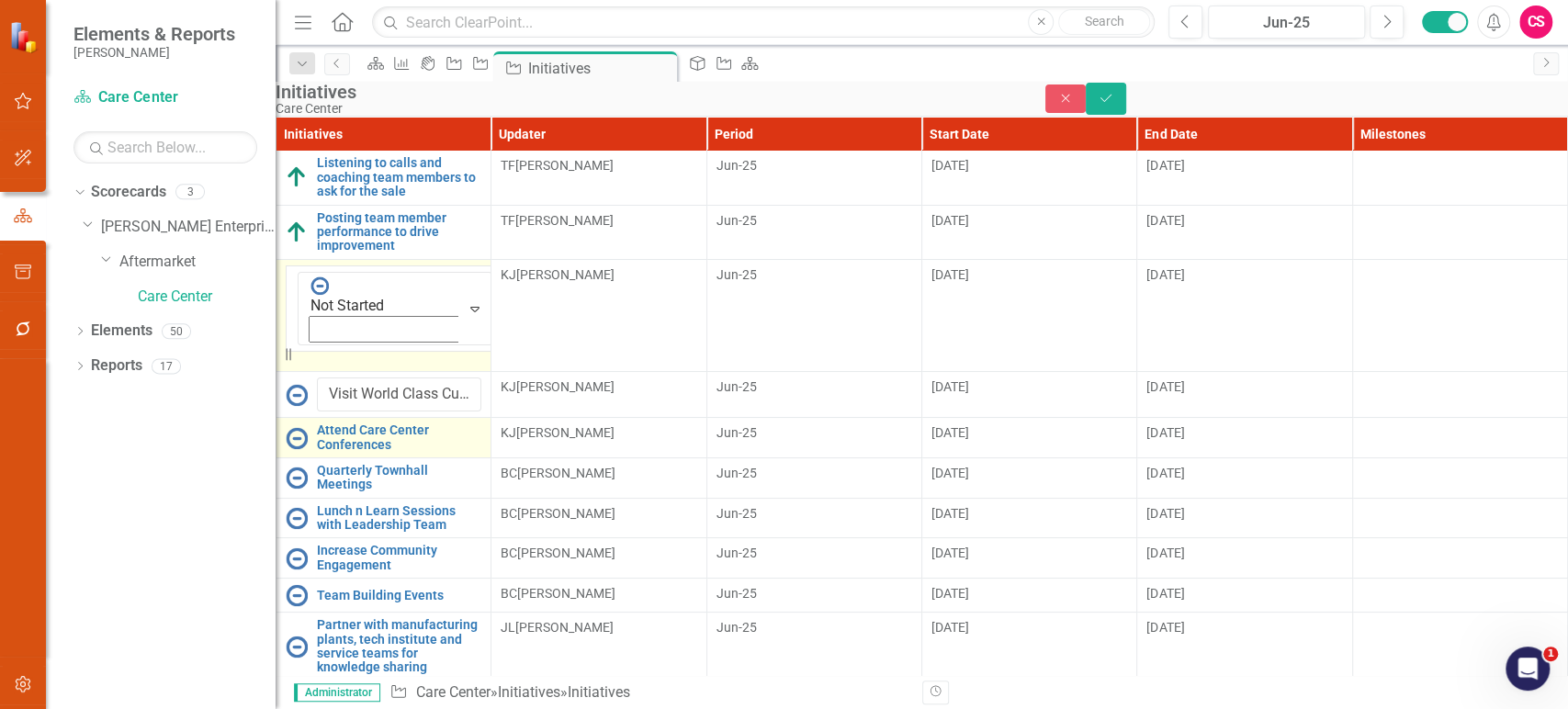
click at [308, 427] on img at bounding box center [297, 438] width 22 height 22
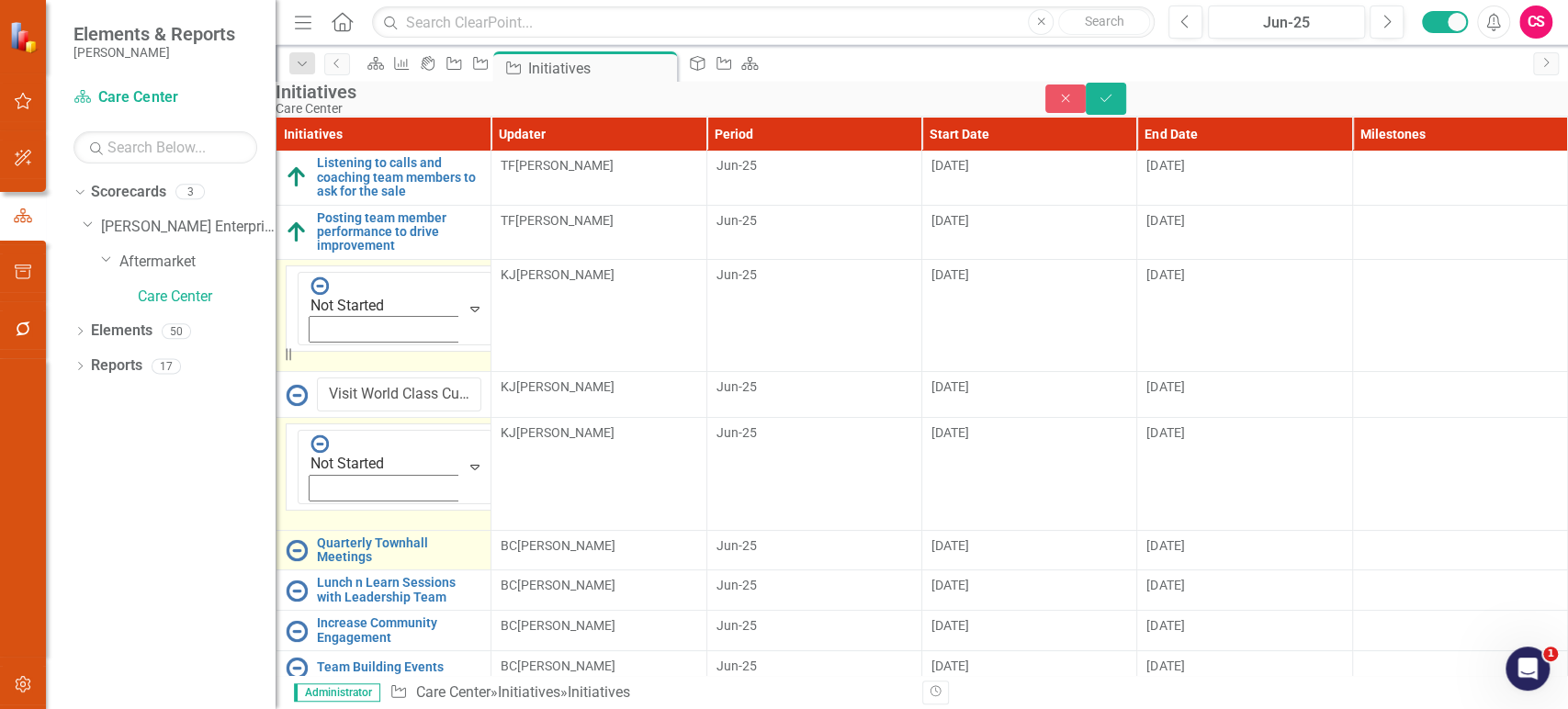
click at [308, 539] on img at bounding box center [297, 551] width 22 height 22
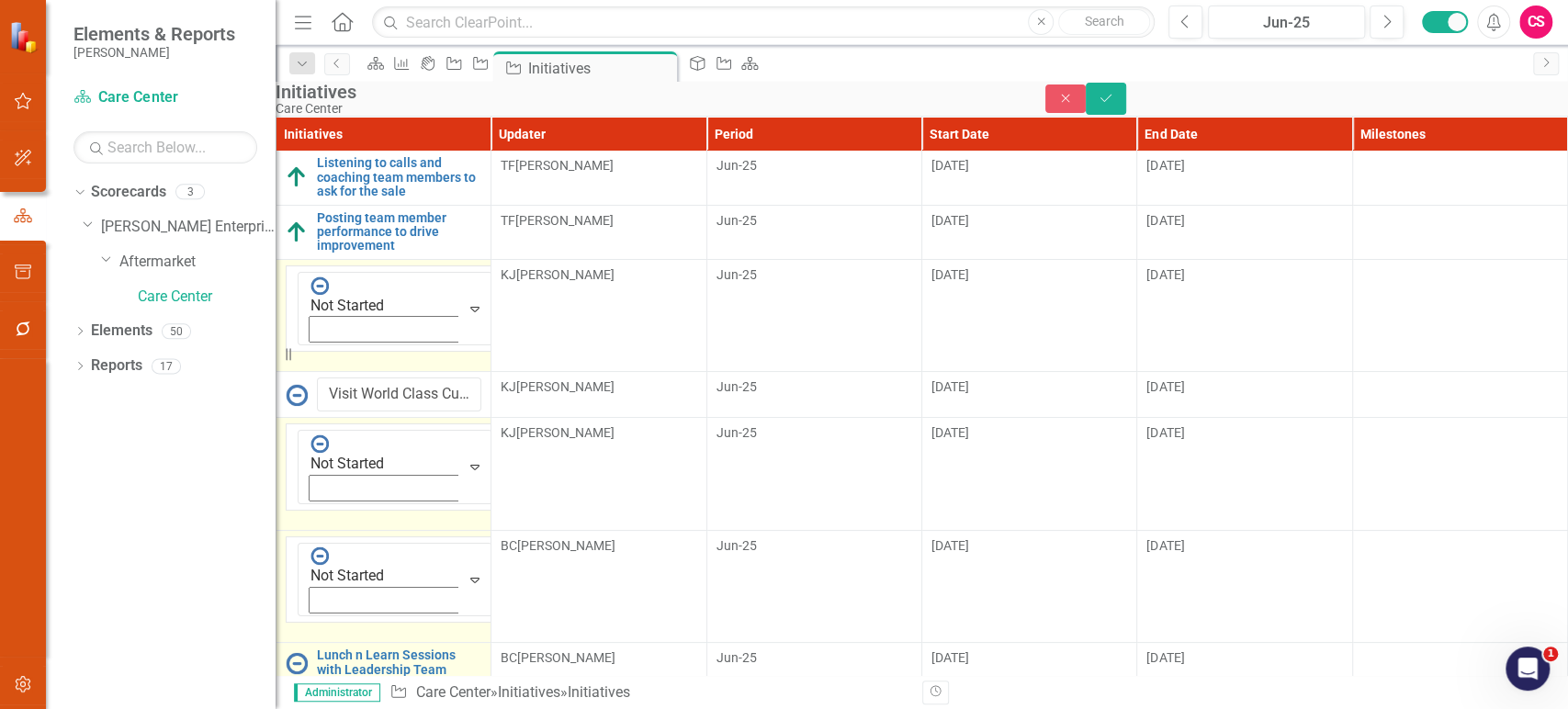
click at [323, 643] on td "Lunch n Learn Sessions with Leadership Team Link Map View Link Map Edit Edit In…" at bounding box center [384, 664] width 215 height 41
click at [308, 697] on img at bounding box center [297, 708] width 22 height 22
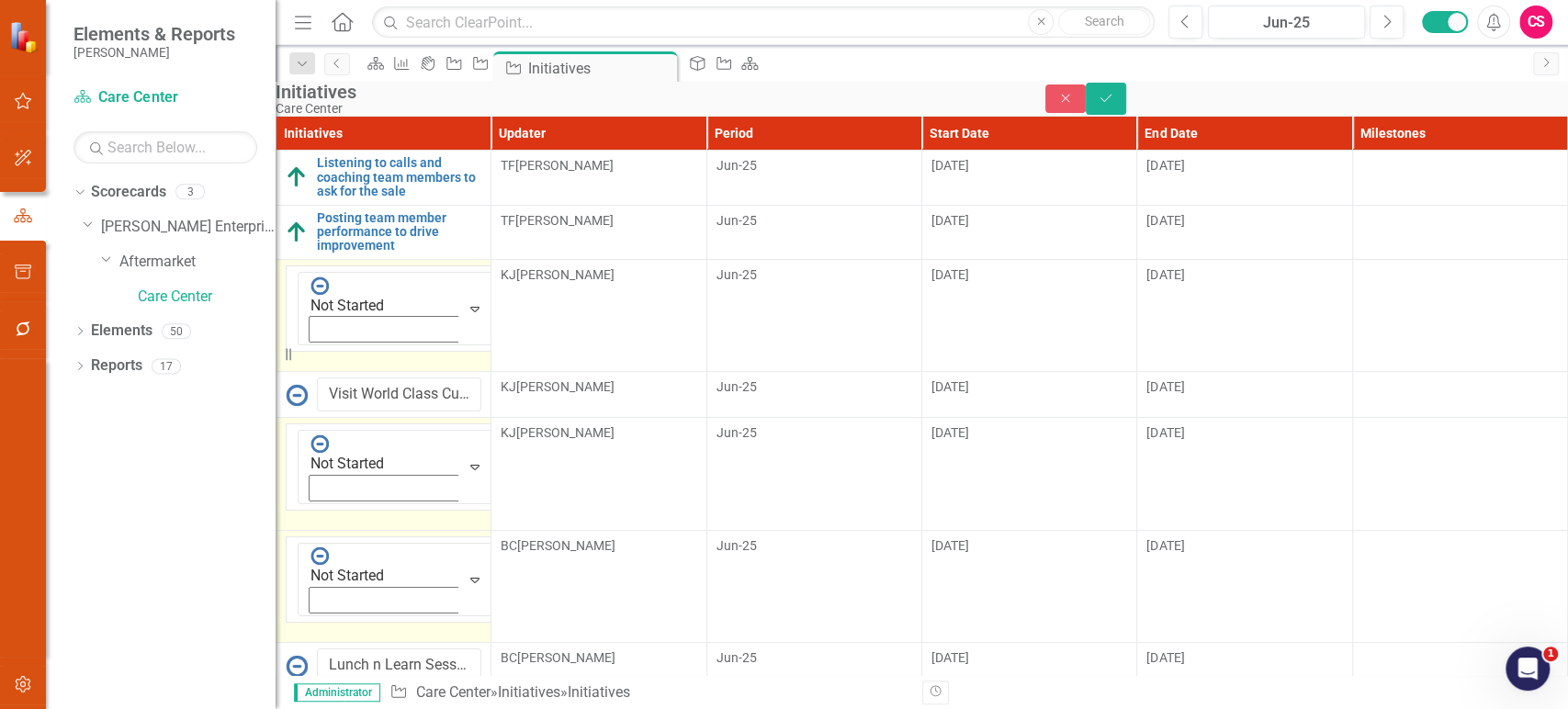
scroll to position [505, 0]
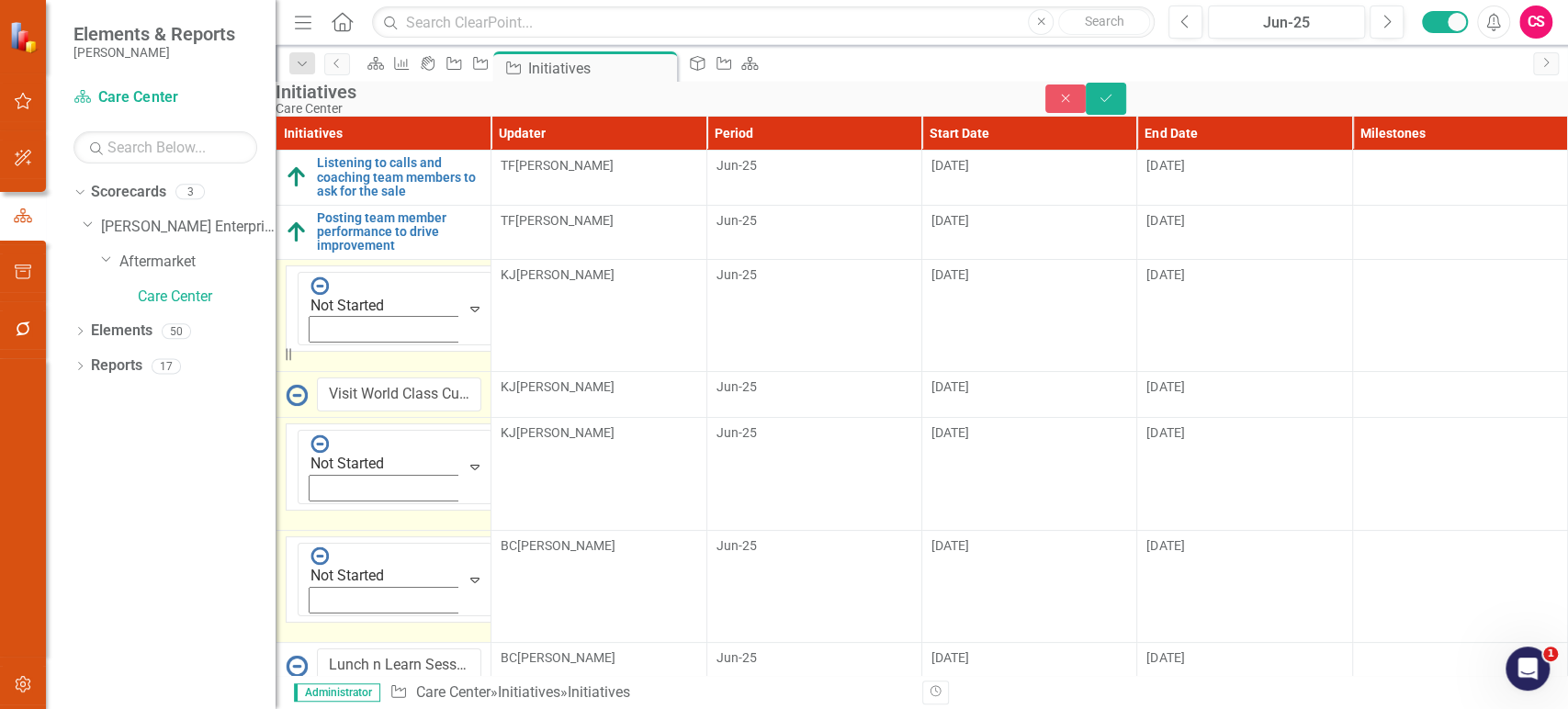
click at [308, 384] on img at bounding box center [297, 395] width 22 height 22
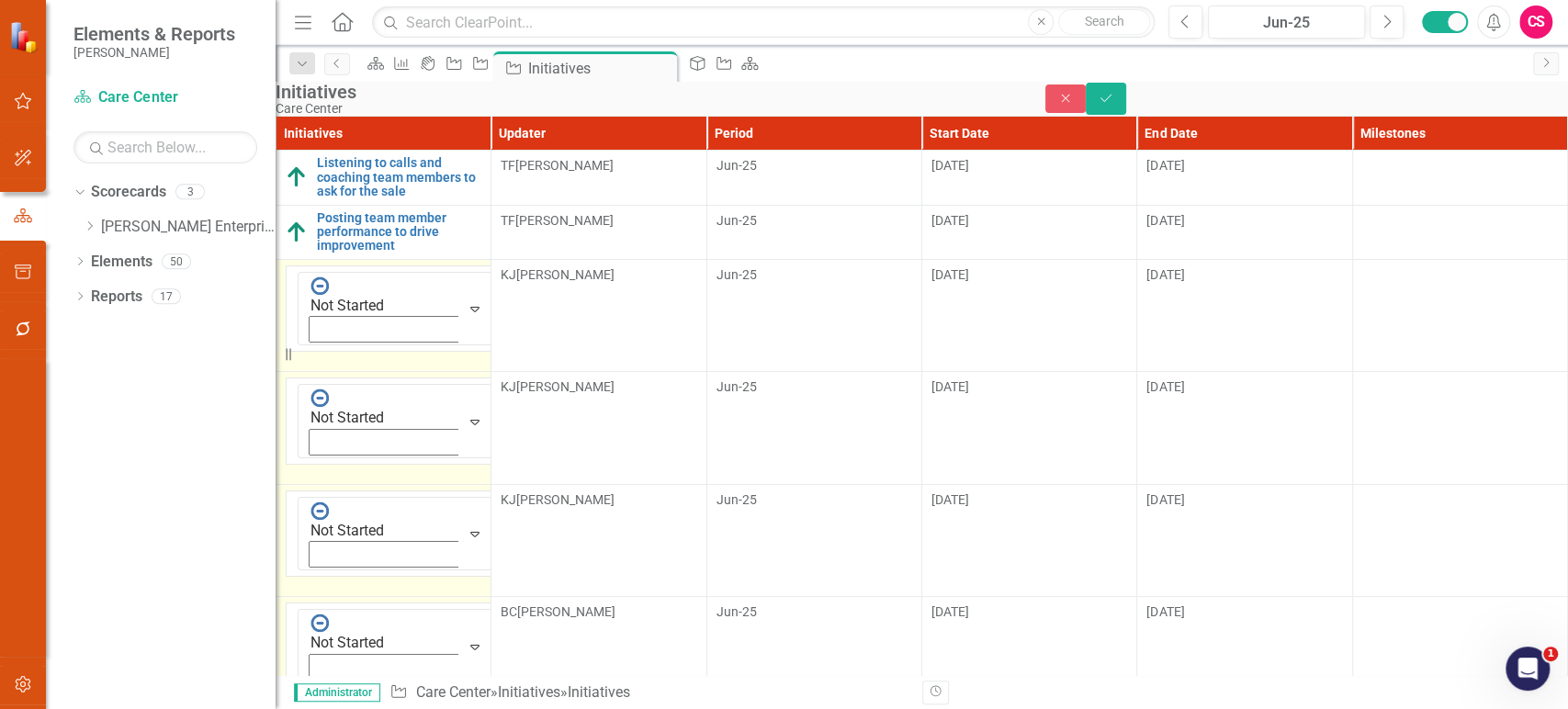
scroll to position [552, 0]
click at [19, 703] on button "button" at bounding box center [23, 686] width 42 height 39
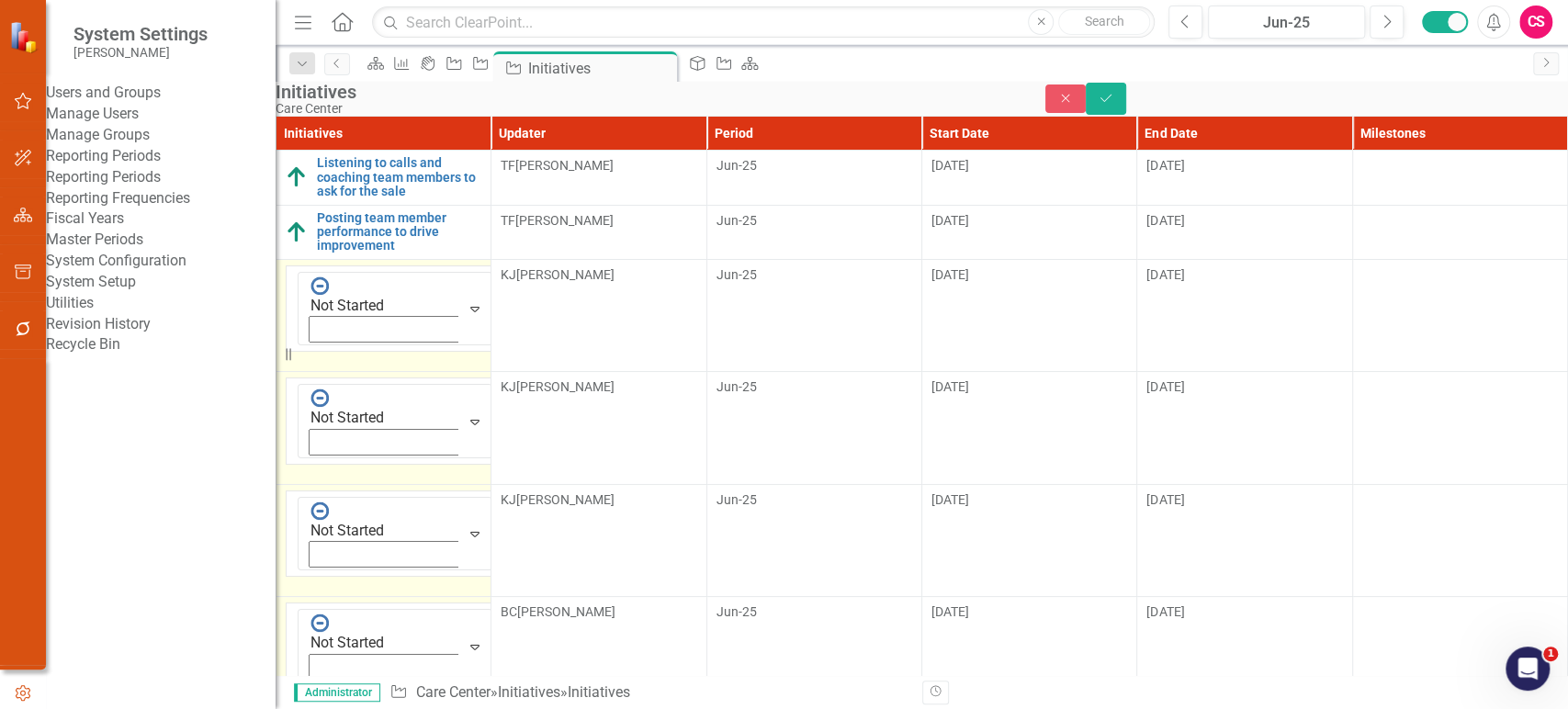
click at [123, 336] on link "Revision History" at bounding box center [161, 324] width 230 height 21
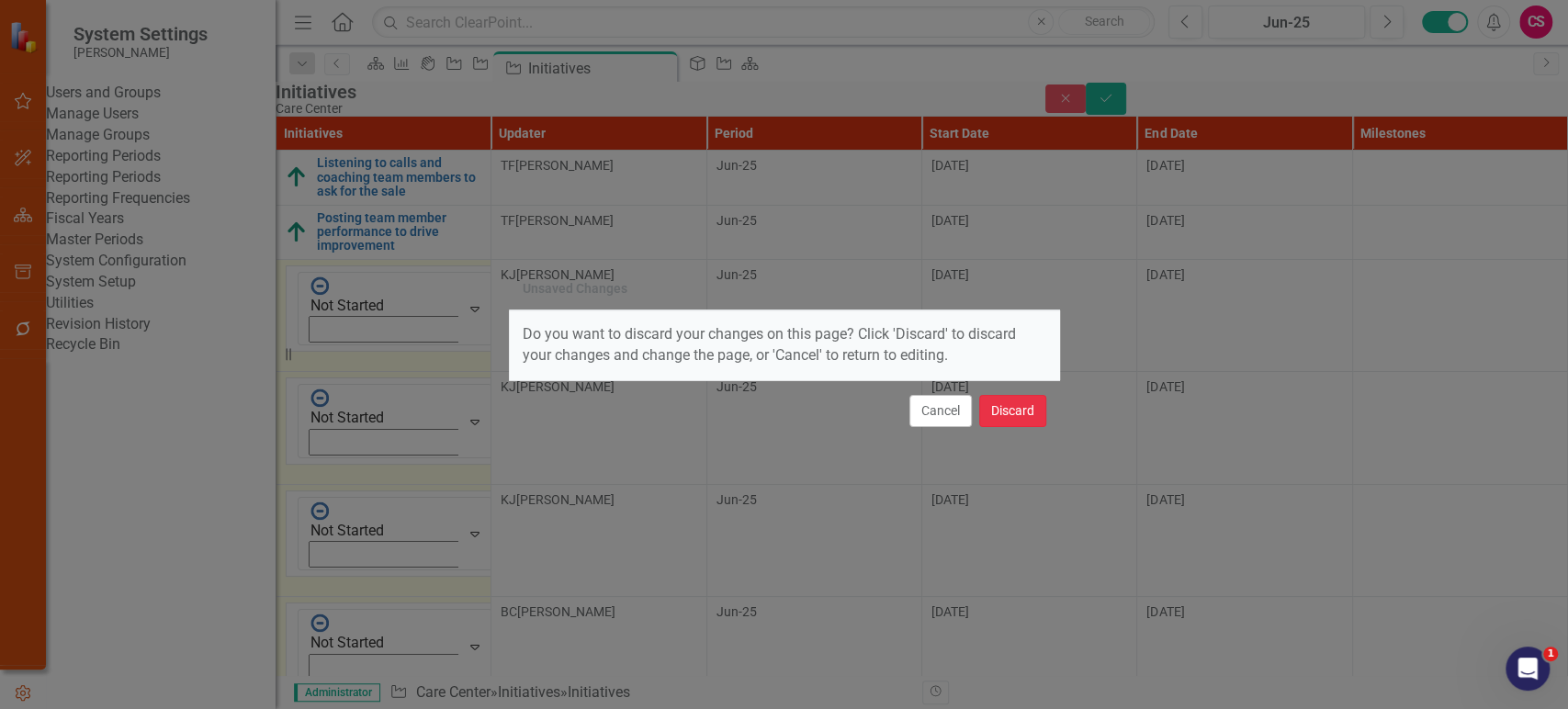
click at [992, 400] on button "Discard" at bounding box center [1013, 411] width 67 height 32
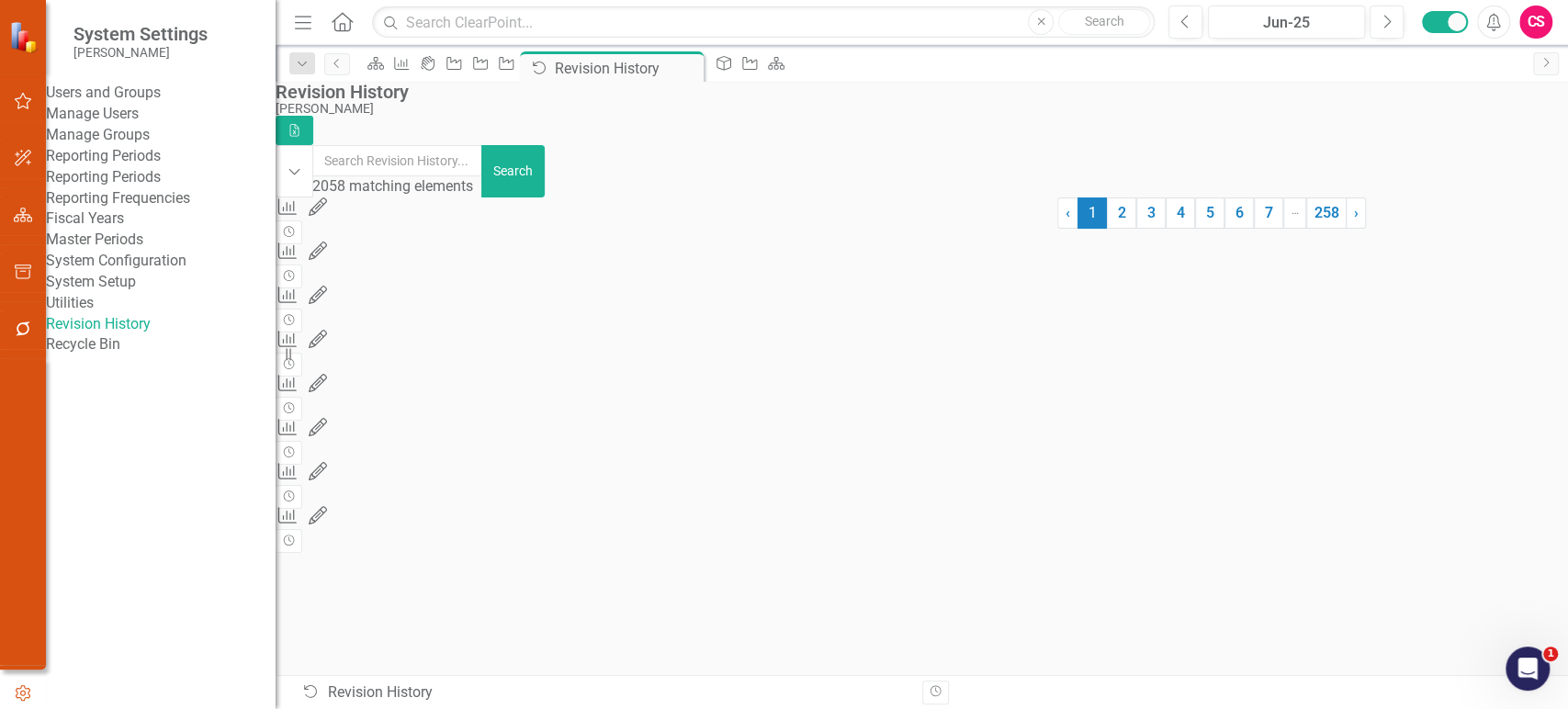
click at [154, 293] on link "System Setup" at bounding box center [161, 282] width 230 height 21
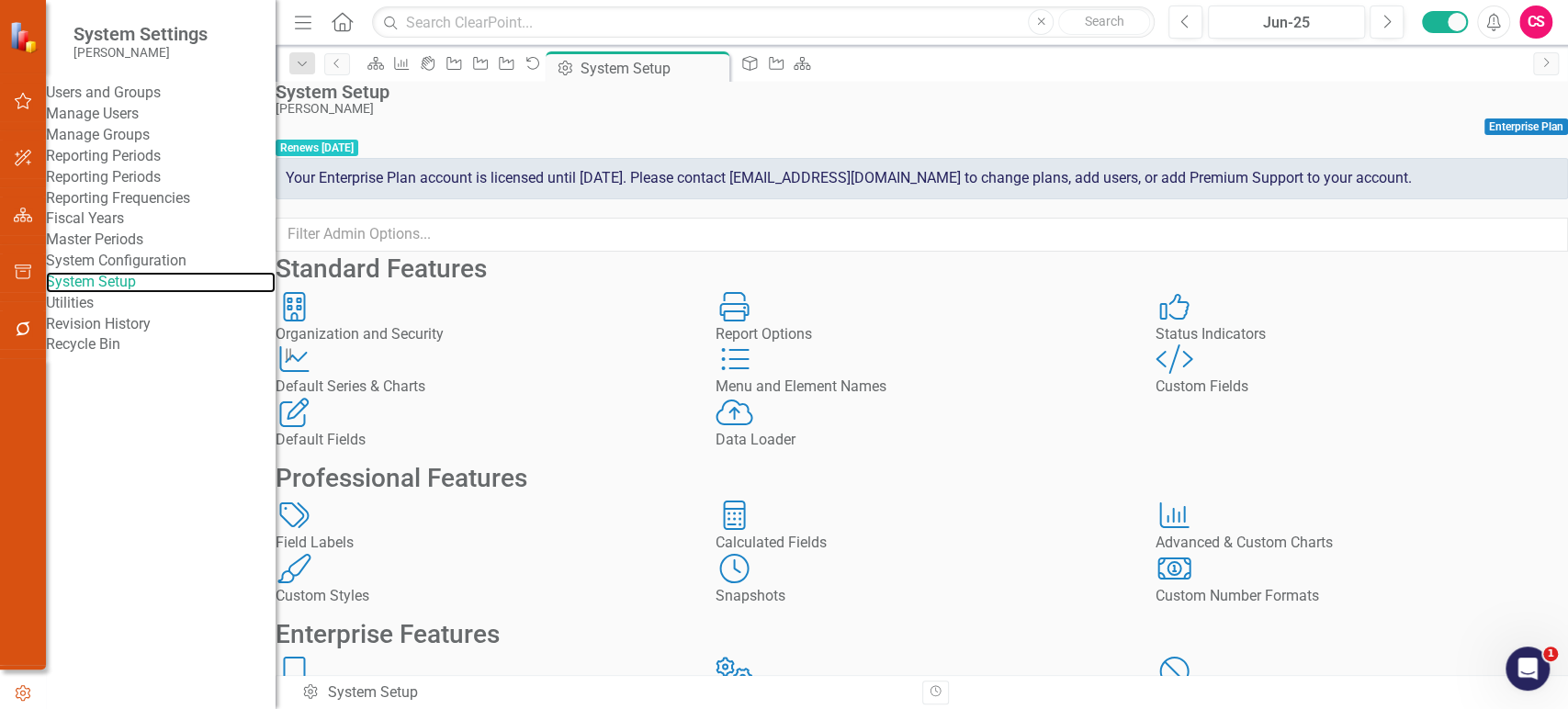
scroll to position [374, 0]
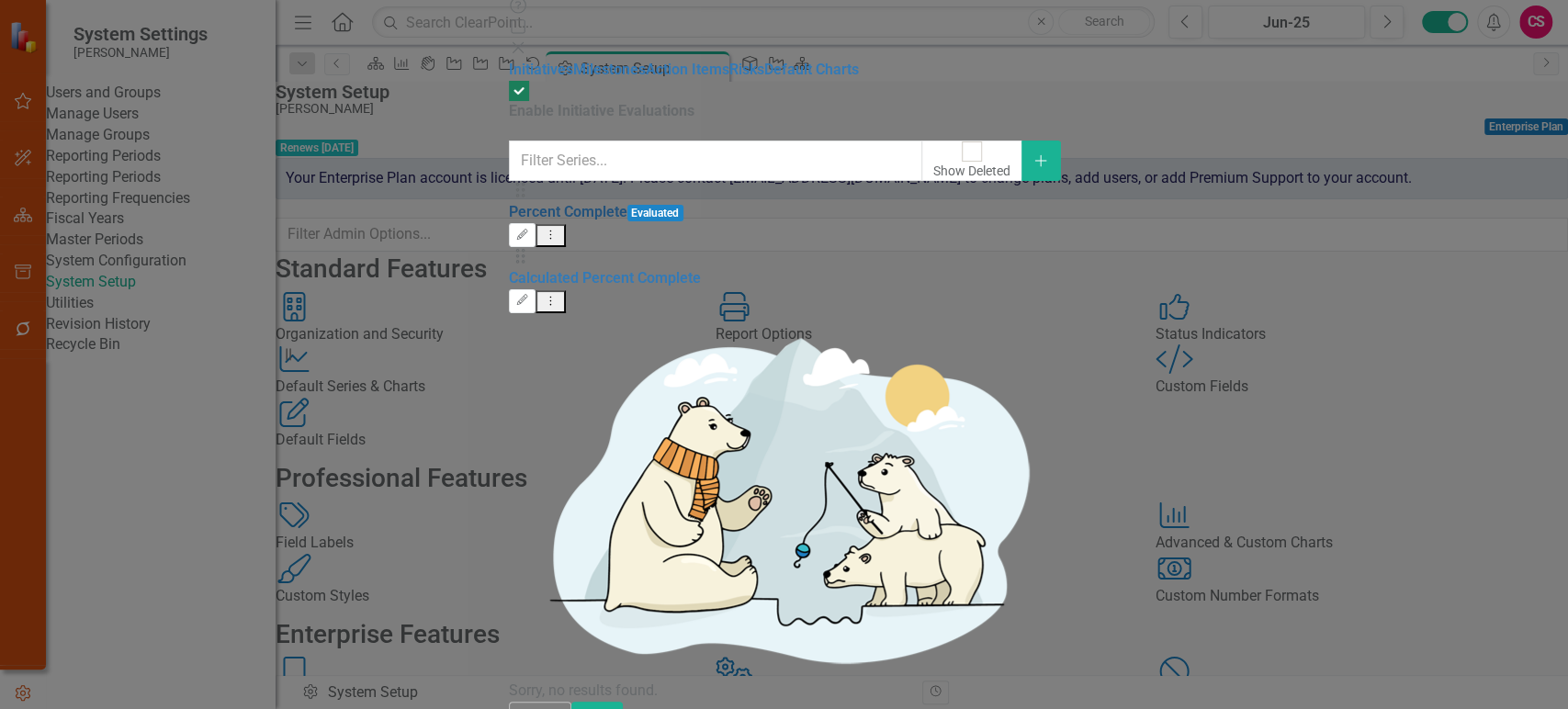
click at [578, 203] on link "Percent Complete" at bounding box center [568, 211] width 119 height 18
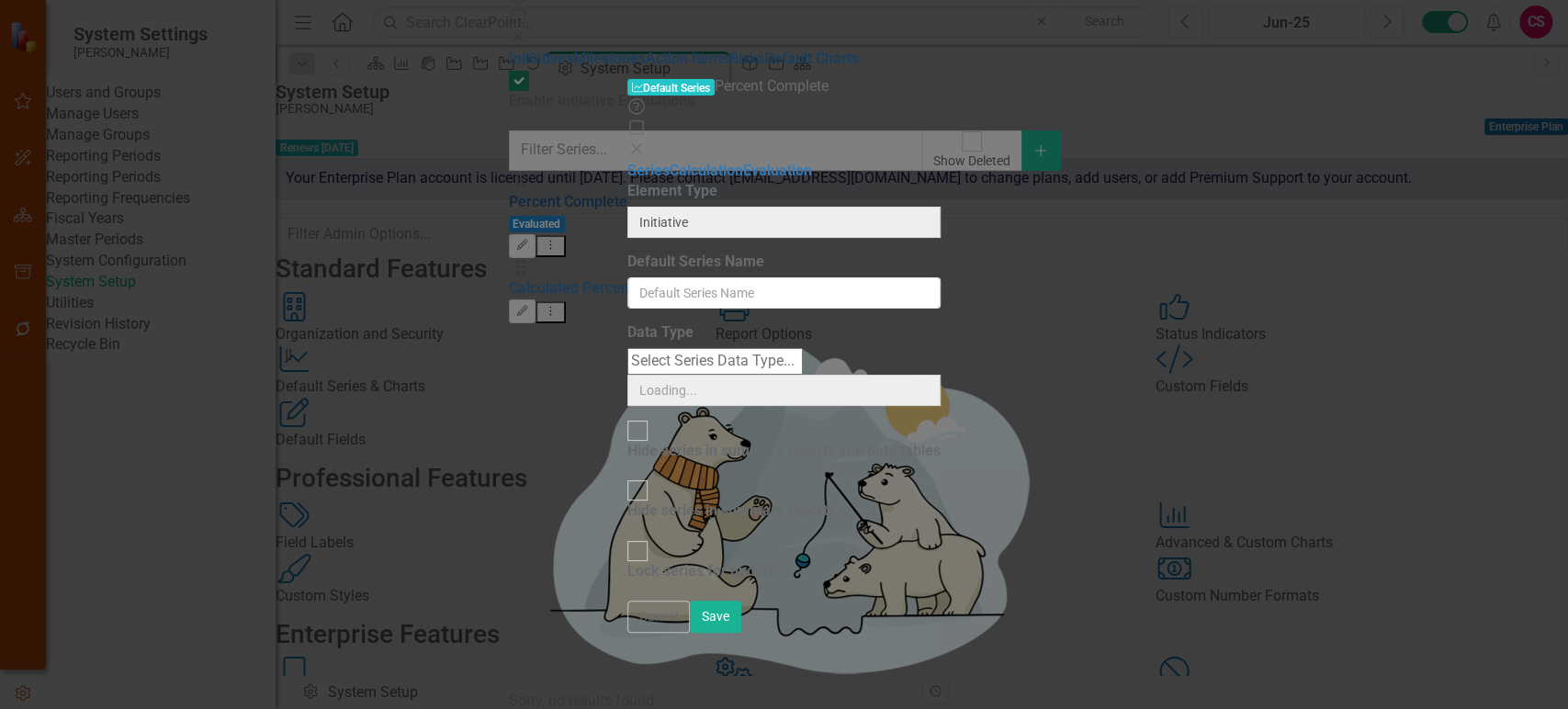
type input "Percent Complete"
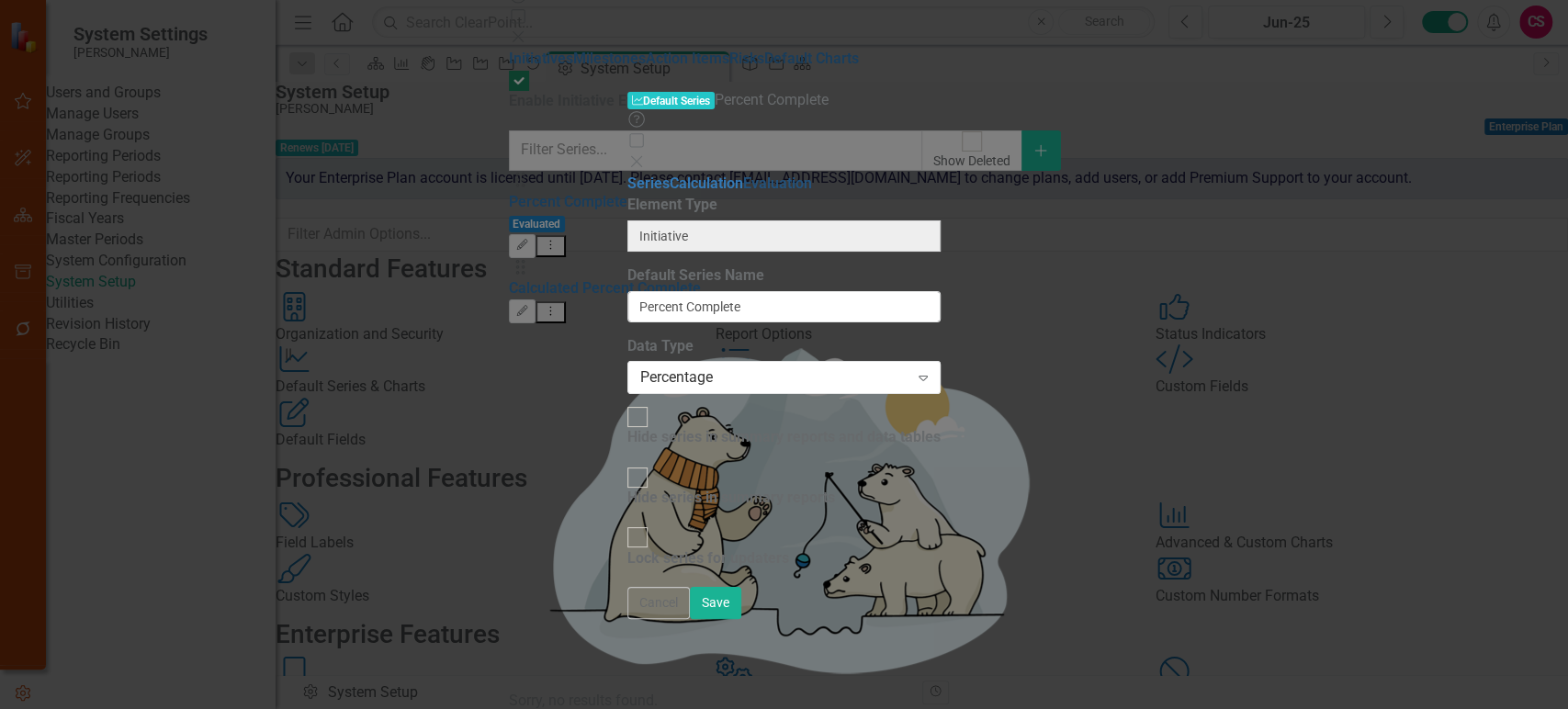
click at [743, 174] on link "Evaluation" at bounding box center [778, 183] width 69 height 18
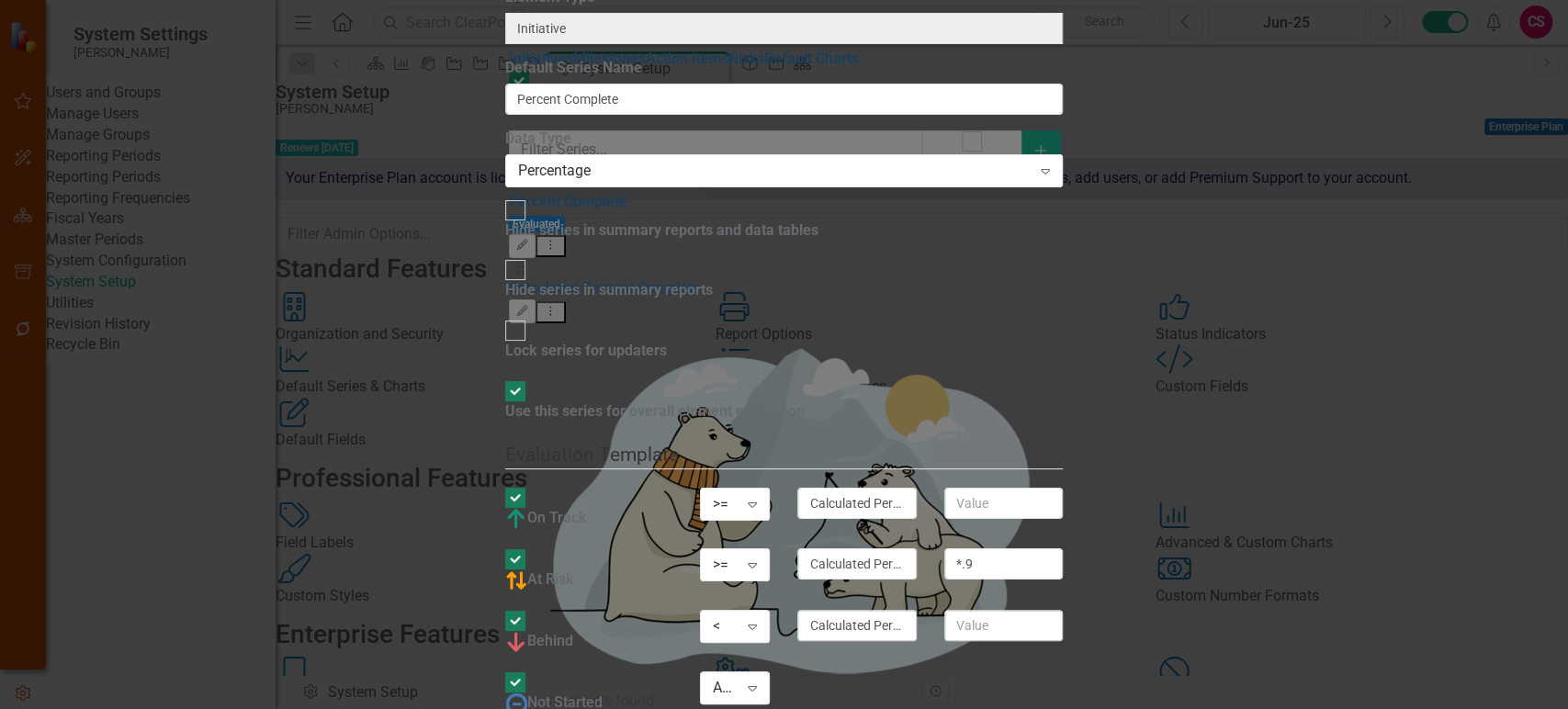
click at [525, 381] on div at bounding box center [515, 391] width 20 height 20
click at [529, 376] on input "Use this series for overall element evaluation" at bounding box center [514, 390] width 29 height 29
checkbox input "false"
drag, startPoint x: 1527, startPoint y: 693, endPoint x: 1499, endPoint y: 691, distance: 28.1
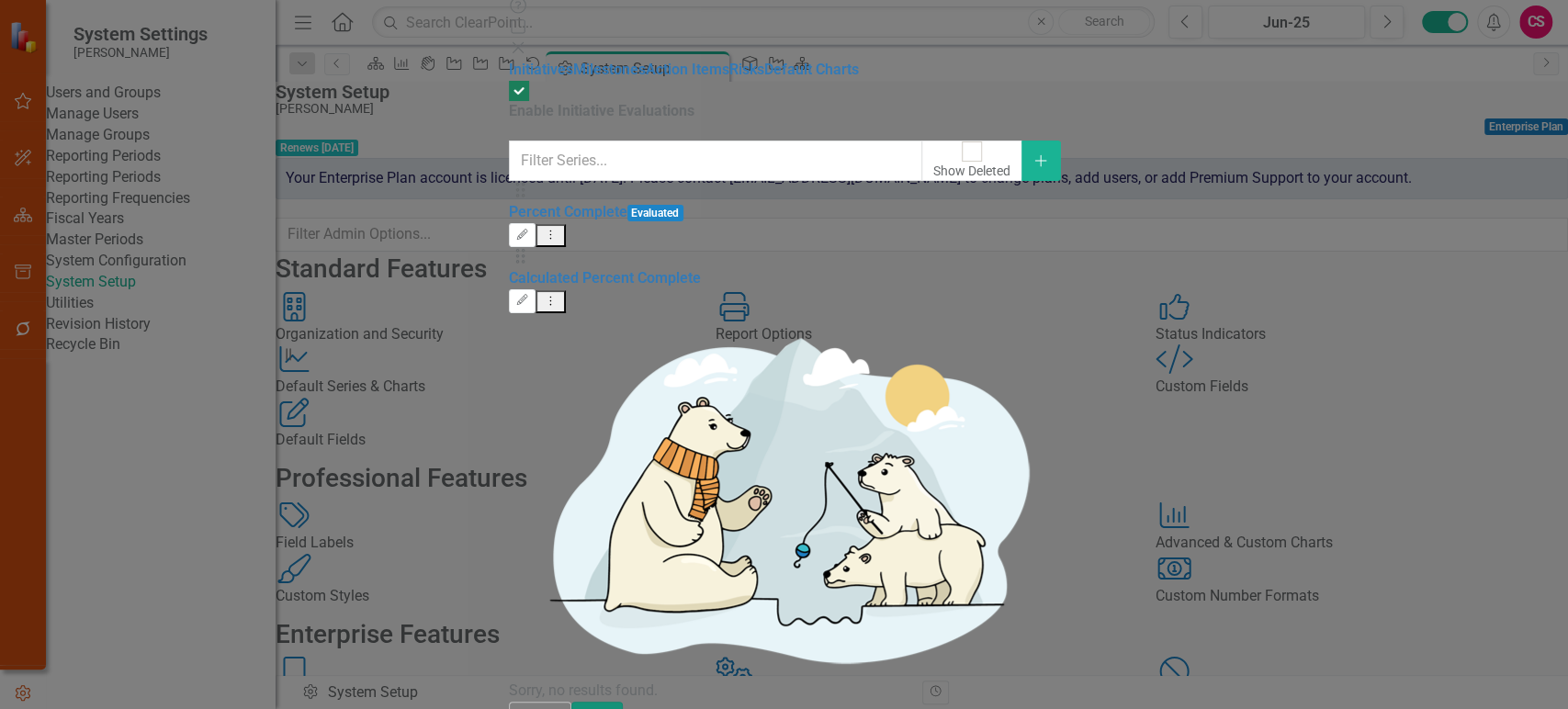
click at [623, 702] on button "Save" at bounding box center [598, 717] width 52 height 32
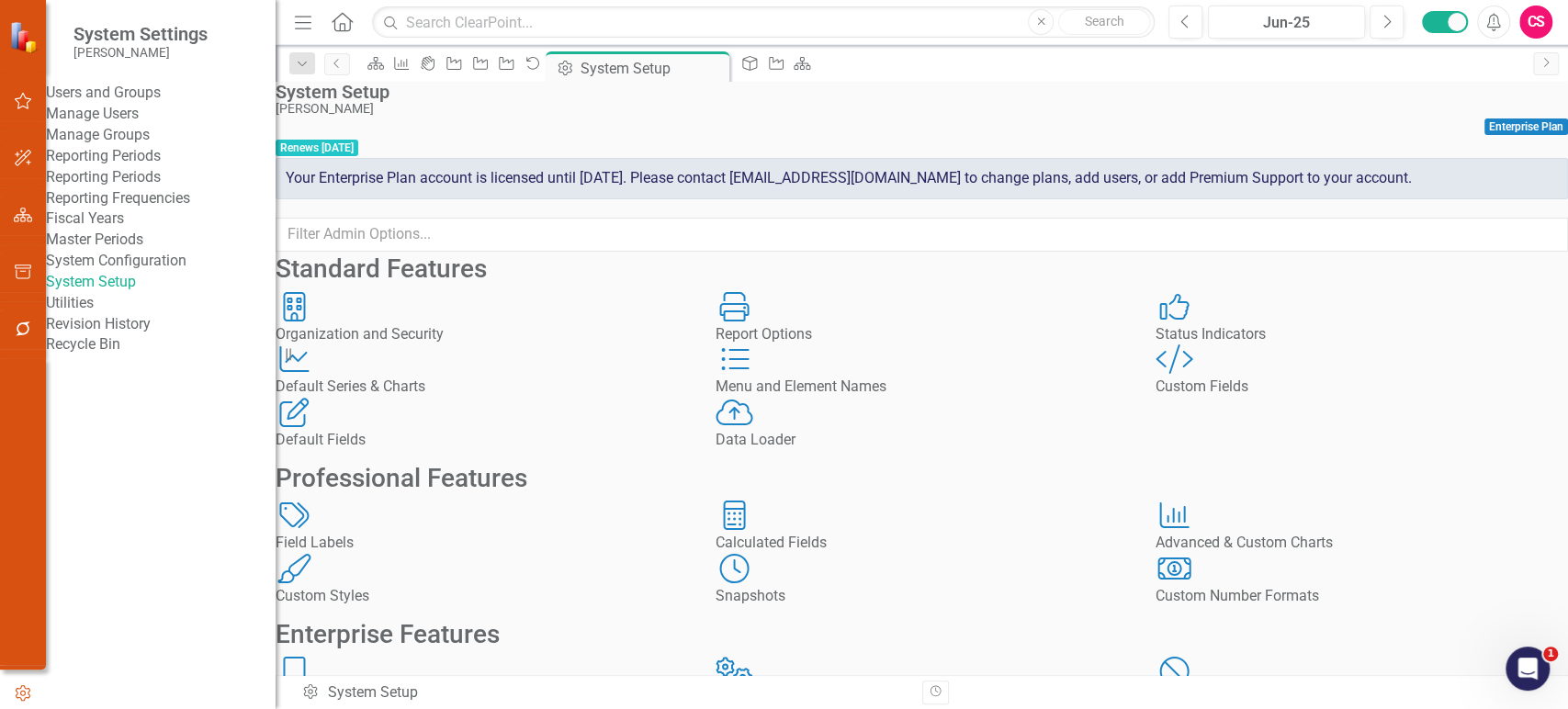
scroll to position [0, 0]
click at [1284, 346] on div "Status Indicators Status Indicators" at bounding box center [1361, 318] width 412 height 53
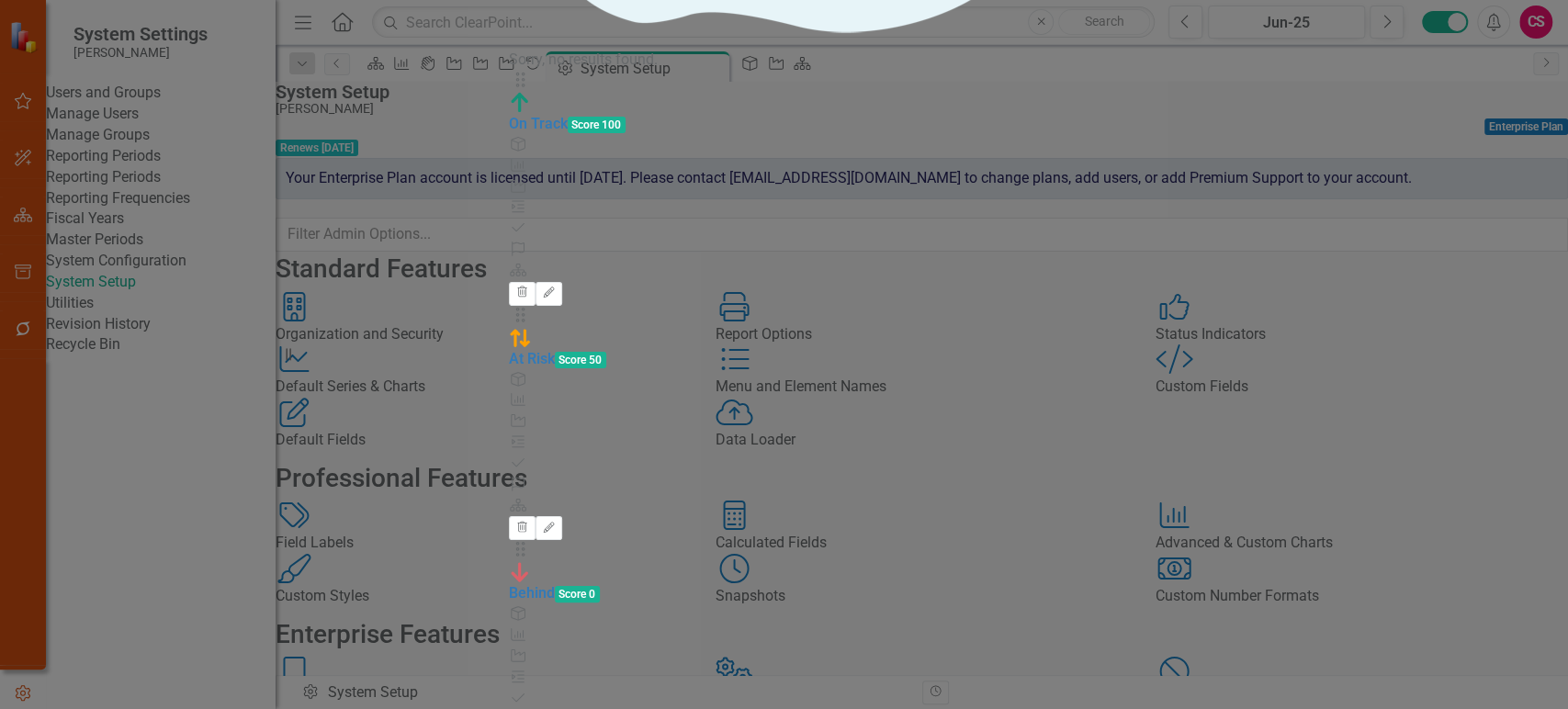
click at [1060, 371] on div "Status Indicators Status icons are used throughout ClearPoint to show the curre…" at bounding box center [784, 381] width 551 height 1520
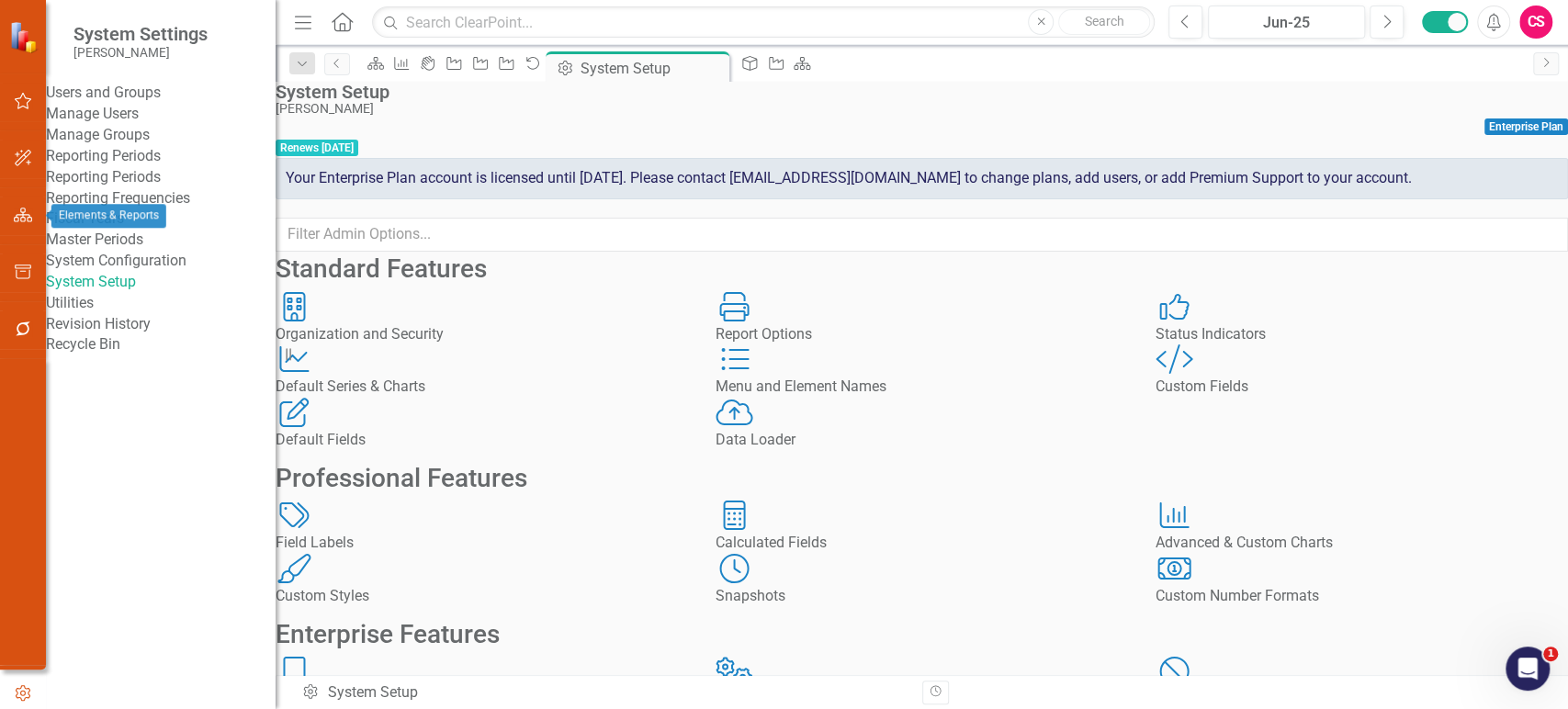
click at [20, 219] on icon "button" at bounding box center [23, 215] width 19 height 15
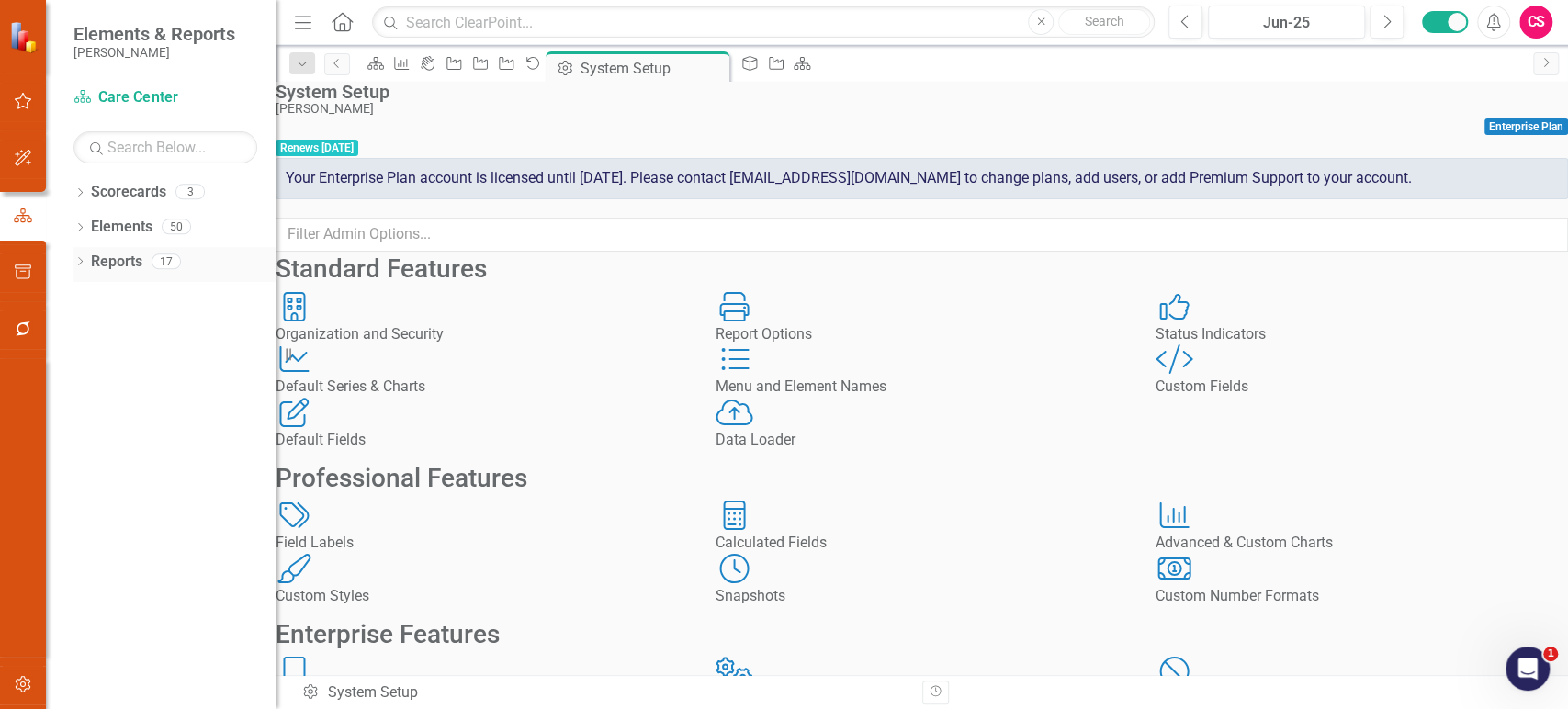
click at [113, 257] on link "Reports" at bounding box center [117, 262] width 52 height 21
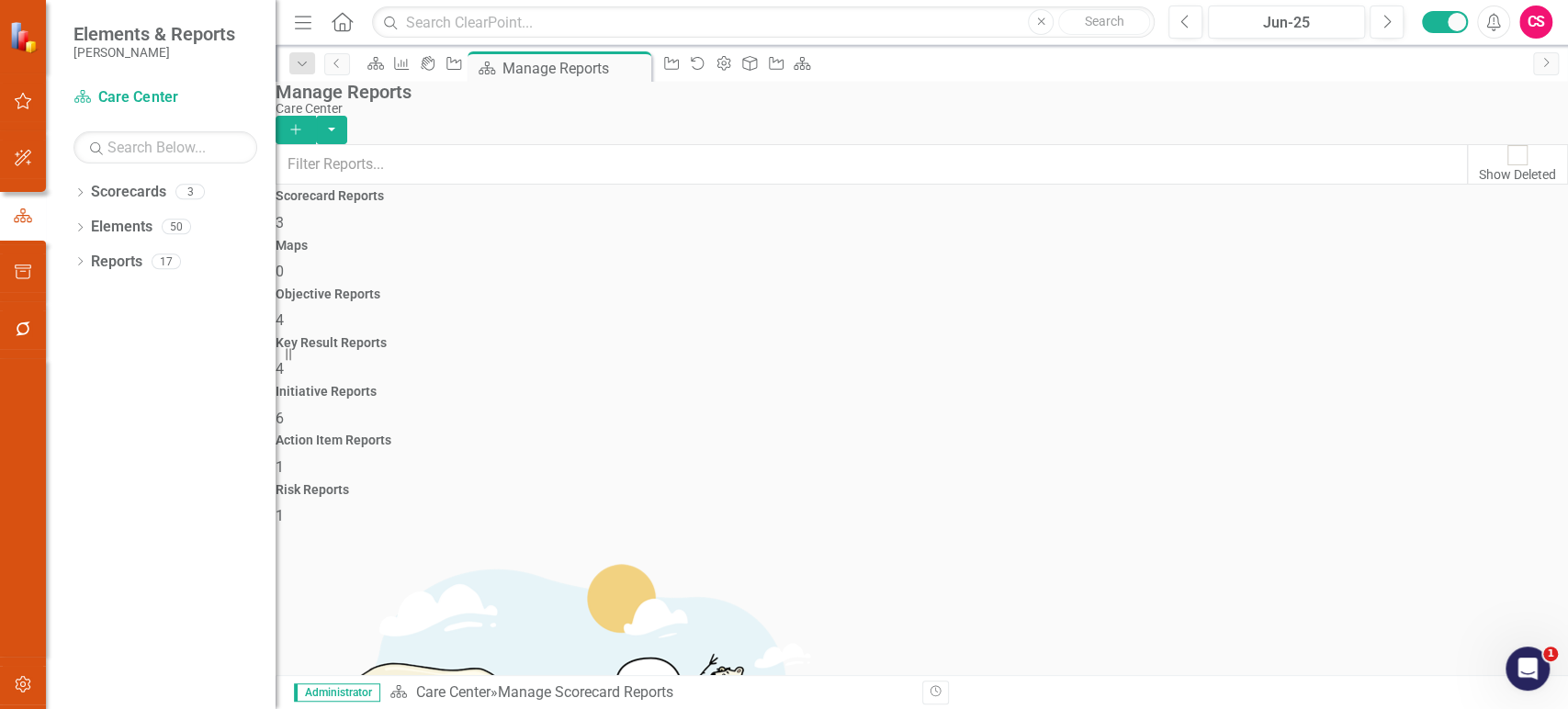
click at [760, 287] on div "Objective Reports 4" at bounding box center [921, 310] width 1293 height 44
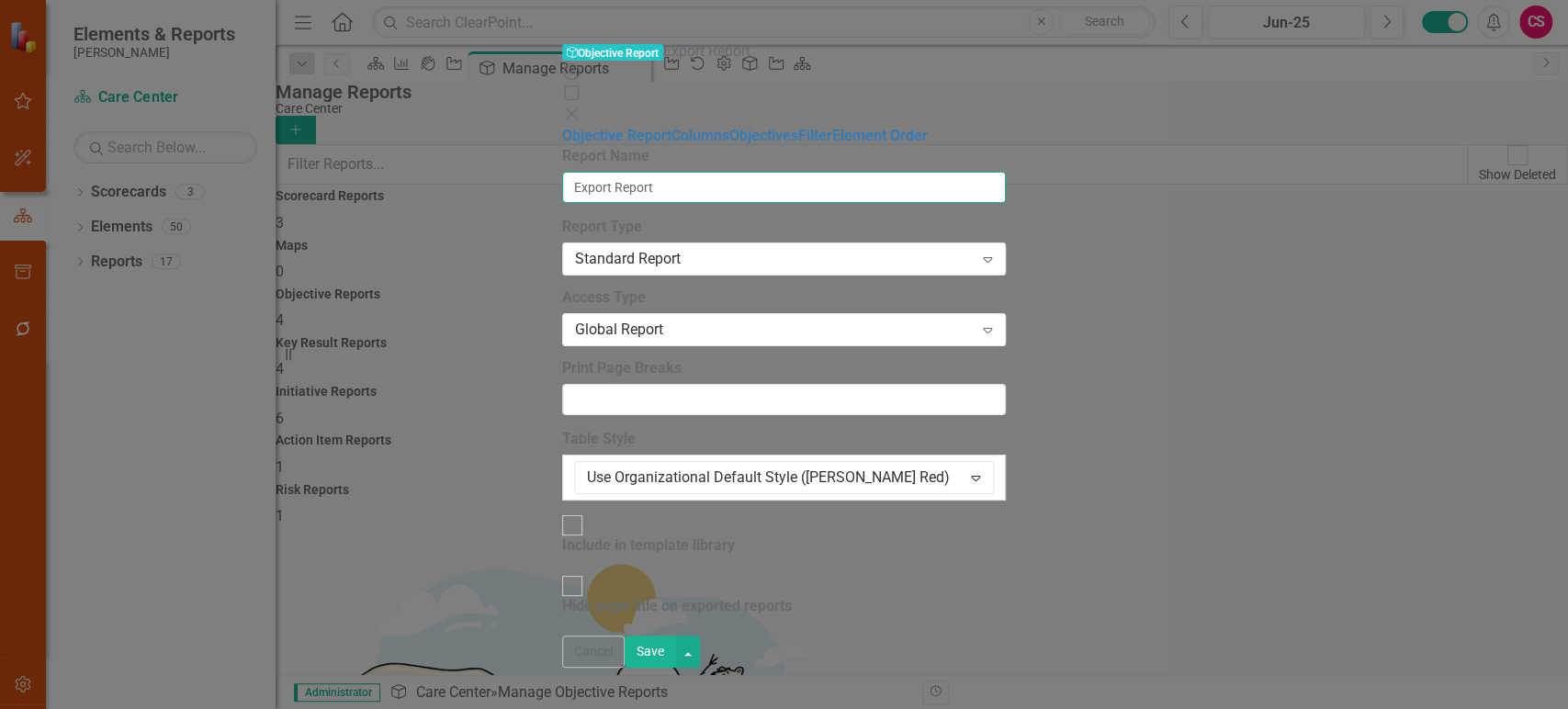
click at [563, 171] on input "Export Report" at bounding box center [784, 187] width 443 height 32
type input "OKR Export Report"
click at [598, 249] on div "Standard Report" at bounding box center [774, 260] width 398 height 21
click at [613, 217] on label "Report Type" at bounding box center [784, 227] width 443 height 21
click at [577, 320] on div "Global Report" at bounding box center [774, 330] width 398 height 21
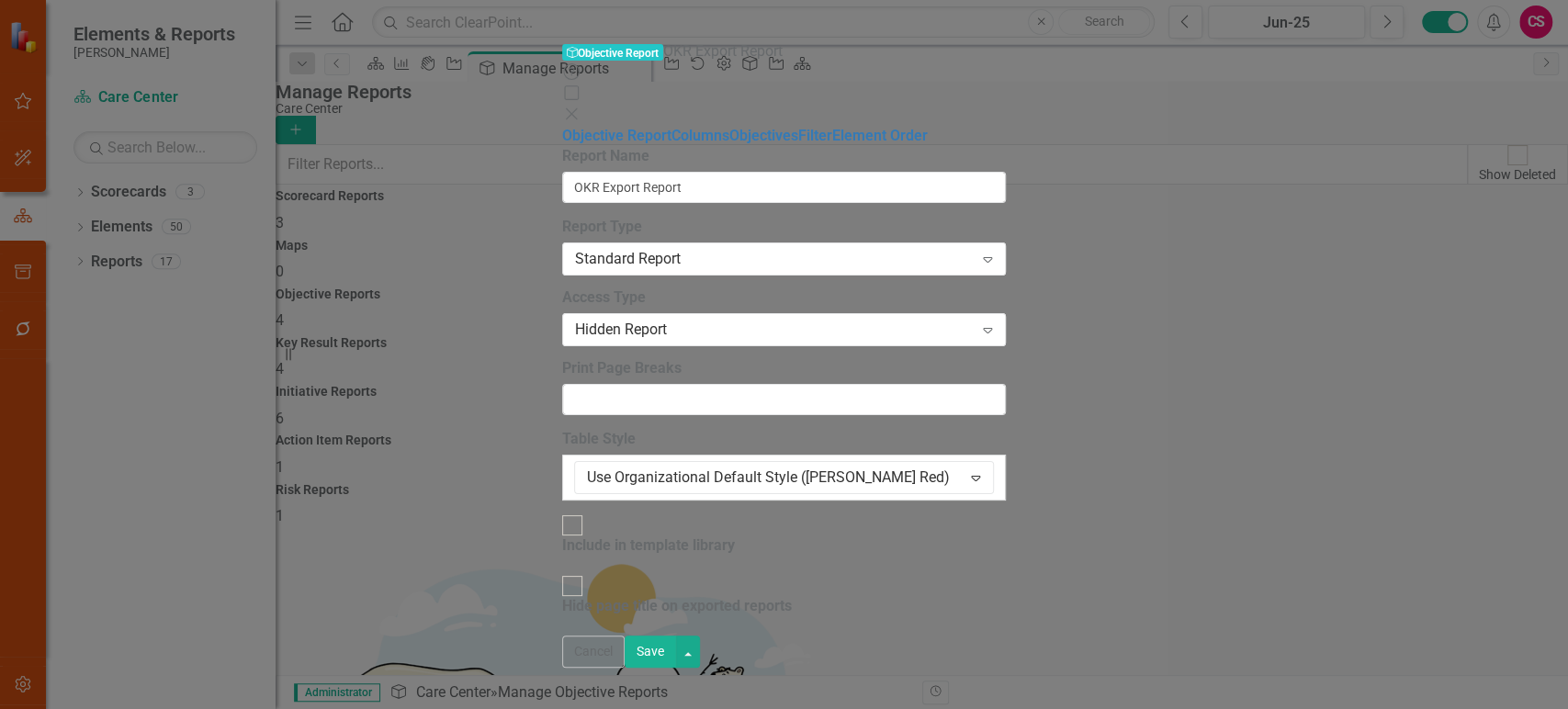
click at [677, 668] on button "Save" at bounding box center [651, 652] width 52 height 32
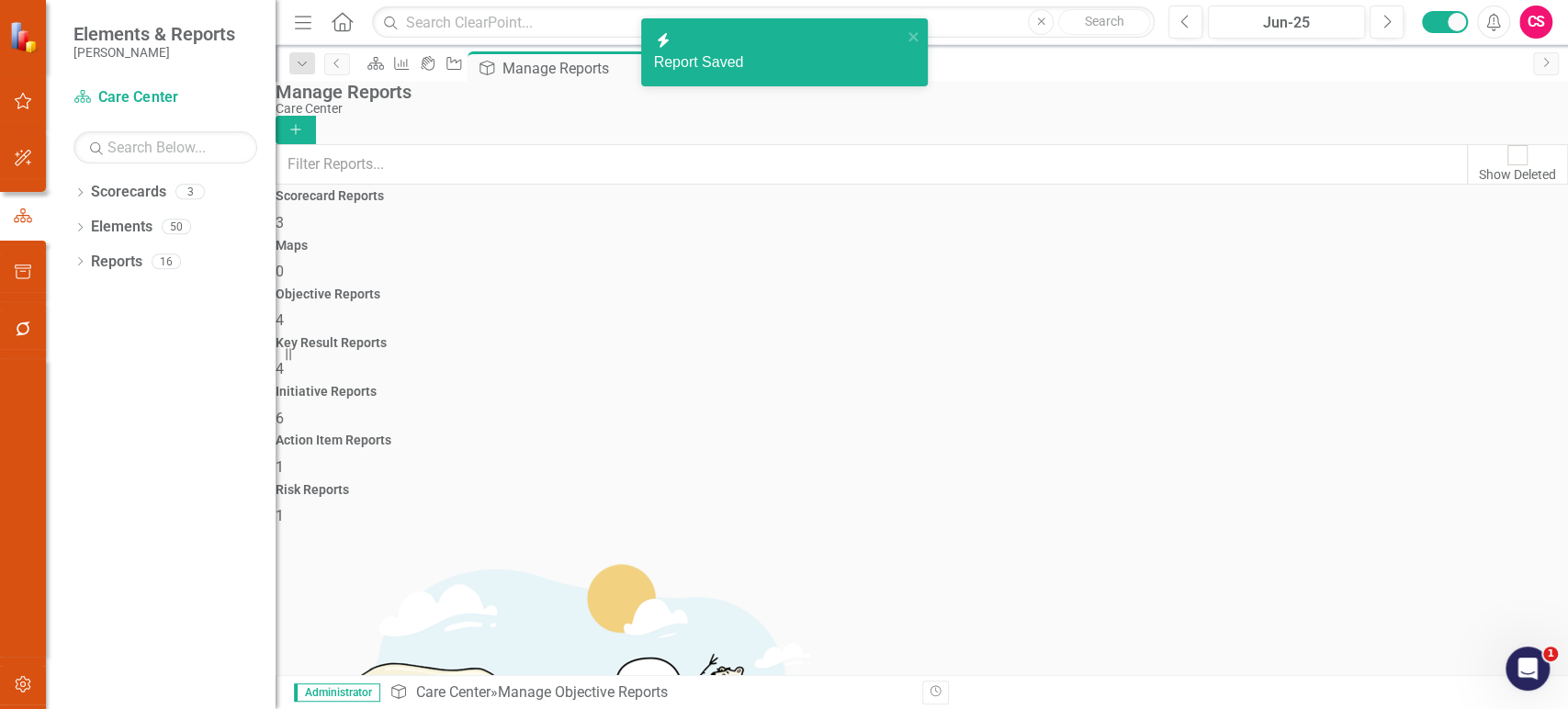
click at [284, 361] on span "4" at bounding box center [279, 369] width 8 height 18
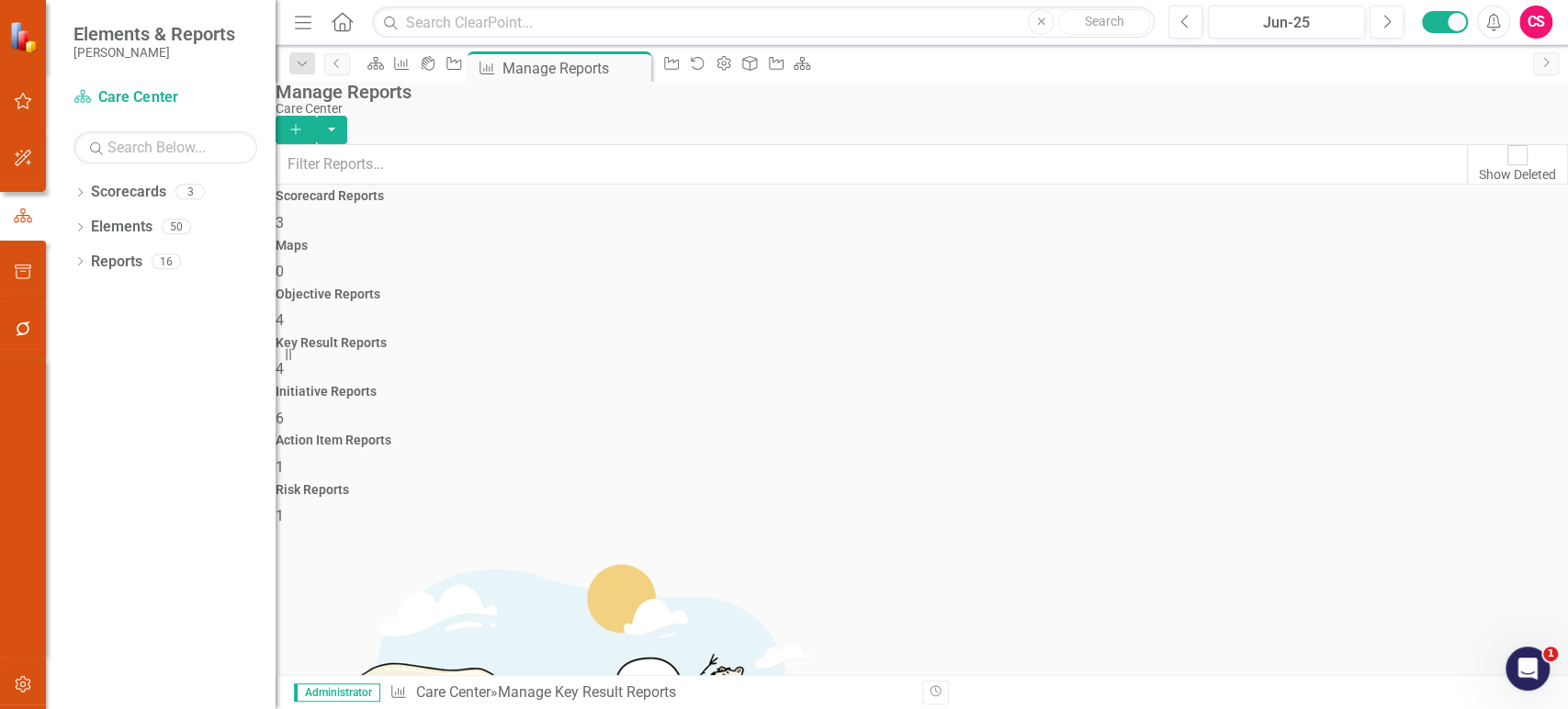
click at [316, 120] on button "Add" at bounding box center [296, 130] width 41 height 29
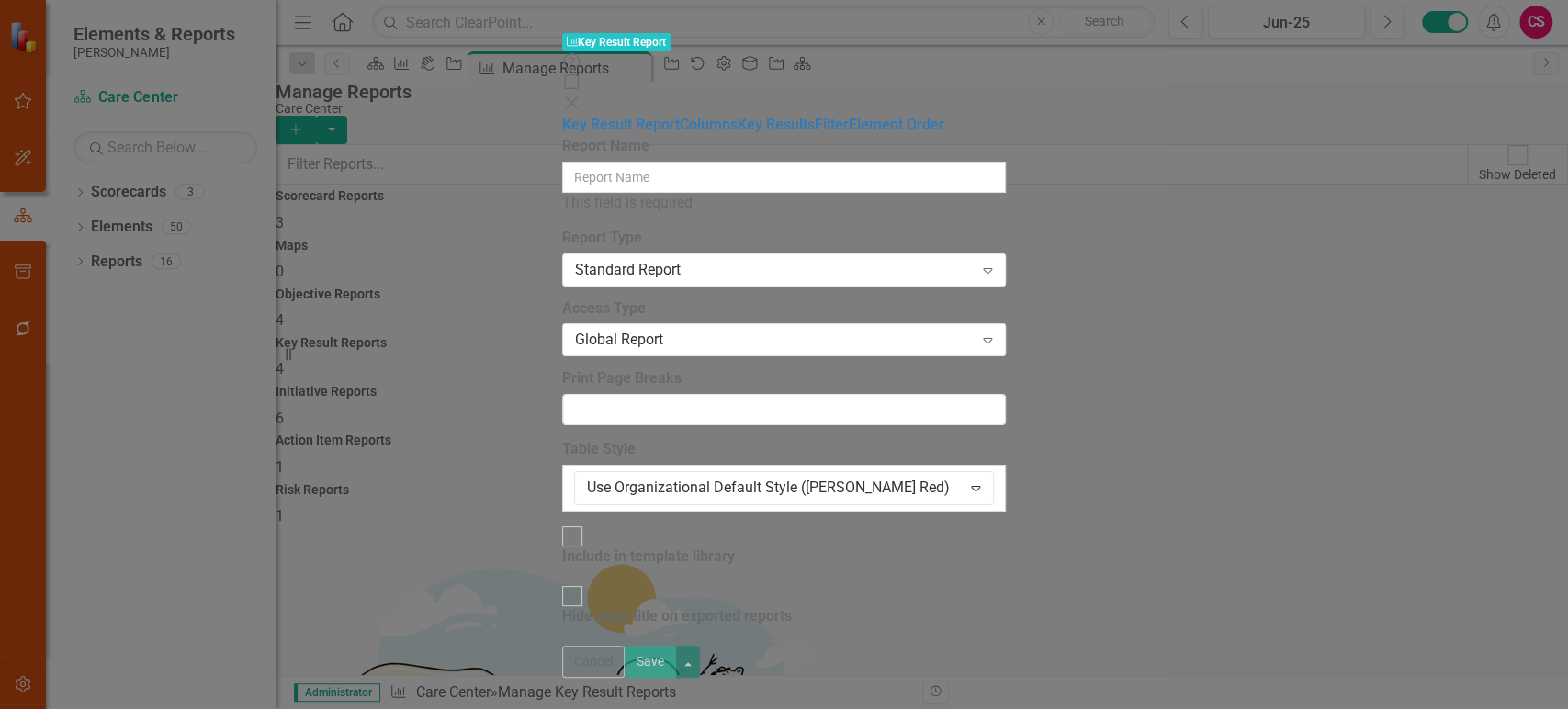
click at [618, 136] on div "Report Name This field is required" at bounding box center [784, 175] width 443 height 78
click at [617, 161] on input "Report Name" at bounding box center [784, 177] width 443 height 32
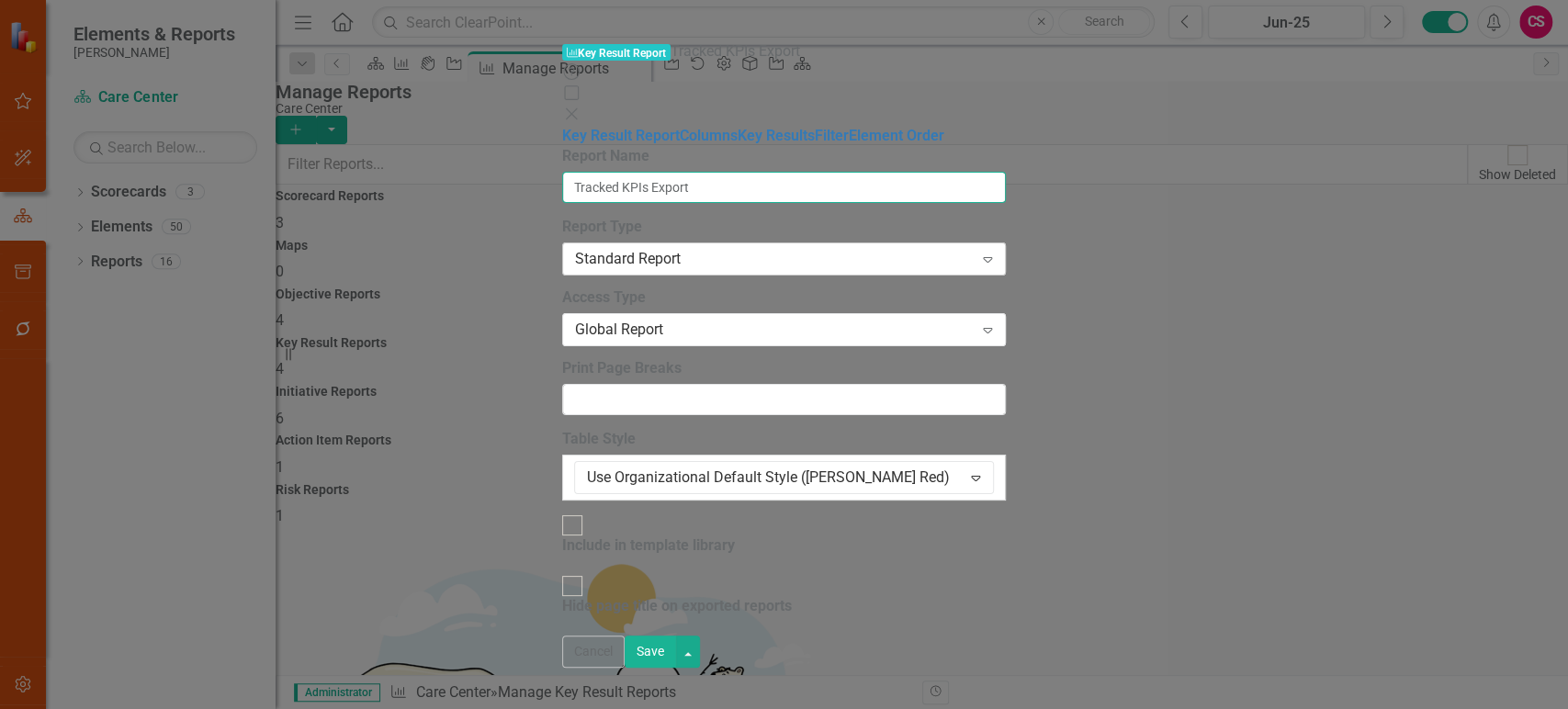
type input "Tracked KPIs Export"
click at [595, 249] on div "Standard Report" at bounding box center [774, 260] width 398 height 21
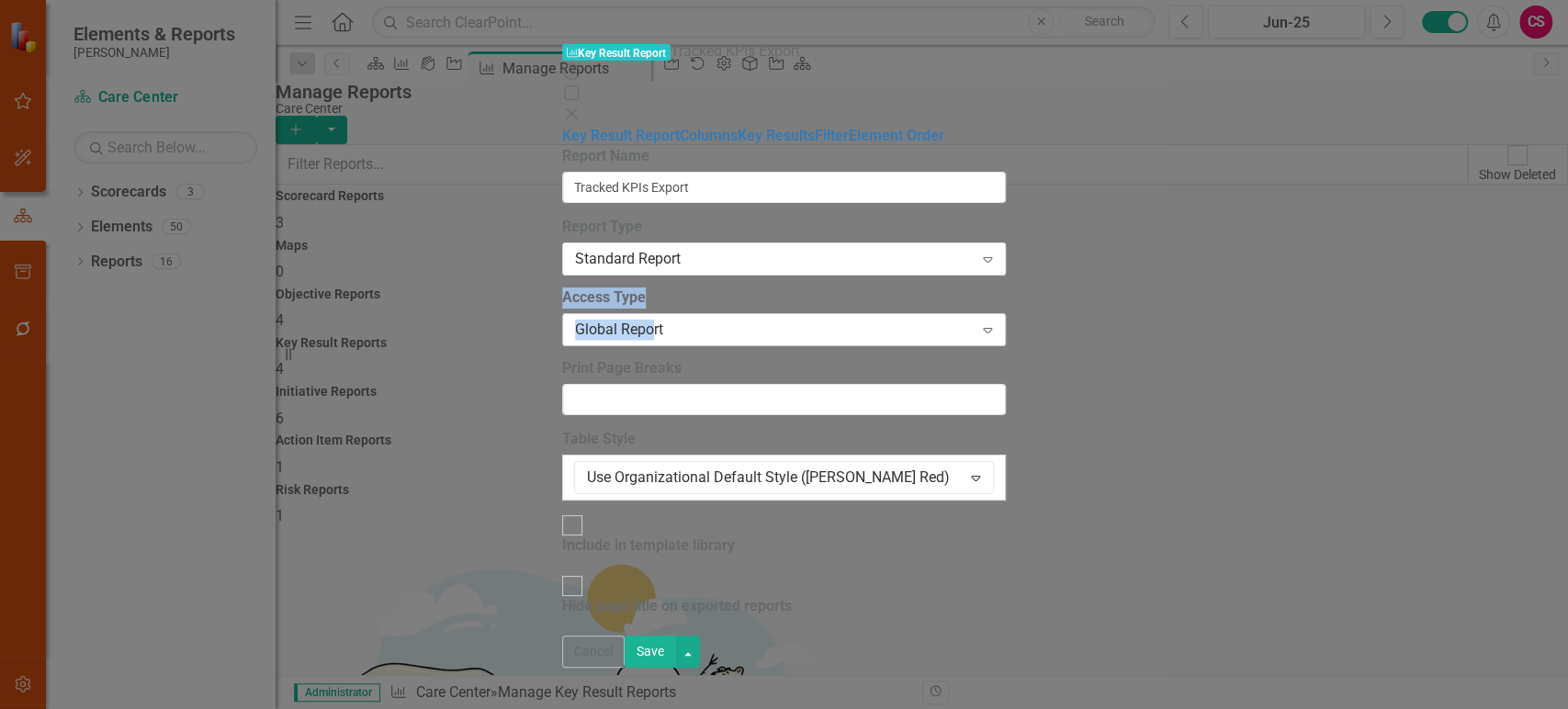
click at [575, 320] on div "Global Report" at bounding box center [774, 330] width 398 height 21
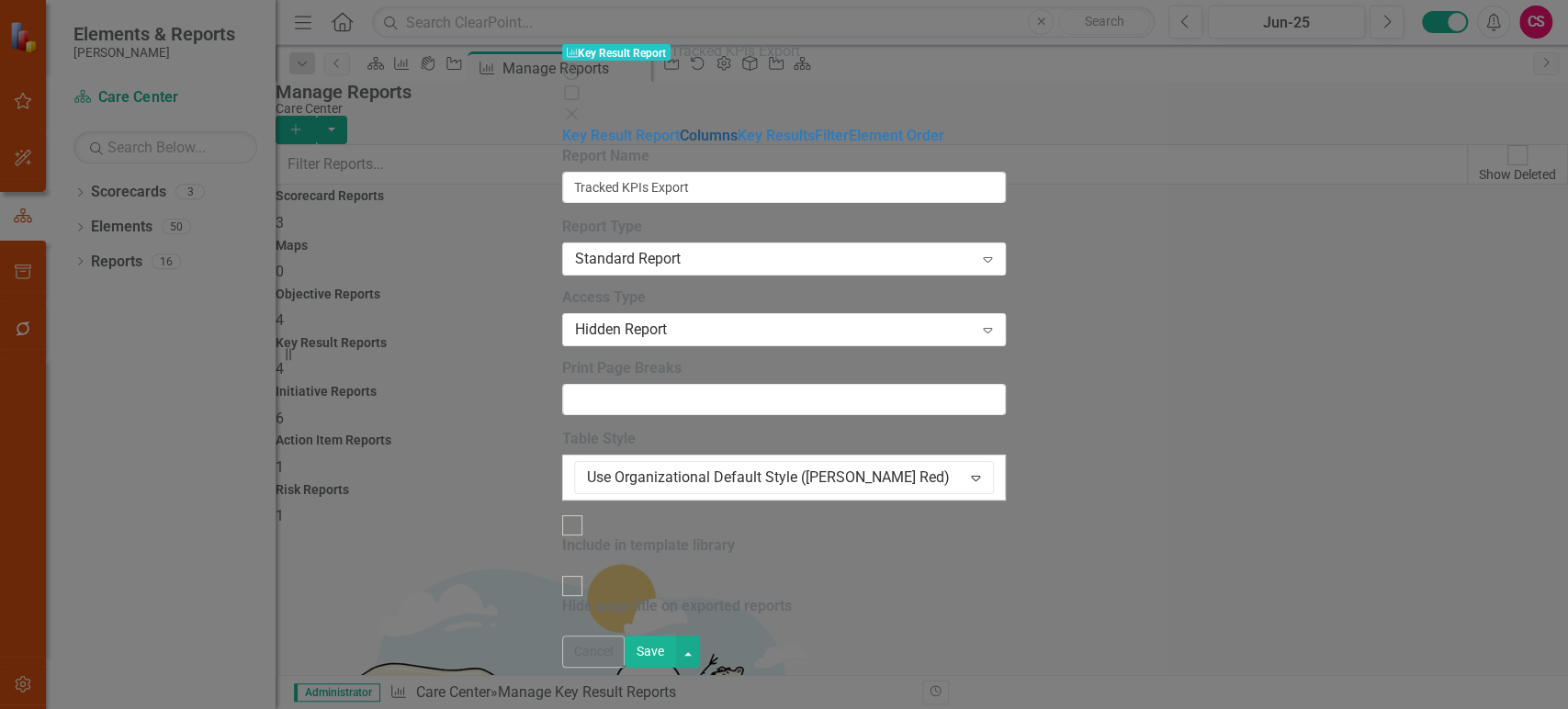
click at [680, 127] on link "Columns" at bounding box center [709, 135] width 57 height 18
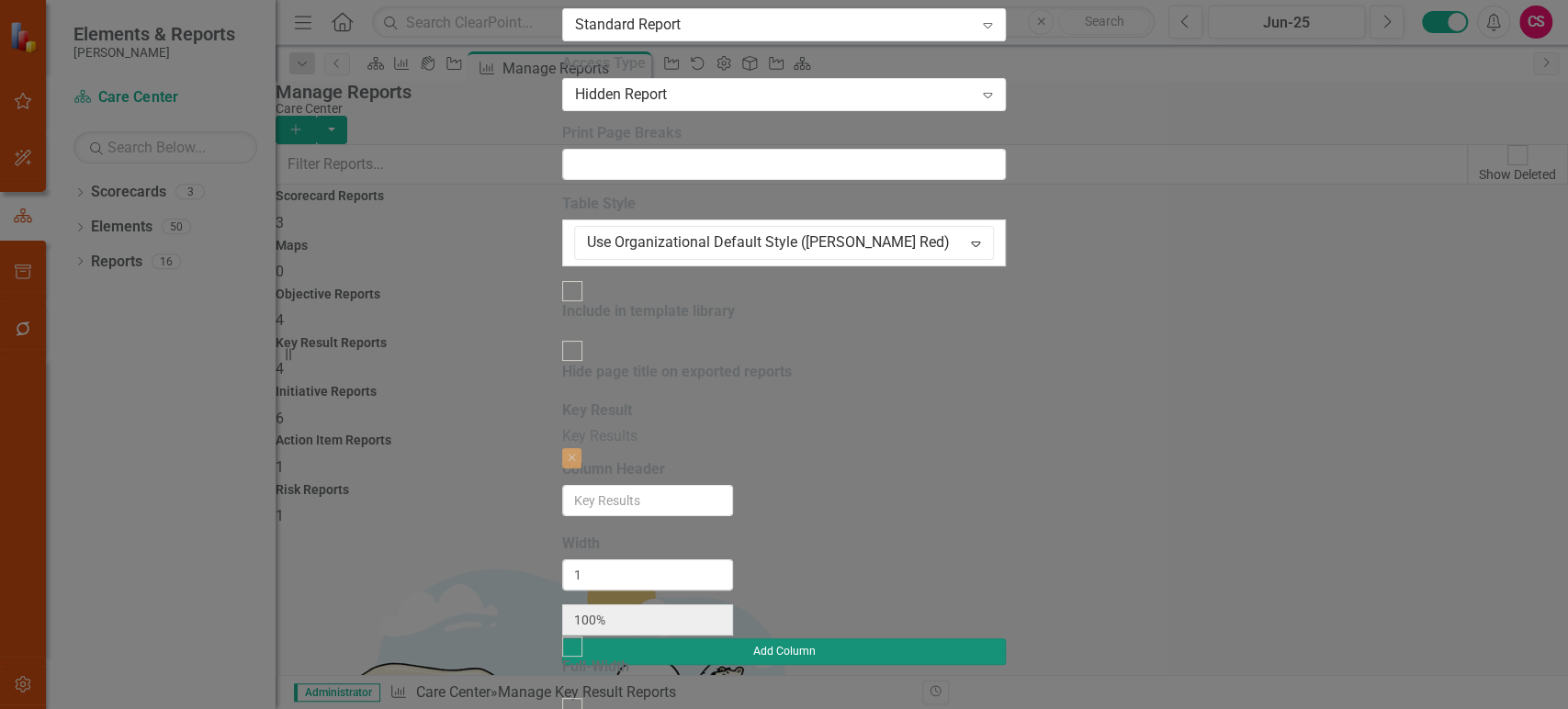
click at [1005, 639] on button "Add Column" at bounding box center [784, 652] width 443 height 26
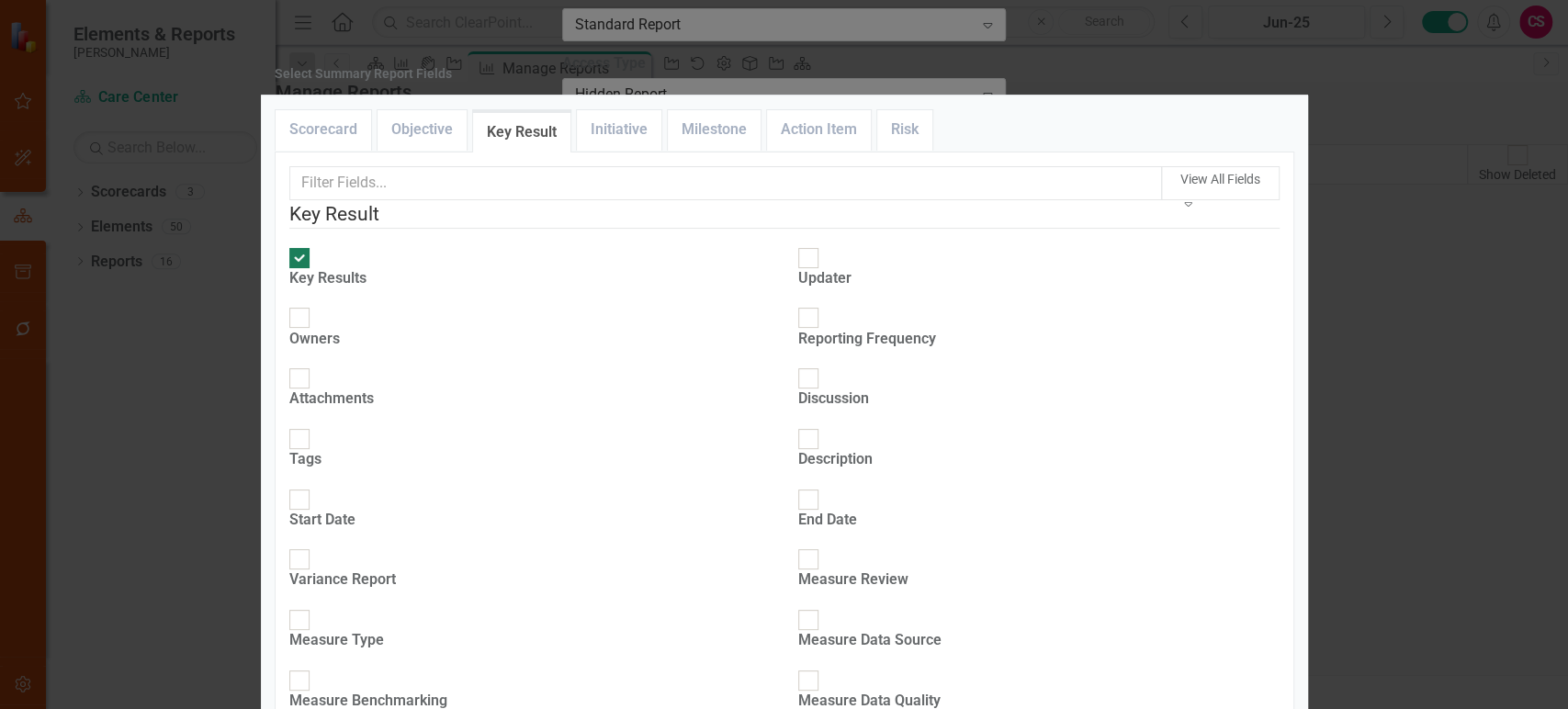
scroll to position [433, 0]
checkbox input "true"
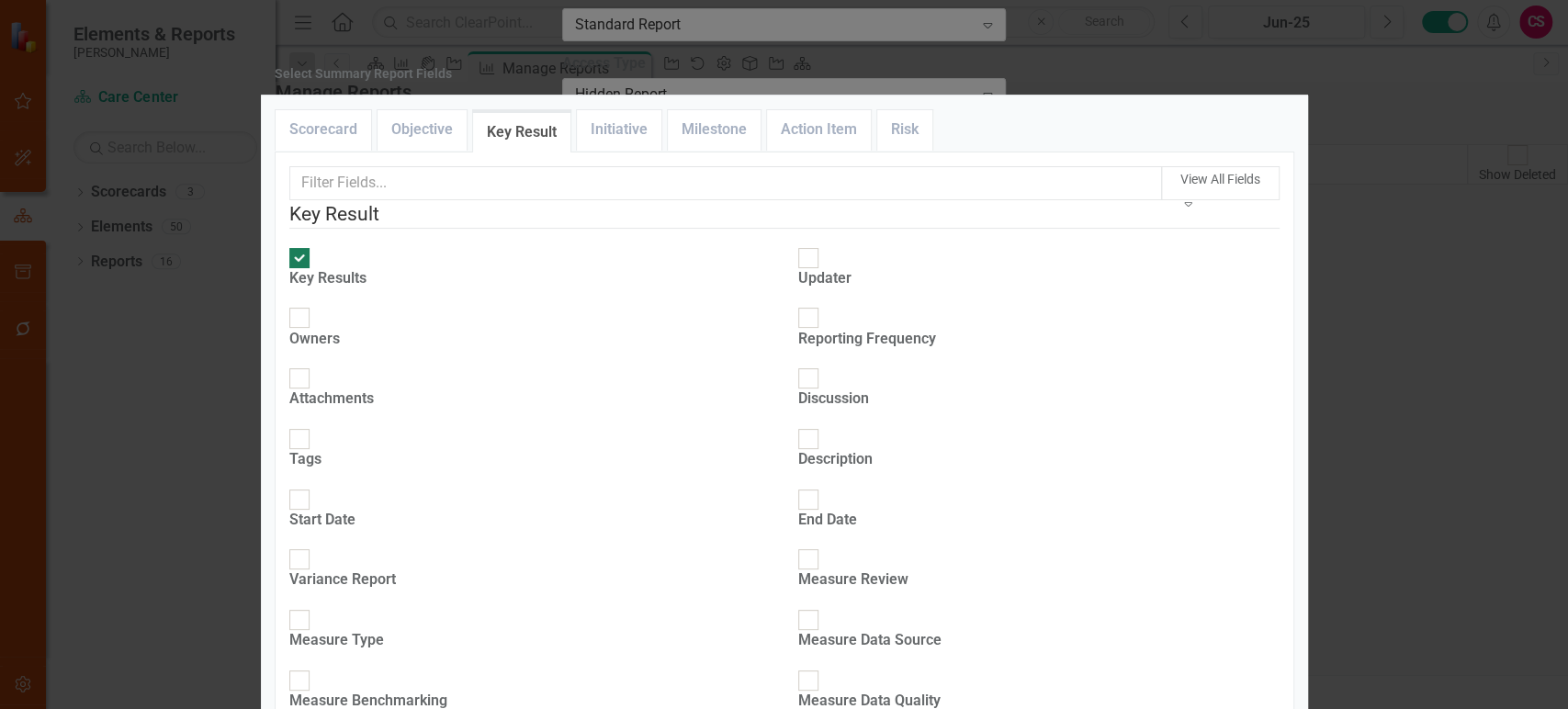
checkbox input "true"
click at [340, 329] on div "Owners" at bounding box center [314, 339] width 51 height 21
click at [313, 311] on input "Owners" at bounding box center [298, 318] width 29 height 29
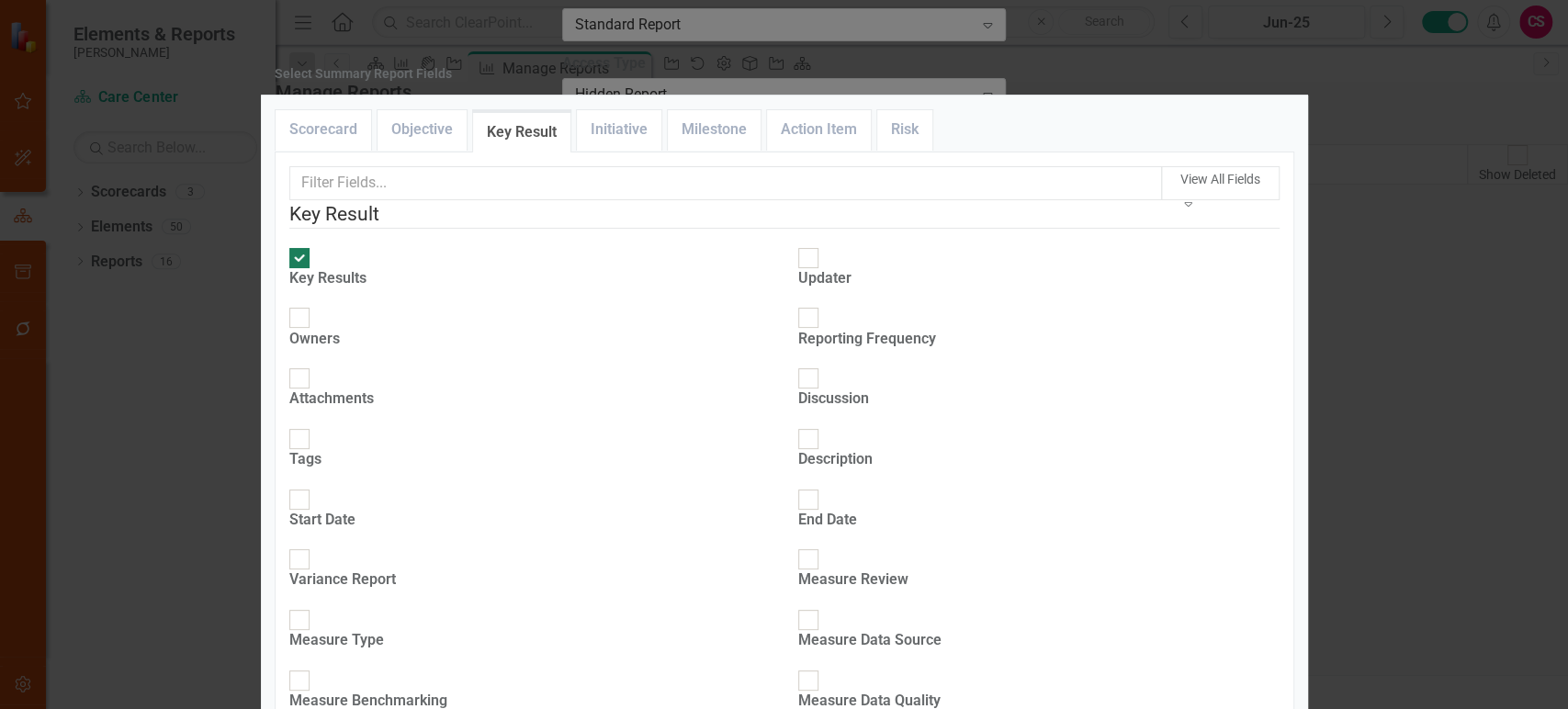
checkbox input "true"
click at [830, 281] on div "Updater" at bounding box center [824, 278] width 53 height 21
click at [822, 272] on input "Updater" at bounding box center [807, 258] width 29 height 29
checkbox input "true"
click at [808, 308] on div at bounding box center [808, 318] width 20 height 20
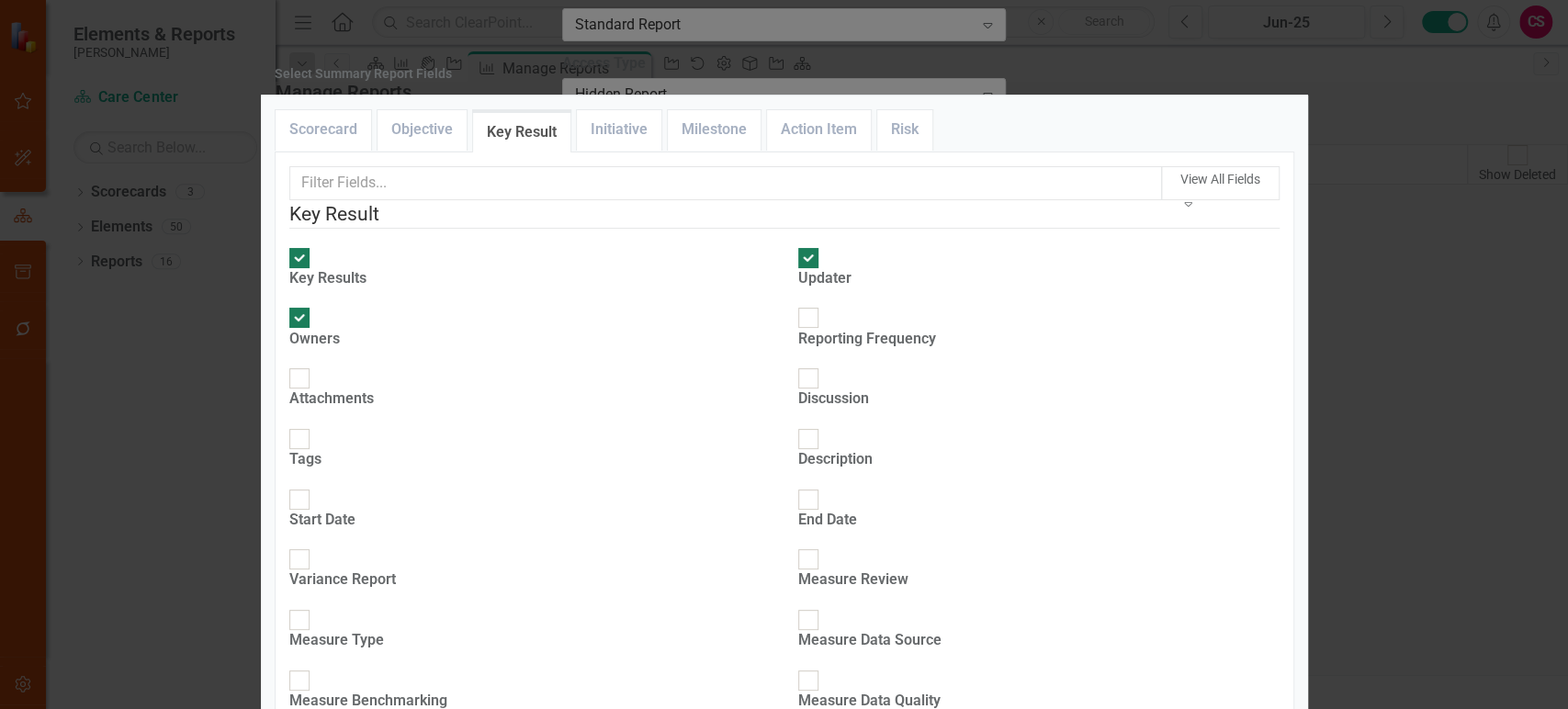
click at [808, 308] on input "Reporting Frequency" at bounding box center [807, 318] width 29 height 29
checkbox input "true"
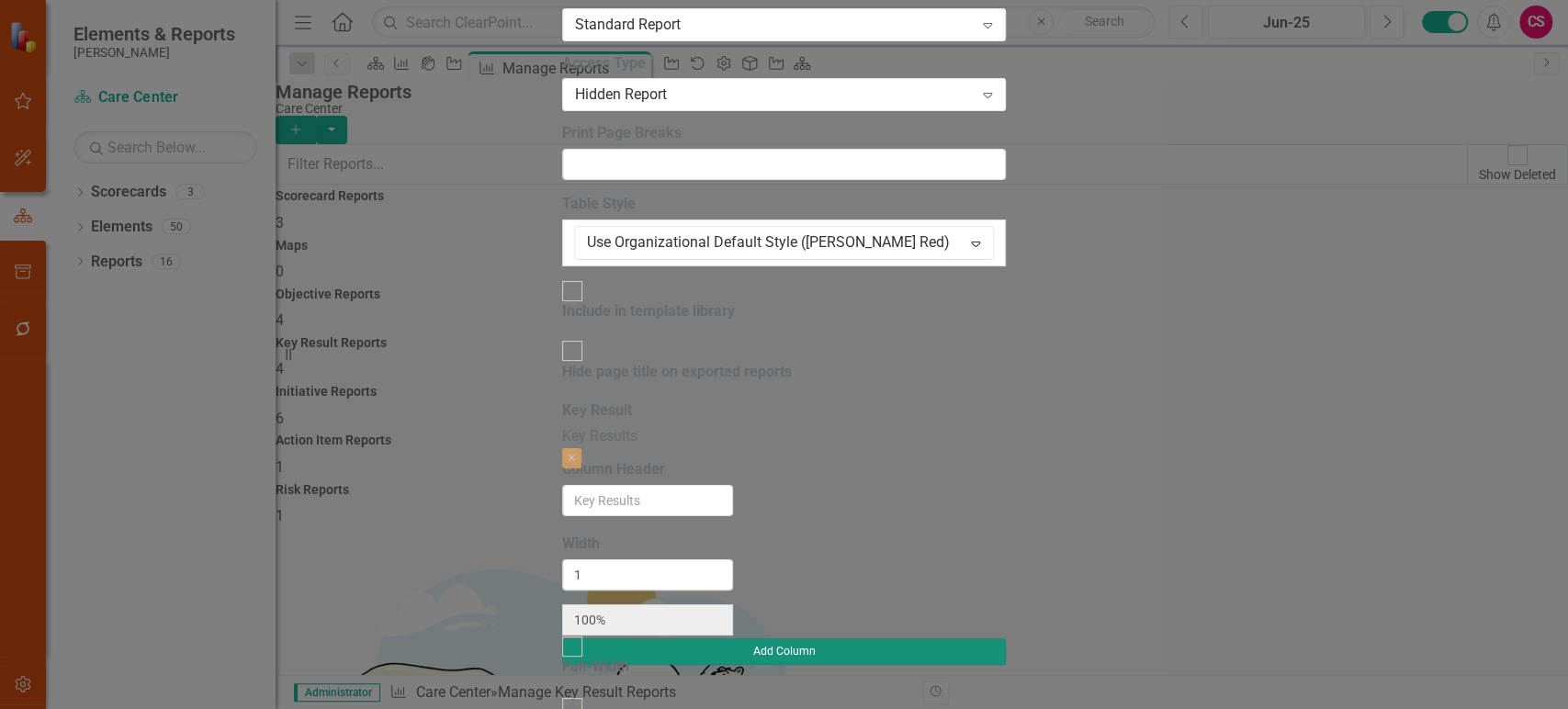
type input "17%"
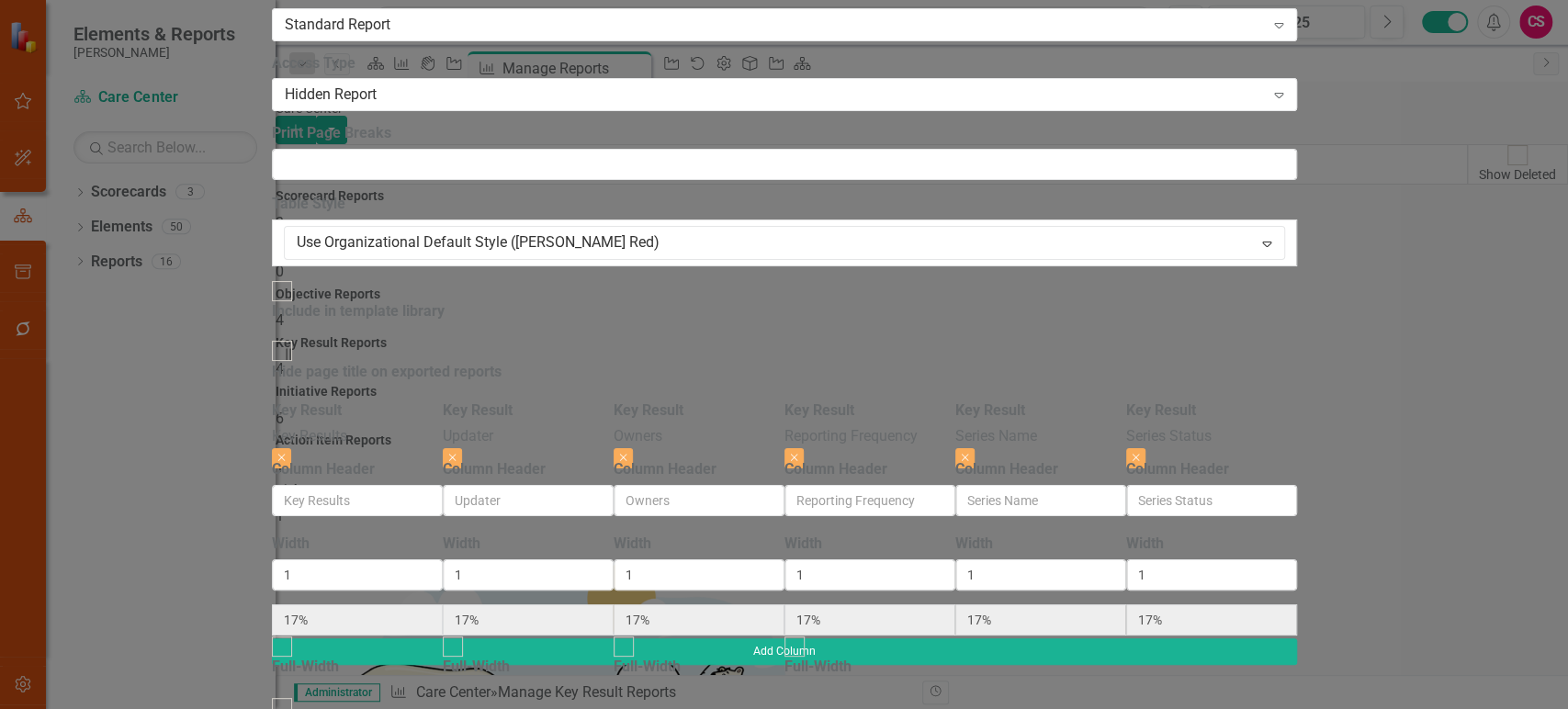
click at [296, 694] on input "Show Advanced Options" at bounding box center [281, 708] width 29 height 29
checkbox input "true"
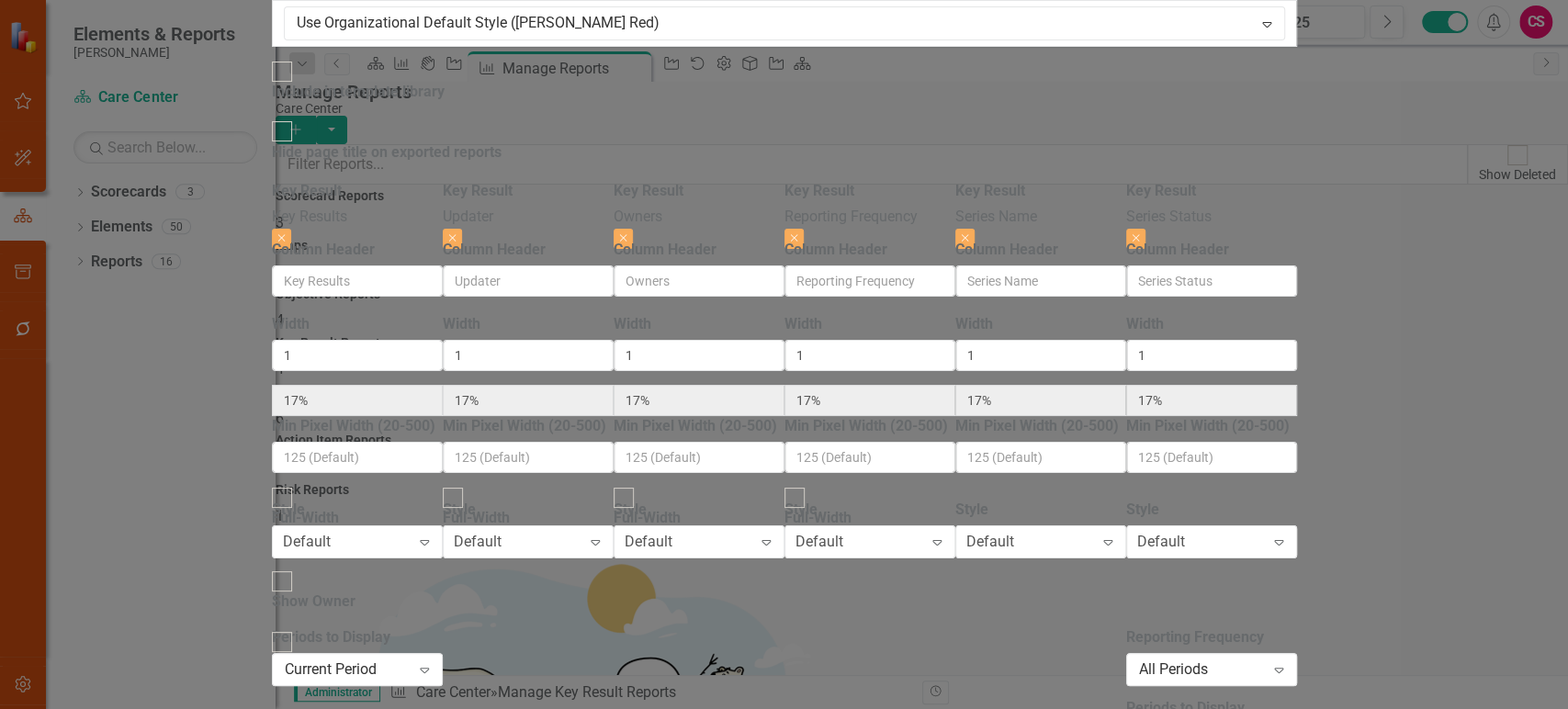
click at [348, 652] on div "Hide Status" at bounding box center [310, 663] width 76 height 21
click at [296, 627] on input "Hide Status" at bounding box center [281, 641] width 29 height 29
checkbox input "true"
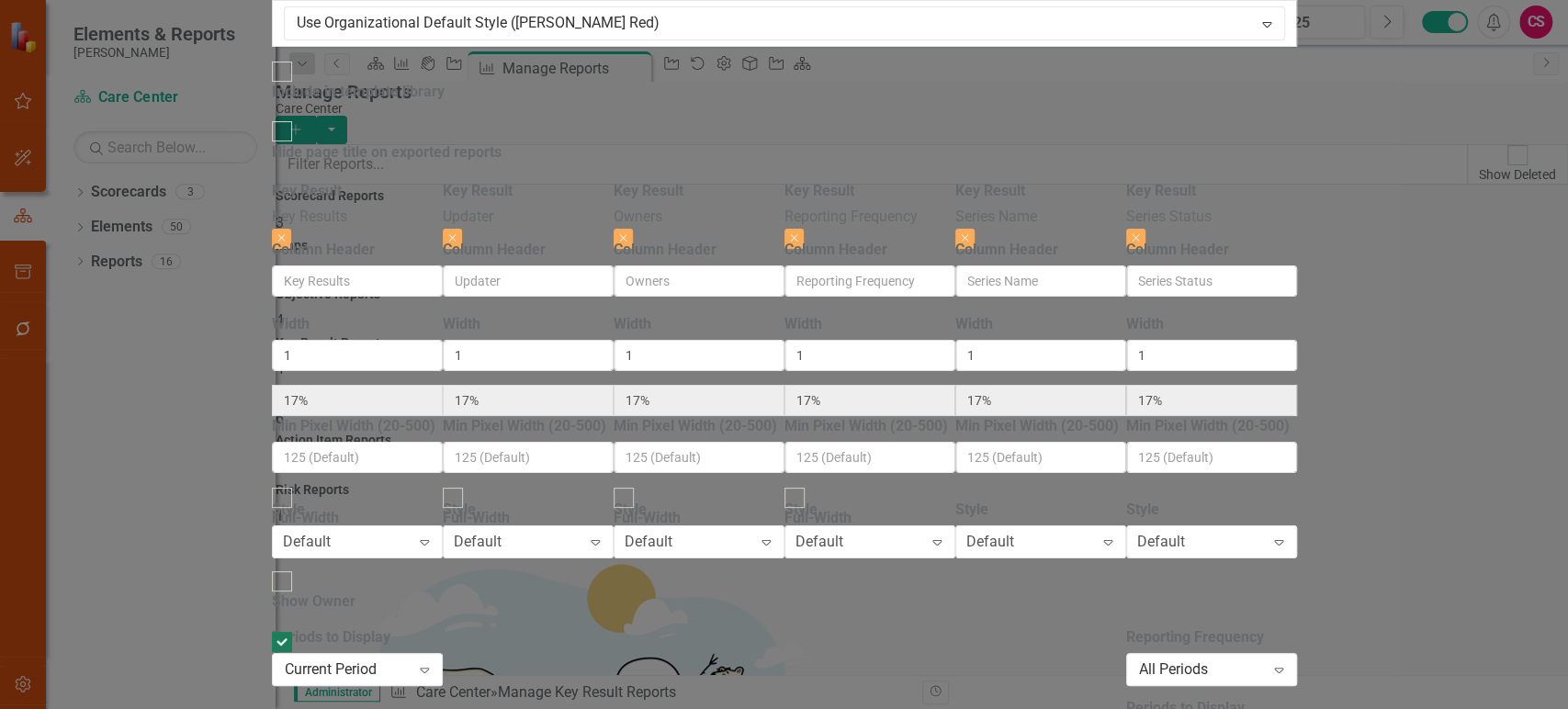
drag, startPoint x: 1308, startPoint y: 518, endPoint x: 1313, endPoint y: 503, distance: 15.8
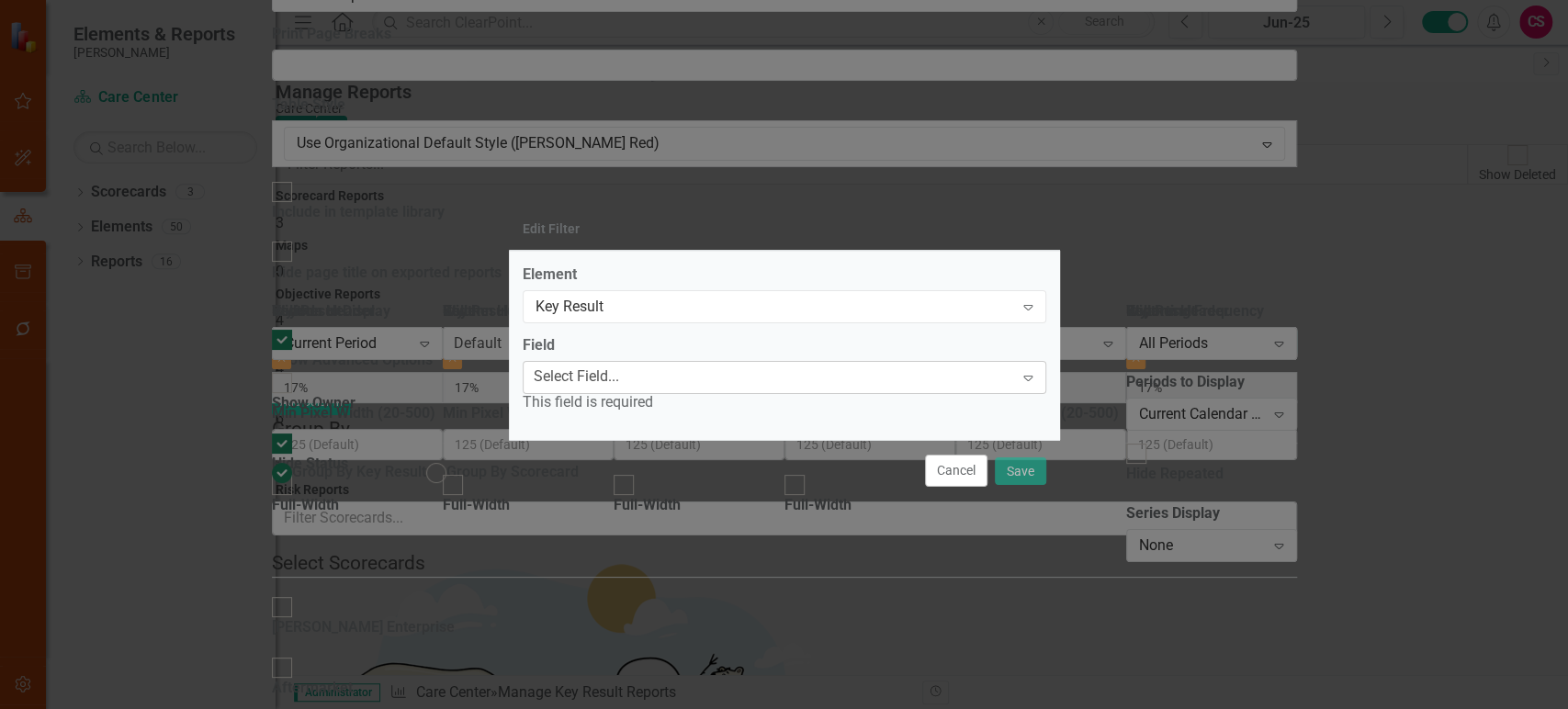
click at [654, 364] on div "Select Field... Expand" at bounding box center [784, 378] width 524 height 33
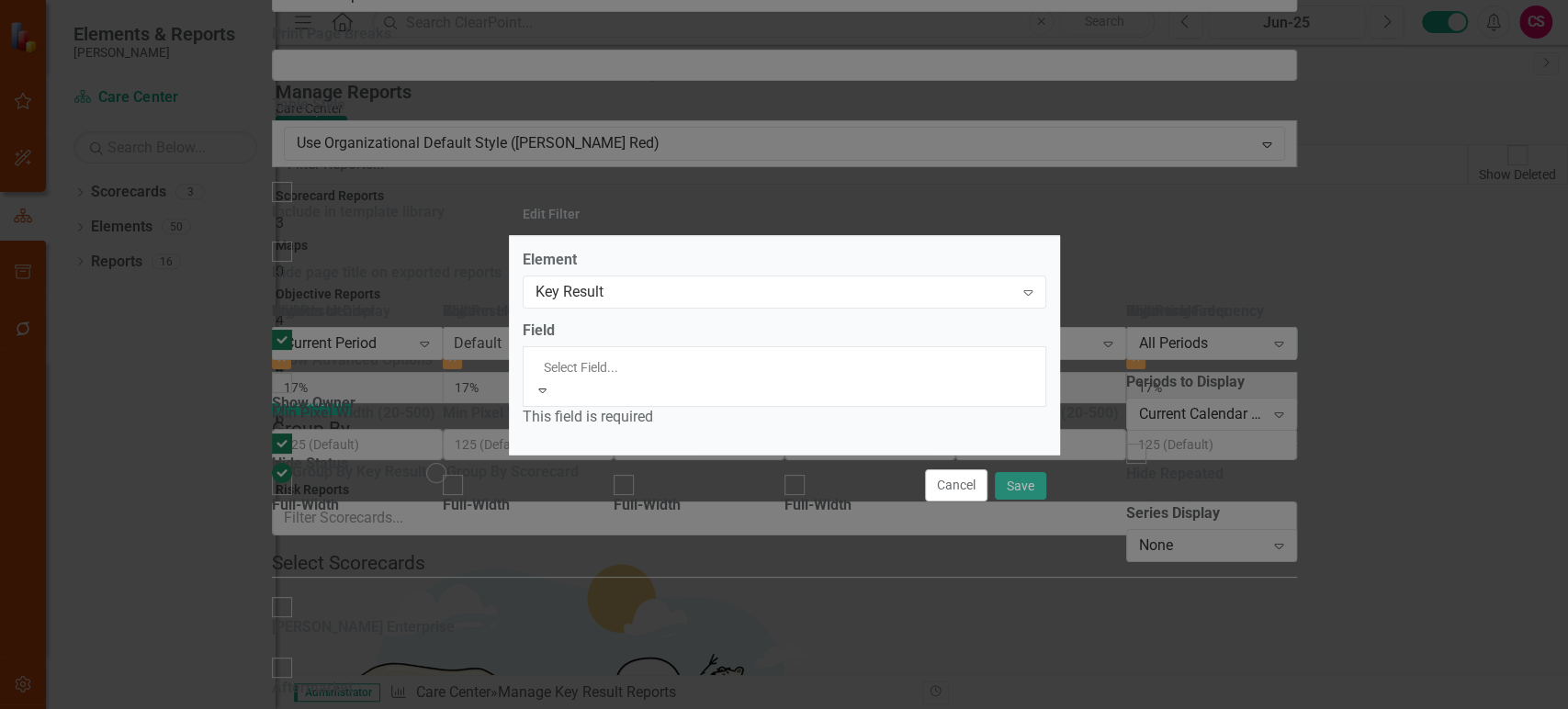
scroll to position [131, 0]
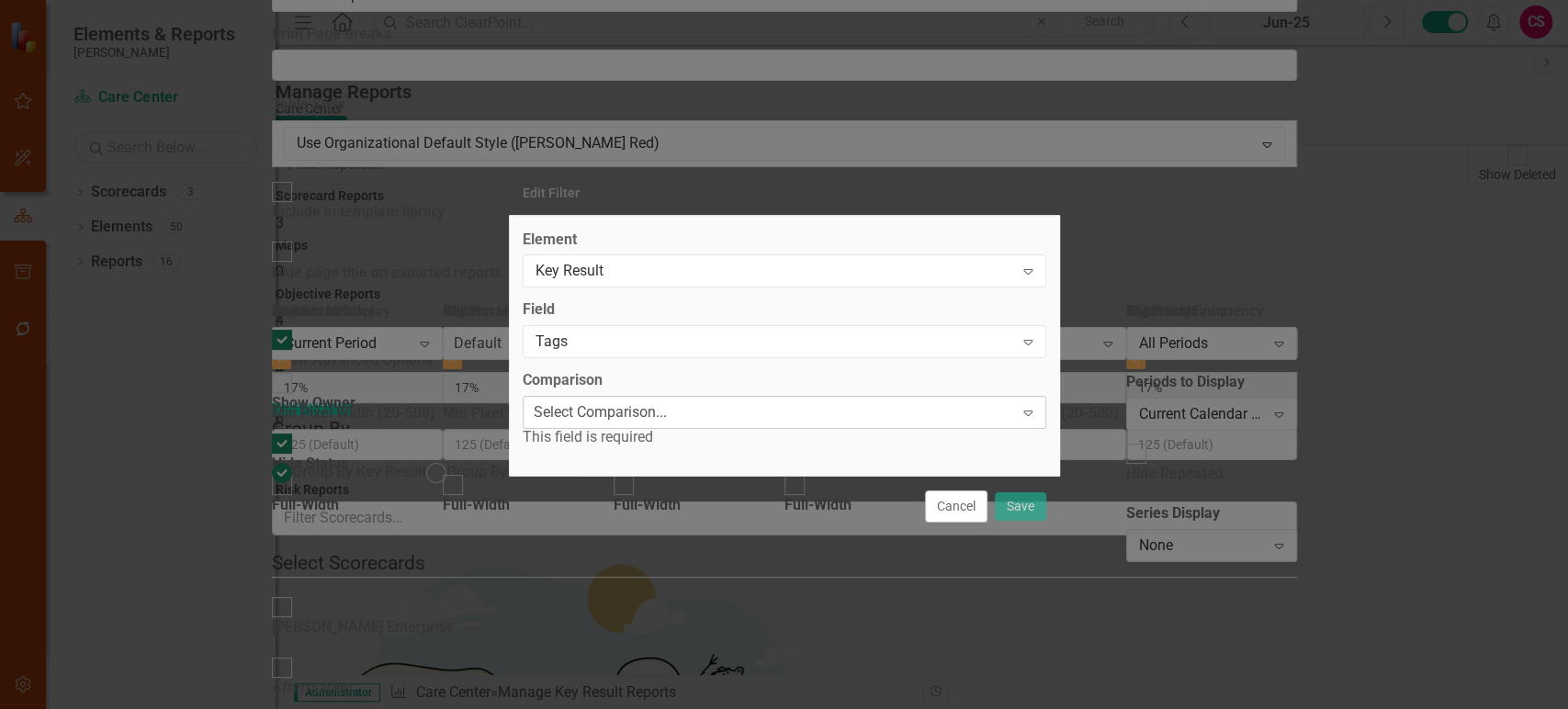
click at [667, 417] on div "Select Comparison..." at bounding box center [601, 412] width 133 height 21
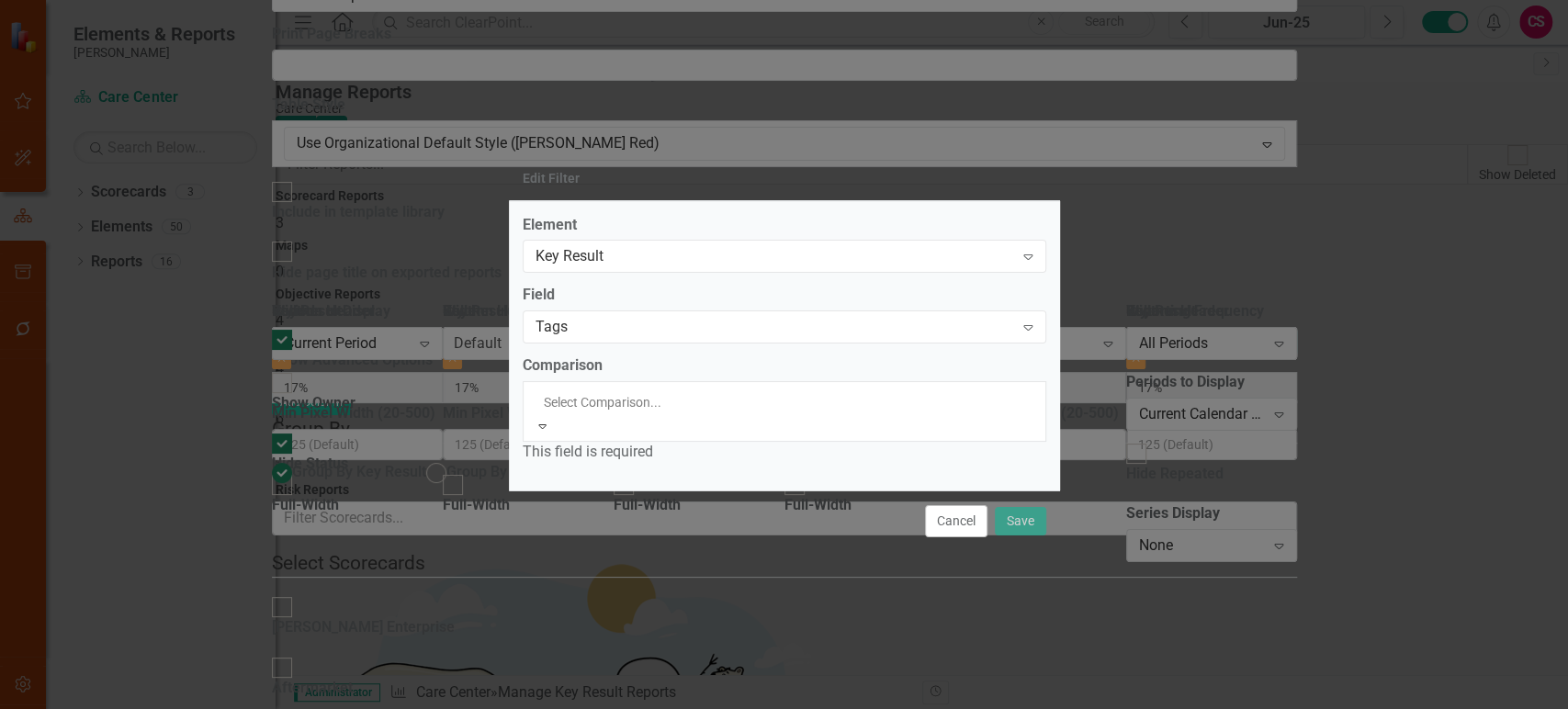
click at [677, 708] on div "Contains" at bounding box center [784, 719] width 1568 height 21
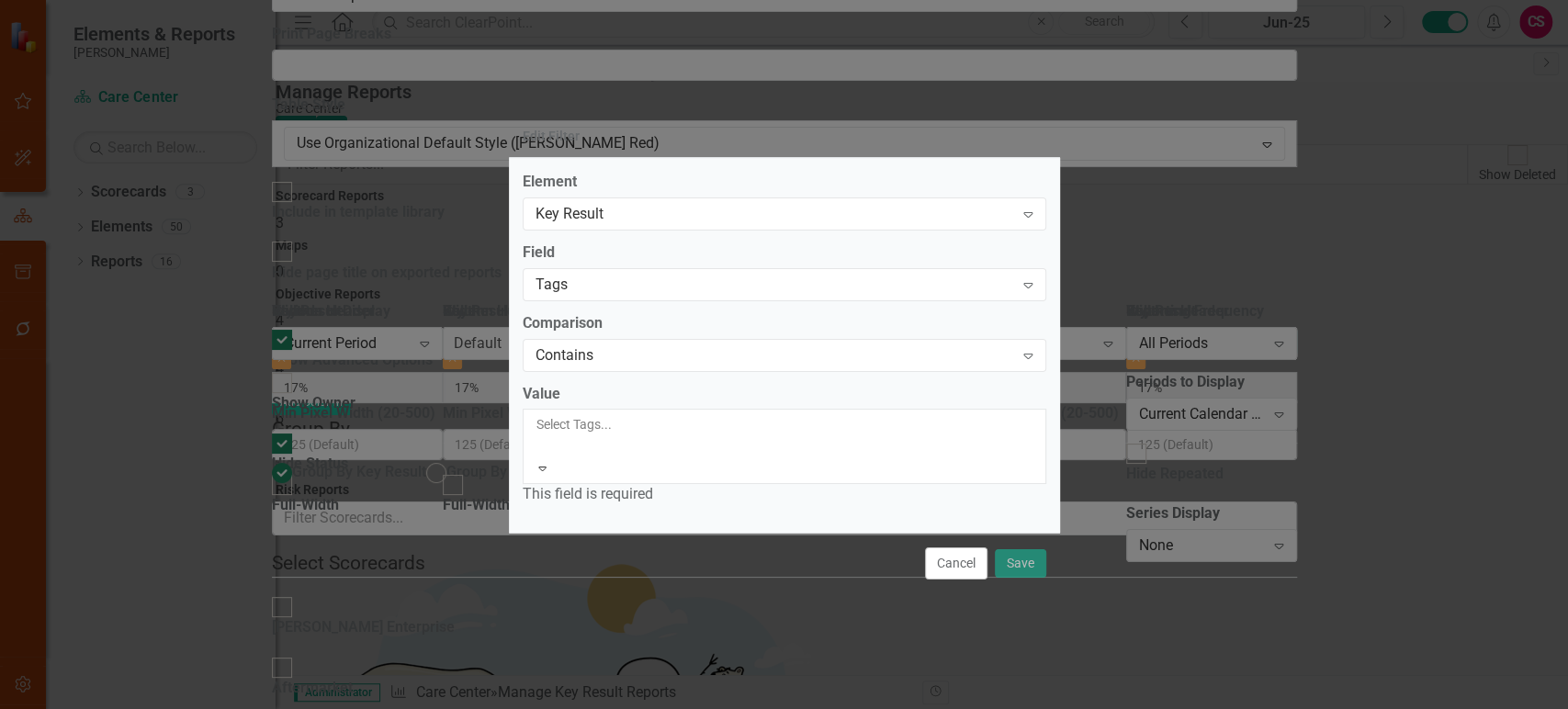
click at [539, 448] on div at bounding box center [537, 447] width 3 height 22
click at [1024, 562] on button "Save" at bounding box center [1021, 563] width 52 height 32
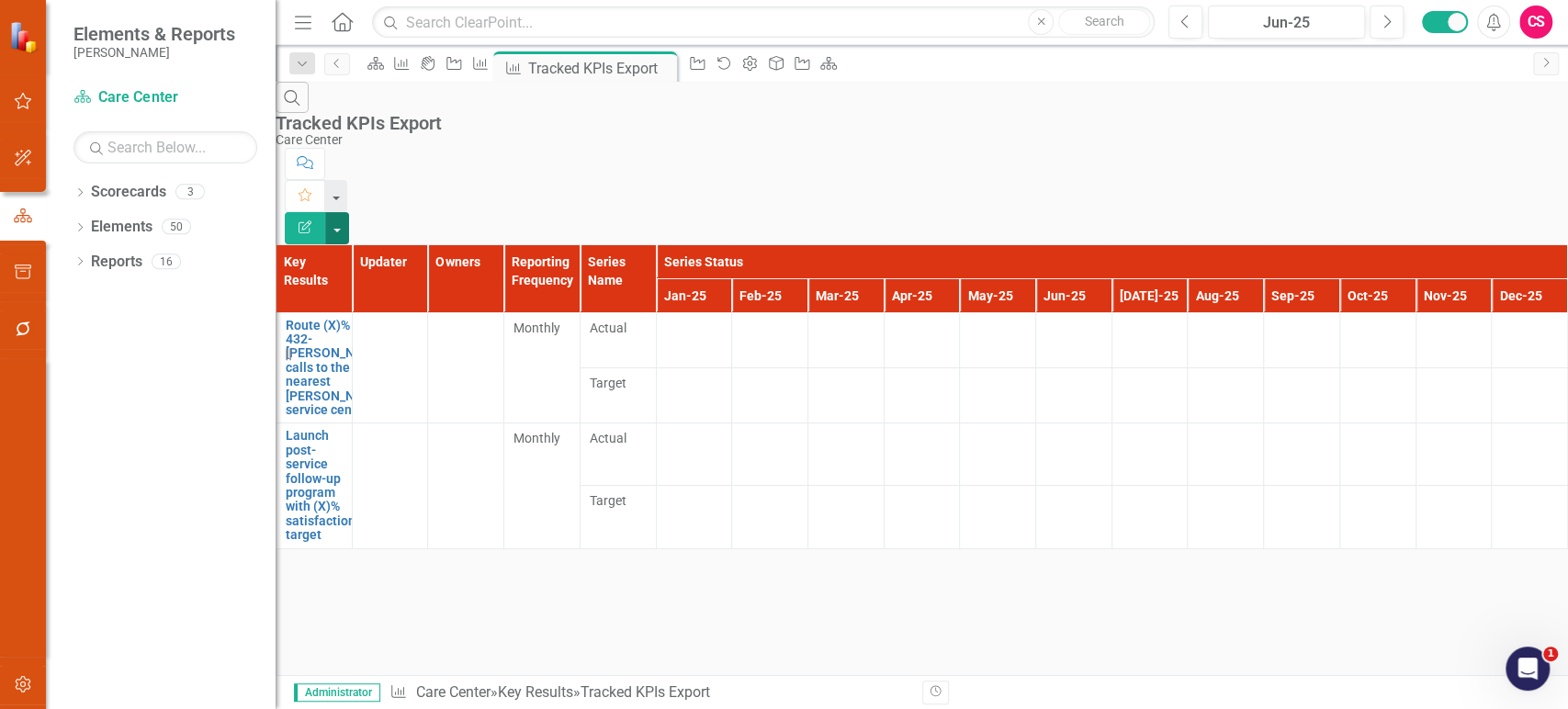
click at [349, 212] on button "button" at bounding box center [337, 228] width 24 height 32
click at [1438, 218] on link "Excel Export to Excel" at bounding box center [1467, 221] width 145 height 34
click at [1496, 28] on icon "Alerts" at bounding box center [1493, 22] width 19 height 19
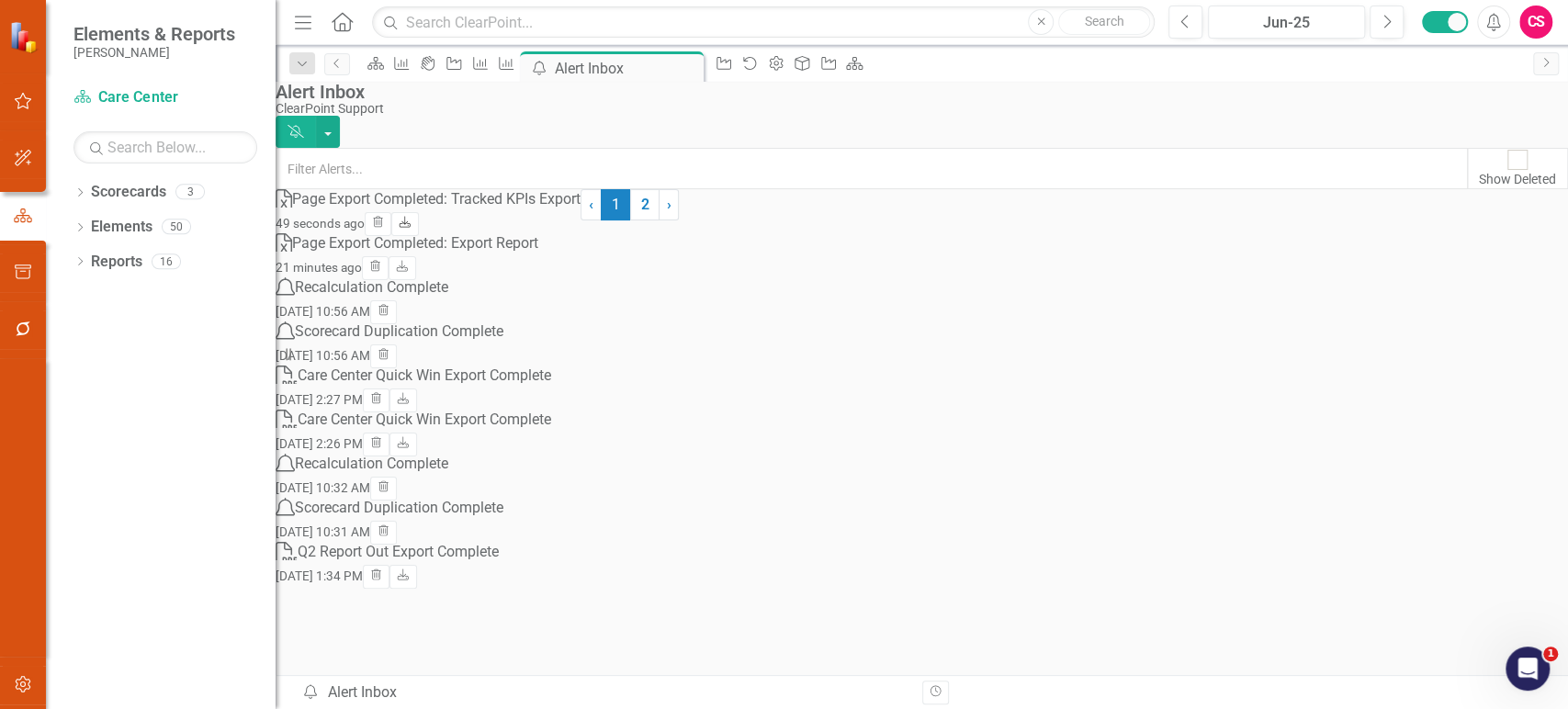
click at [411, 229] on icon "Download" at bounding box center [404, 223] width 14 height 11
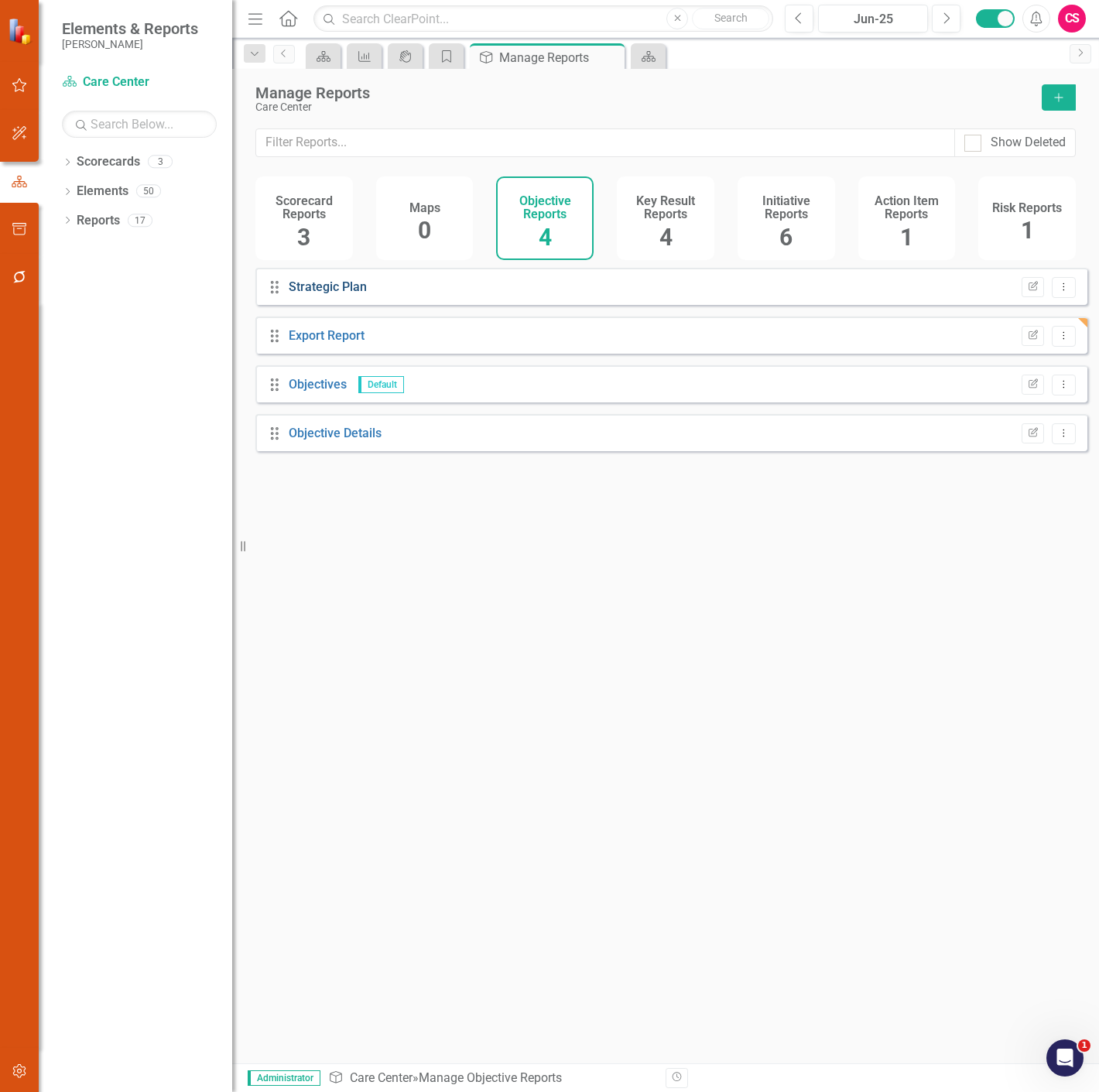
click at [353, 294] on link "Strategic Plan" at bounding box center [328, 286] width 78 height 15
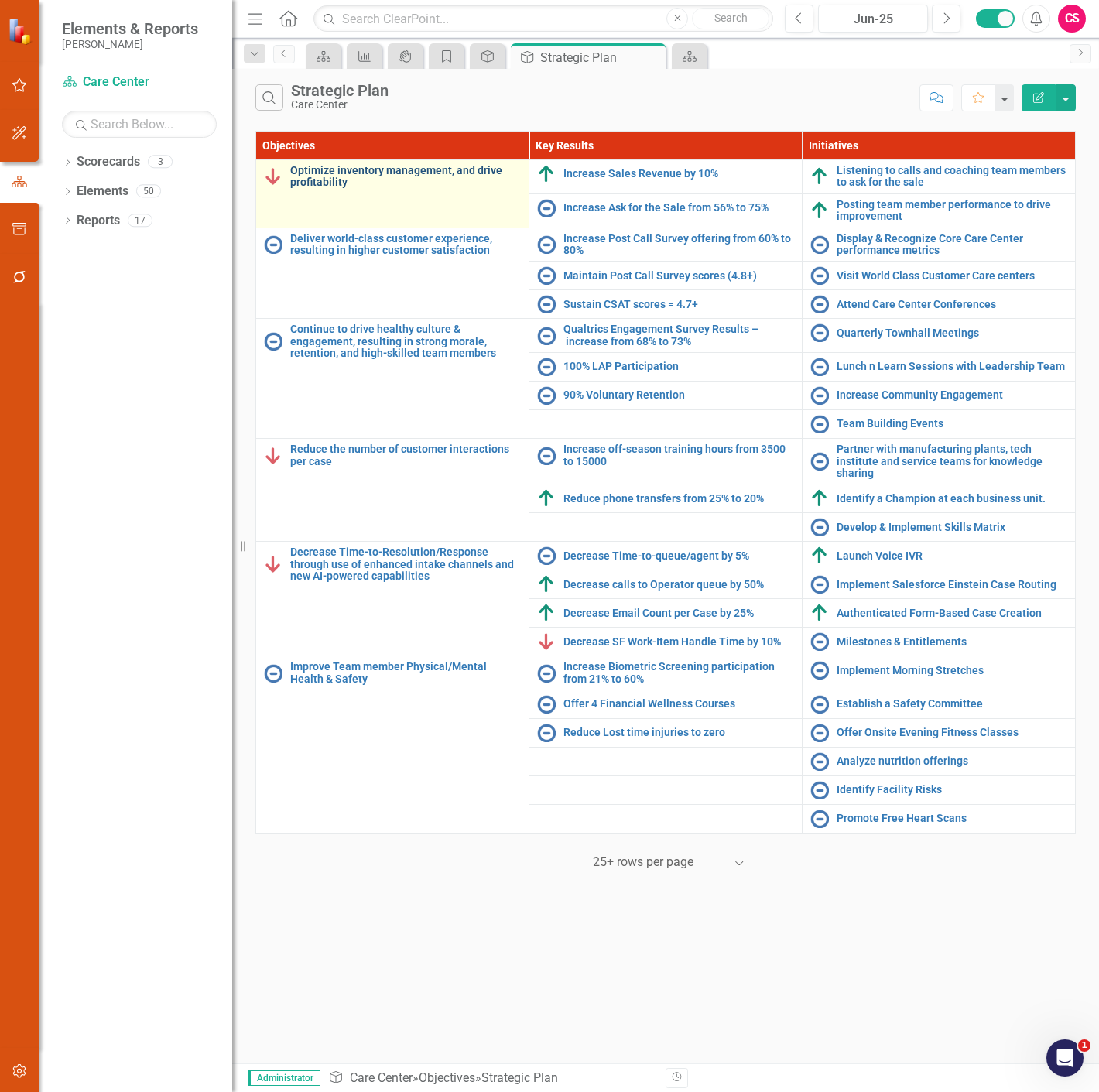
click at [325, 187] on link "Optimize inventory management, and drive profitability" at bounding box center [405, 176] width 230 height 24
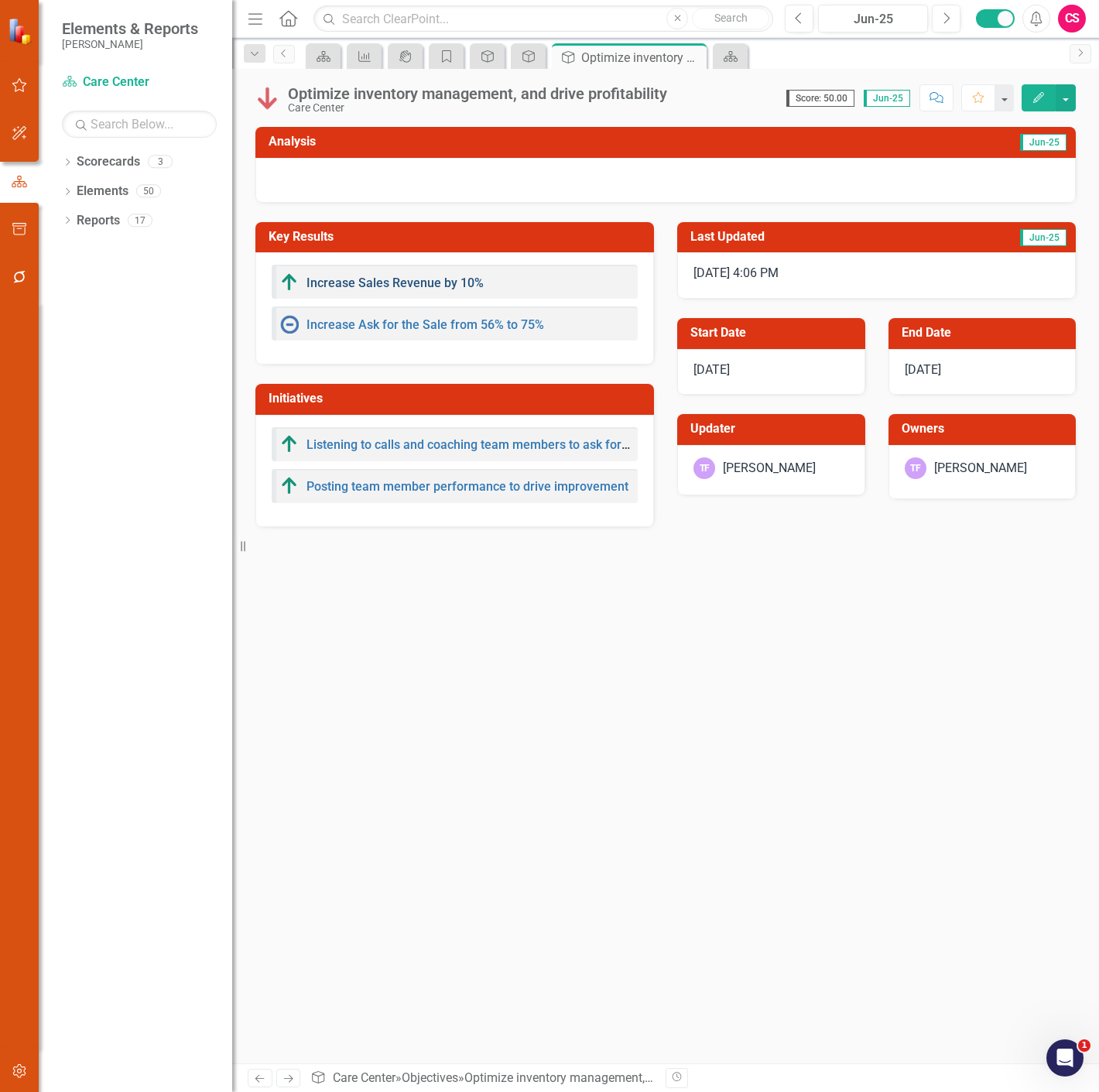
drag, startPoint x: 485, startPoint y: 280, endPoint x: 464, endPoint y: 280, distance: 21.0
click at [464, 280] on div "Increase Sales Revenue by 10%" at bounding box center [454, 282] width 366 height 34
click at [464, 280] on link "Increase Sales Revenue by 10%" at bounding box center [395, 283] width 177 height 15
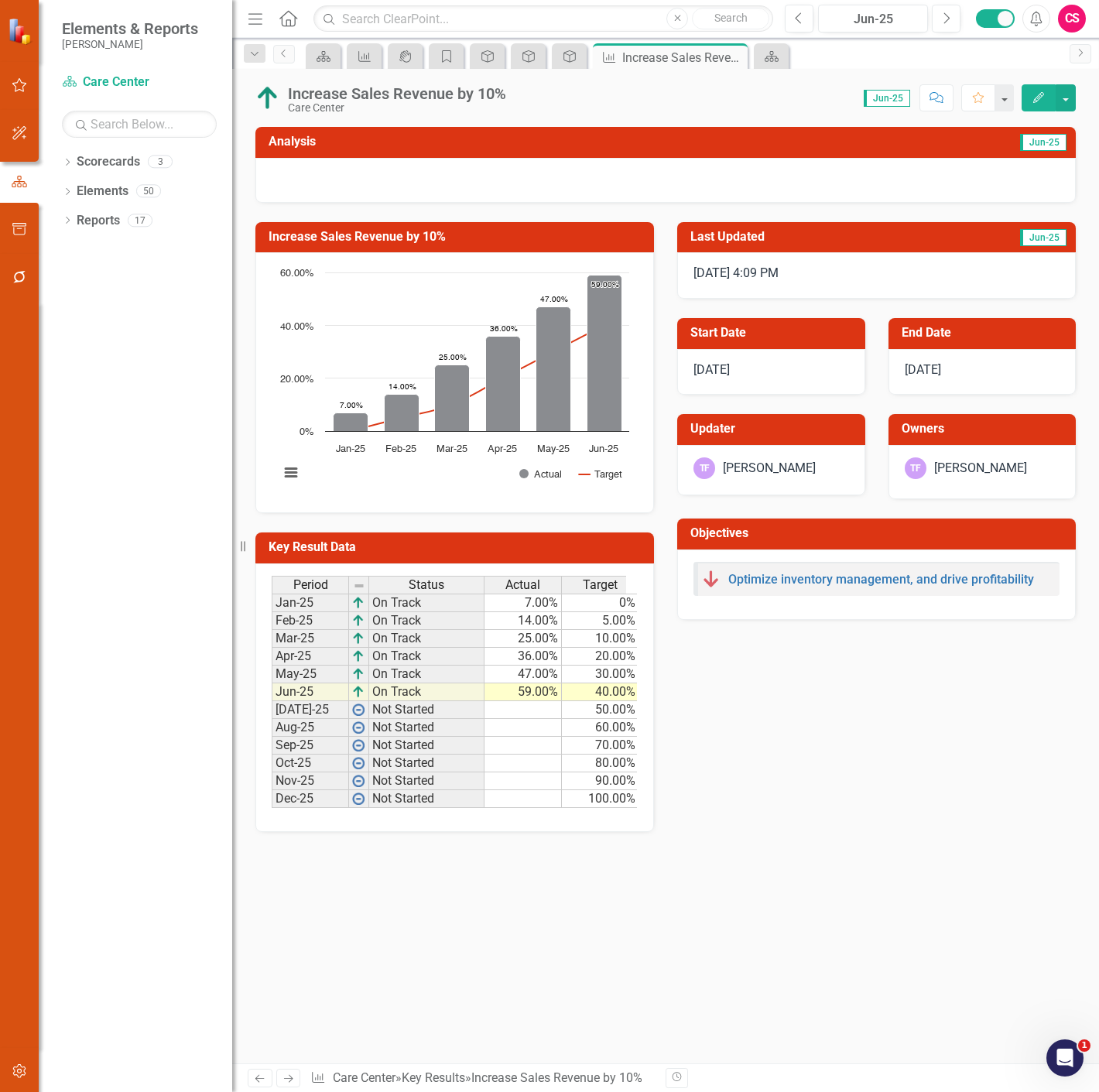
click at [880, 586] on div "Optimize inventory management, and drive profitability" at bounding box center [867, 579] width 332 height 19
click at [866, 578] on link "Optimize inventory management, and drive profitability" at bounding box center [881, 579] width 306 height 15
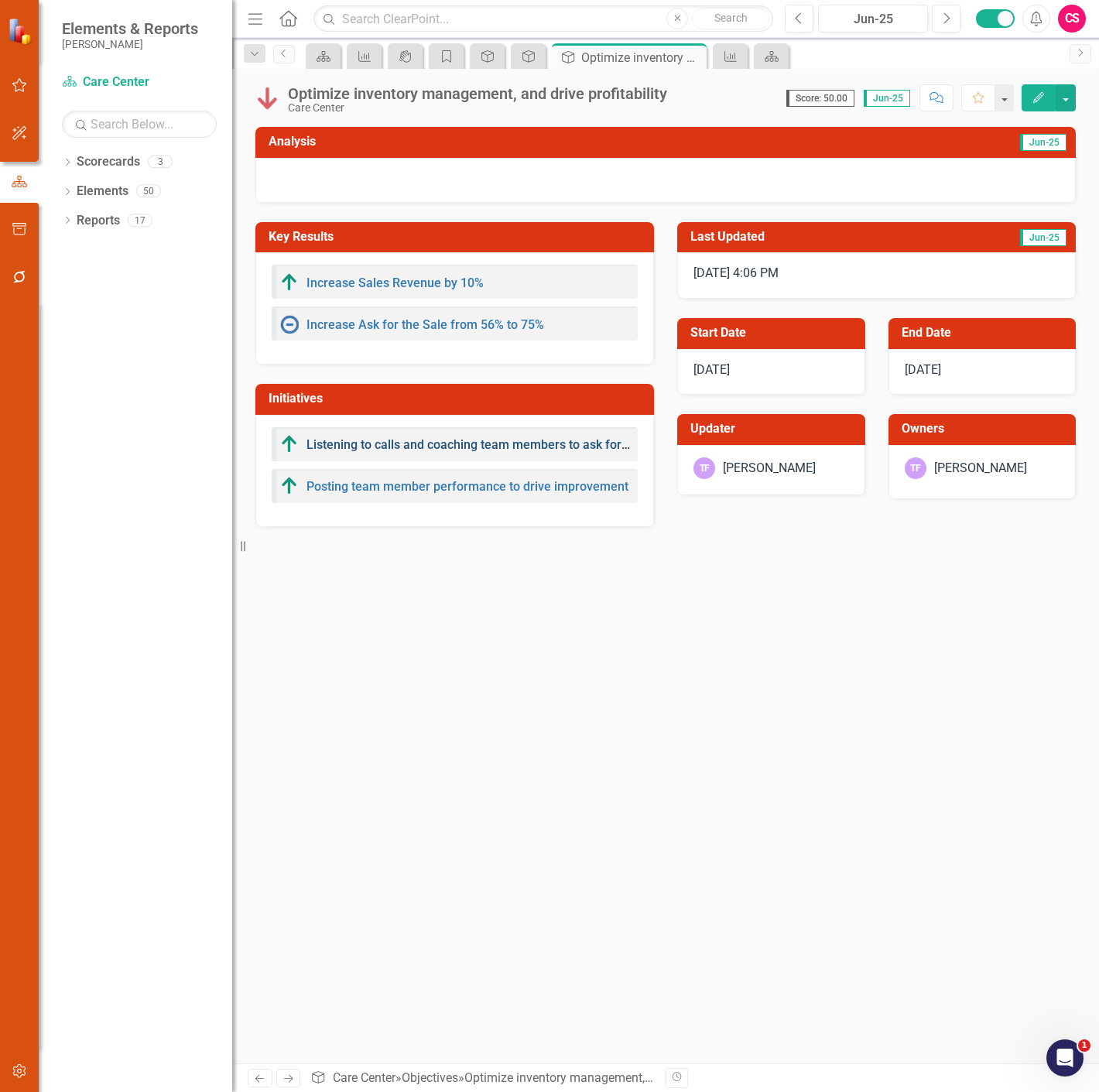
click at [475, 441] on link "Listening to calls and coaching team members to ask for the sale" at bounding box center [488, 444] width 362 height 15
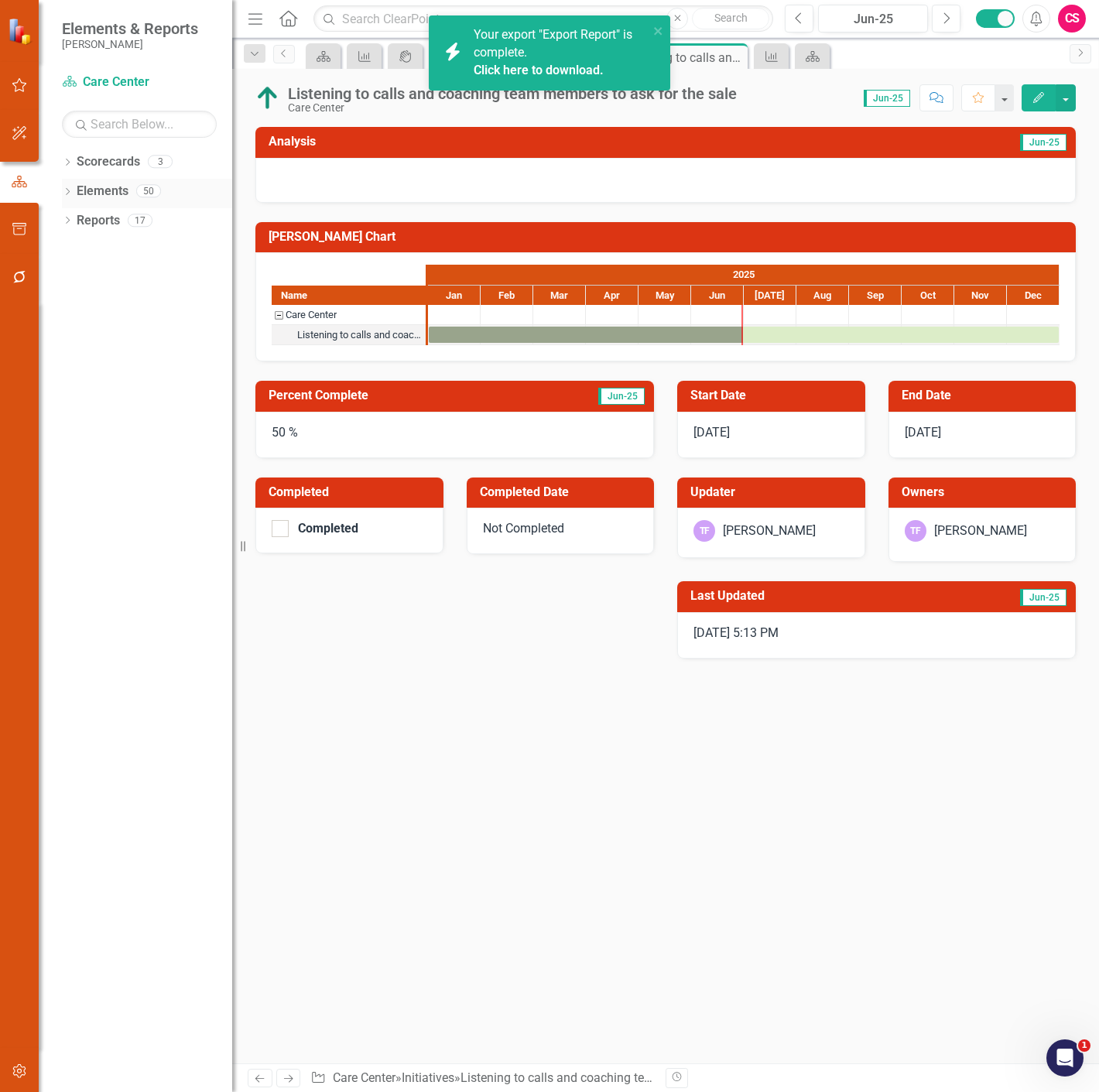
click at [69, 190] on icon "Dropdown" at bounding box center [67, 193] width 11 height 9
click at [78, 279] on icon "Dropdown" at bounding box center [75, 280] width 11 height 9
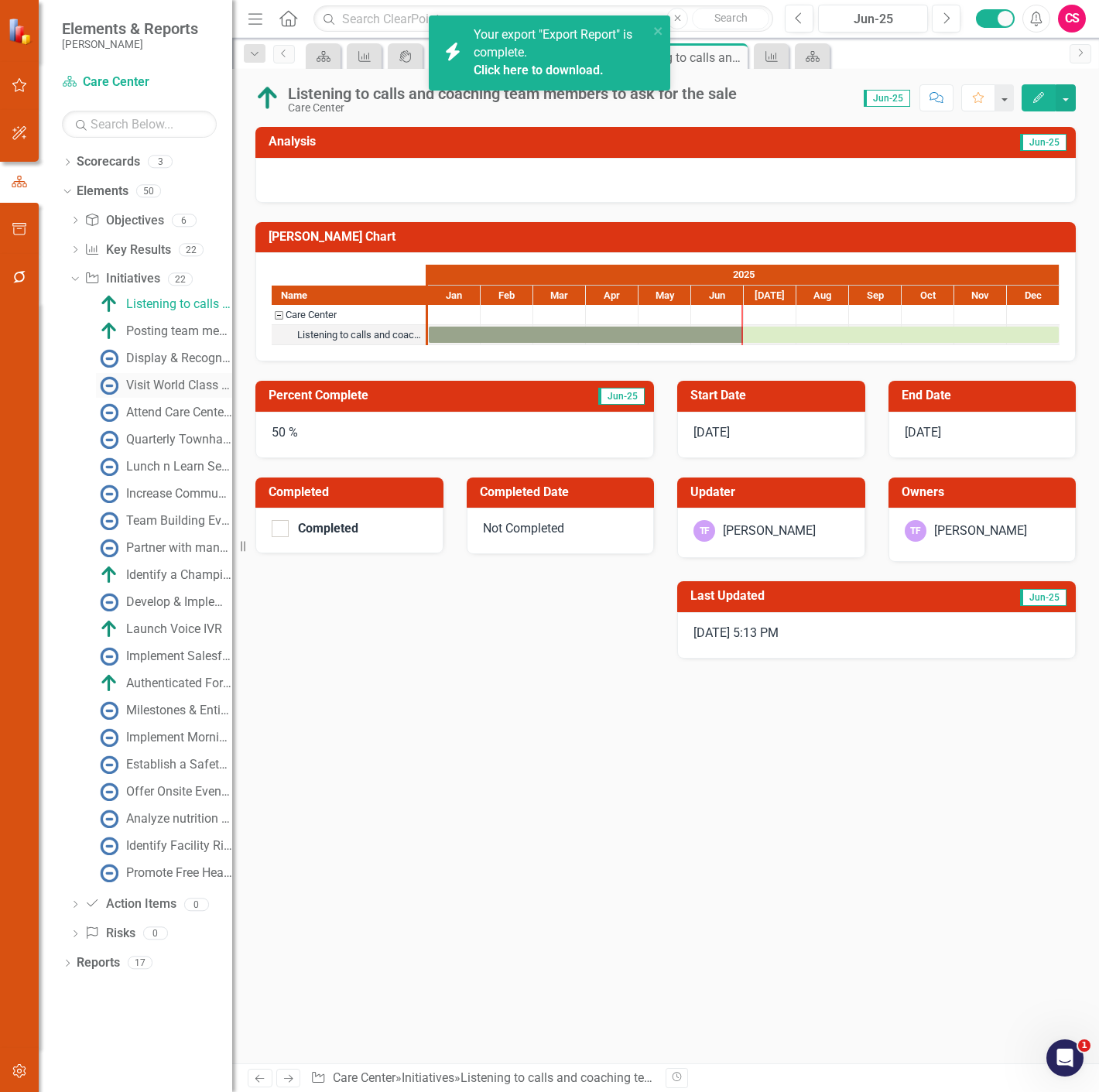
click at [150, 389] on div "Visit World Class Customer Care centers" at bounding box center [180, 386] width 106 height 14
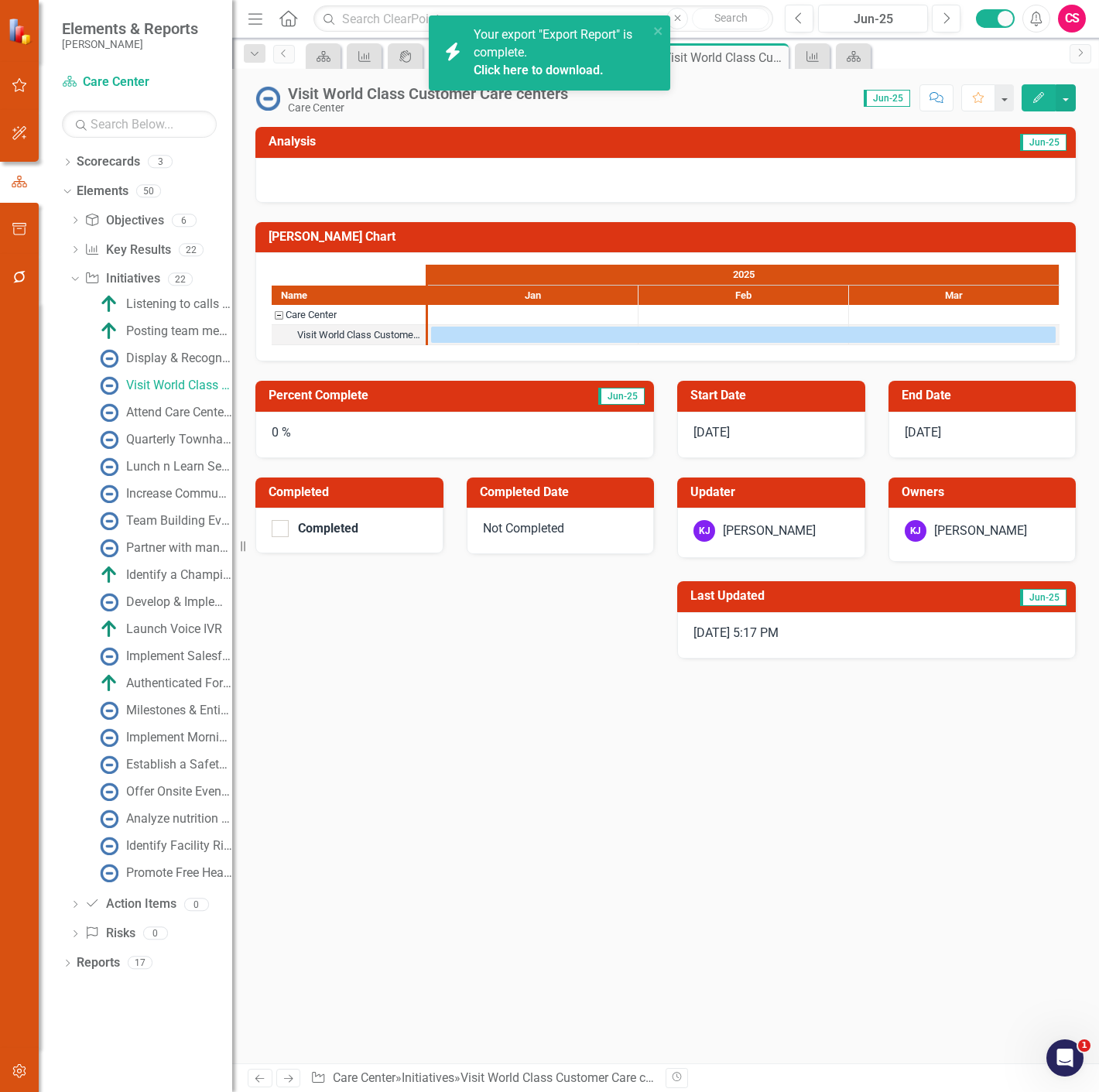
click at [1037, 98] on icon "Edit" at bounding box center [1038, 98] width 14 height 11
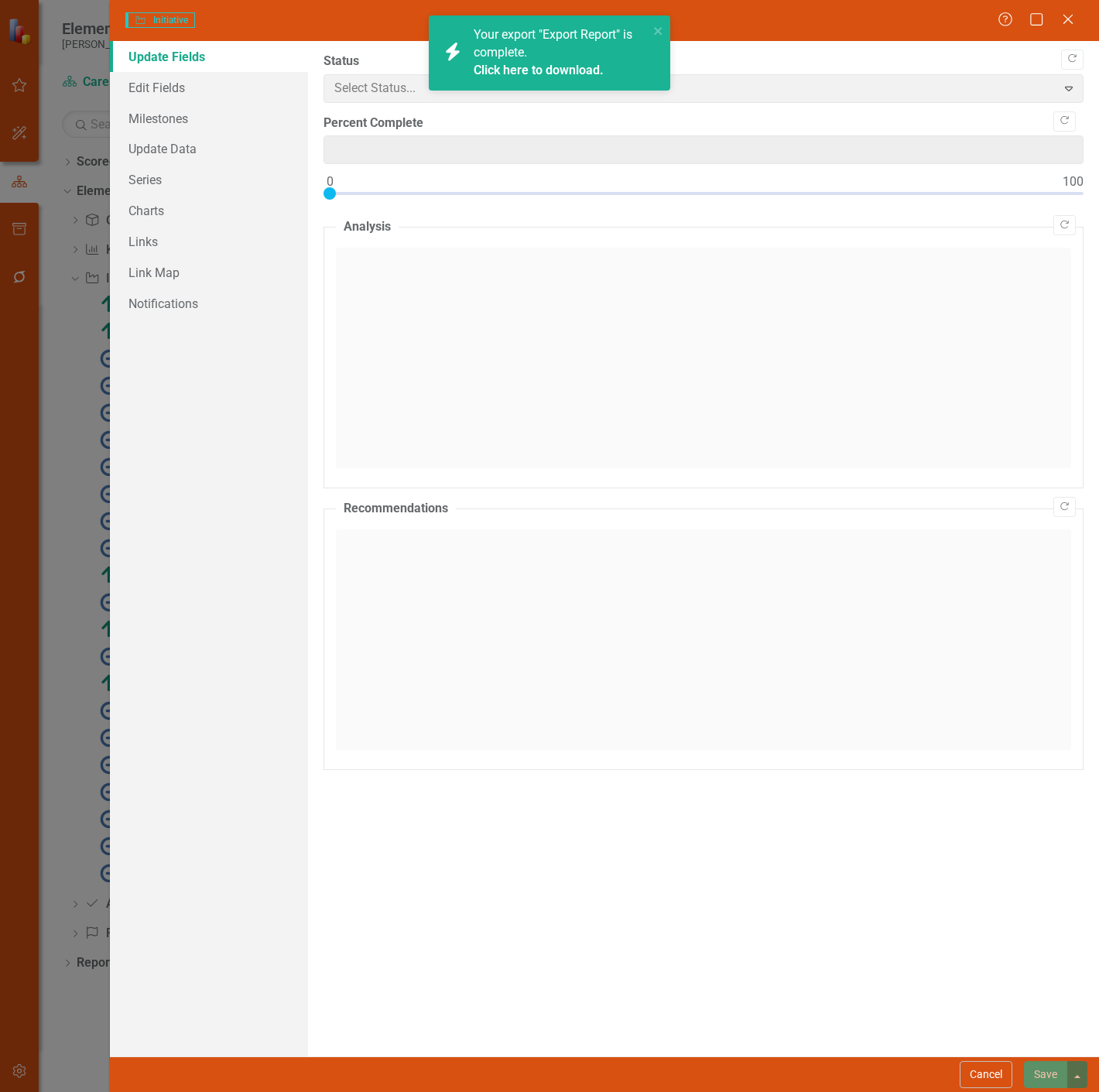
type input "0"
click at [190, 190] on link "Series" at bounding box center [209, 180] width 198 height 31
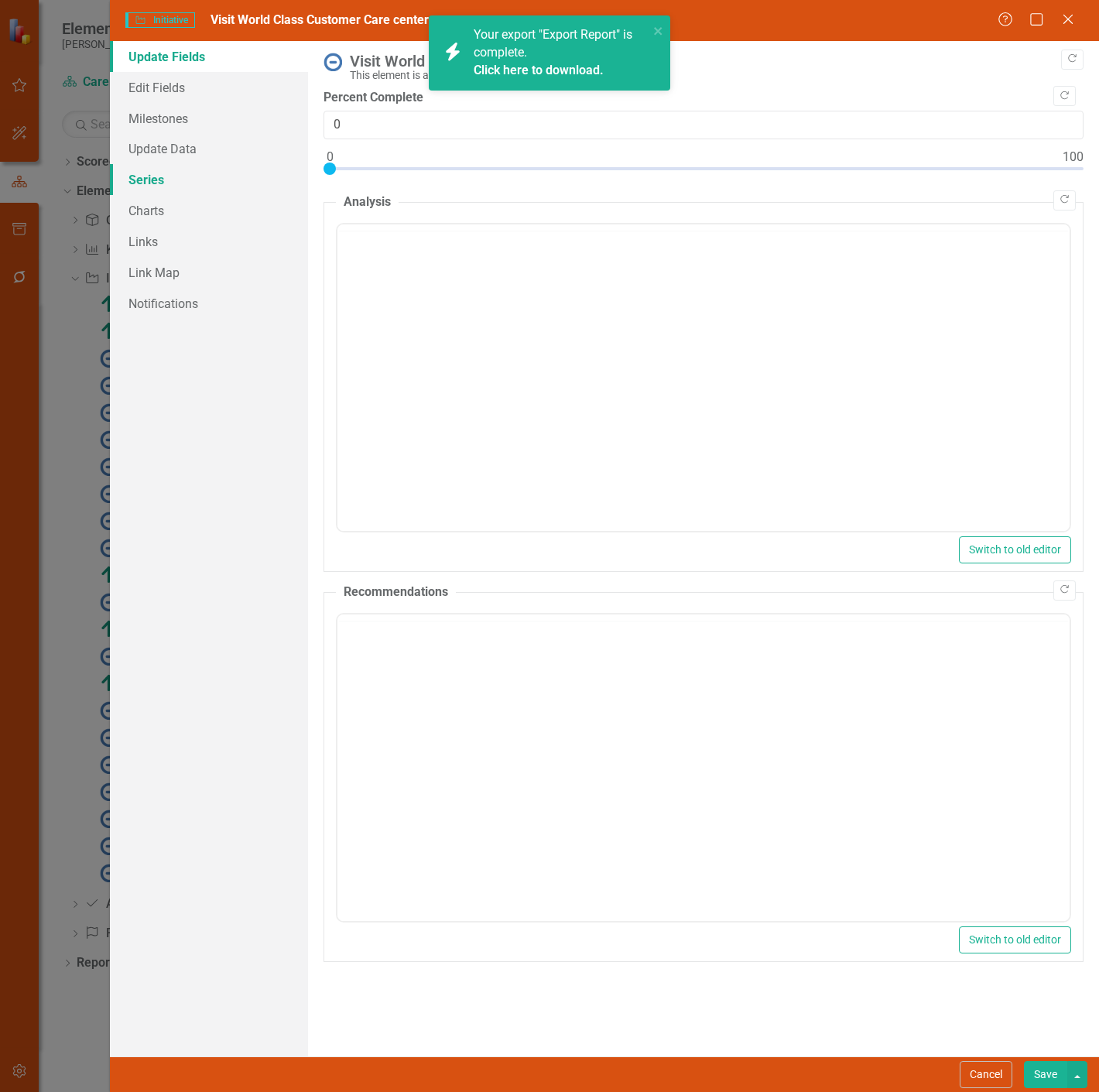
click at [228, 180] on link "Series" at bounding box center [209, 180] width 198 height 31
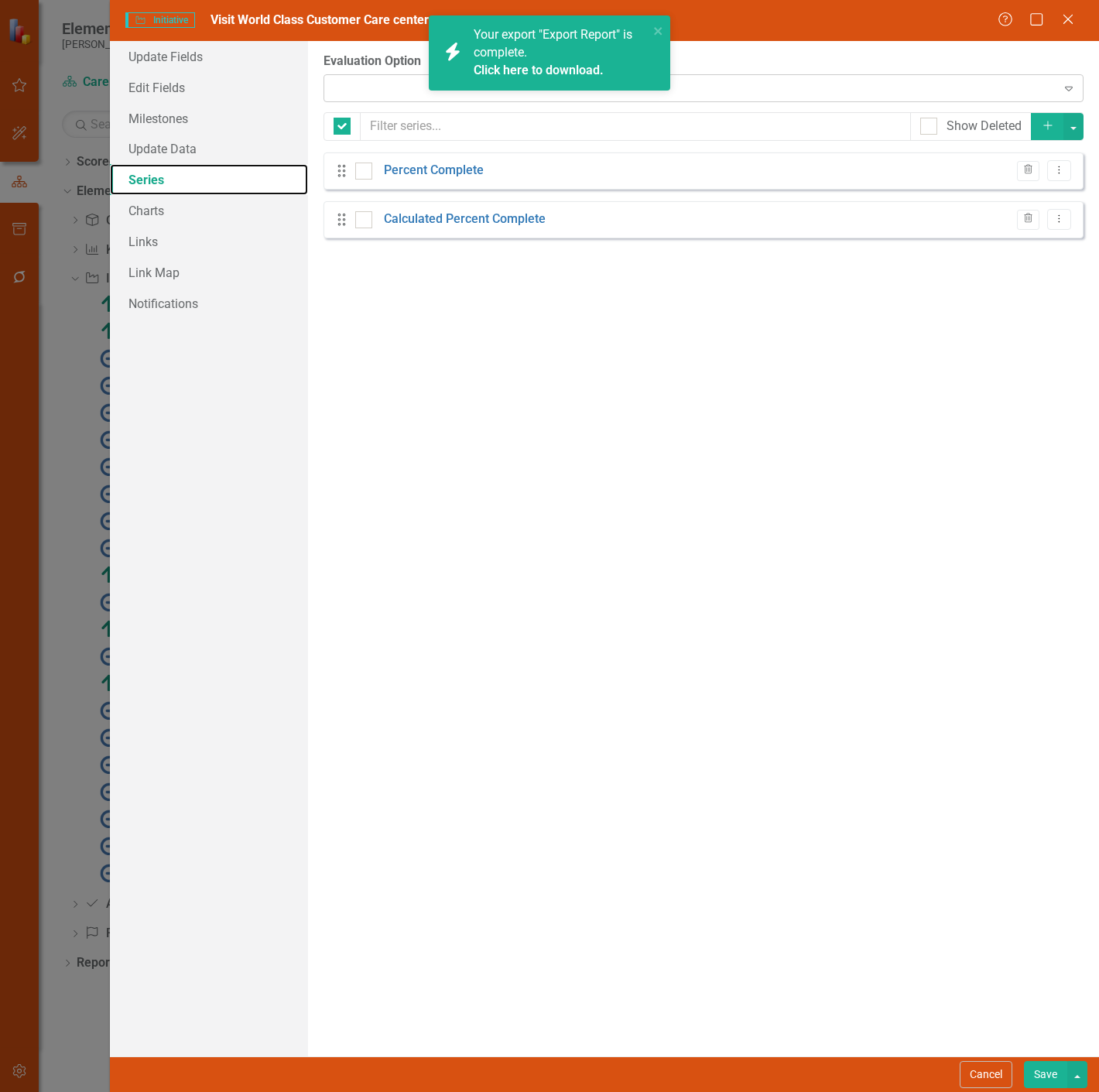
checkbox input "false"
click at [357, 91] on div "Expand" at bounding box center [702, 88] width 759 height 28
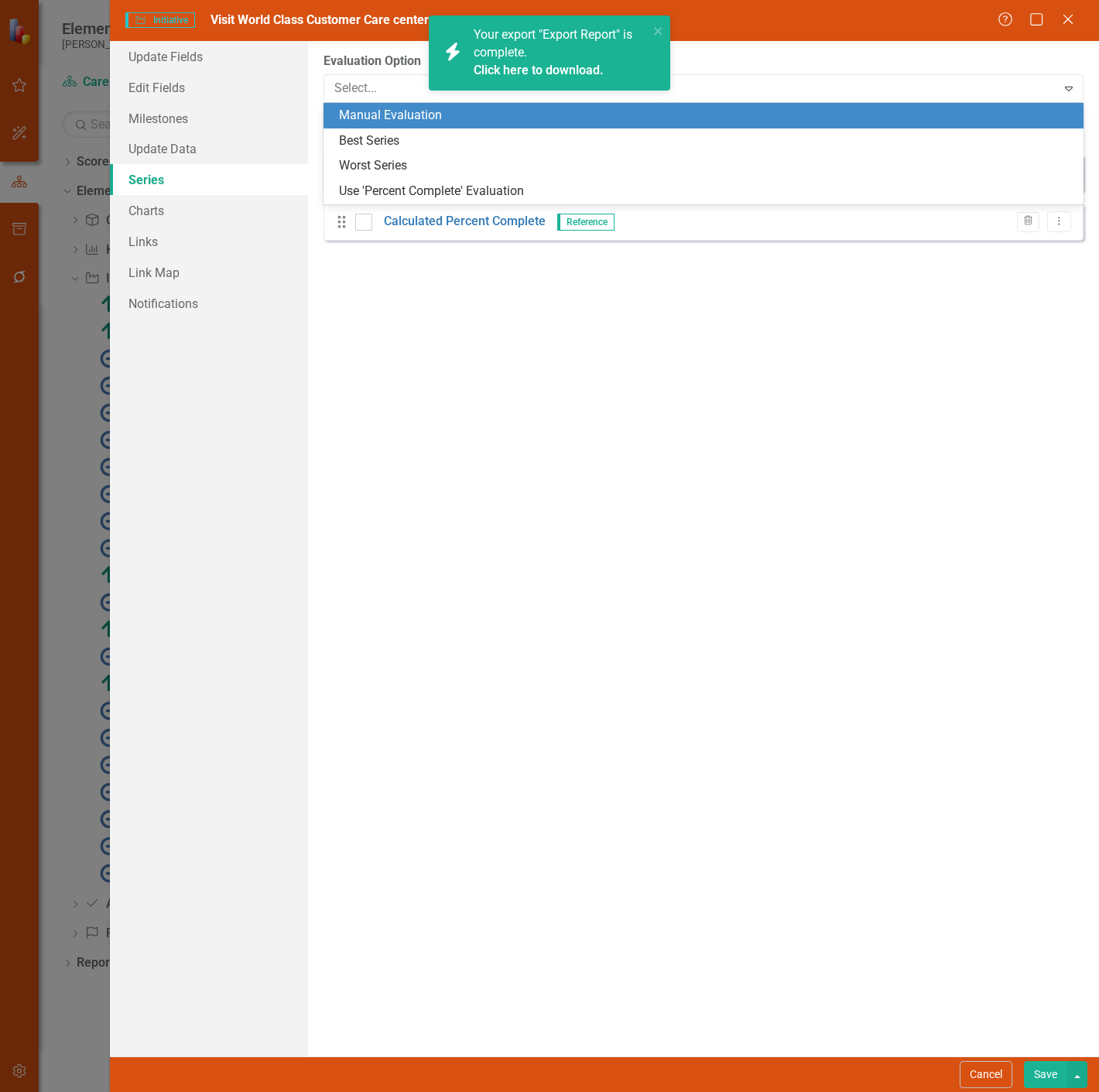
click at [354, 115] on div "Manual Evaluation" at bounding box center [706, 116] width 735 height 18
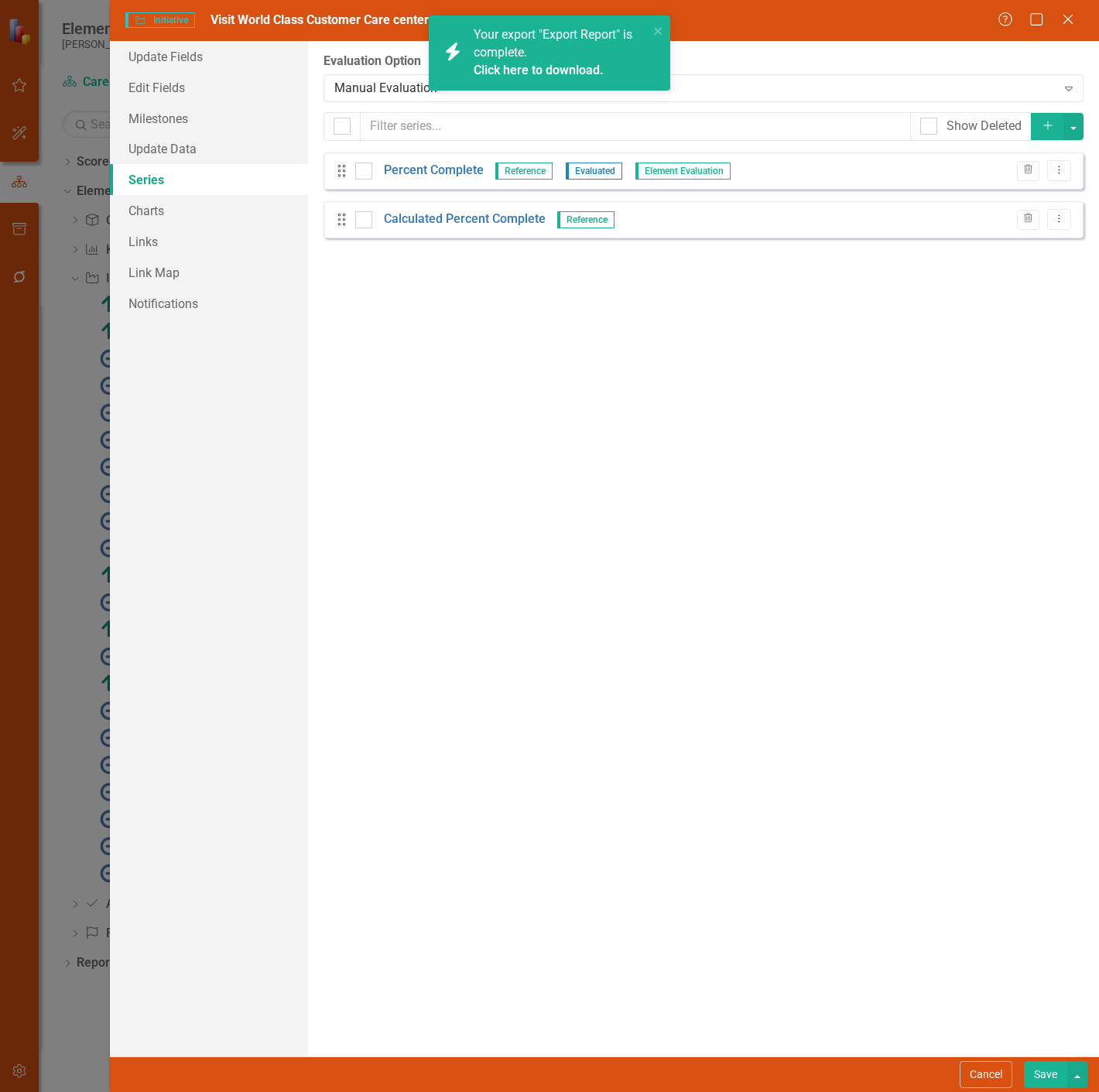
click at [1034, 1074] on button "Save" at bounding box center [1045, 1074] width 44 height 27
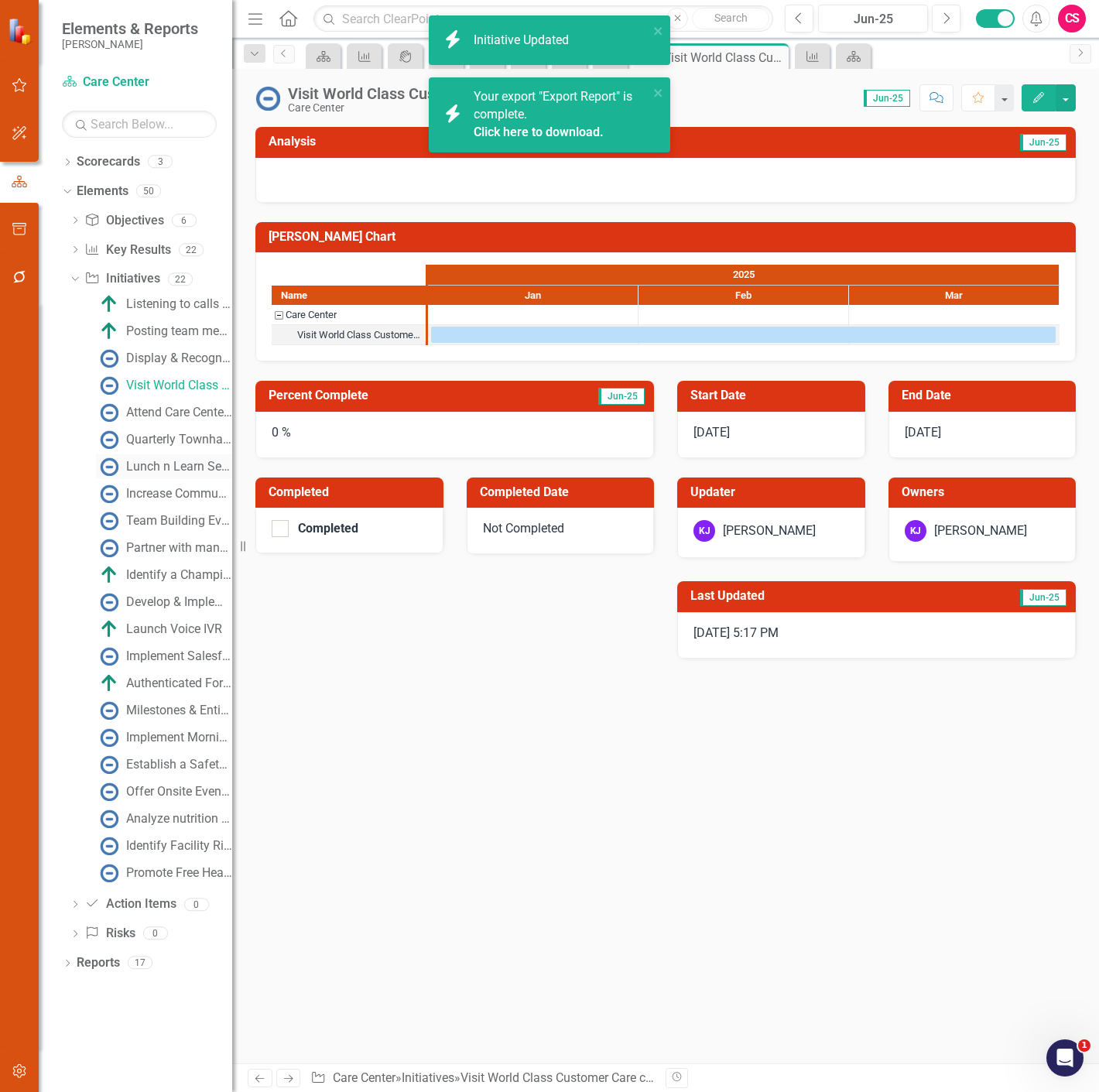
click at [155, 461] on div "Lunch n Learn Sessions with Leadership Team" at bounding box center [180, 467] width 106 height 14
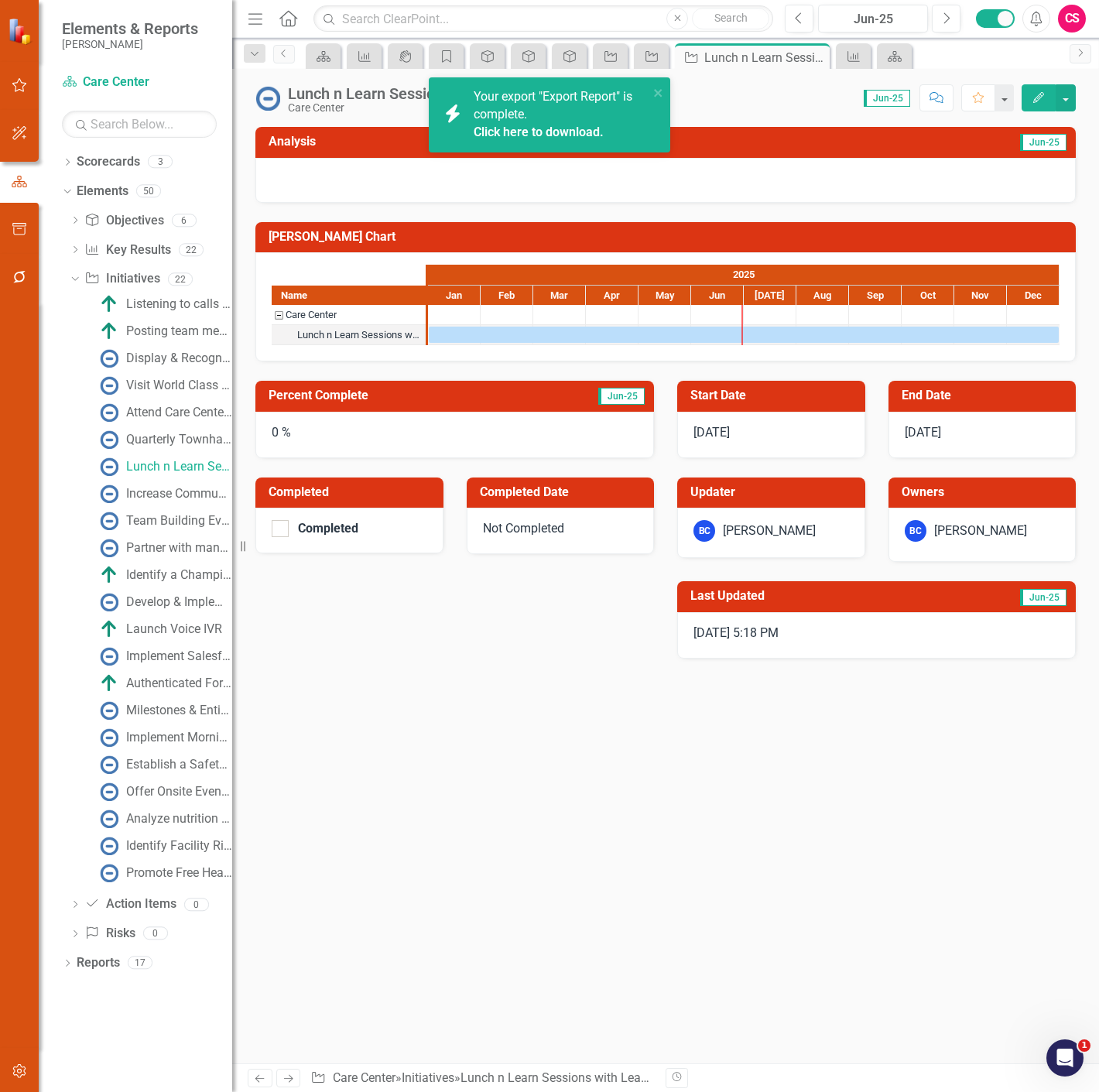
click at [1044, 106] on button "Edit" at bounding box center [1038, 98] width 34 height 27
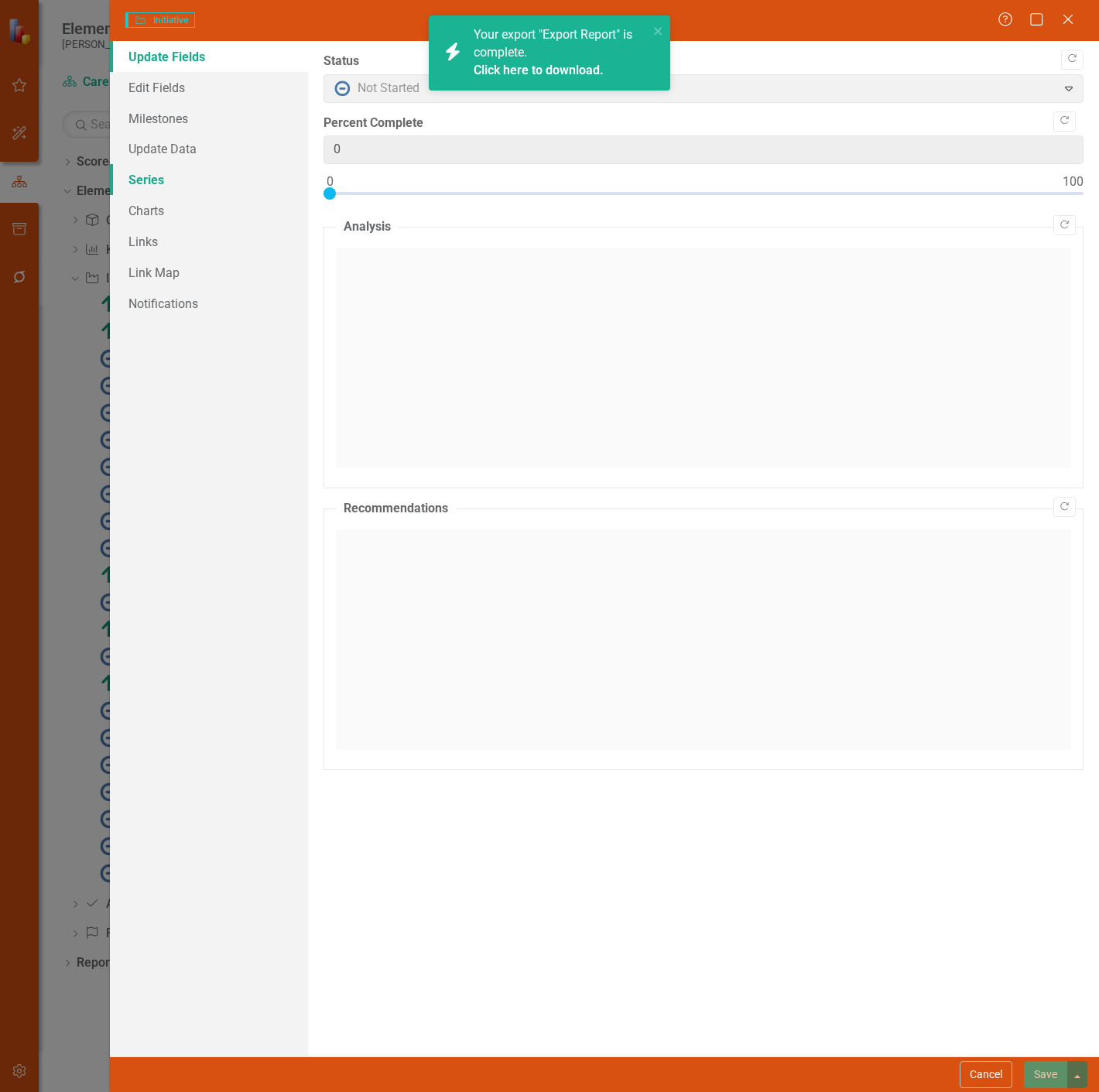
click at [153, 183] on link "Series" at bounding box center [209, 180] width 198 height 31
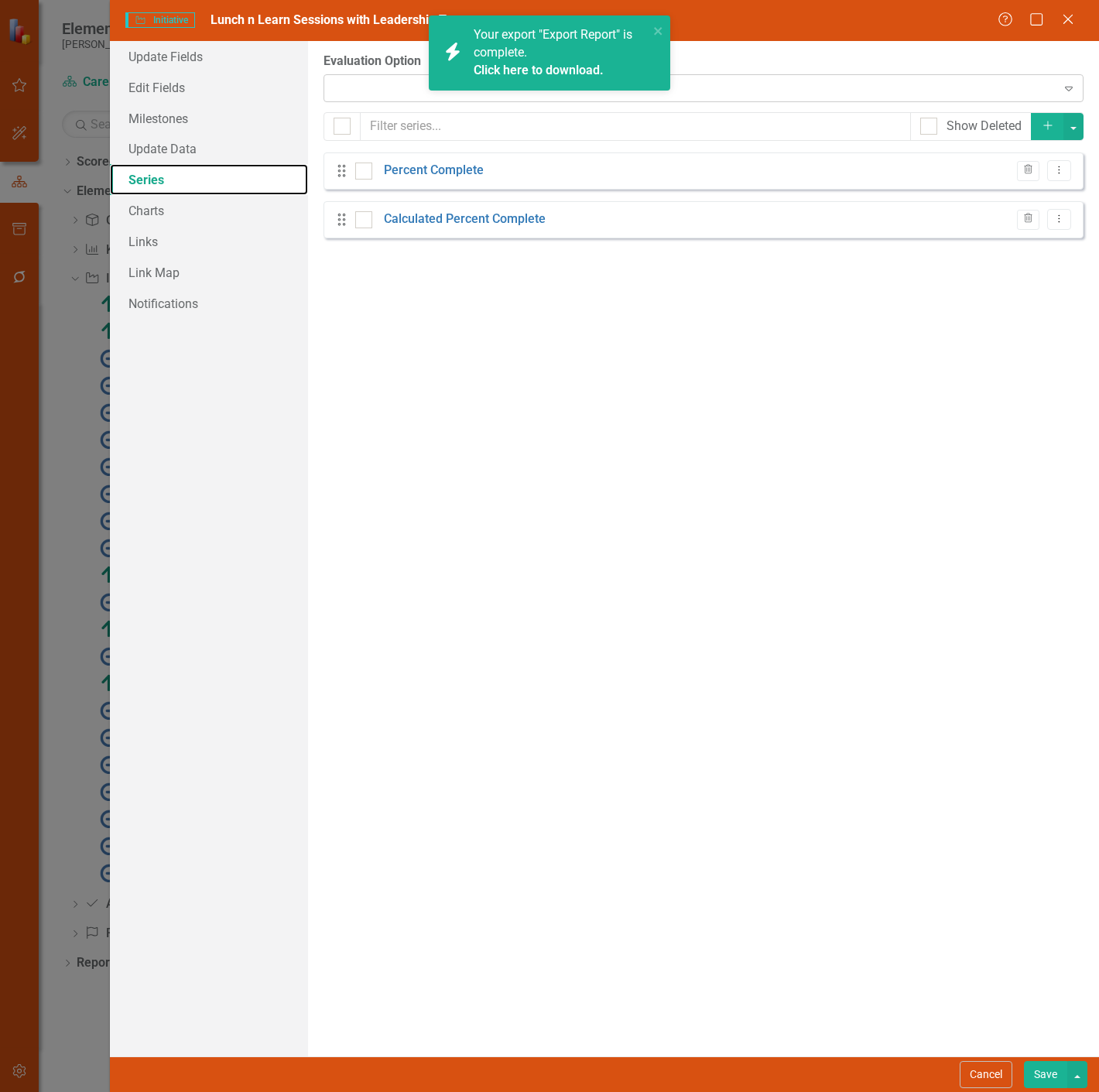
checkbox input "false"
click at [359, 97] on div "Expand" at bounding box center [702, 88] width 759 height 28
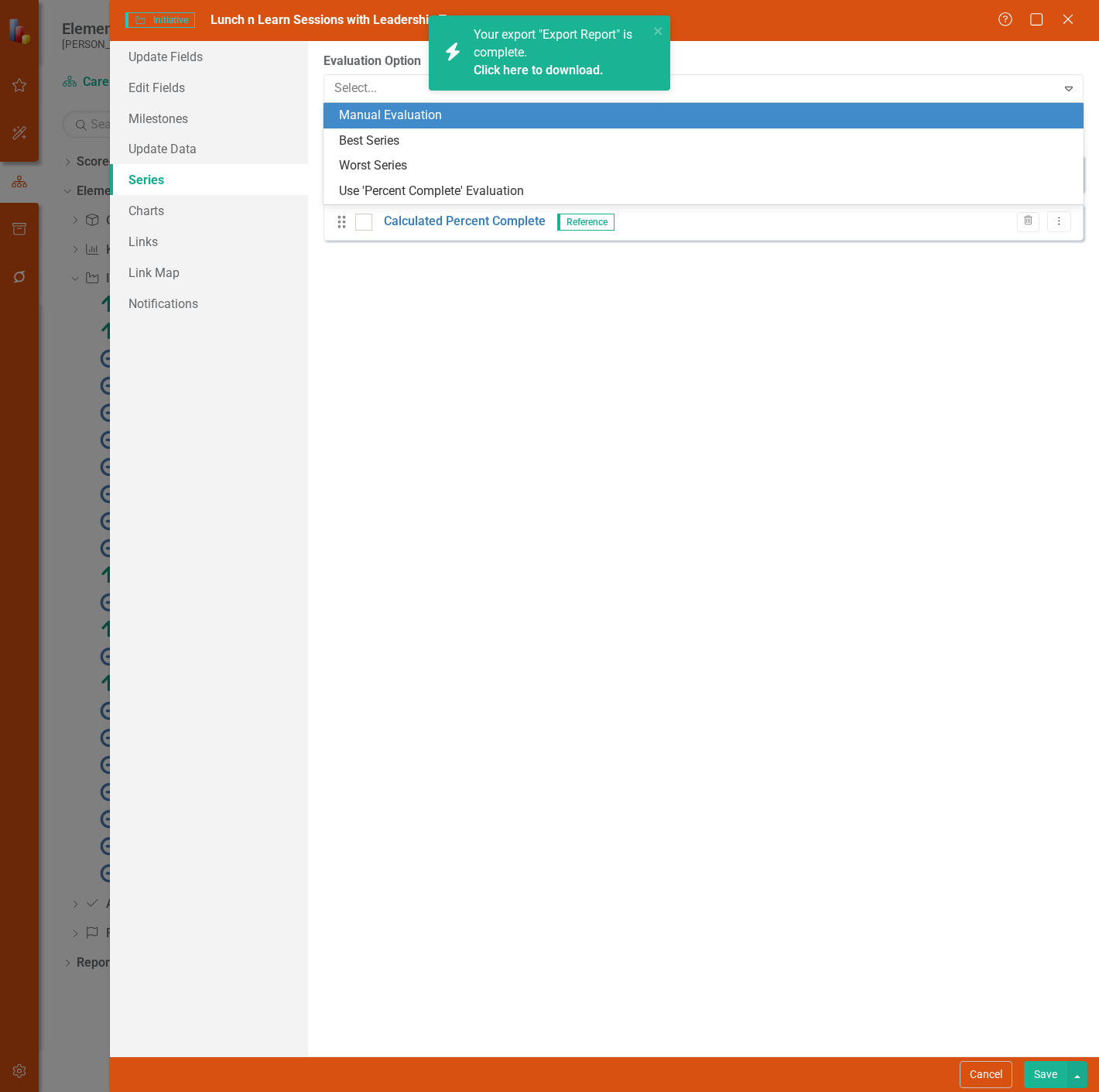
click at [361, 111] on div "Manual Evaluation" at bounding box center [706, 116] width 735 height 18
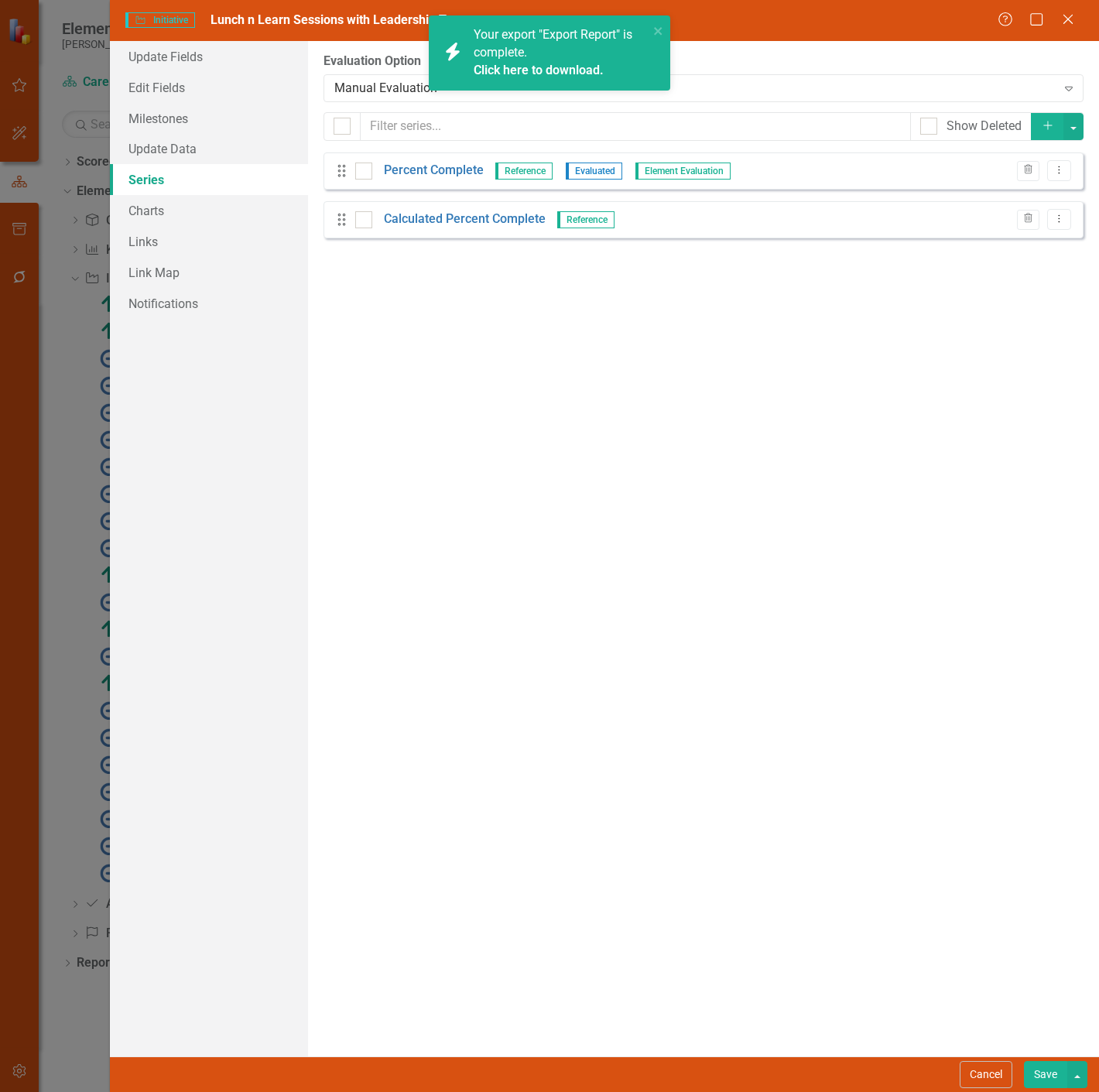
click at [1038, 1069] on button "Save" at bounding box center [1045, 1074] width 44 height 27
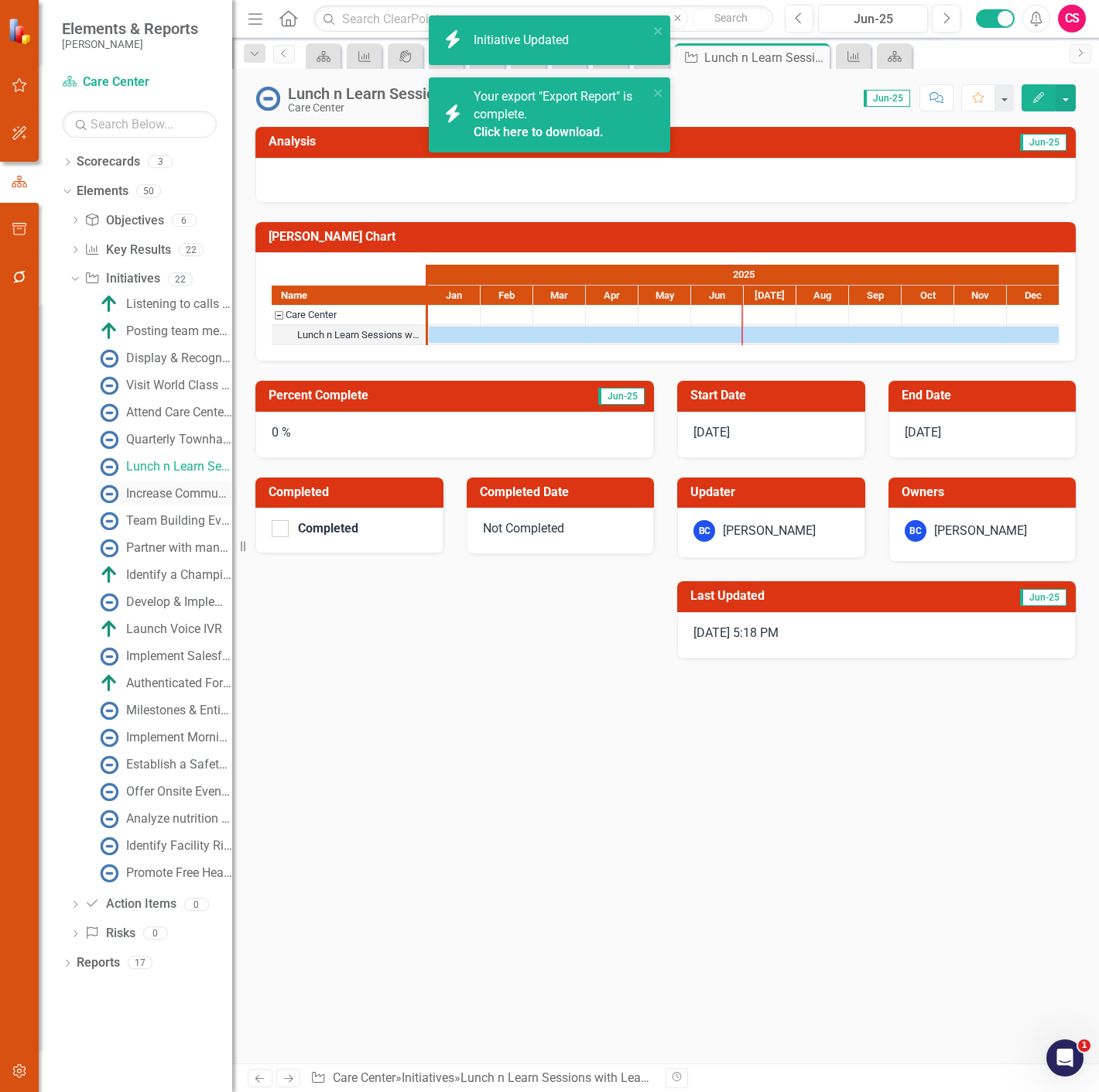
click at [145, 487] on div "Increase Community Engagement" at bounding box center [180, 494] width 106 height 14
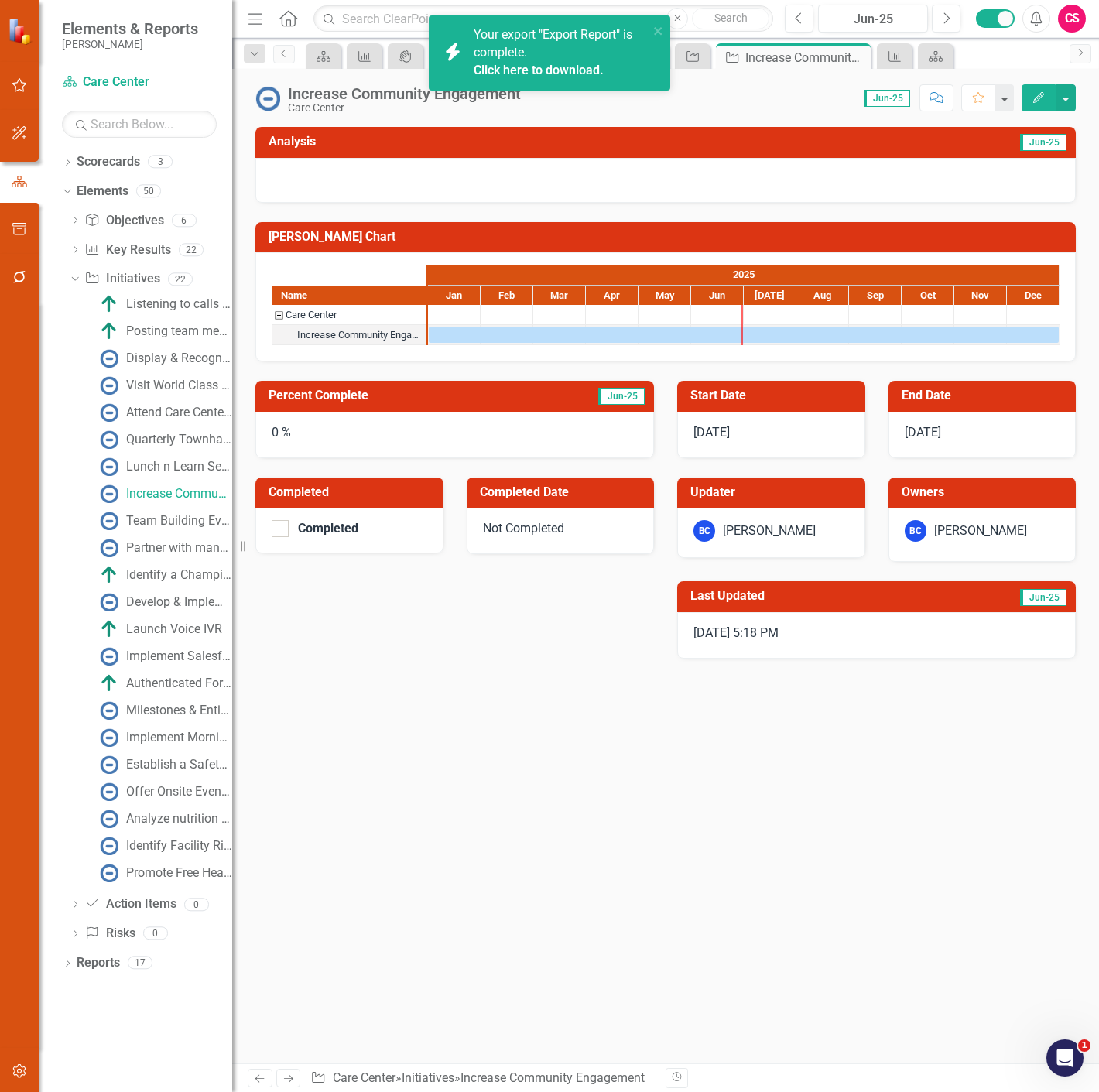
click at [1032, 105] on button "Edit" at bounding box center [1038, 98] width 34 height 27
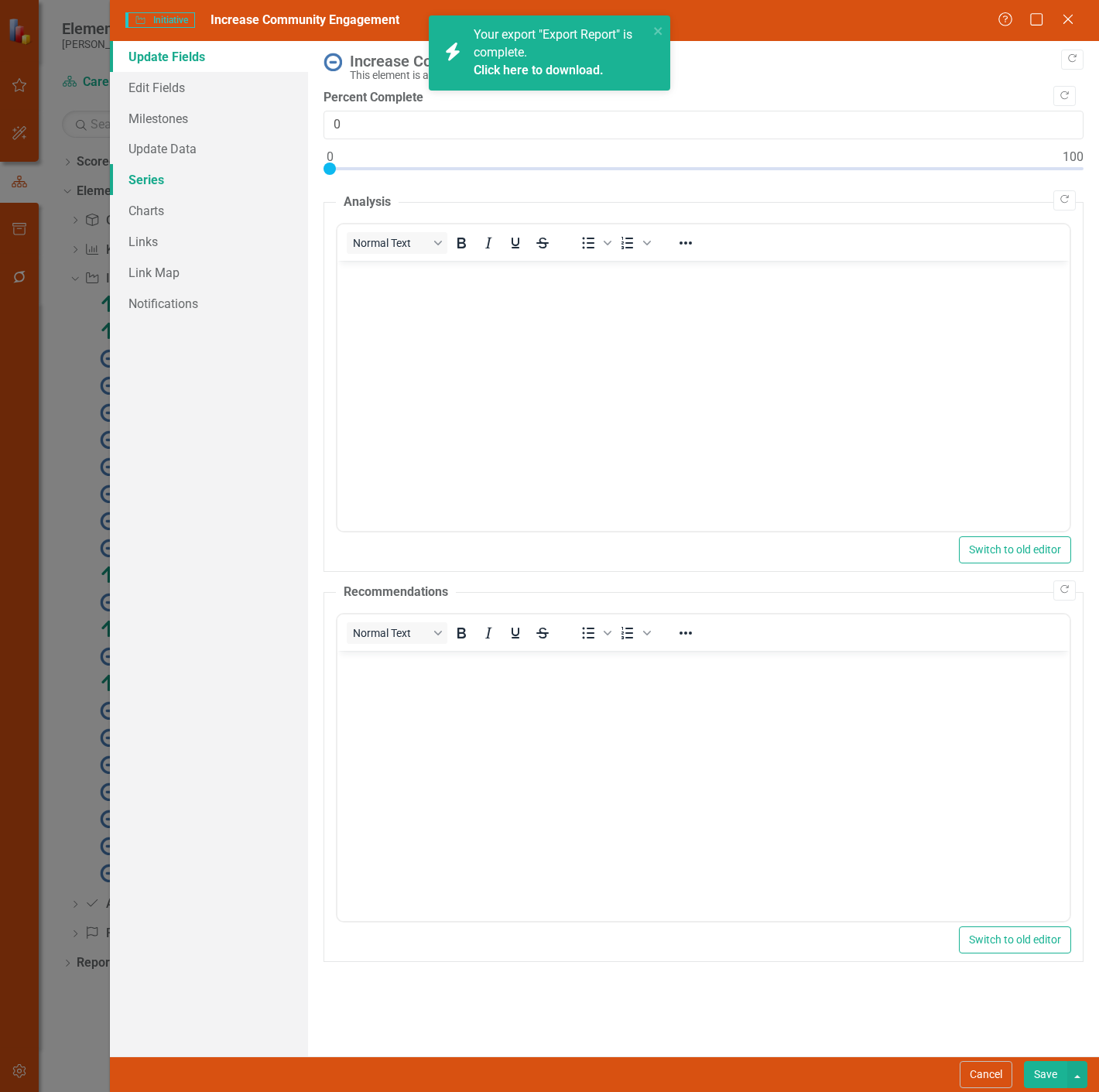
click at [222, 187] on link "Series" at bounding box center [209, 180] width 198 height 31
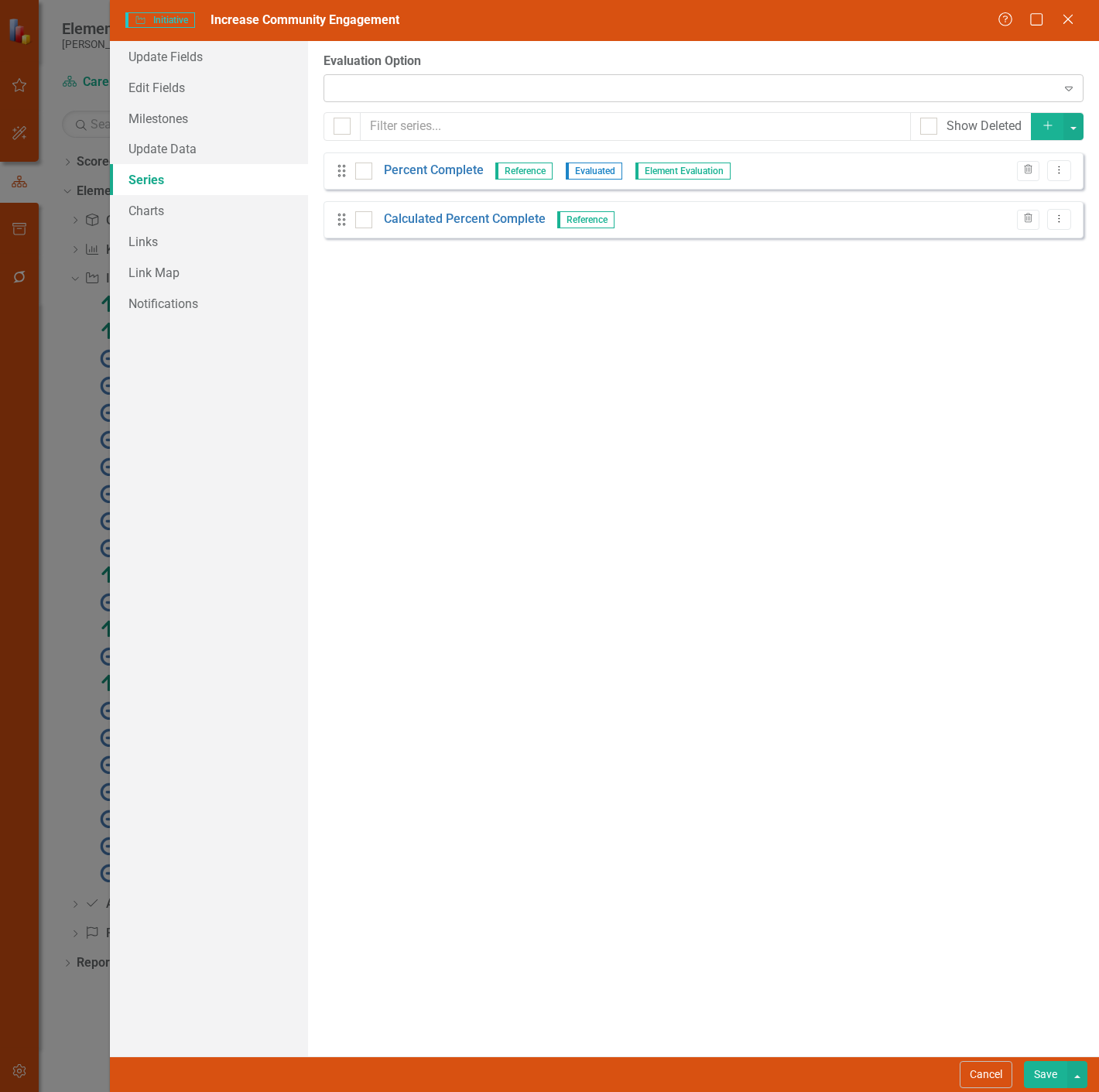
click at [405, 91] on div "Expand" at bounding box center [702, 88] width 759 height 28
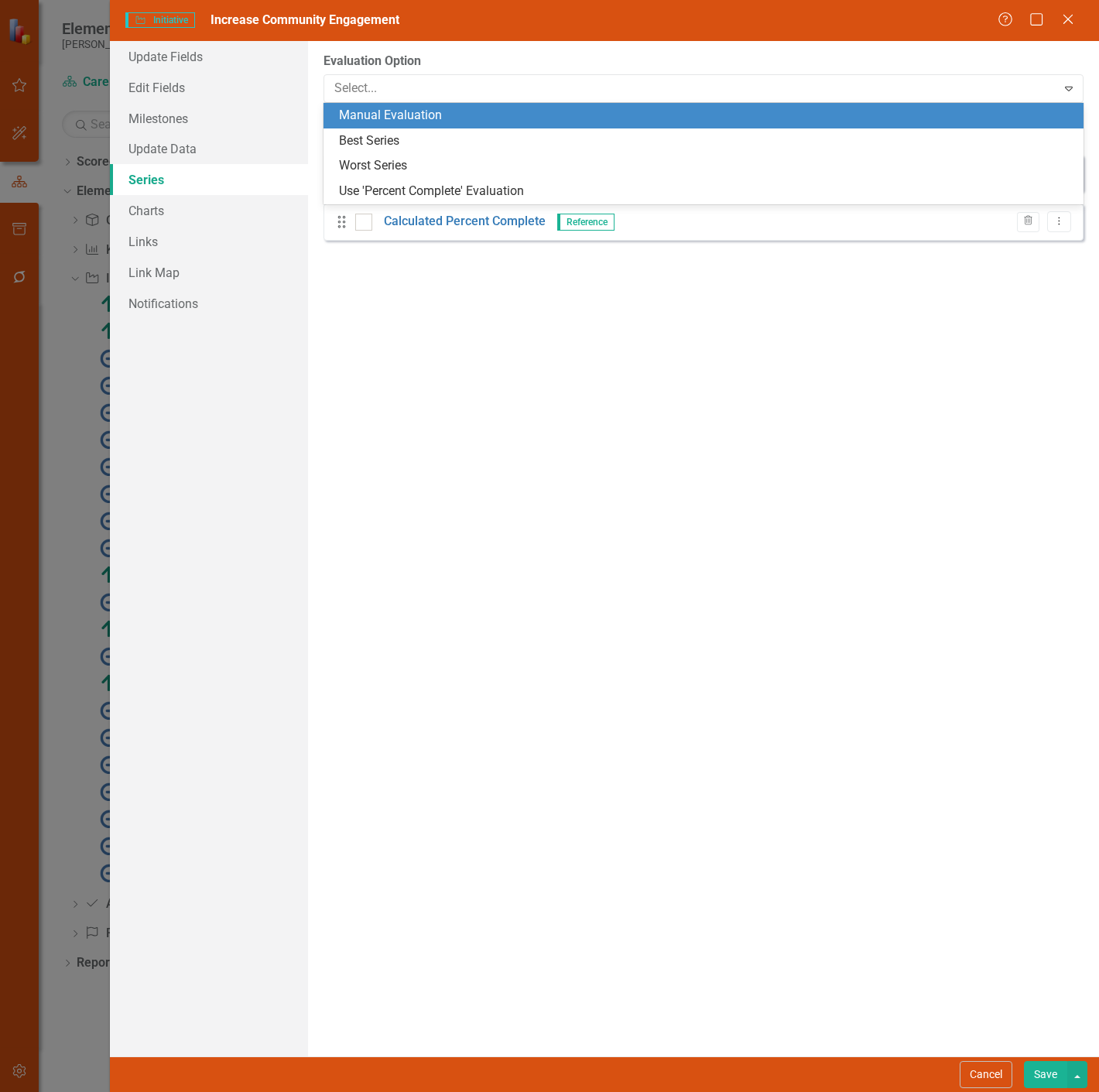
click at [397, 119] on div "Manual Evaluation" at bounding box center [706, 116] width 735 height 18
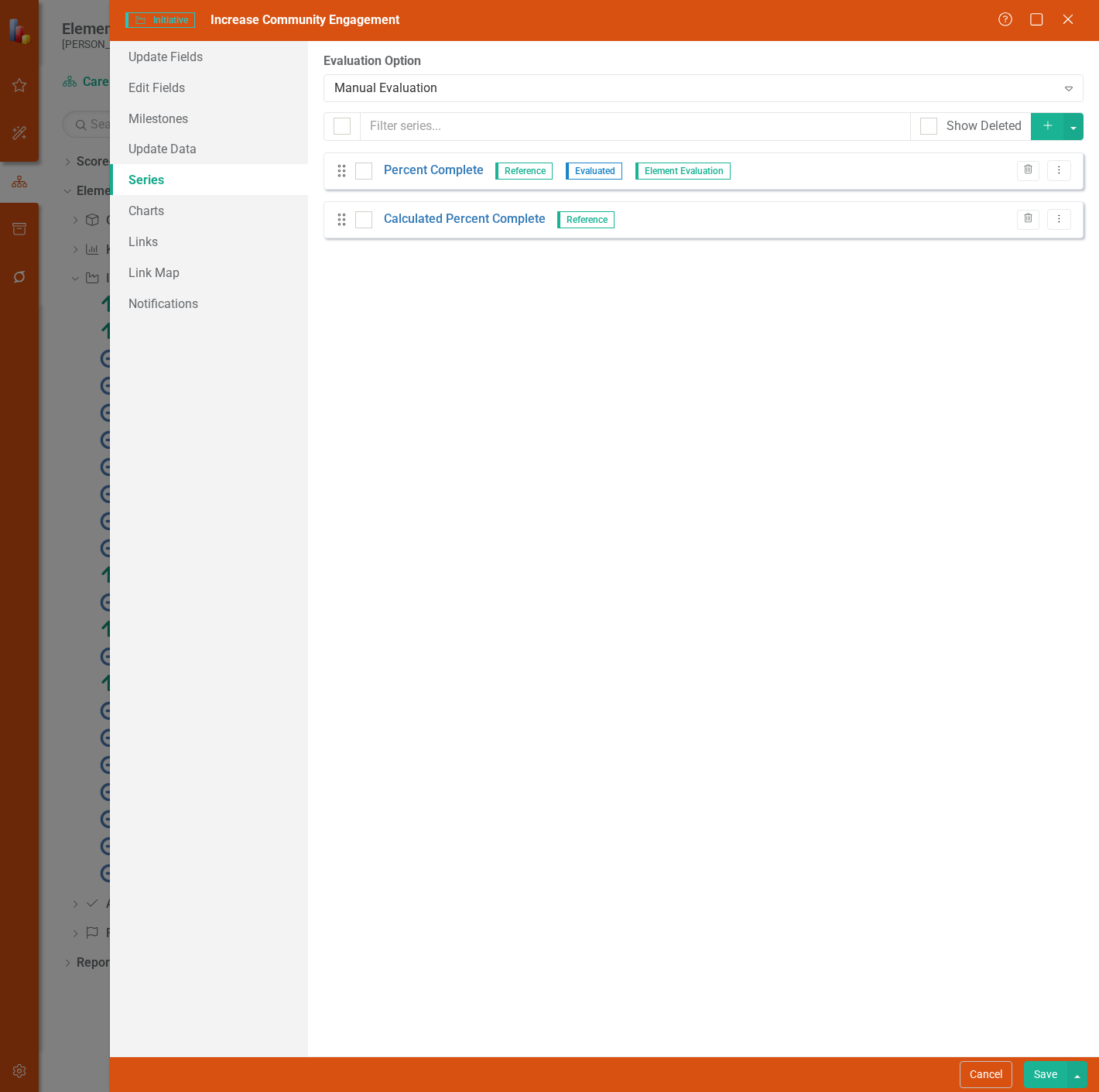
click at [1043, 1073] on button "Save" at bounding box center [1045, 1074] width 44 height 27
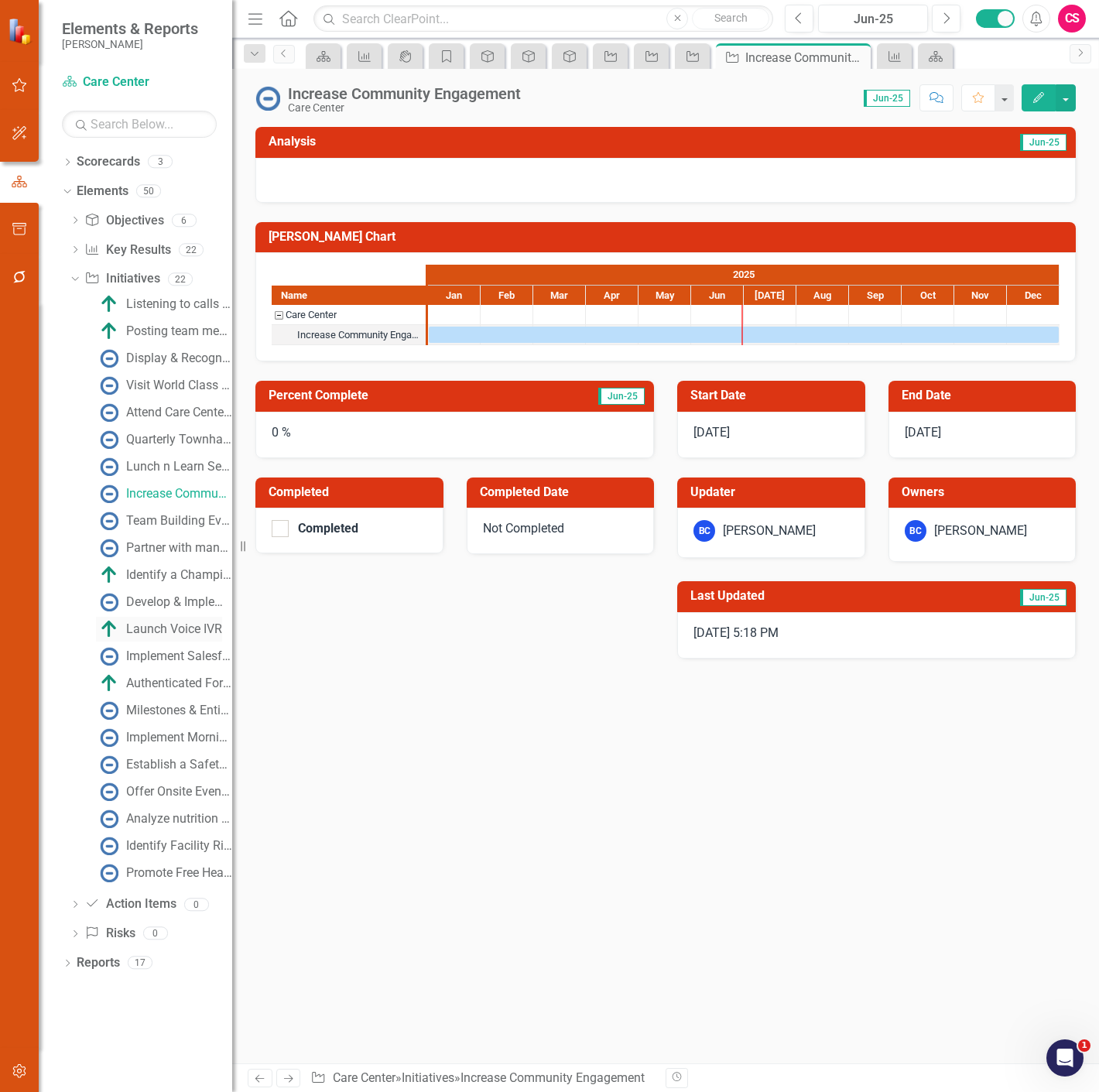
click at [141, 633] on div "Launch Voice IVR" at bounding box center [174, 629] width 96 height 14
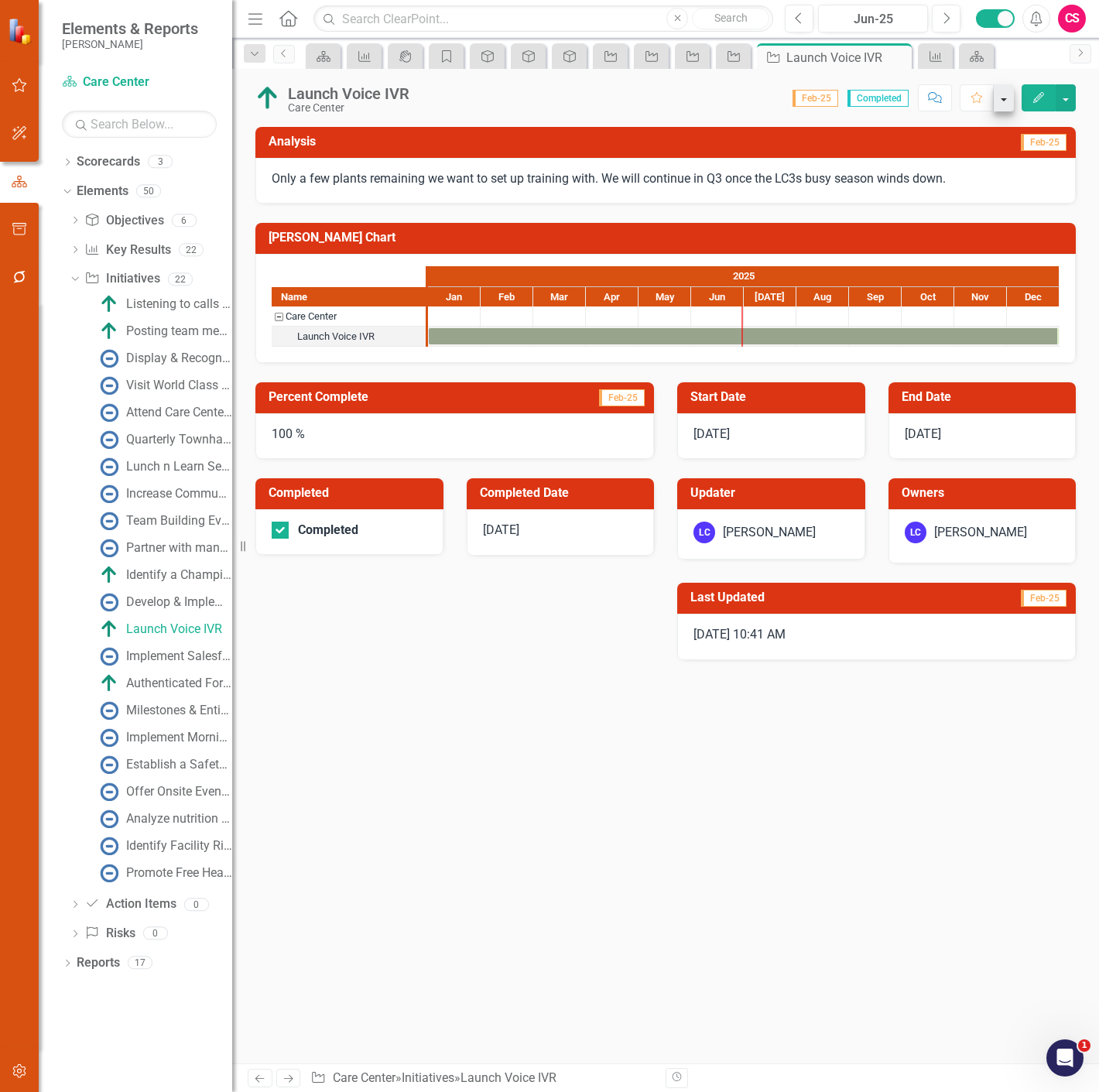
click at [1043, 101] on icon "Edit" at bounding box center [1038, 98] width 14 height 11
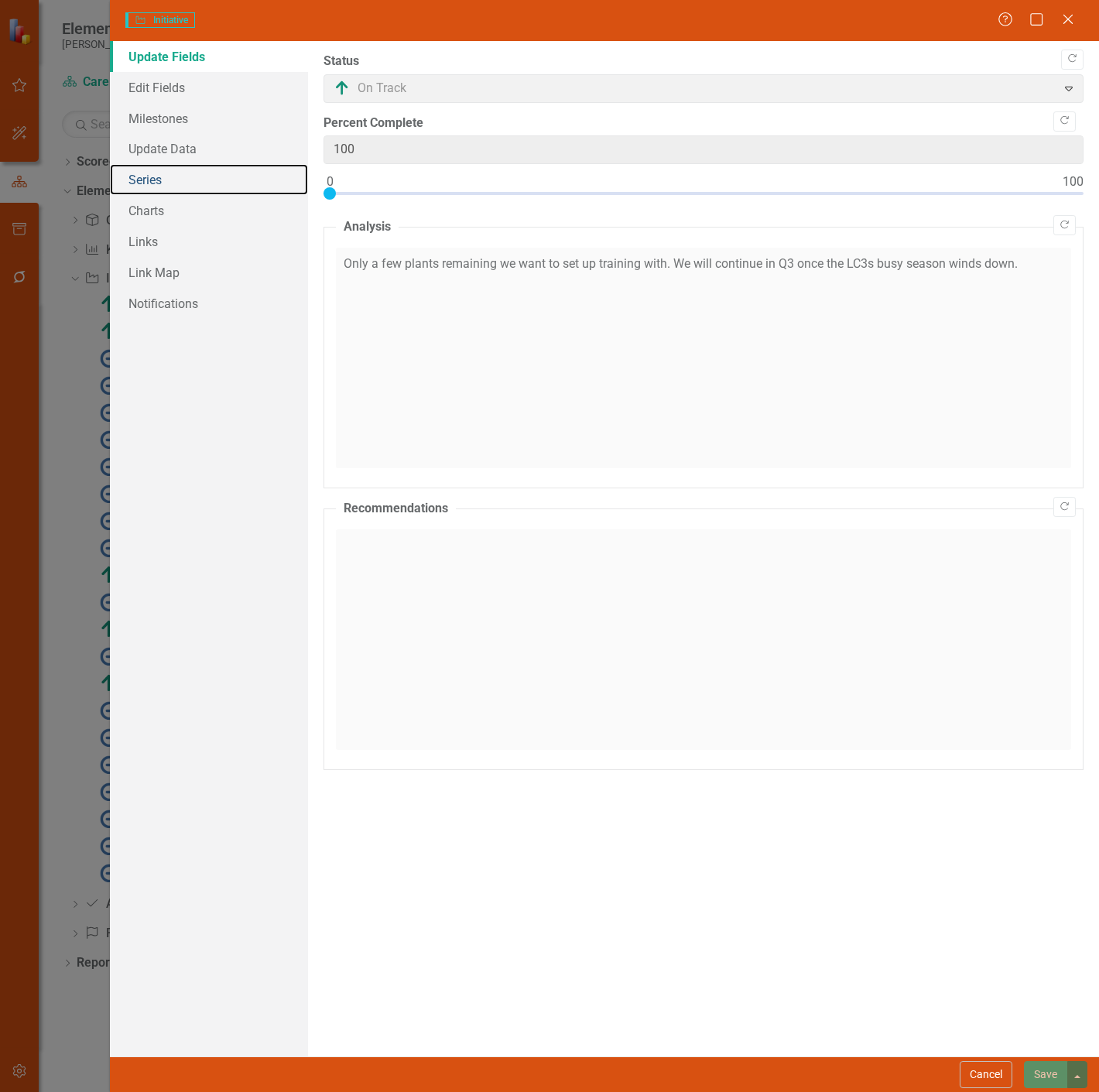
click at [200, 176] on link "Series" at bounding box center [209, 180] width 198 height 31
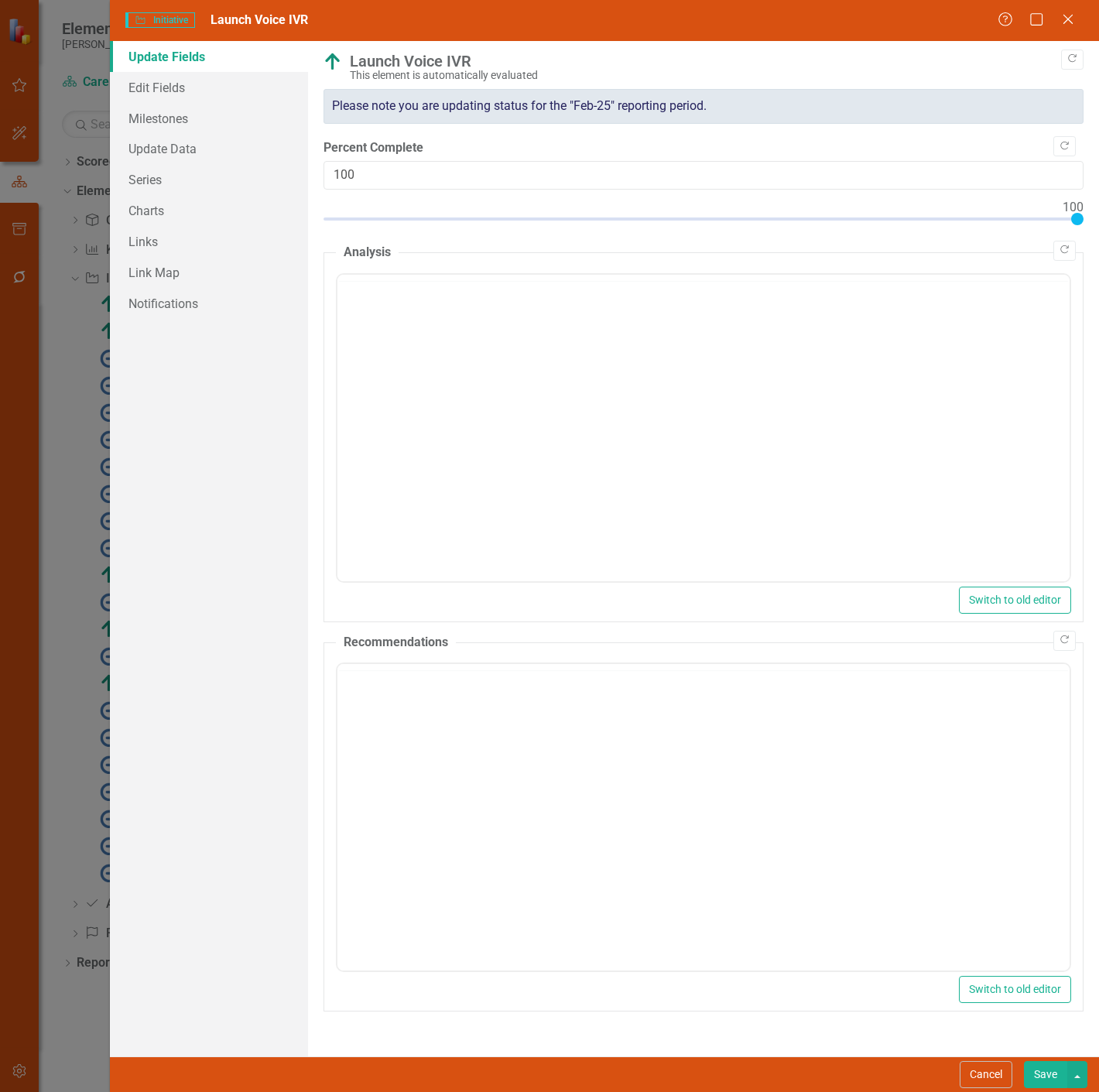
click at [403, 74] on div "This element is automatically evaluated" at bounding box center [713, 75] width 726 height 12
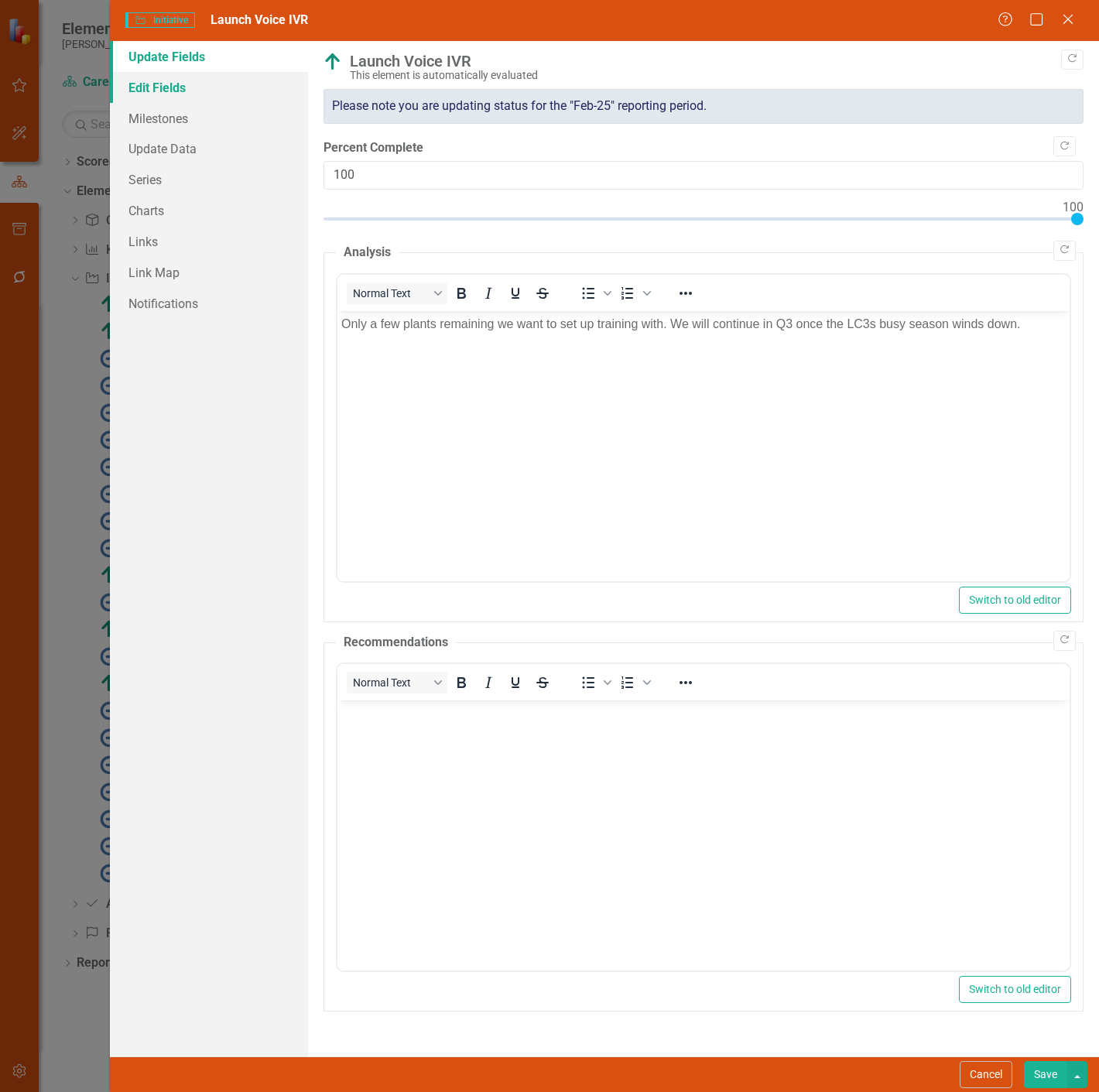
click at [222, 73] on link "Edit Fields" at bounding box center [209, 87] width 198 height 31
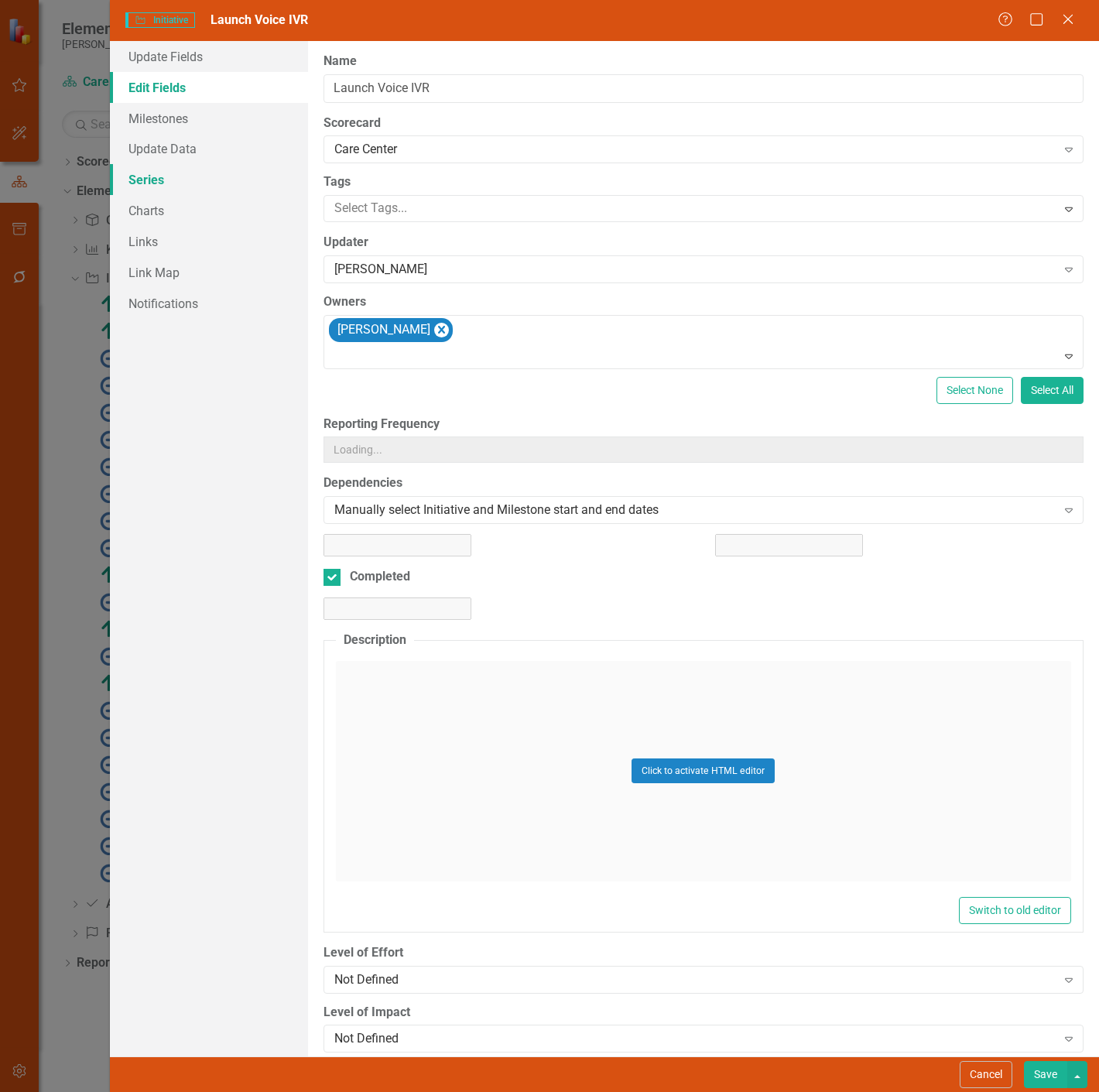
click at [192, 187] on link "Series" at bounding box center [209, 180] width 198 height 31
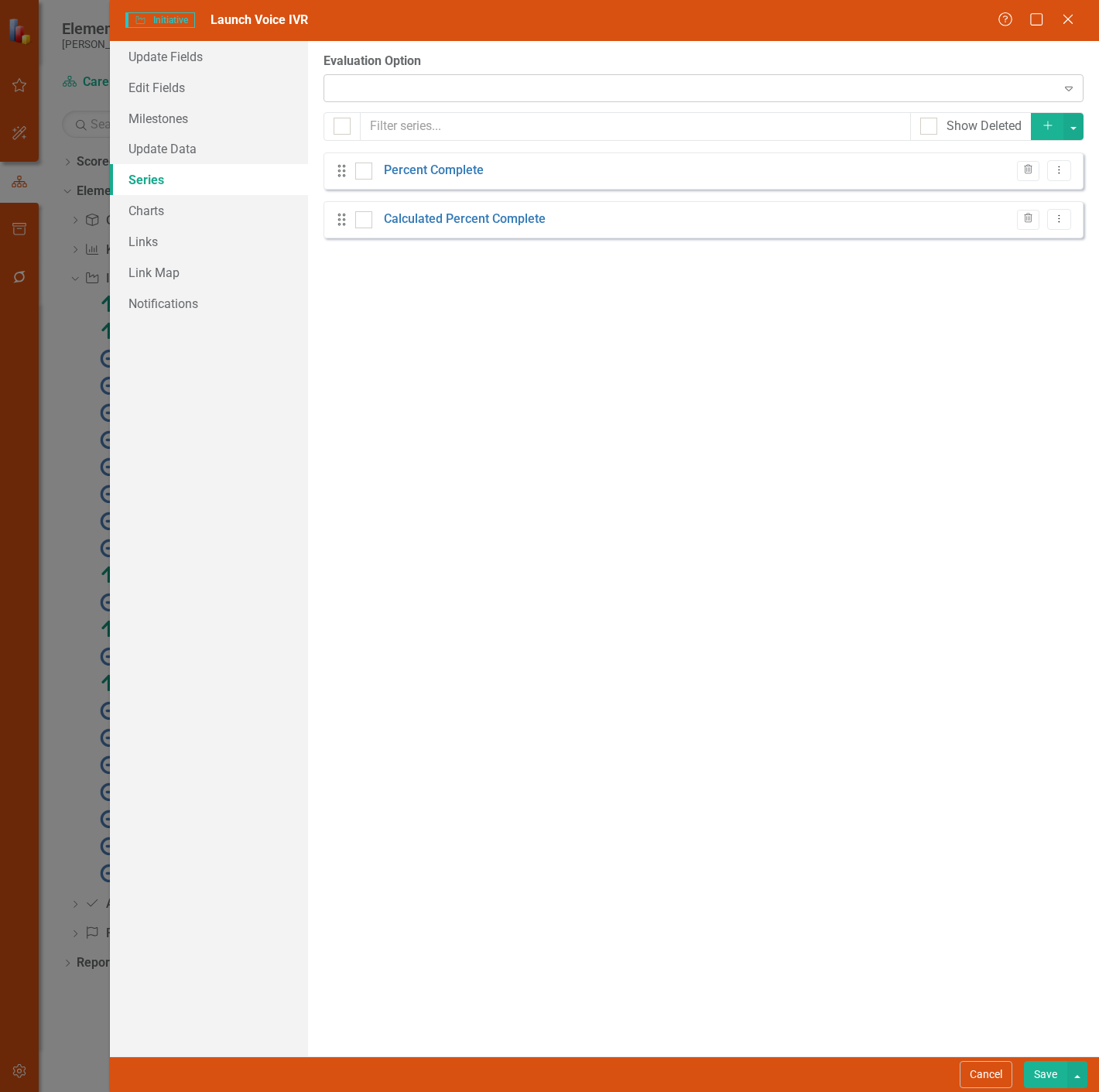
click at [391, 82] on div "Expand" at bounding box center [702, 88] width 759 height 28
checkbox input "false"
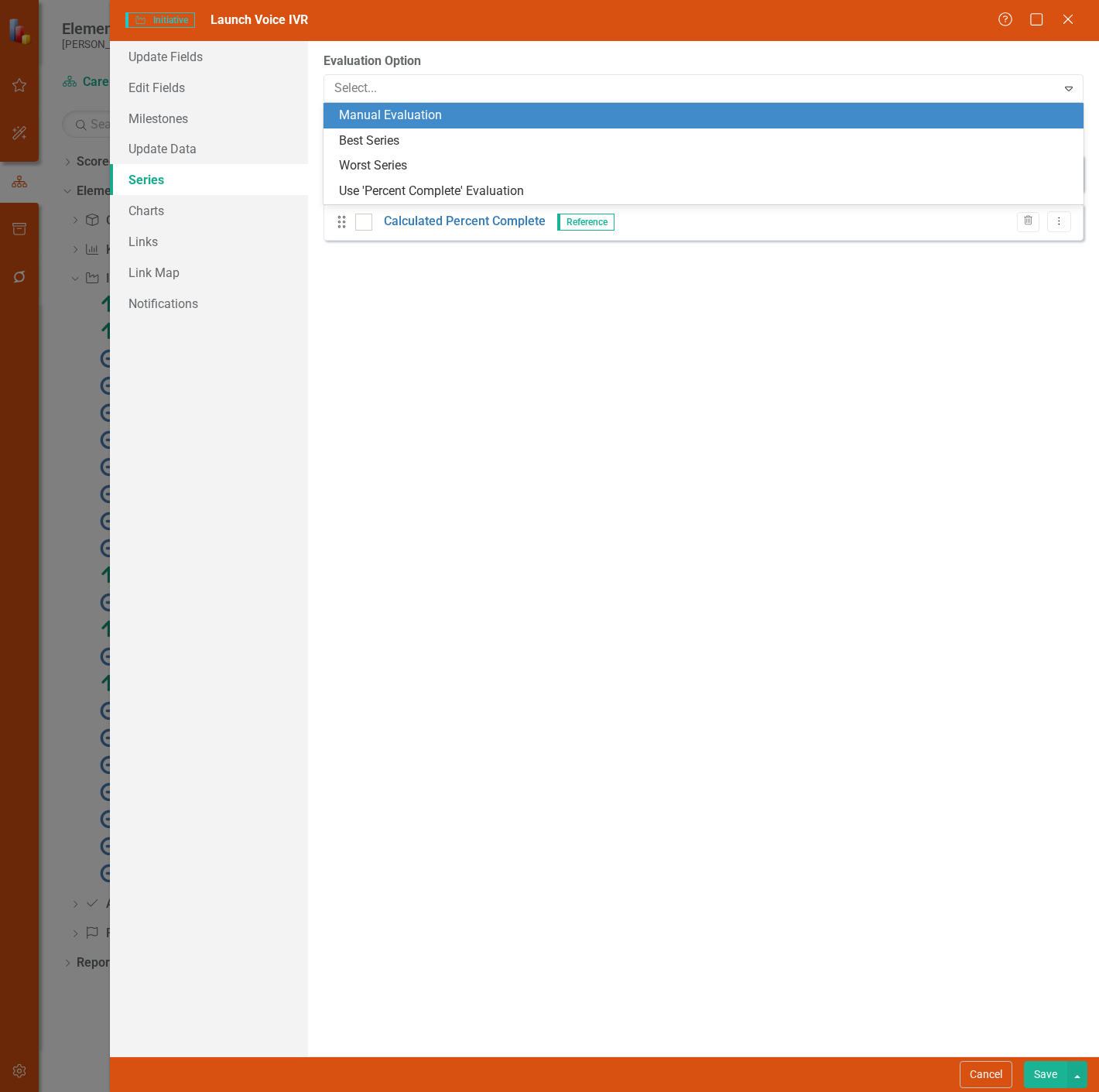
drag, startPoint x: 390, startPoint y: 133, endPoint x: 400, endPoint y: 113, distance: 22.4
click at [400, 113] on div "Manual Evaluation Best Series Worst Series Use 'Percent Complete' Evaluation" at bounding box center [702, 154] width 759 height 101
click at [400, 113] on div "Manual Evaluation" at bounding box center [706, 116] width 735 height 18
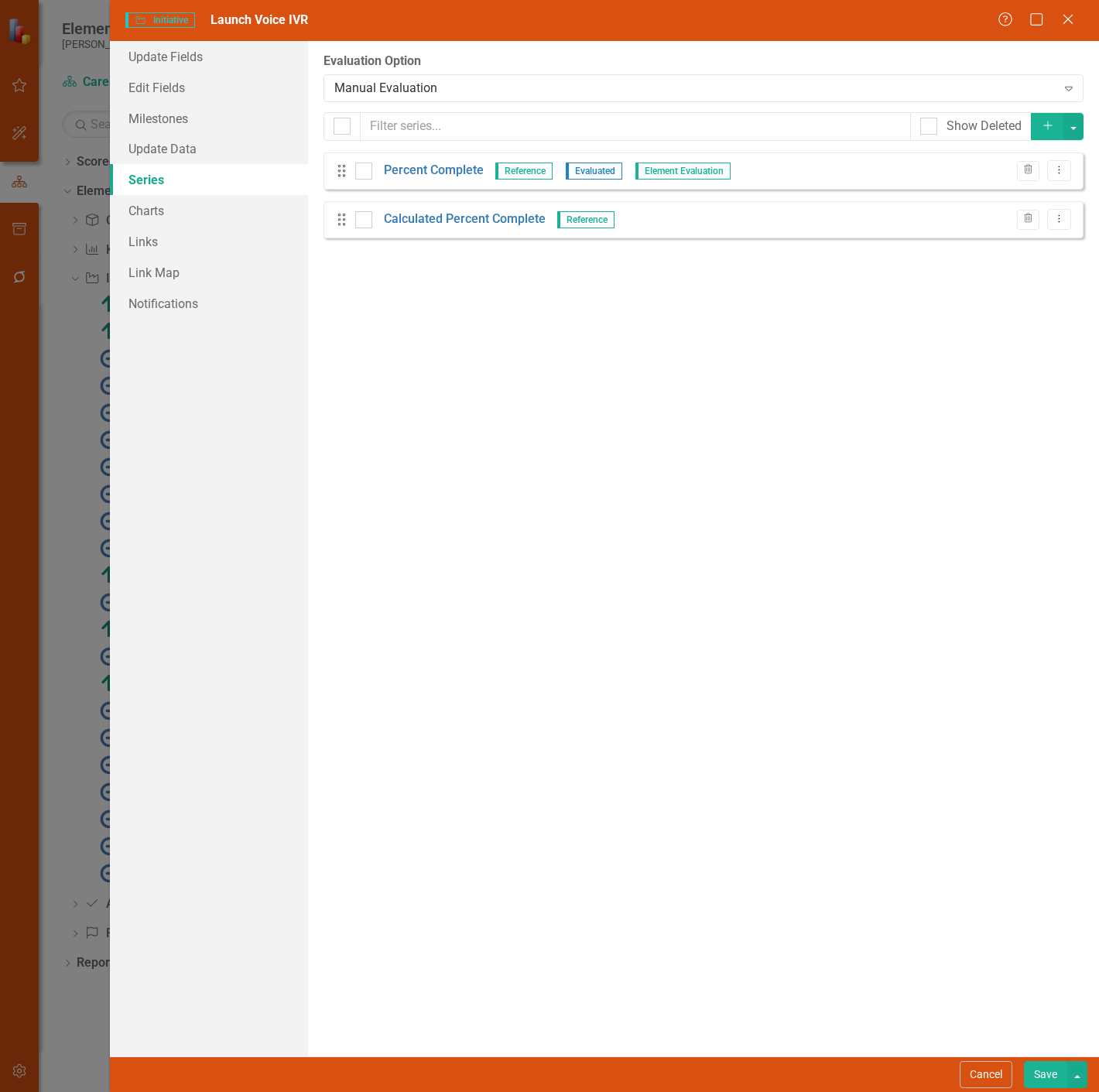
click at [1051, 1069] on button "Save" at bounding box center [1045, 1074] width 44 height 27
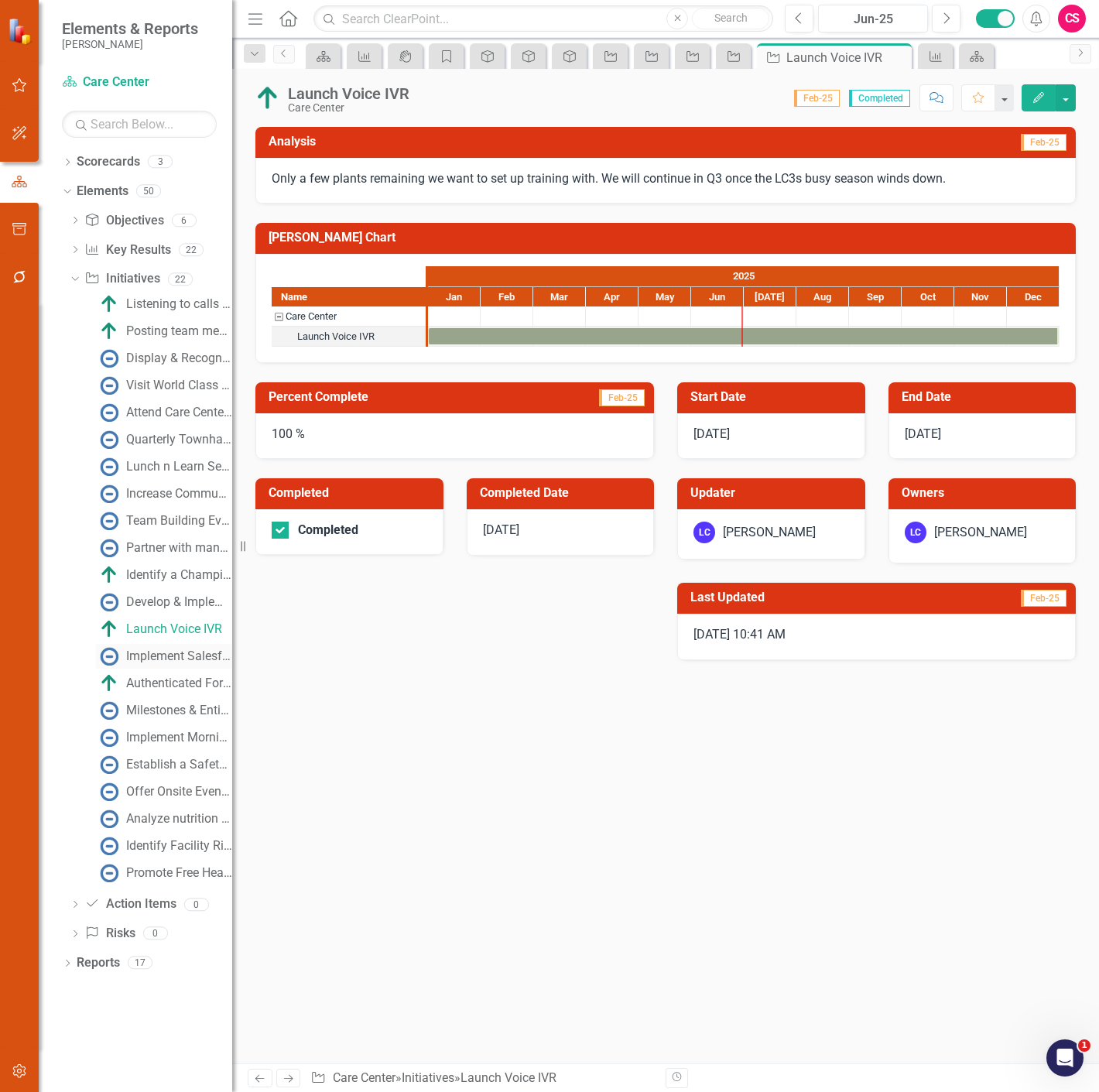
click at [174, 660] on div "Implement Salesforce Einstein Case Routing" at bounding box center [180, 656] width 106 height 14
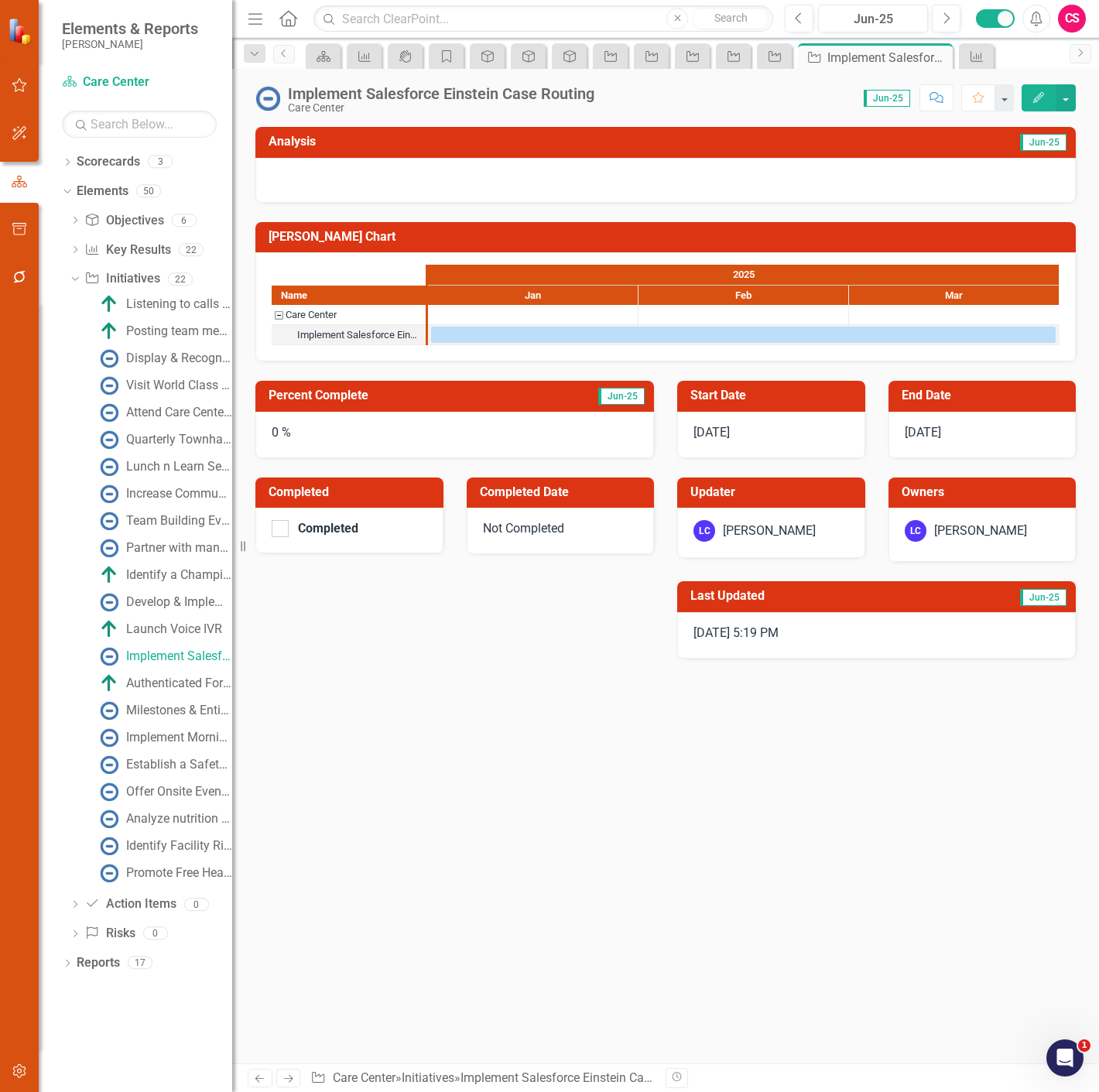
click at [1051, 99] on button "Edit" at bounding box center [1038, 98] width 34 height 27
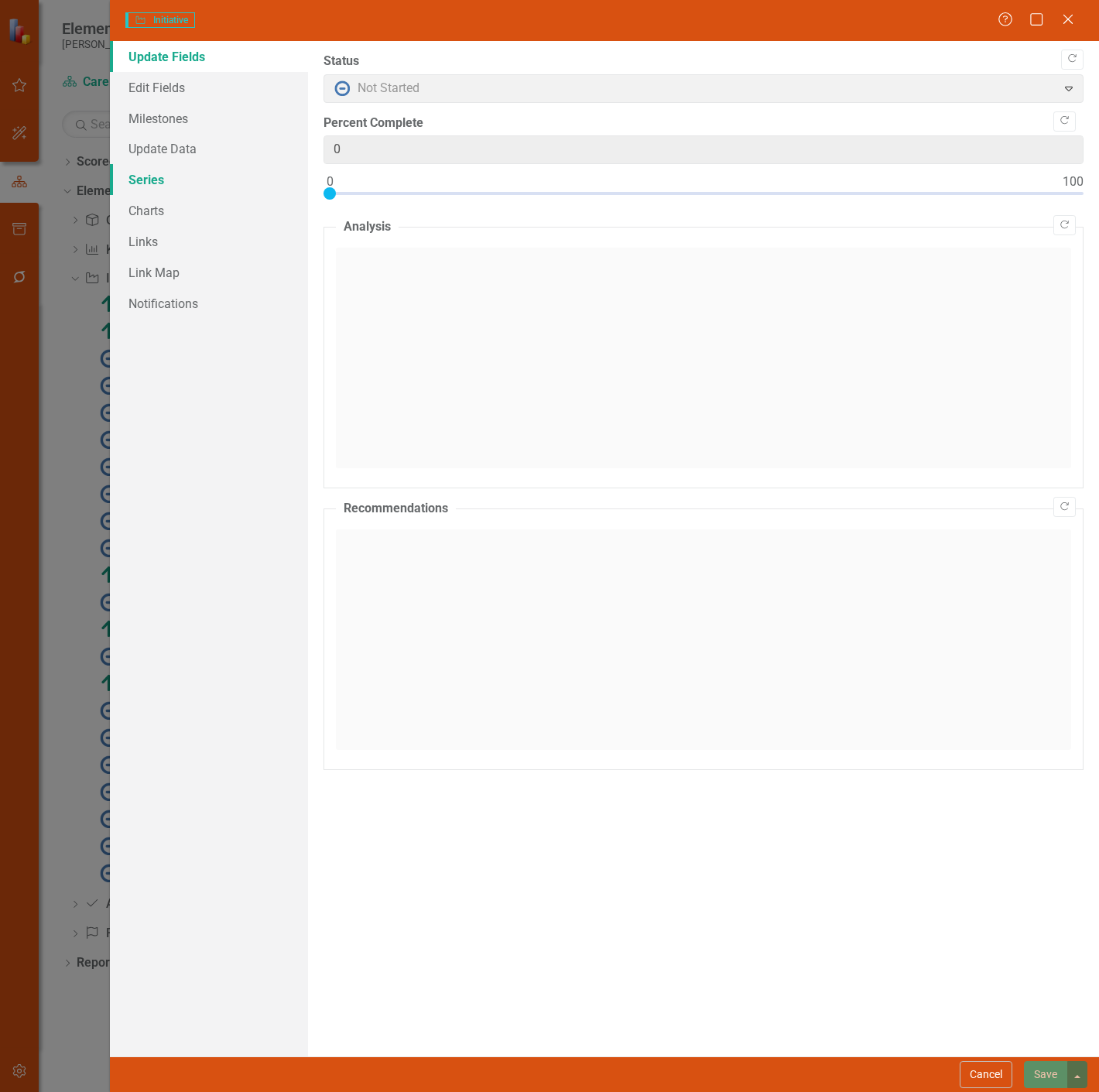
click at [219, 190] on link "Series" at bounding box center [209, 180] width 198 height 31
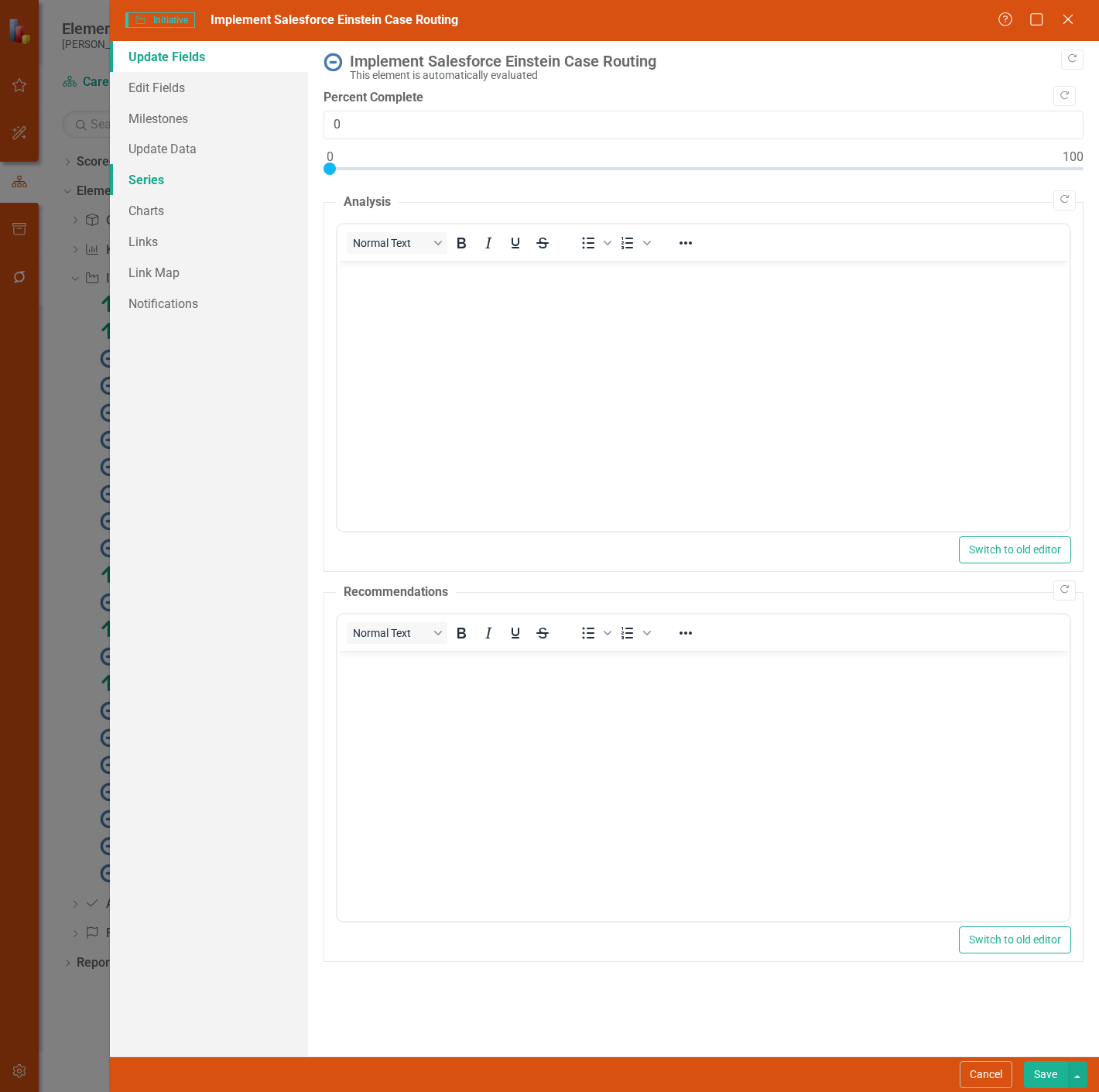
click at [197, 178] on link "Series" at bounding box center [209, 180] width 198 height 31
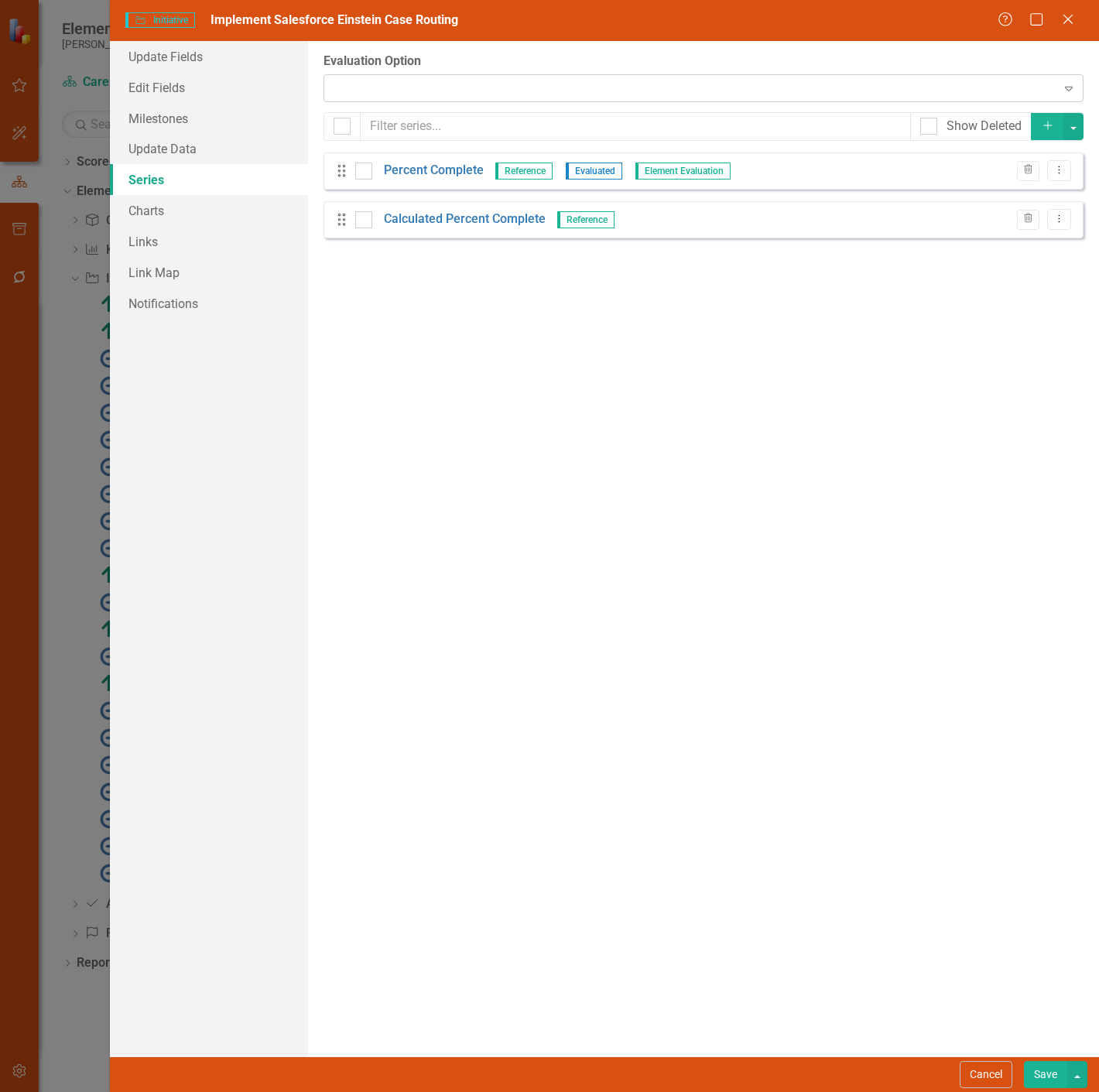
click at [463, 89] on div at bounding box center [690, 88] width 728 height 3
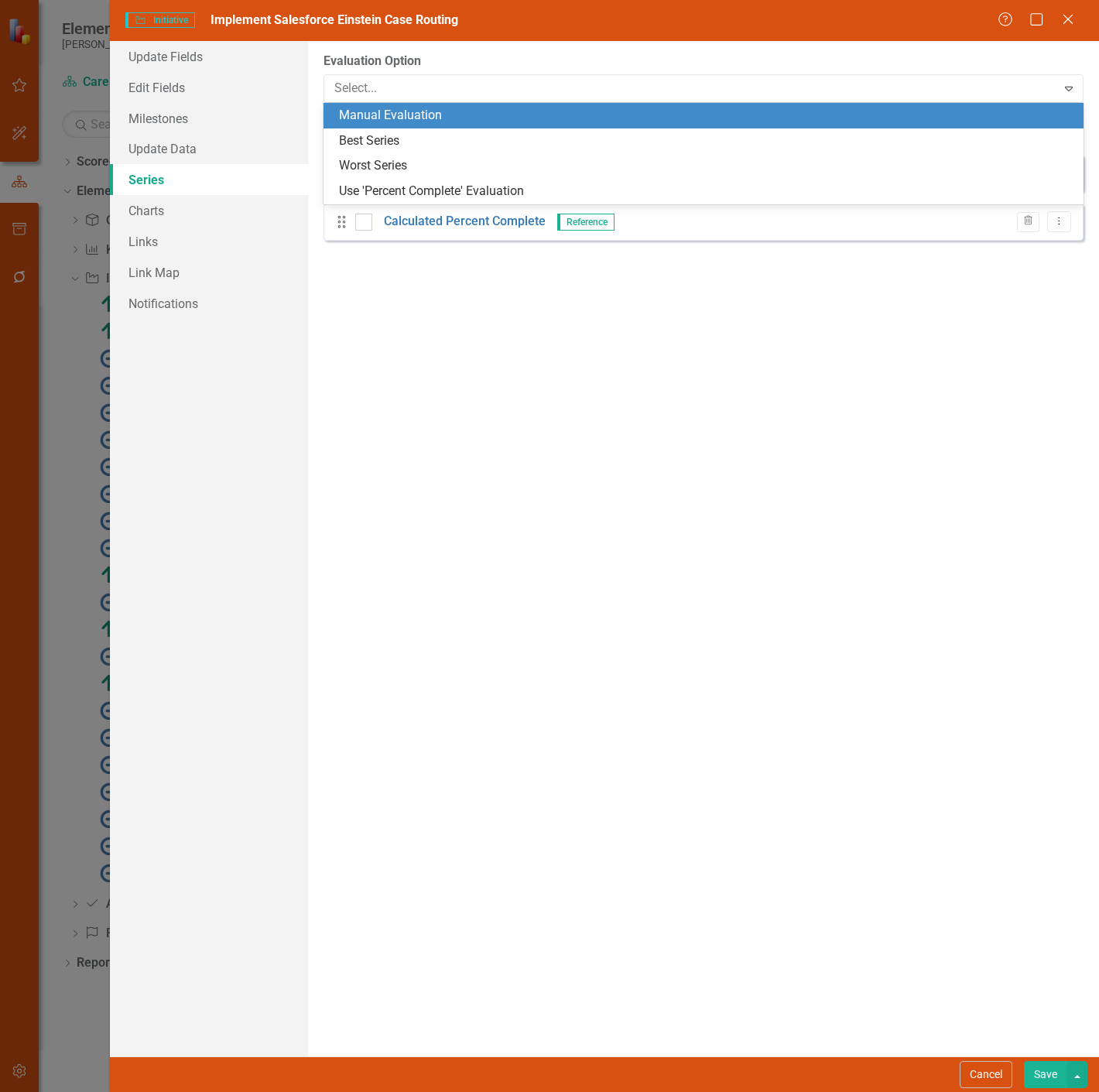
click at [446, 124] on div "Manual Evaluation" at bounding box center [706, 116] width 735 height 18
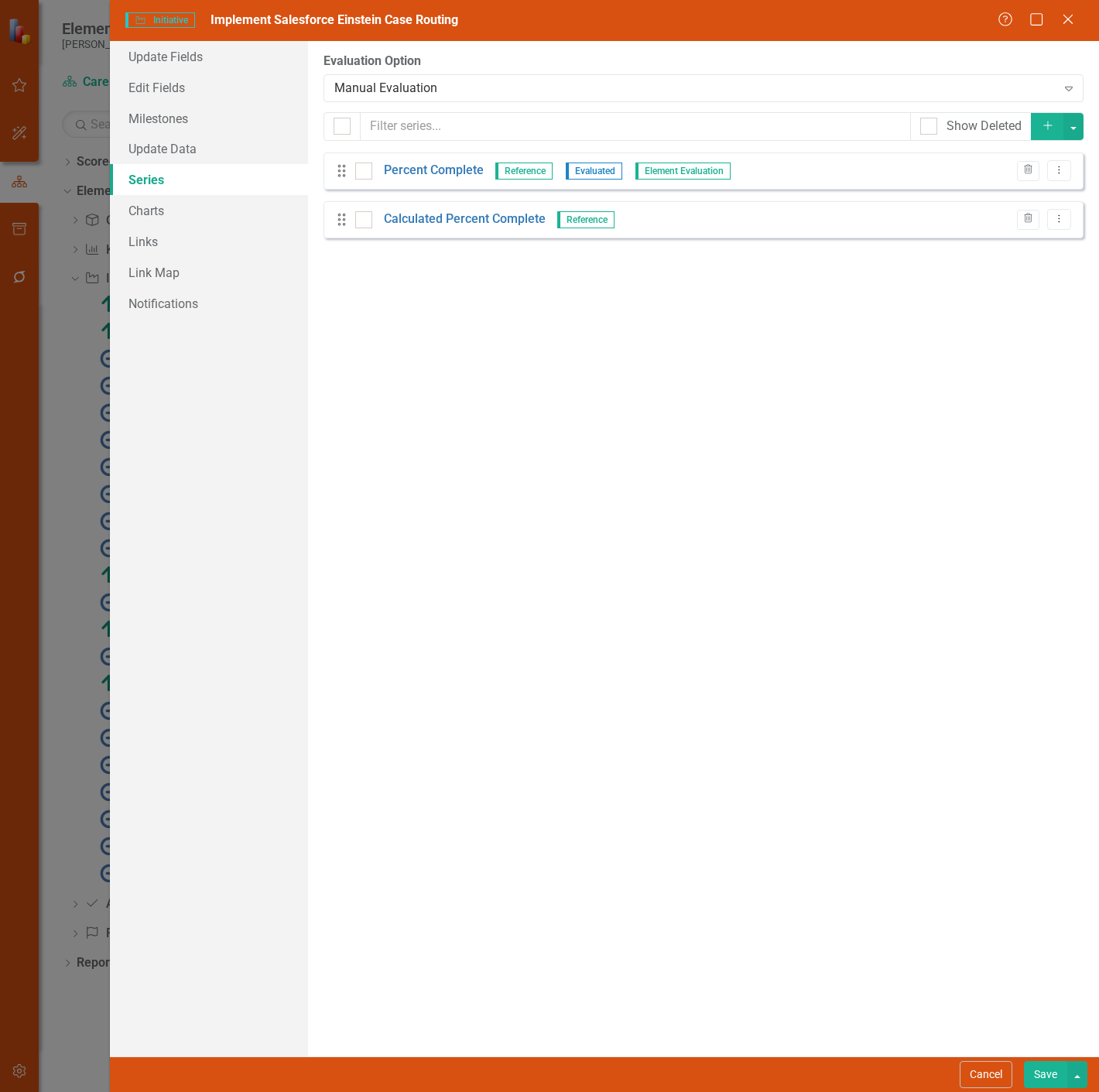
click at [1035, 1076] on button "Save" at bounding box center [1045, 1074] width 44 height 27
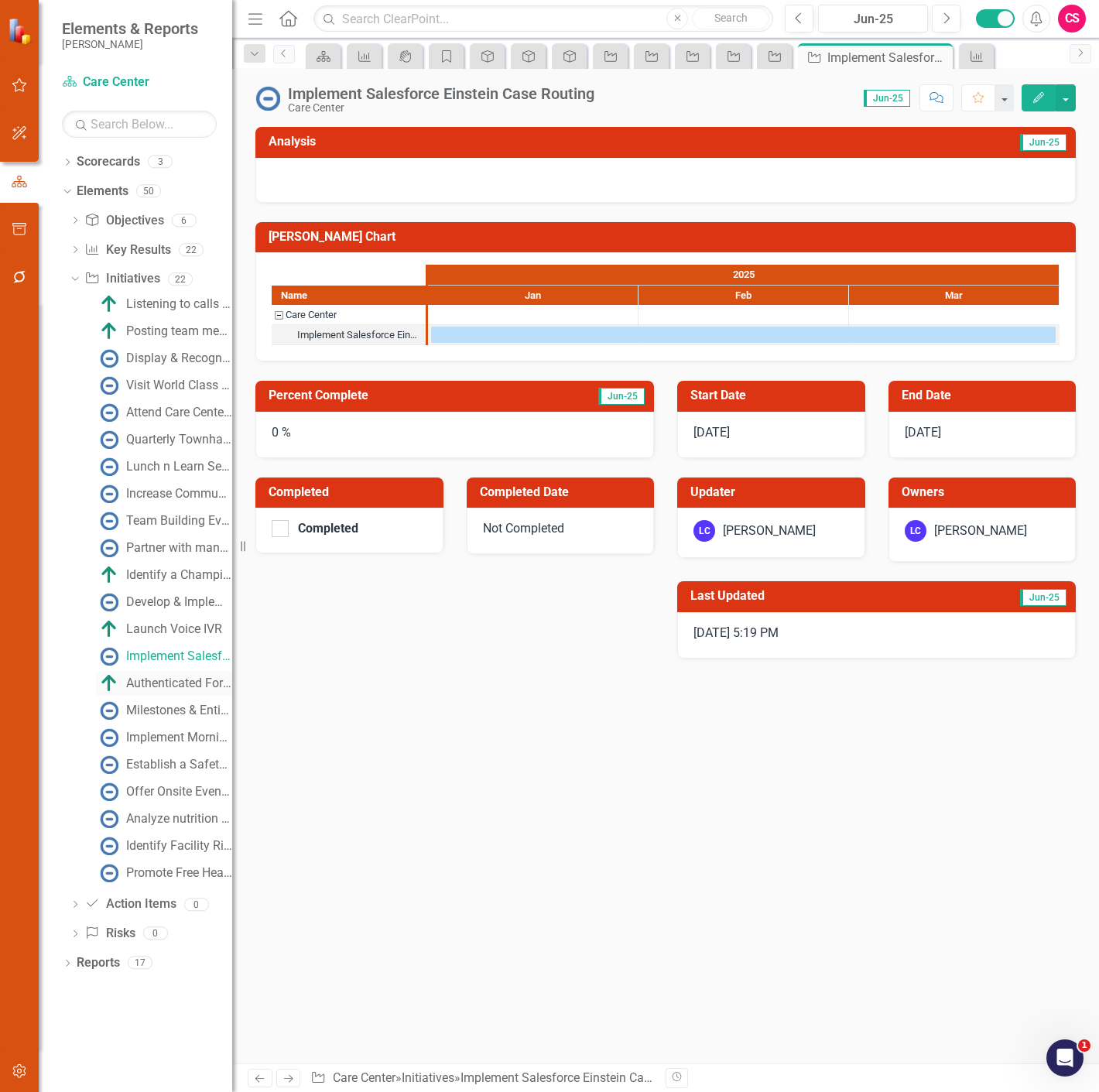
click at [192, 676] on div "Authenticated Form-Based Case Creation" at bounding box center [180, 683] width 106 height 14
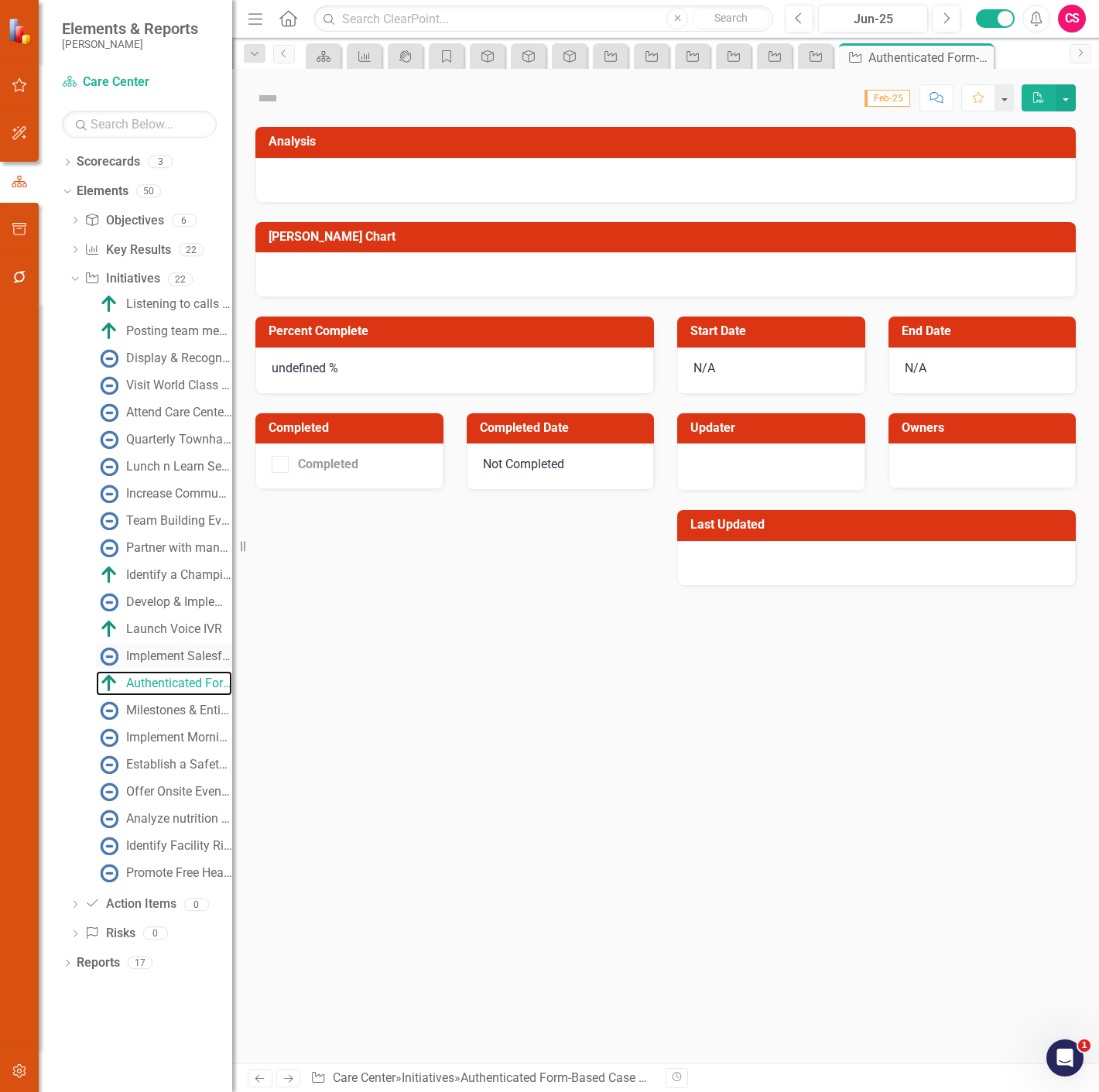
checkbox input "true"
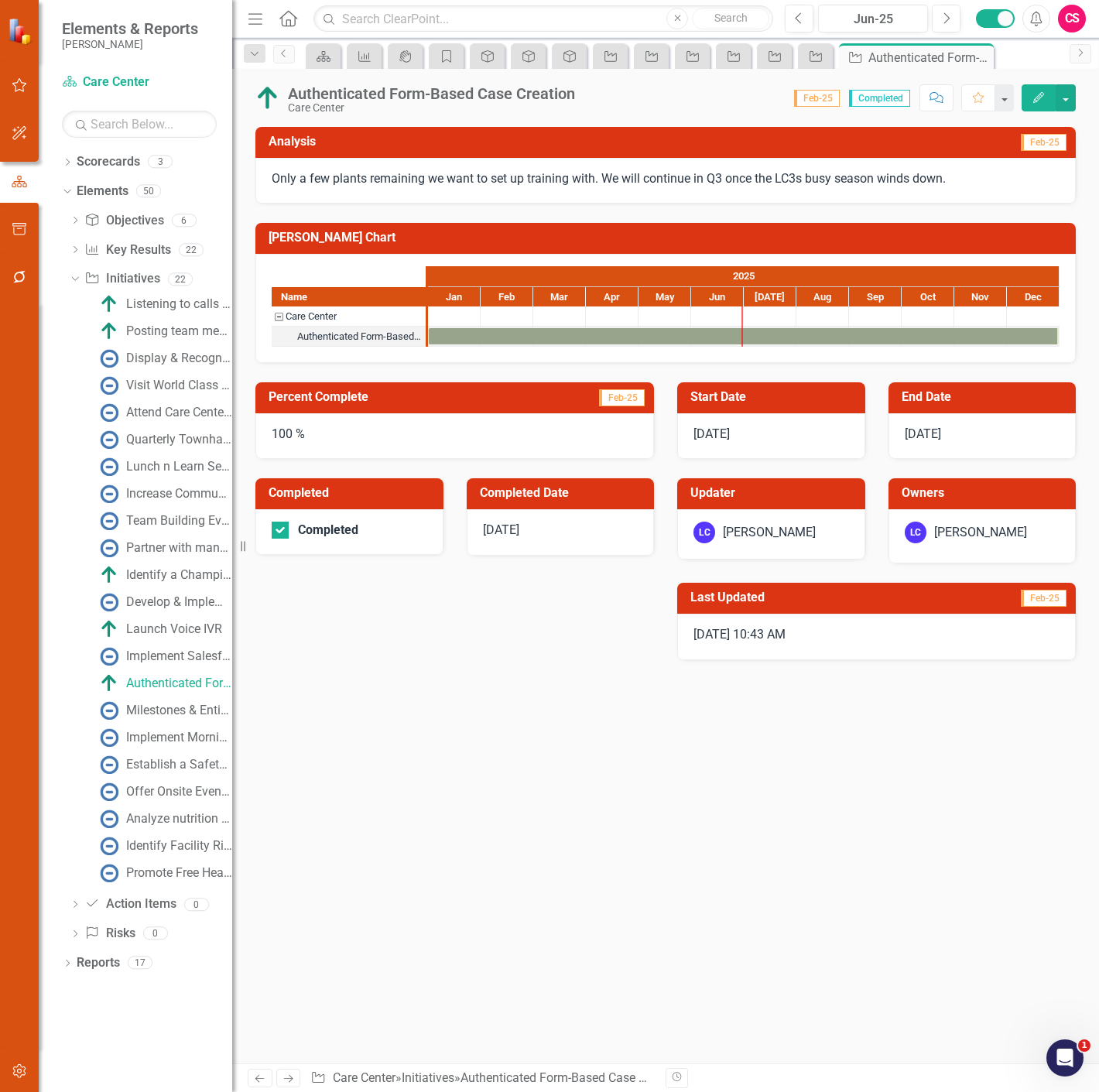
click at [1037, 98] on icon "Edit" at bounding box center [1038, 98] width 14 height 11
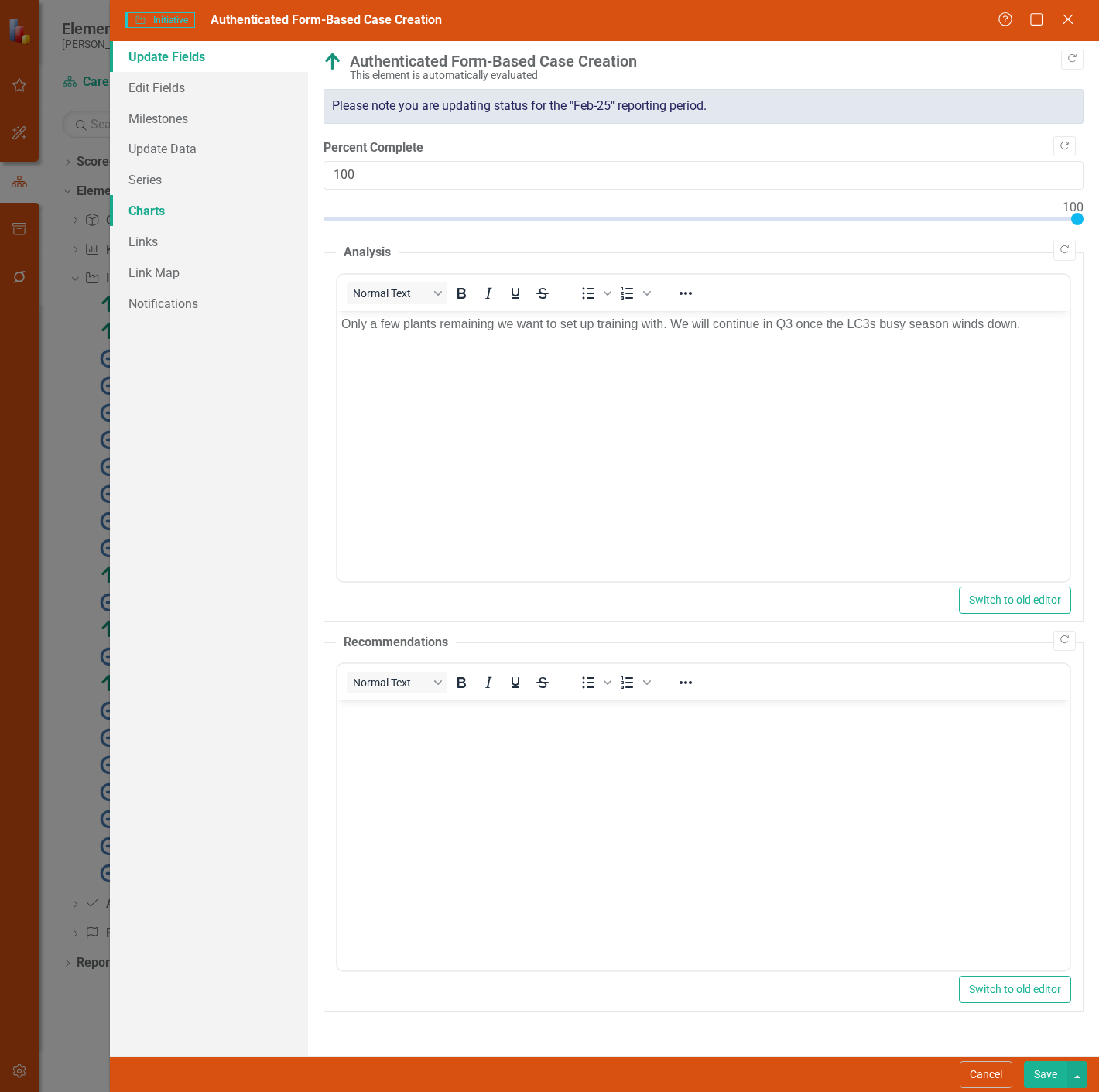
click at [221, 195] on link "Charts" at bounding box center [209, 211] width 198 height 31
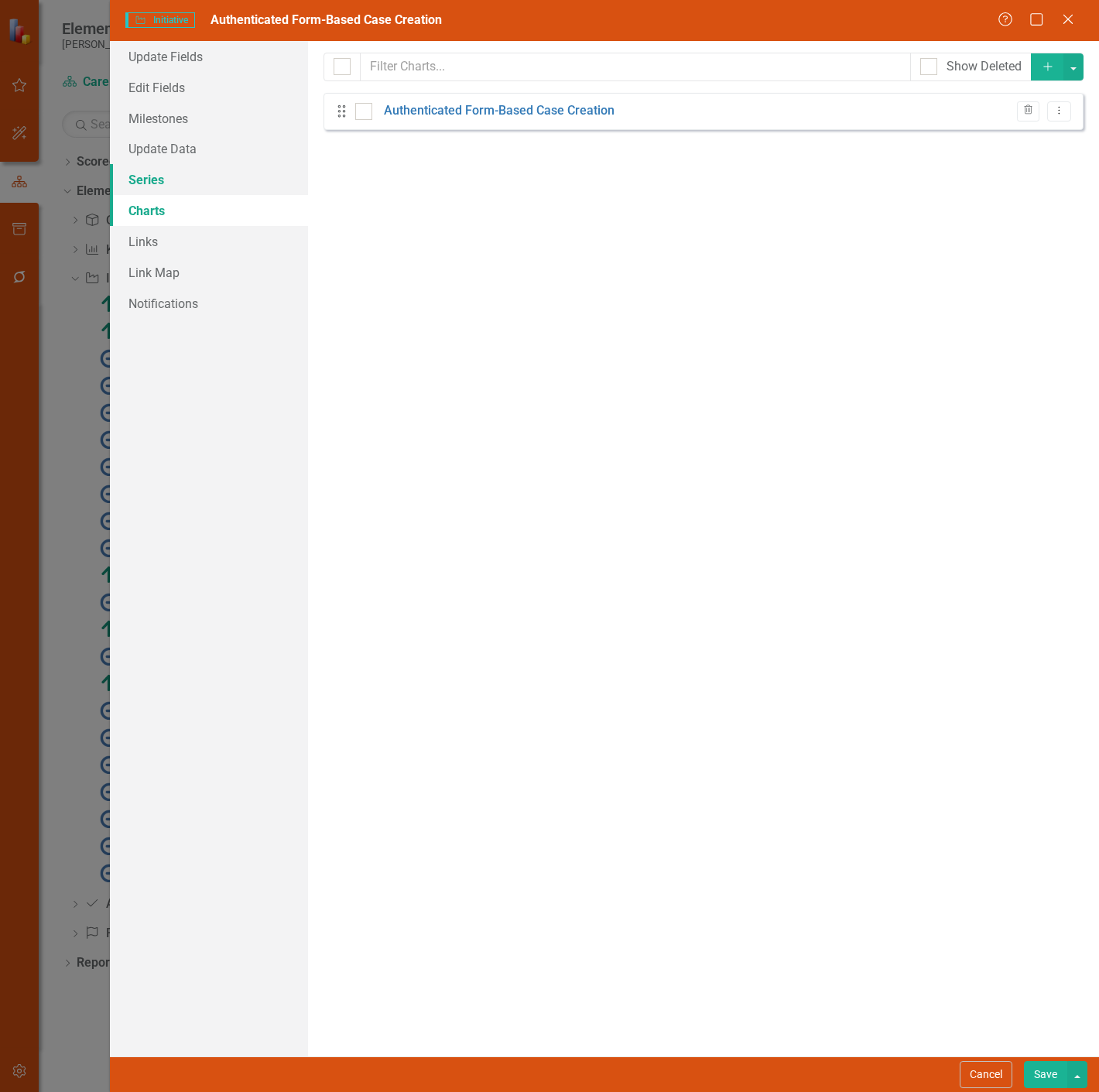
click at [217, 189] on link "Series" at bounding box center [209, 180] width 198 height 31
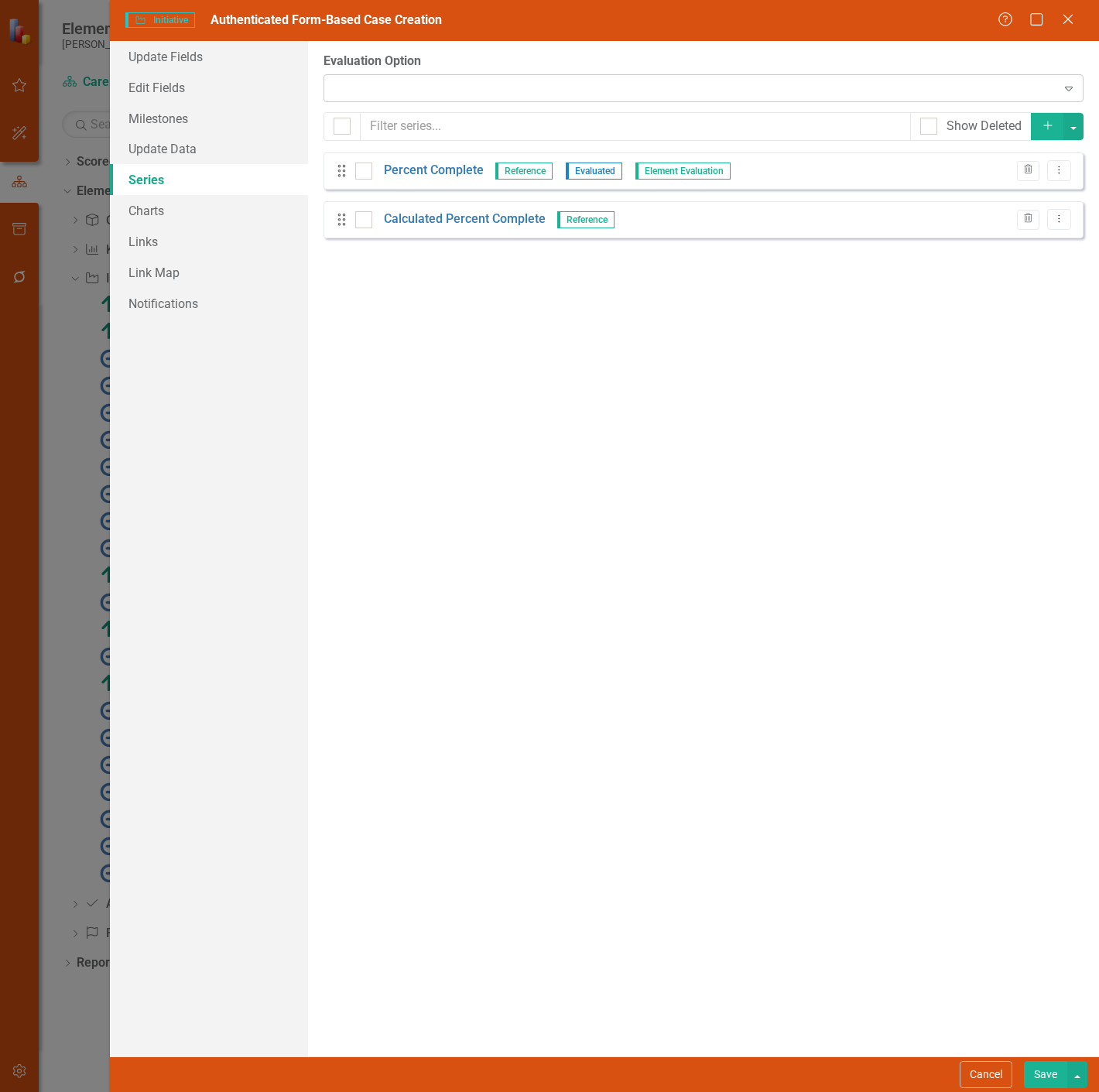
click at [433, 83] on div "Expand" at bounding box center [702, 88] width 759 height 28
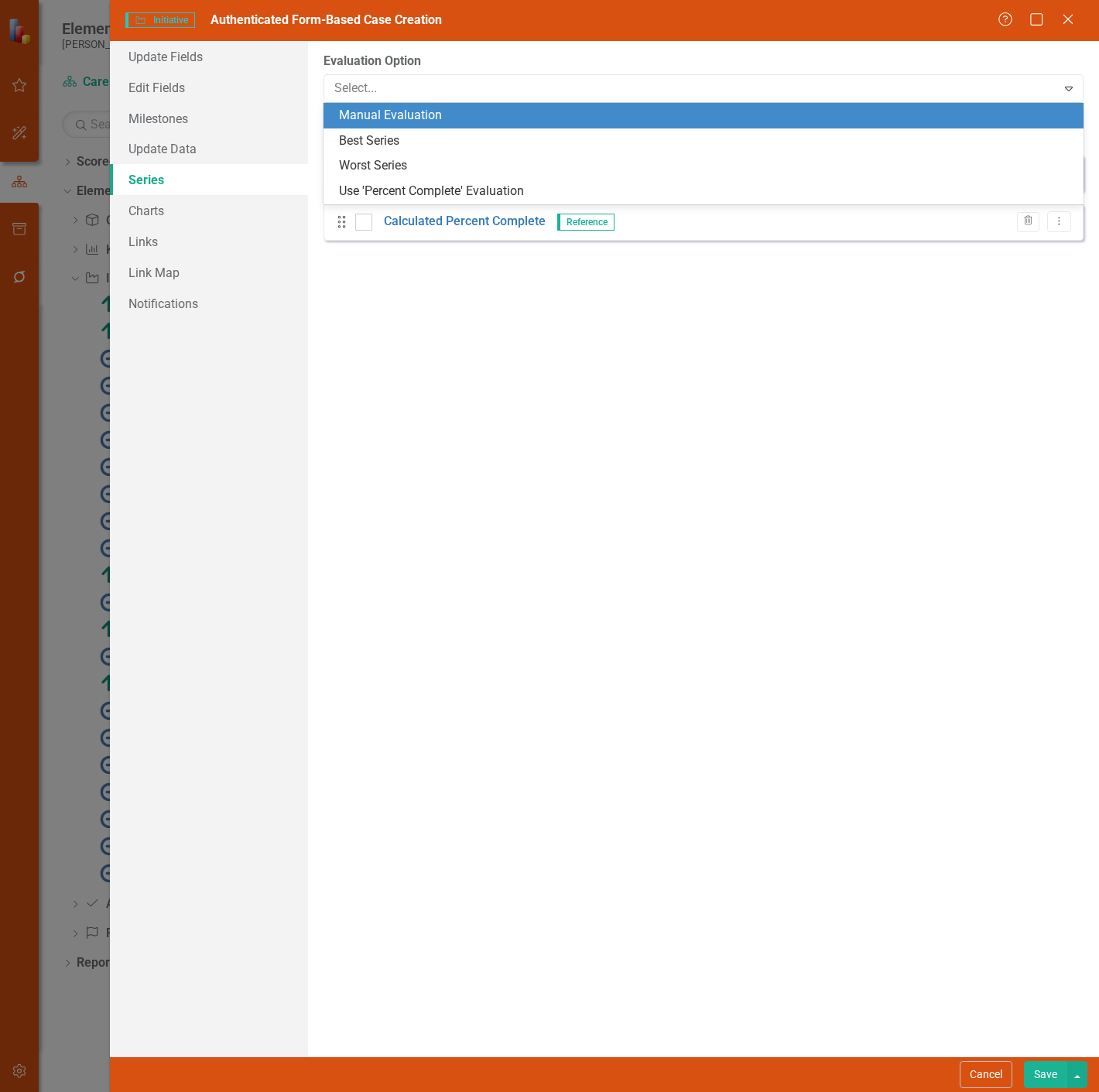
click at [424, 119] on div "Manual Evaluation" at bounding box center [706, 116] width 735 height 18
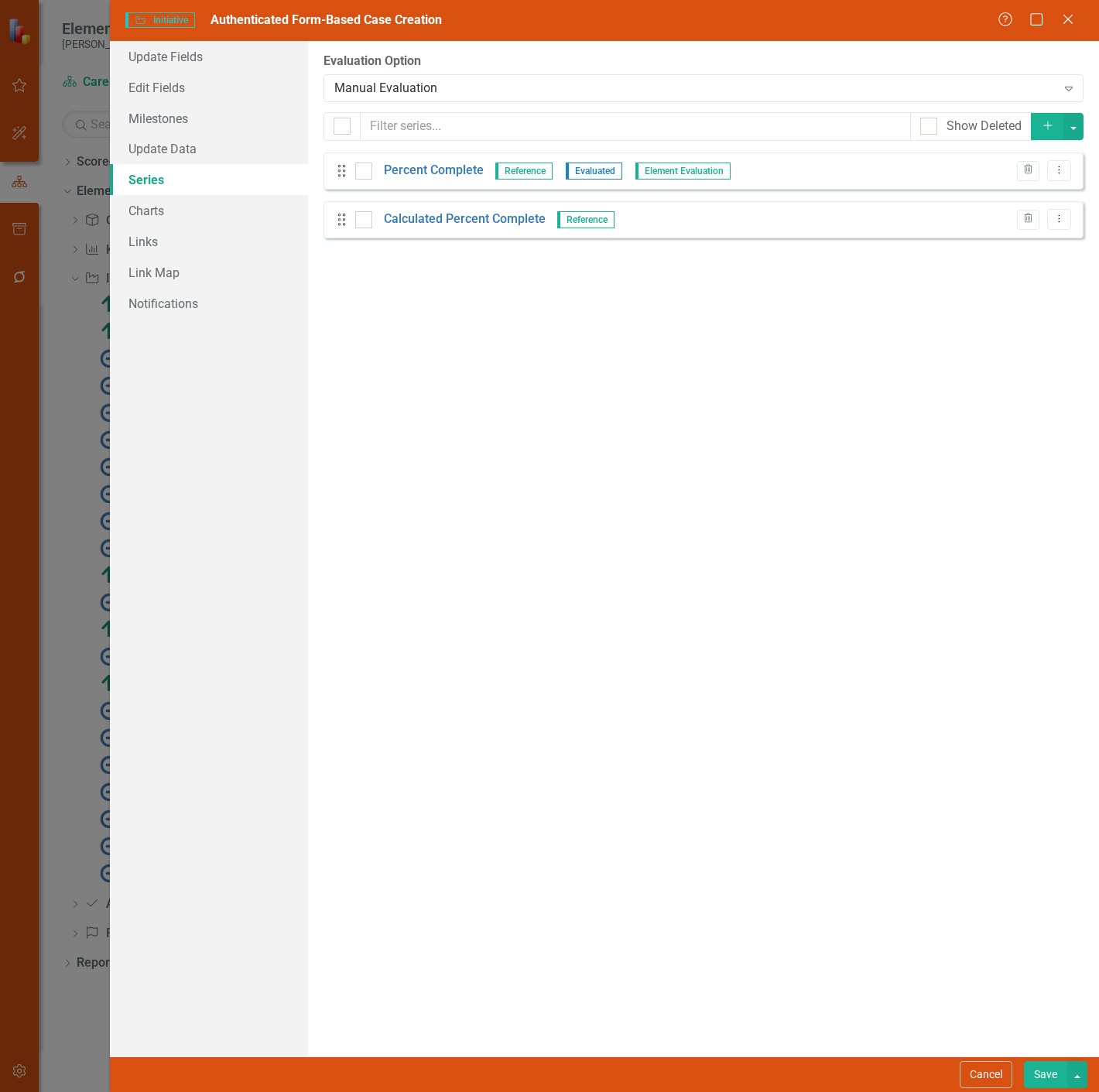
click at [1035, 1074] on button "Save" at bounding box center [1045, 1074] width 44 height 27
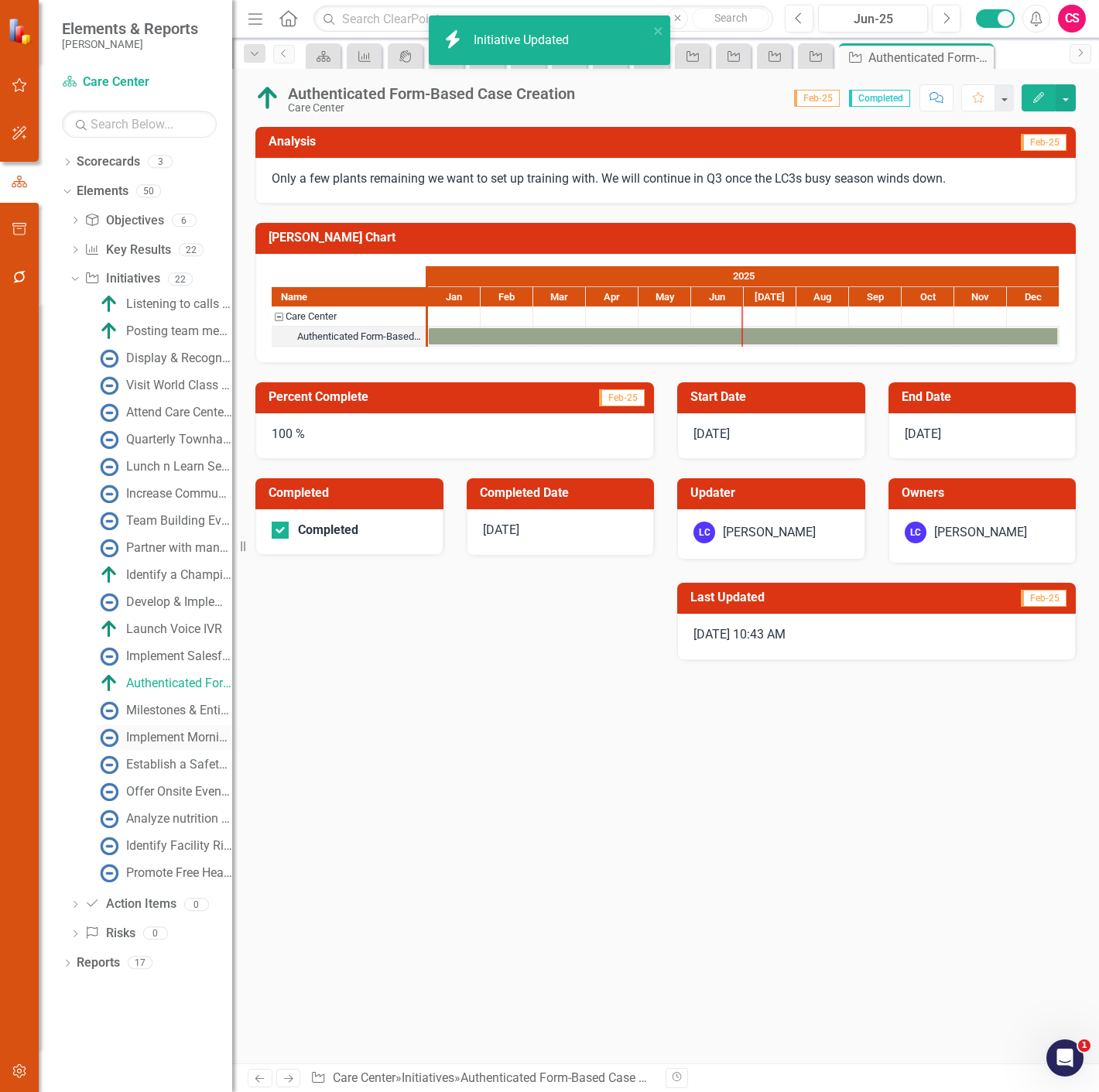
click at [172, 738] on div "Implement Morning Stretches" at bounding box center [180, 738] width 106 height 14
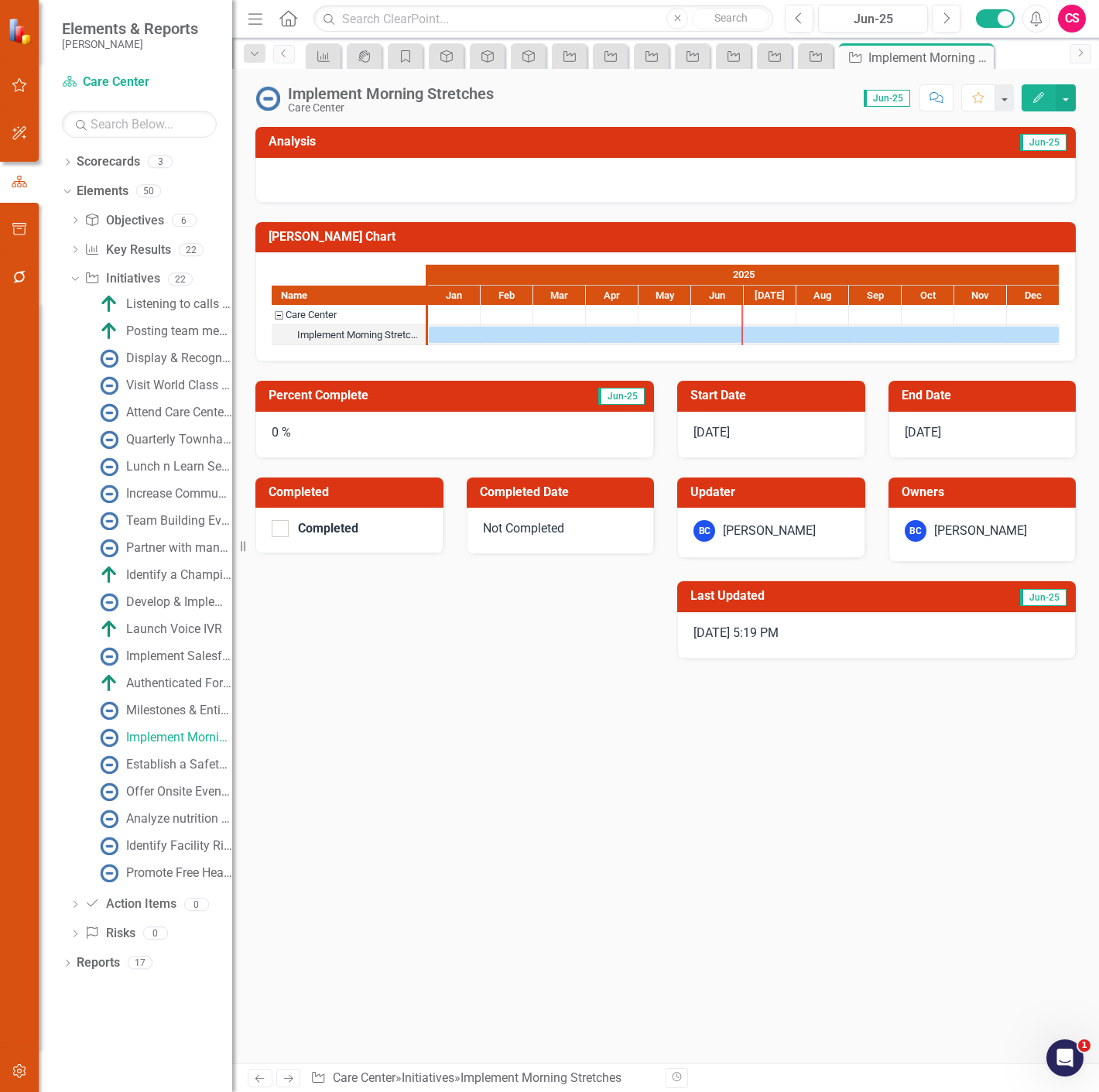
click at [1043, 97] on icon "Edit" at bounding box center [1038, 98] width 14 height 11
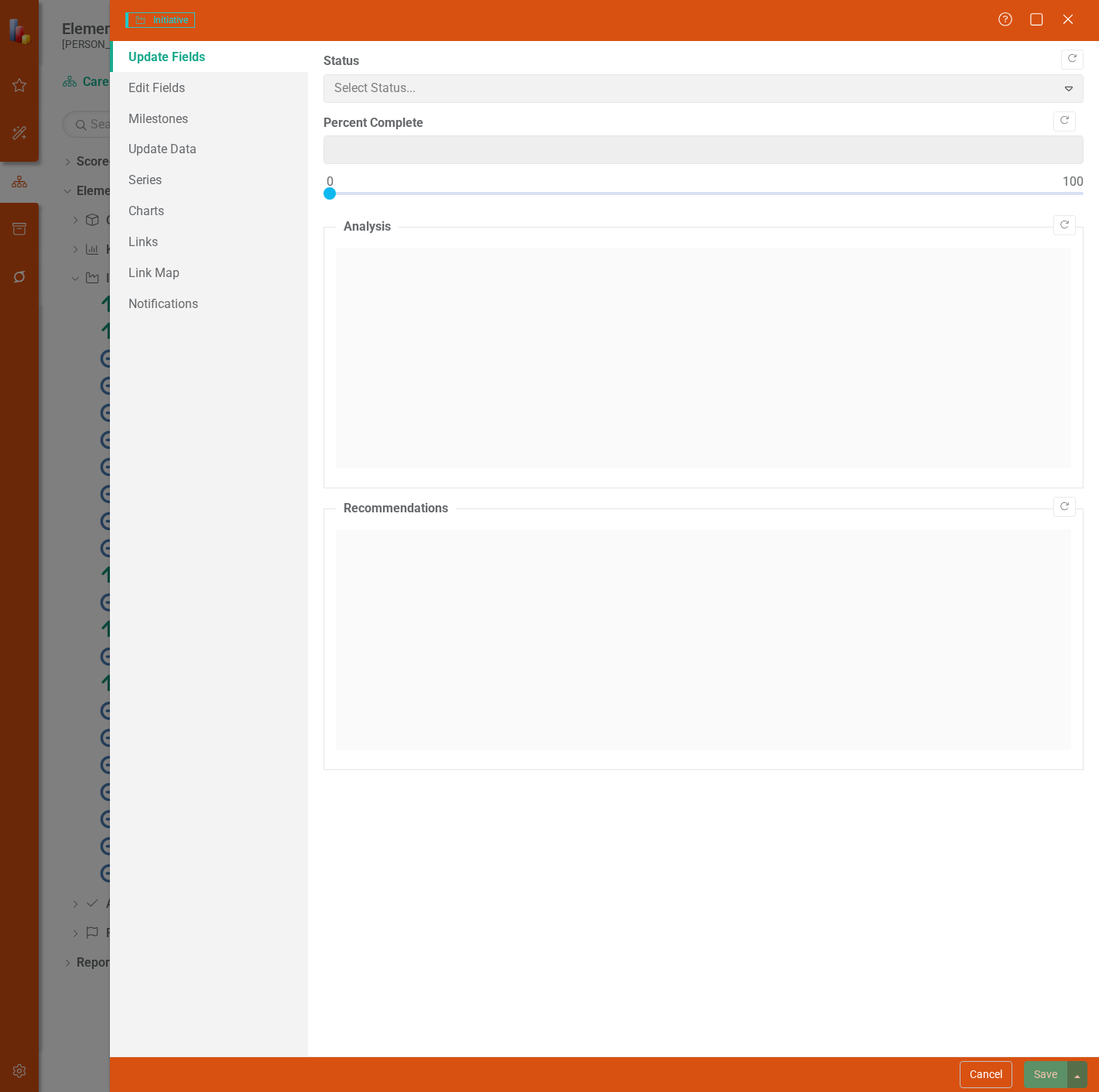
type input "0"
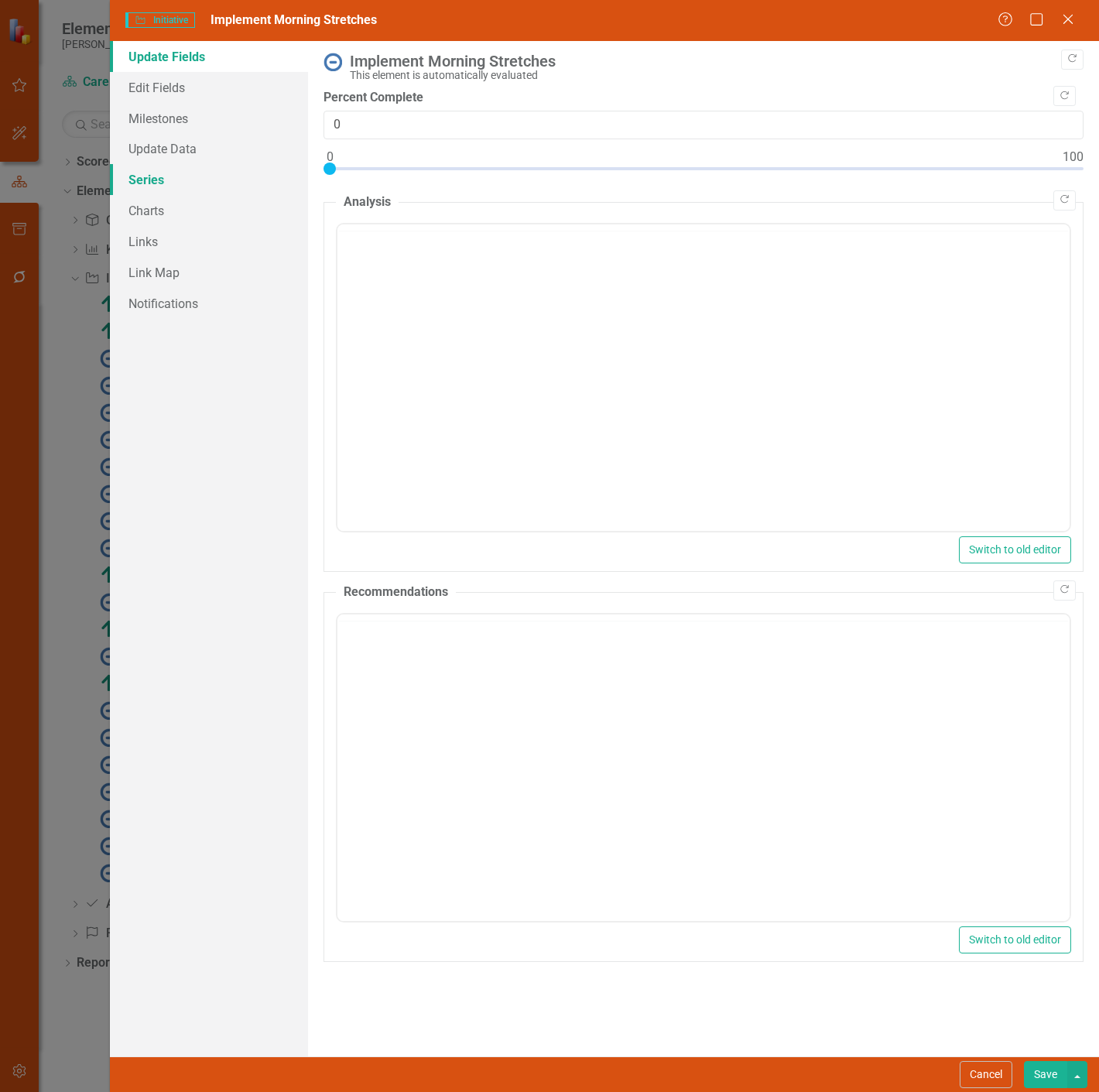
click at [219, 190] on link "Series" at bounding box center [209, 180] width 198 height 31
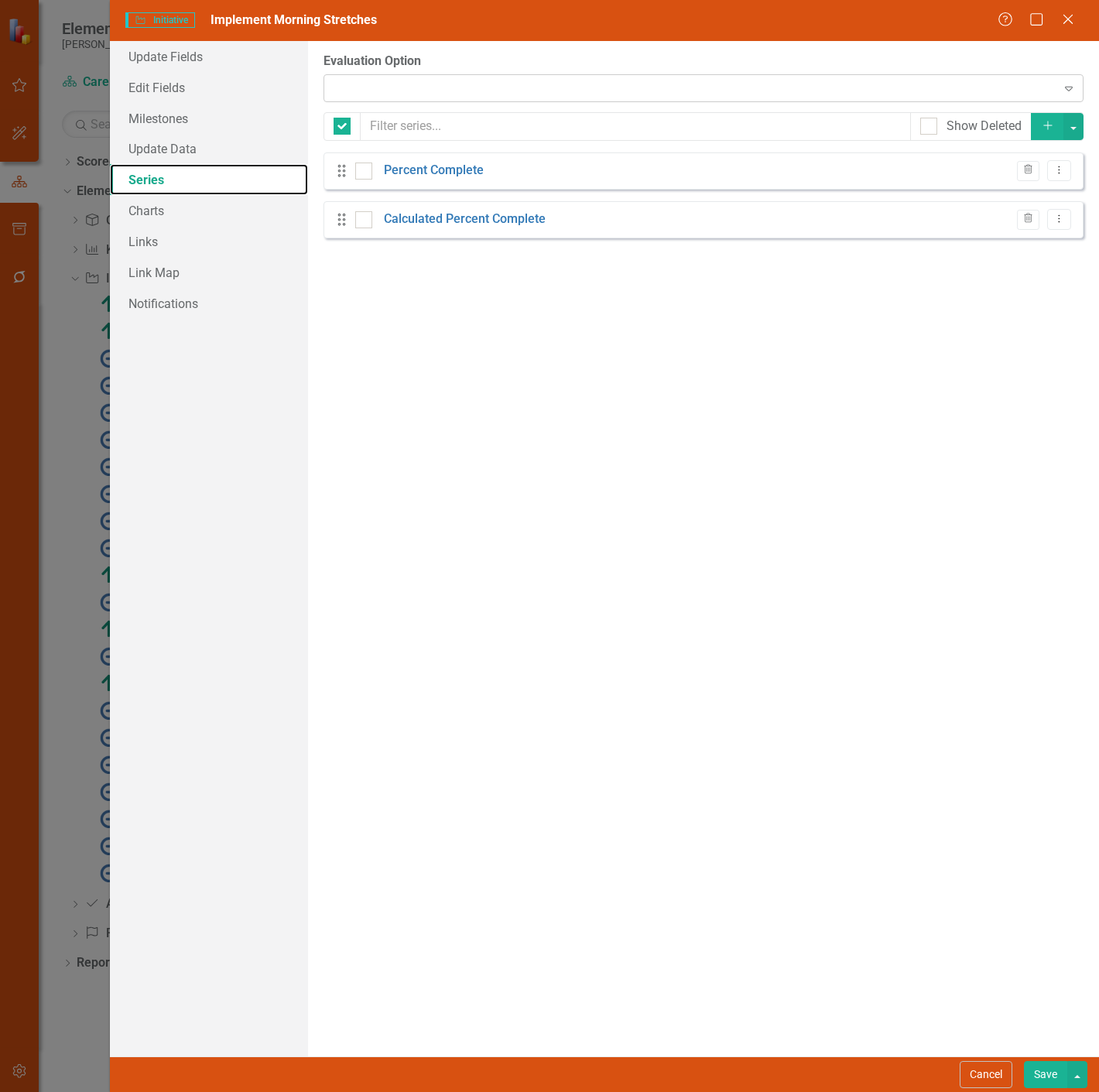
checkbox input "false"
click at [443, 82] on div "Expand" at bounding box center [702, 88] width 759 height 28
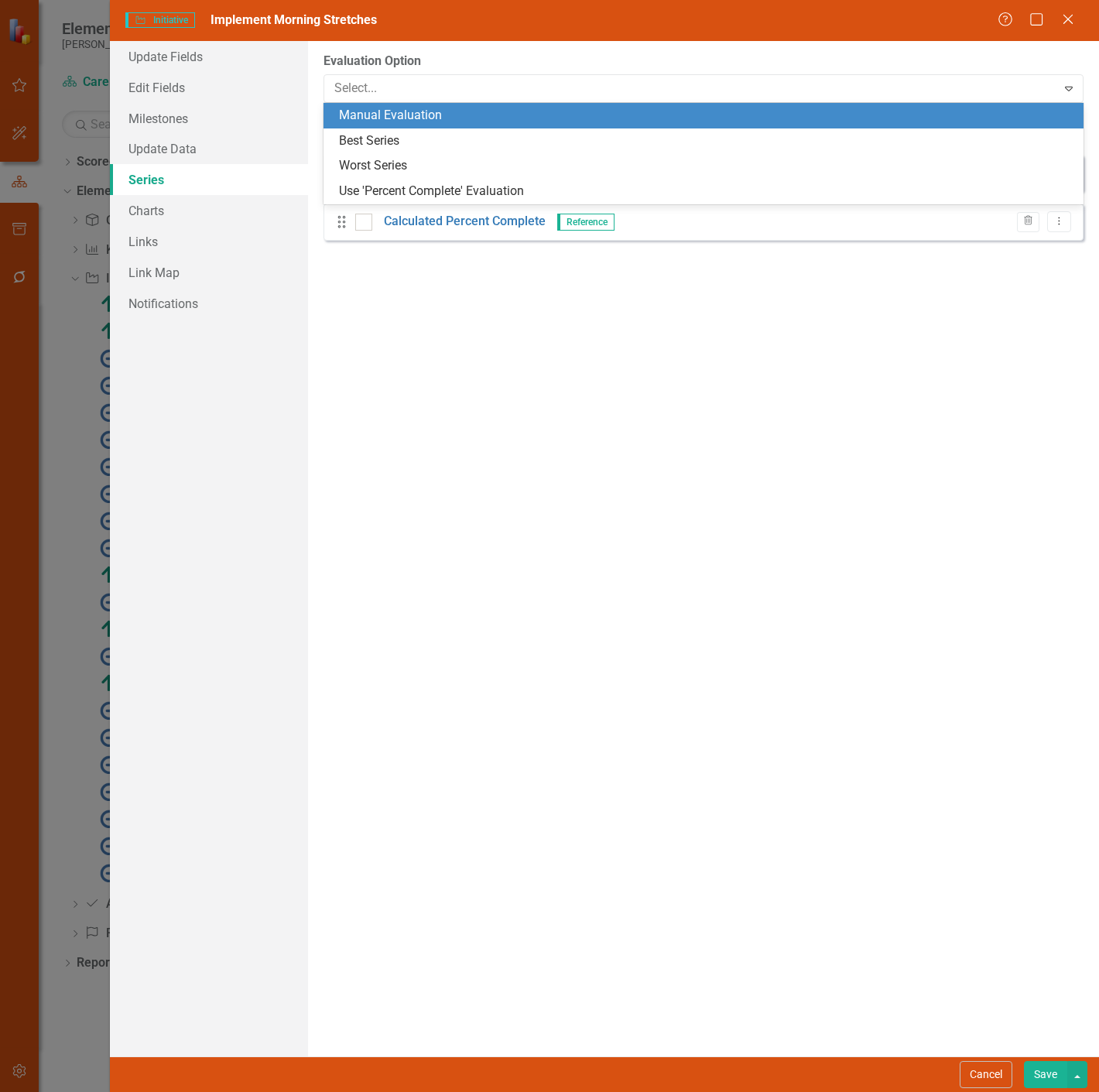
click at [432, 108] on div "Manual Evaluation" at bounding box center [706, 116] width 735 height 18
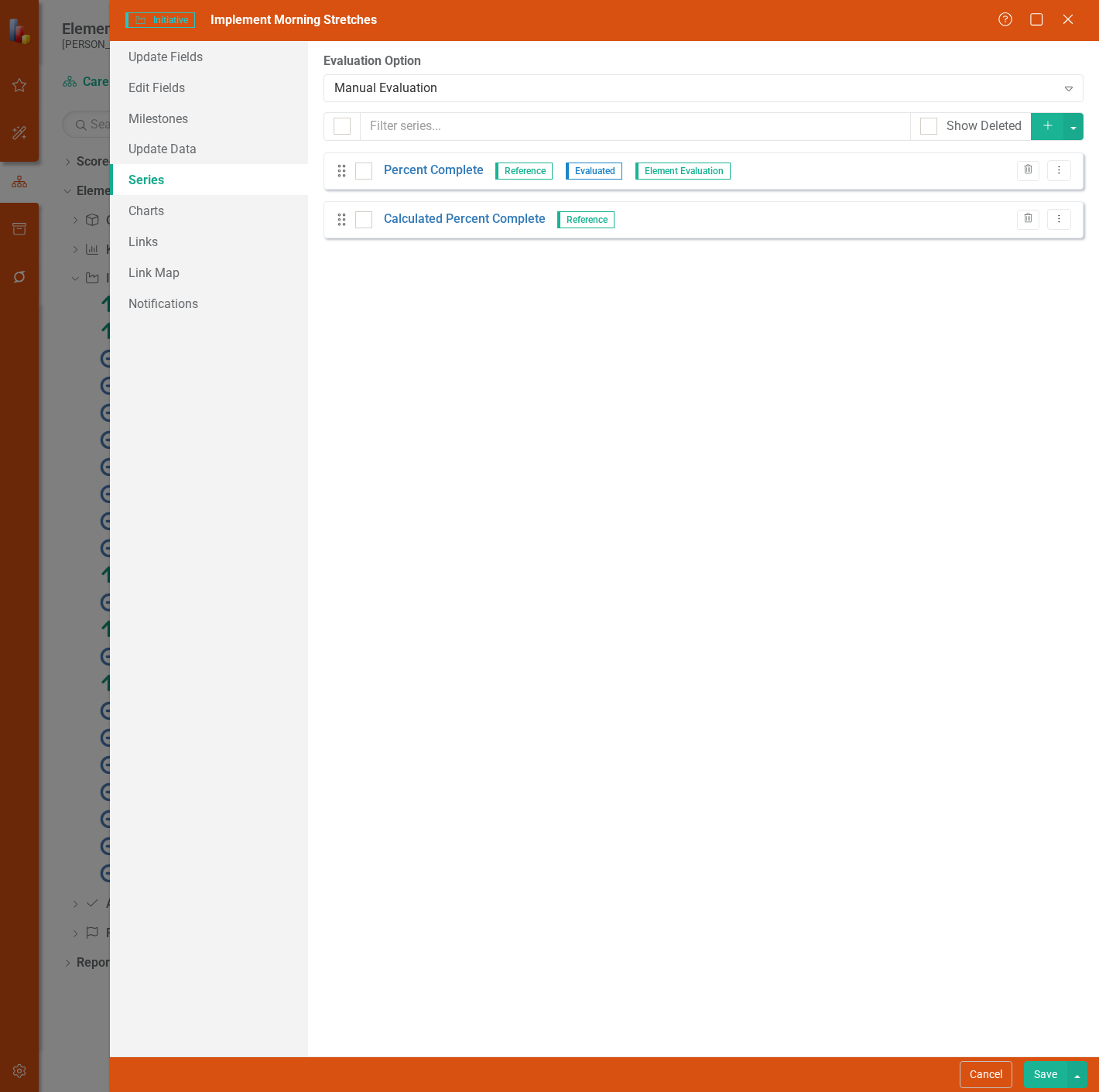
click at [1047, 1072] on button "Save" at bounding box center [1045, 1074] width 44 height 27
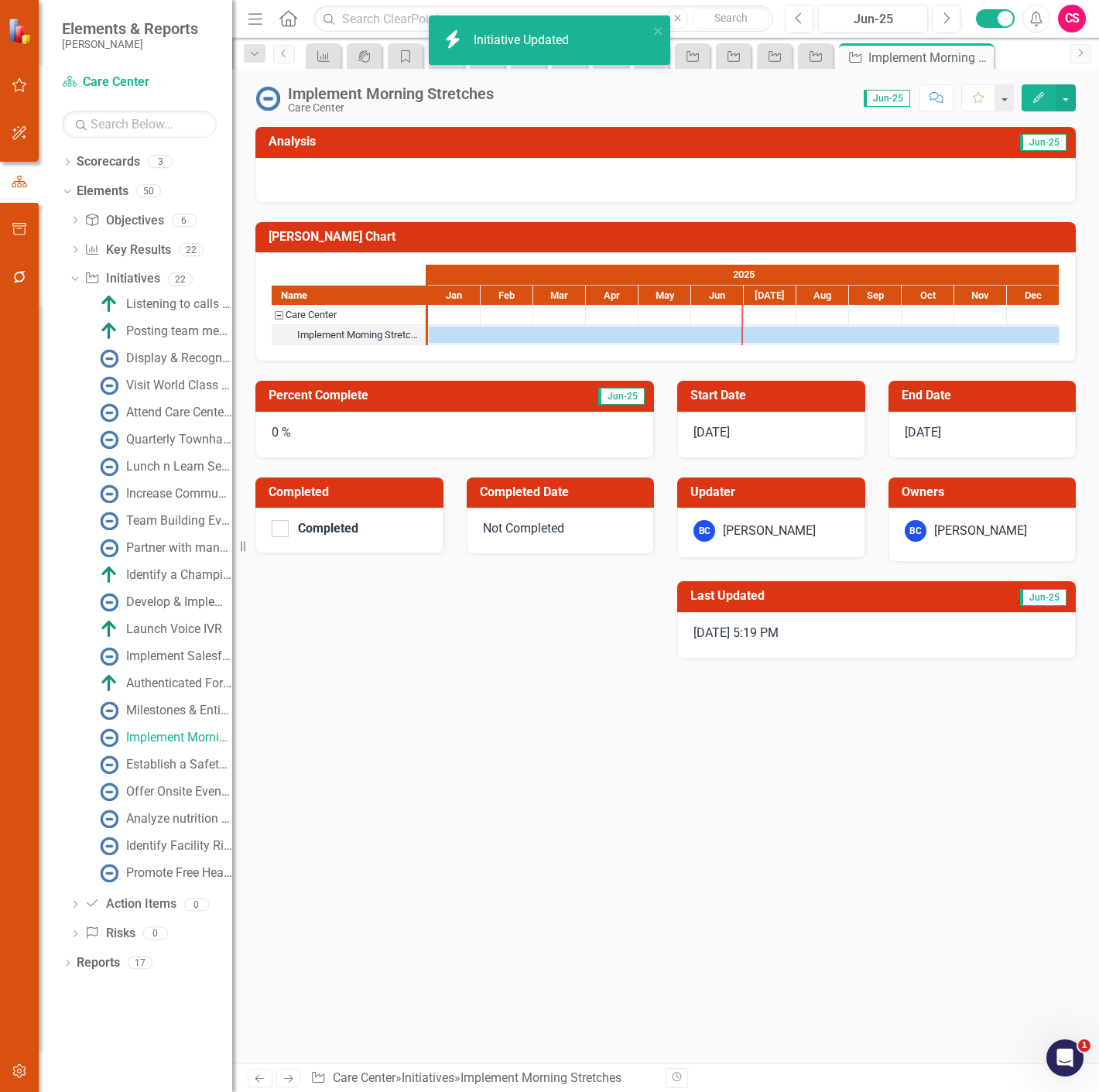
click at [293, 1080] on icon "Next" at bounding box center [288, 1078] width 13 height 10
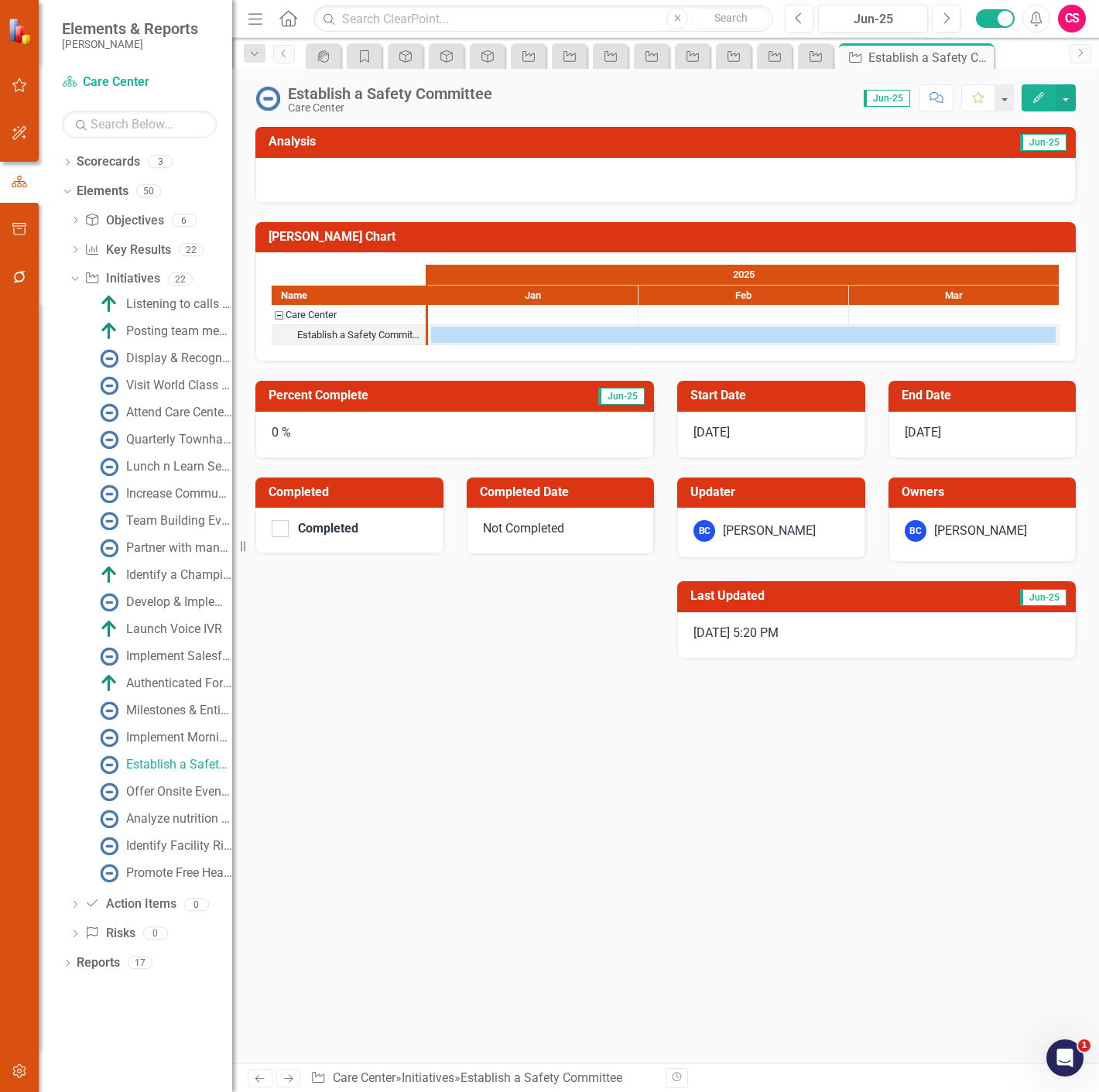
click at [1038, 96] on icon "button" at bounding box center [1038, 98] width 11 height 11
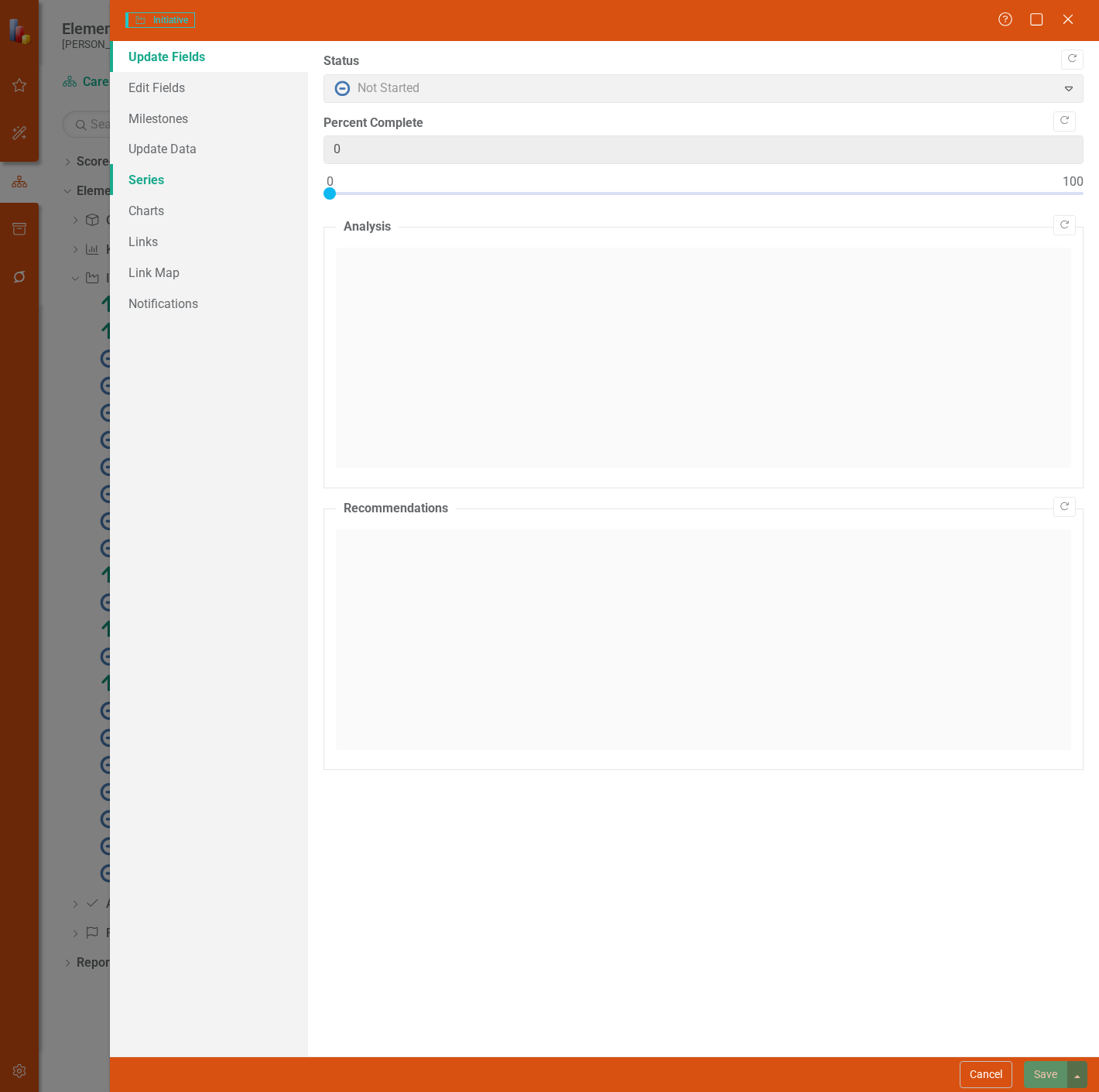
click at [180, 188] on link "Series" at bounding box center [209, 180] width 198 height 31
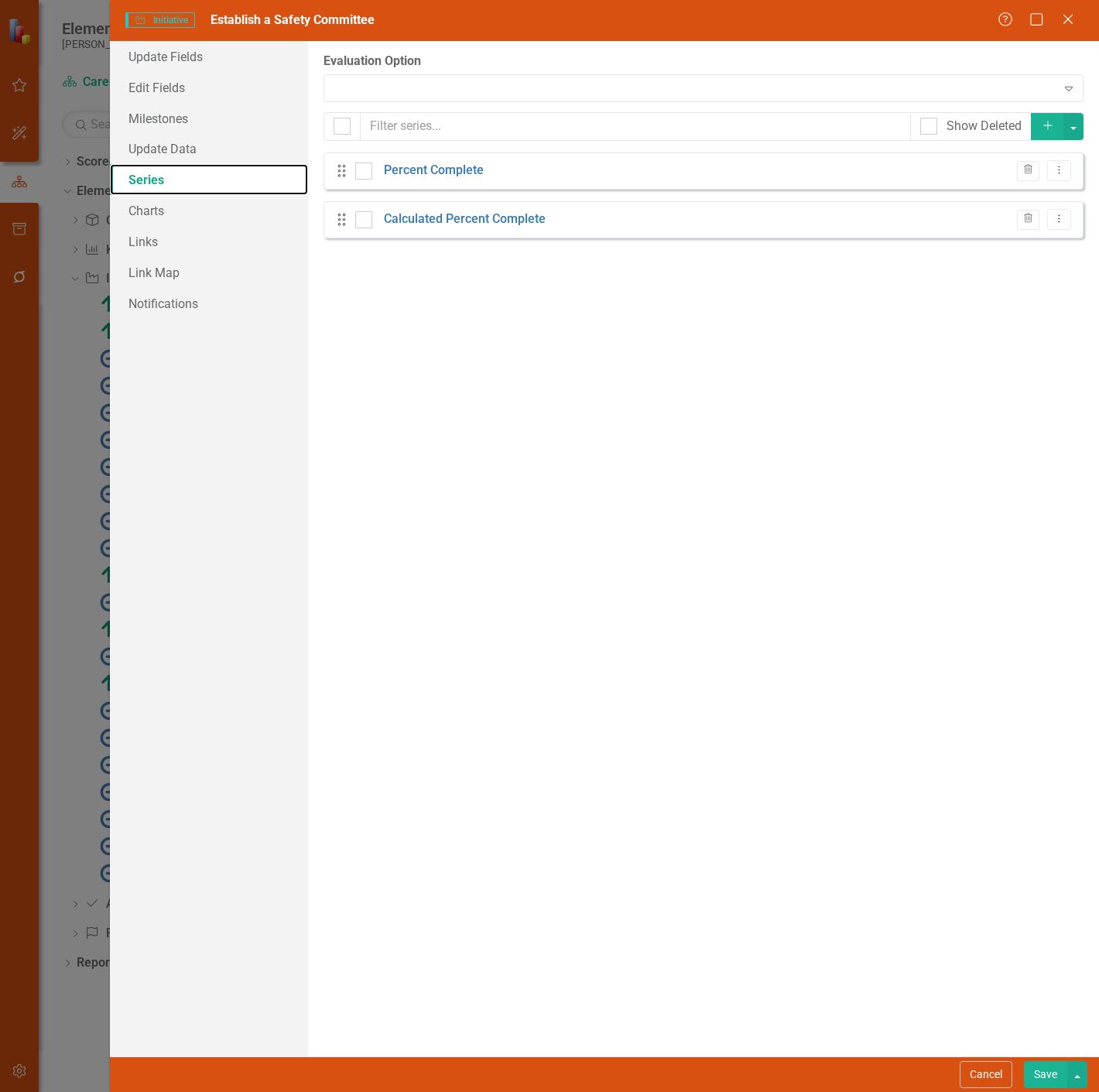
checkbox input "false"
click at [372, 83] on div "Use 'Percent Complete' Evaluation" at bounding box center [695, 87] width 722 height 18
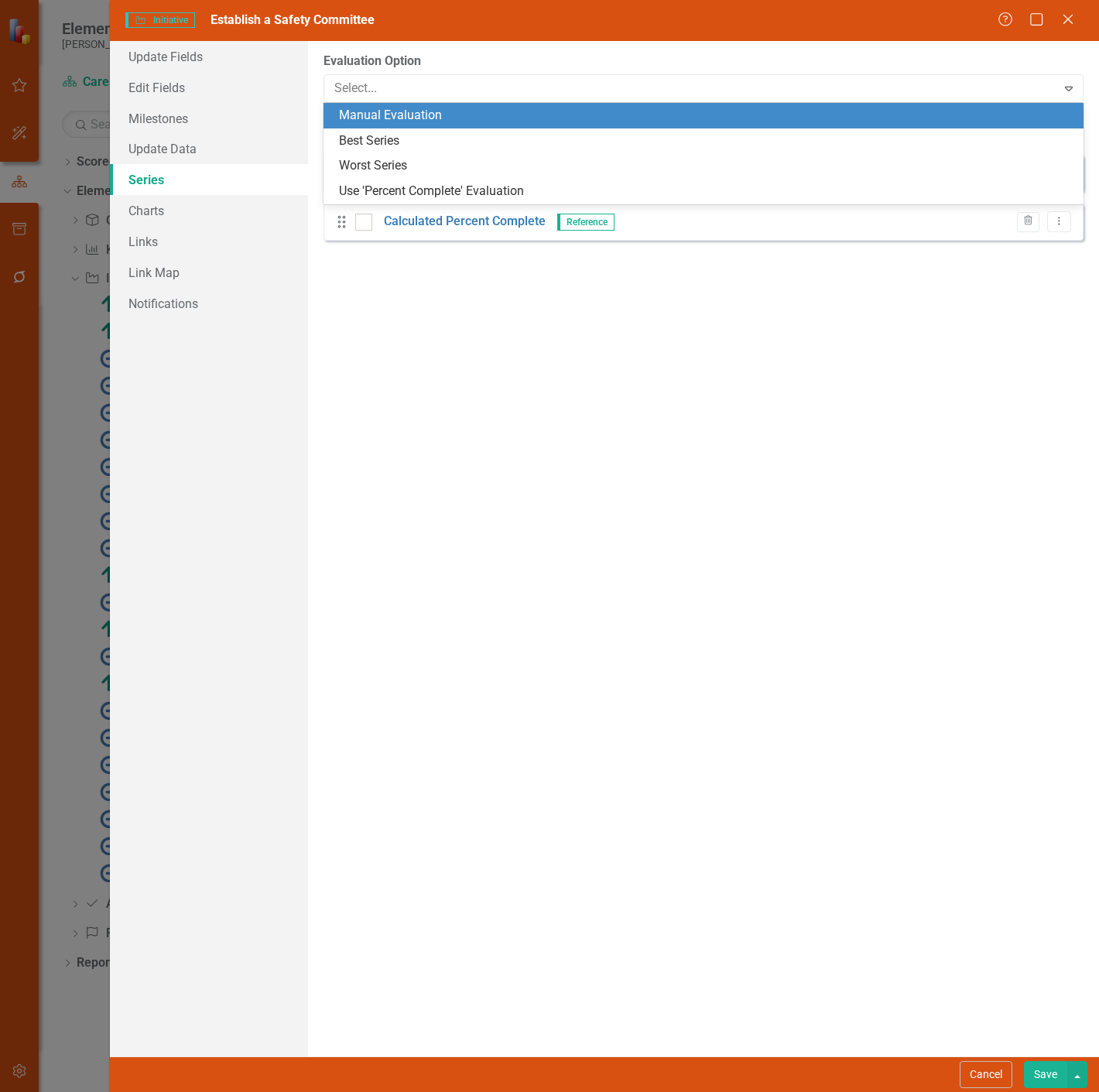
click at [368, 115] on div "Manual Evaluation" at bounding box center [706, 116] width 735 height 18
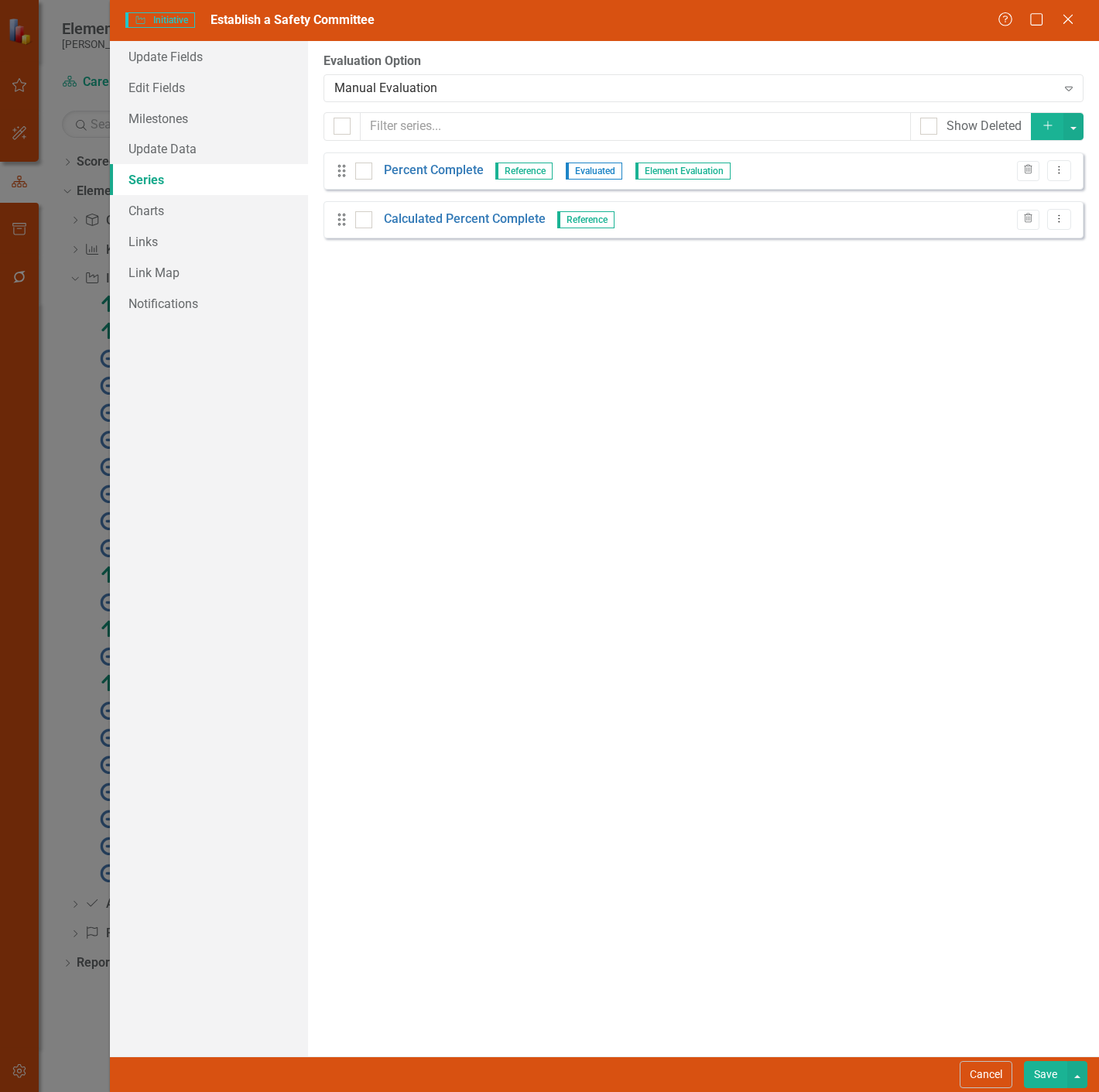
click at [1053, 1078] on button "Save" at bounding box center [1045, 1074] width 44 height 27
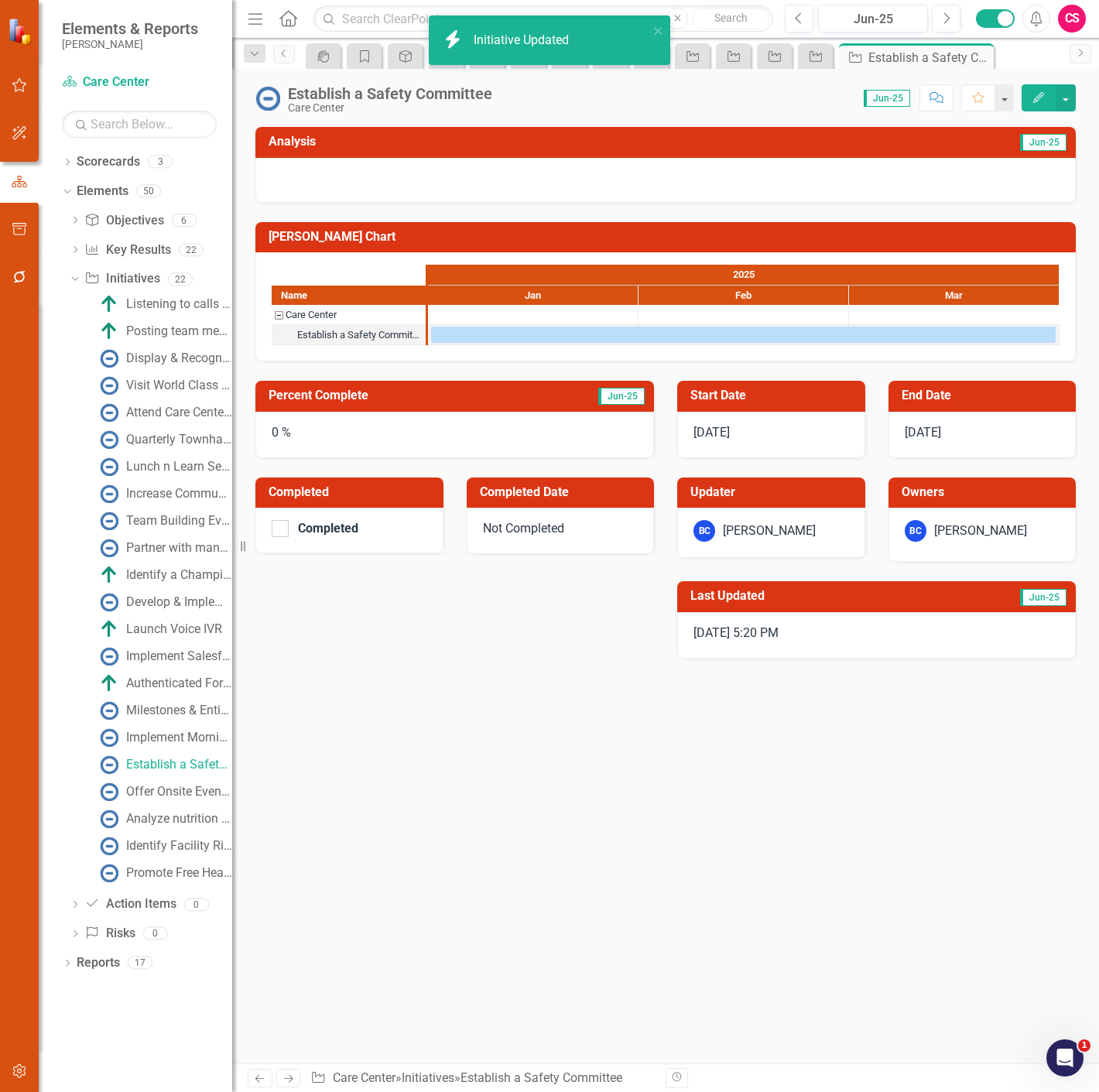
click at [288, 1081] on icon "Next" at bounding box center [288, 1078] width 13 height 10
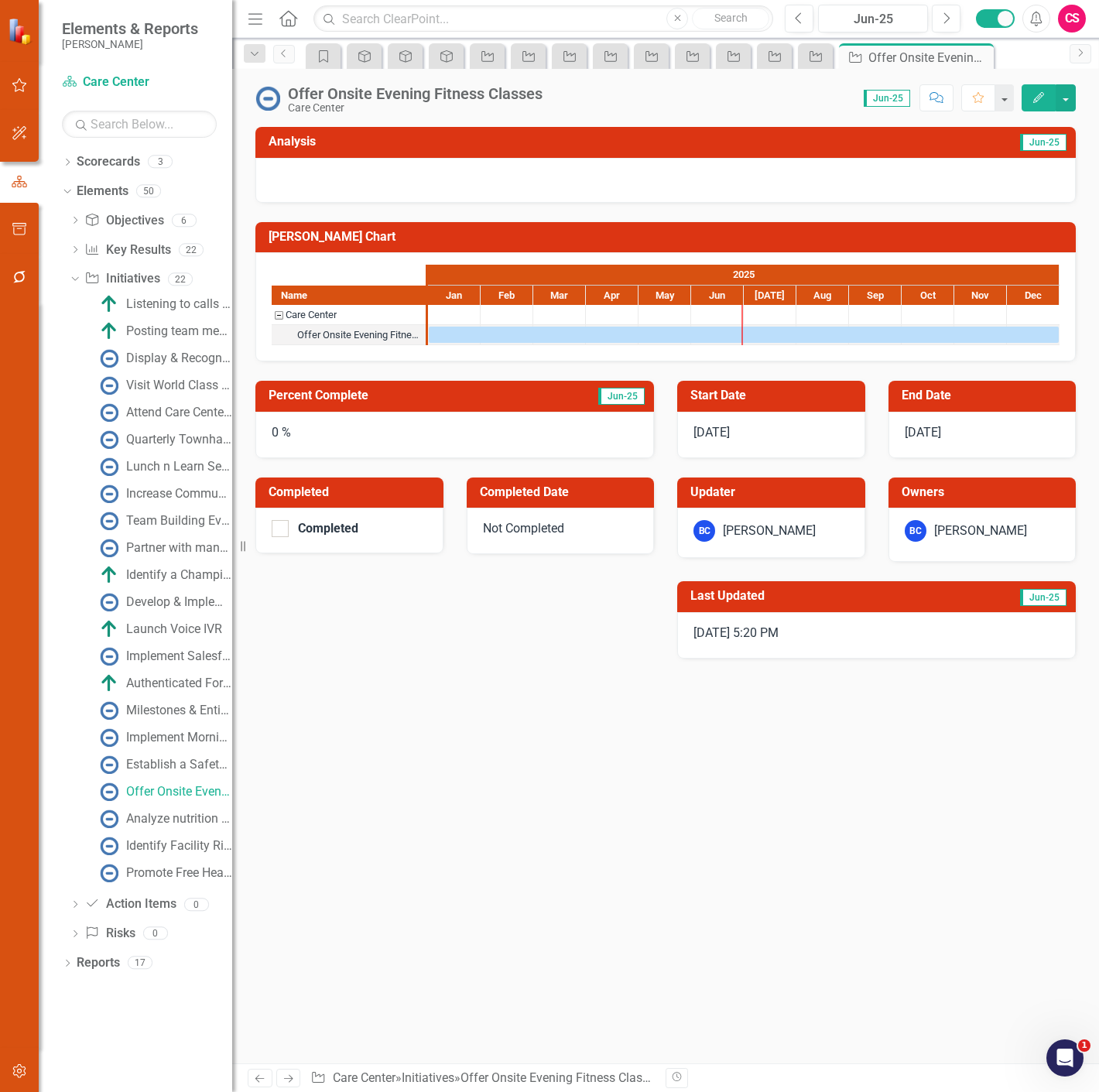
click at [1045, 105] on button "Edit" at bounding box center [1038, 98] width 34 height 27
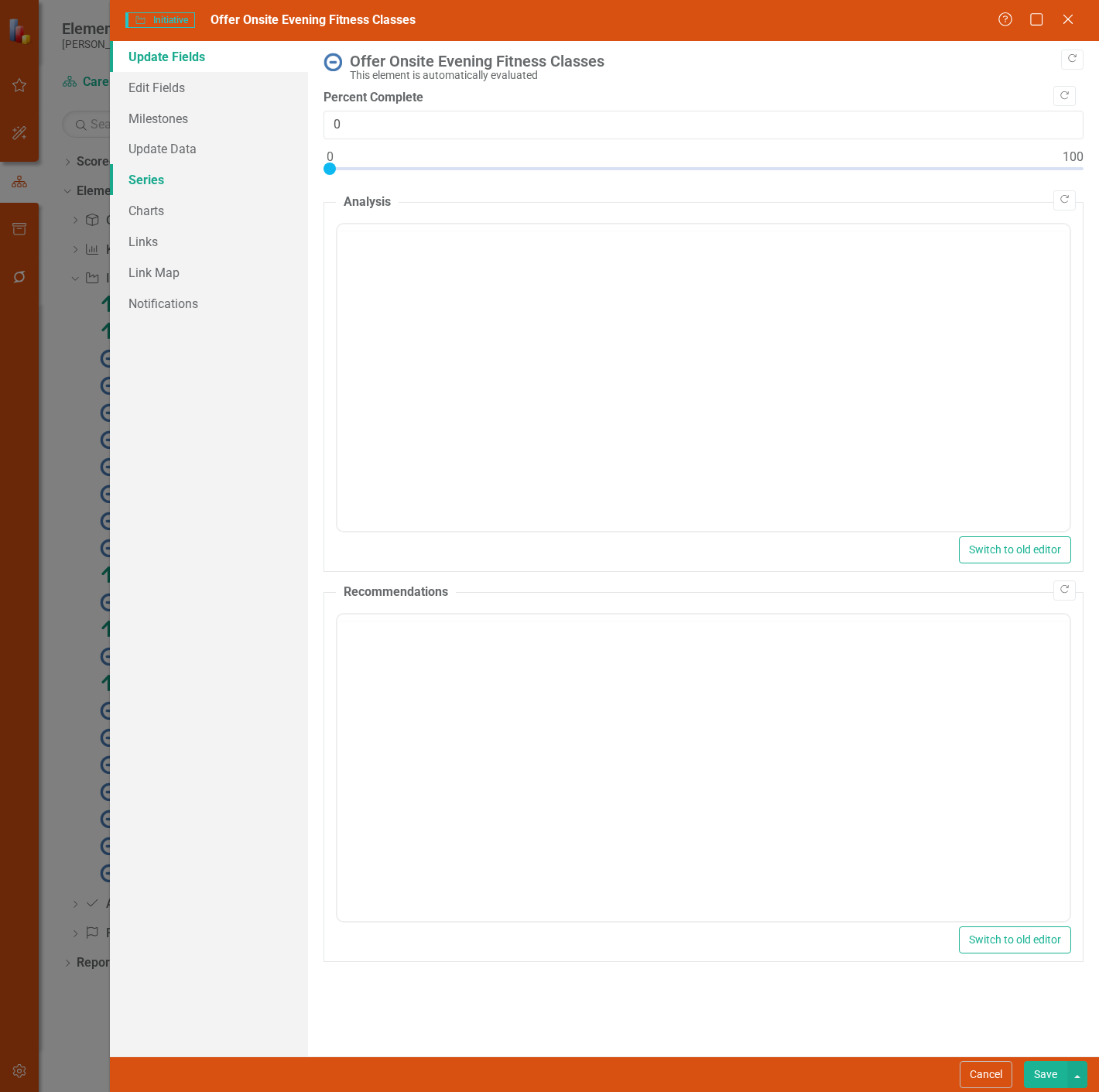
click at [225, 192] on link "Series" at bounding box center [209, 180] width 198 height 31
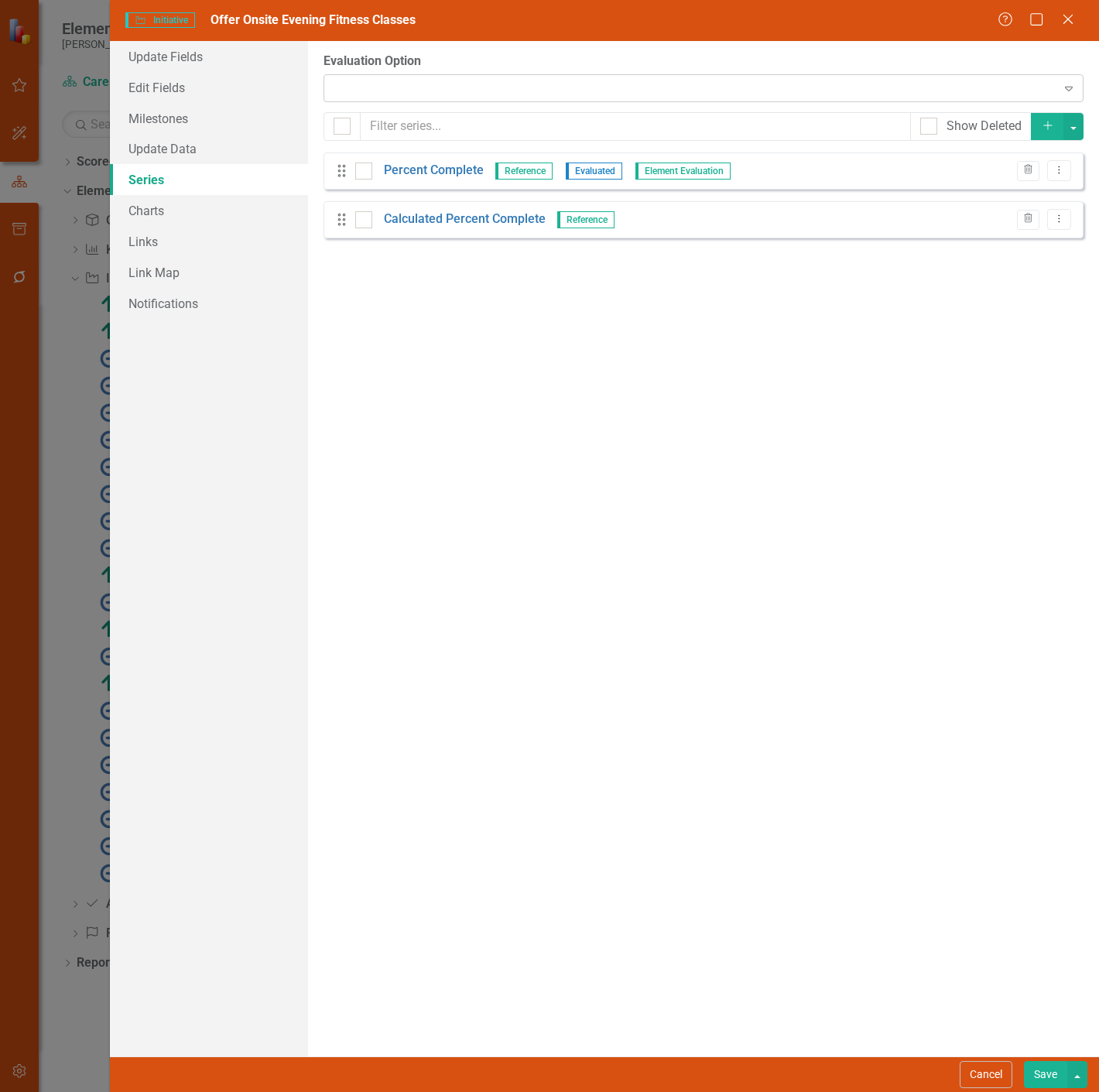
click at [377, 81] on div "Expand" at bounding box center [702, 88] width 759 height 28
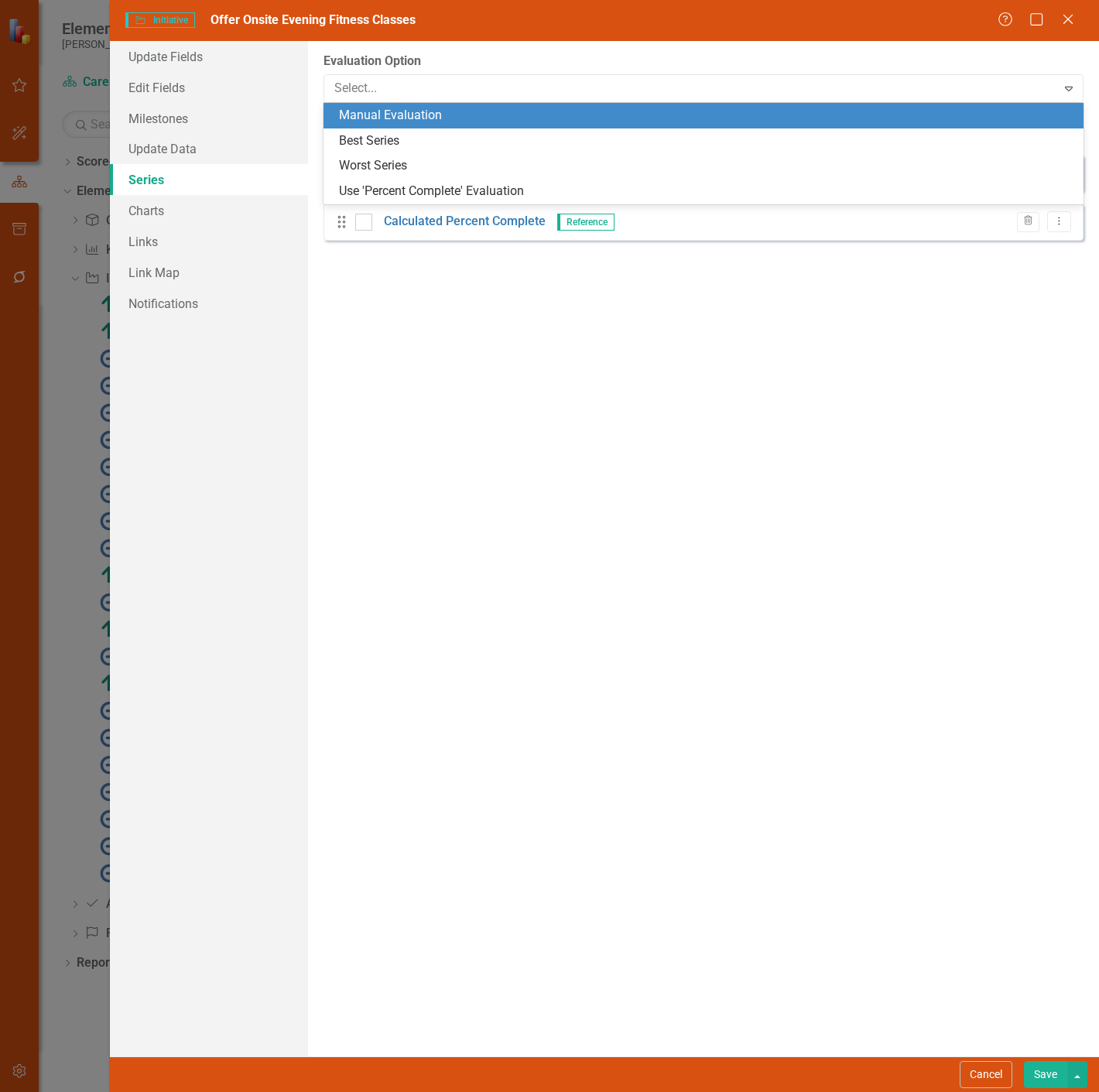
click at [375, 110] on div "Manual Evaluation" at bounding box center [706, 116] width 735 height 18
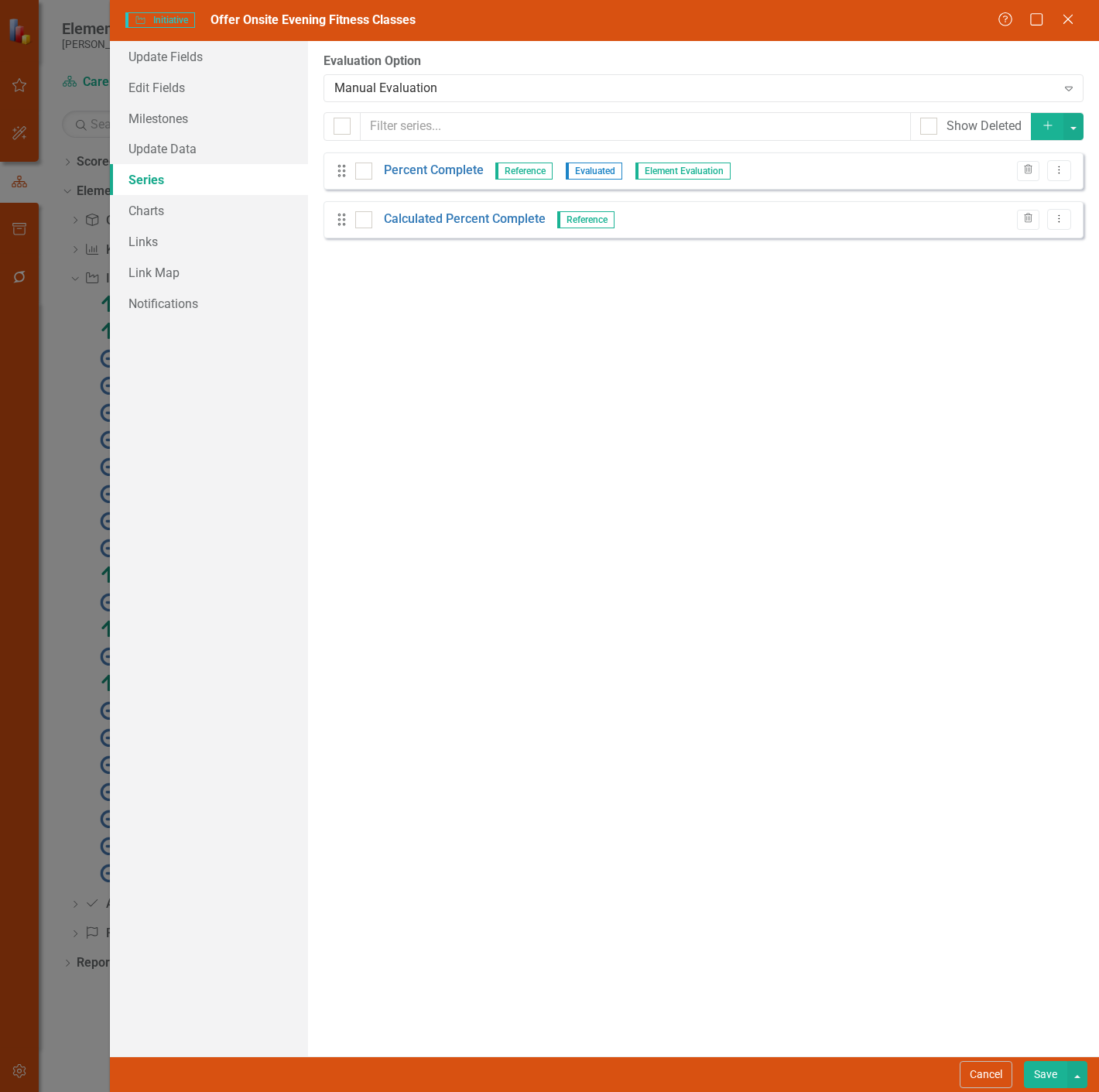
click at [1037, 1080] on button "Save" at bounding box center [1045, 1074] width 44 height 27
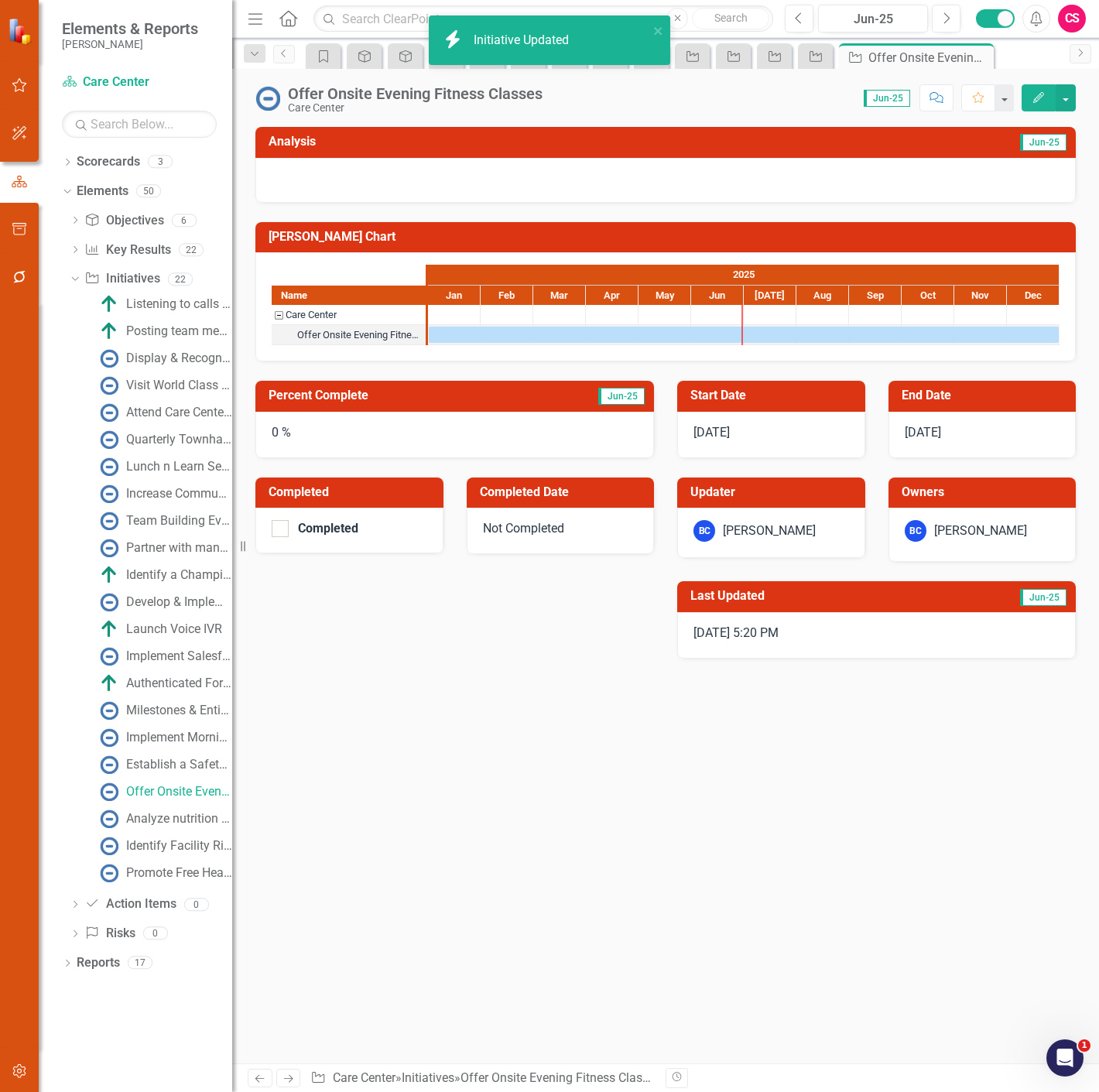
click at [292, 1080] on icon at bounding box center [289, 1079] width 9 height 8
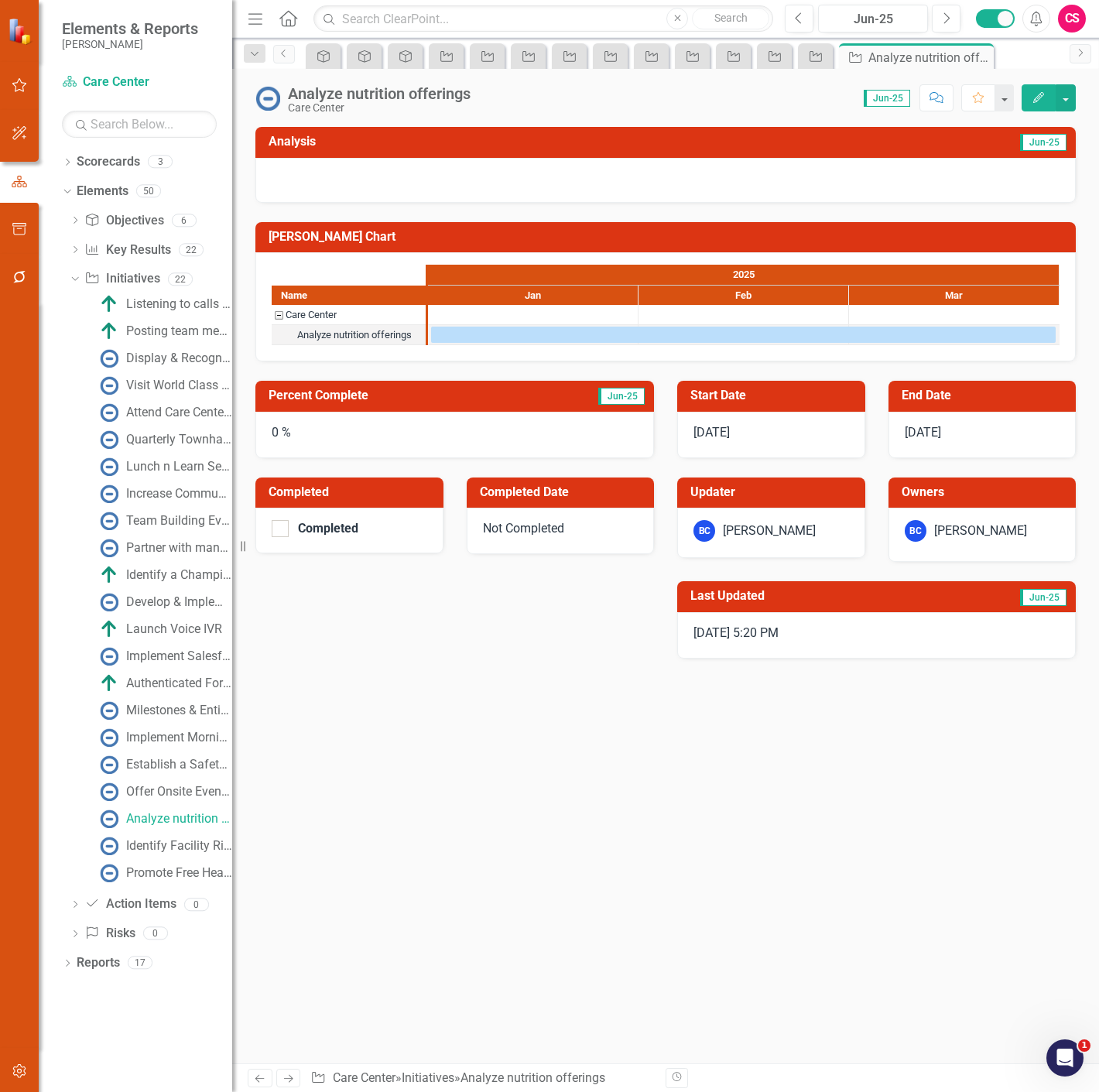
click at [1033, 98] on icon "Edit" at bounding box center [1038, 98] width 14 height 11
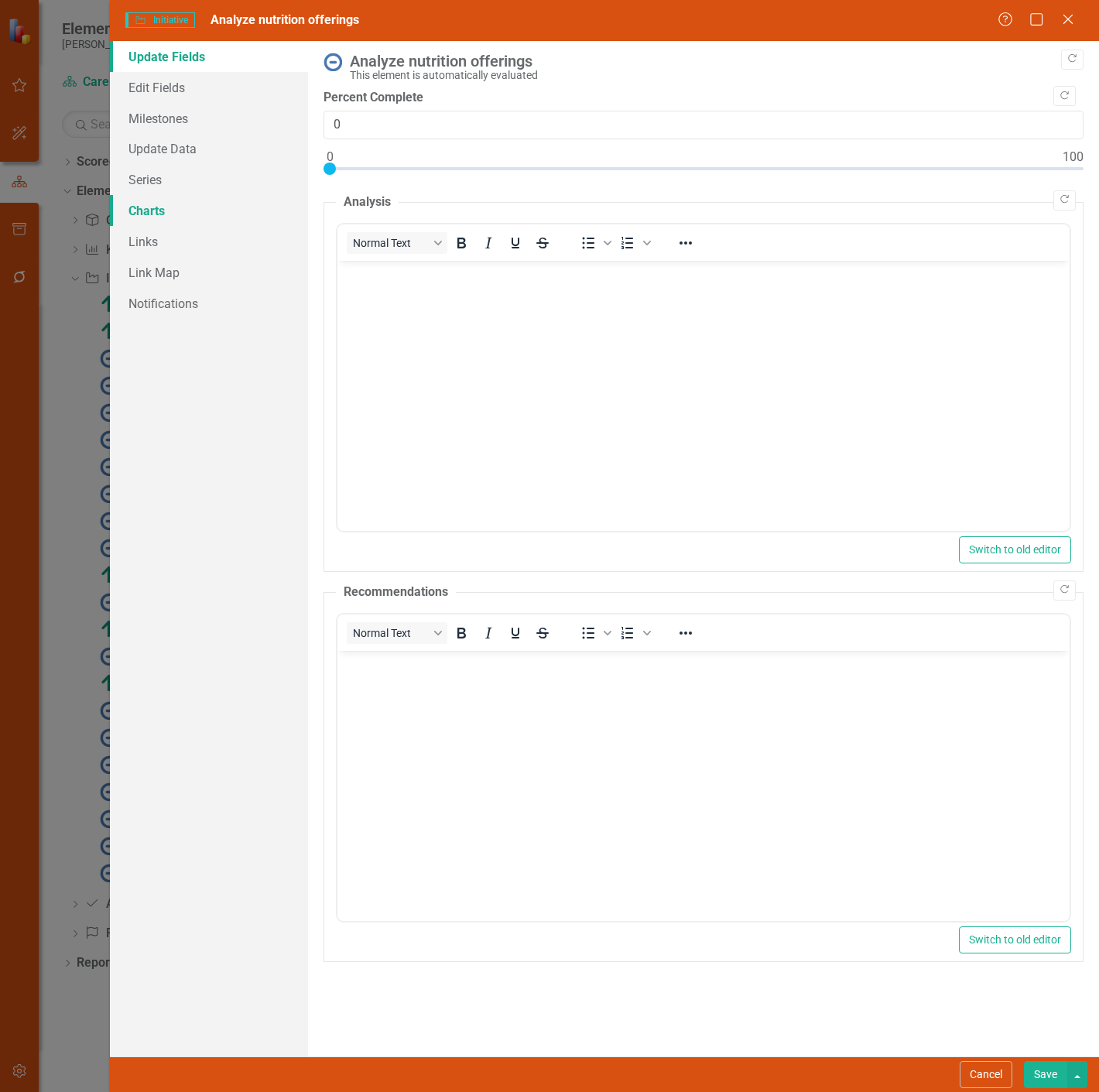
click at [249, 198] on link "Charts" at bounding box center [209, 211] width 198 height 31
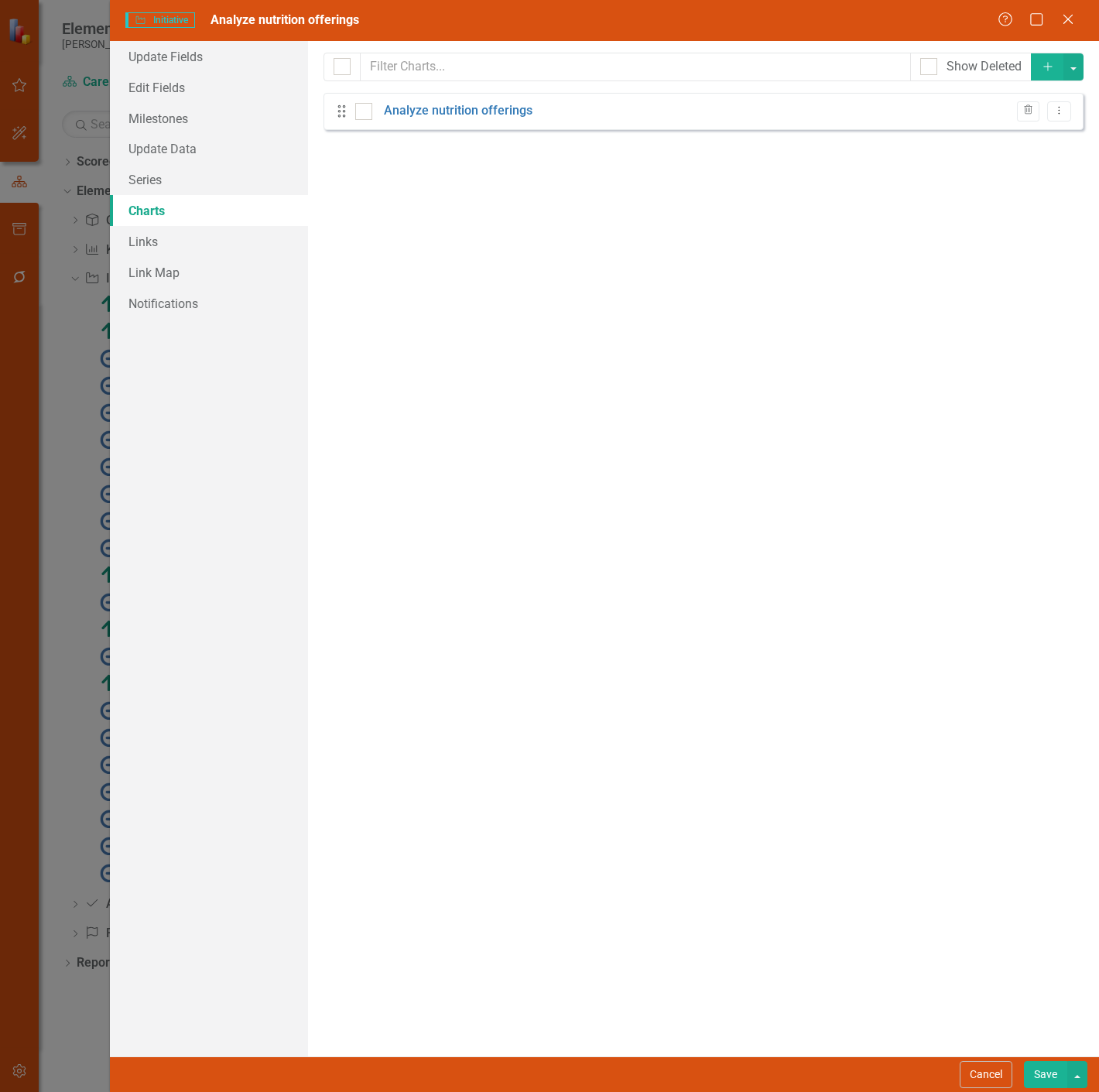
checkbox input "false"
click at [228, 196] on link "Charts" at bounding box center [209, 211] width 198 height 31
click at [219, 190] on link "Series" at bounding box center [209, 180] width 198 height 31
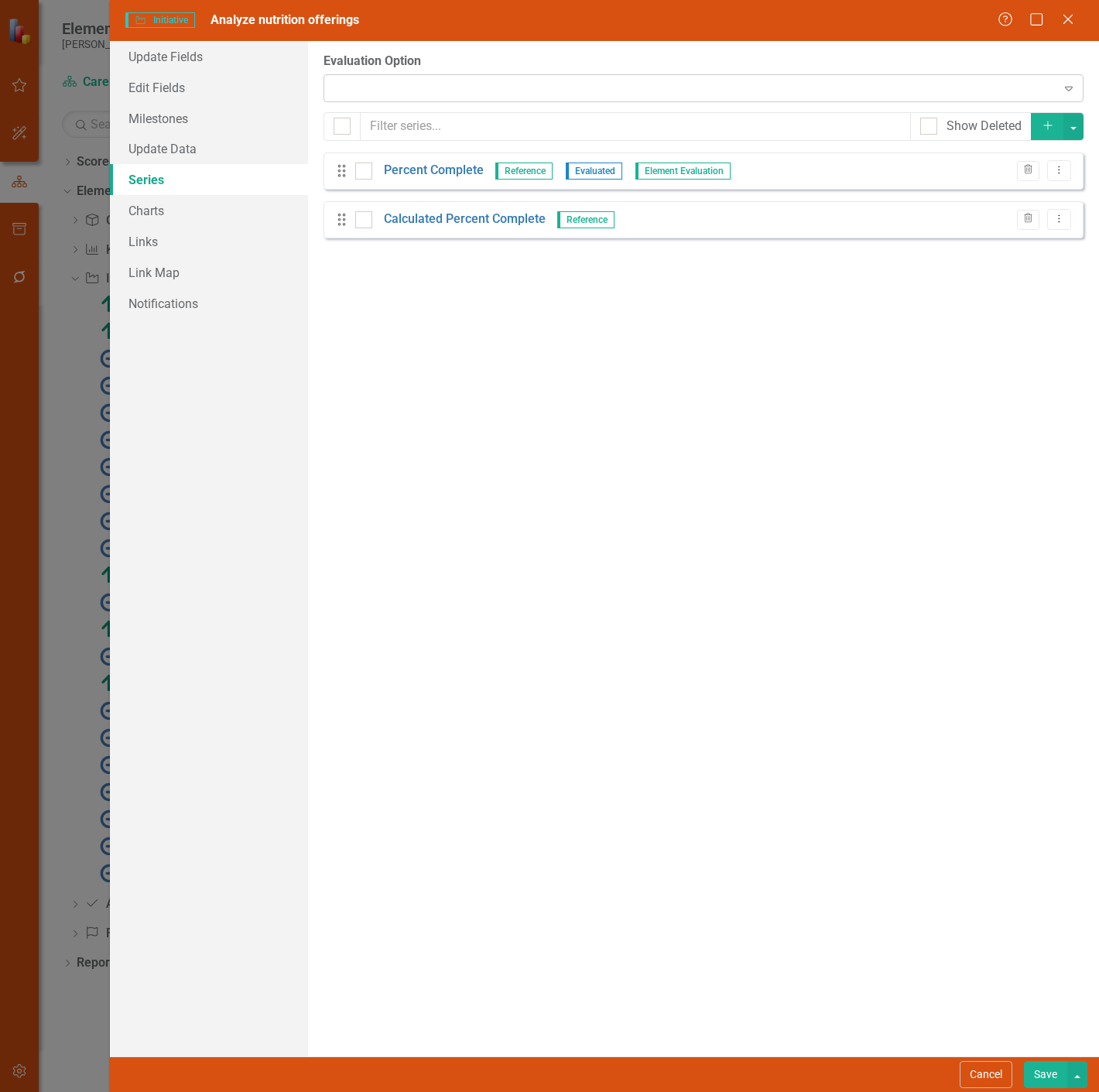
click at [443, 95] on div "Expand" at bounding box center [702, 88] width 759 height 28
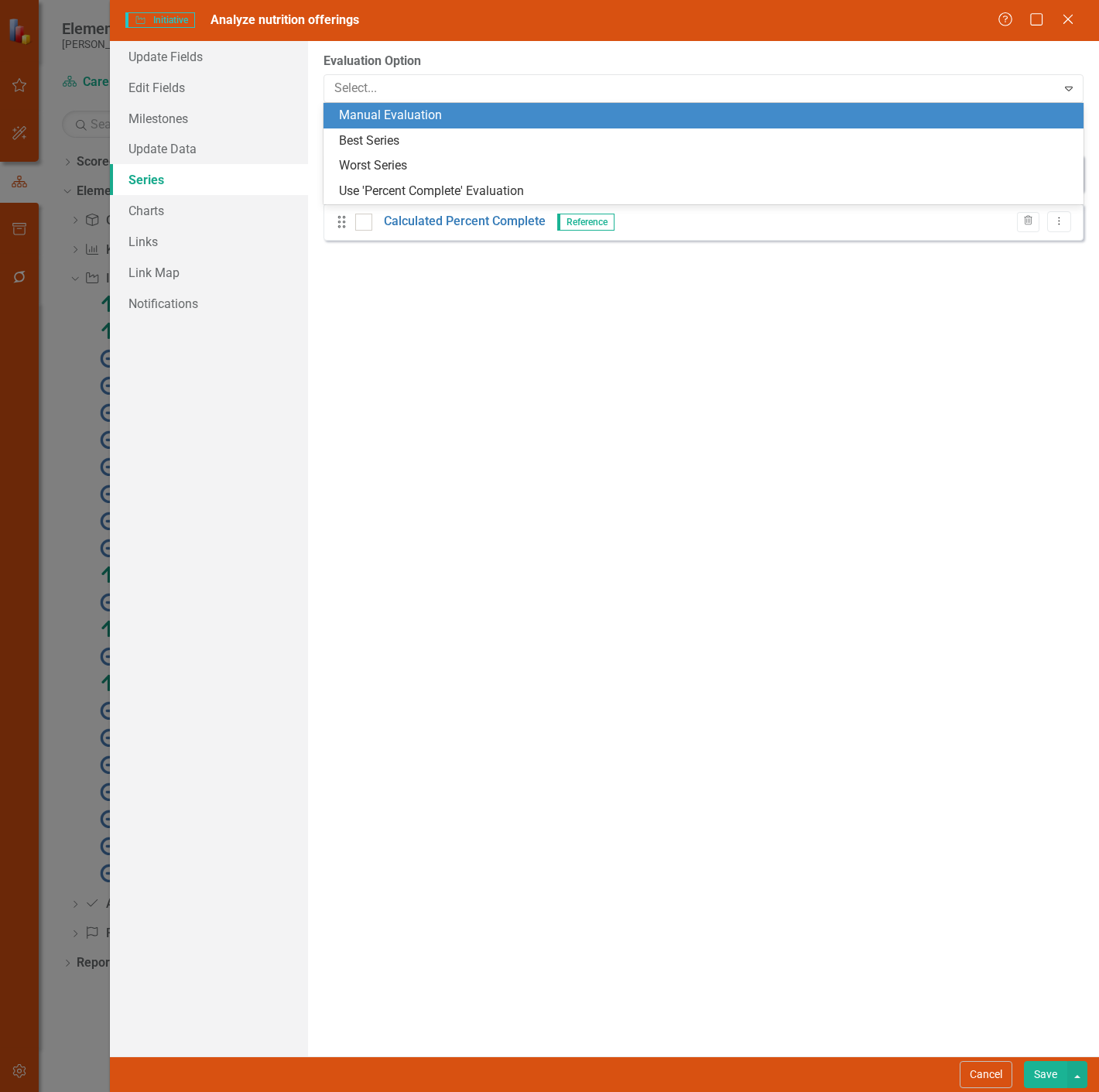
click at [436, 116] on div "Manual Evaluation" at bounding box center [706, 116] width 735 height 18
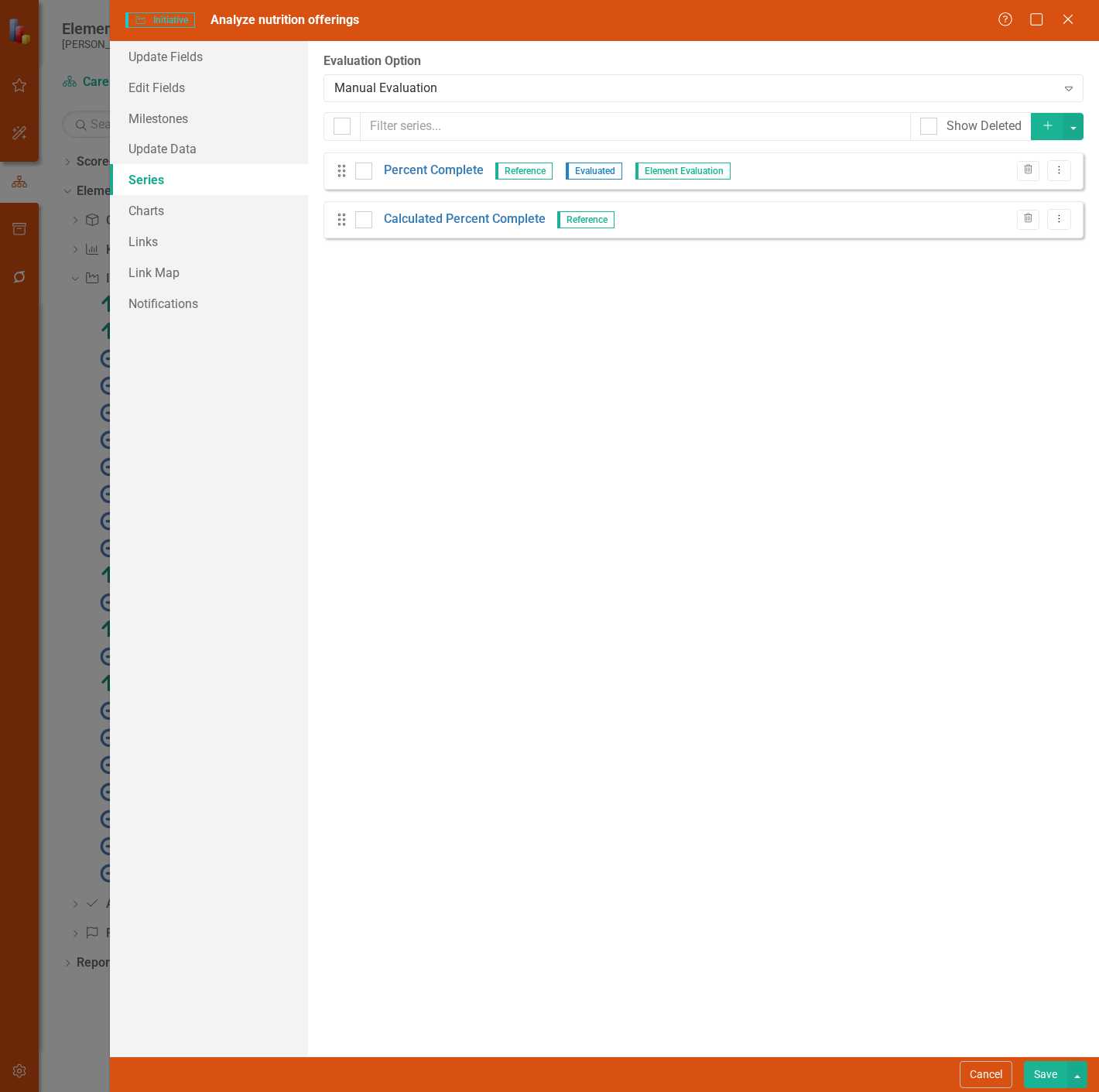
click at [1026, 1074] on button "Save" at bounding box center [1045, 1074] width 44 height 27
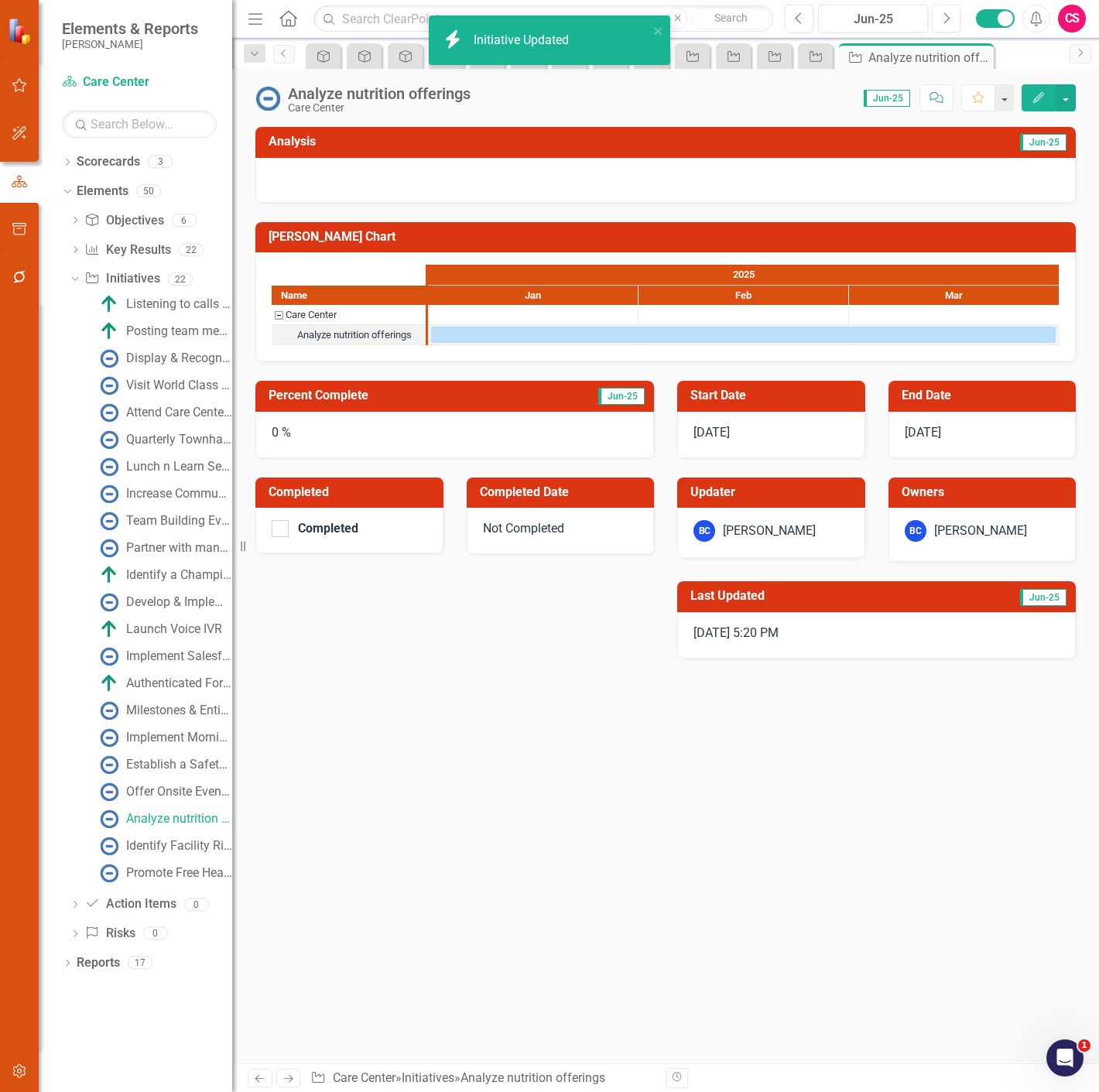
click at [295, 1080] on icon "Next" at bounding box center [288, 1078] width 13 height 10
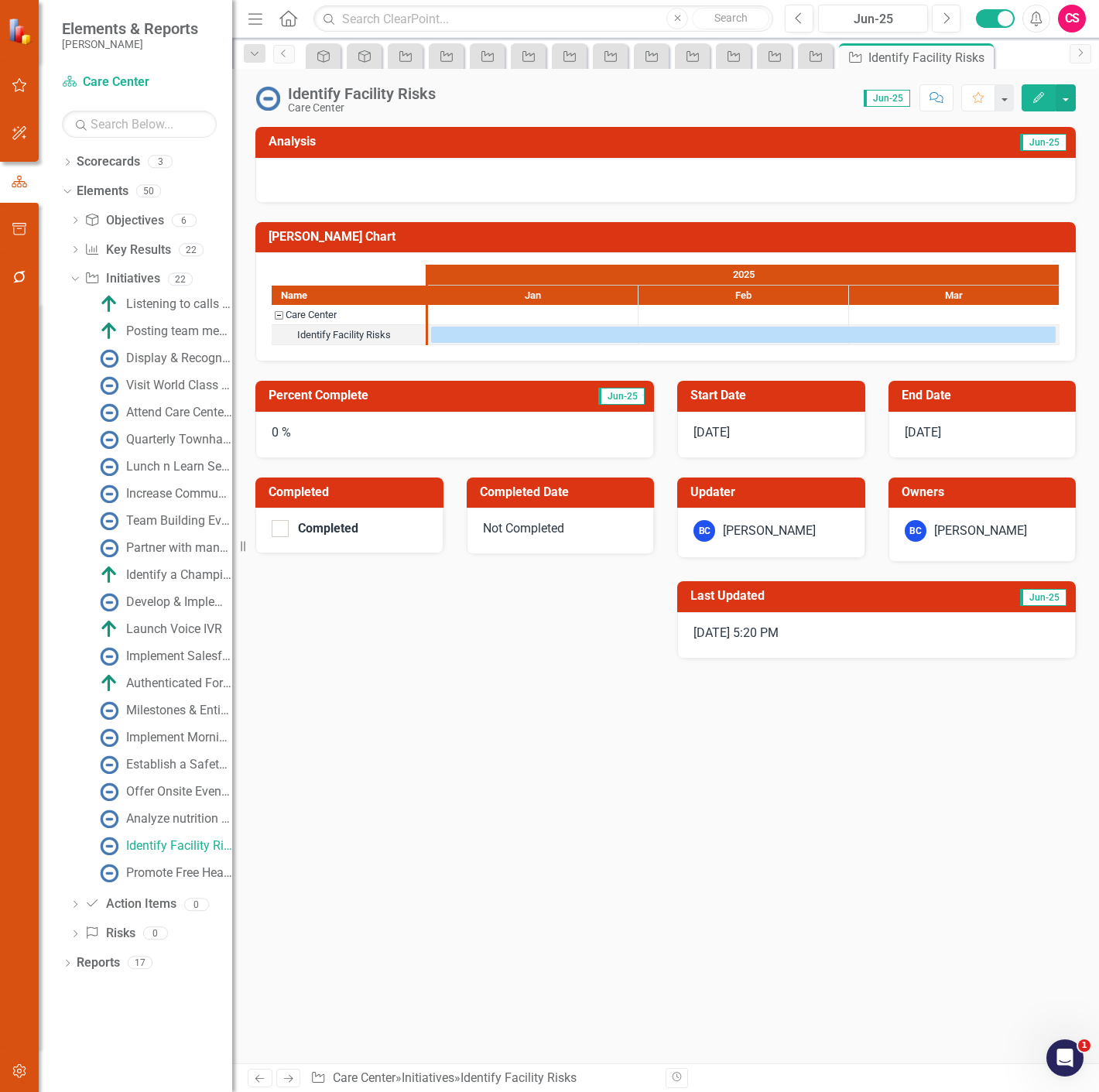
click at [1038, 104] on button "Edit" at bounding box center [1038, 98] width 34 height 27
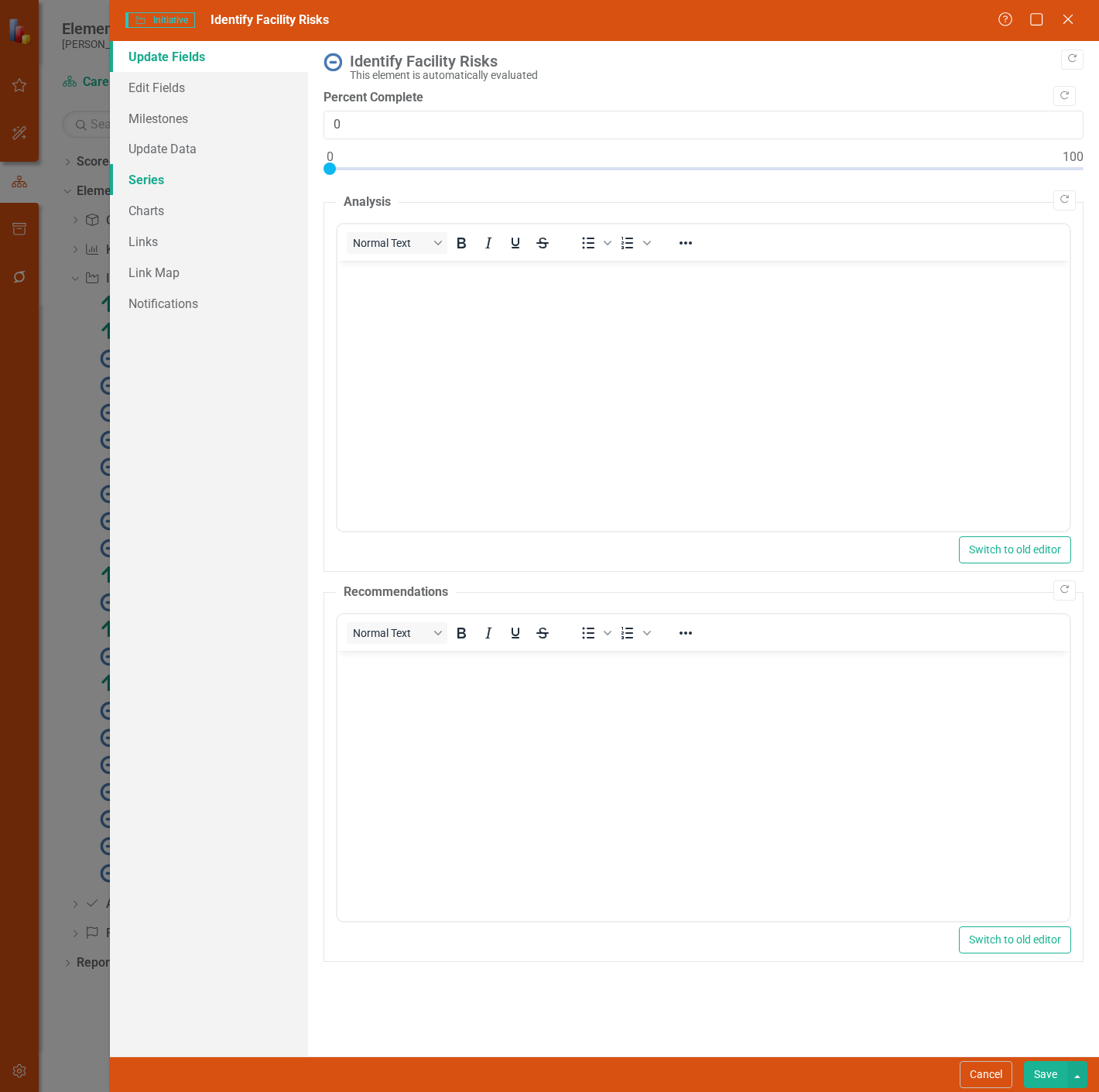
click at [209, 180] on link "Series" at bounding box center [209, 180] width 198 height 31
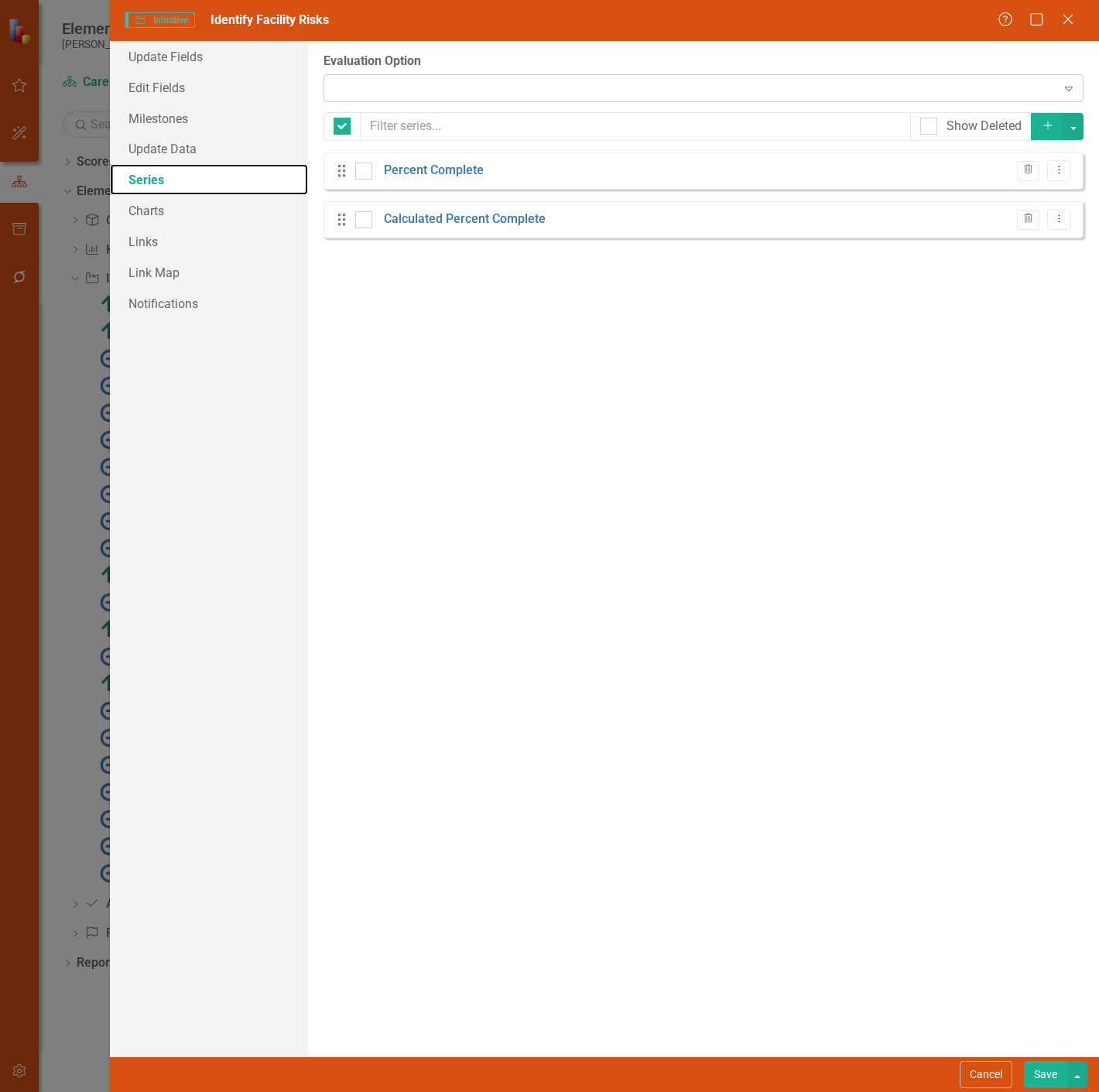
checkbox input "false"
click at [423, 80] on div "Expand" at bounding box center [702, 88] width 759 height 28
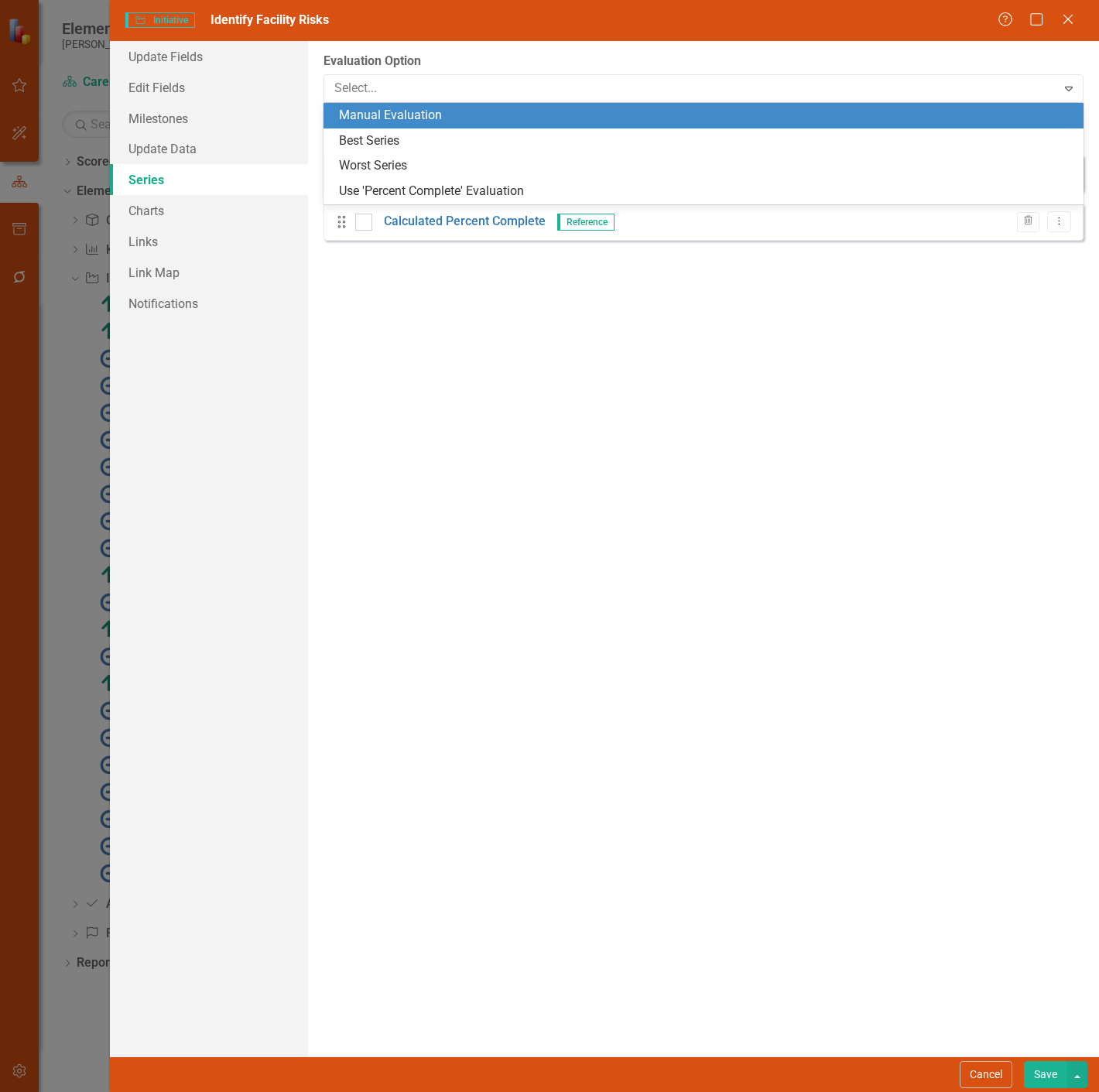
click at [421, 114] on div "Manual Evaluation" at bounding box center [706, 116] width 735 height 18
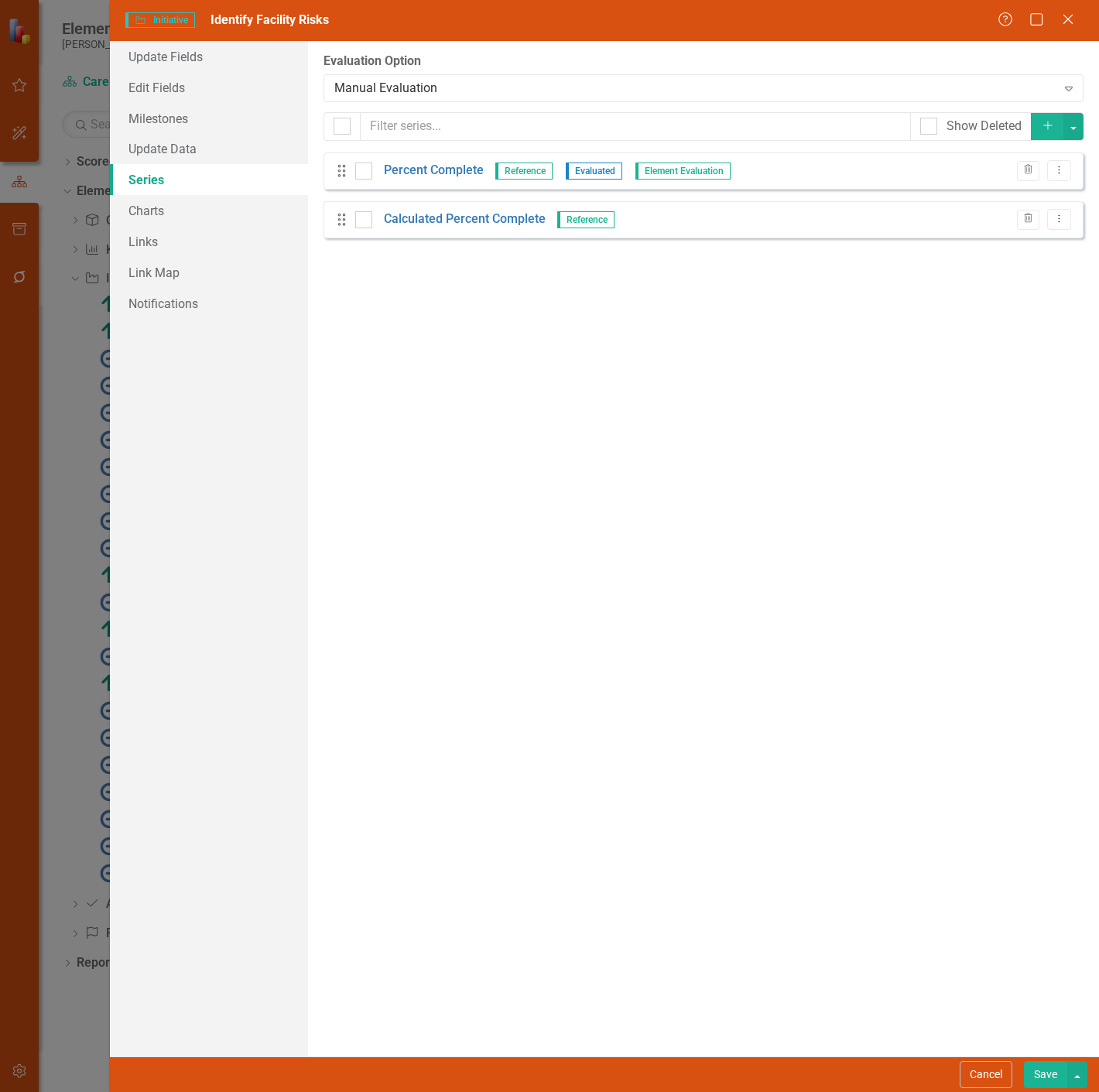
click at [1037, 1065] on button "Save" at bounding box center [1045, 1074] width 44 height 27
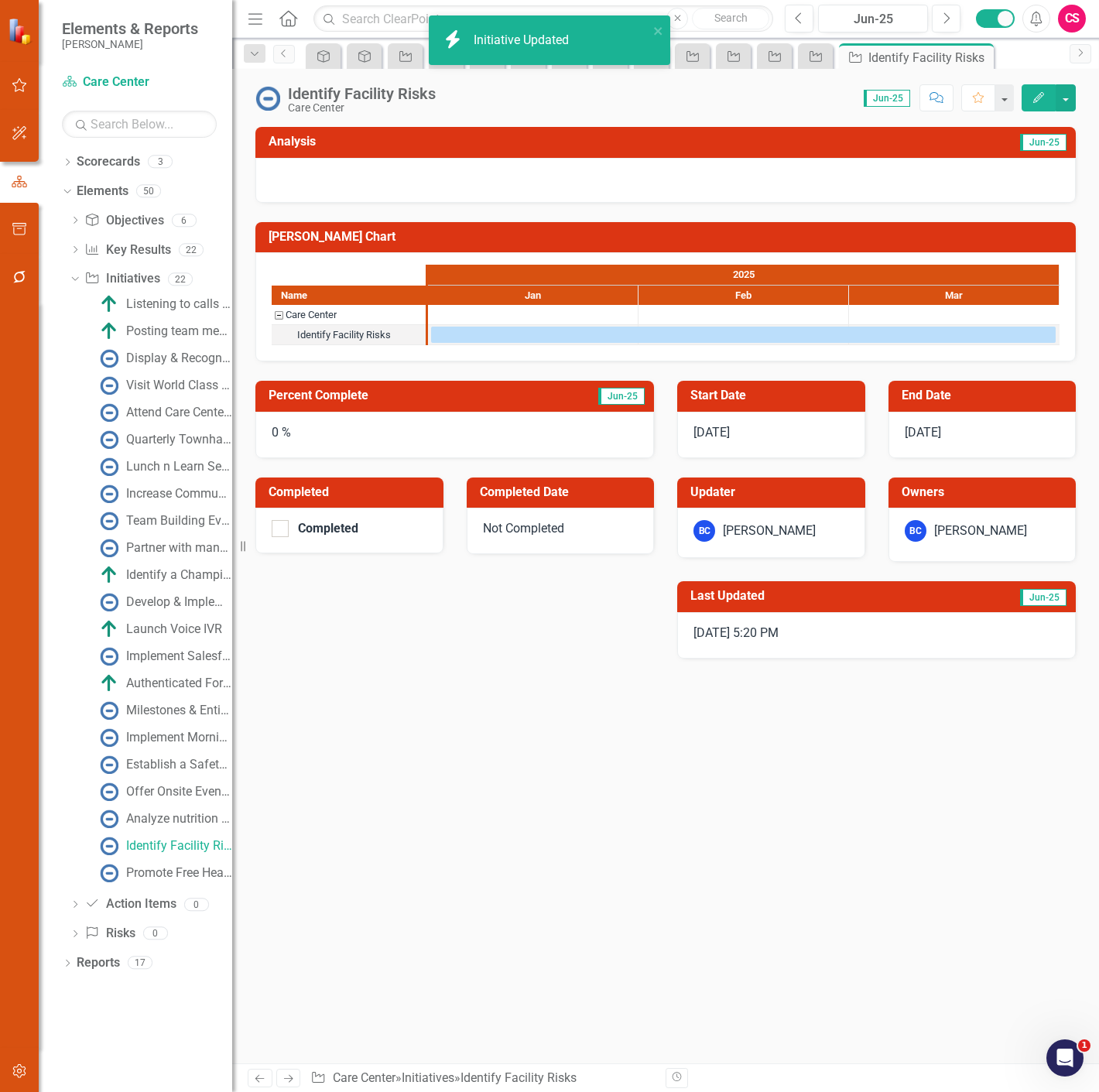
click at [293, 1079] on icon at bounding box center [289, 1079] width 9 height 8
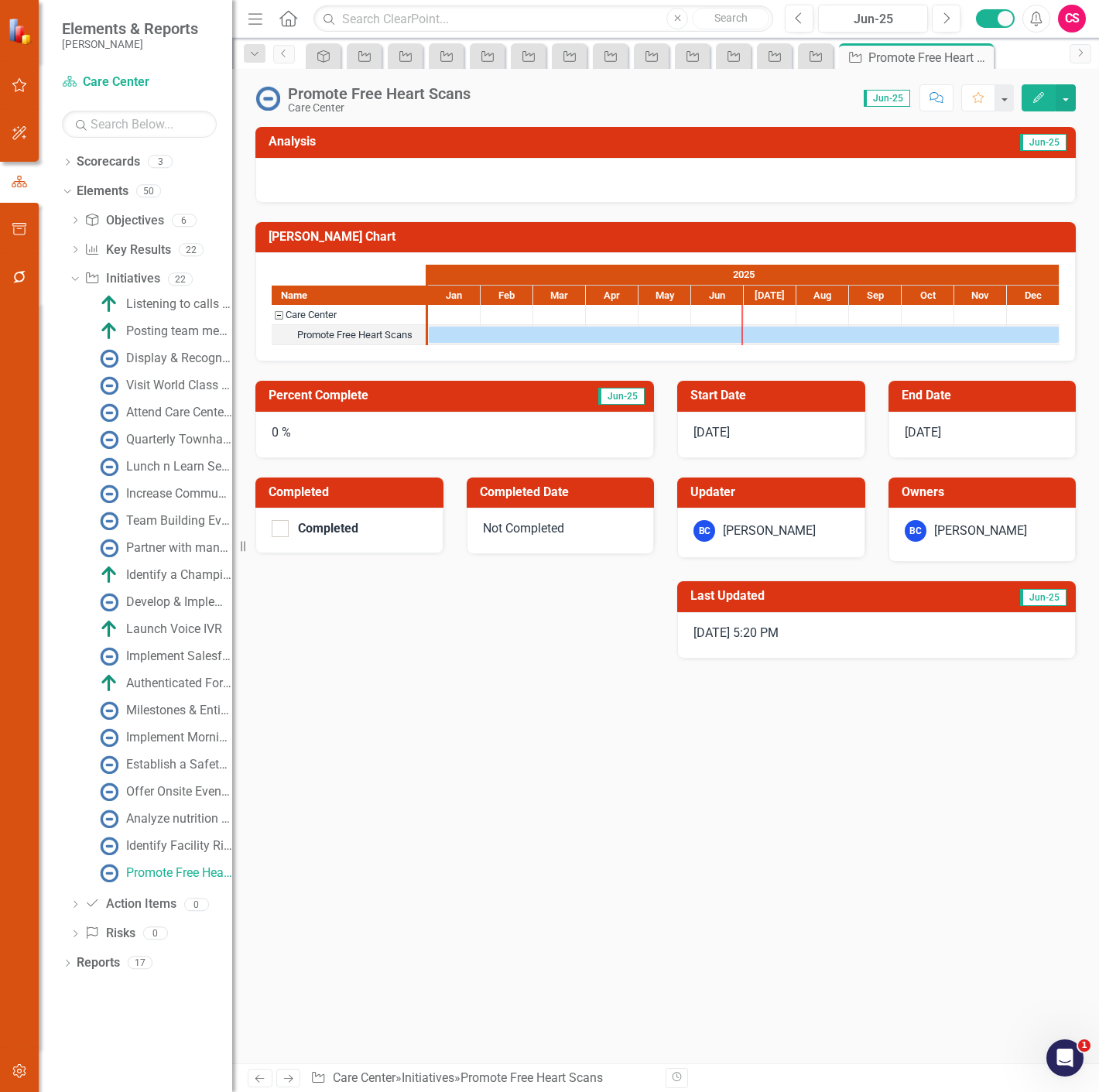
click at [1040, 101] on icon "Edit" at bounding box center [1038, 98] width 14 height 11
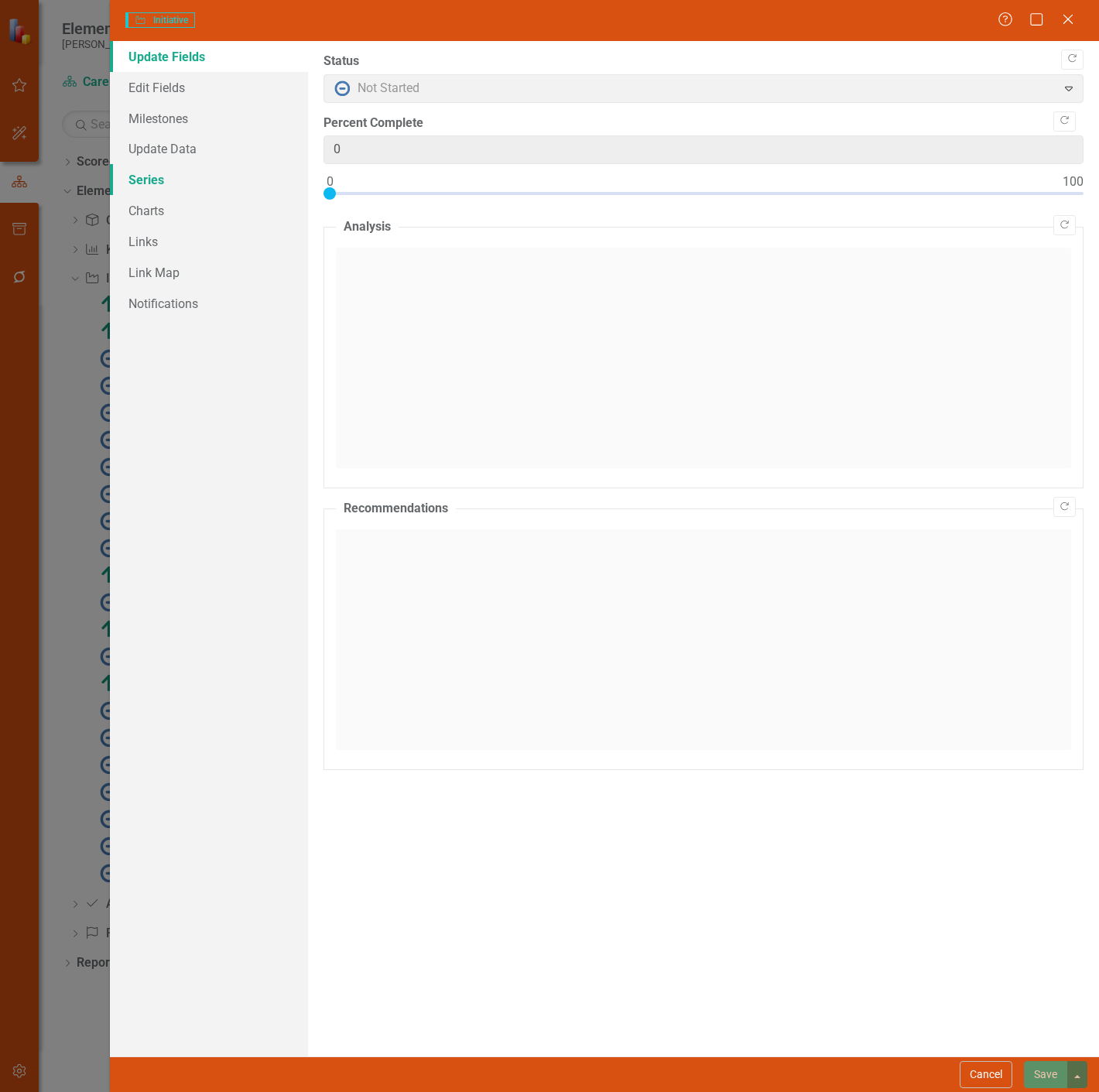
click at [212, 184] on link "Series" at bounding box center [209, 180] width 198 height 31
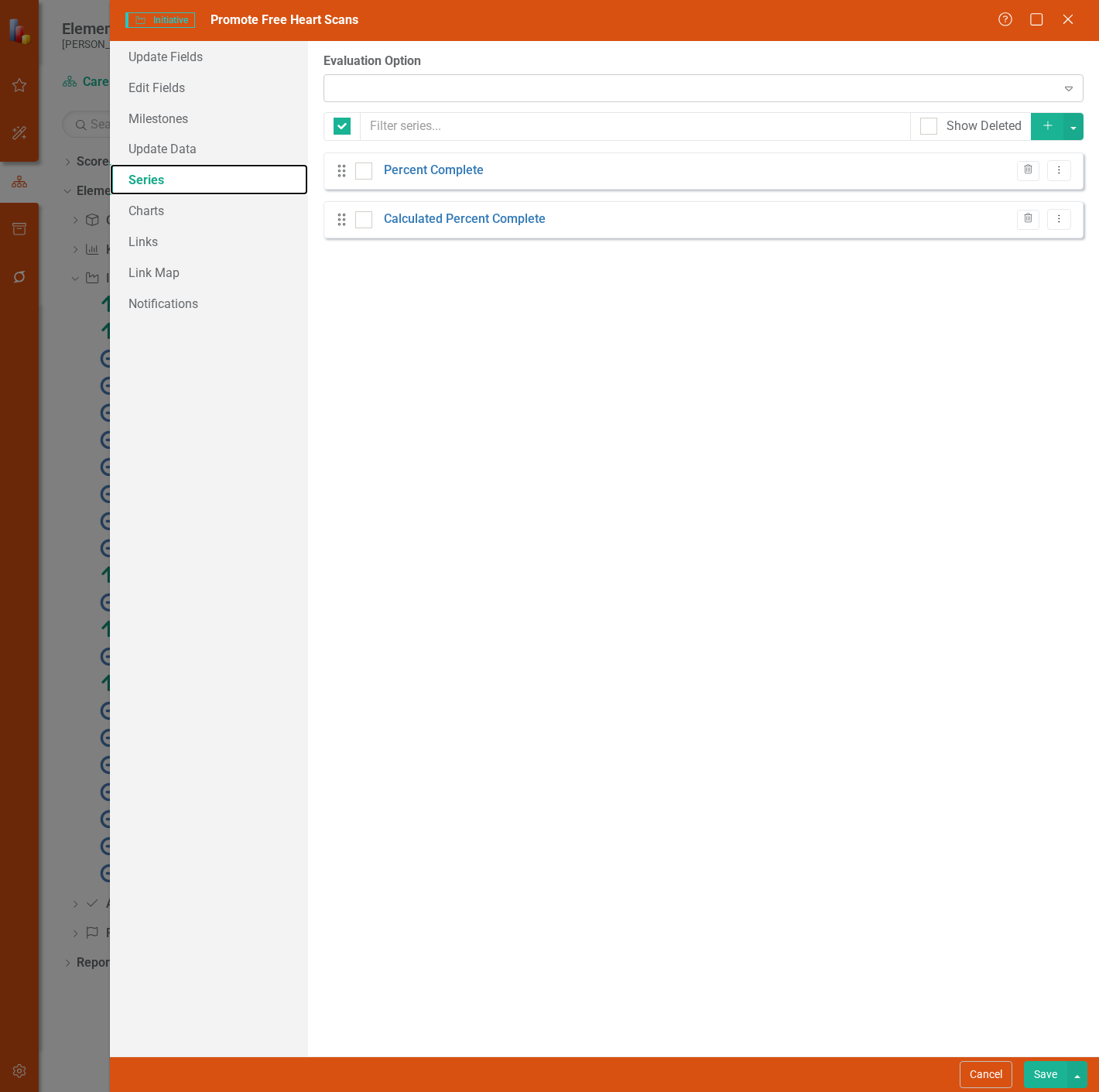
checkbox input "false"
drag, startPoint x: 421, startPoint y: 93, endPoint x: 419, endPoint y: 117, distance: 24.1
click at [419, 117] on div "From this page, you can add, edit, delete, or duplicate the measure series for …" at bounding box center [703, 549] width 791 height 1016
click at [437, 87] on div "Use 'Percent Complete' Evaluation" at bounding box center [695, 87] width 722 height 18
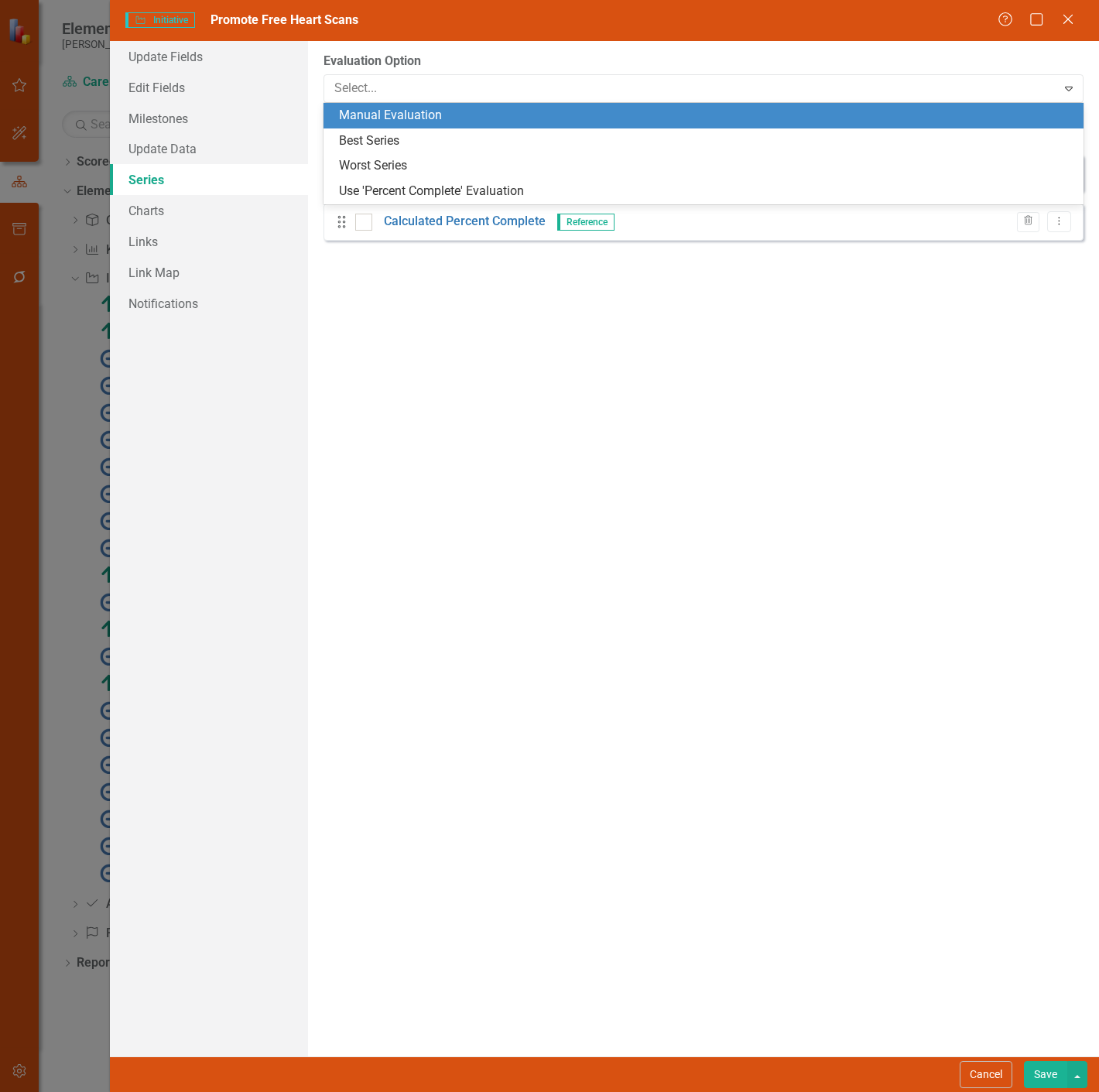
click at [427, 119] on div "Manual Evaluation" at bounding box center [706, 116] width 735 height 18
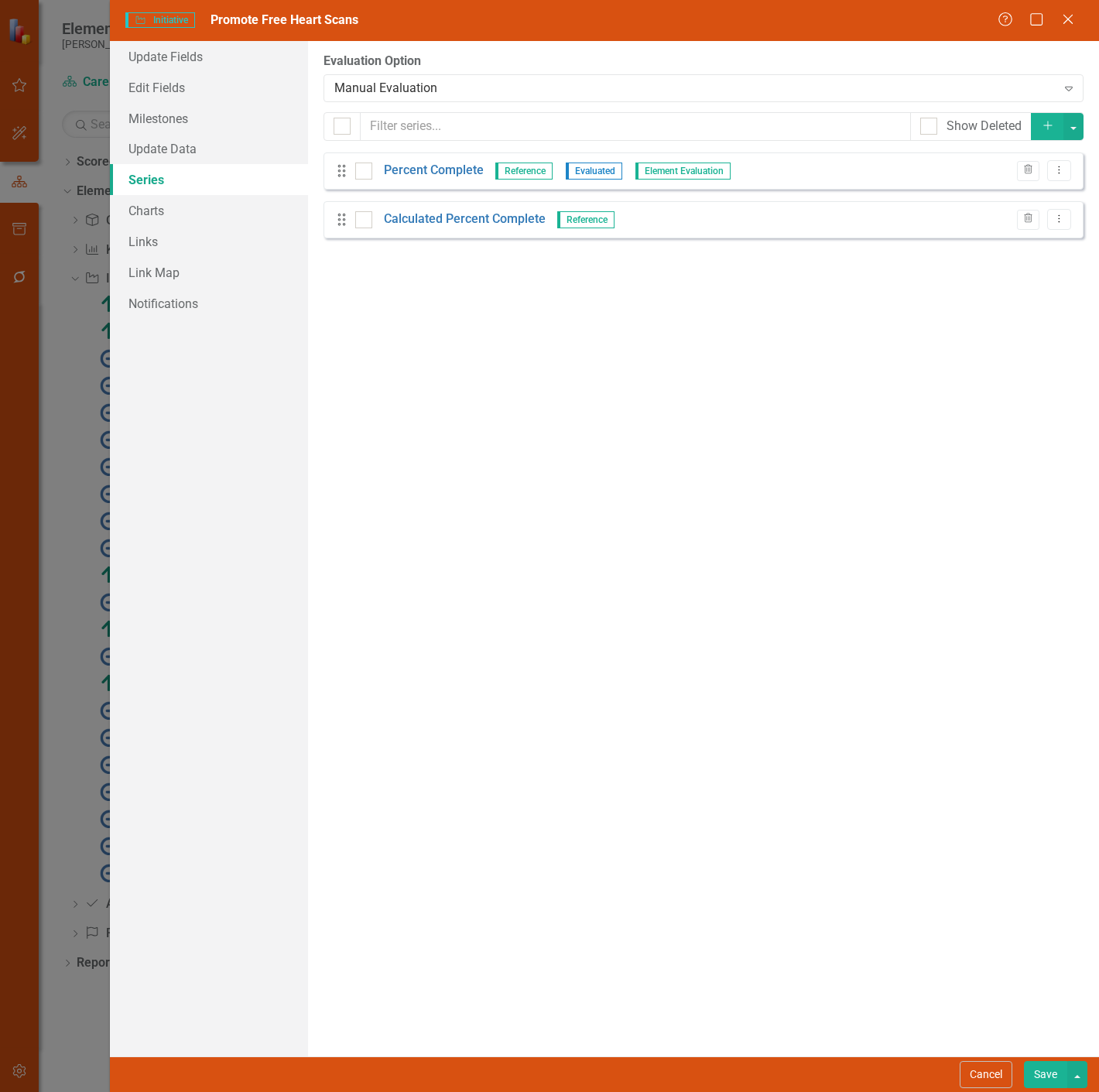
click at [1040, 1062] on button "Save" at bounding box center [1045, 1074] width 44 height 27
